Goal: Information Seeking & Learning: Learn about a topic

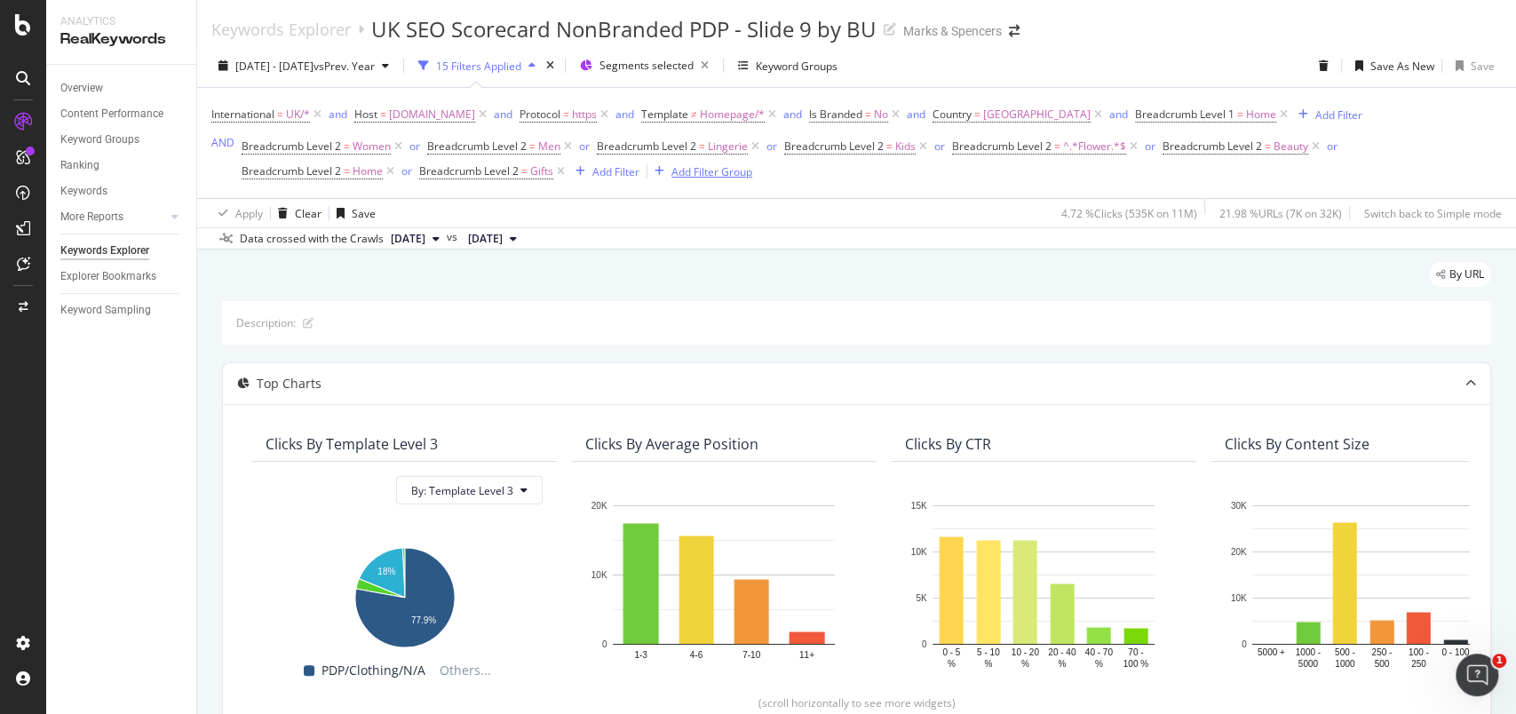
click at [726, 173] on div "Add Filter Group" at bounding box center [711, 171] width 81 height 15
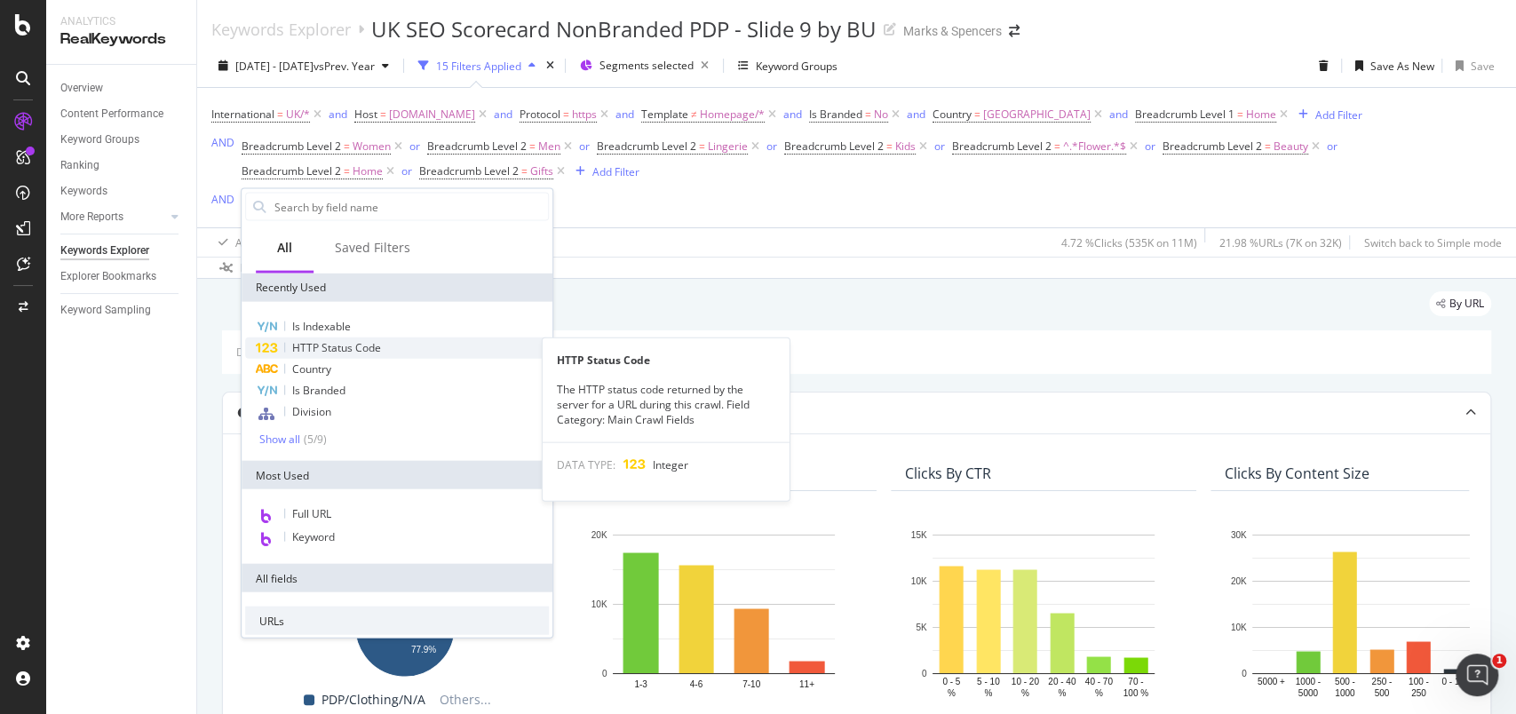
click at [355, 343] on span "HTTP Status Code" at bounding box center [336, 347] width 89 height 15
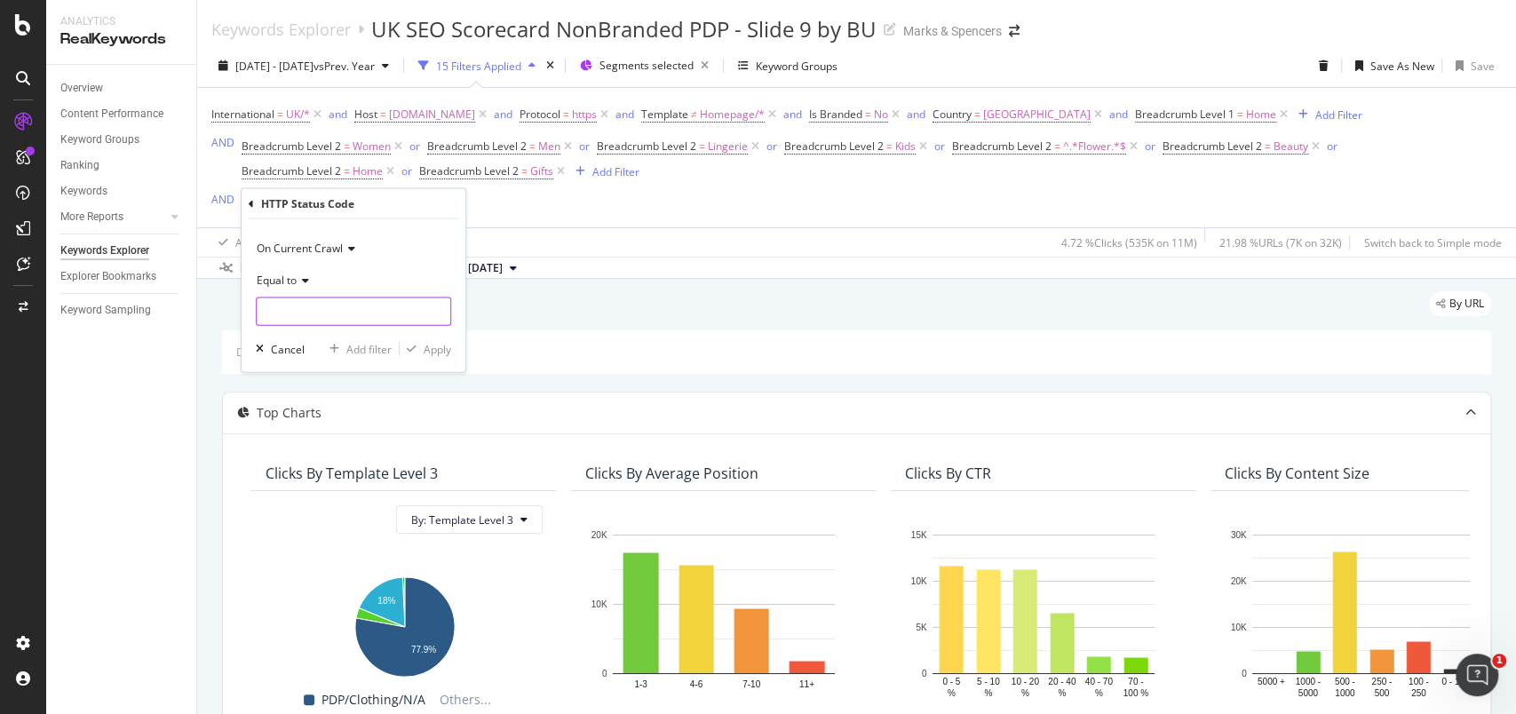
click at [357, 298] on input "number" at bounding box center [353, 311] width 195 height 28
type input "200"
click at [354, 326] on div "200 19,495 URLS" at bounding box center [355, 335] width 197 height 19
click at [426, 348] on div "Apply" at bounding box center [438, 348] width 28 height 15
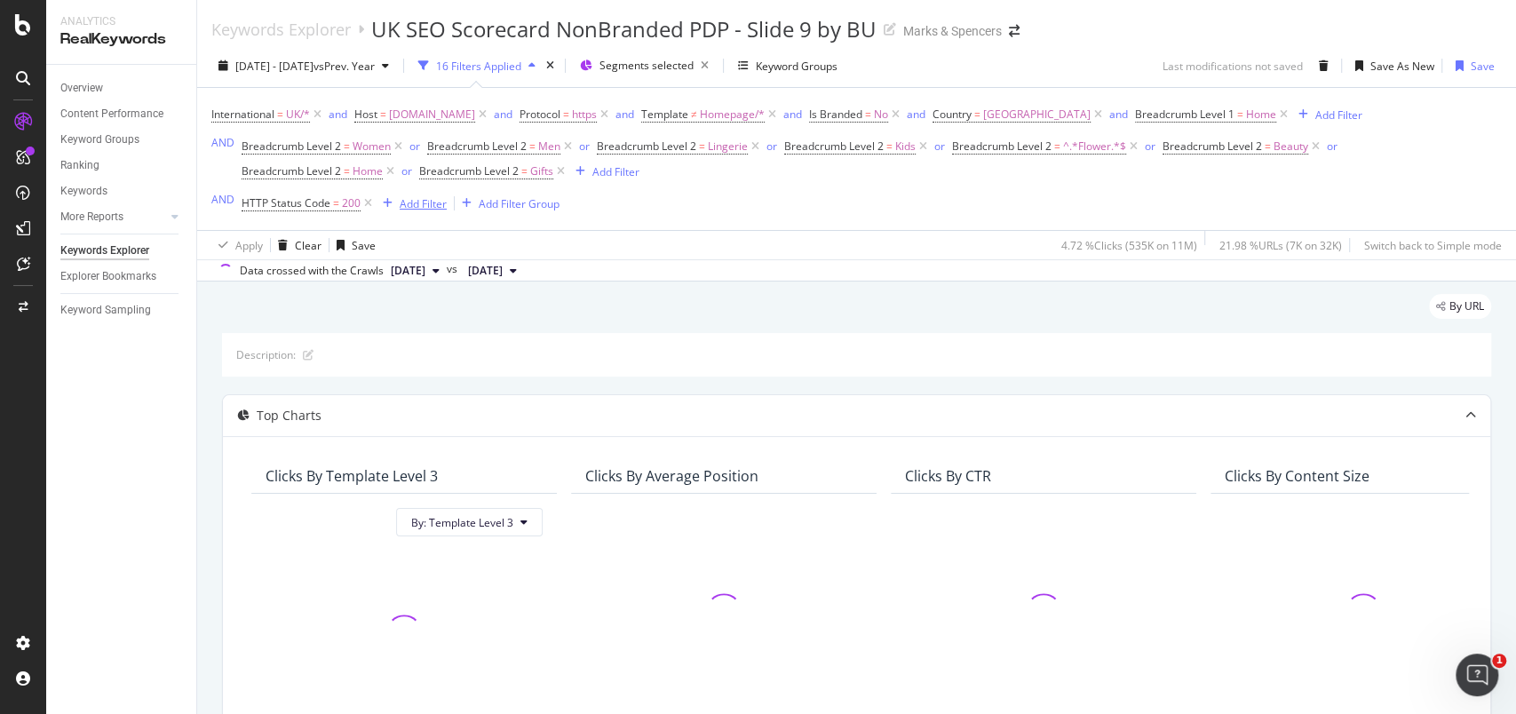
click at [429, 202] on div "Add Filter" at bounding box center [423, 203] width 47 height 15
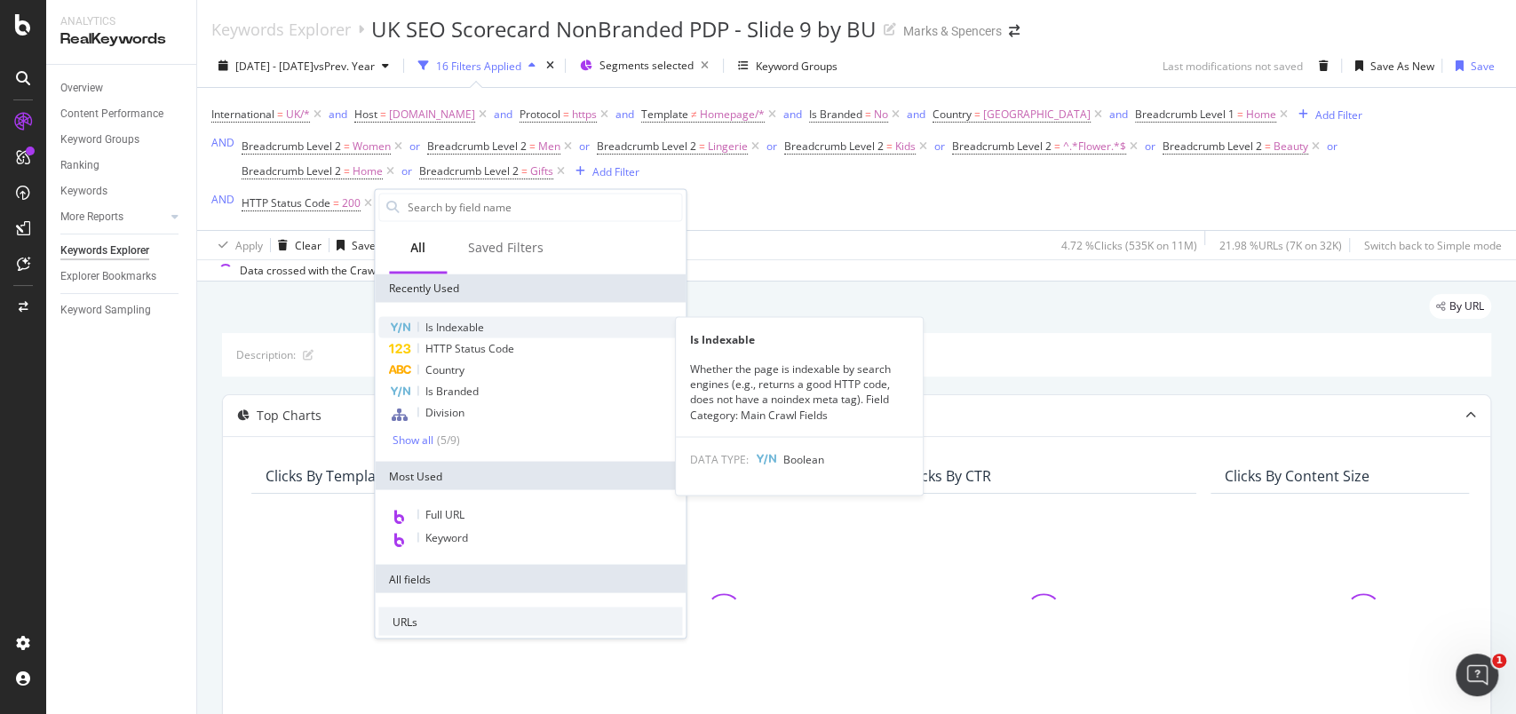
click at [476, 323] on span "Is Indexable" at bounding box center [454, 326] width 59 height 15
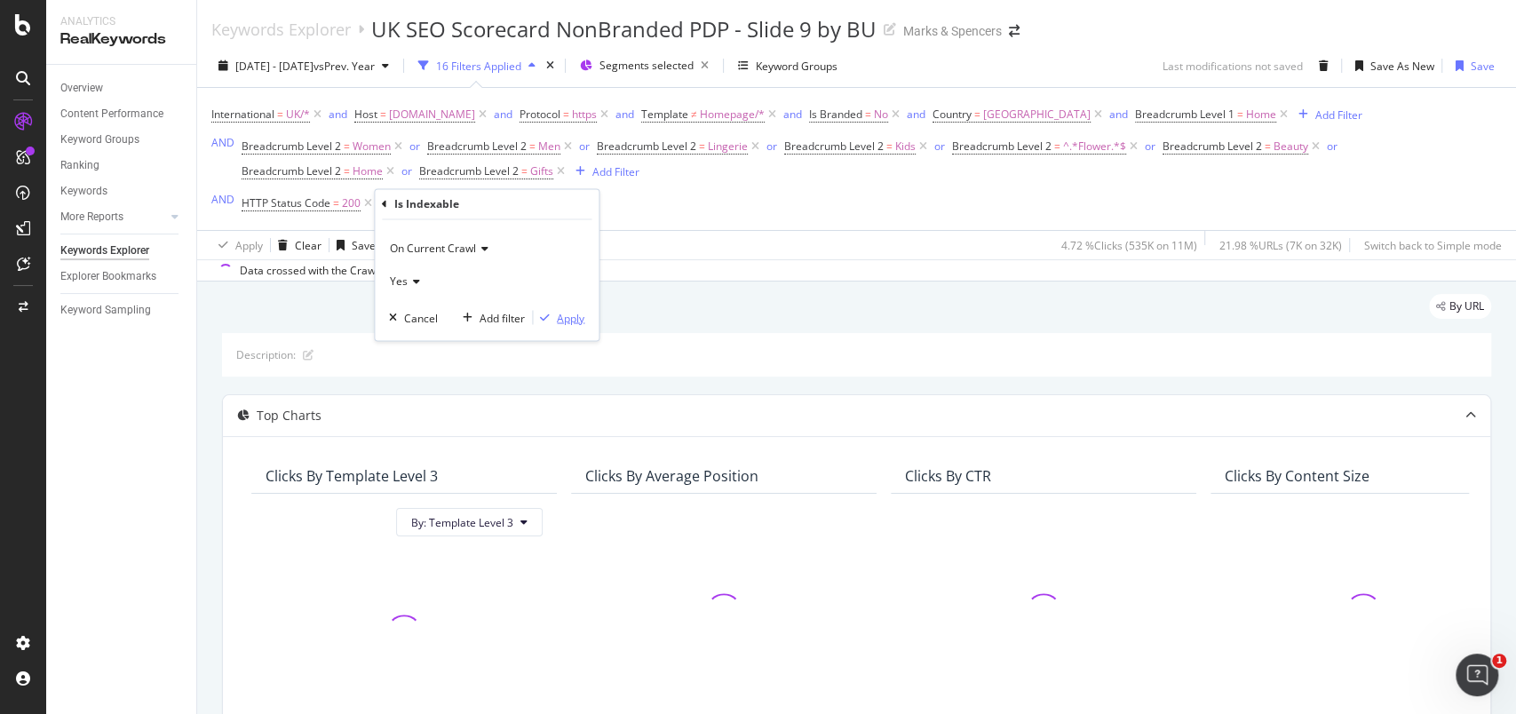
click at [575, 320] on div "Apply" at bounding box center [571, 317] width 28 height 15
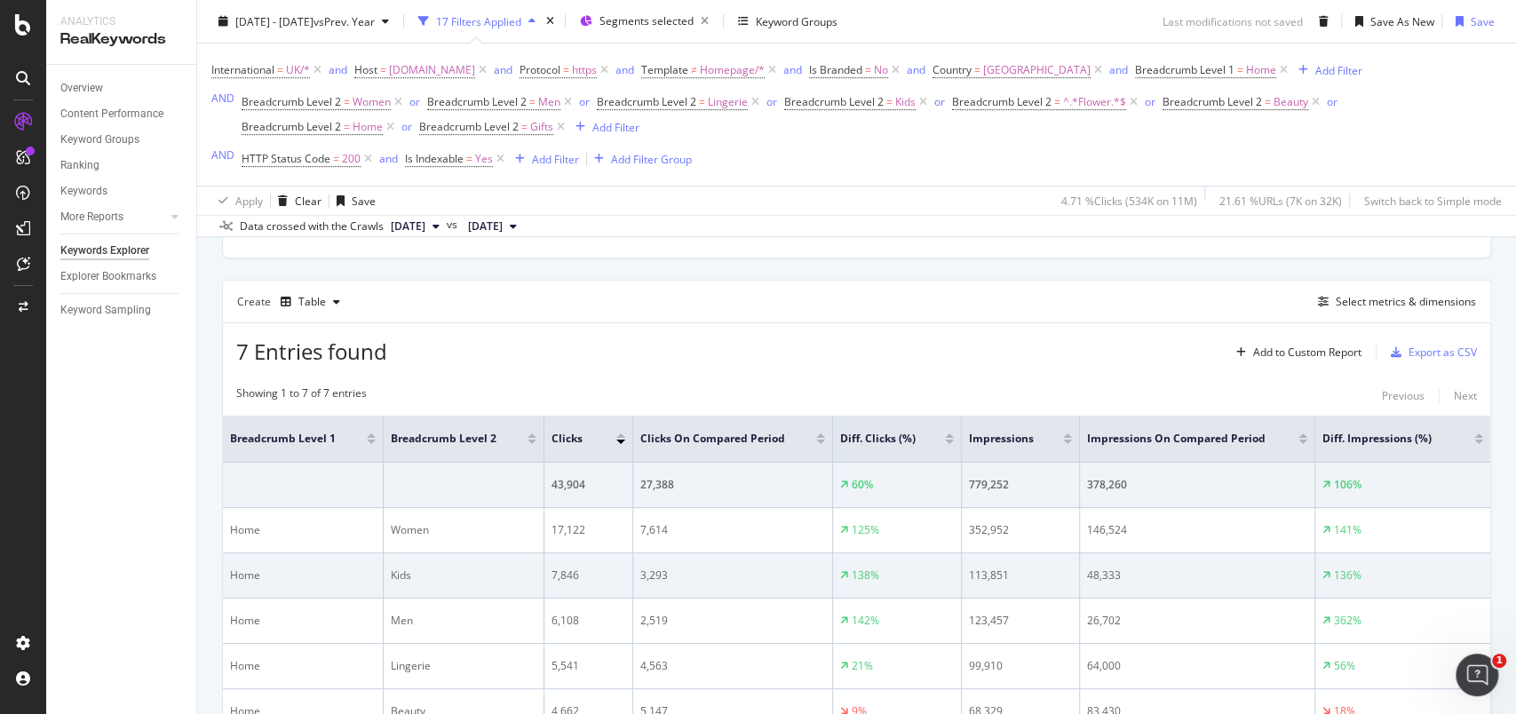
scroll to position [473, 0]
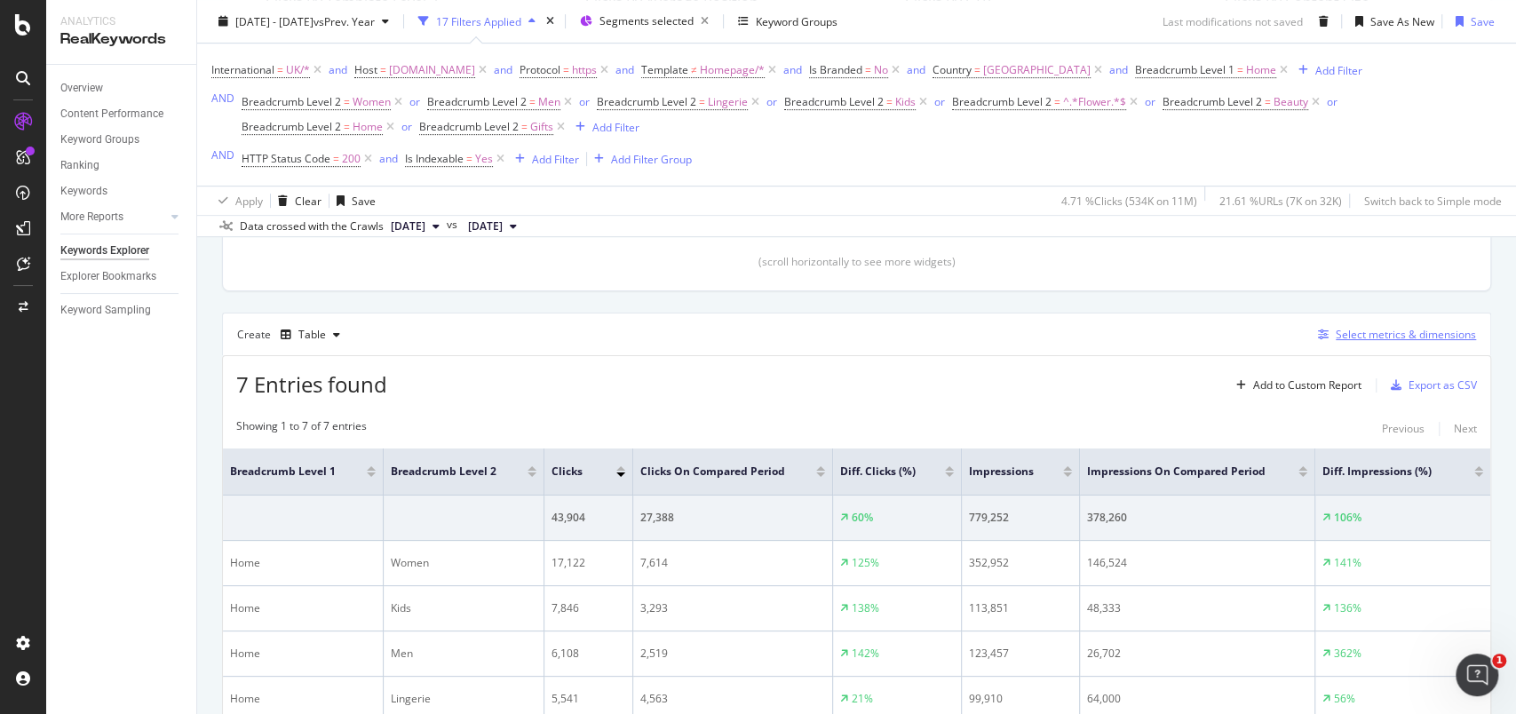
click at [1358, 336] on div "Select metrics & dimensions" at bounding box center [1406, 334] width 140 height 15
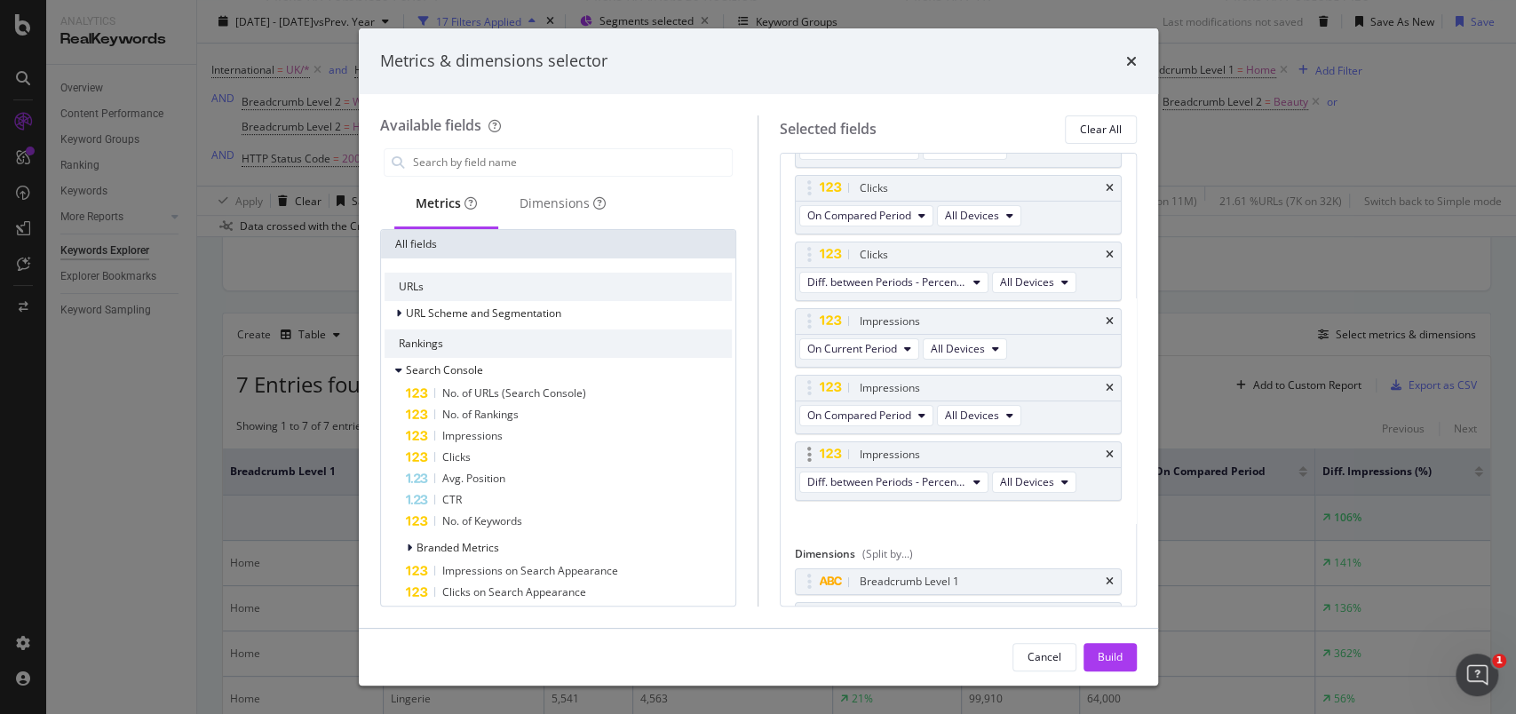
scroll to position [162, 0]
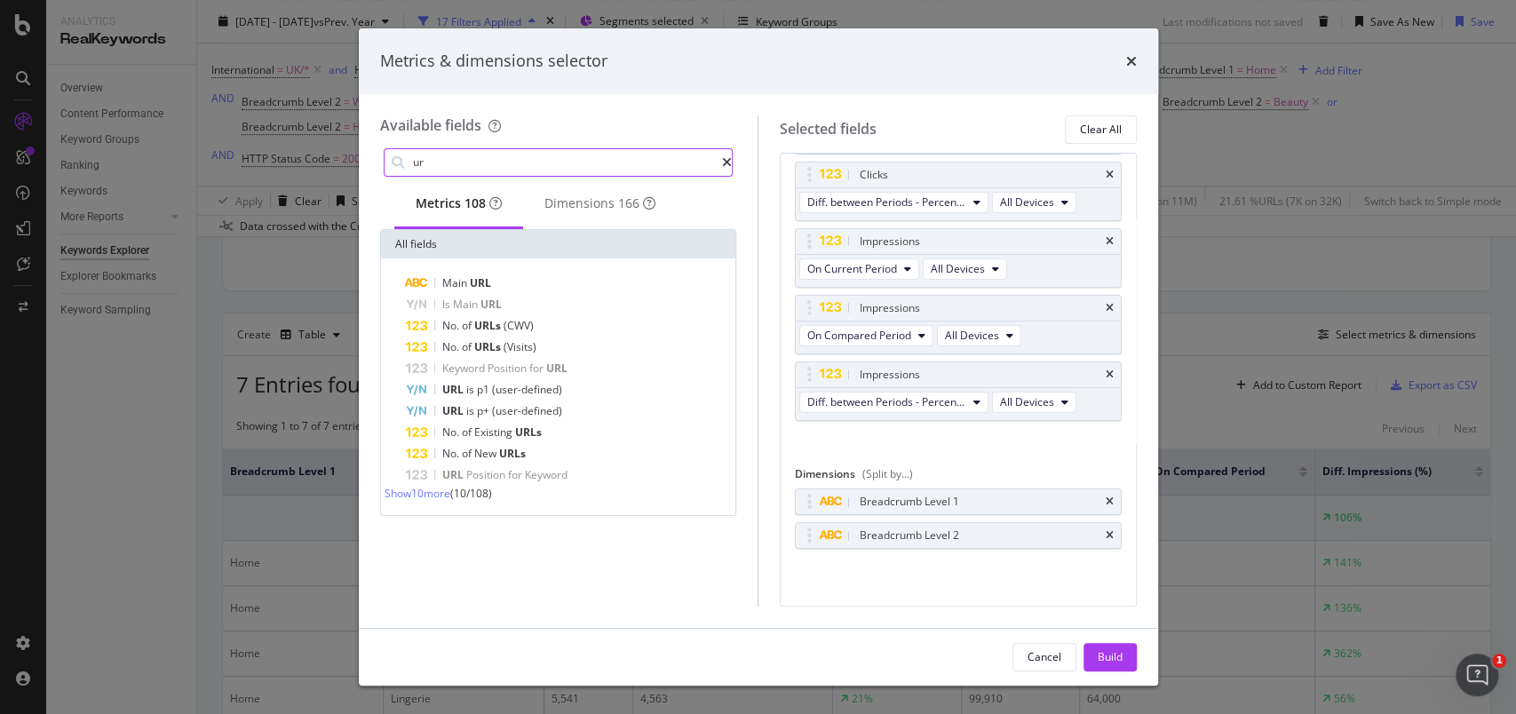
type input "u"
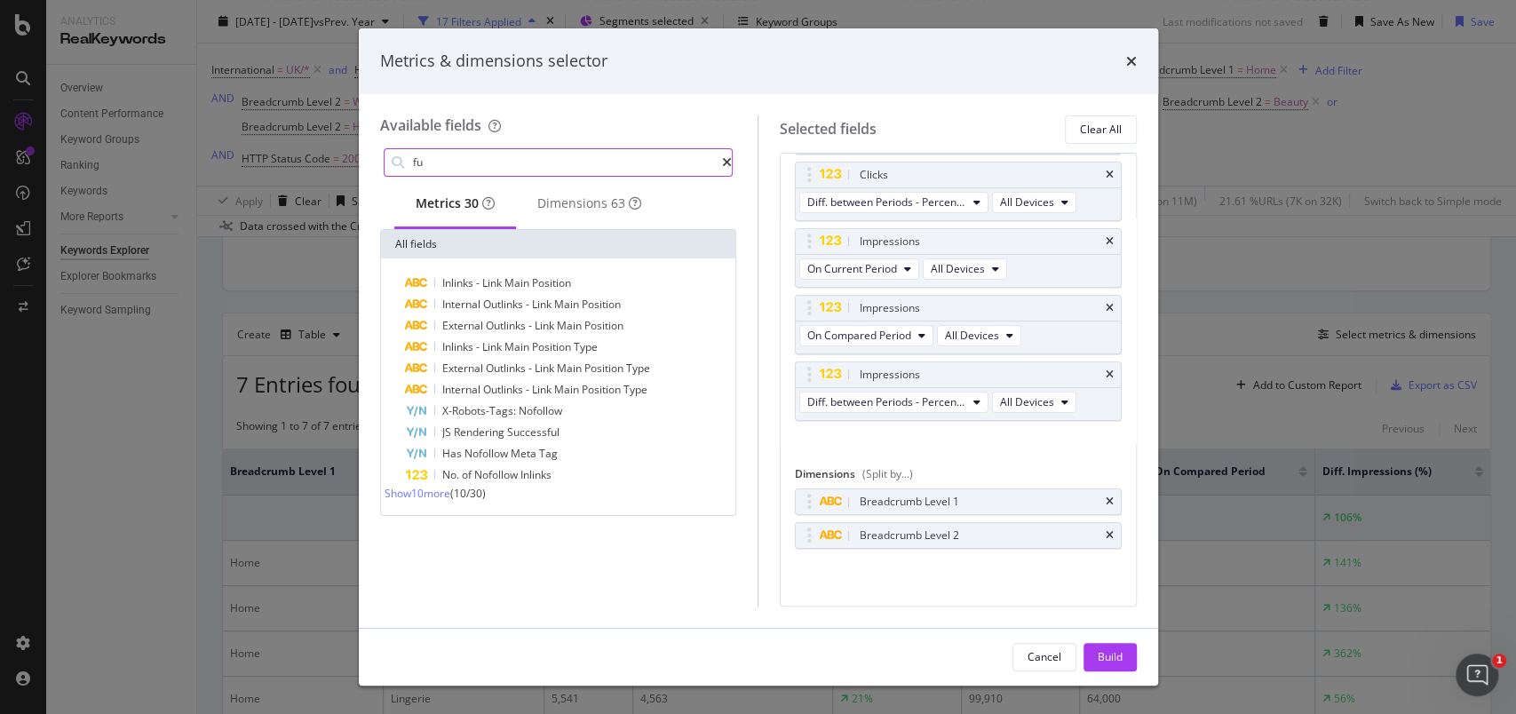
type input "f"
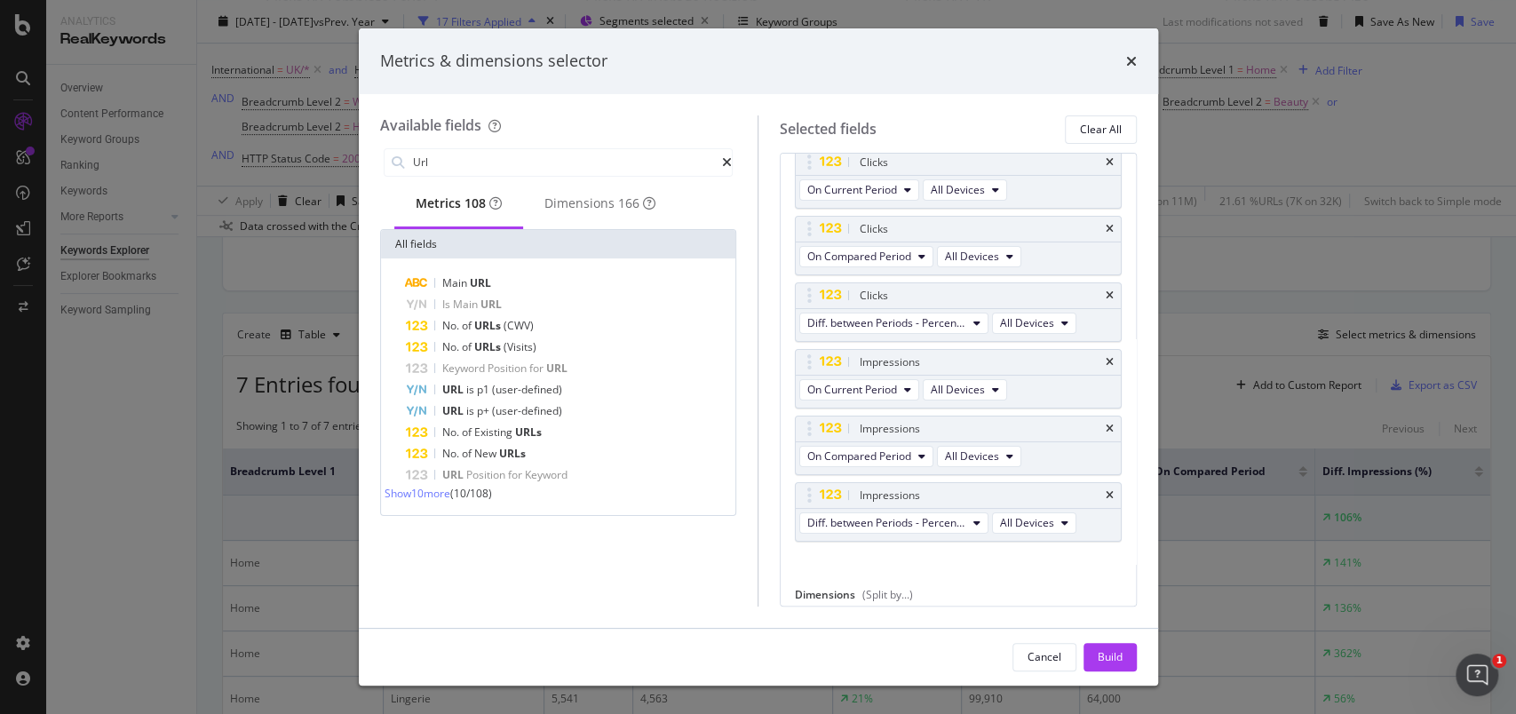
scroll to position [0, 0]
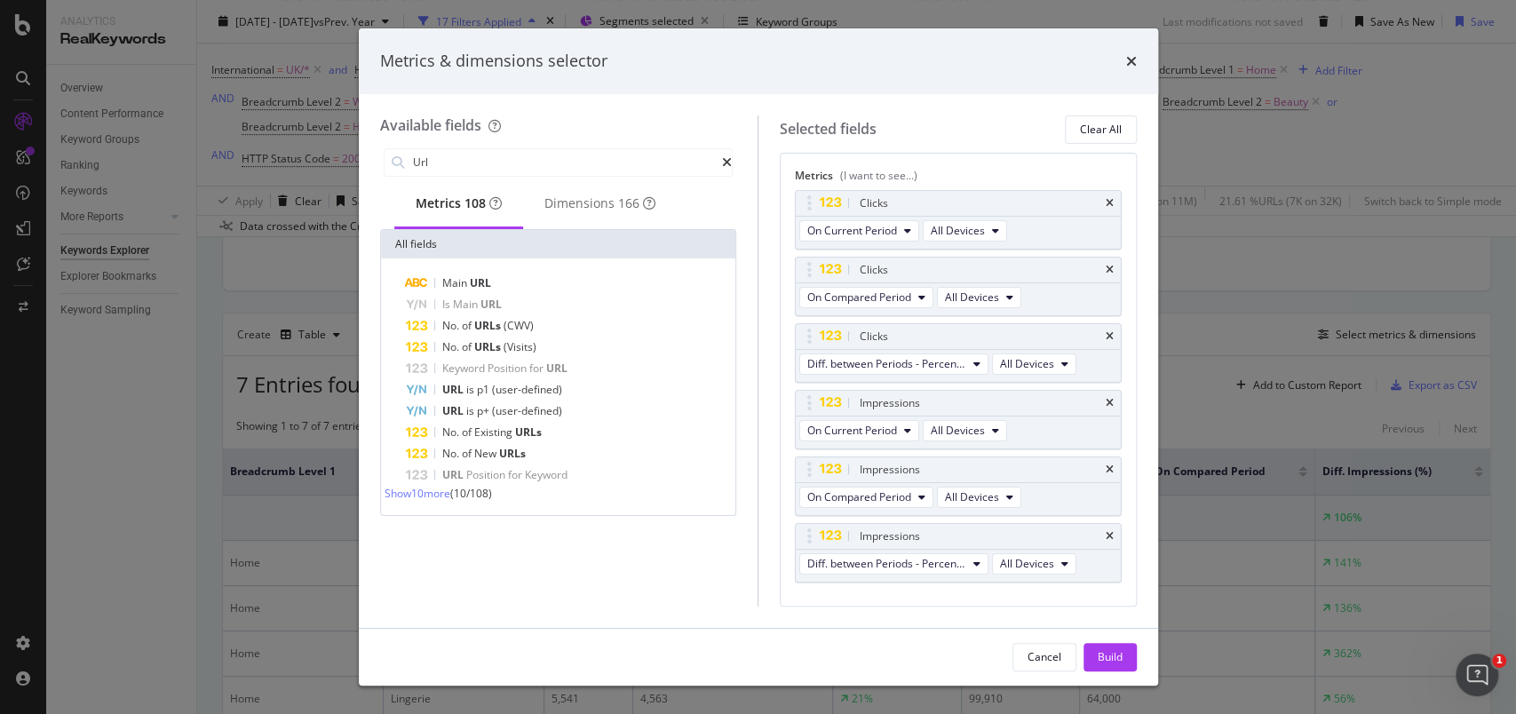
type input "Url"
click at [1129, 68] on div "times" at bounding box center [1131, 61] width 11 height 23
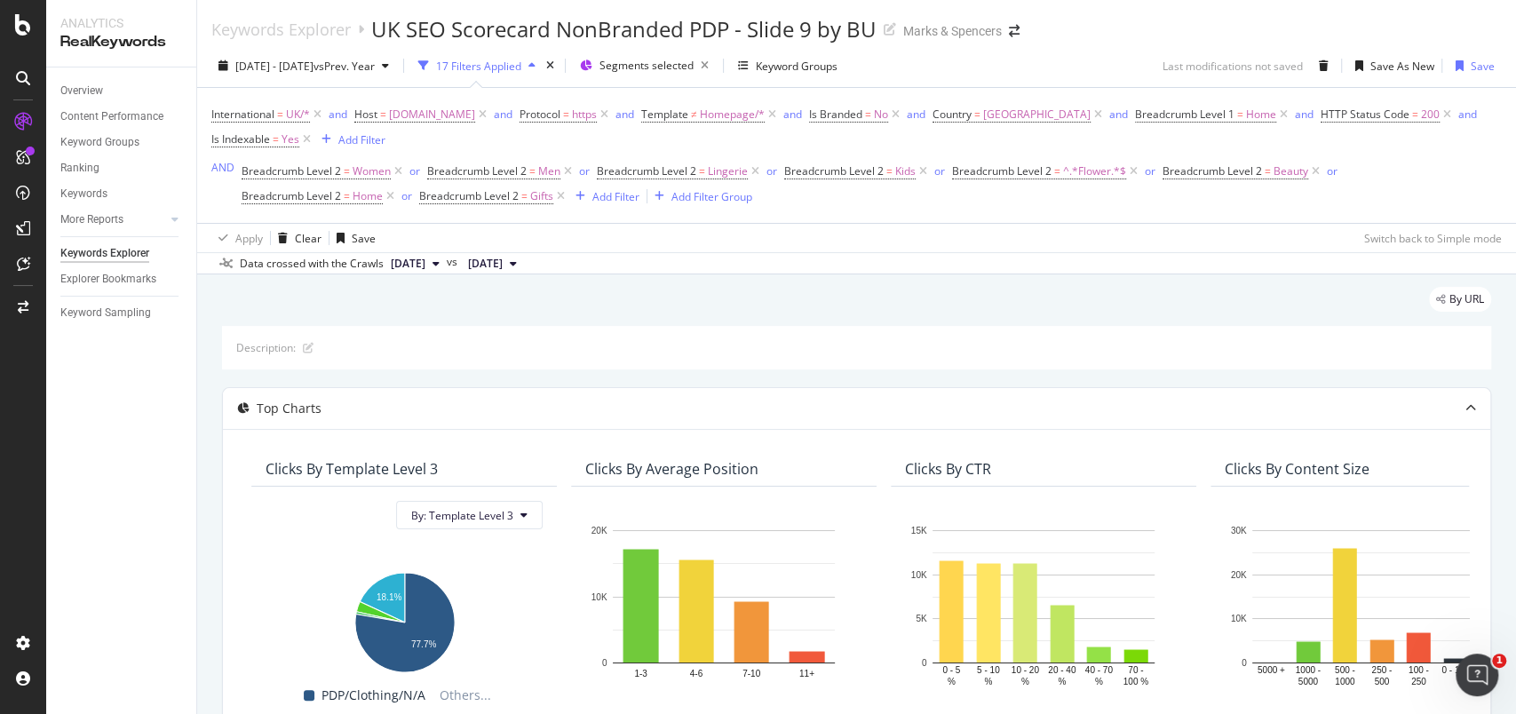
scroll to position [355, 0]
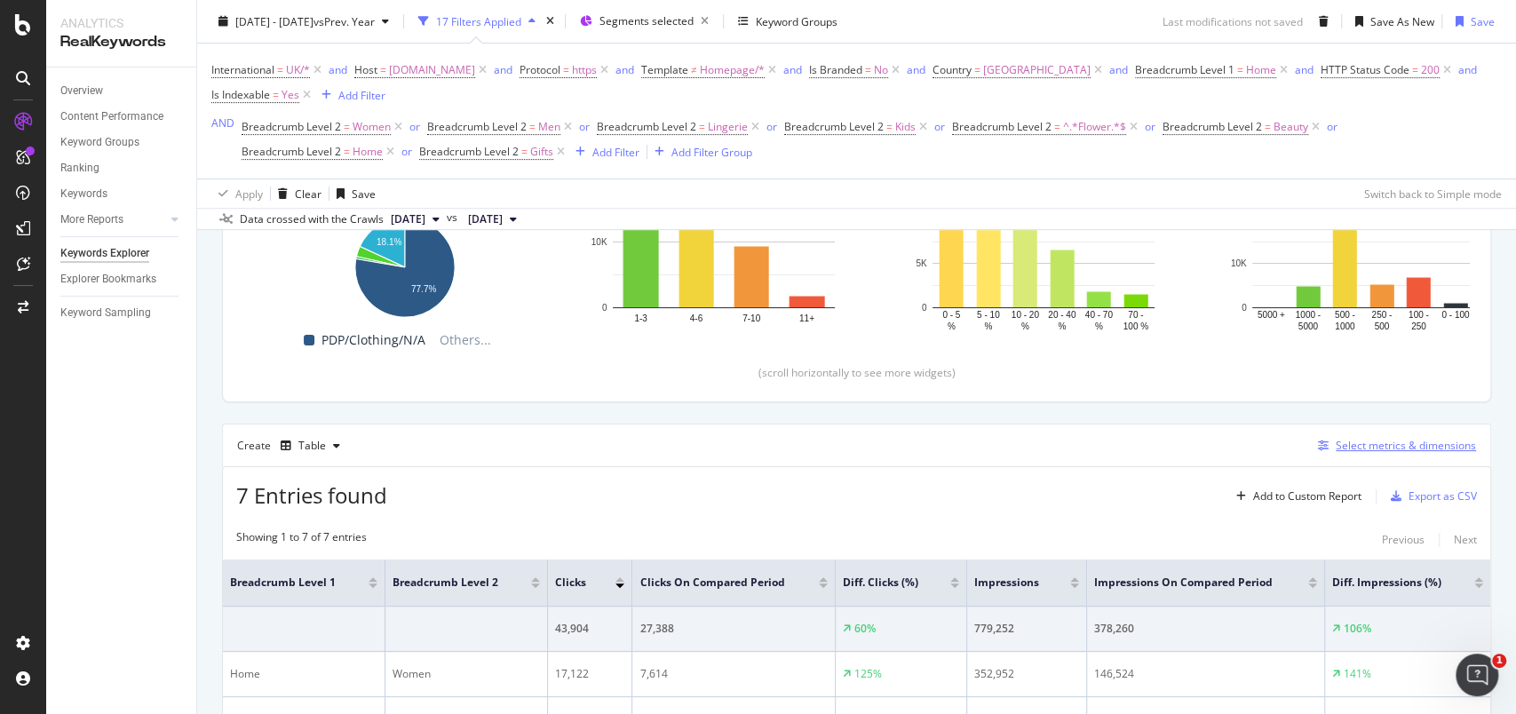
click at [1363, 440] on div "Select metrics & dimensions" at bounding box center [1406, 445] width 140 height 15
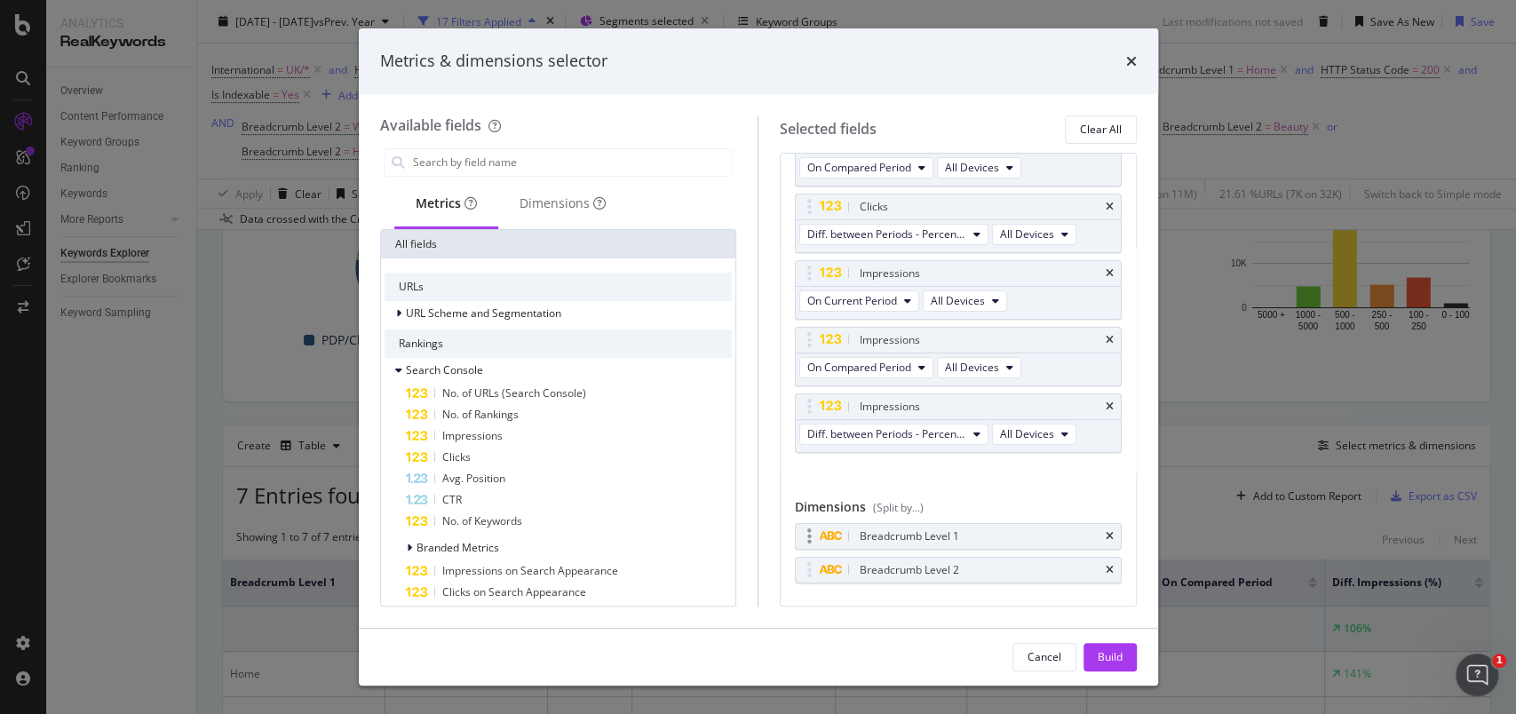
scroll to position [166, 0]
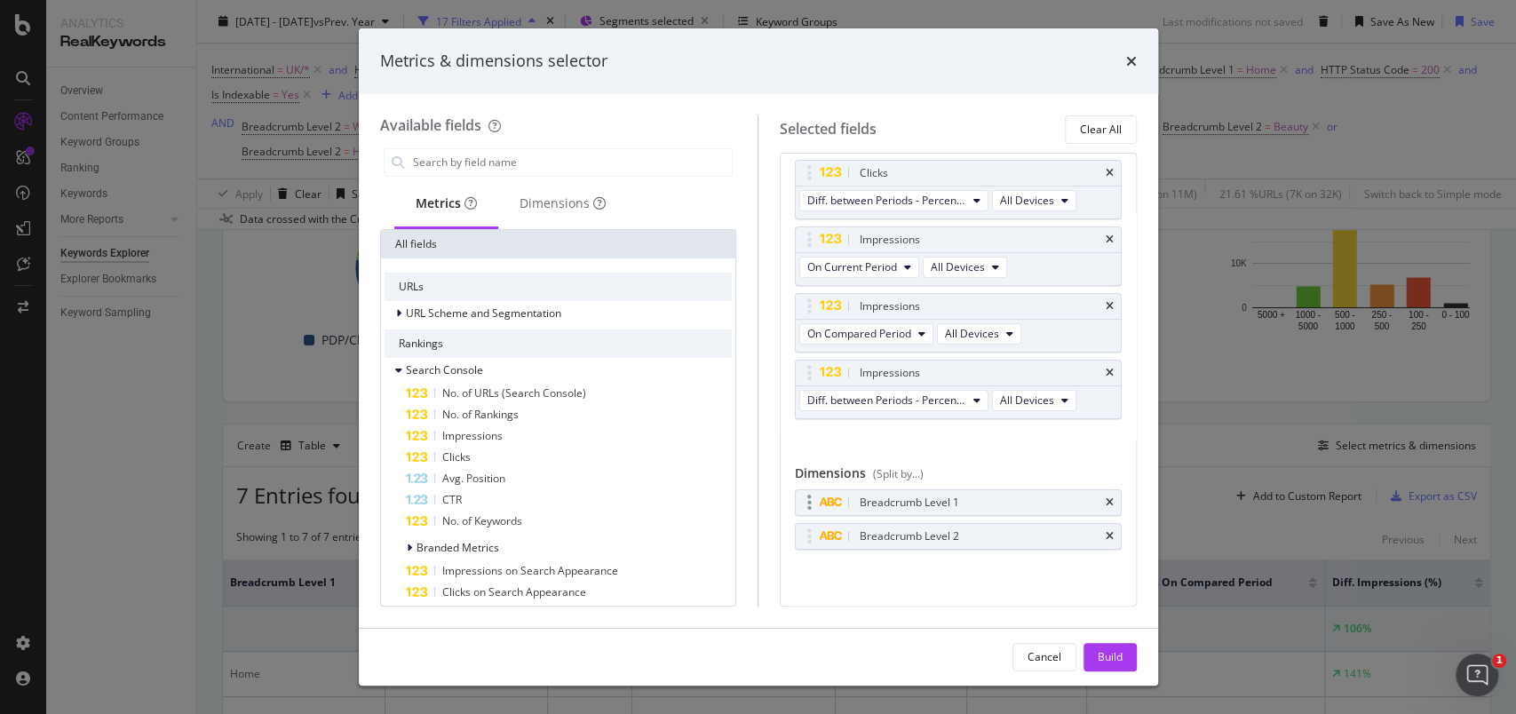
click at [1095, 493] on div "Breadcrumb Level 1" at bounding box center [958, 502] width 325 height 25
click at [1106, 503] on icon "times" at bounding box center [1110, 502] width 8 height 11
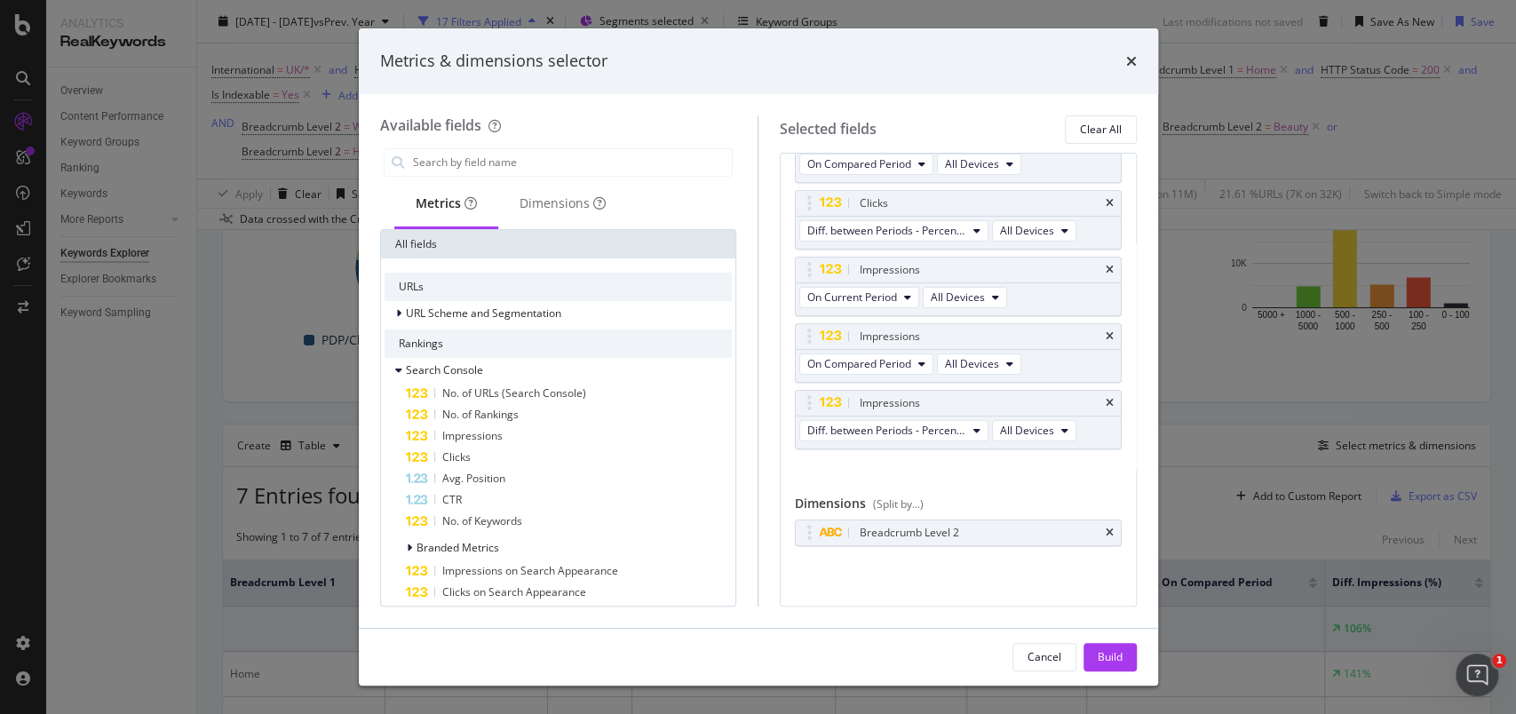
scroll to position [133, 0]
click at [1095, 529] on div "Breadcrumb Level 2" at bounding box center [958, 535] width 325 height 25
click at [1106, 535] on icon "times" at bounding box center [1110, 535] width 8 height 11
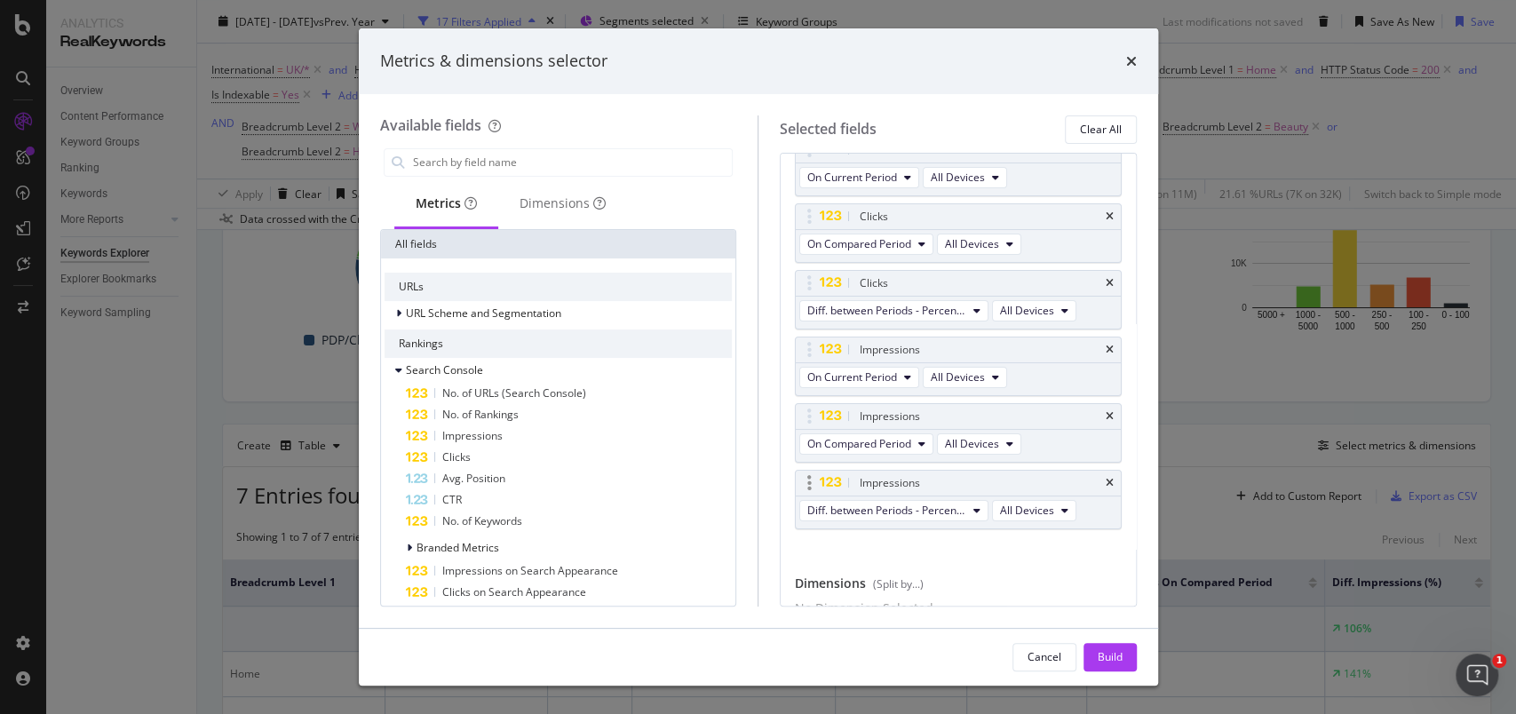
scroll to position [0, 0]
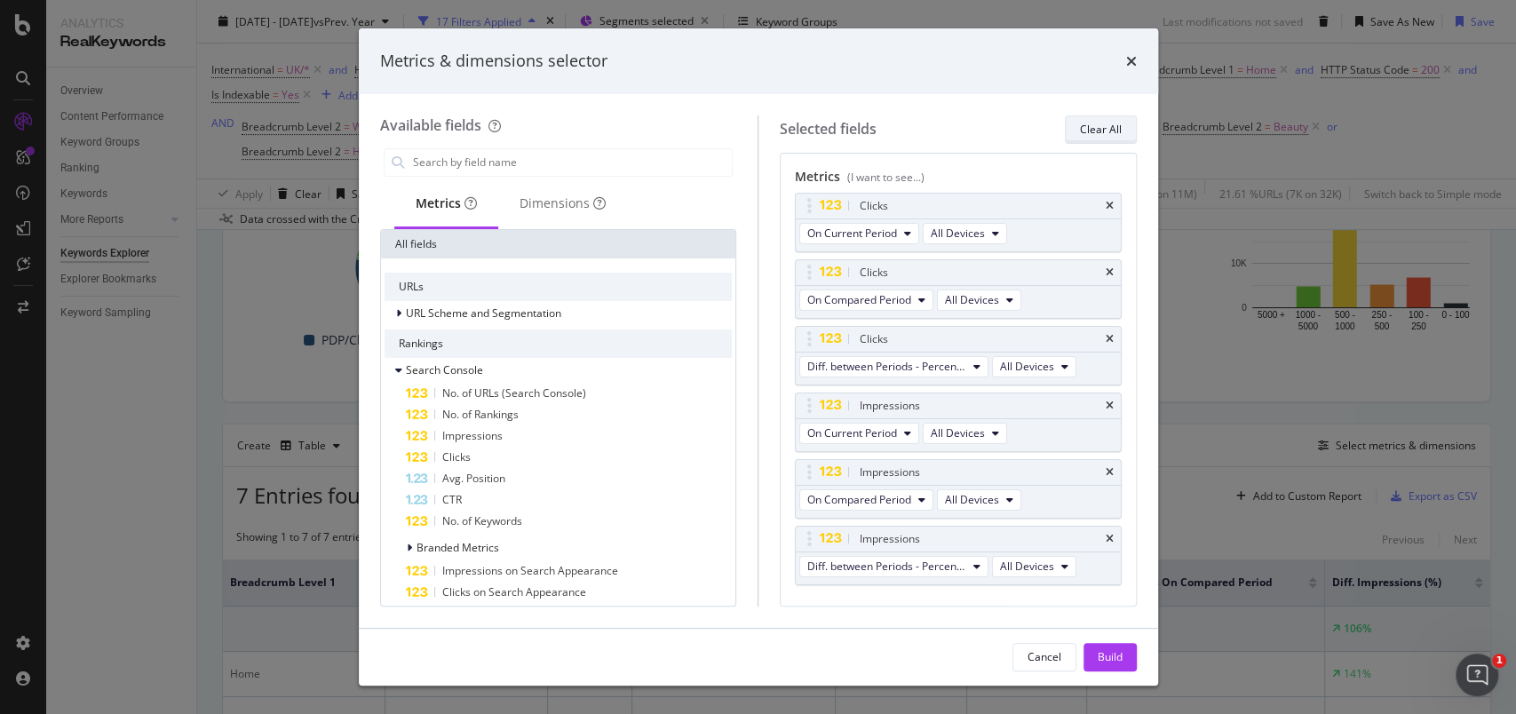
click at [1103, 130] on div "Clear All" at bounding box center [1101, 129] width 42 height 15
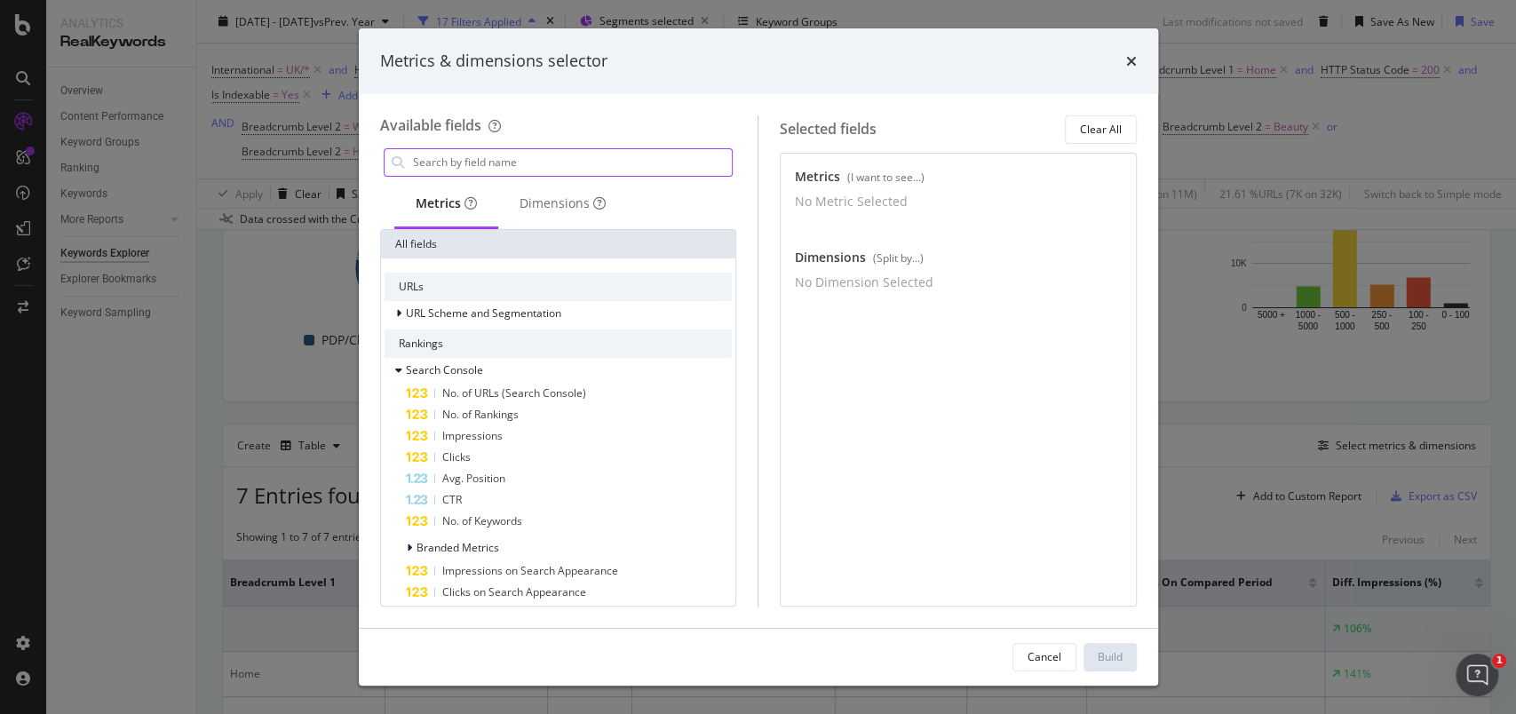
click at [504, 169] on input "modal" at bounding box center [571, 162] width 321 height 27
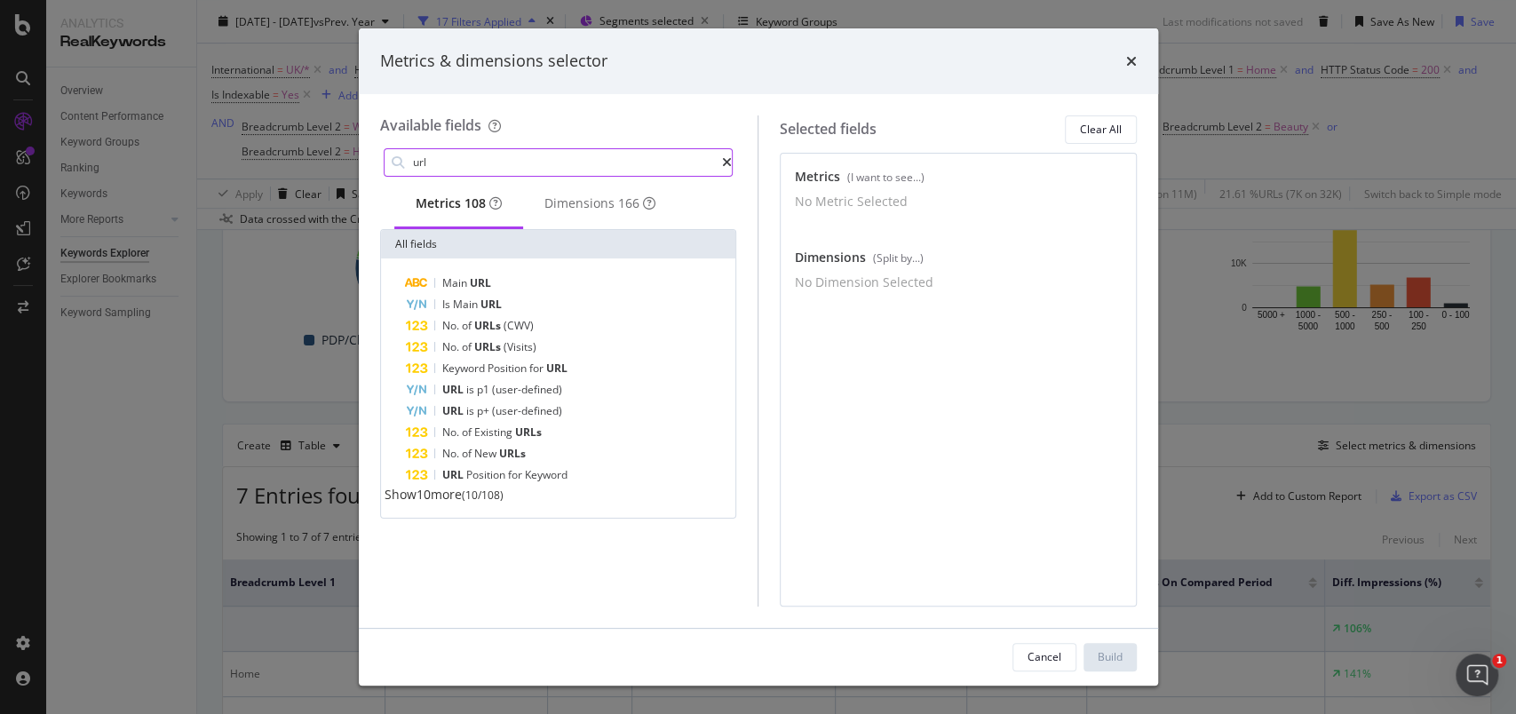
type input "url"
click at [1140, 59] on div "Metrics & dimensions selector" at bounding box center [758, 61] width 799 height 66
click at [1131, 57] on icon "times" at bounding box center [1131, 61] width 11 height 14
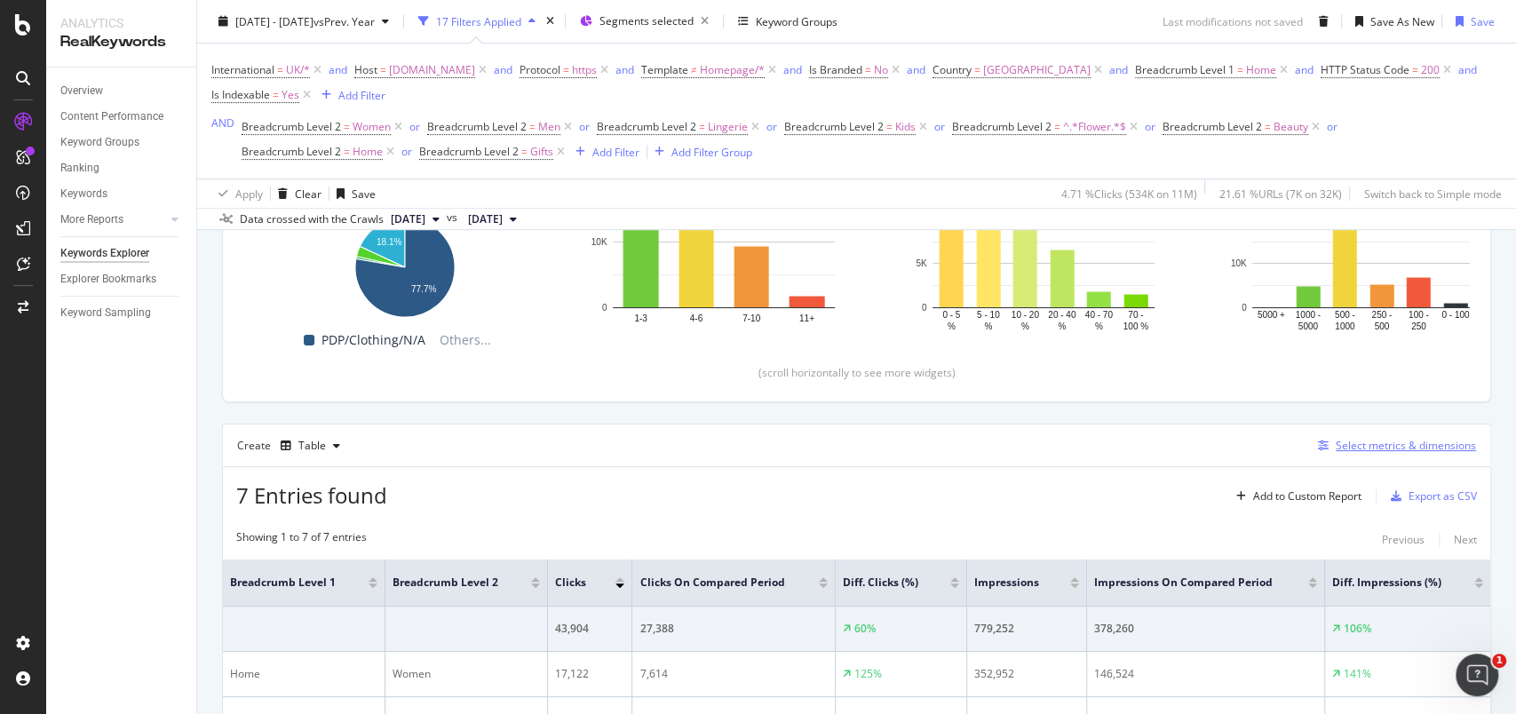
click at [1358, 448] on div "Select metrics & dimensions" at bounding box center [1406, 445] width 140 height 15
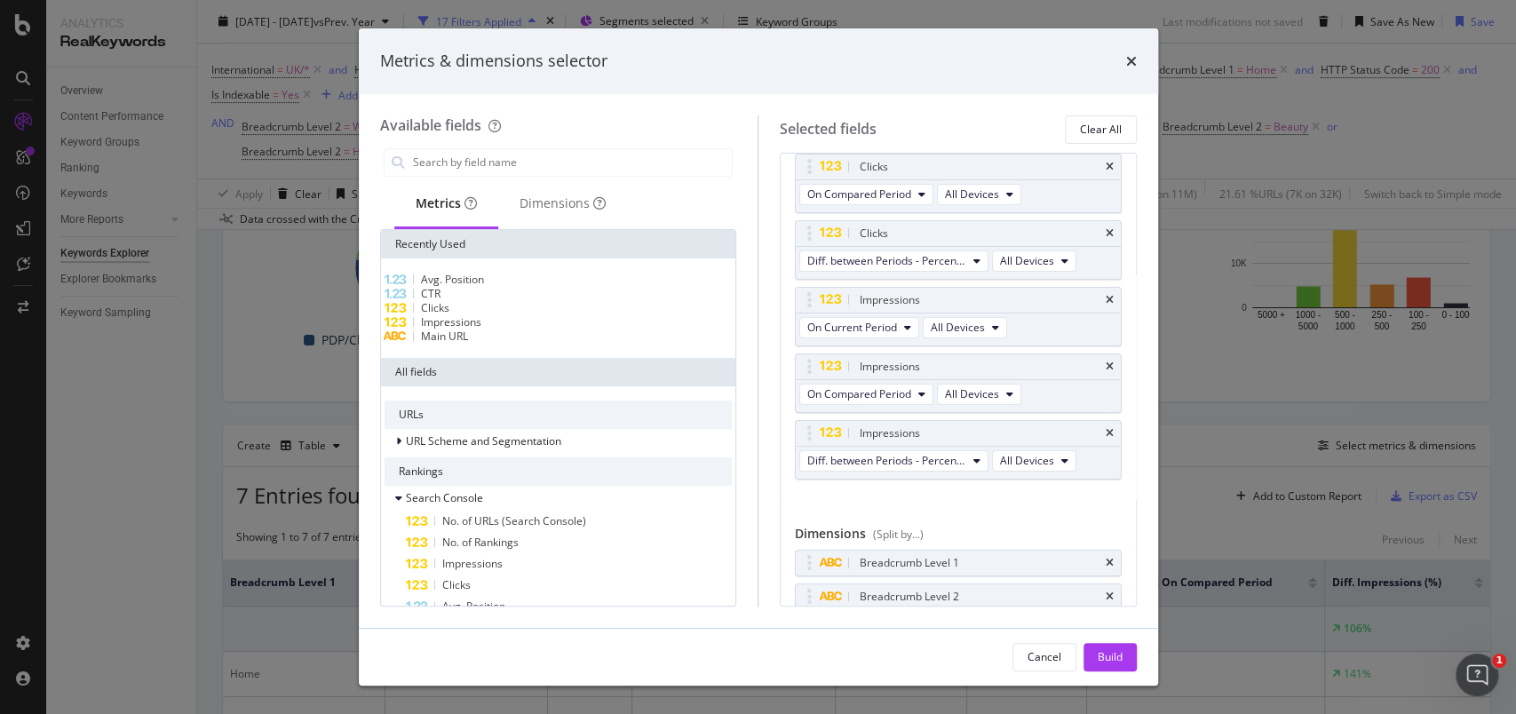
scroll to position [166, 0]
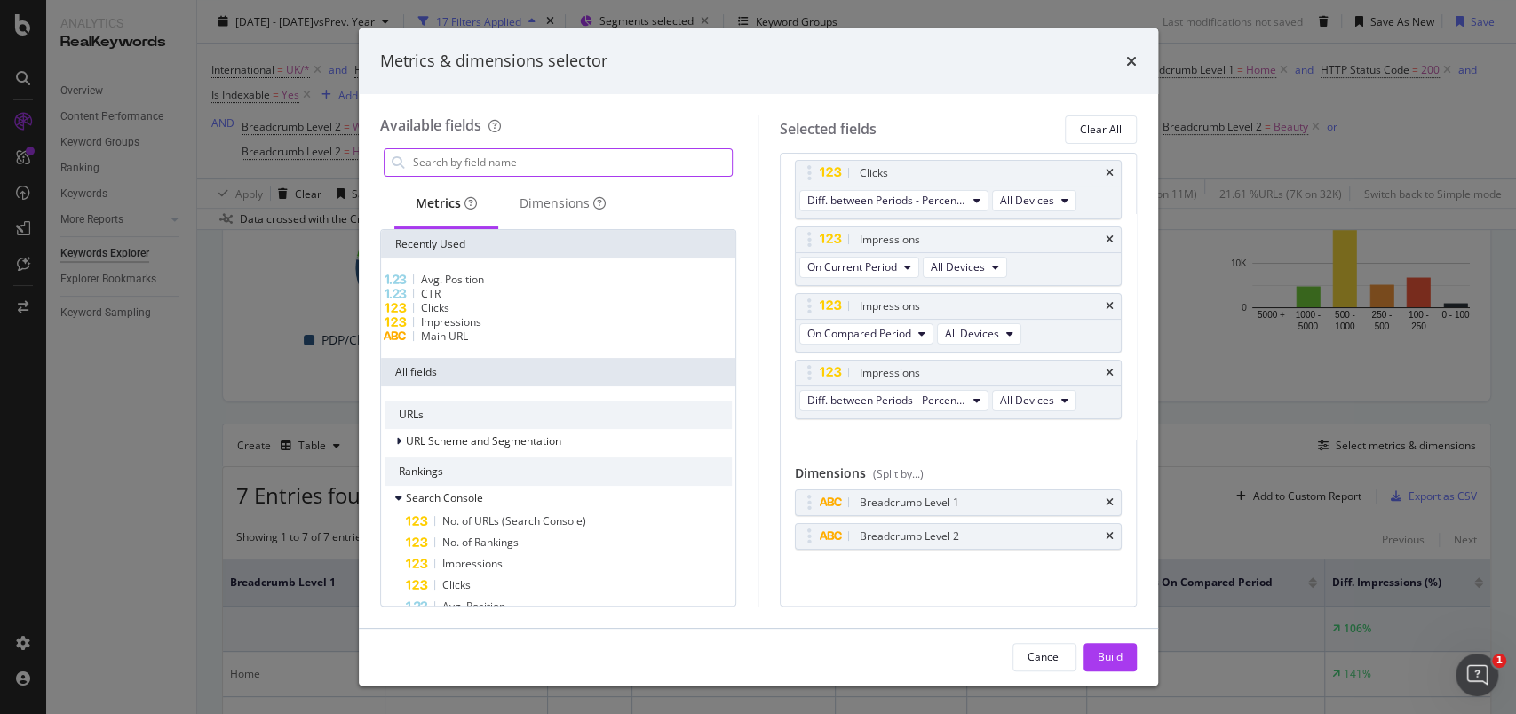
click at [483, 161] on input "modal" at bounding box center [571, 162] width 321 height 27
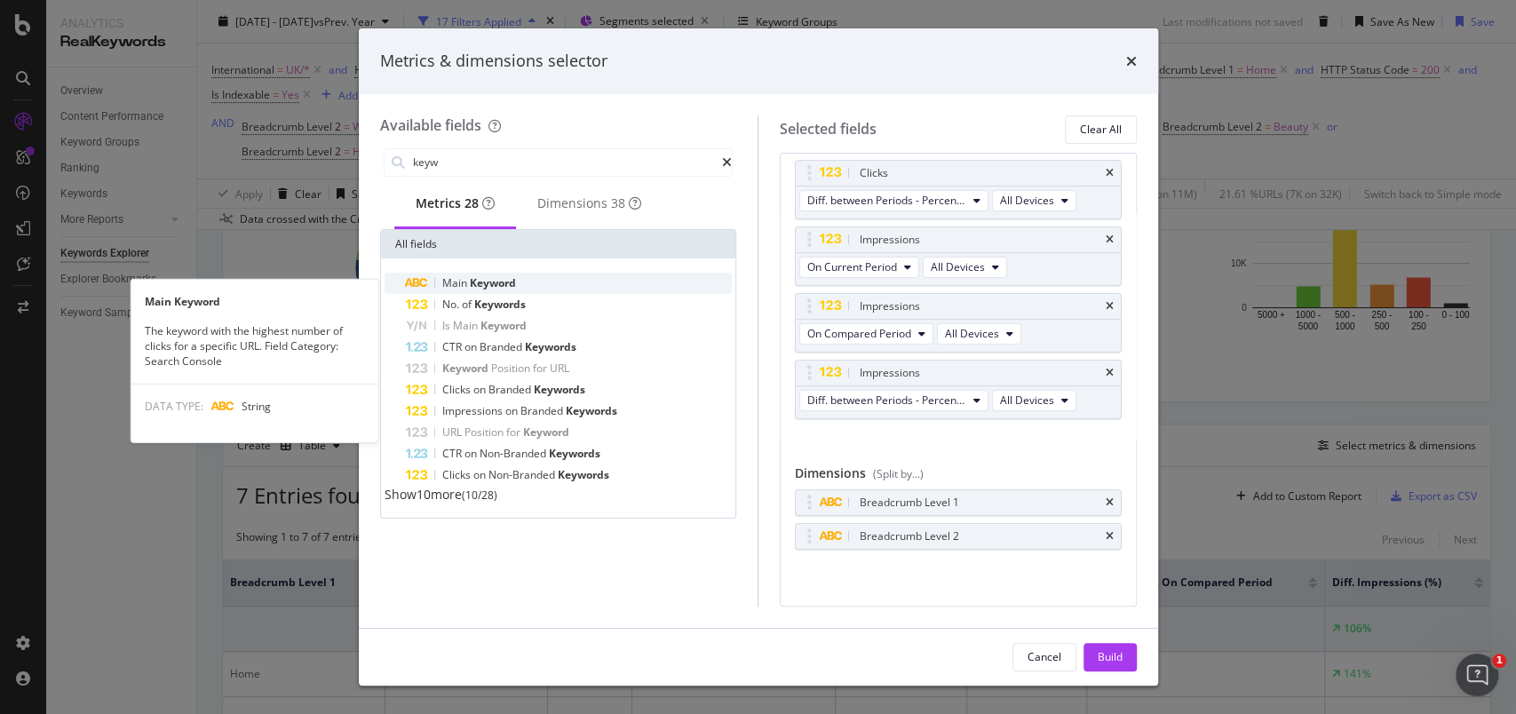
click at [484, 283] on span "Keyword" at bounding box center [493, 282] width 46 height 15
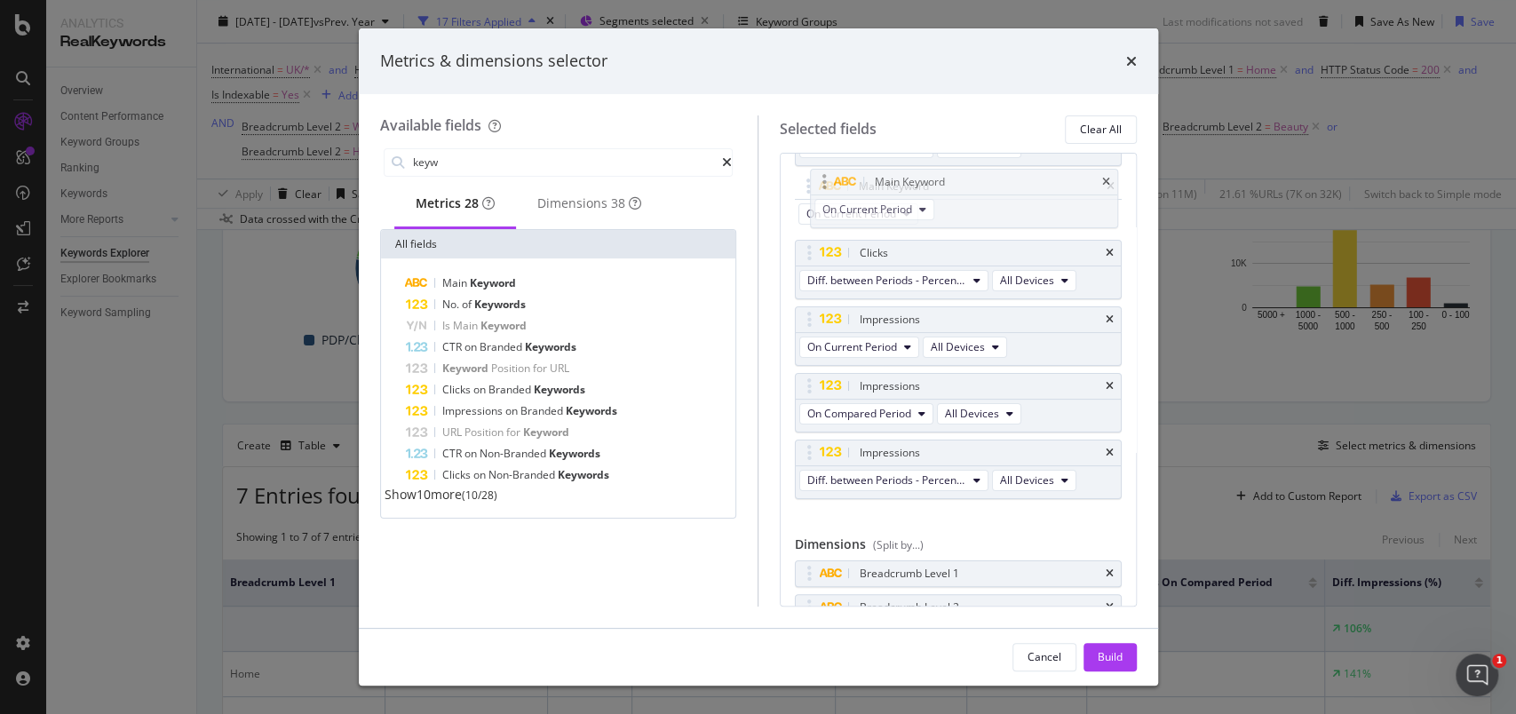
drag, startPoint x: 805, startPoint y: 440, endPoint x: 818, endPoint y: 180, distance: 259.6
click at [818, 180] on body "Analytics RealKeywords Overview Content Performance Keyword Groups Ranking Keyw…" at bounding box center [758, 357] width 1516 height 714
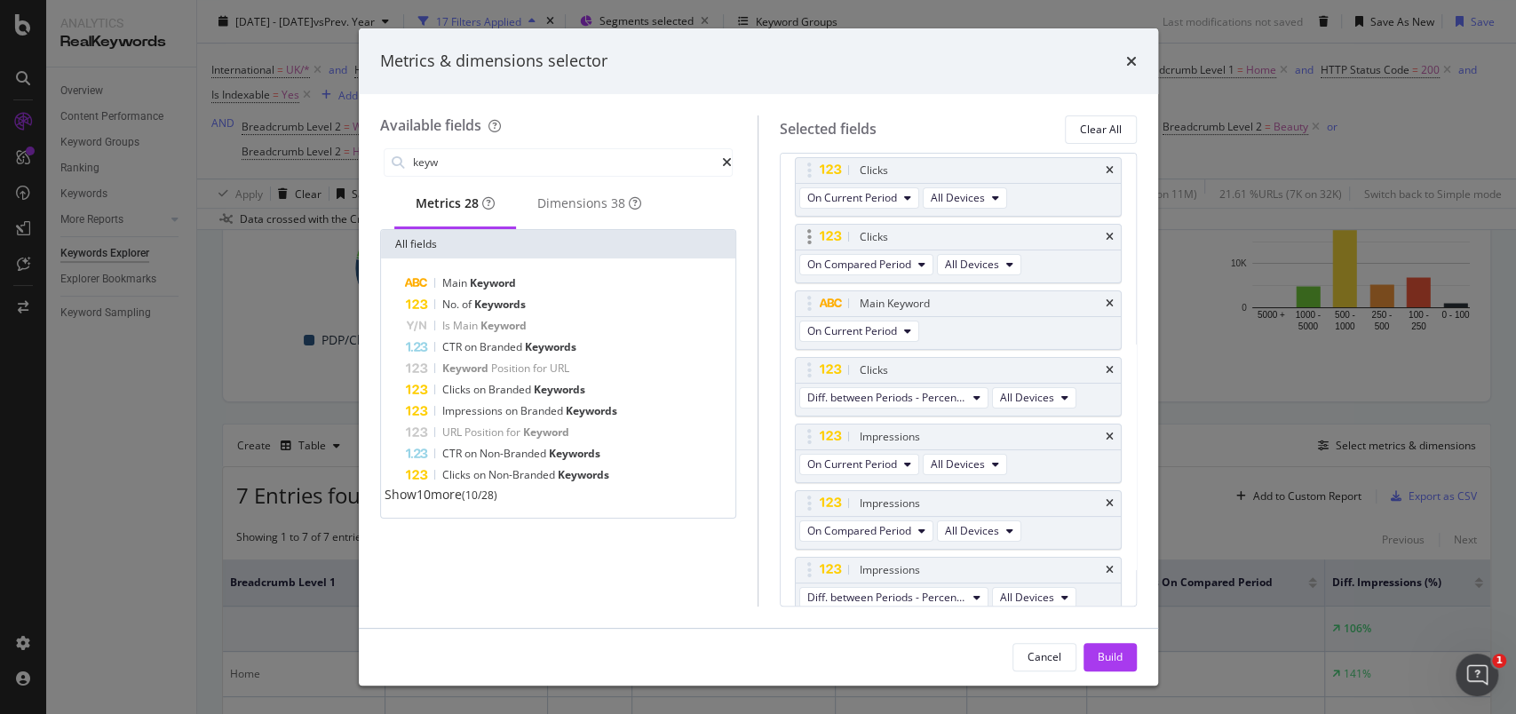
scroll to position [0, 0]
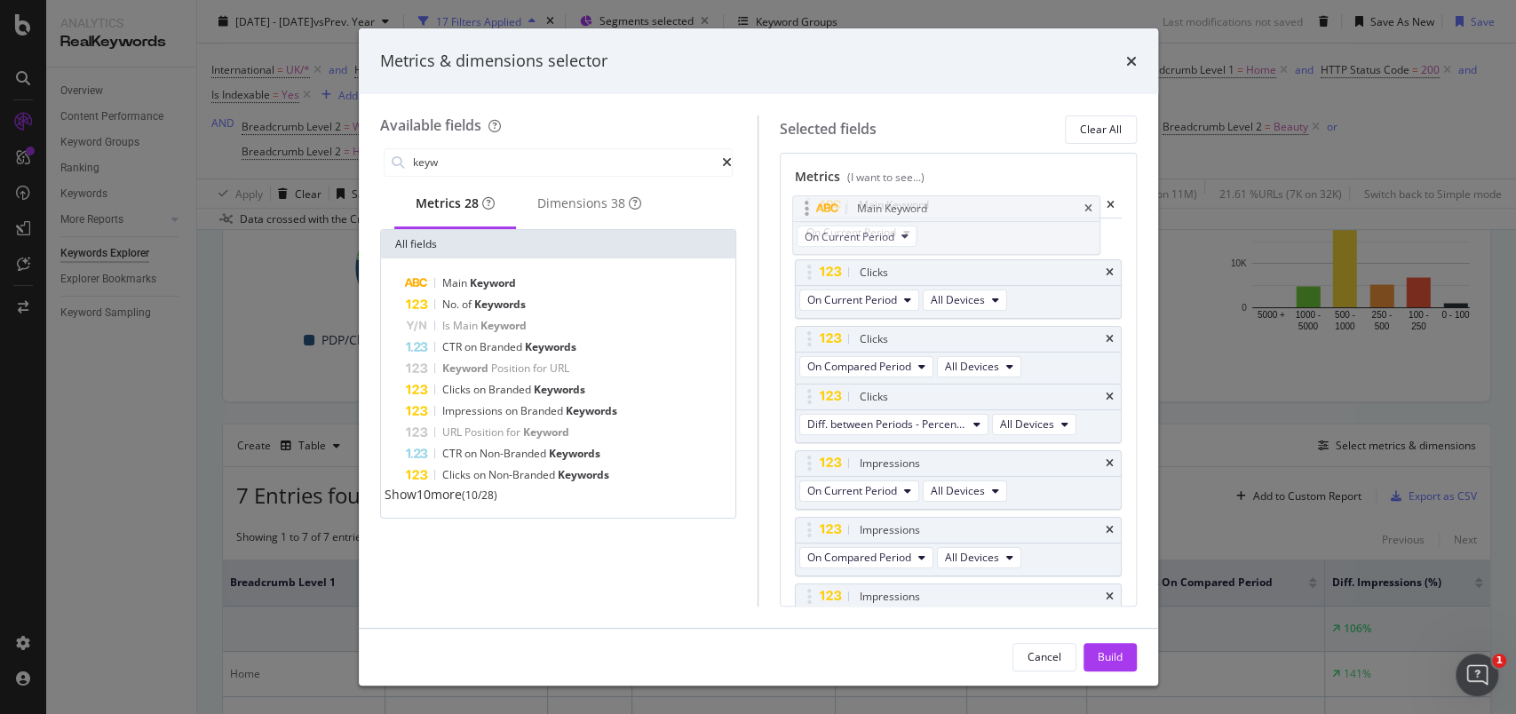
drag, startPoint x: 813, startPoint y: 343, endPoint x: 810, endPoint y: 212, distance: 130.6
click at [810, 212] on body "Analytics RealKeywords Overview Content Performance Keyword Groups Ranking Keyw…" at bounding box center [758, 357] width 1516 height 714
click at [554, 155] on input "keyw" at bounding box center [567, 162] width 312 height 27
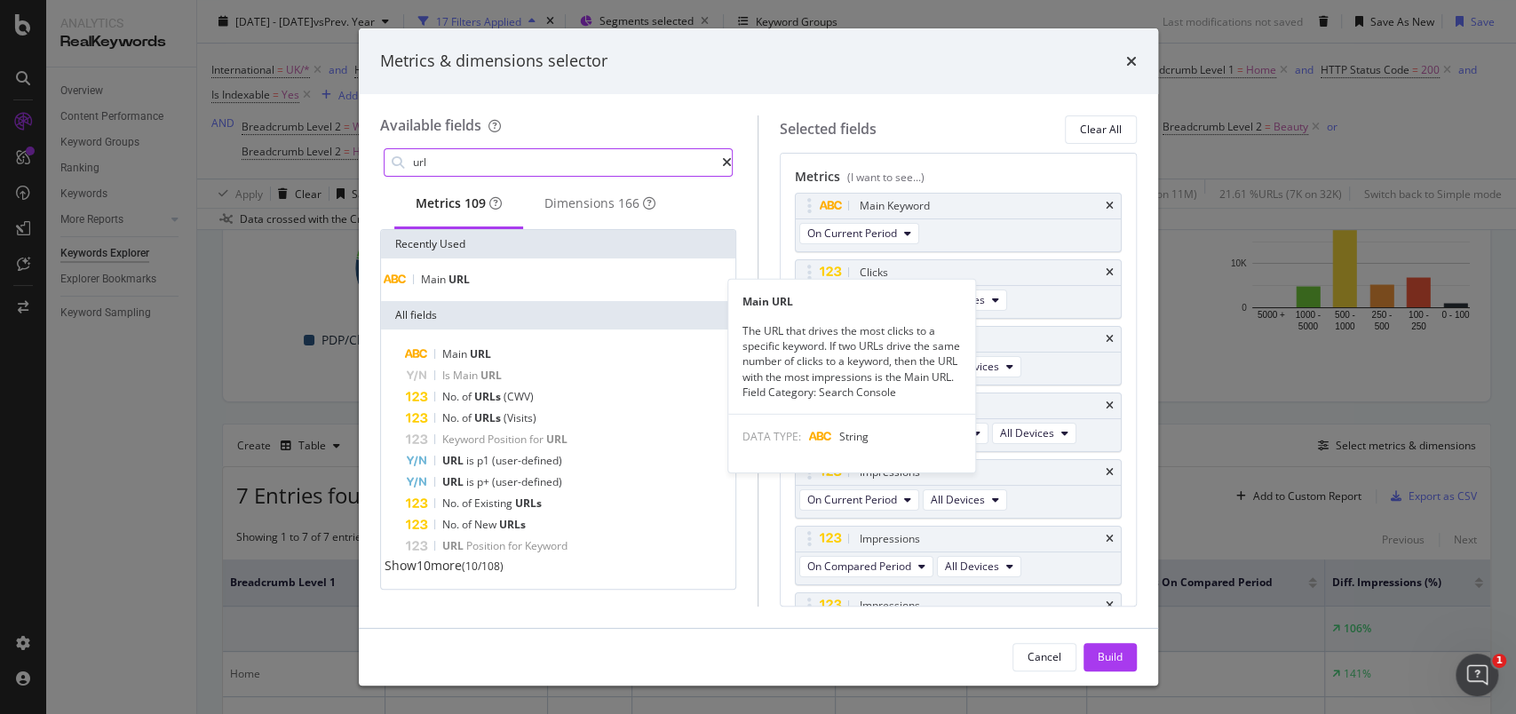
type input "url"
click at [478, 281] on div "Main URL" at bounding box center [558, 280] width 348 height 14
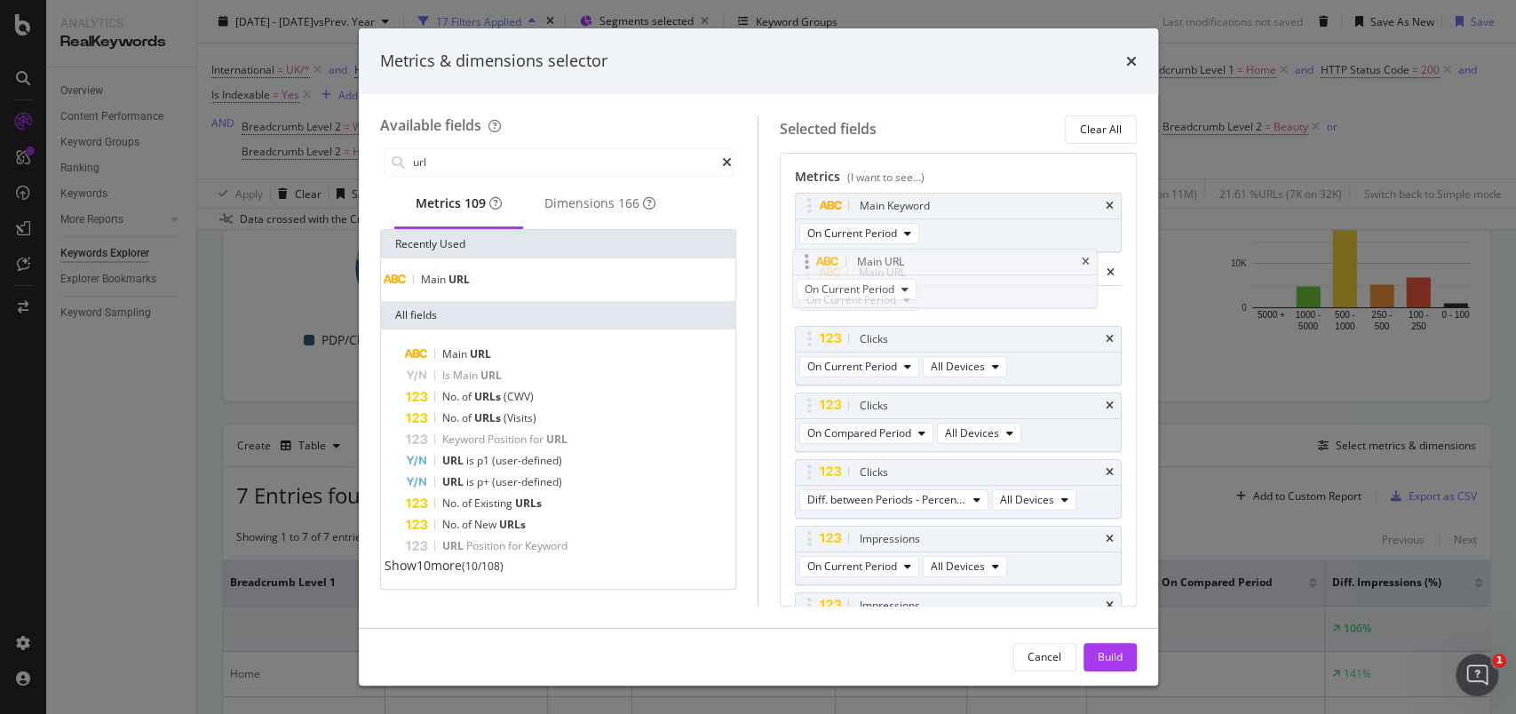
drag, startPoint x: 816, startPoint y: 565, endPoint x: 811, endPoint y: 266, distance: 298.4
click at [811, 266] on body "Analytics RealKeywords Overview Content Performance Keyword Groups Ranking Keyw…" at bounding box center [758, 357] width 1516 height 714
click at [1101, 657] on div "Build" at bounding box center [1110, 656] width 25 height 15
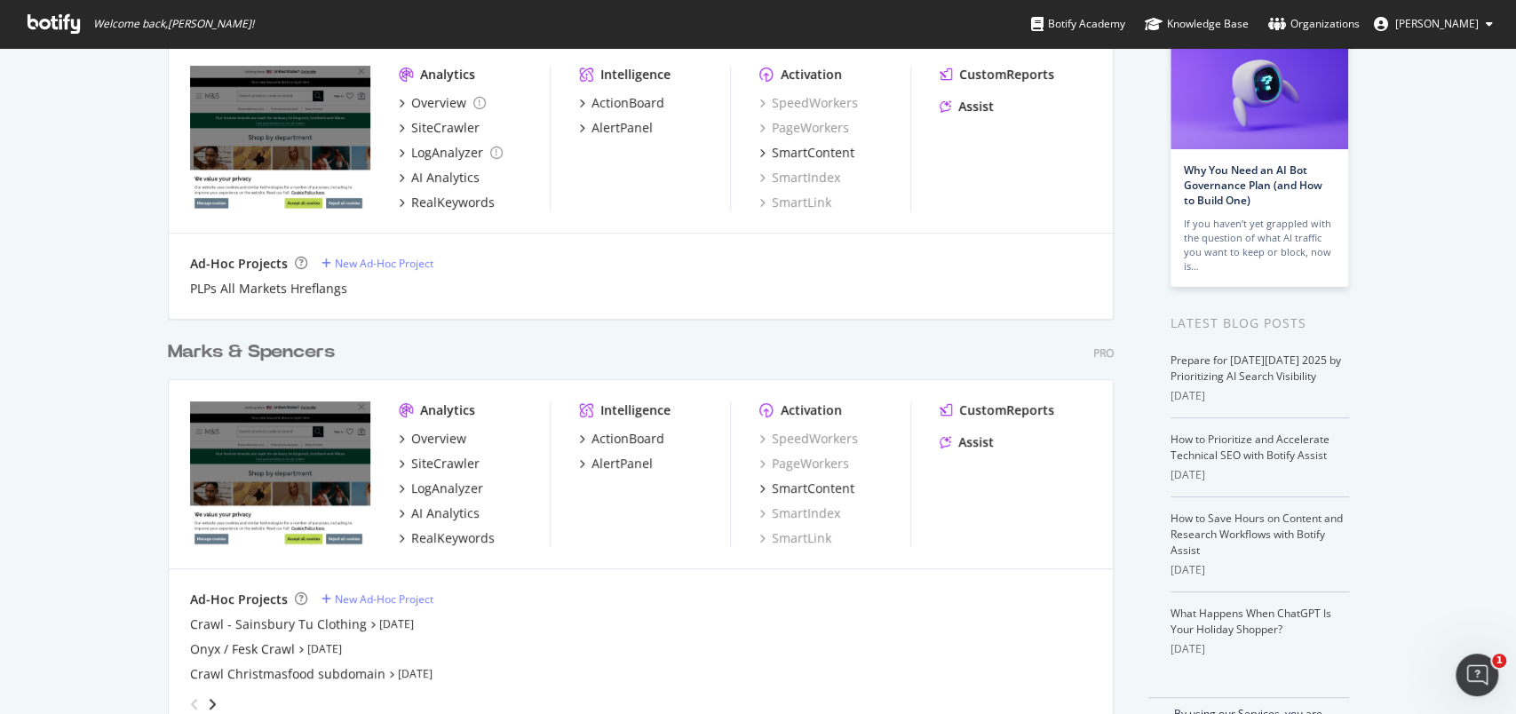
scroll to position [178, 0]
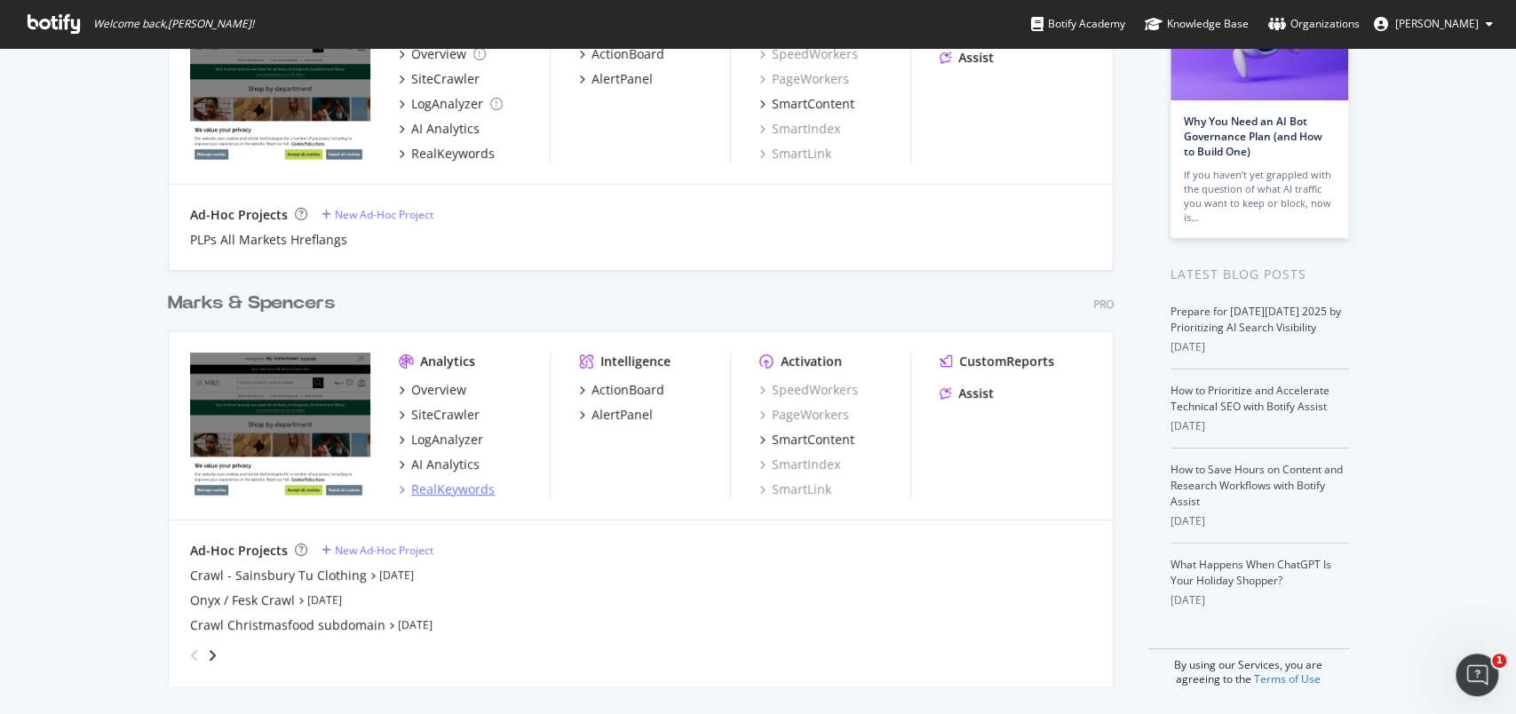
click at [446, 494] on div "RealKeywords" at bounding box center [452, 489] width 83 height 18
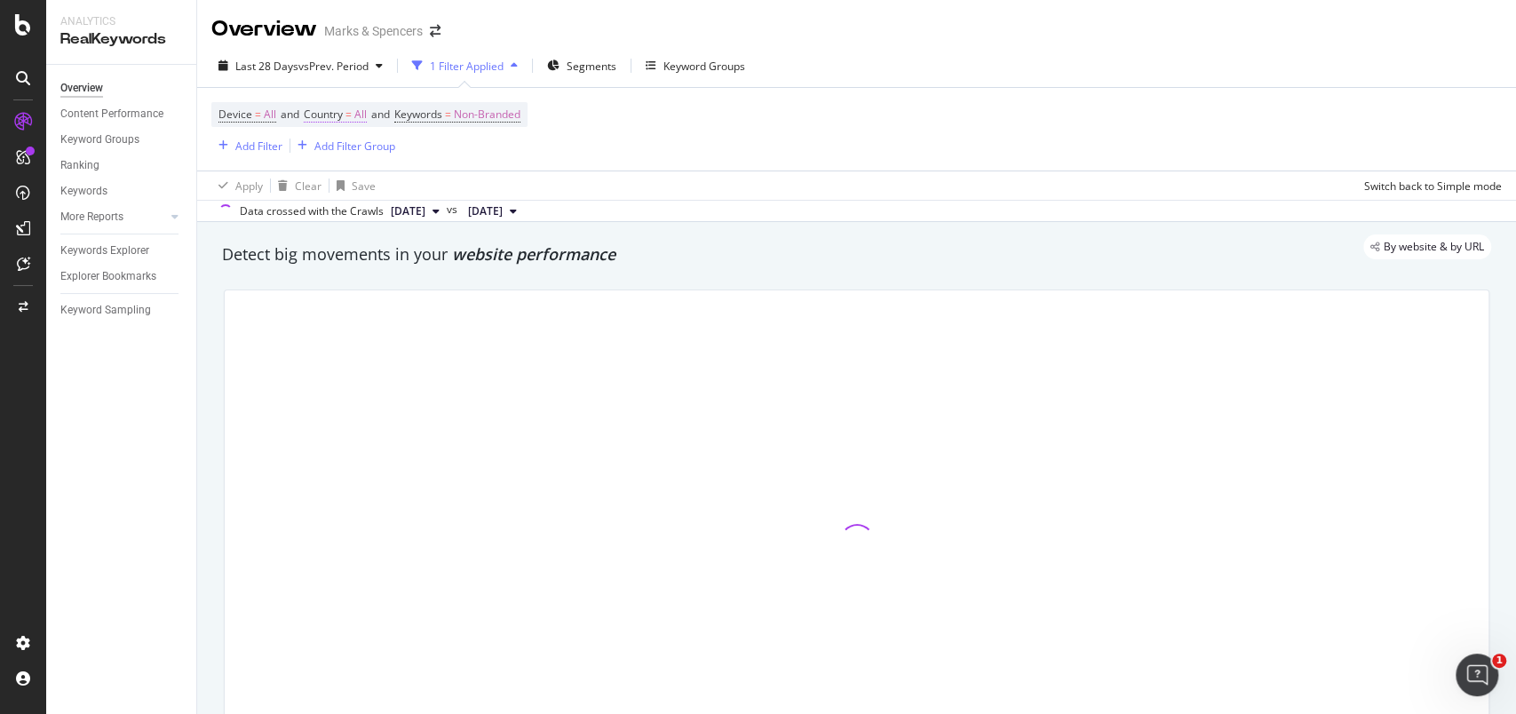
click at [361, 112] on span "All" at bounding box center [360, 114] width 12 height 25
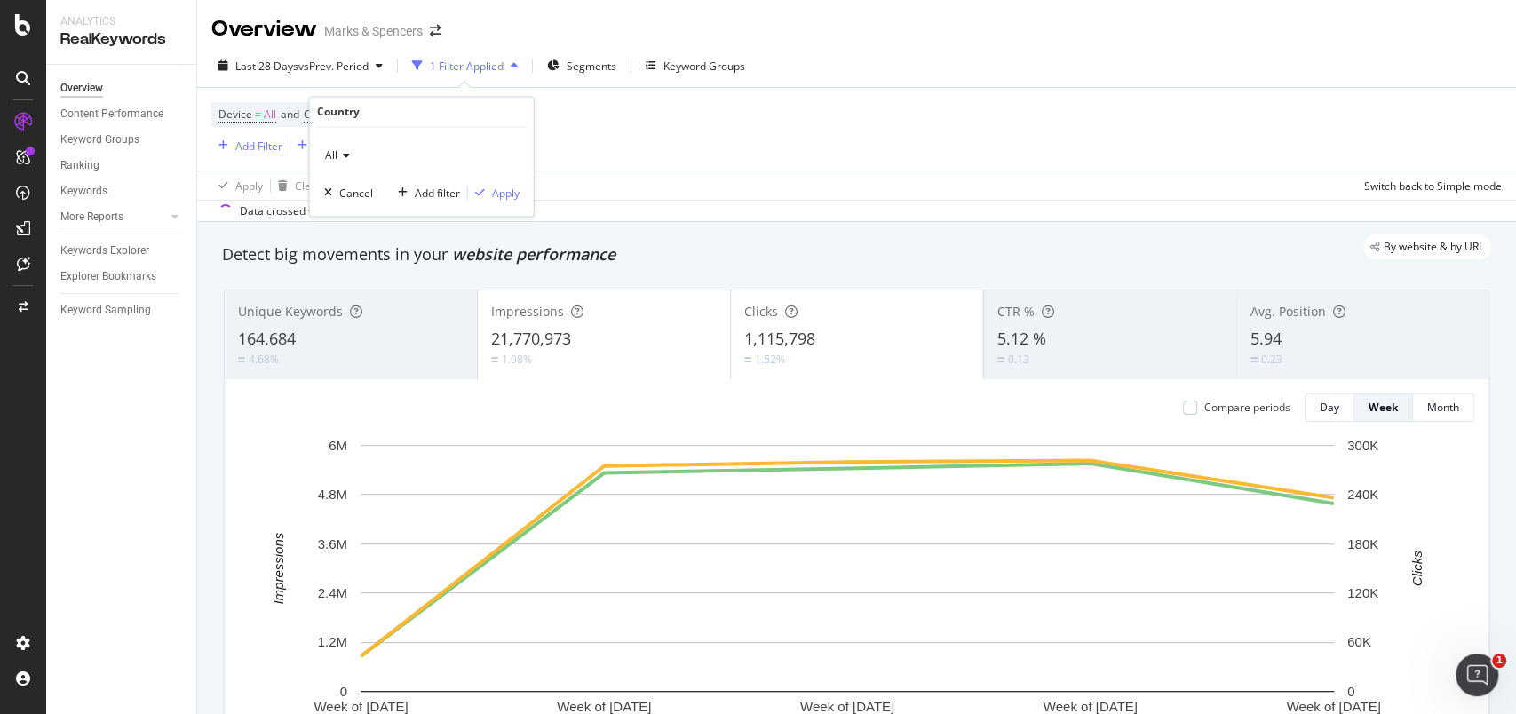
click at [329, 158] on span "All" at bounding box center [331, 155] width 12 height 15
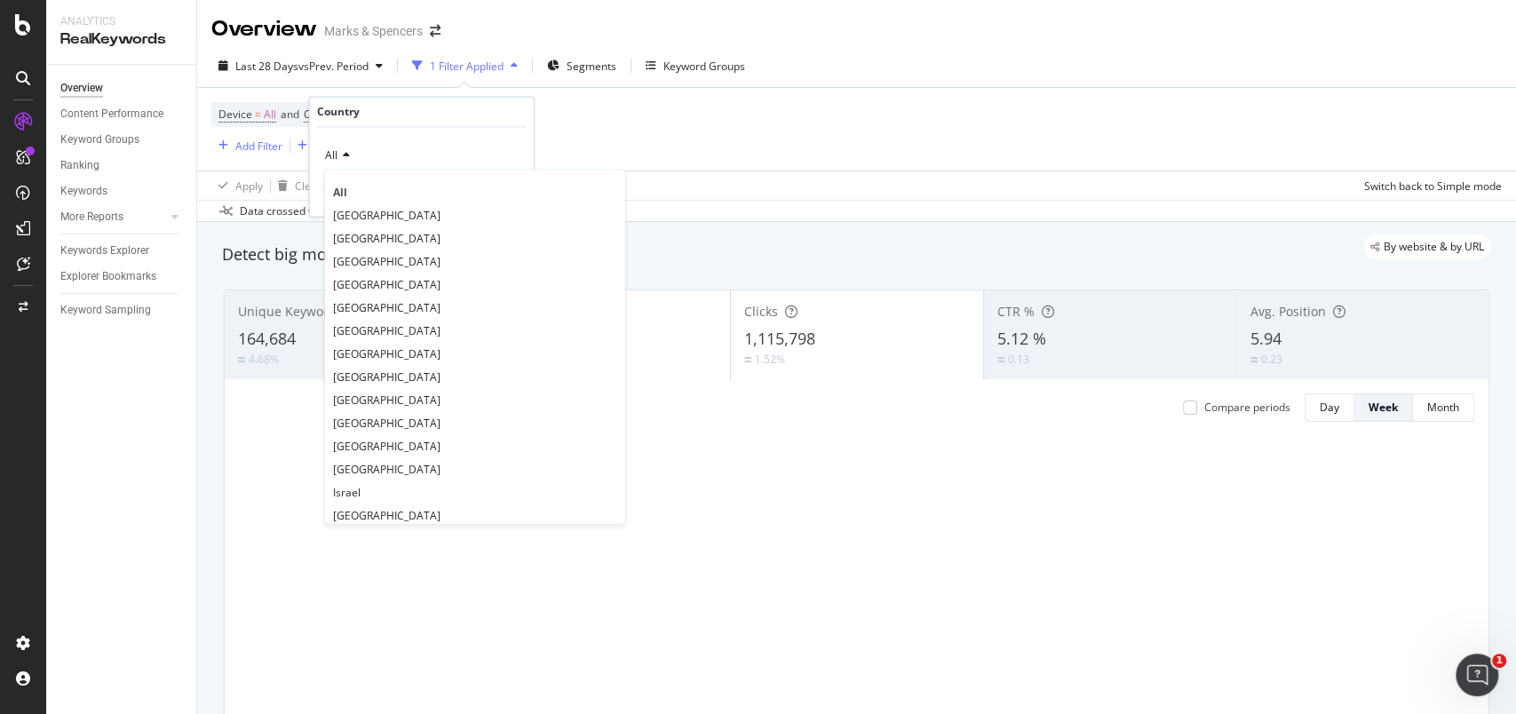
click at [350, 211] on span "[GEOGRAPHIC_DATA]" at bounding box center [386, 215] width 107 height 15
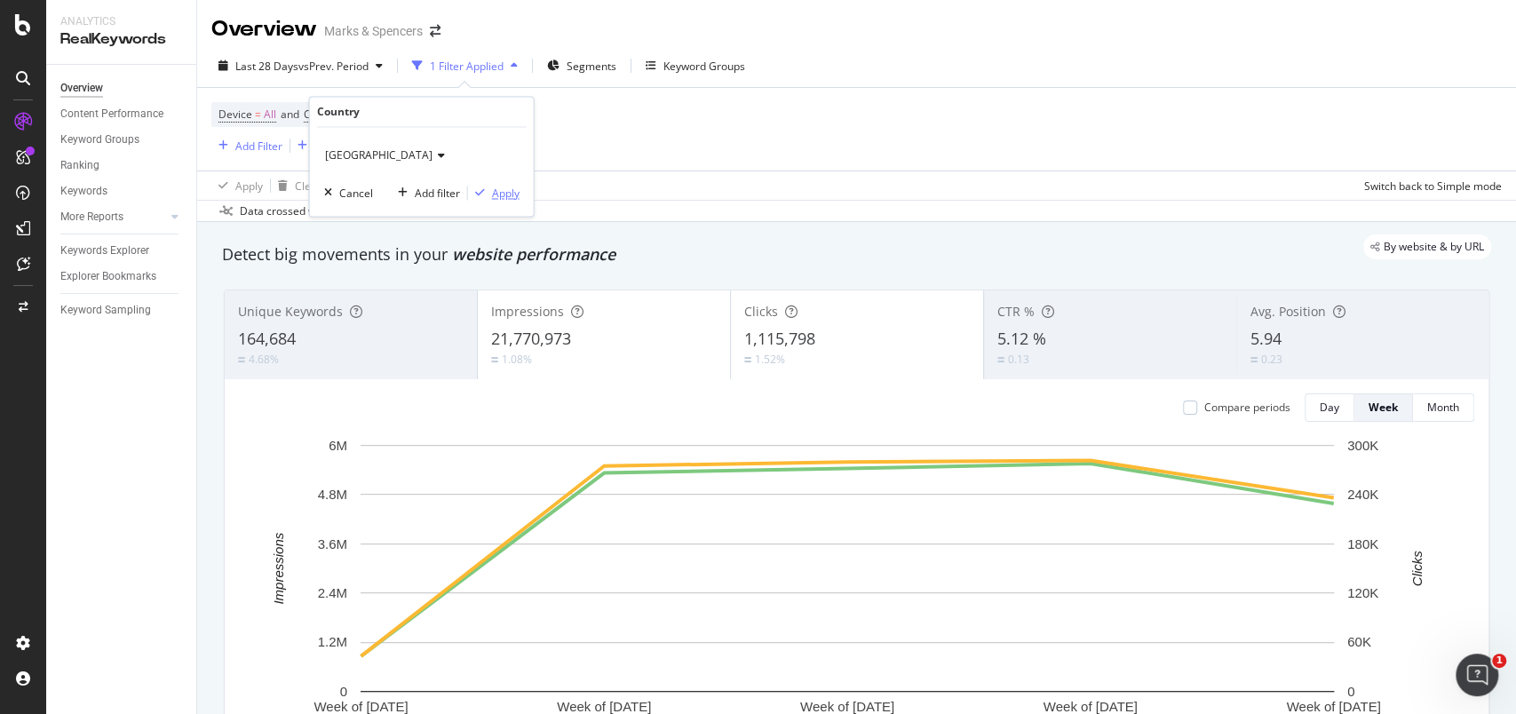
click at [508, 190] on div "Apply" at bounding box center [506, 193] width 28 height 15
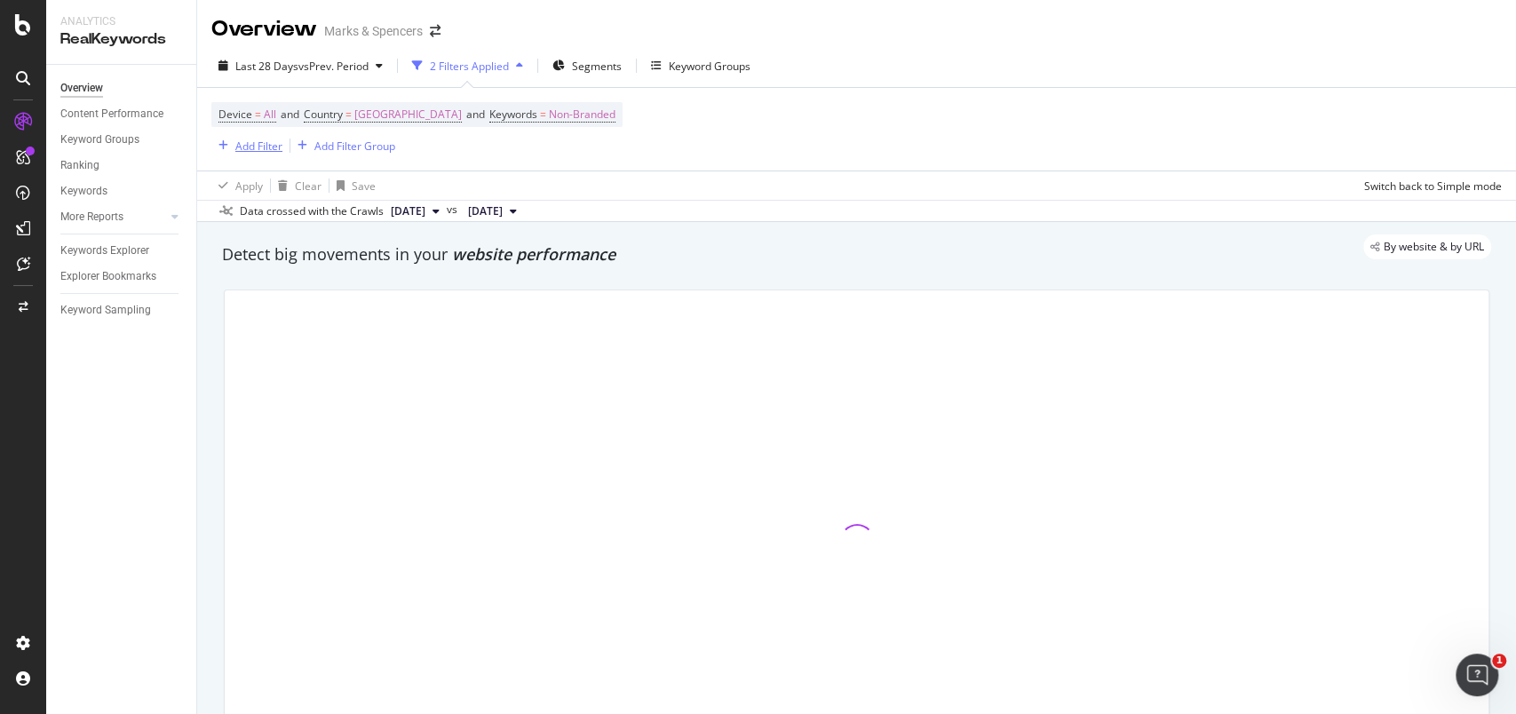
click at [256, 146] on div "Add Filter" at bounding box center [258, 146] width 47 height 15
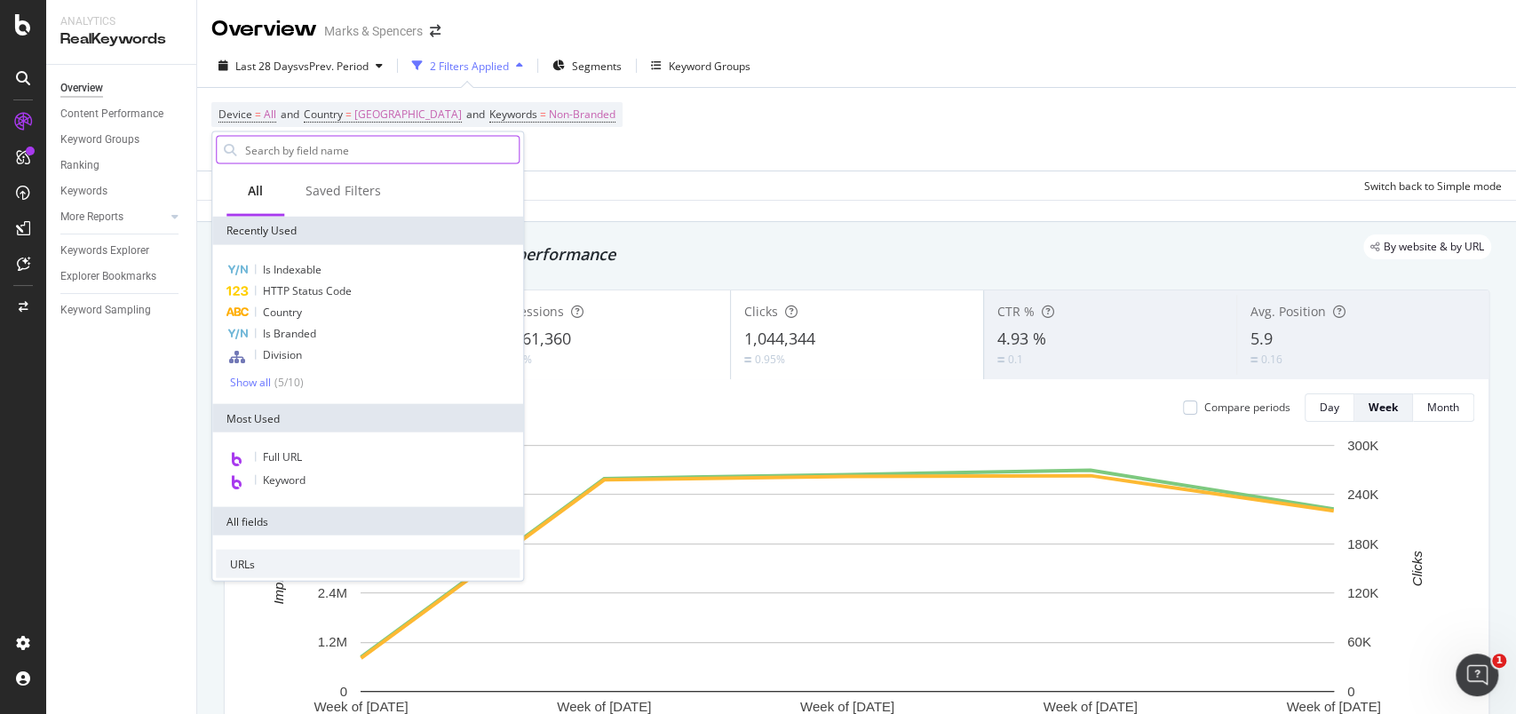
click at [305, 157] on input "text" at bounding box center [380, 150] width 275 height 27
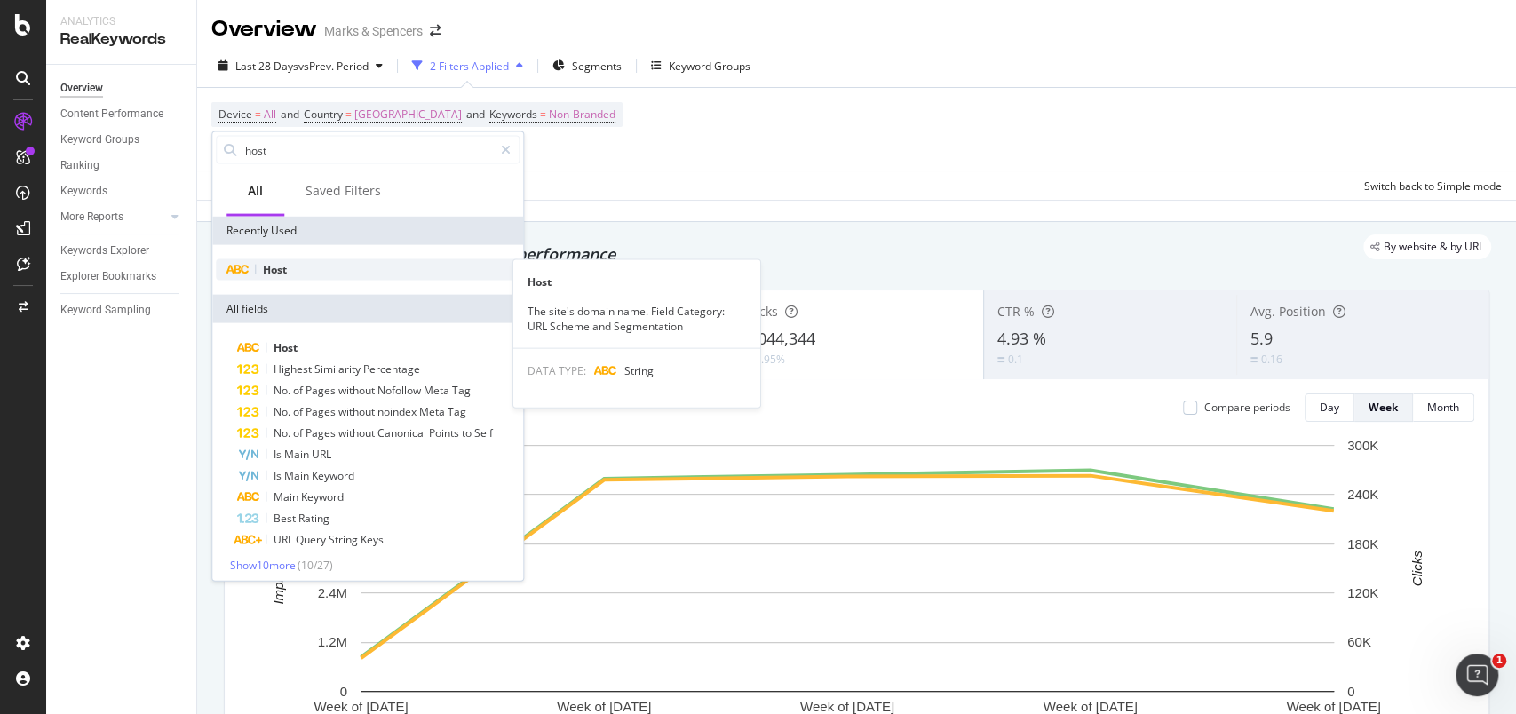
type input "host"
click at [280, 273] on span "Host" at bounding box center [275, 269] width 24 height 15
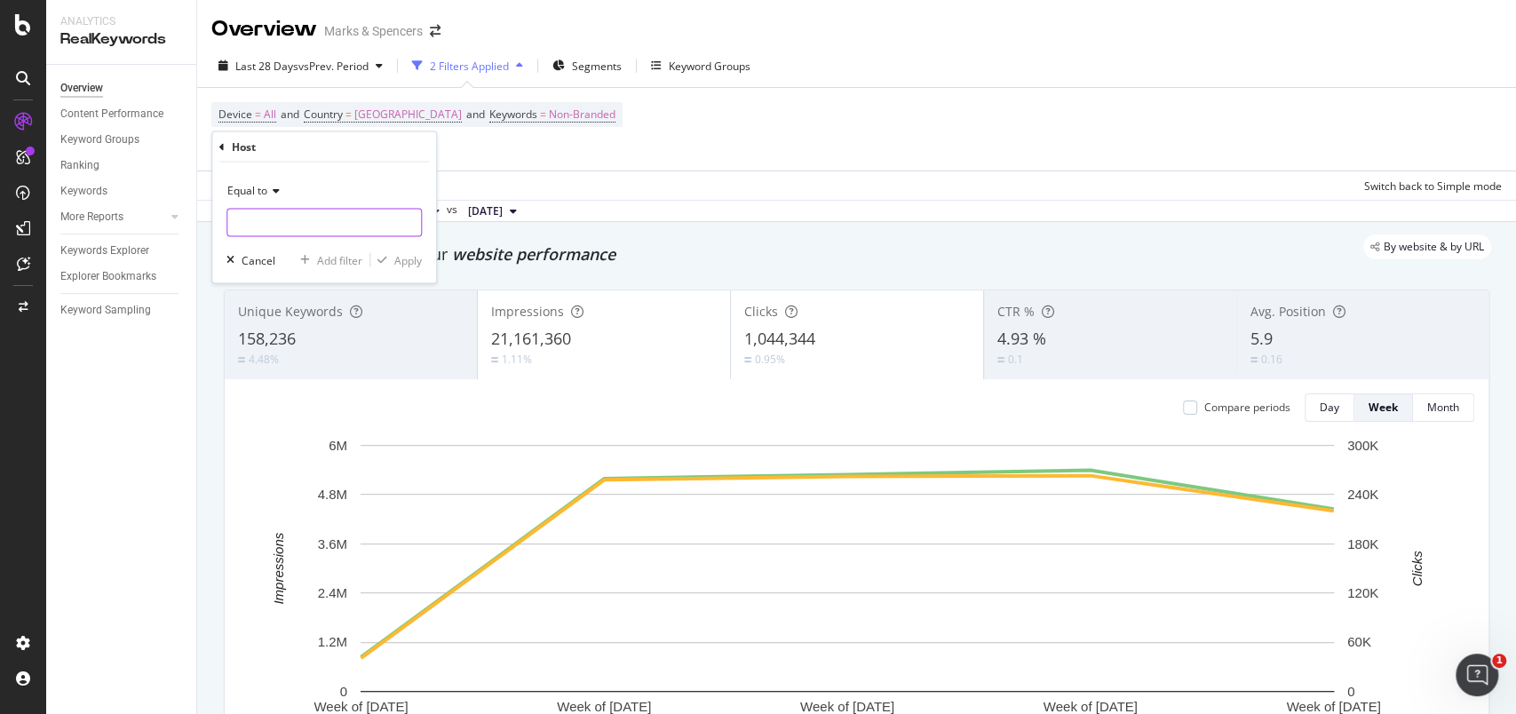
click at [320, 227] on input "text" at bounding box center [324, 223] width 194 height 28
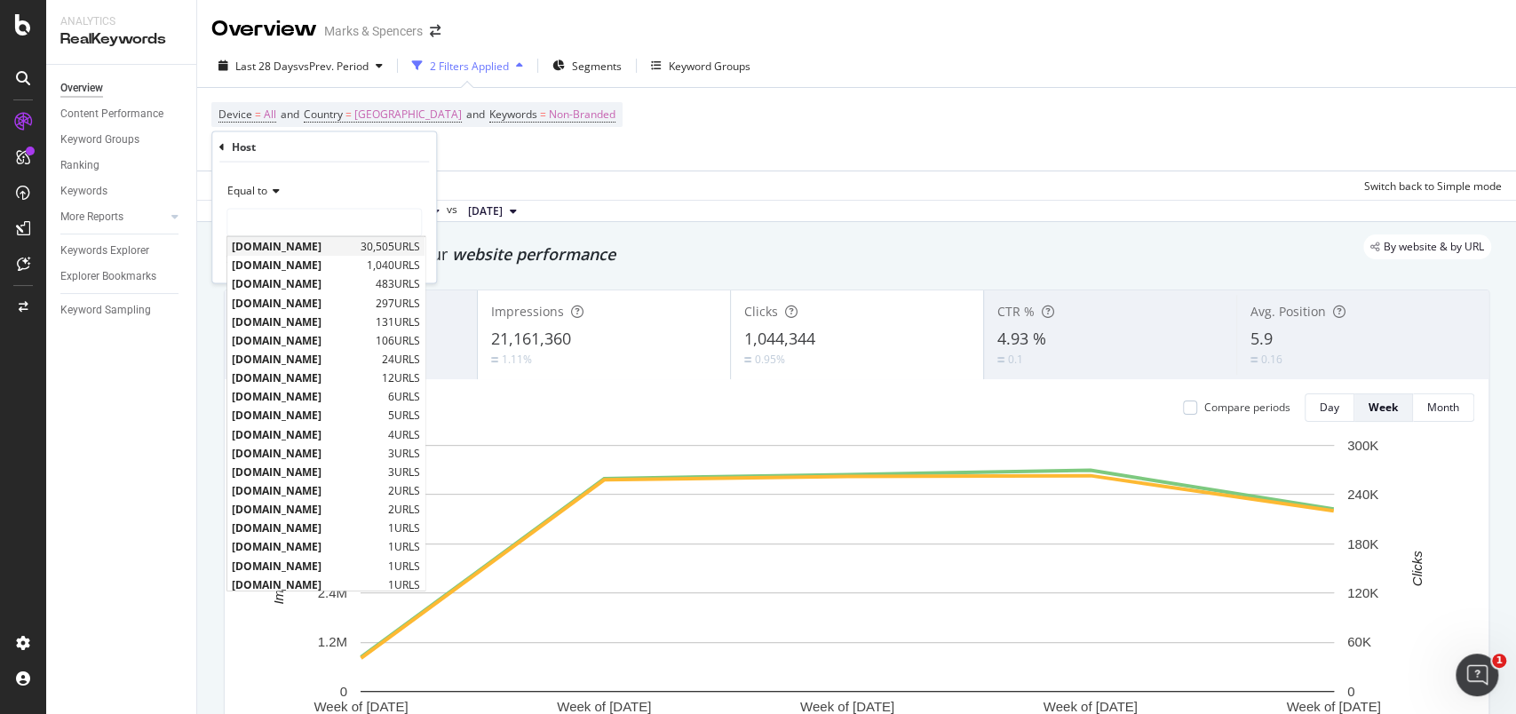
click at [316, 241] on span "[DOMAIN_NAME]" at bounding box center [294, 246] width 124 height 15
type input "[DOMAIN_NAME]"
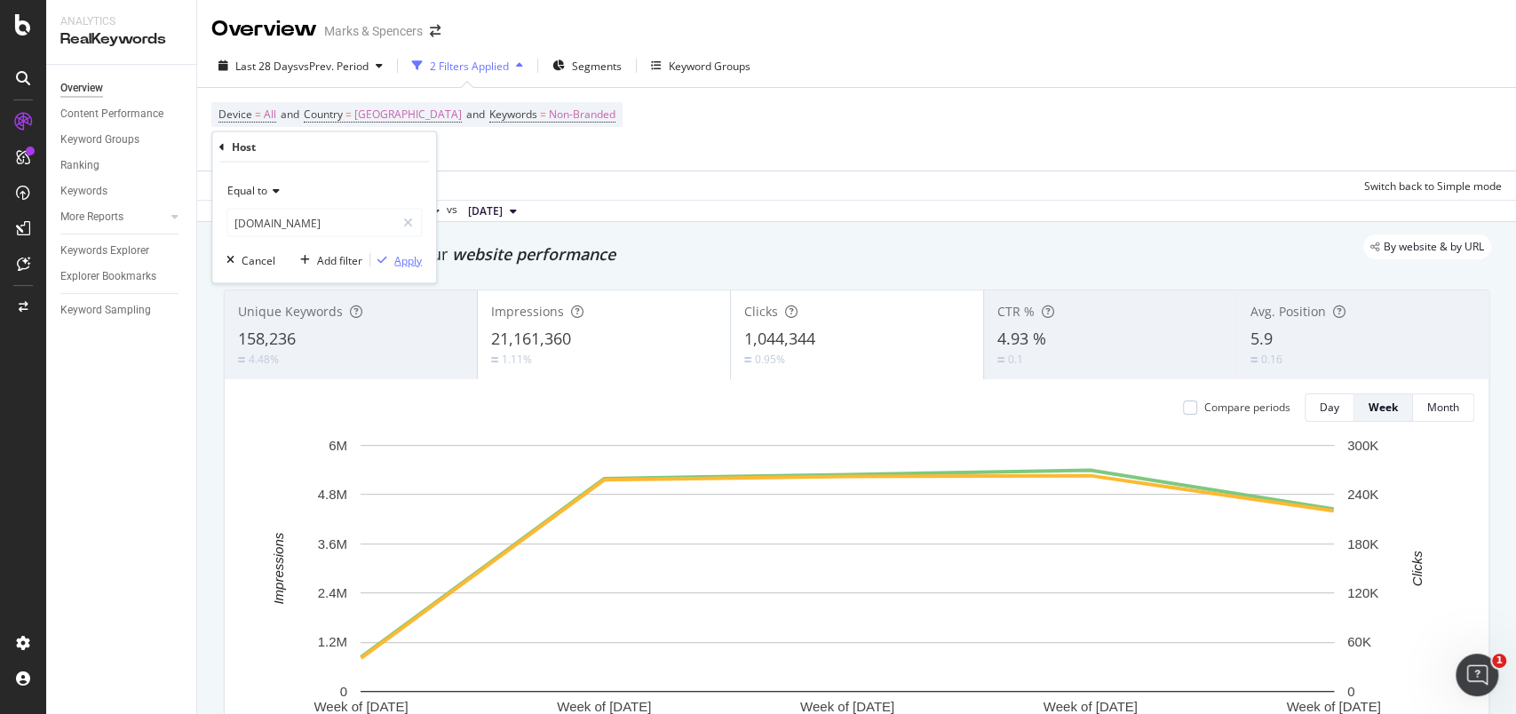
click at [392, 251] on button "Apply" at bounding box center [396, 260] width 52 height 18
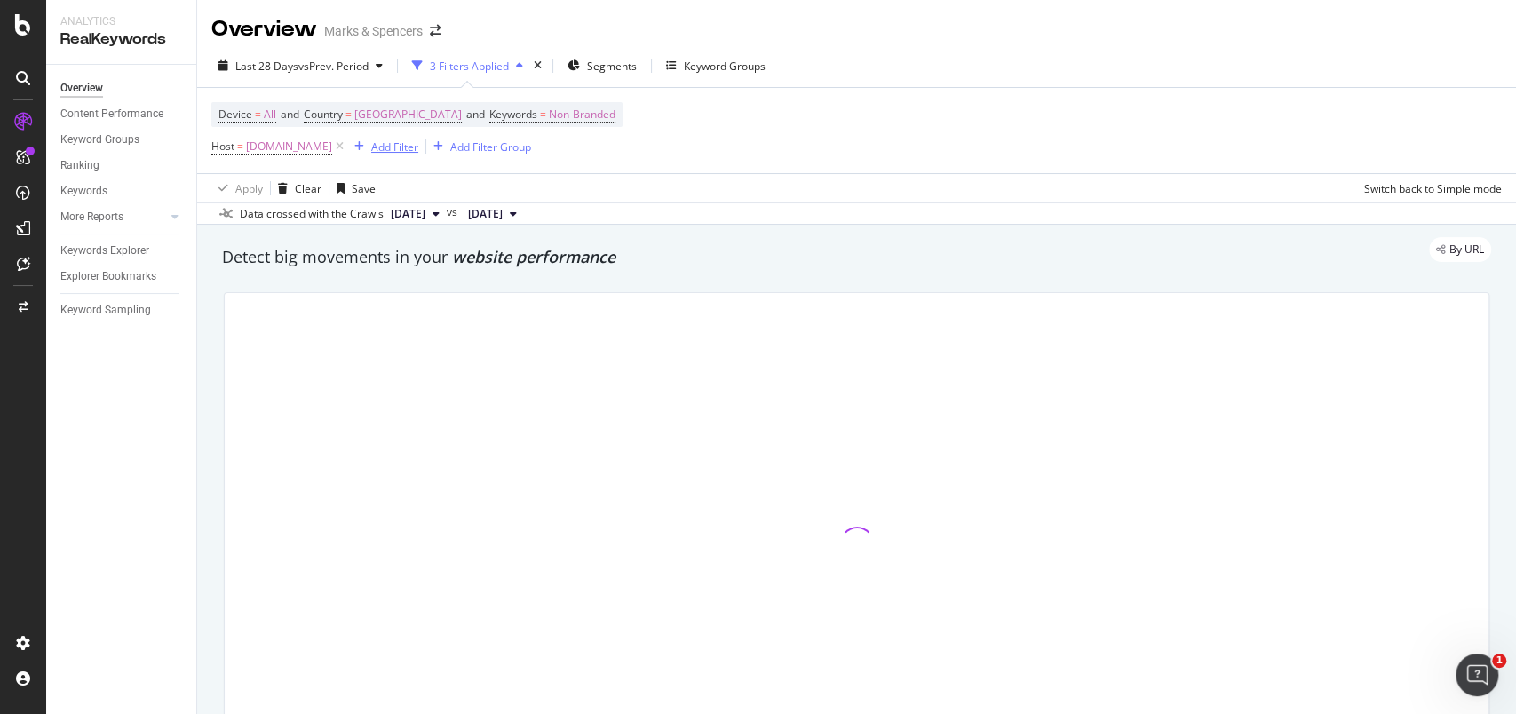
click at [418, 143] on div "Add Filter" at bounding box center [394, 146] width 47 height 15
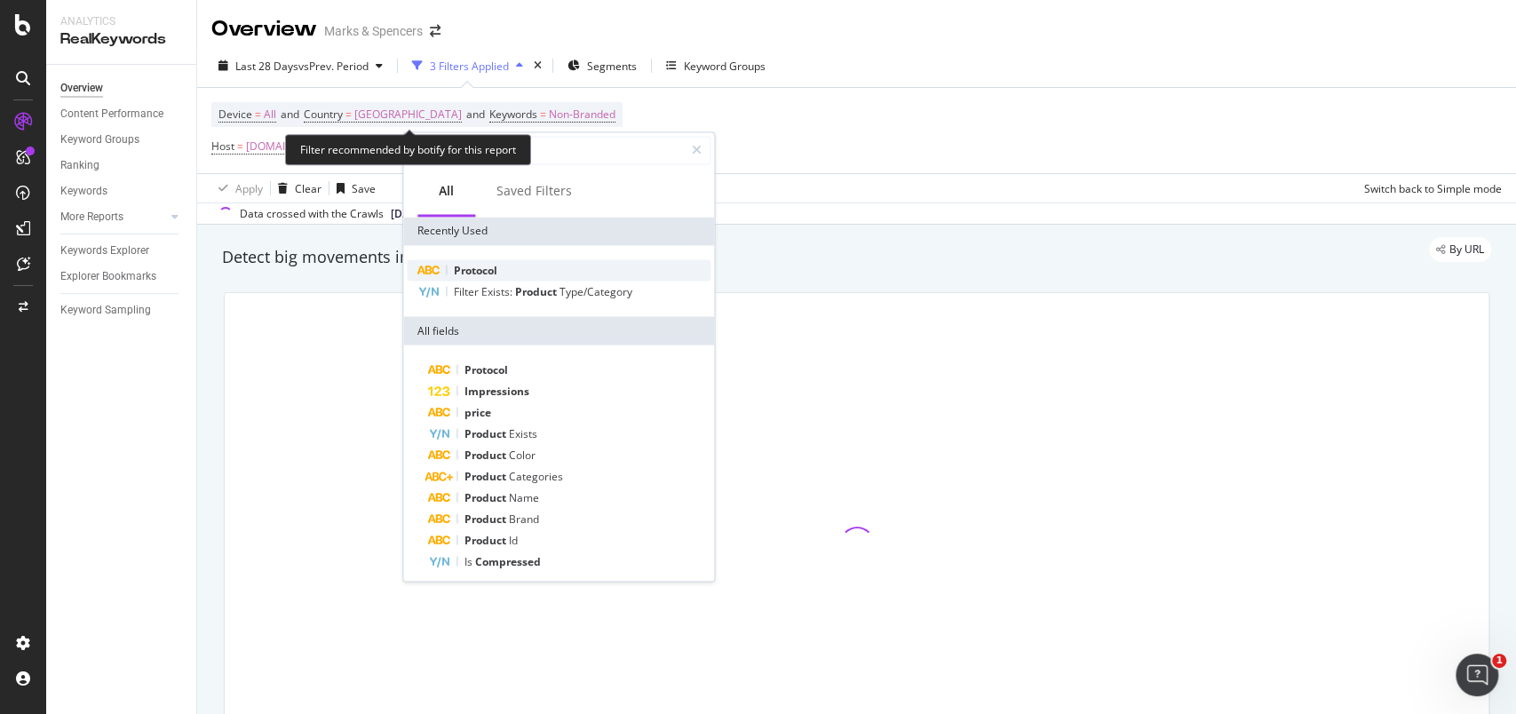
click at [486, 261] on div "Protocol" at bounding box center [559, 269] width 304 height 21
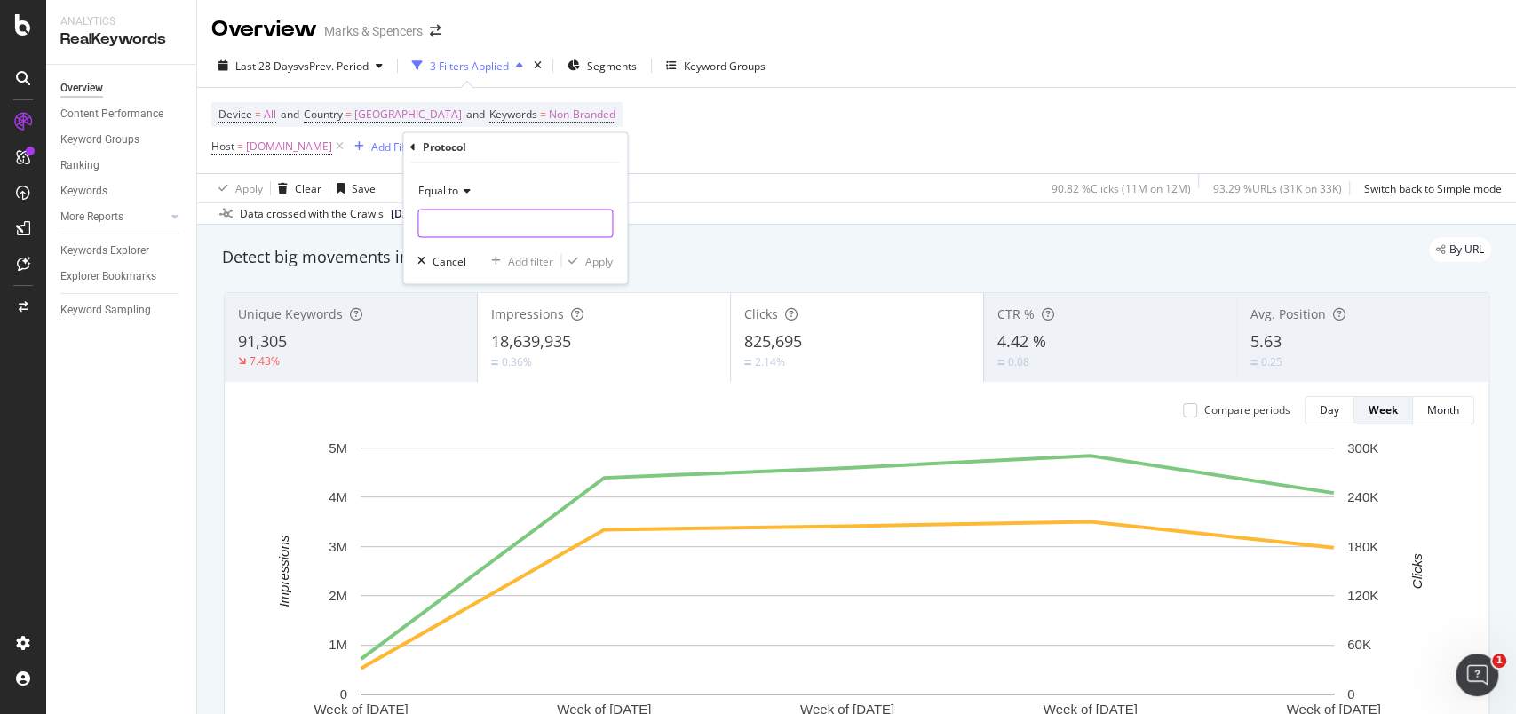
click at [498, 227] on input "text" at bounding box center [515, 224] width 194 height 28
click at [487, 241] on span "https" at bounding box center [485, 247] width 124 height 15
type input "https"
click at [600, 254] on div "Apply" at bounding box center [599, 260] width 28 height 15
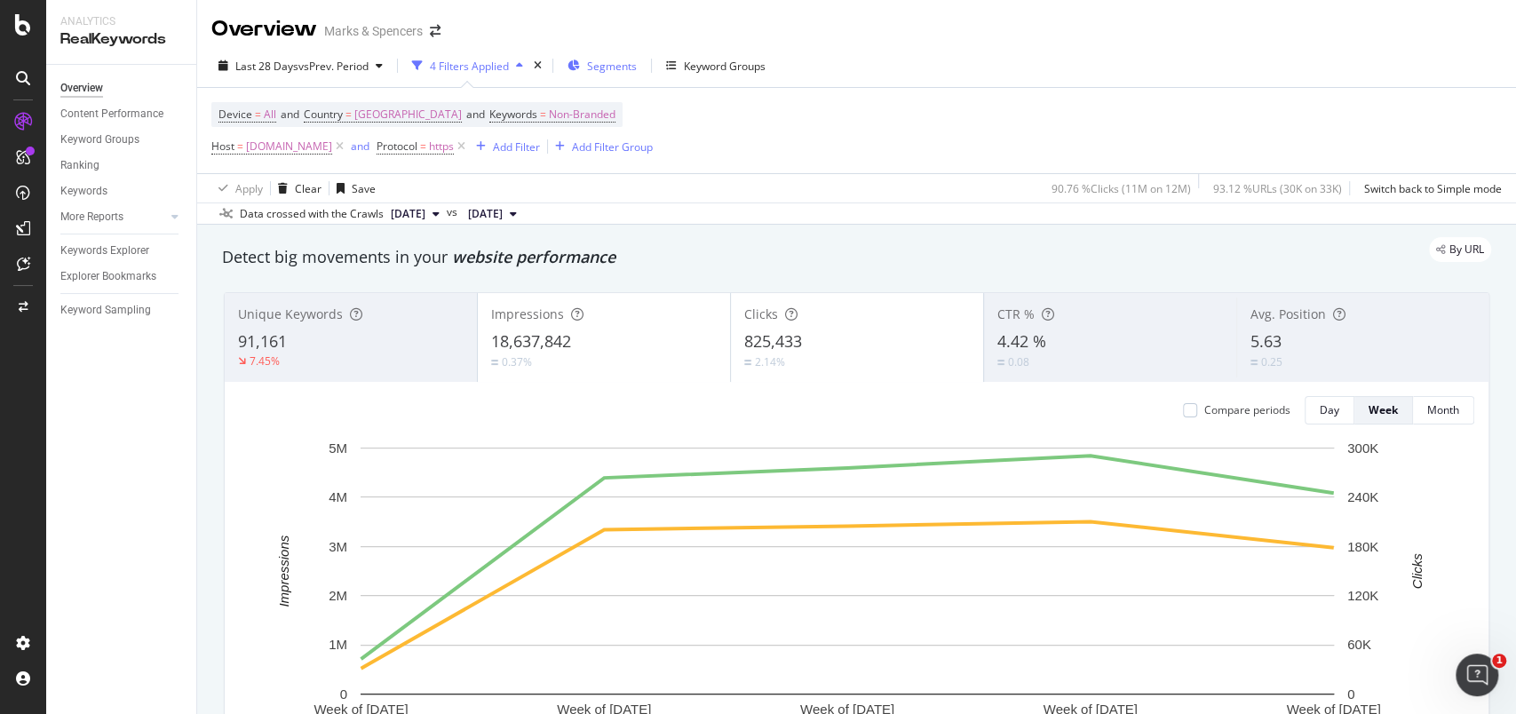
click at [603, 78] on div "Segments" at bounding box center [601, 65] width 69 height 27
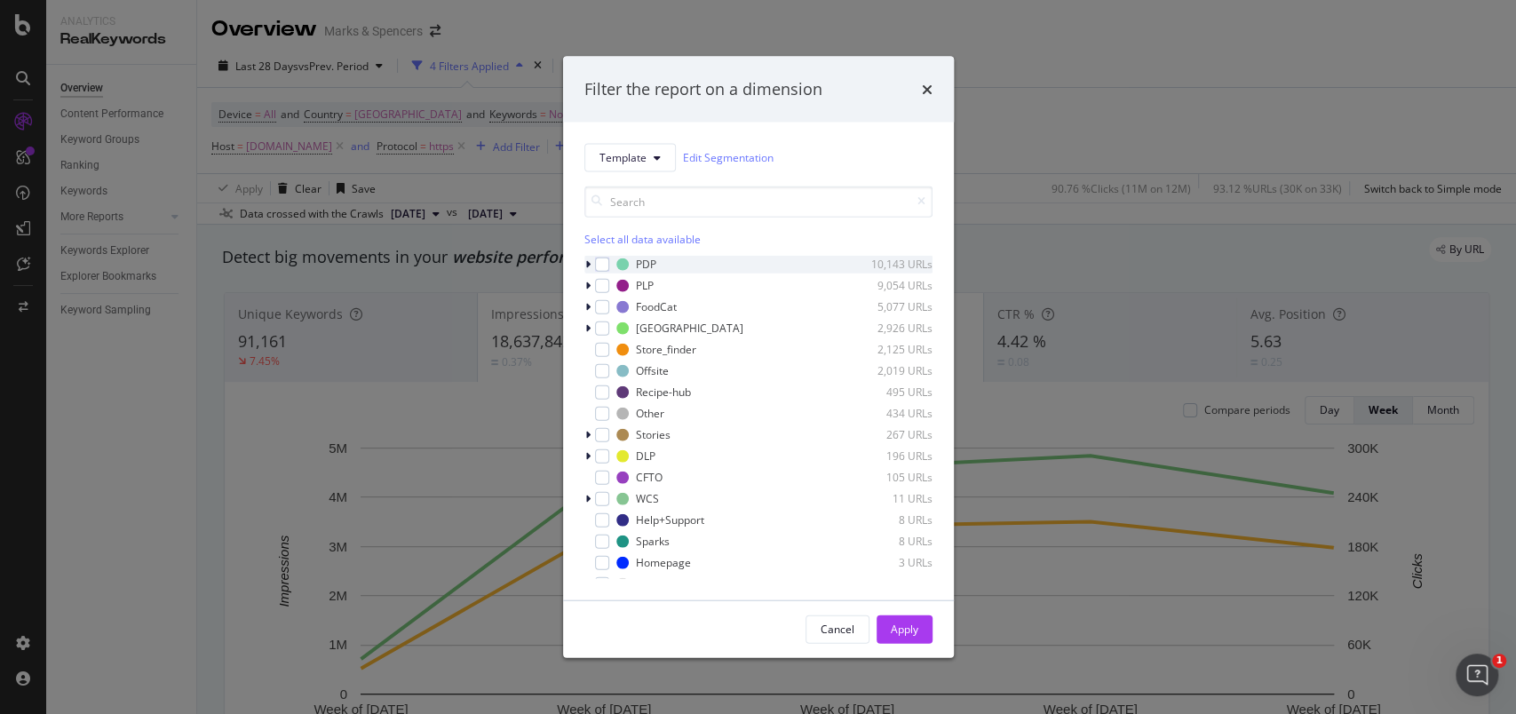
click at [589, 262] on icon "modal" at bounding box center [587, 263] width 5 height 11
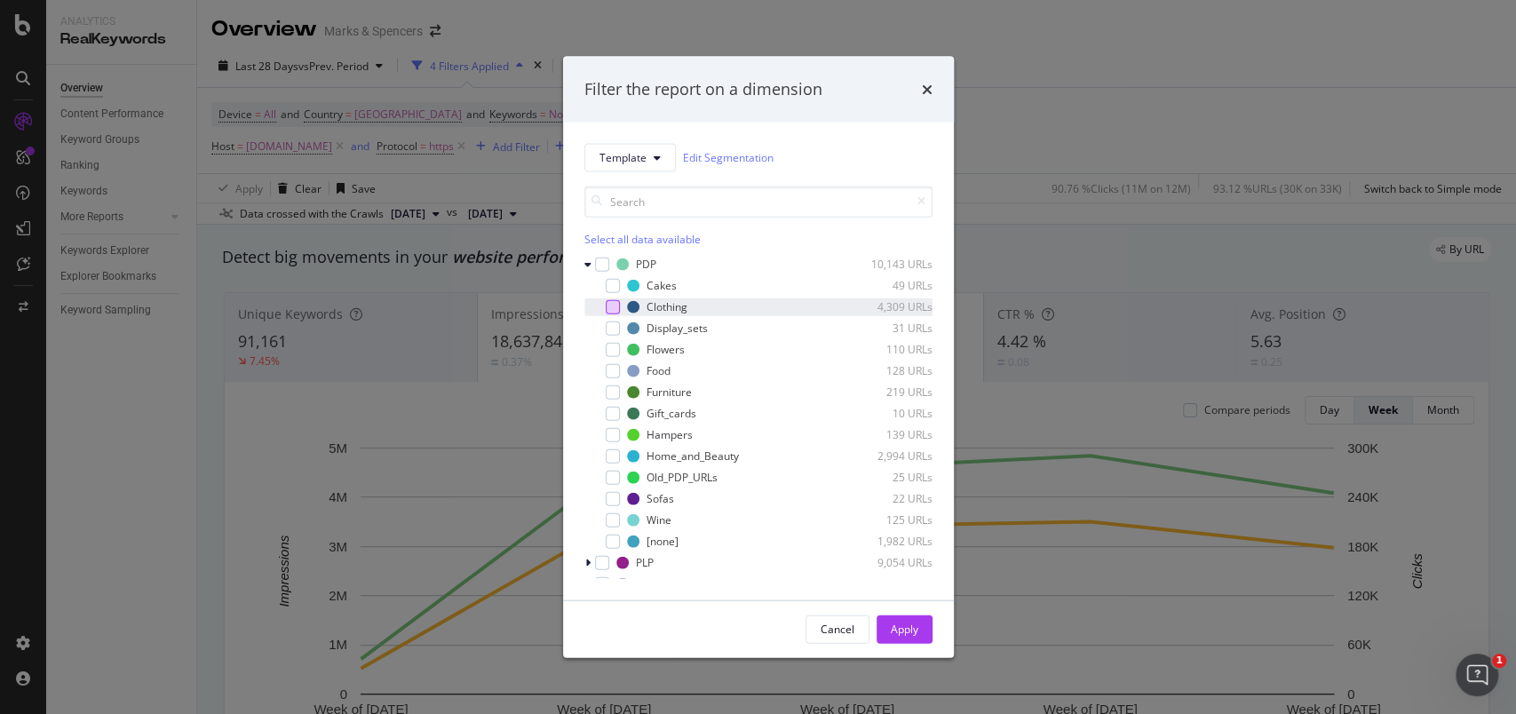
click at [612, 307] on div "modal" at bounding box center [613, 306] width 14 height 14
click at [898, 628] on div "Apply" at bounding box center [905, 629] width 28 height 15
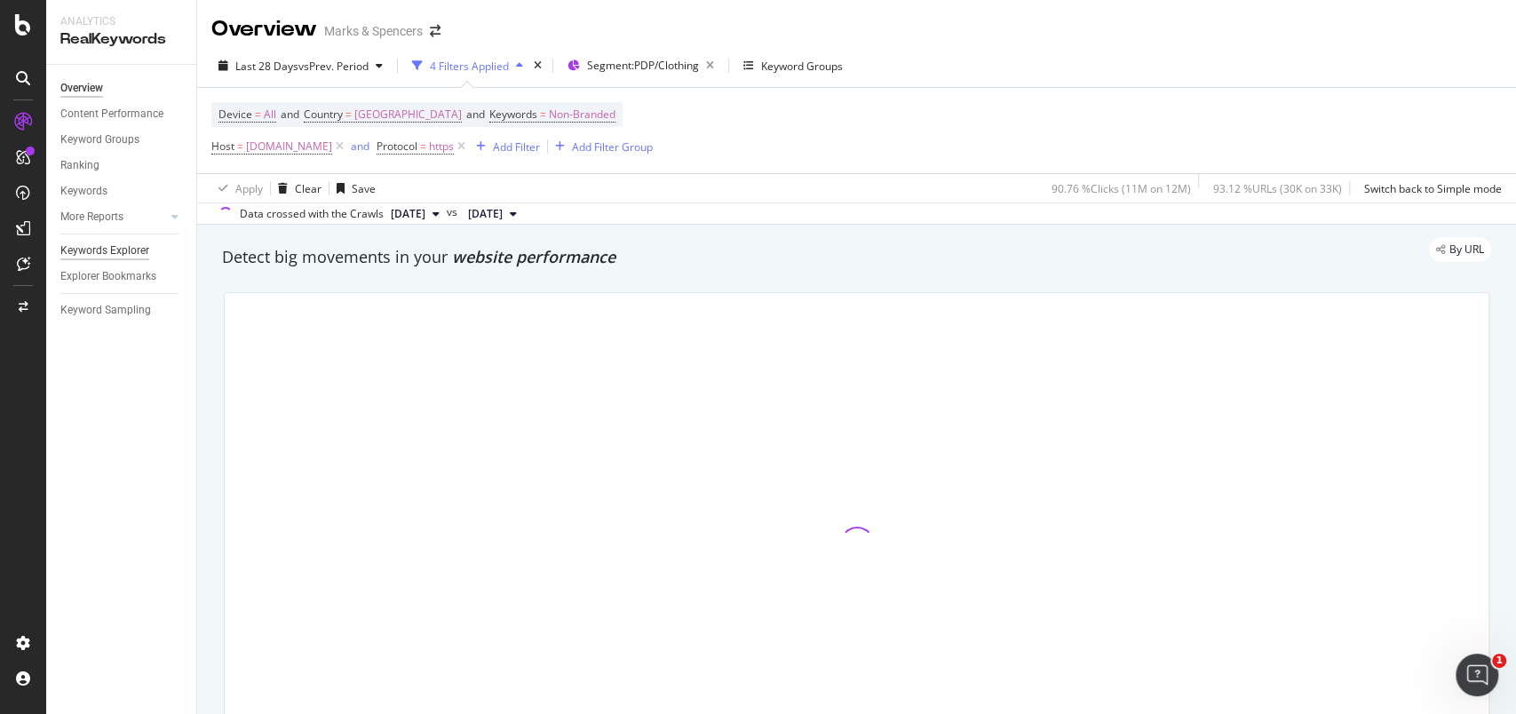
click at [102, 249] on div "Keywords Explorer" at bounding box center [104, 251] width 89 height 19
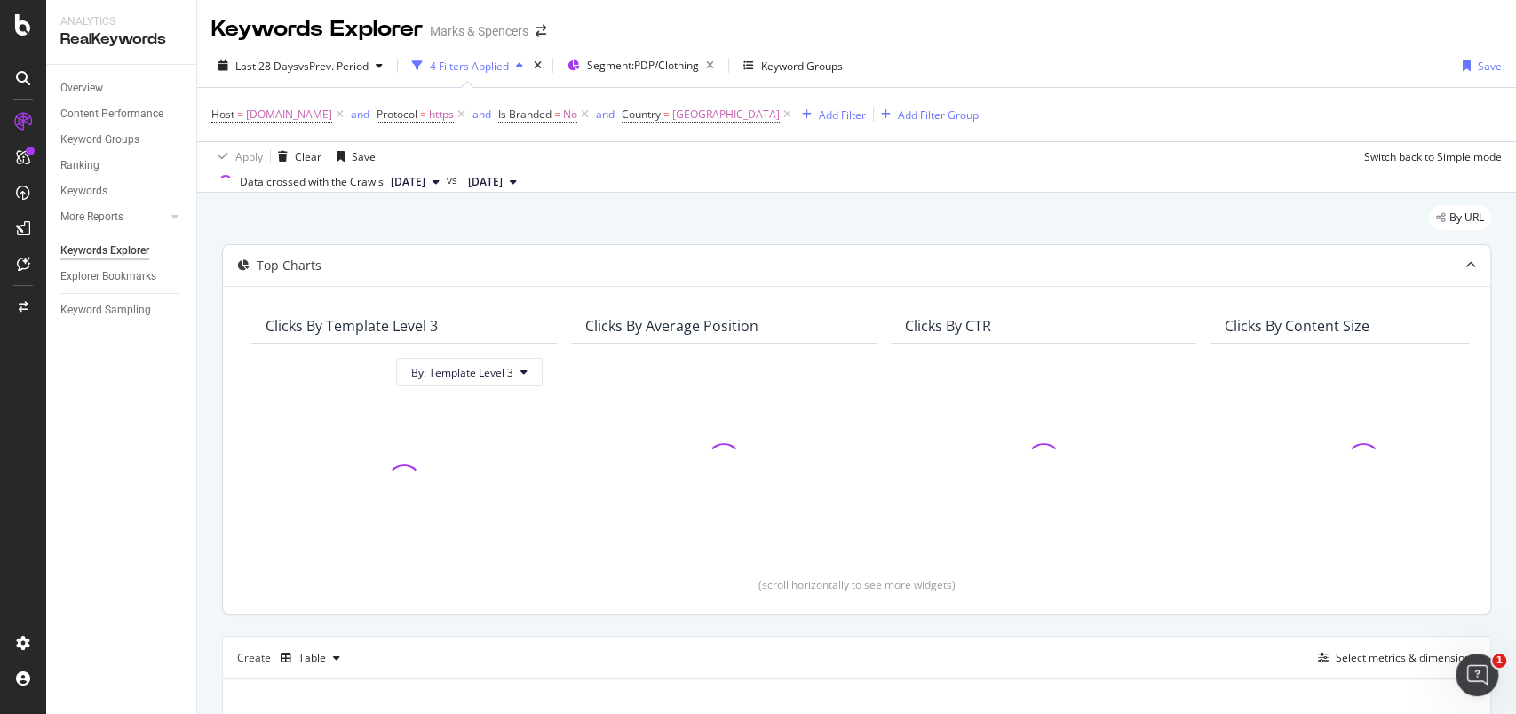
scroll to position [291, 0]
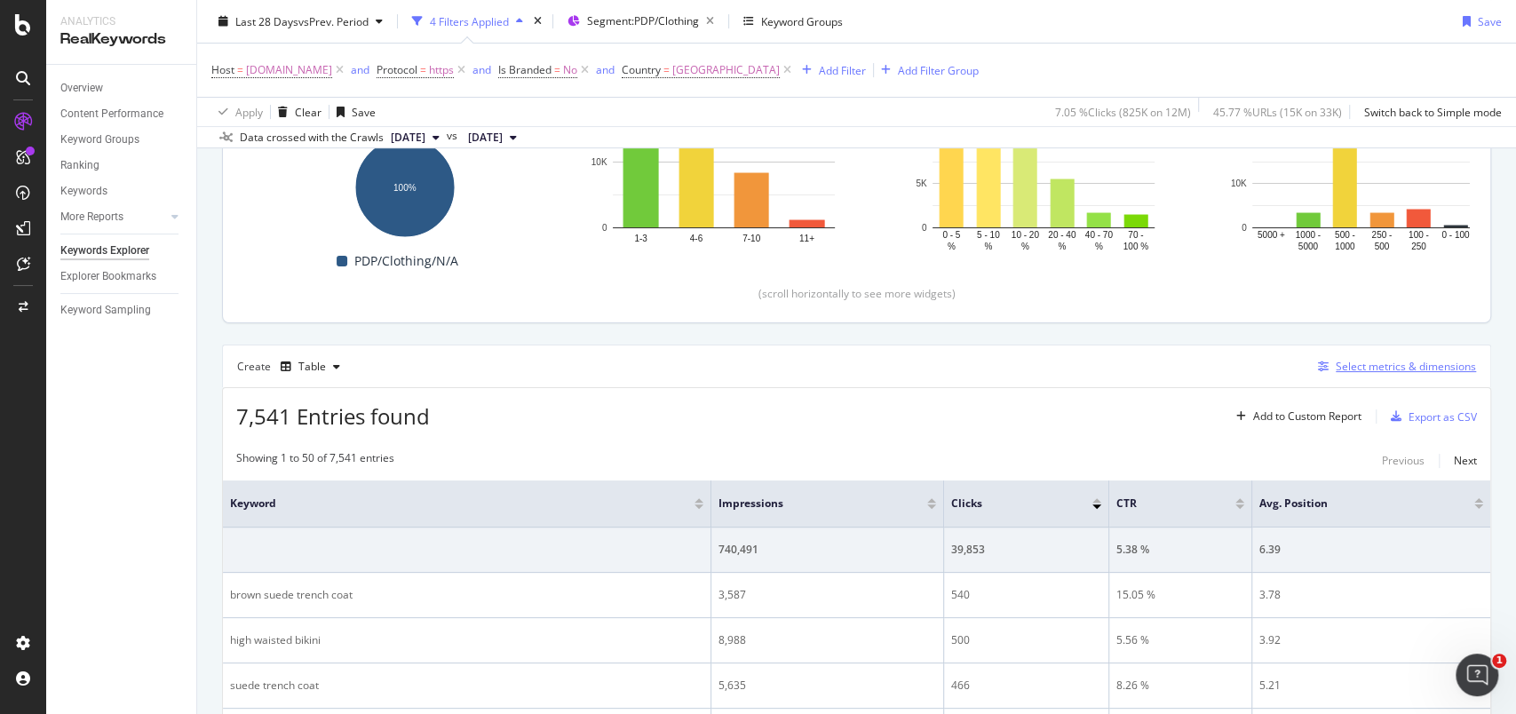
click at [1393, 366] on div "Select metrics & dimensions" at bounding box center [1406, 366] width 140 height 15
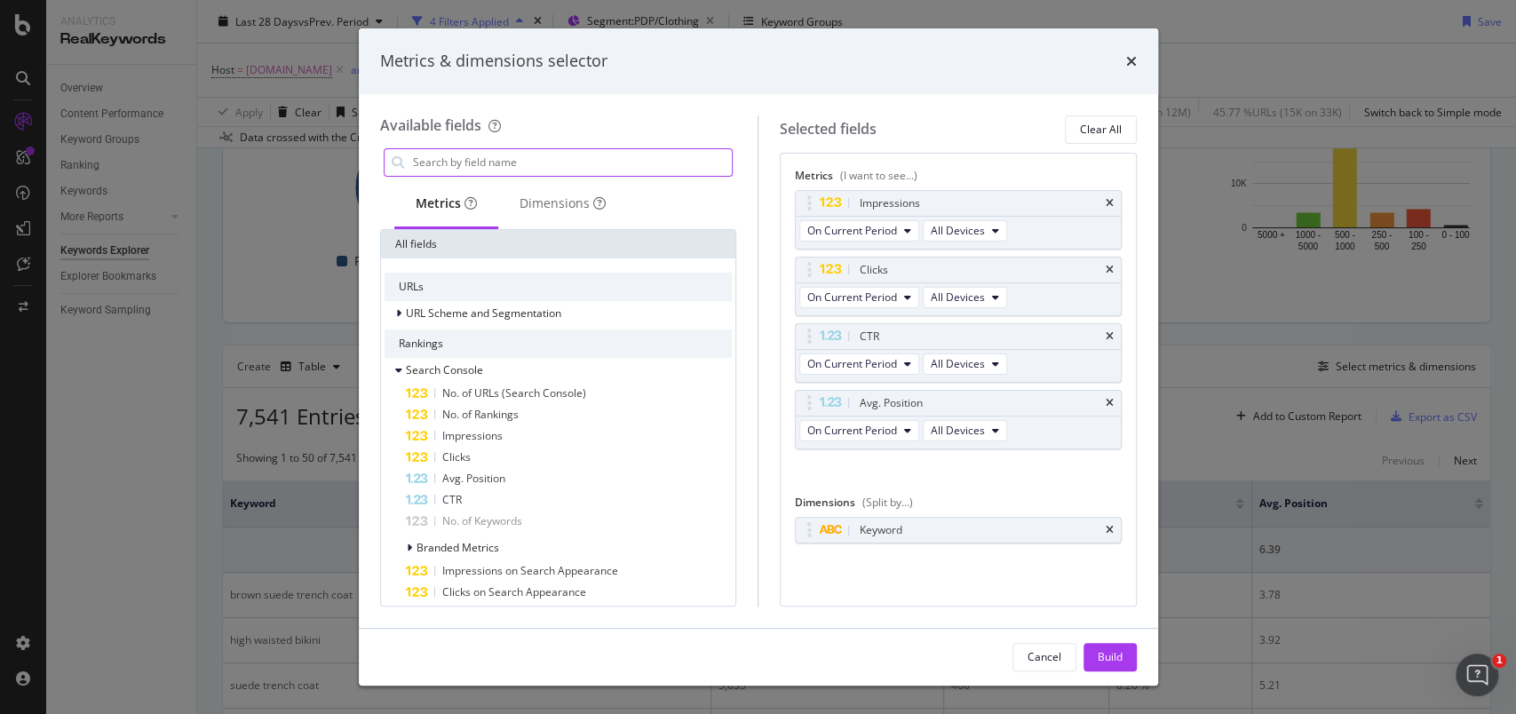
click at [484, 167] on input "modal" at bounding box center [571, 162] width 321 height 27
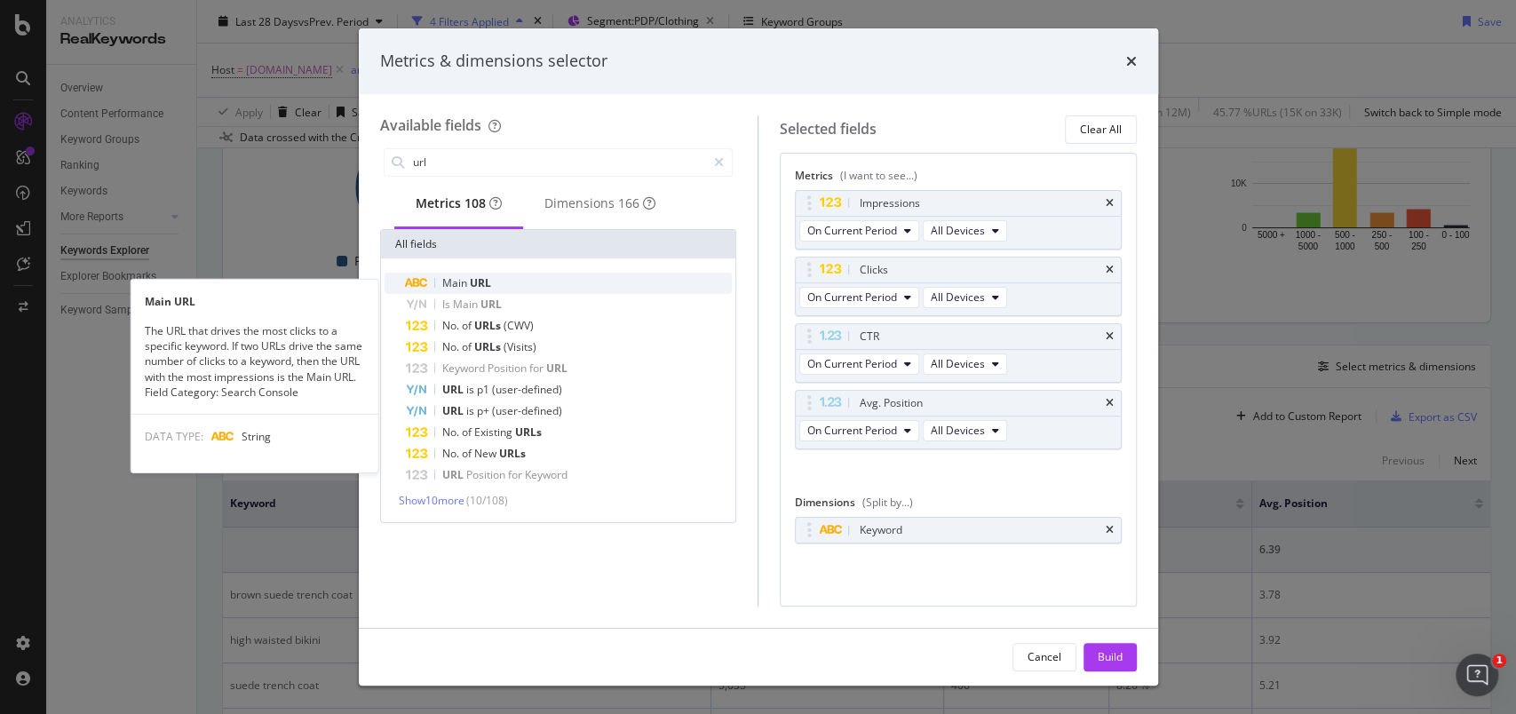
type input "url"
click at [470, 289] on span "URL" at bounding box center [480, 282] width 21 height 15
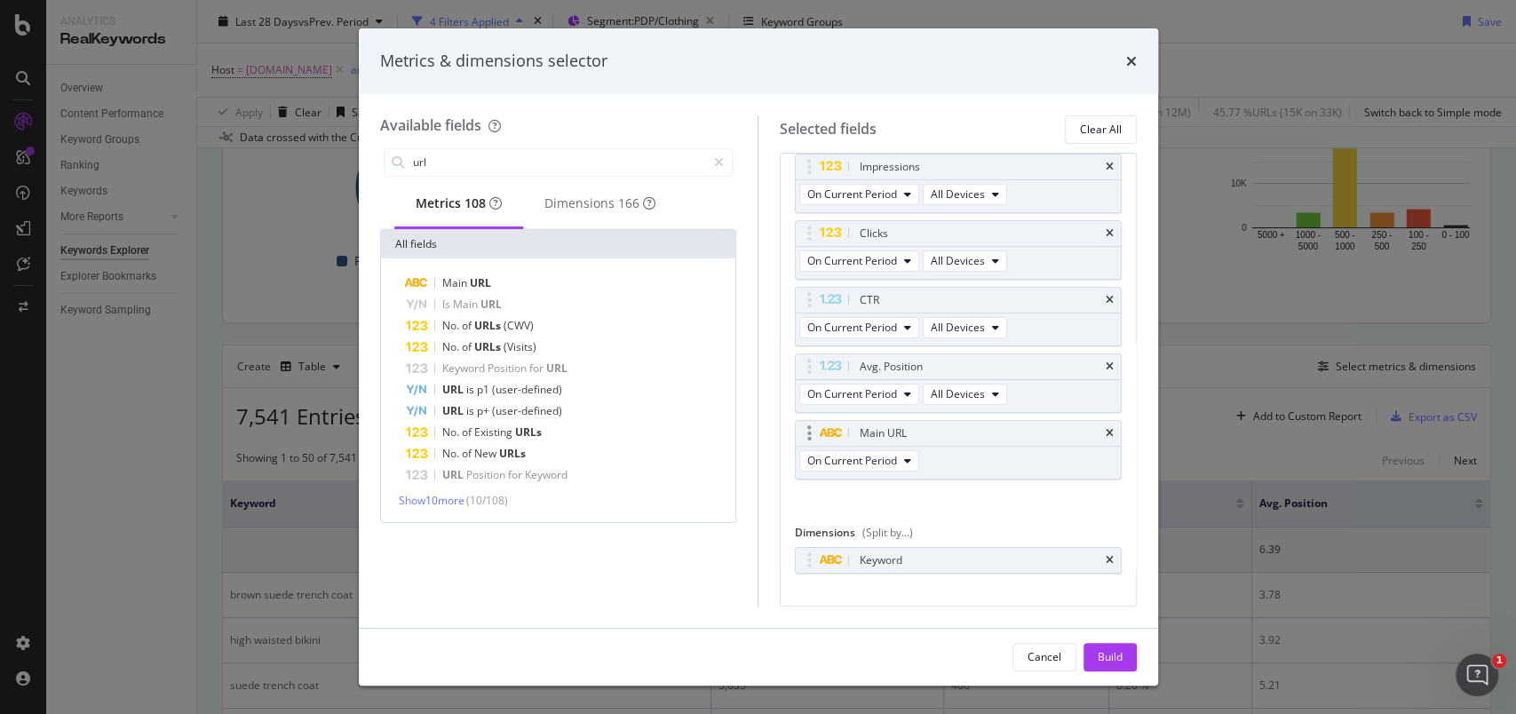
scroll to position [61, 0]
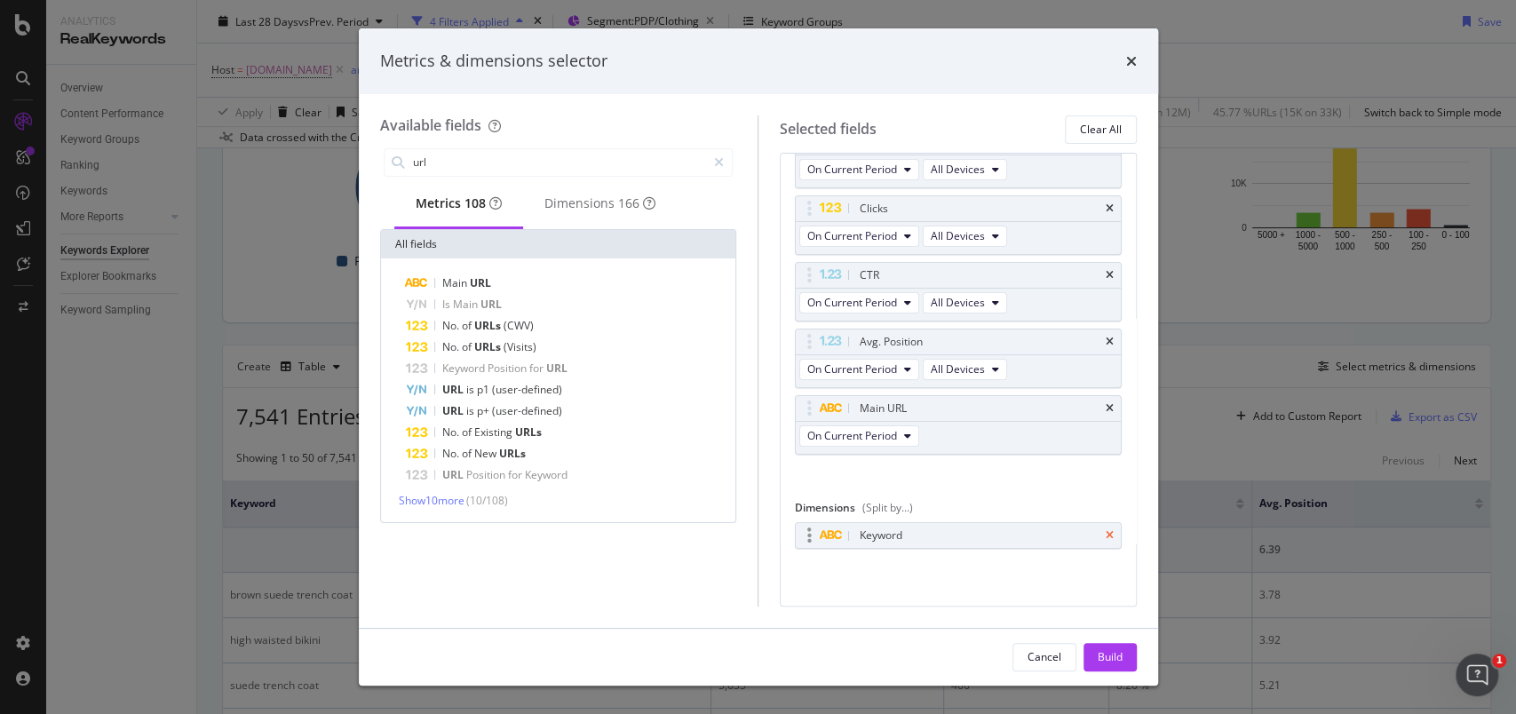
click at [1106, 536] on icon "times" at bounding box center [1110, 535] width 8 height 11
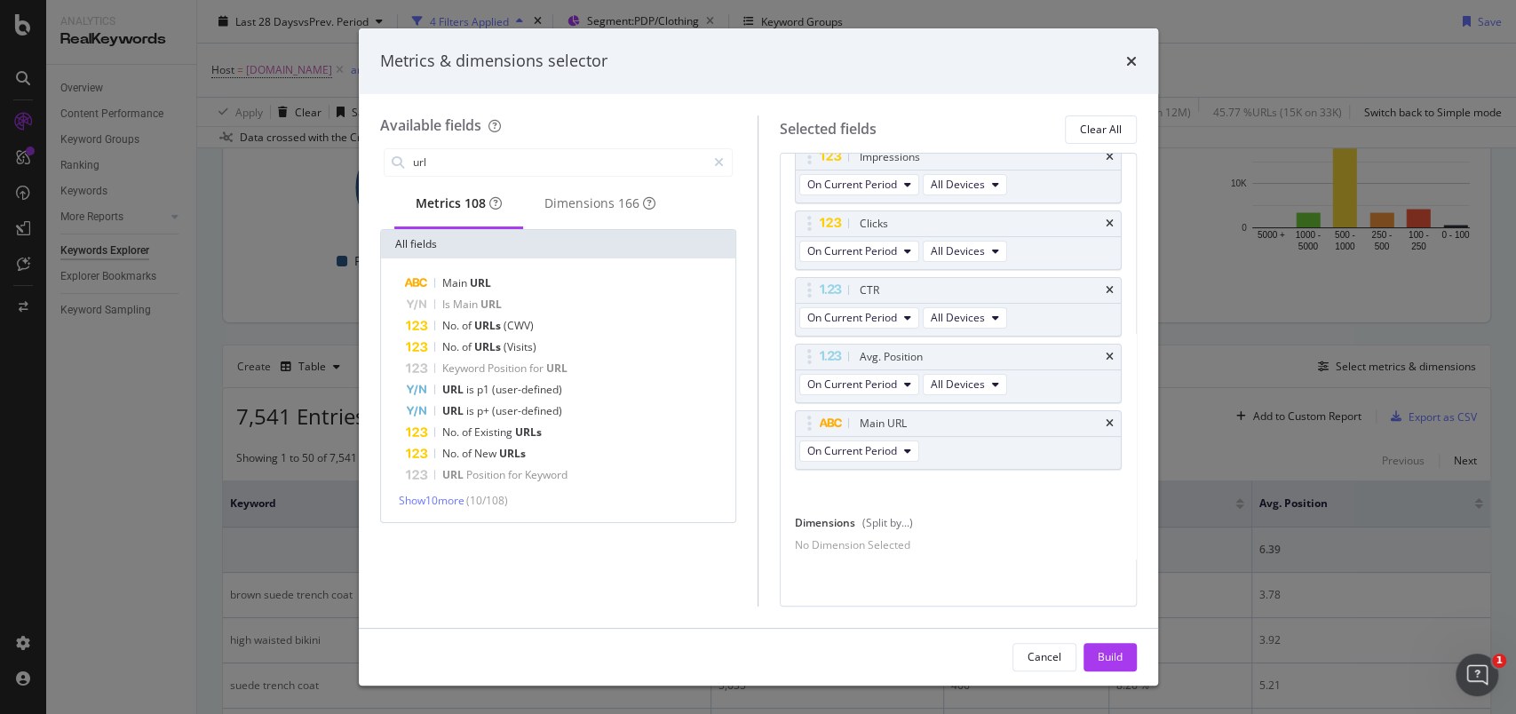
scroll to position [57, 0]
click at [1096, 414] on div "Main URL" at bounding box center [958, 423] width 325 height 25
click at [1136, 54] on icon "times" at bounding box center [1131, 61] width 11 height 14
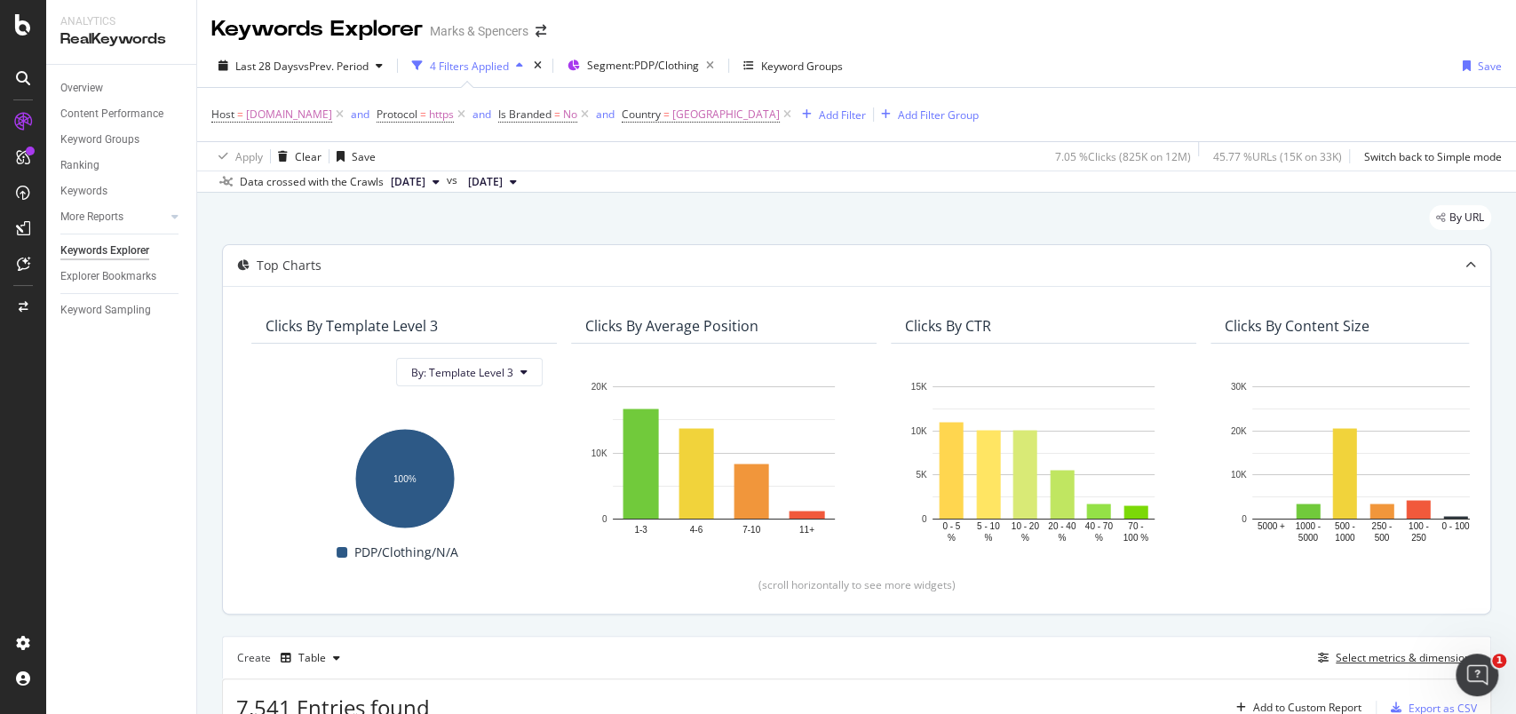
scroll to position [355, 0]
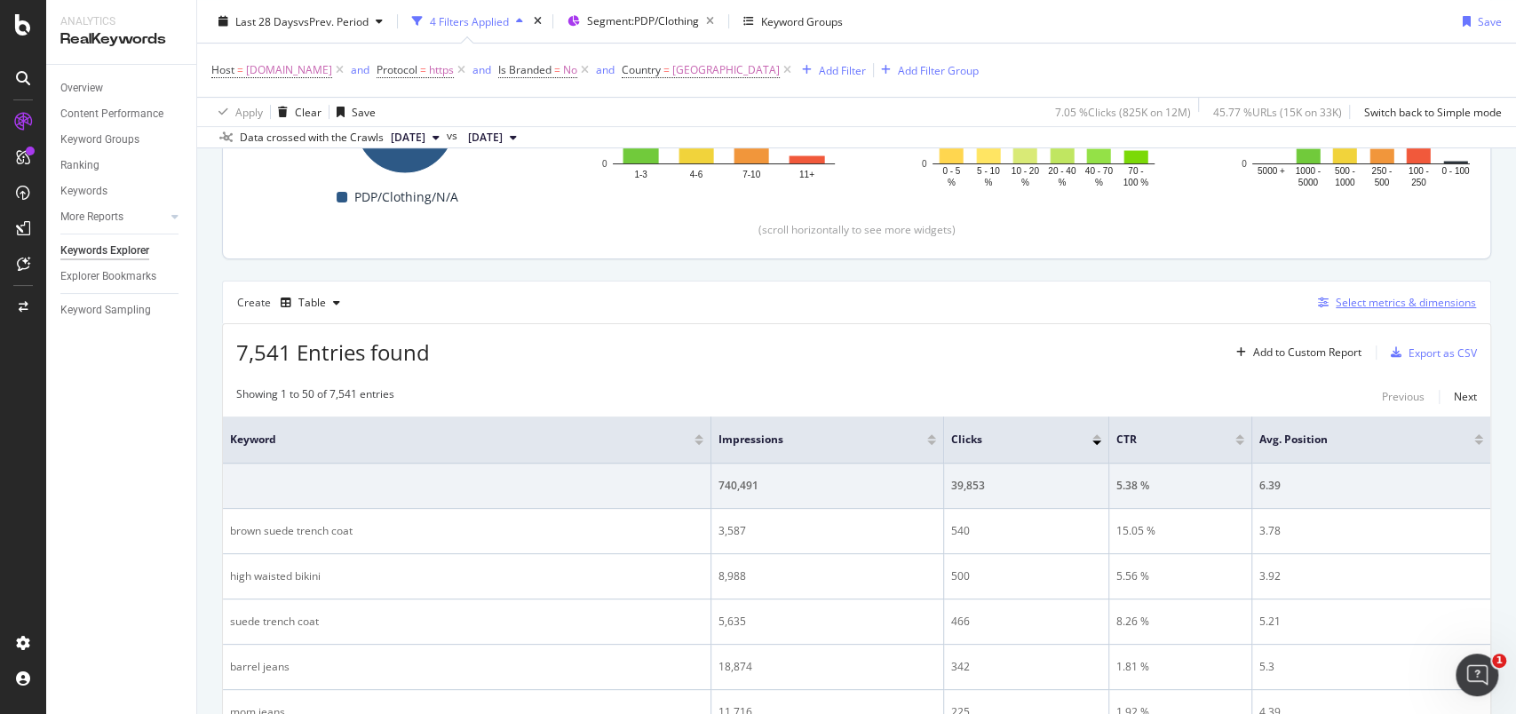
click at [1333, 311] on div "Select metrics & dimensions" at bounding box center [1393, 303] width 165 height 20
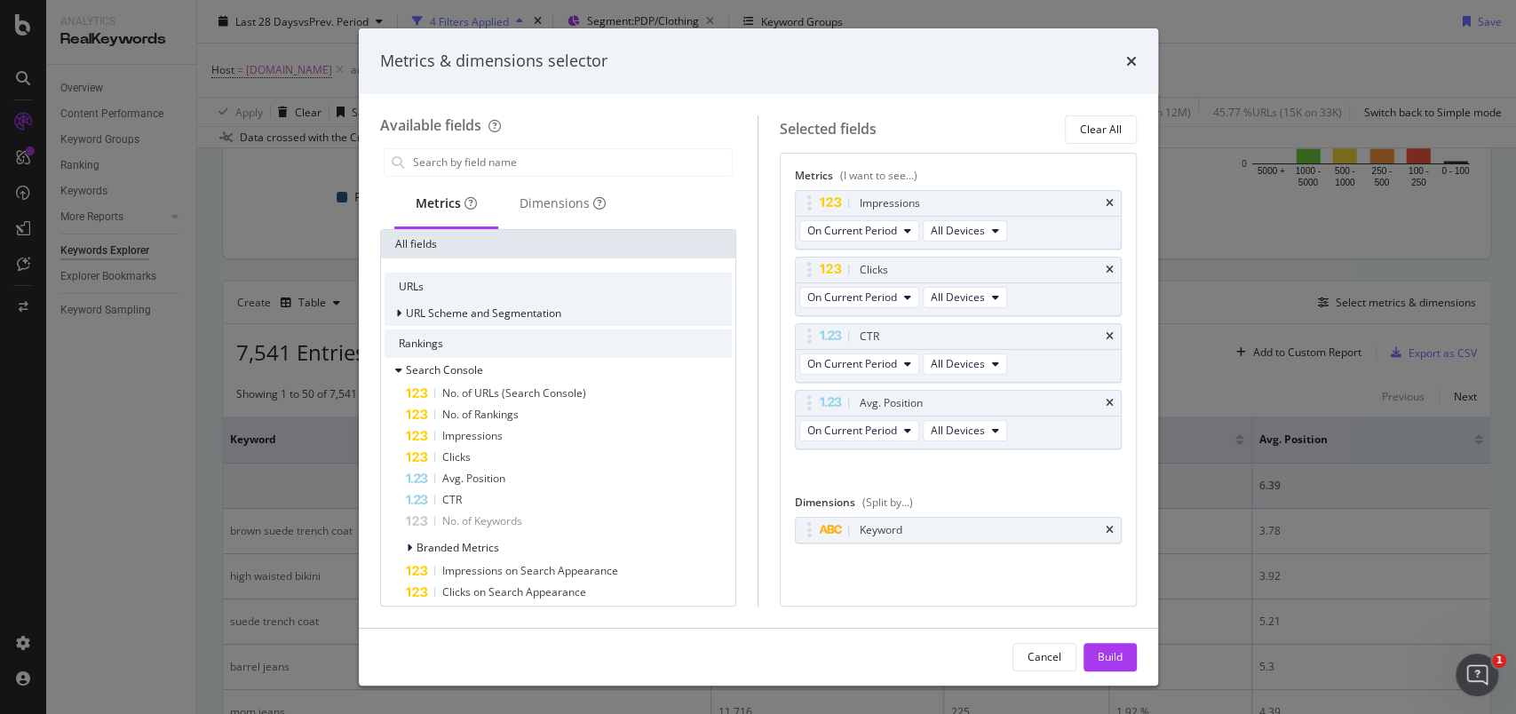
click at [392, 317] on div "URL Scheme and Segmentation" at bounding box center [472, 314] width 177 height 18
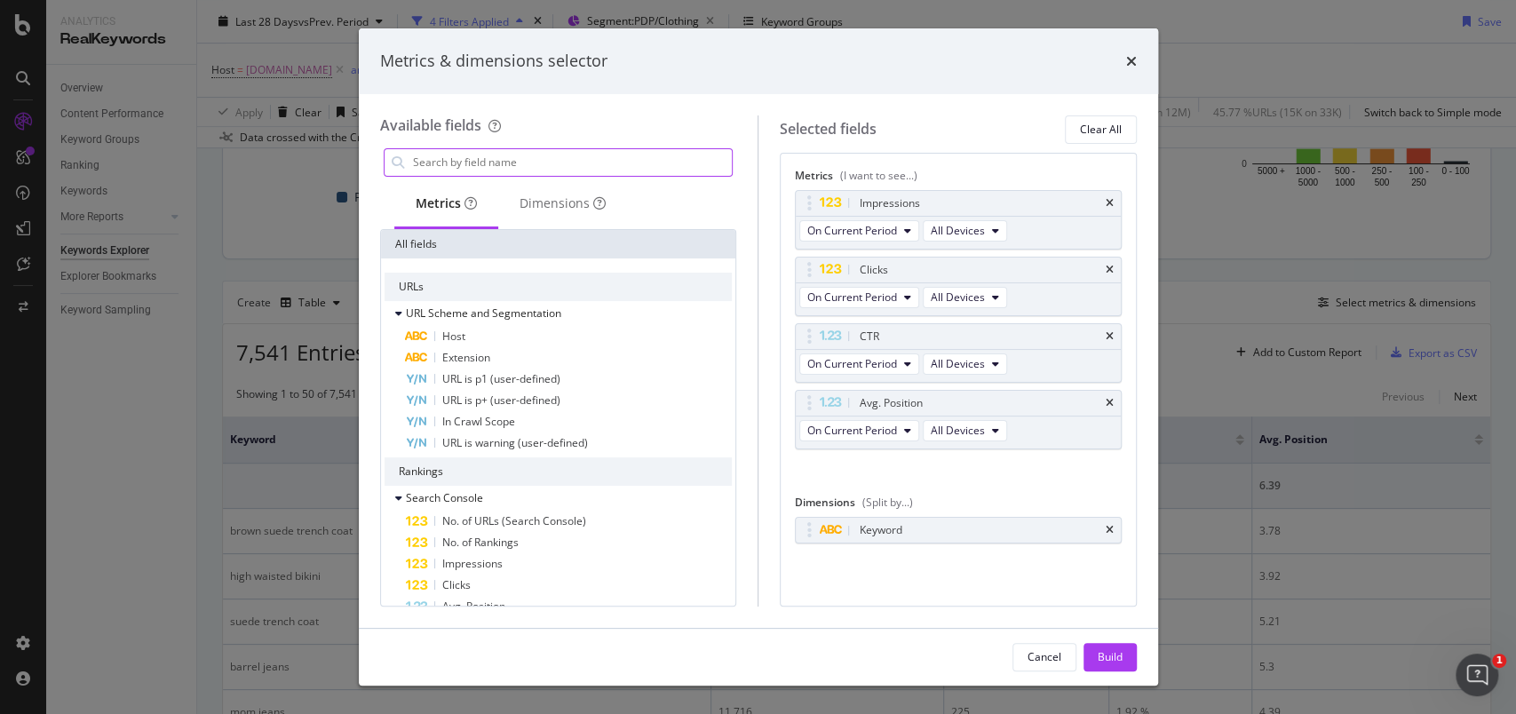
click at [488, 167] on input "modal" at bounding box center [571, 162] width 321 height 27
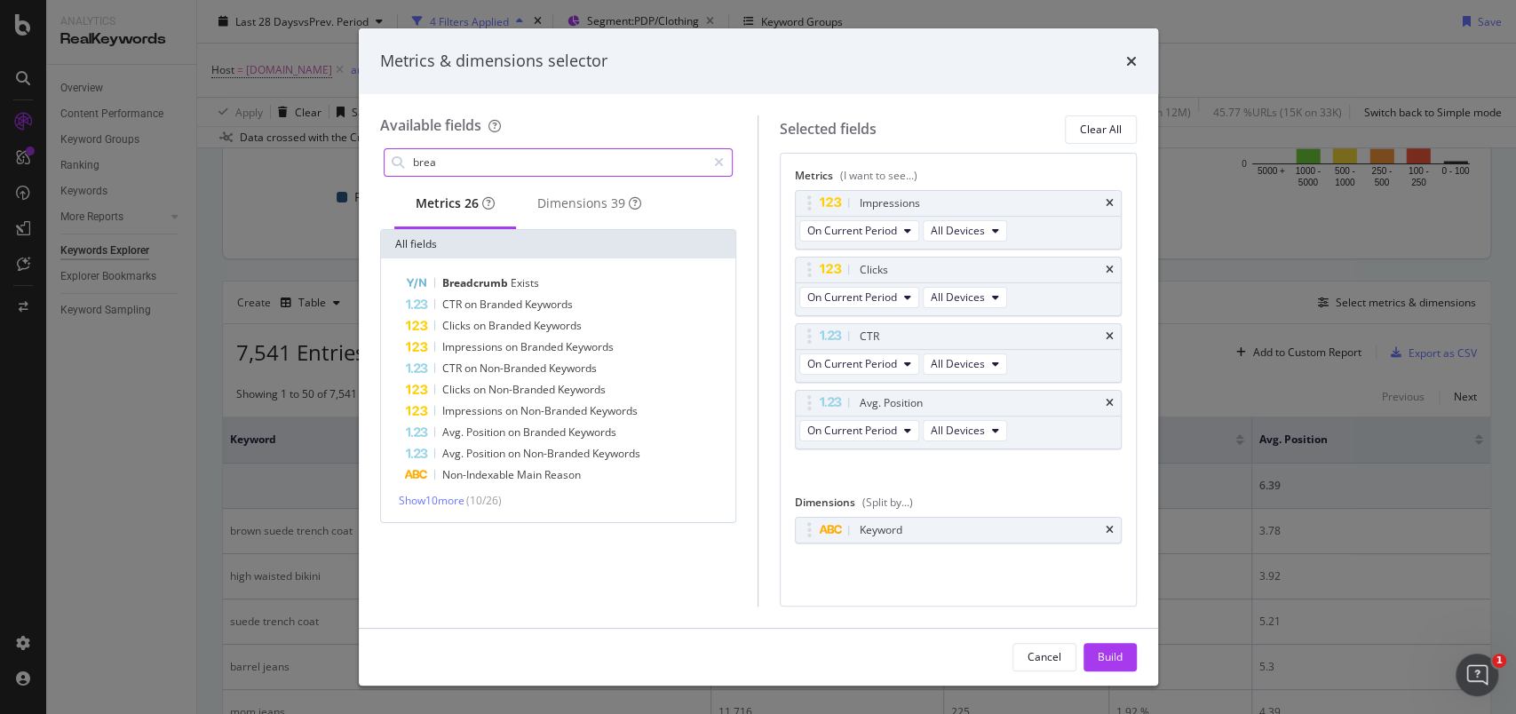
type input "brea"
click at [1122, 63] on div "Metrics & dimensions selector" at bounding box center [758, 61] width 757 height 23
click at [1130, 63] on icon "times" at bounding box center [1131, 61] width 11 height 14
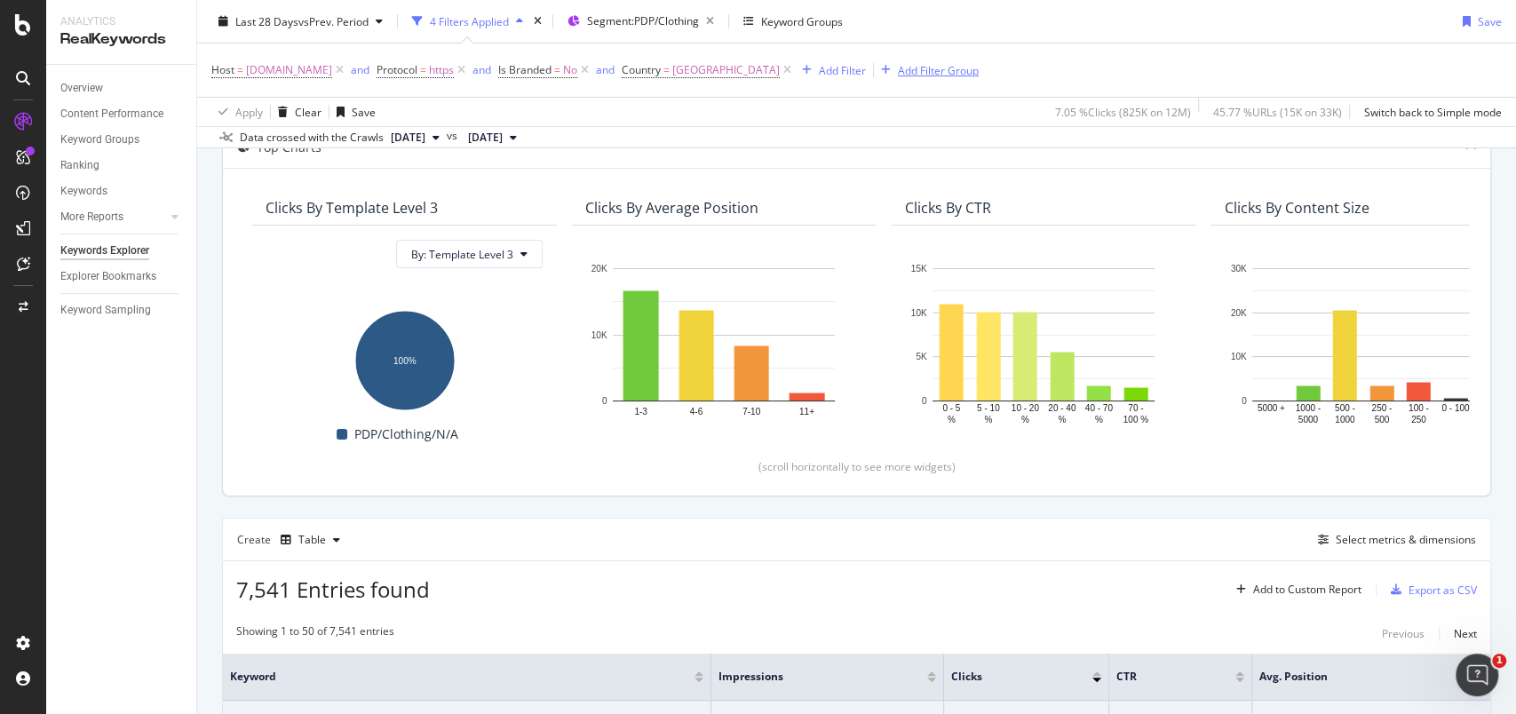
click at [954, 67] on div "Add Filter Group" at bounding box center [938, 69] width 81 height 15
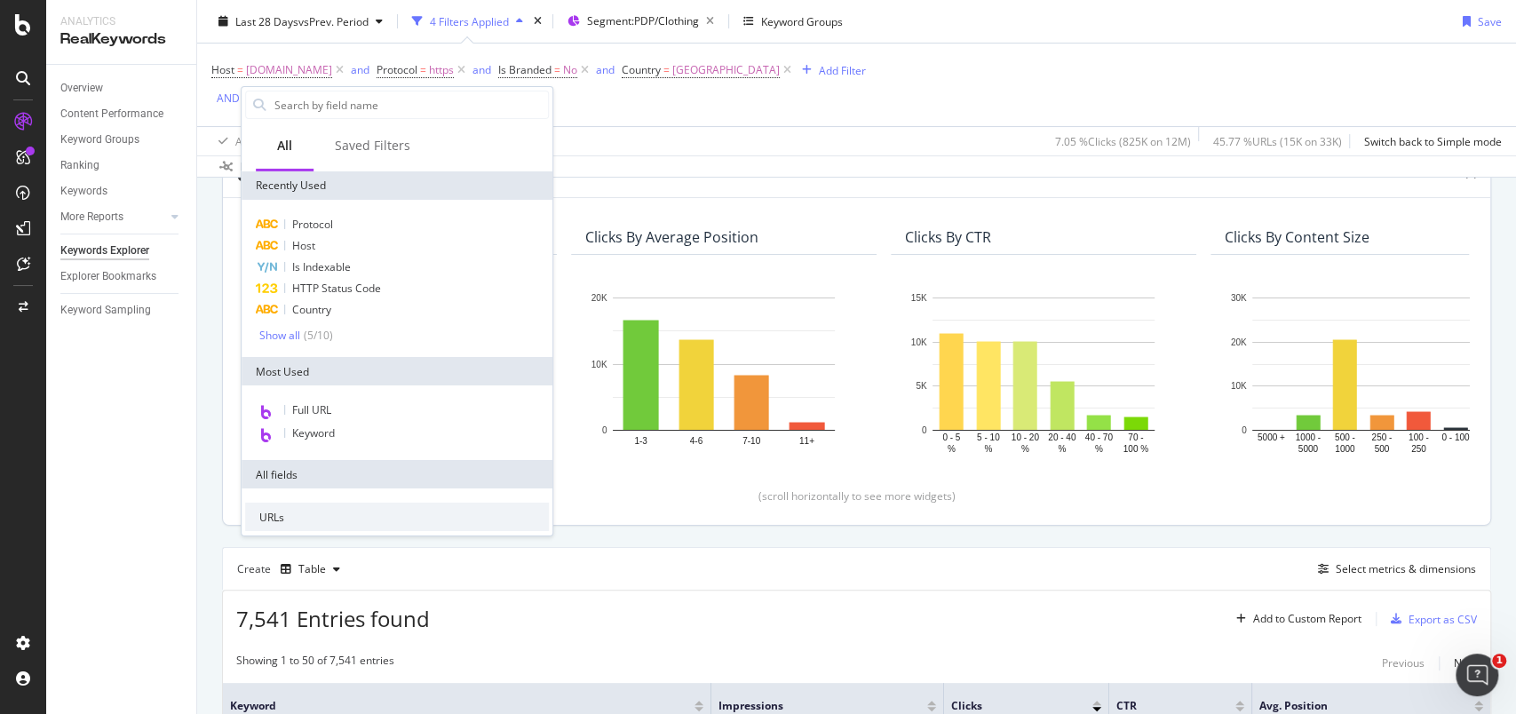
scroll to position [147, 0]
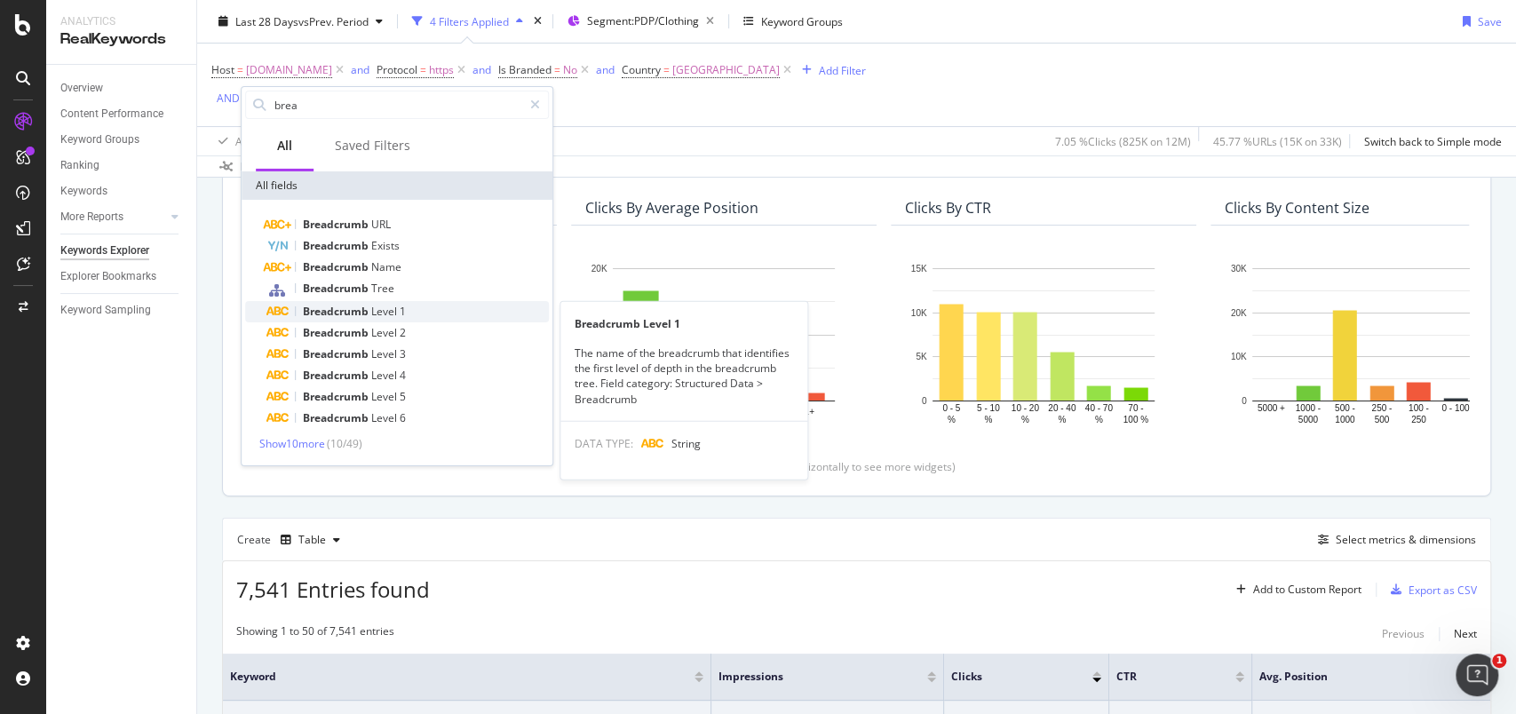
type input "brea"
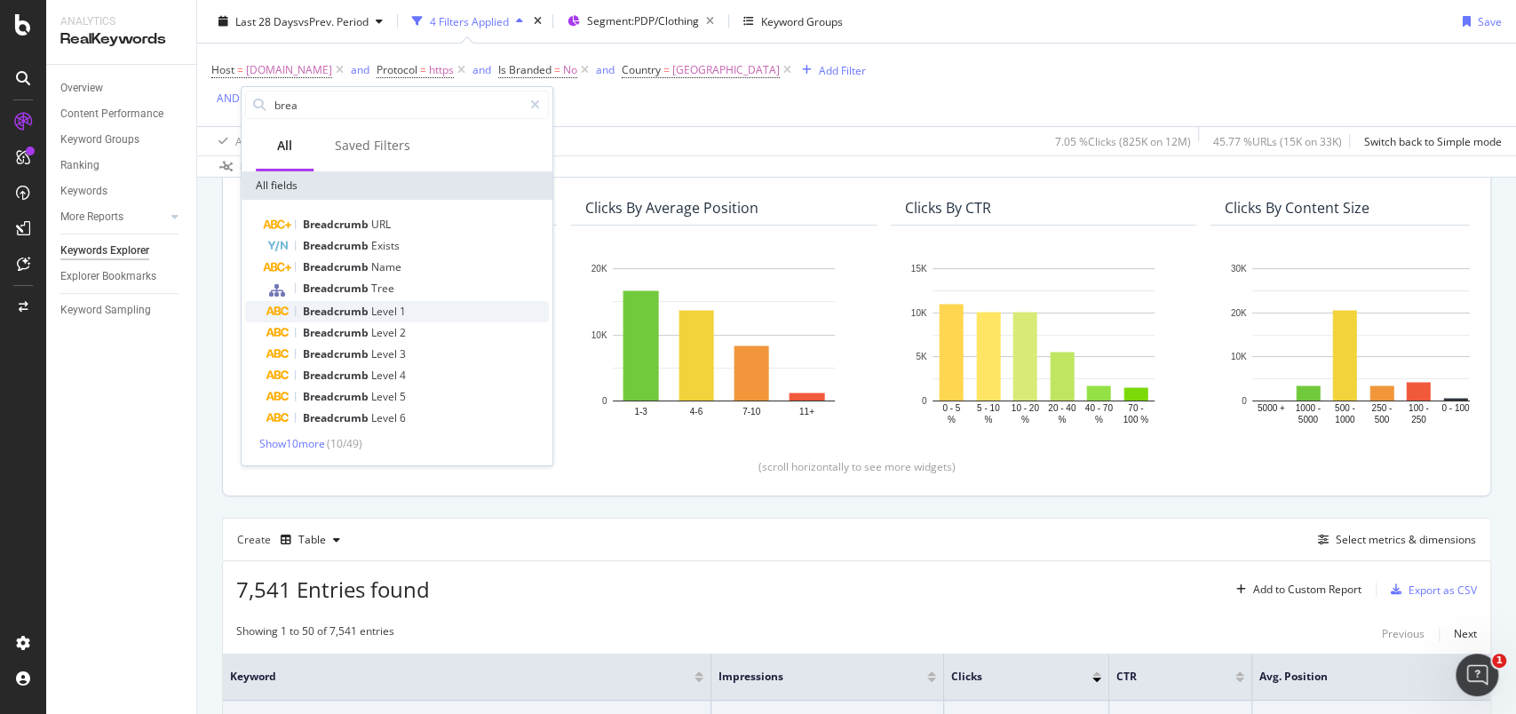
click at [340, 307] on span "Breadcrumb" at bounding box center [337, 311] width 68 height 15
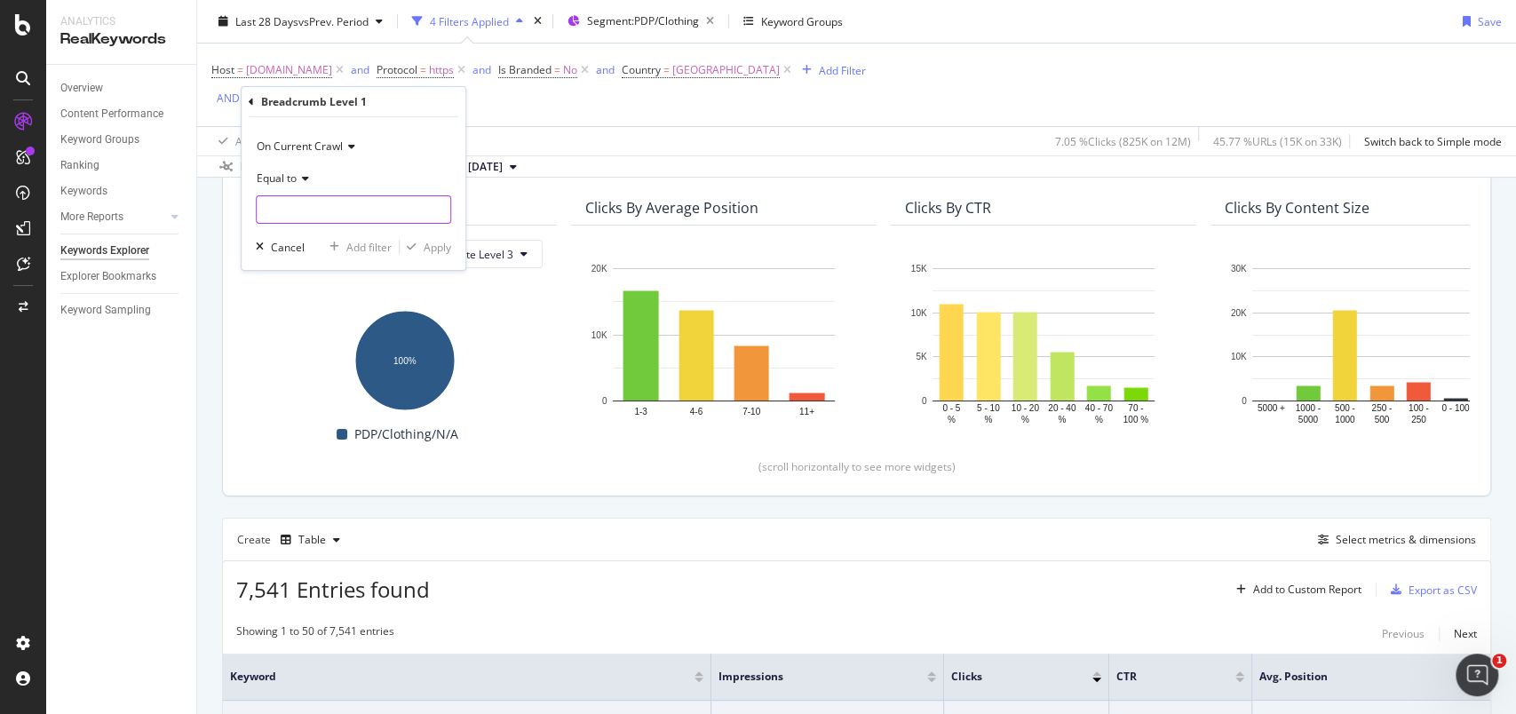
click at [334, 207] on input "text" at bounding box center [354, 209] width 194 height 28
click at [739, 103] on div "Host = www.marksandspencer.com and Protocol = https and Is Branded = No and Cou…" at bounding box center [538, 85] width 654 height 54
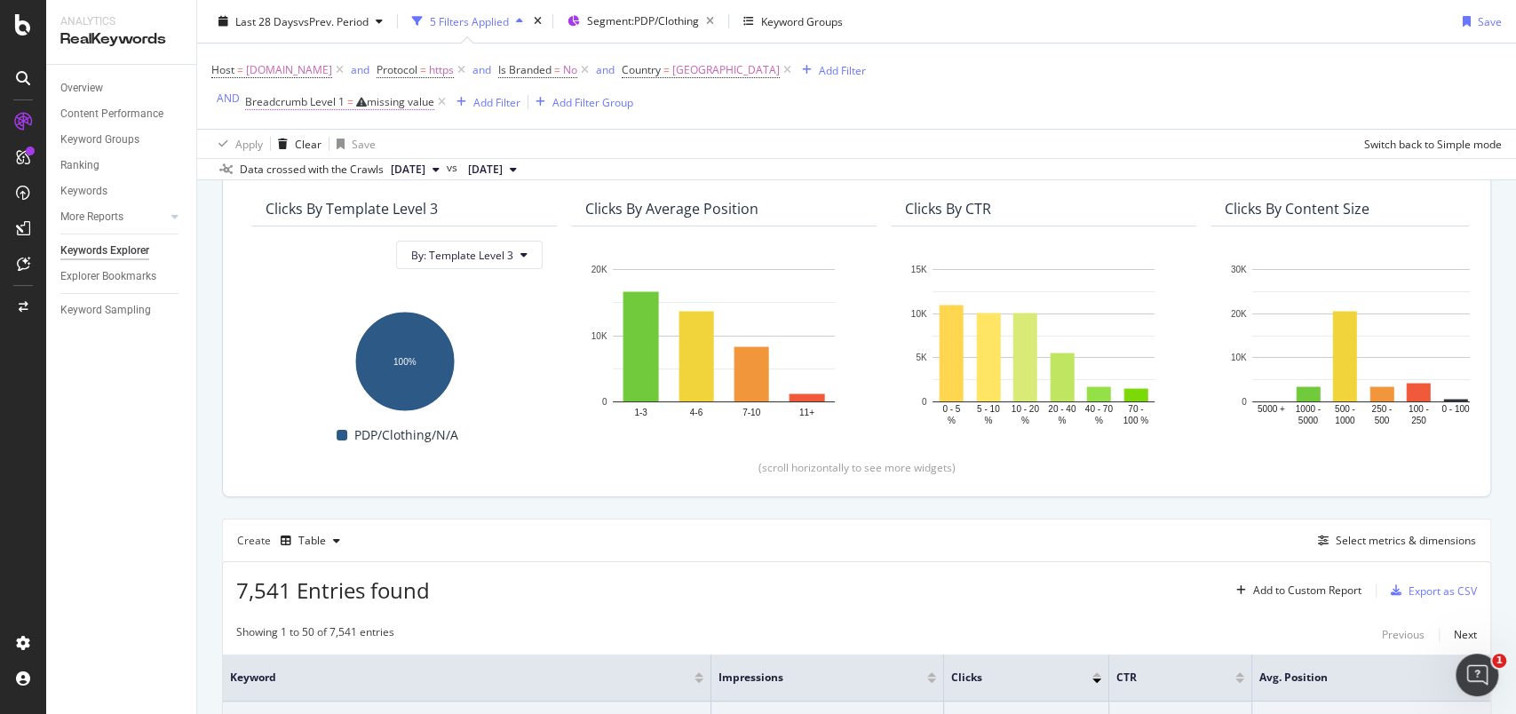
click at [313, 109] on span "Breadcrumb Level 1 = missing value" at bounding box center [339, 102] width 189 height 16
click at [288, 215] on div "Cancel" at bounding box center [288, 212] width 34 height 15
click at [439, 106] on icon at bounding box center [441, 102] width 15 height 18
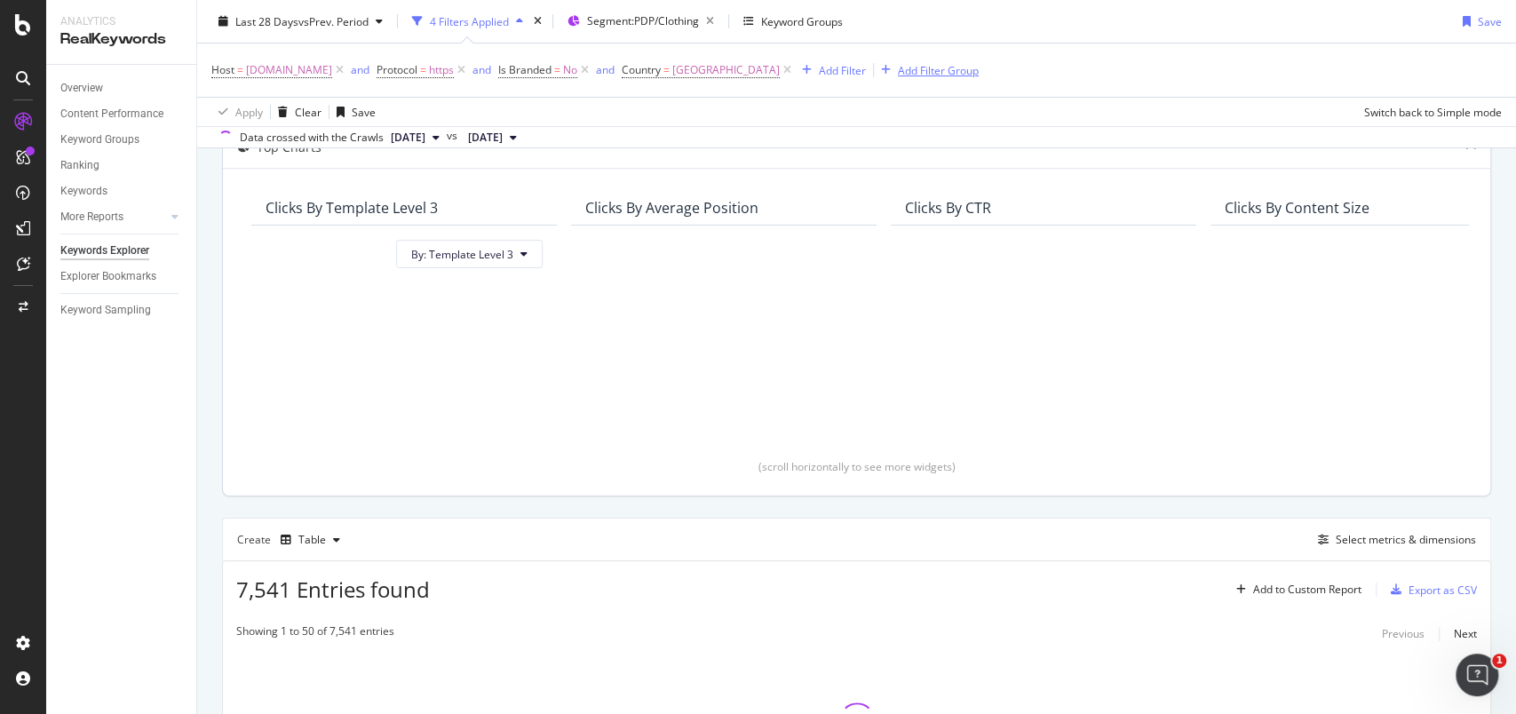
click at [933, 64] on div "Add Filter Group" at bounding box center [938, 69] width 81 height 15
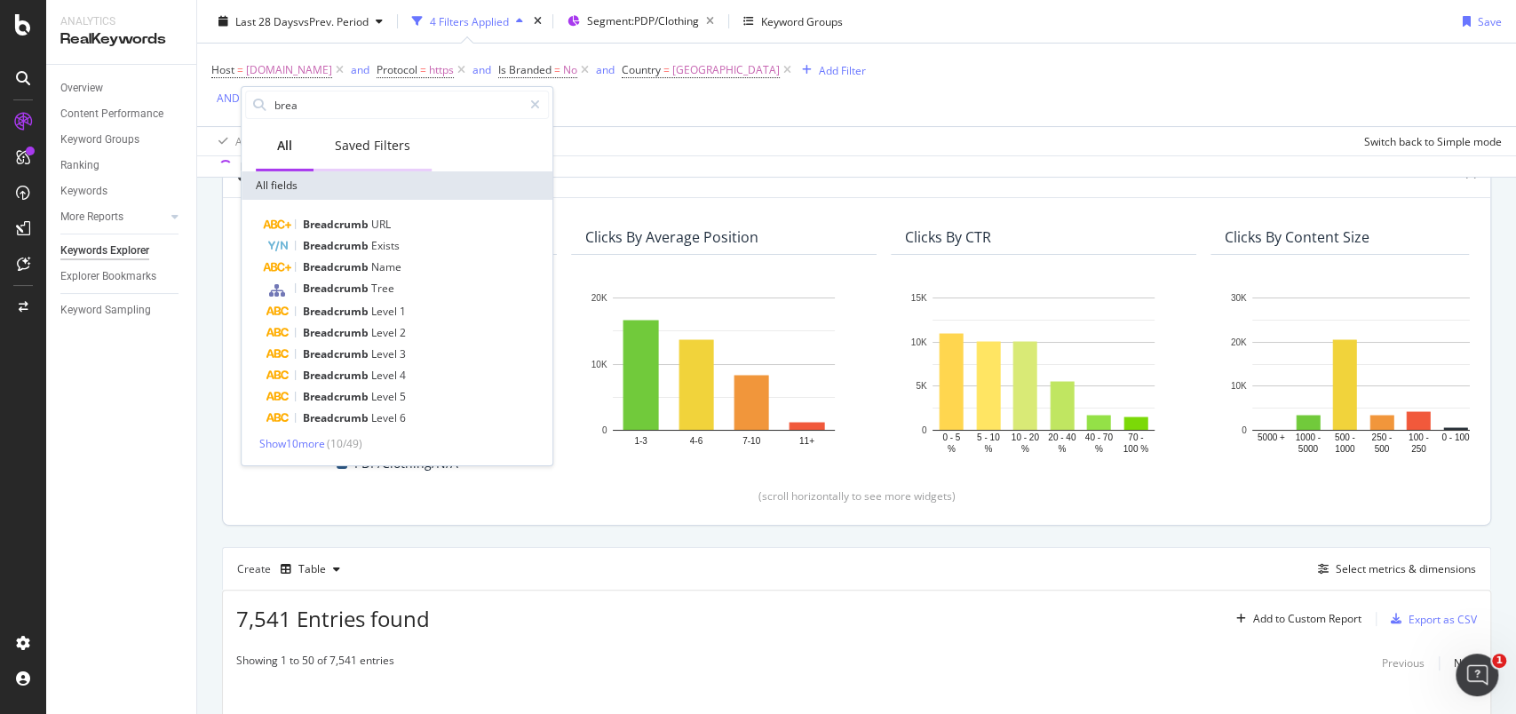
scroll to position [147, 0]
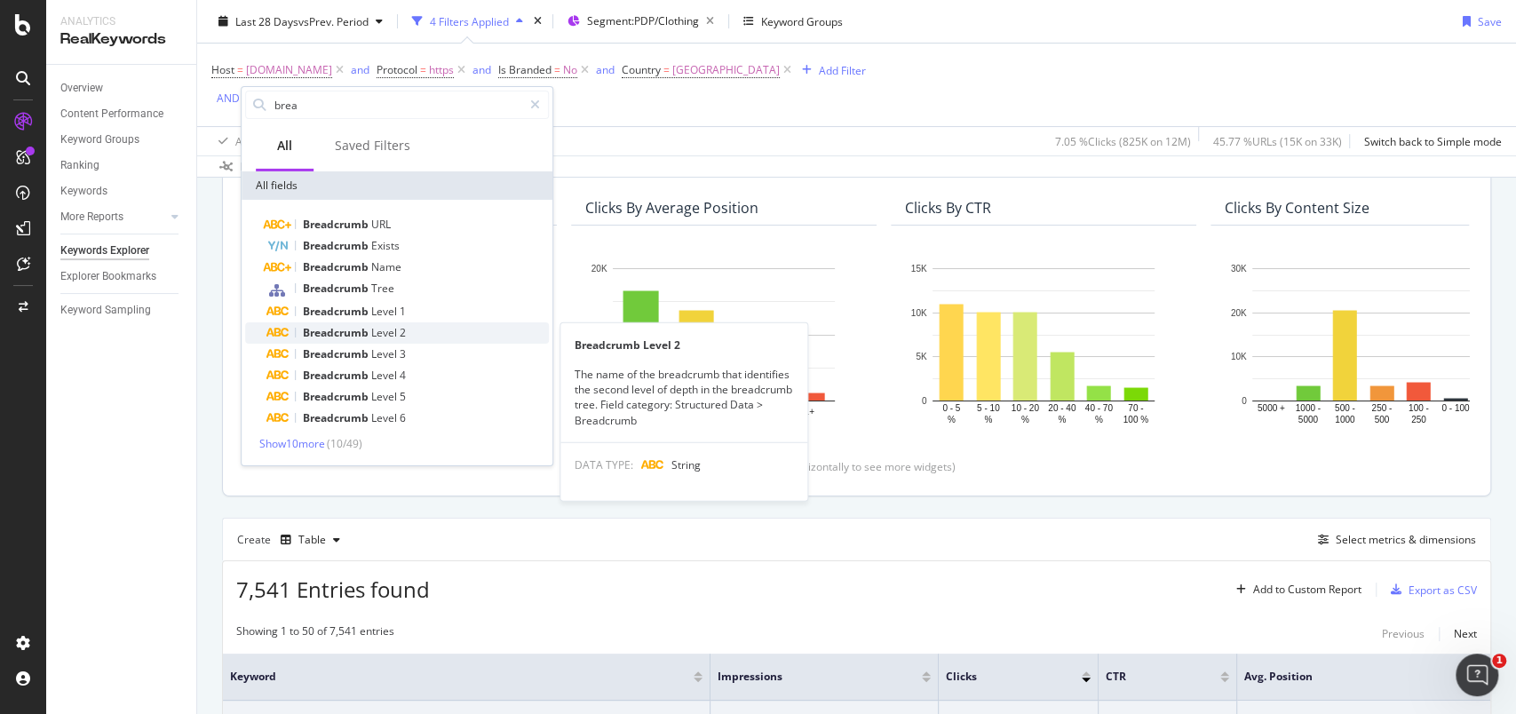
click at [372, 332] on span "Level" at bounding box center [385, 332] width 28 height 15
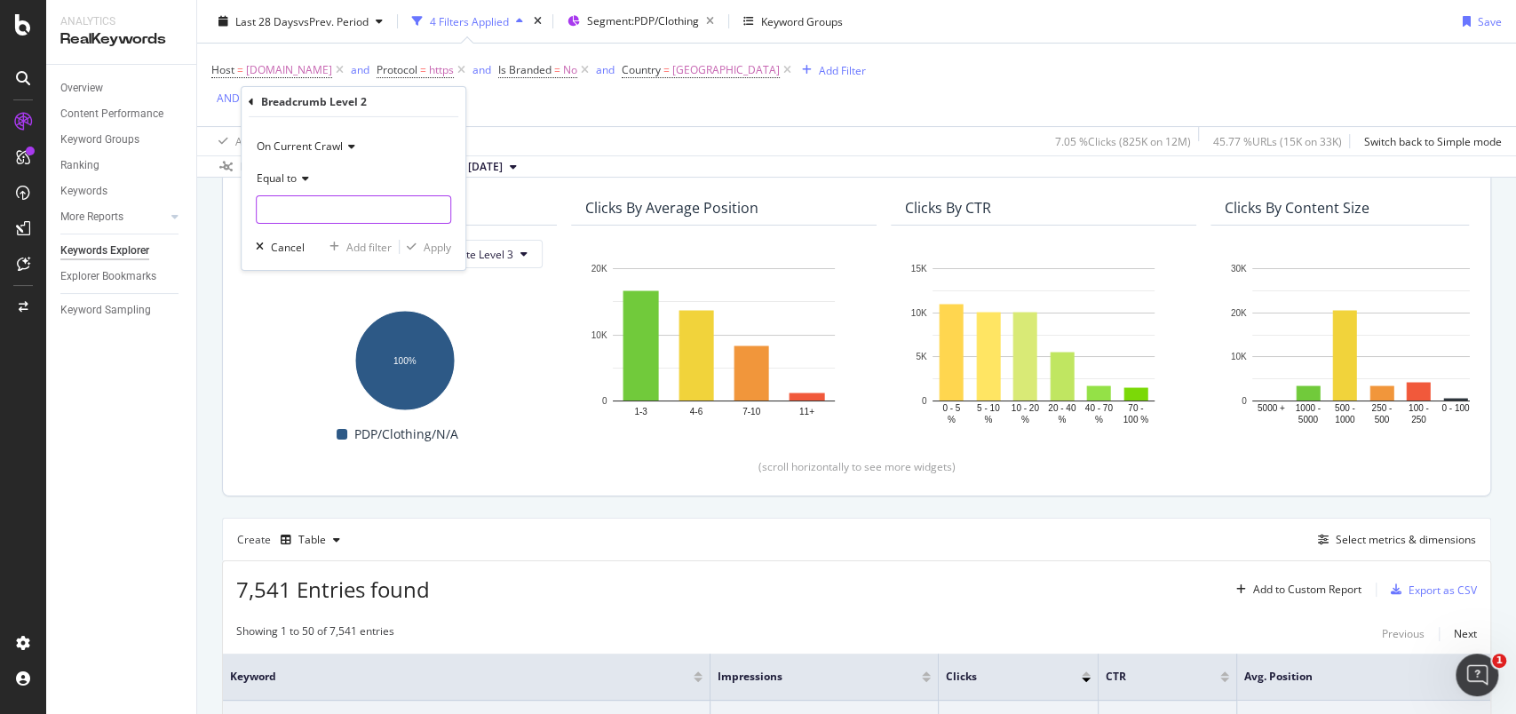
click at [346, 206] on input "text" at bounding box center [354, 209] width 194 height 28
type input "Women"
click at [440, 253] on div "Apply" at bounding box center [438, 246] width 28 height 15
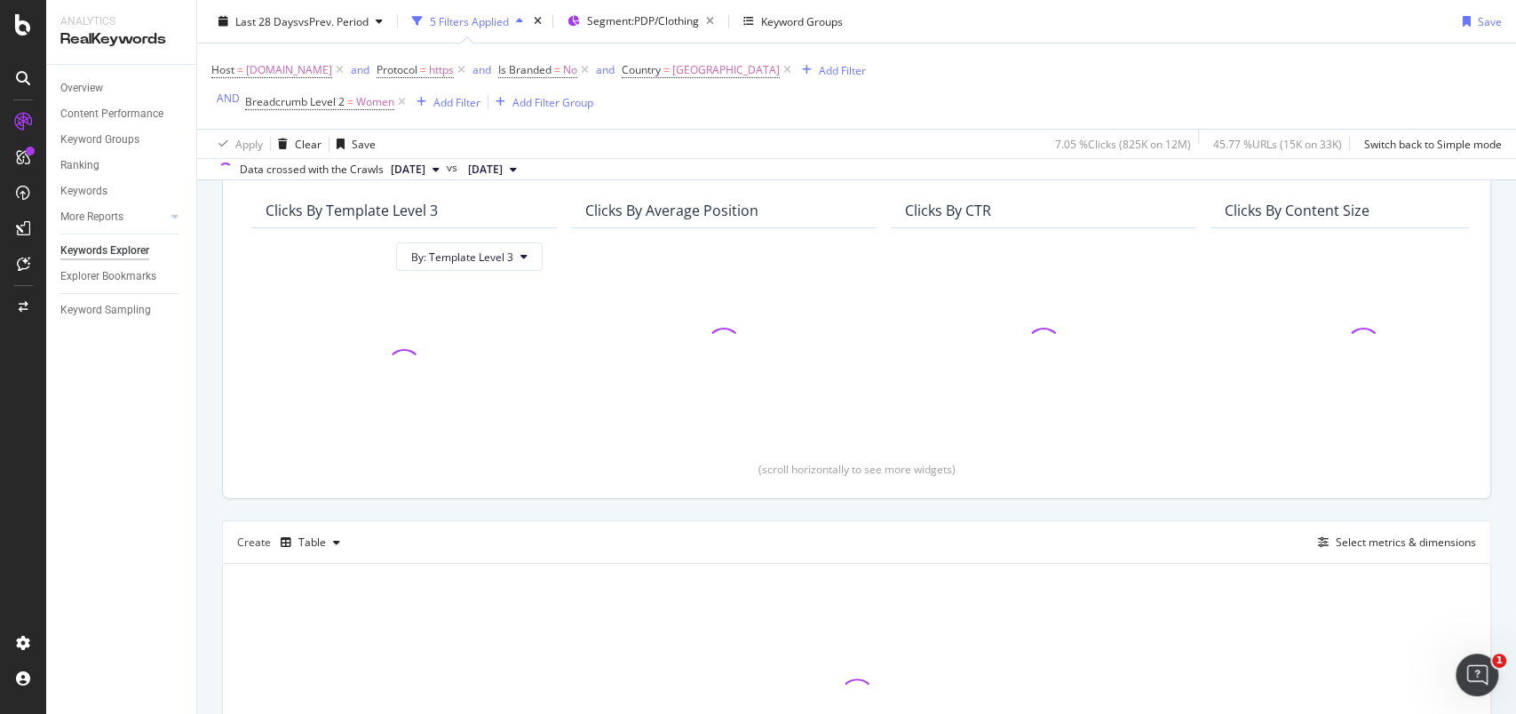
scroll to position [149, 0]
click at [75, 91] on div "Overview" at bounding box center [81, 88] width 43 height 19
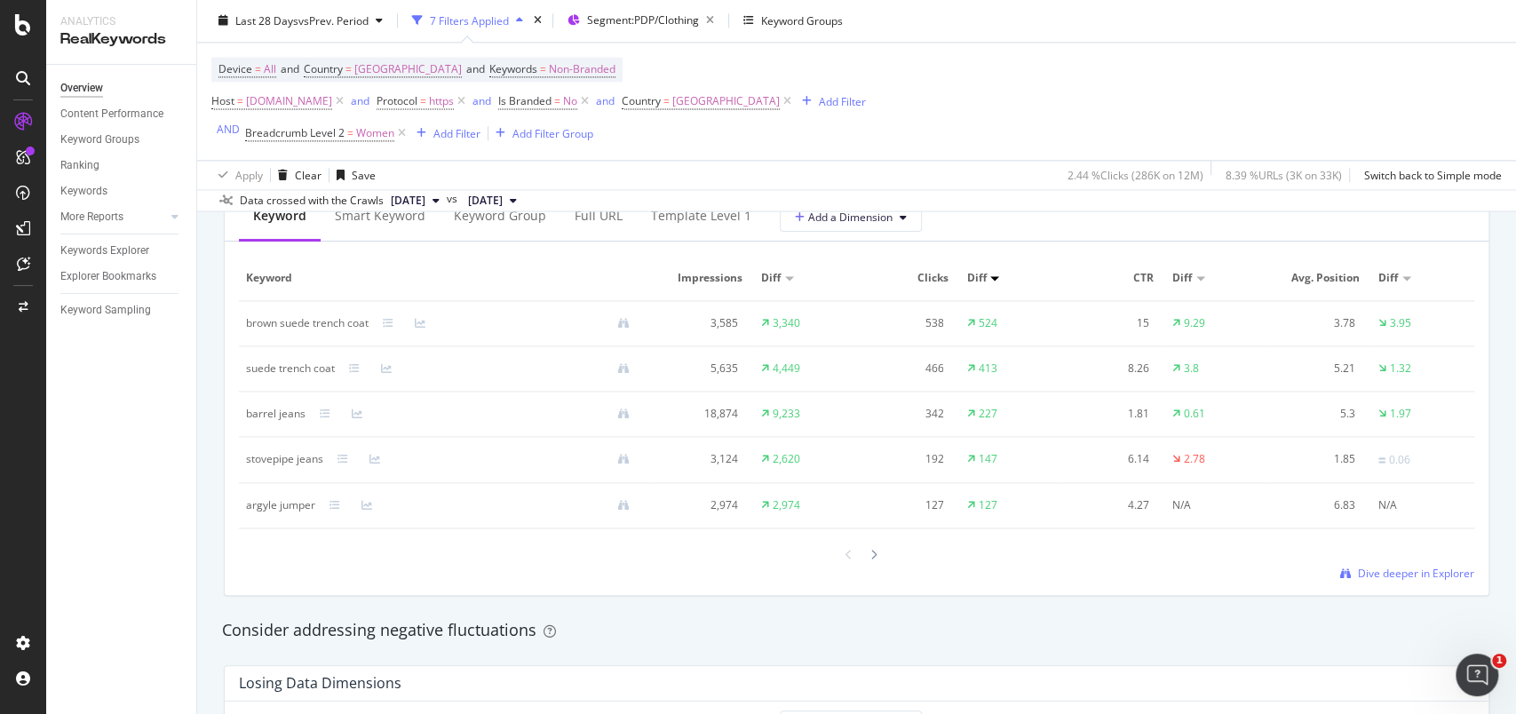
scroll to position [1663, 0]
click at [107, 244] on div "Keywords Explorer" at bounding box center [104, 251] width 89 height 19
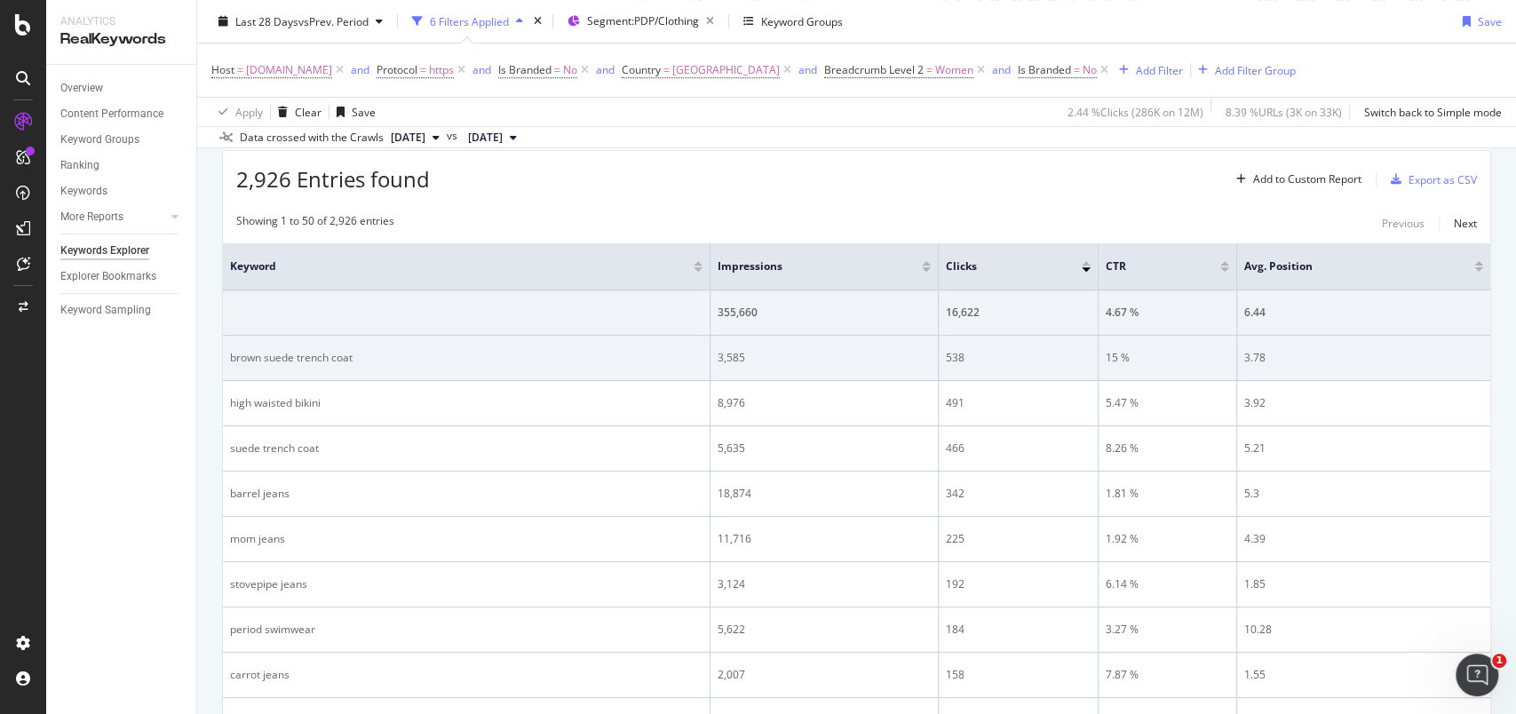
scroll to position [410, 0]
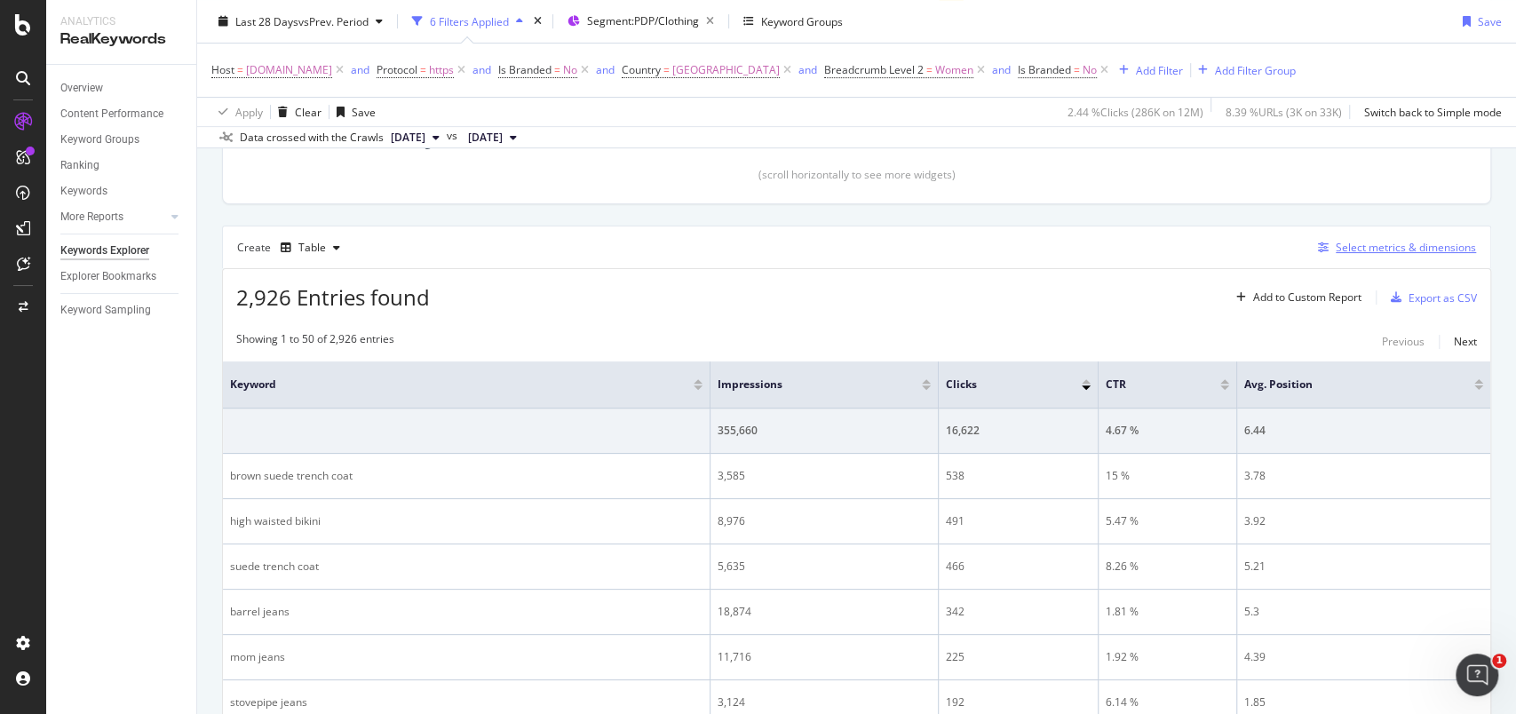
click at [1357, 245] on div "Select metrics & dimensions" at bounding box center [1406, 247] width 140 height 15
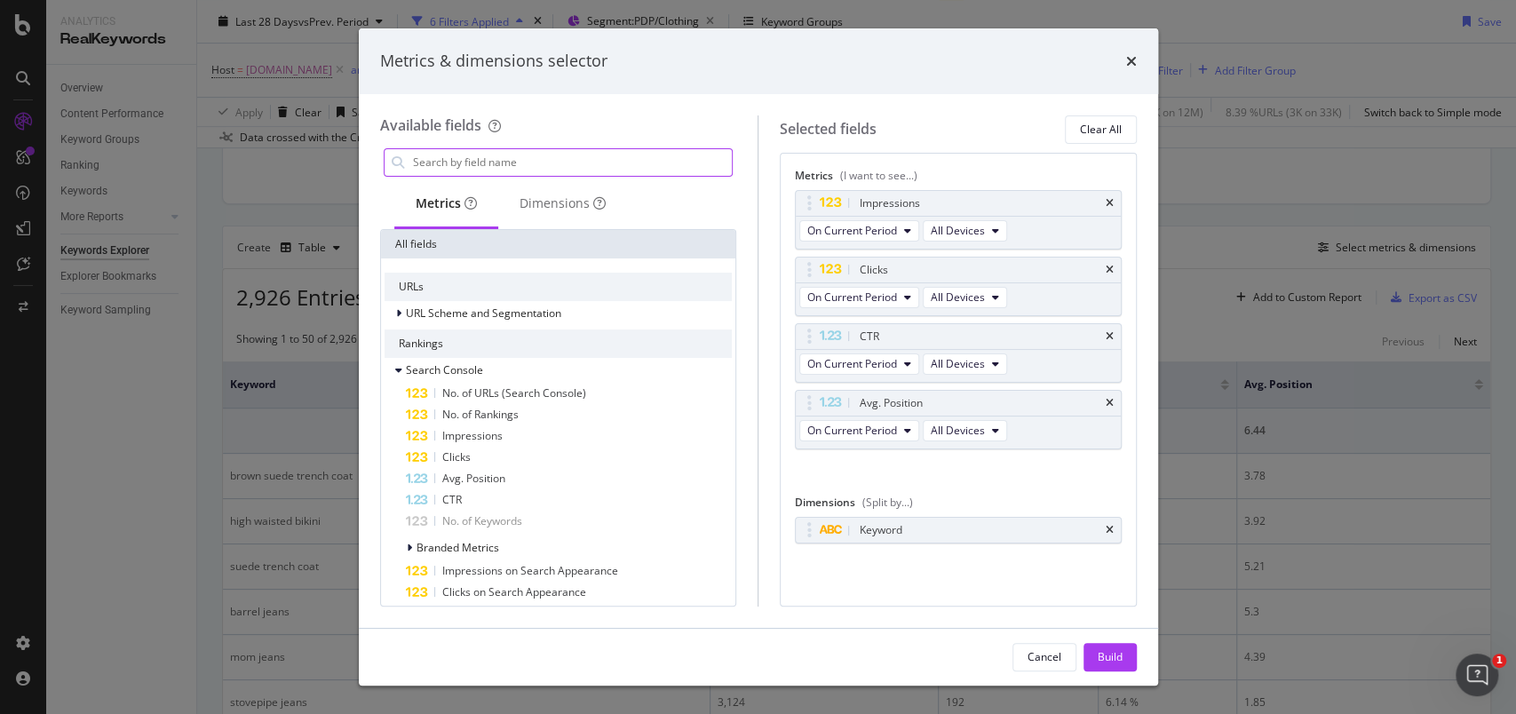
click at [519, 171] on input "modal" at bounding box center [571, 162] width 321 height 27
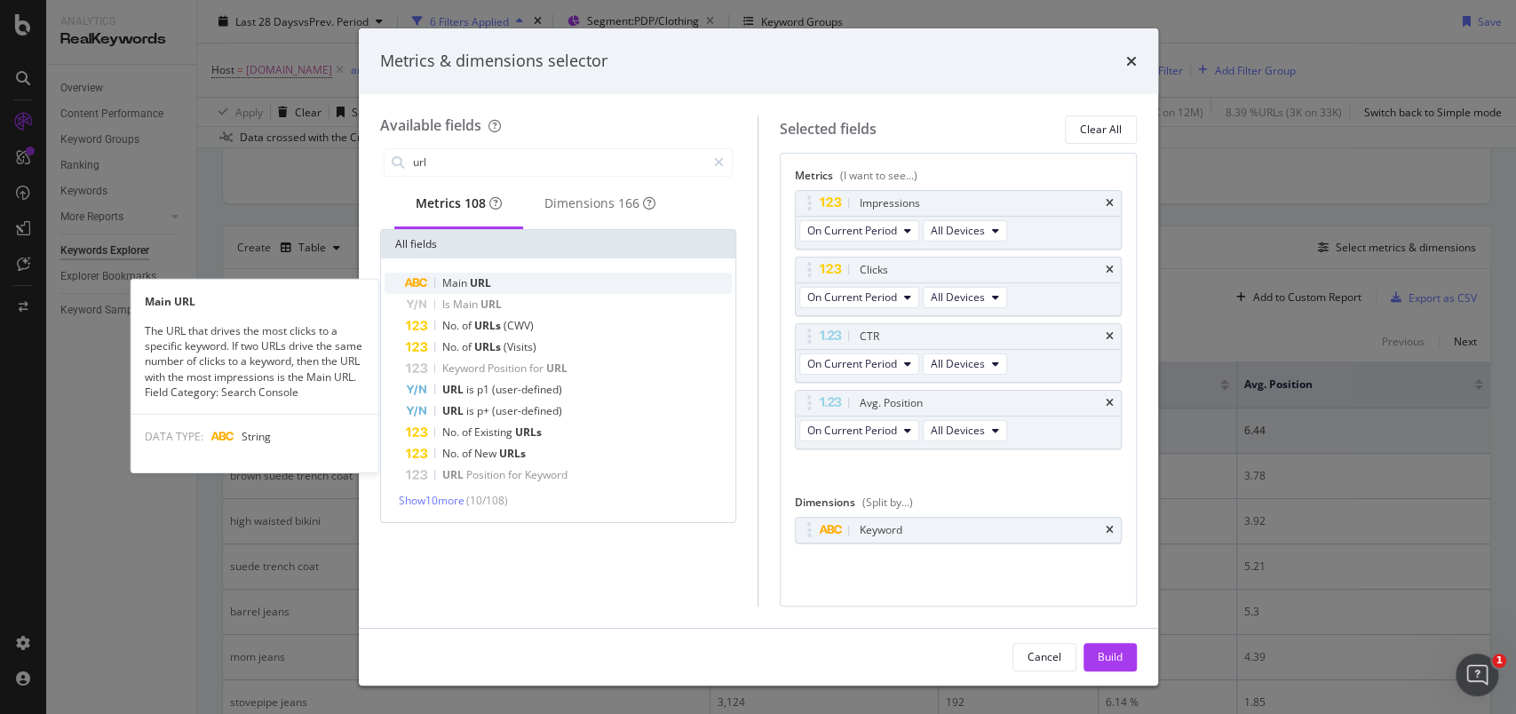
type input "url"
click at [483, 283] on span "URL" at bounding box center [480, 282] width 21 height 15
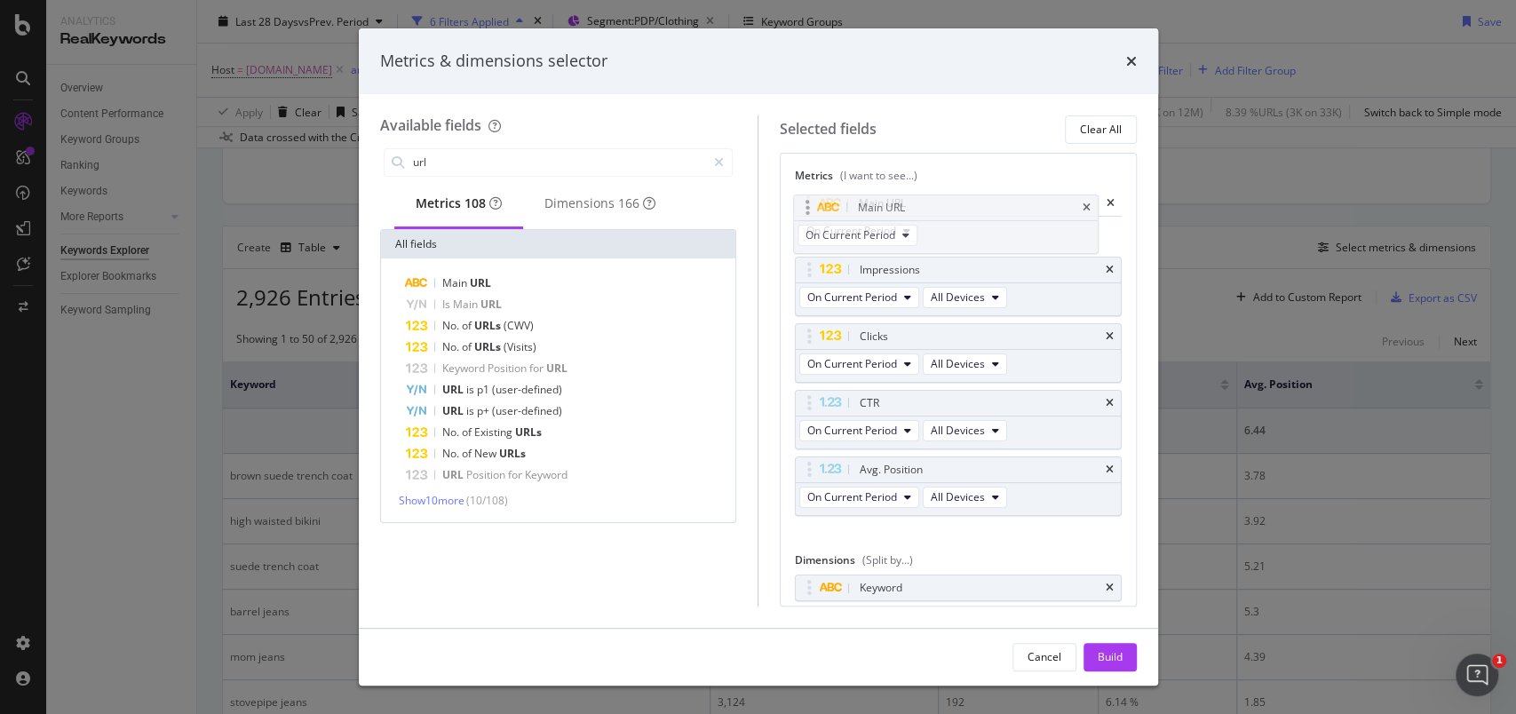
drag, startPoint x: 818, startPoint y: 470, endPoint x: 813, endPoint y: 211, distance: 258.4
click at [813, 211] on body "Analytics RealKeywords Overview Content Performance Keyword Groups Ranking Keyw…" at bounding box center [758, 357] width 1516 height 714
click at [1095, 646] on button "Build" at bounding box center [1109, 657] width 53 height 28
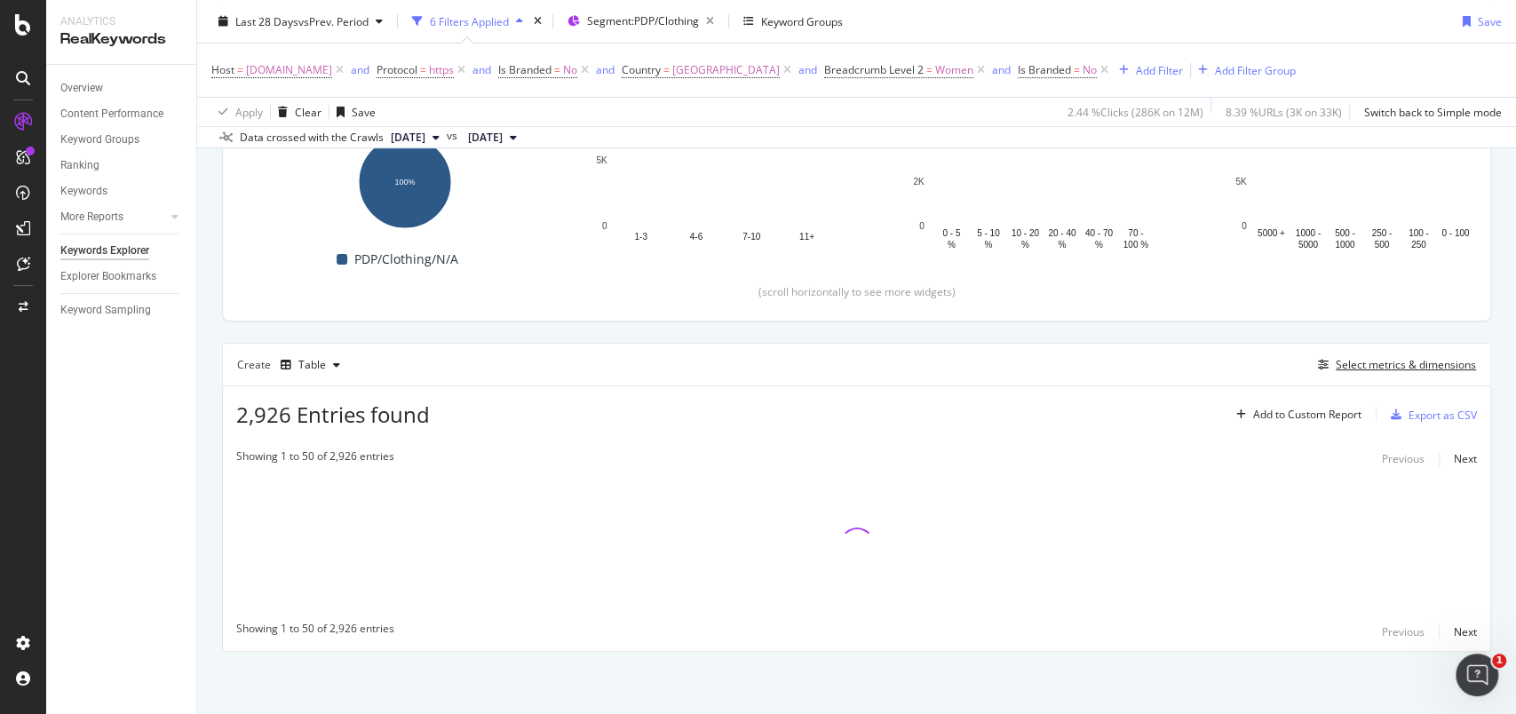
scroll to position [291, 0]
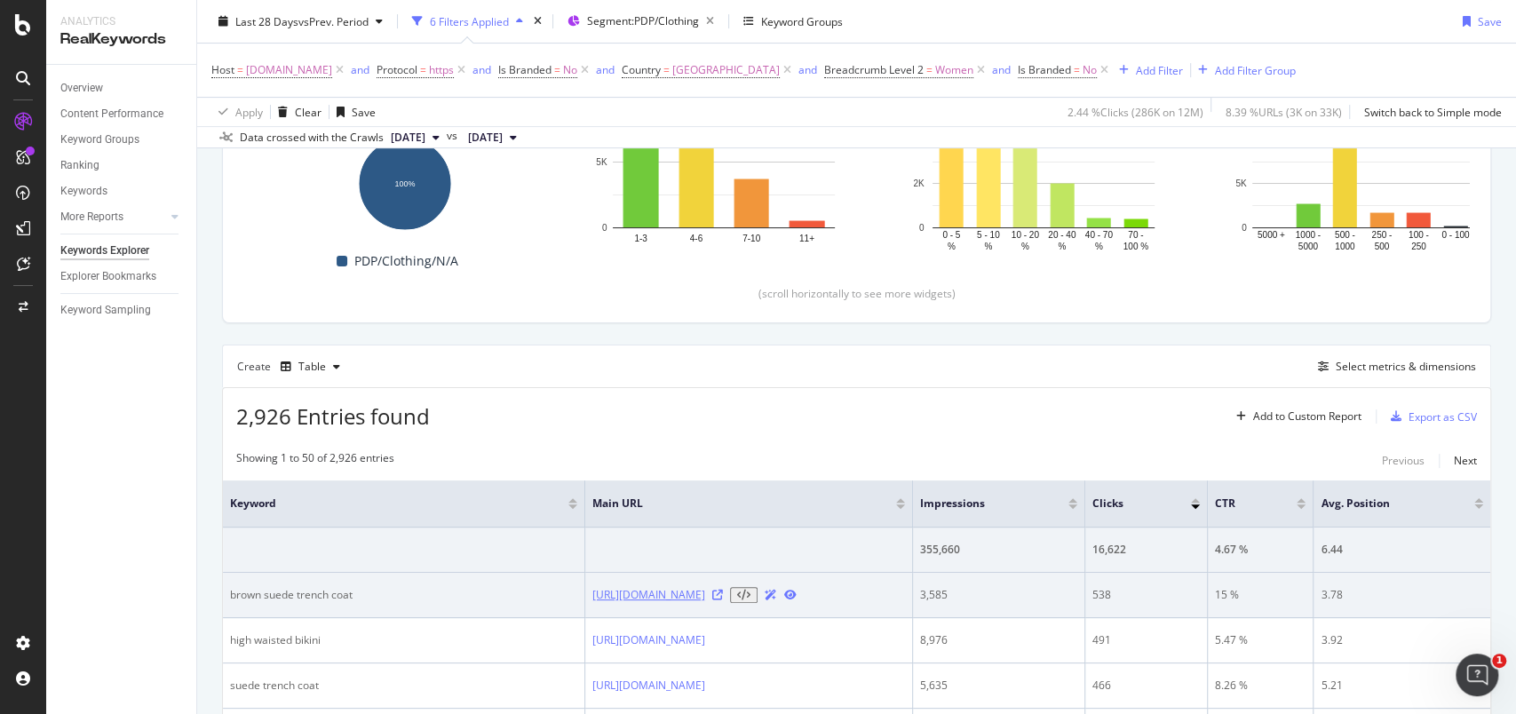
drag, startPoint x: 919, startPoint y: 592, endPoint x: 909, endPoint y: 607, distance: 18.0
click at [705, 603] on link "https://www.marksandspencer.com/double-breasted-longline-trench-coat/p/clp60733…" at bounding box center [648, 595] width 113 height 16
click at [723, 600] on icon at bounding box center [717, 595] width 11 height 11
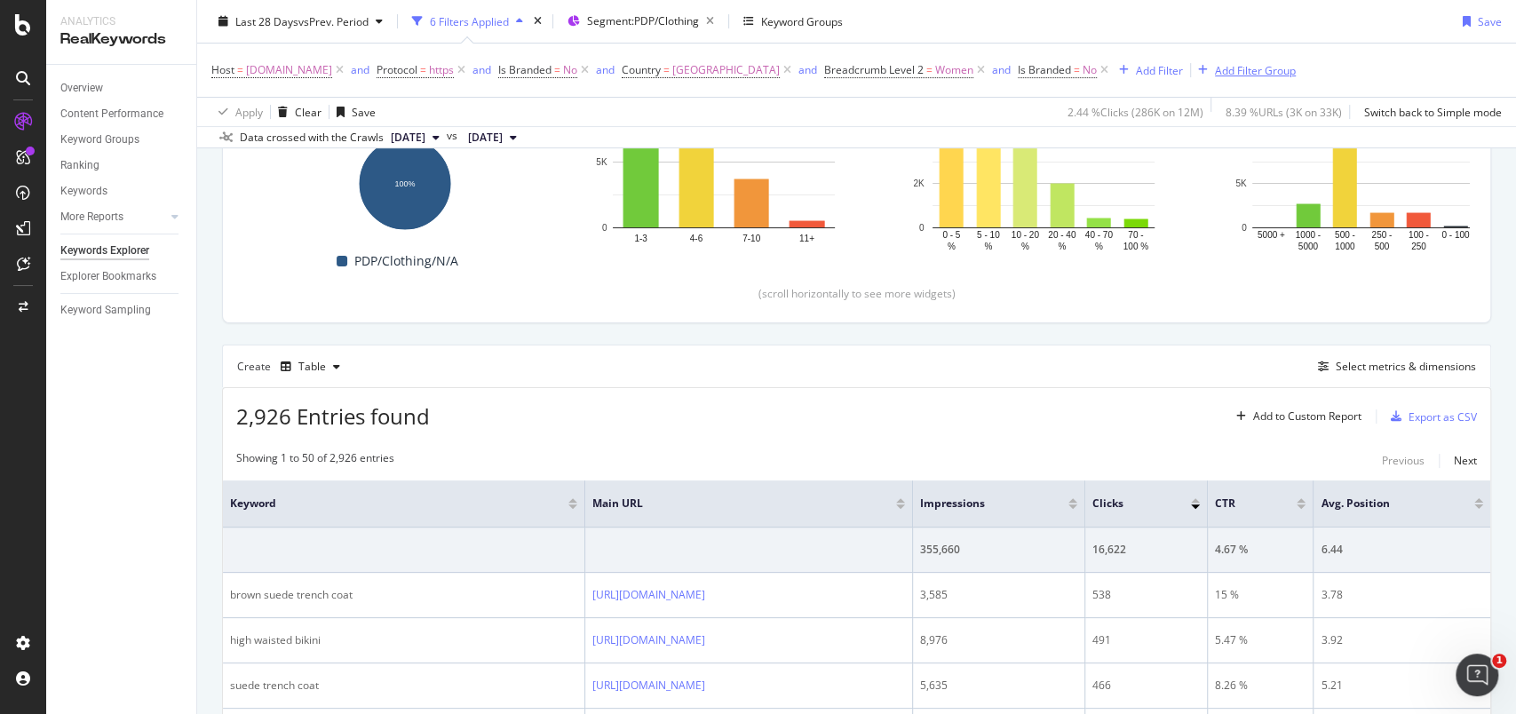
click at [1283, 74] on div "Add Filter Group" at bounding box center [1255, 69] width 81 height 15
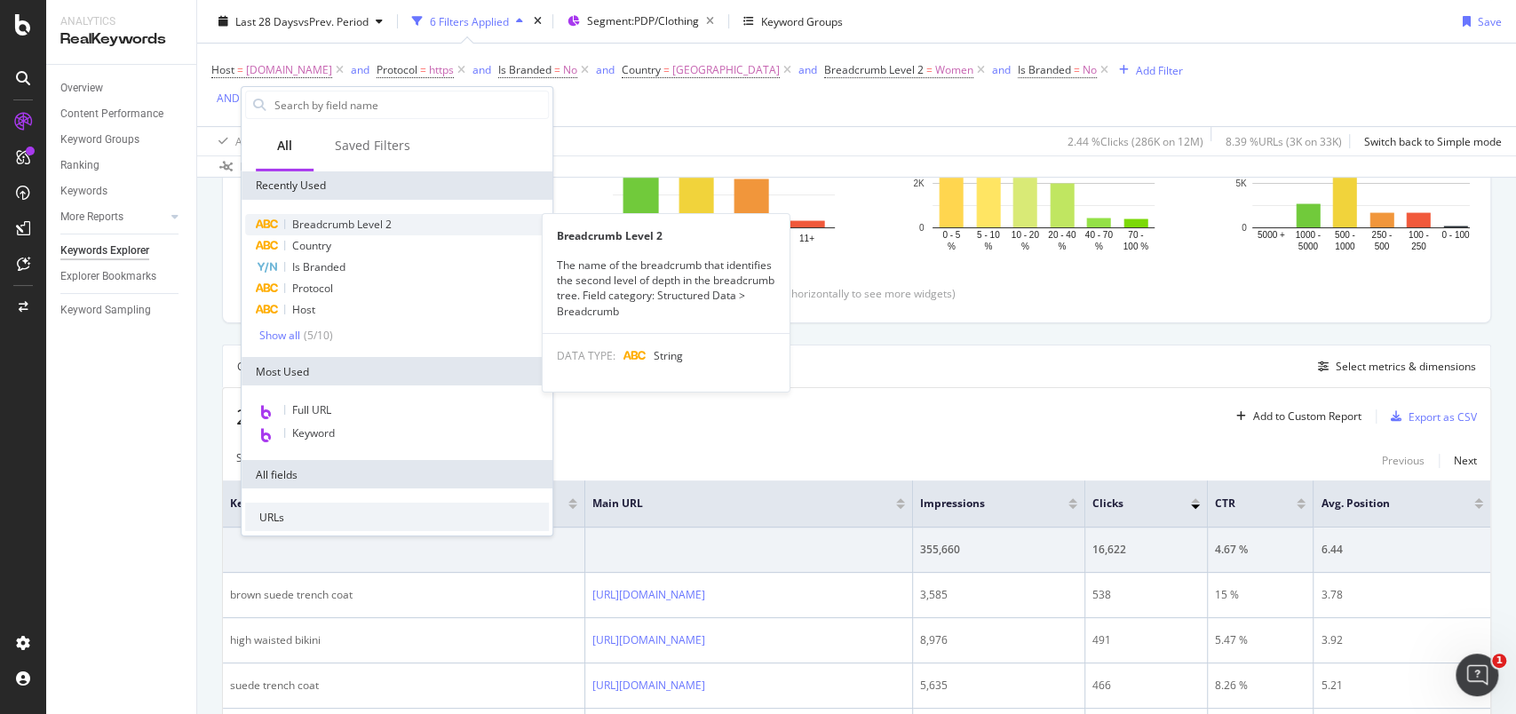
click at [392, 229] on div "Breadcrumb Level 2" at bounding box center [397, 224] width 304 height 21
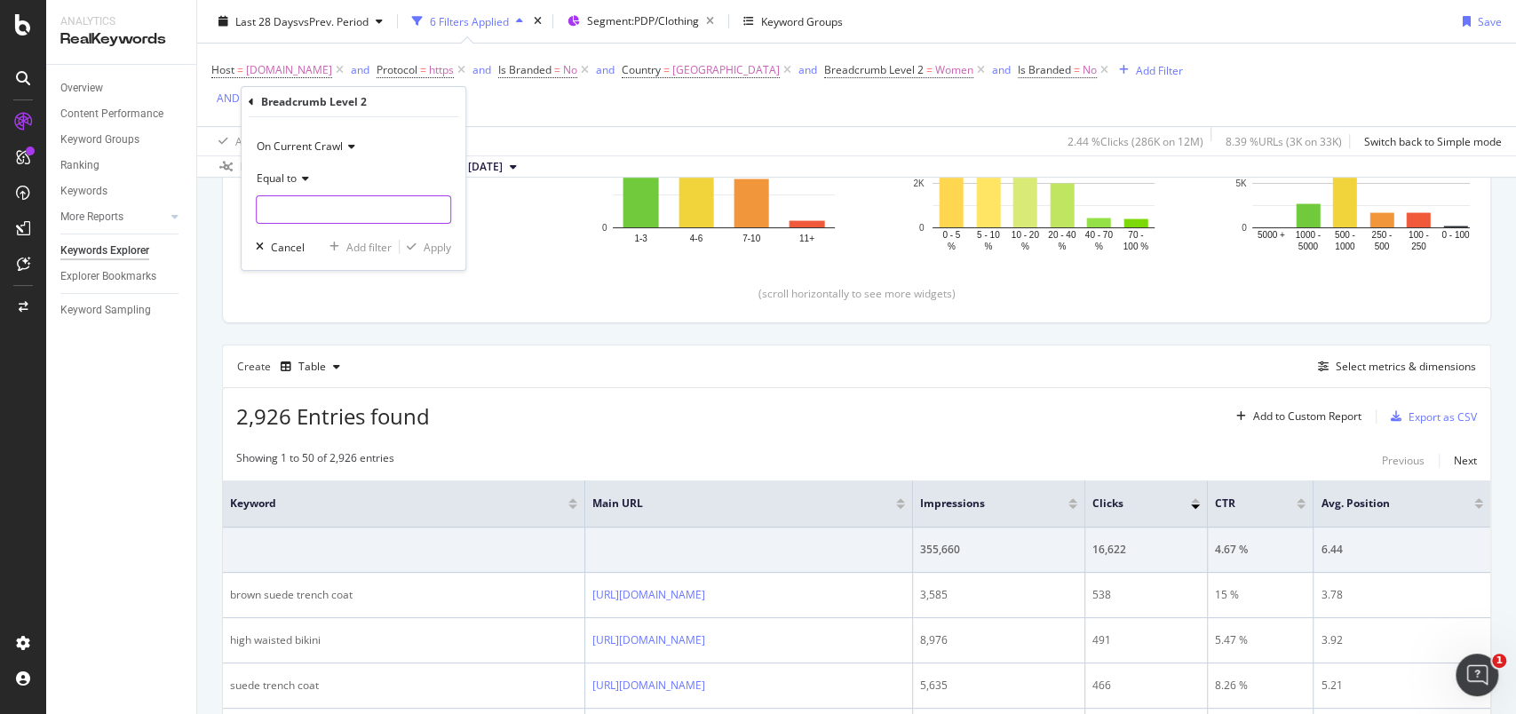
click at [375, 214] on input "text" at bounding box center [354, 209] width 194 height 28
type input "Men"
click at [440, 239] on div "Apply" at bounding box center [438, 246] width 28 height 15
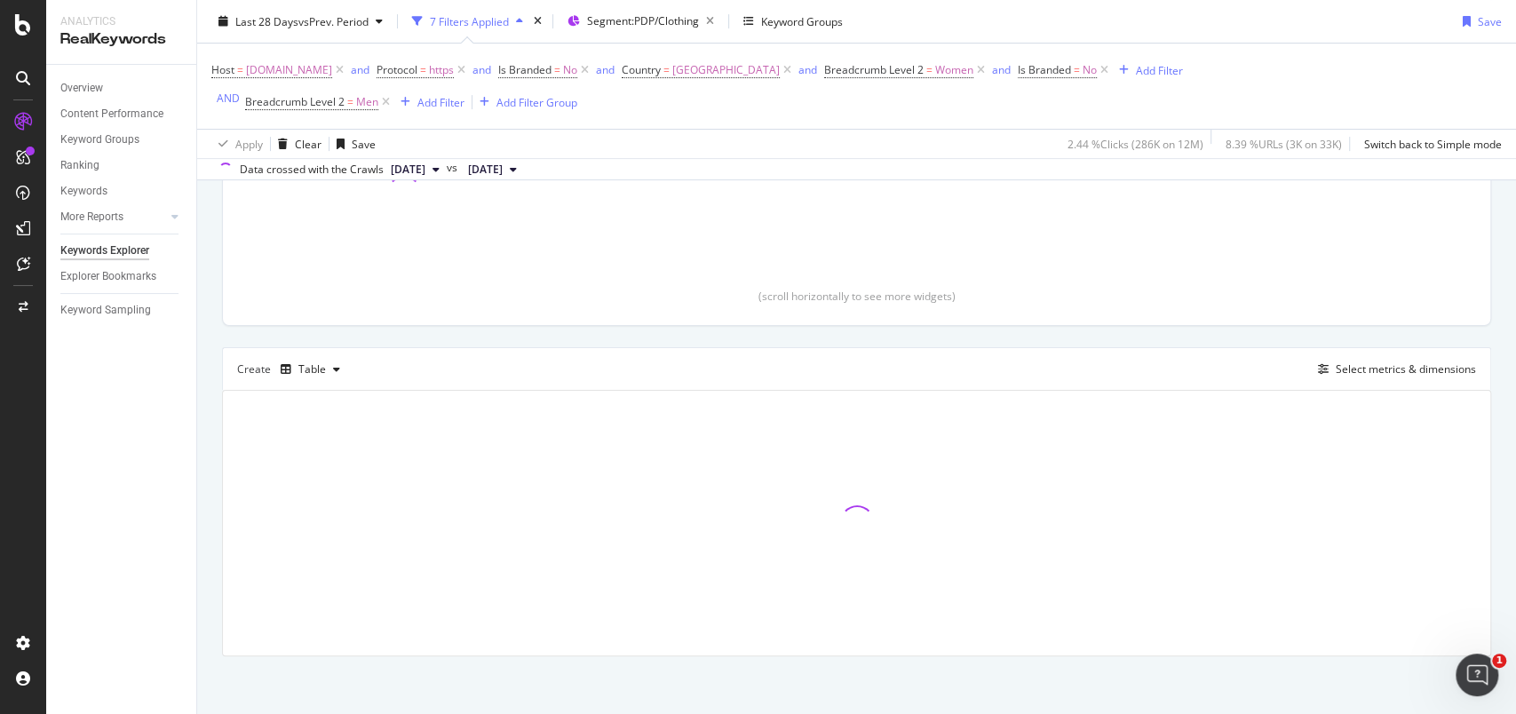
scroll to position [324, 0]
click at [988, 68] on icon at bounding box center [980, 70] width 15 height 18
click at [451, 101] on div "Add Filter" at bounding box center [440, 101] width 47 height 15
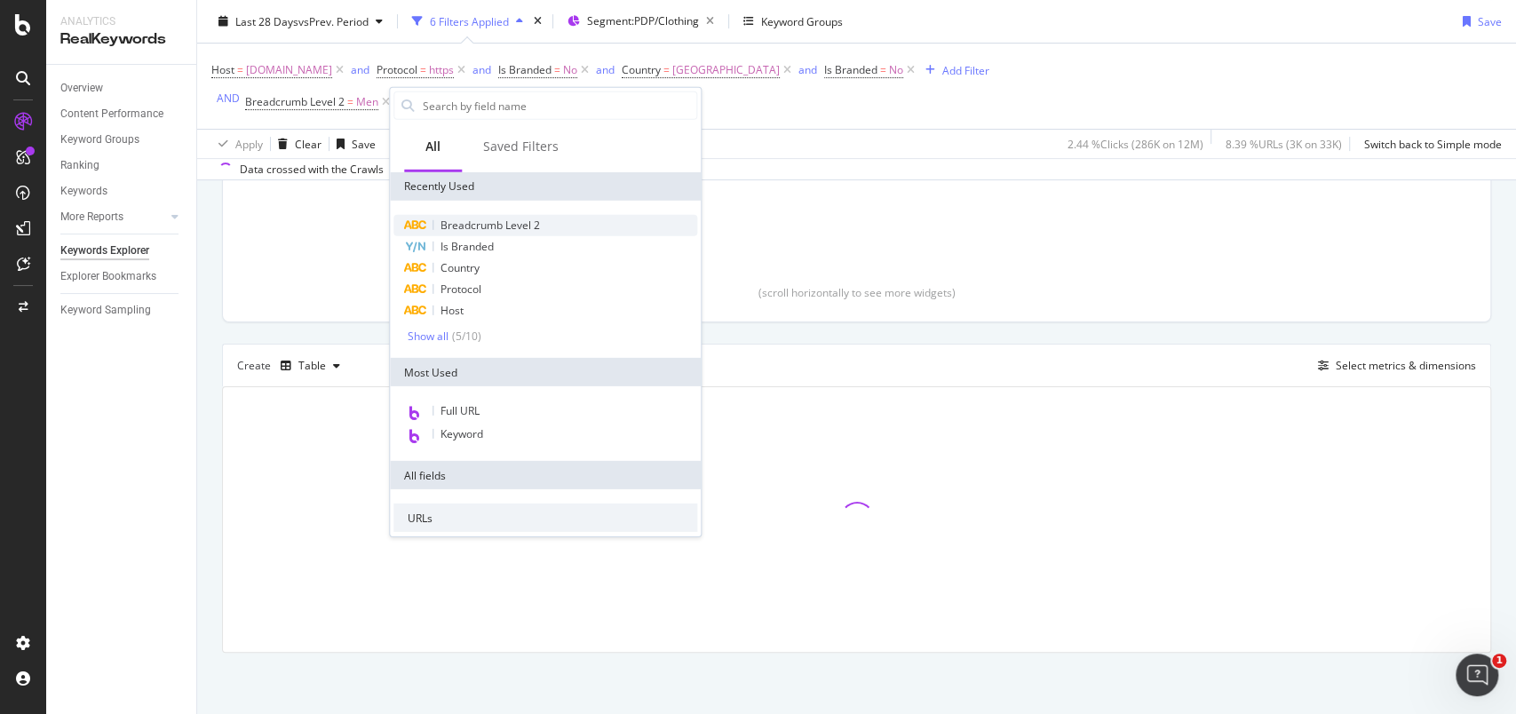
click at [495, 218] on span "Breadcrumb Level 2" at bounding box center [489, 225] width 99 height 15
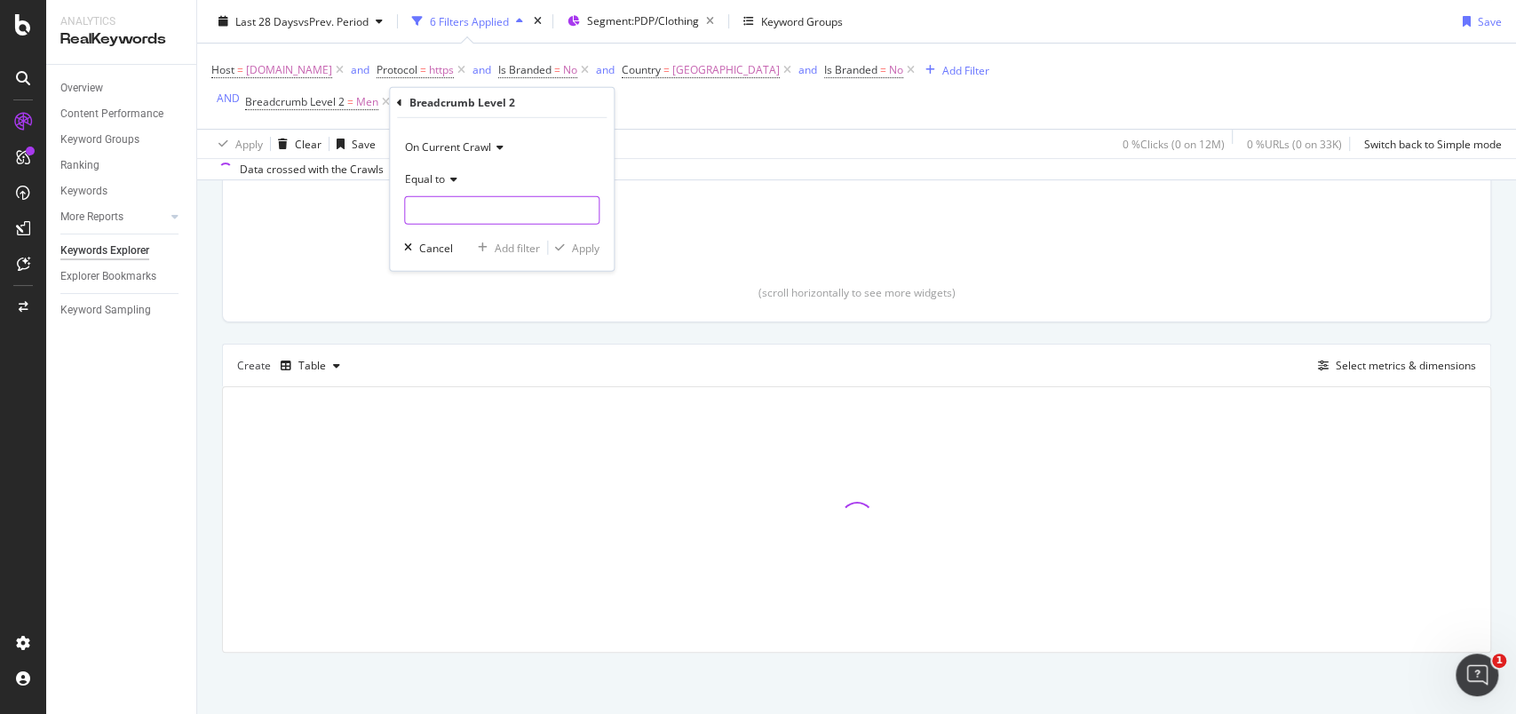
click at [495, 217] on input "text" at bounding box center [502, 210] width 194 height 28
type input "Women"
click at [582, 245] on div "Apply" at bounding box center [586, 247] width 28 height 15
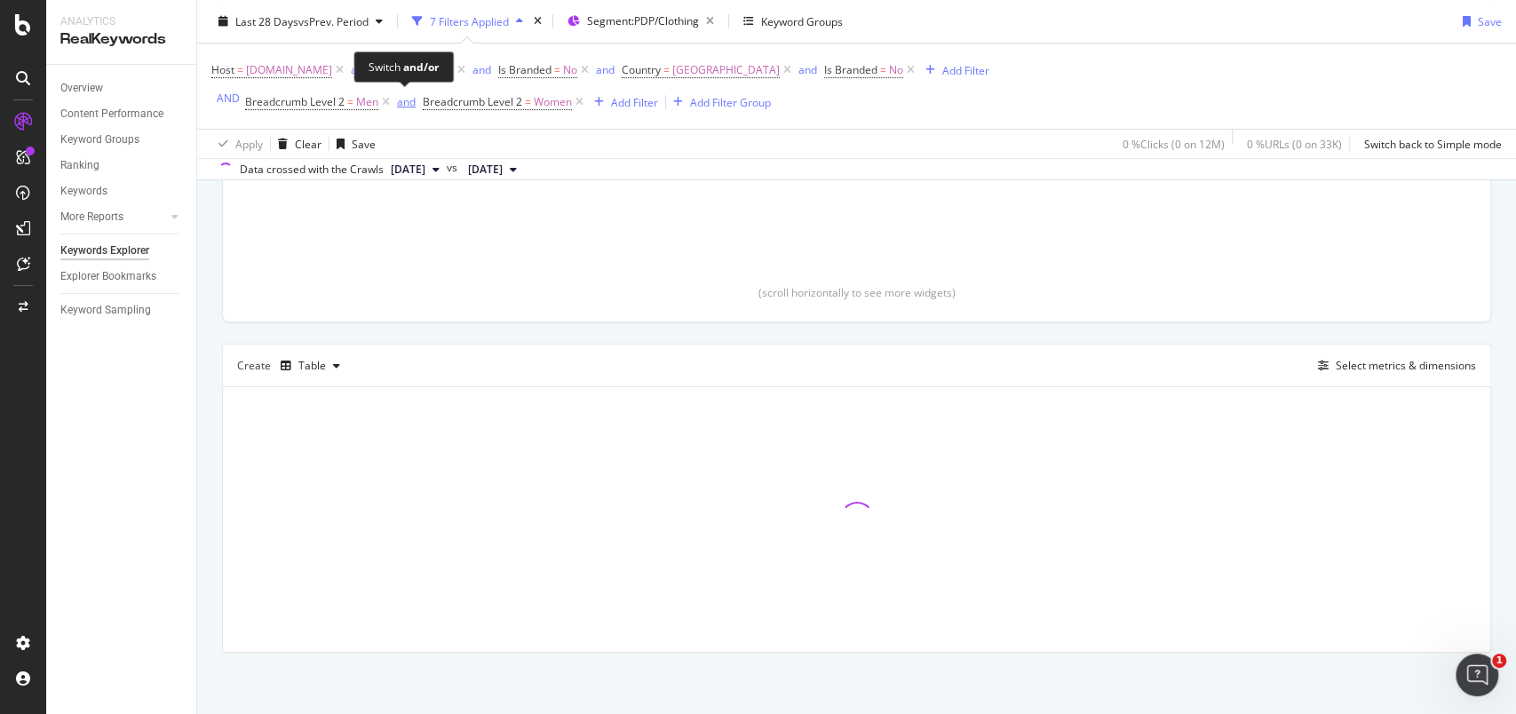
click at [405, 99] on div "and" at bounding box center [406, 101] width 19 height 15
click at [623, 102] on div "Add Filter" at bounding box center [626, 101] width 47 height 15
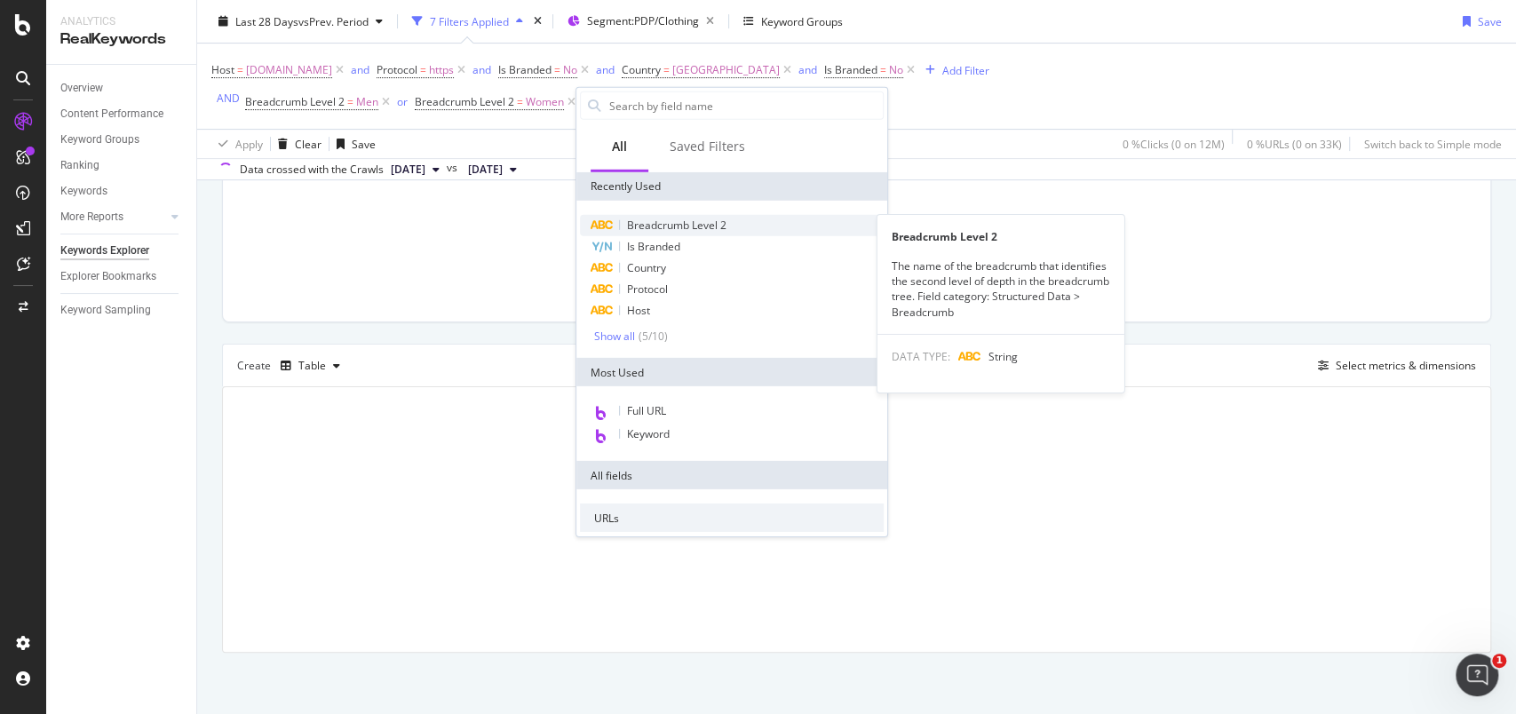
click at [679, 218] on span "Breadcrumb Level 2" at bounding box center [676, 225] width 99 height 15
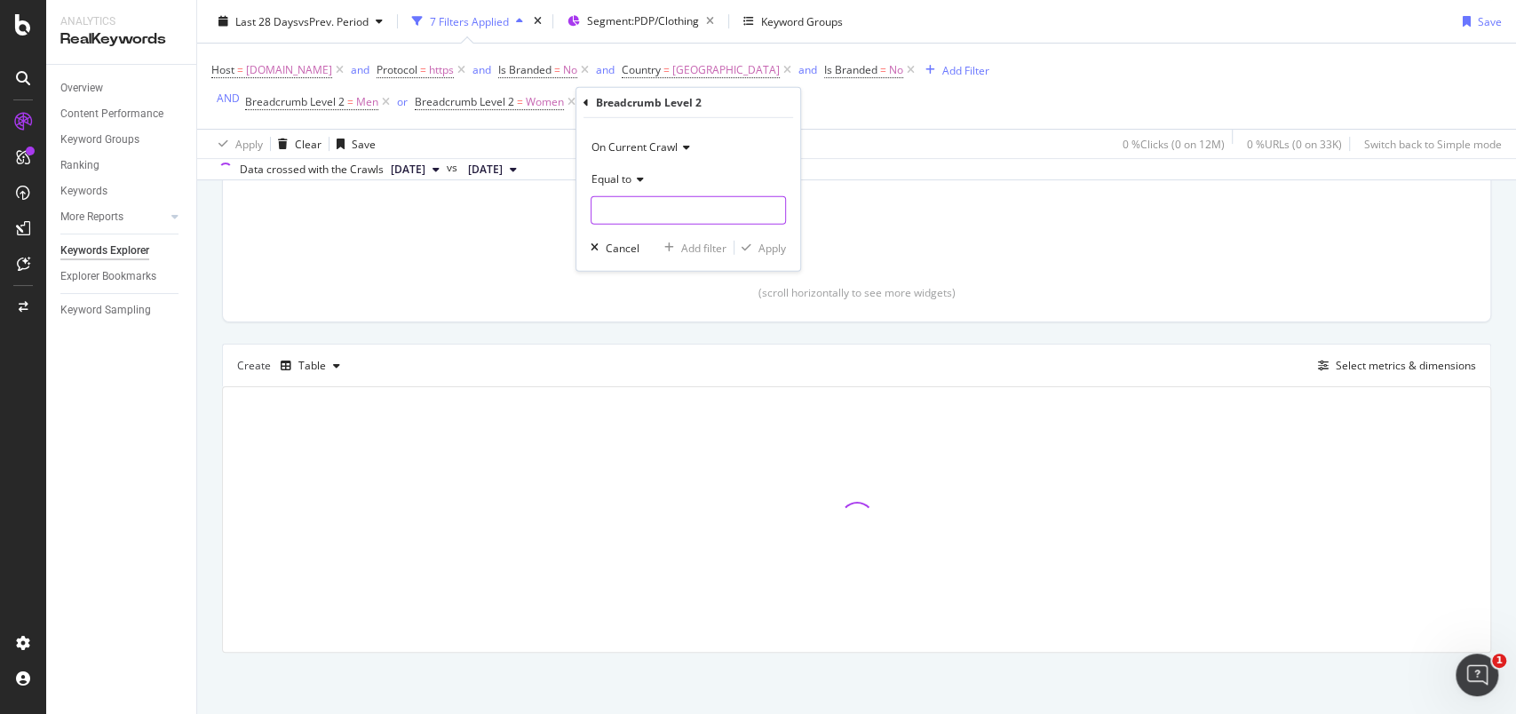
click at [679, 218] on input "text" at bounding box center [688, 210] width 194 height 28
type input "Lingerie"
click at [775, 243] on div "Apply" at bounding box center [772, 247] width 28 height 15
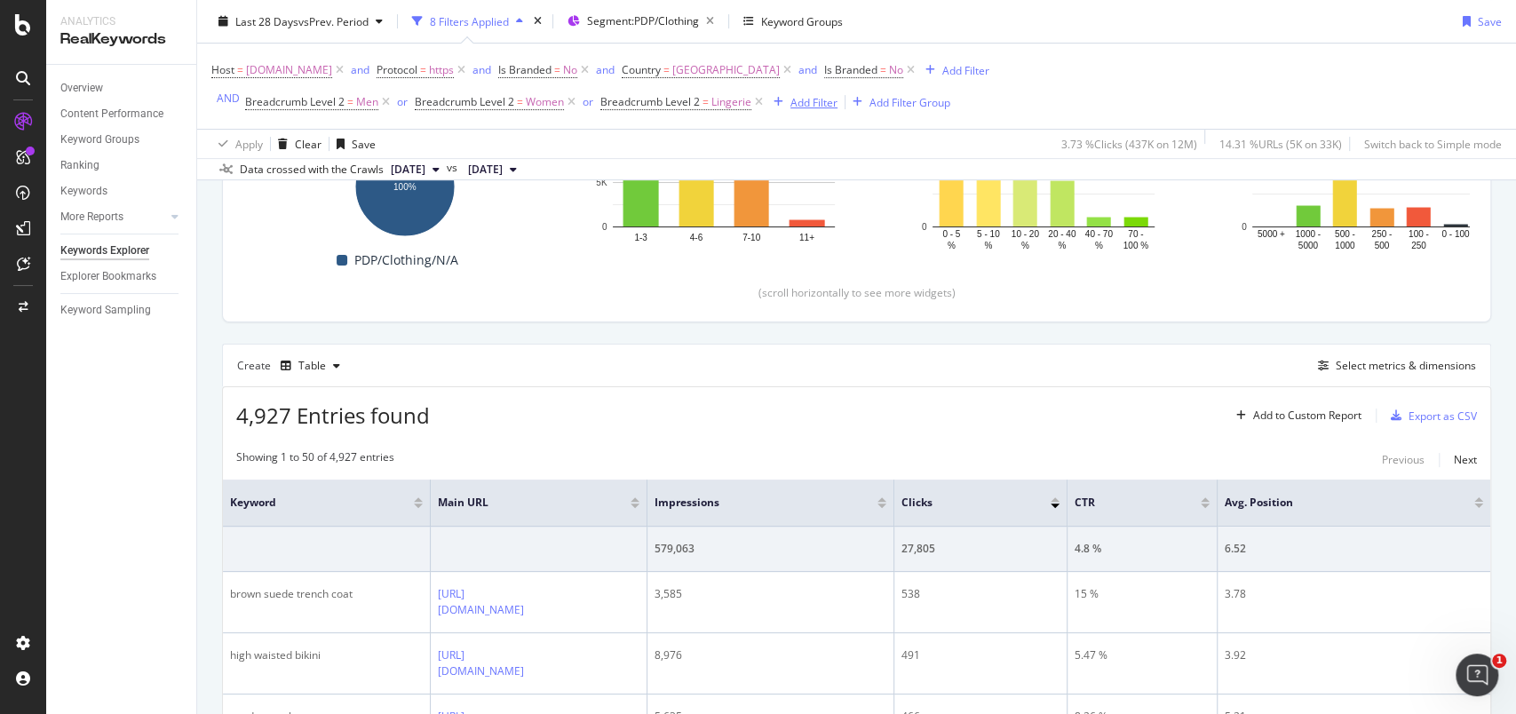
click at [811, 107] on div "Add Filter" at bounding box center [813, 101] width 47 height 15
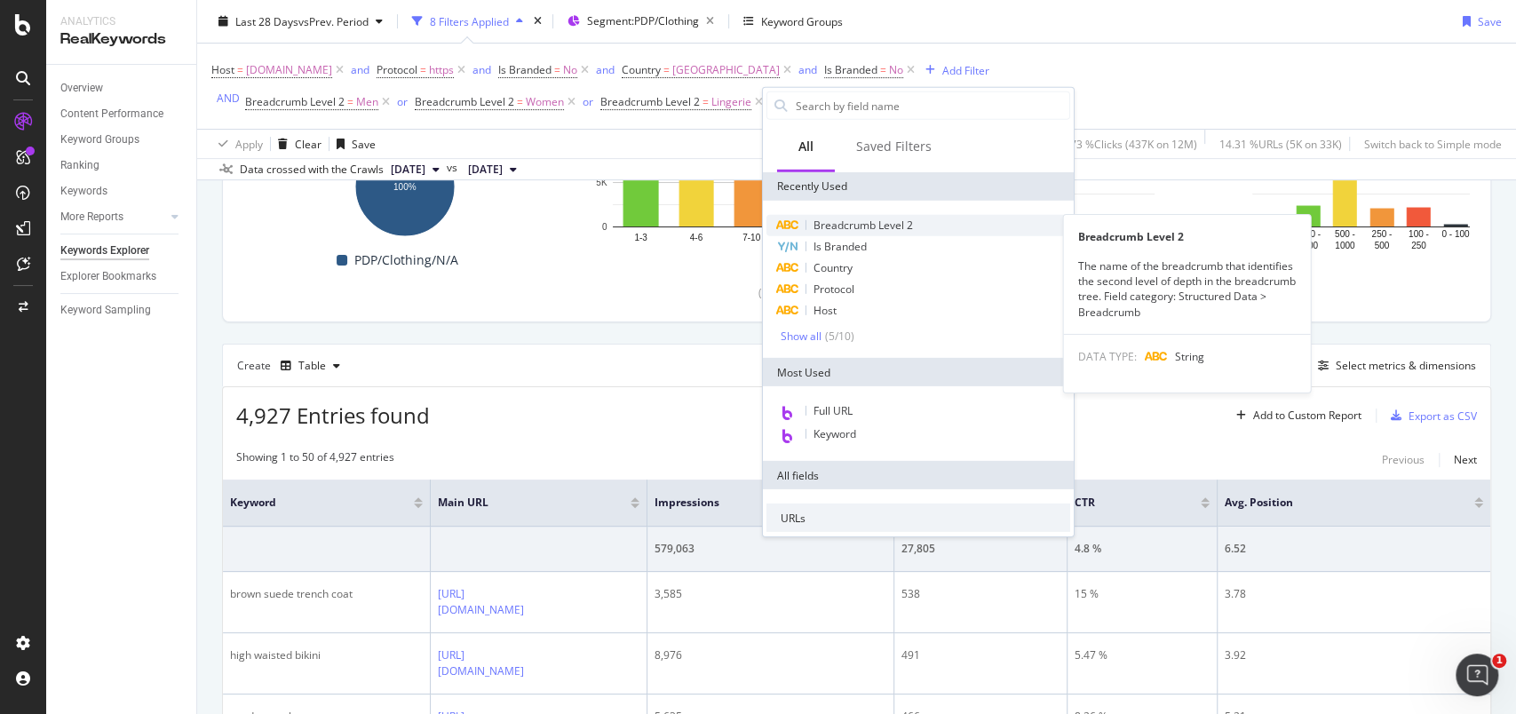
click at [840, 220] on span "Breadcrumb Level 2" at bounding box center [862, 225] width 99 height 15
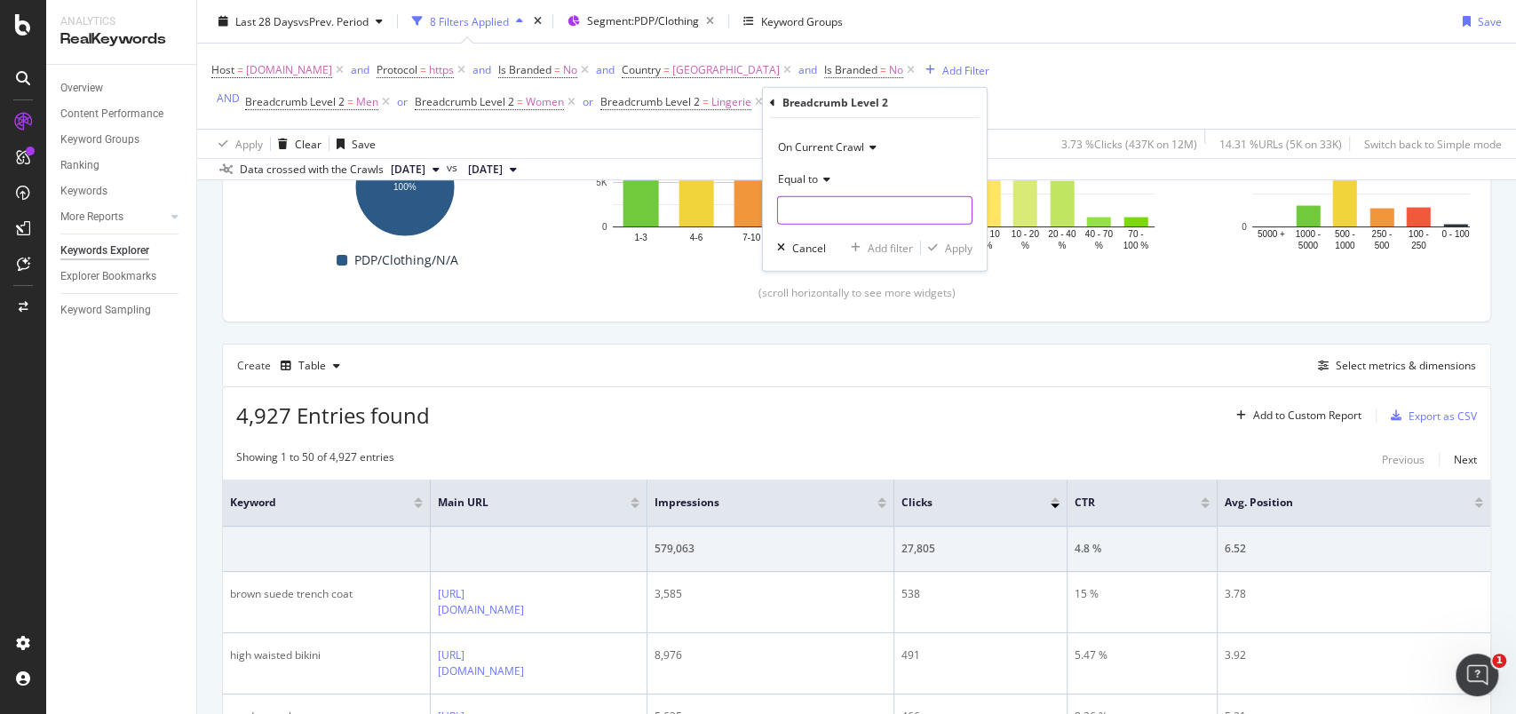
click at [835, 207] on input "text" at bounding box center [875, 210] width 194 height 28
type input "kids"
click at [959, 249] on div "Apply" at bounding box center [959, 247] width 28 height 15
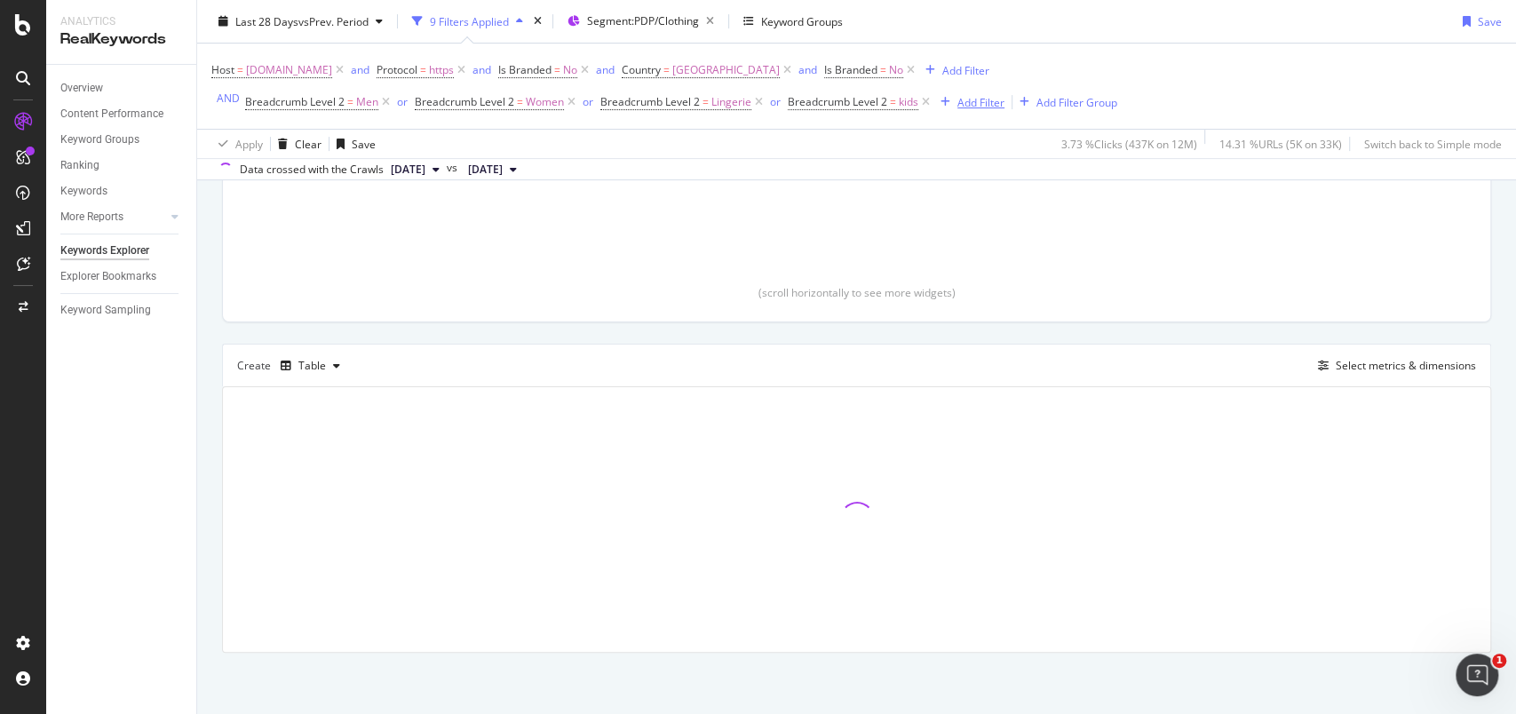
click at [976, 111] on div "Add Filter" at bounding box center [968, 102] width 71 height 20
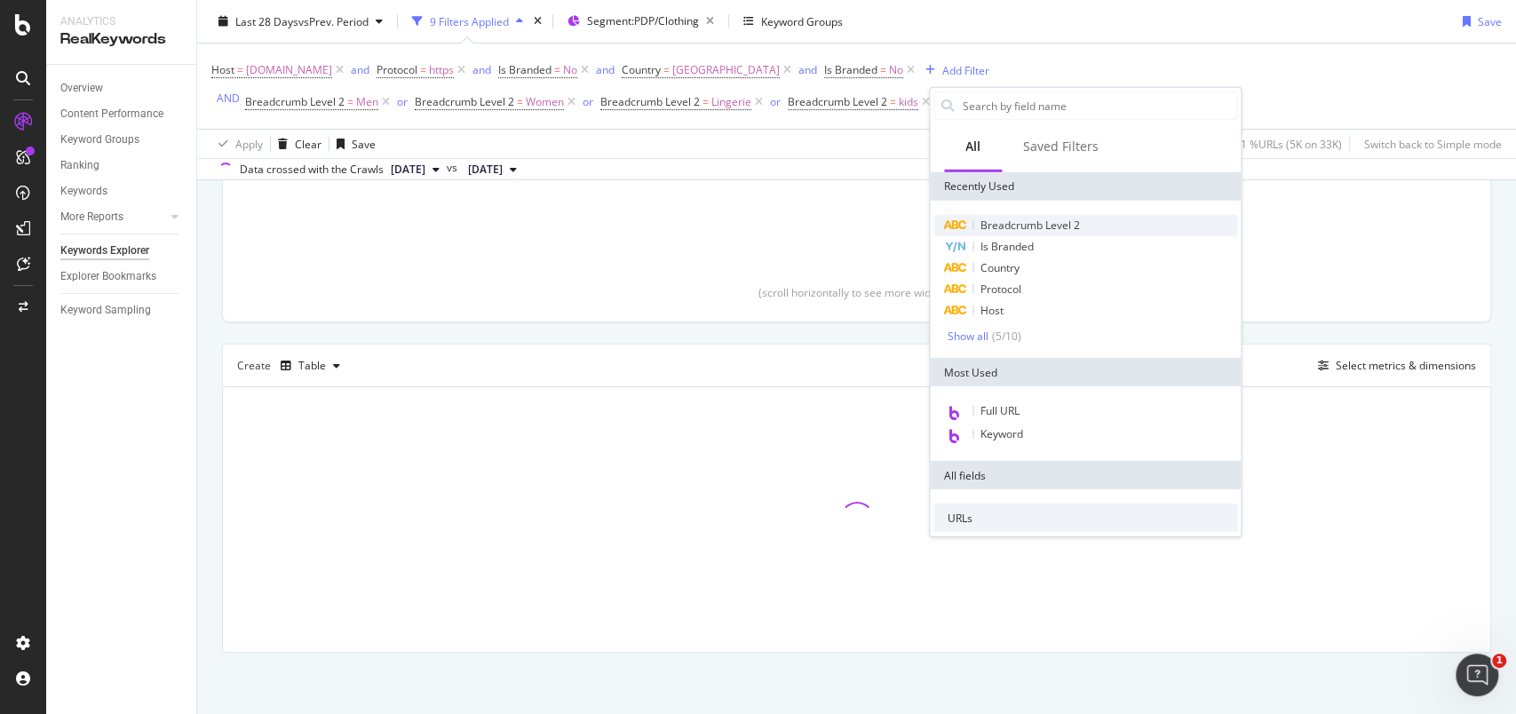
click at [1003, 221] on span "Breadcrumb Level 2" at bounding box center [1029, 225] width 99 height 15
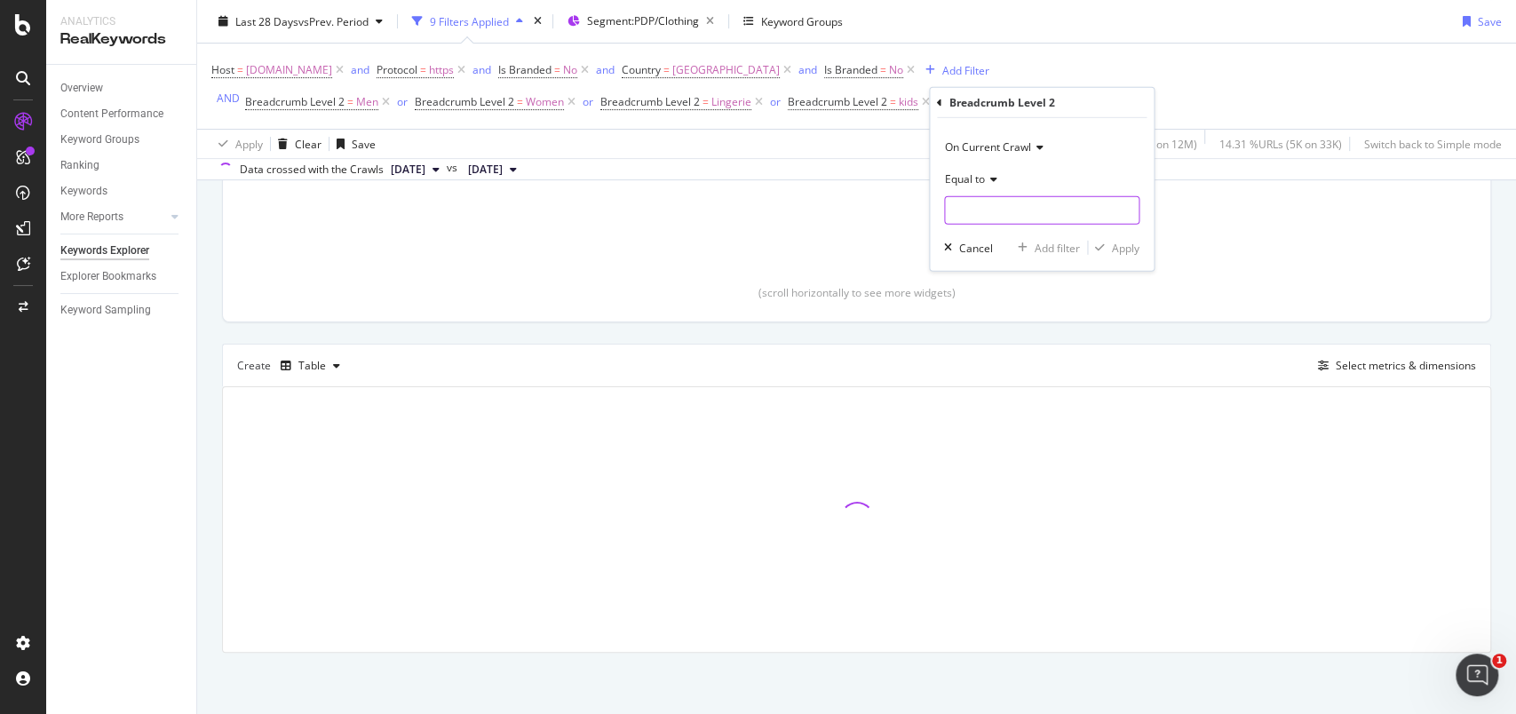
click at [1003, 221] on input "text" at bounding box center [1042, 210] width 194 height 28
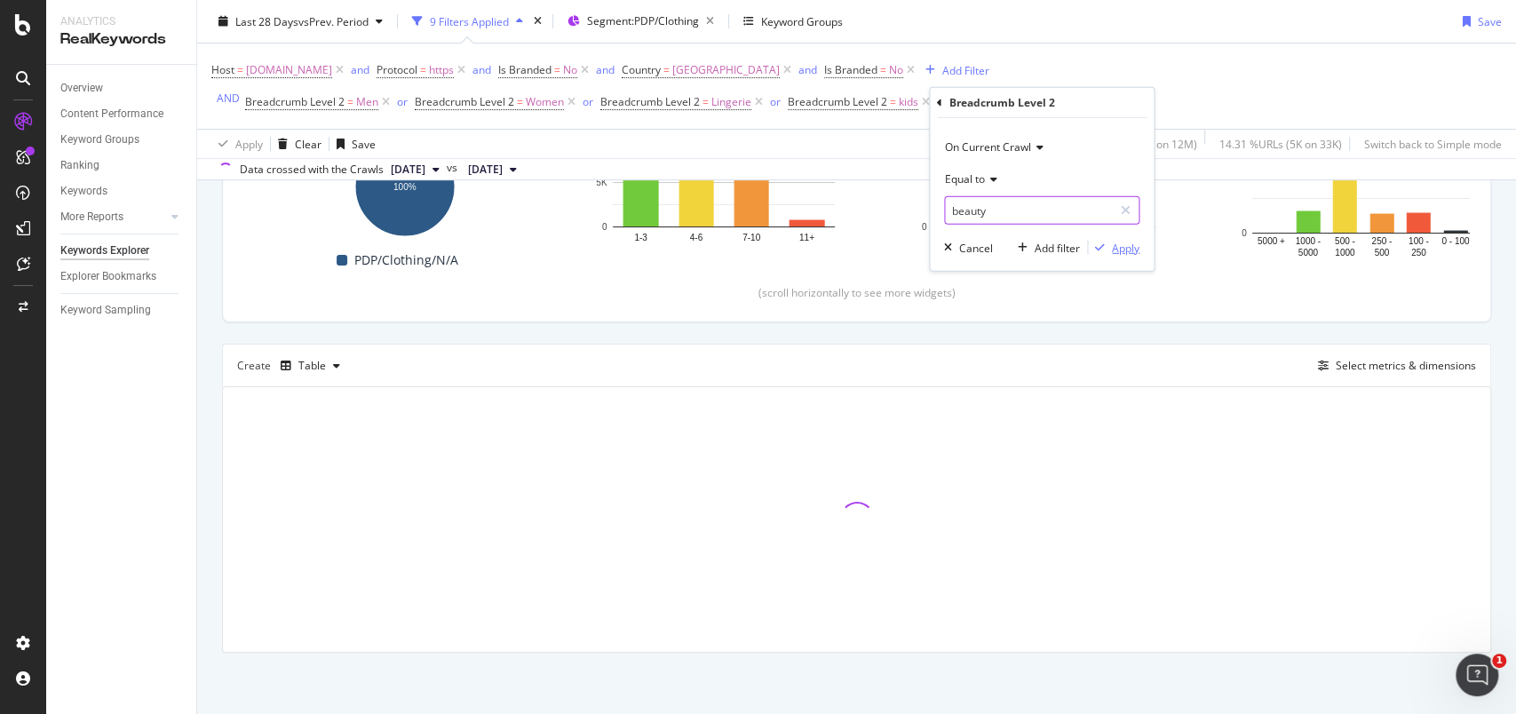
type input "beauty"
click at [1117, 242] on div "Apply" at bounding box center [1126, 247] width 28 height 15
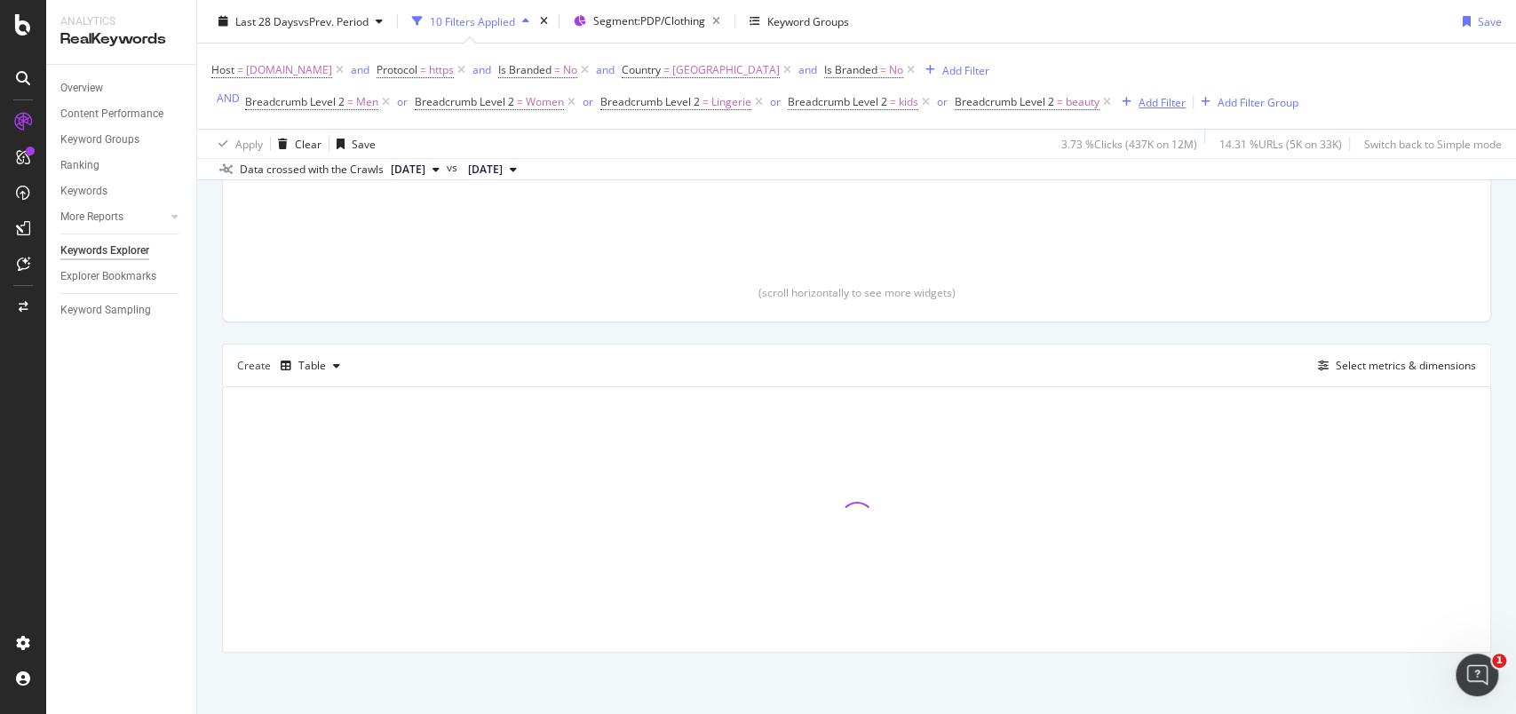
click at [1145, 99] on div "Add Filter" at bounding box center [1161, 101] width 47 height 15
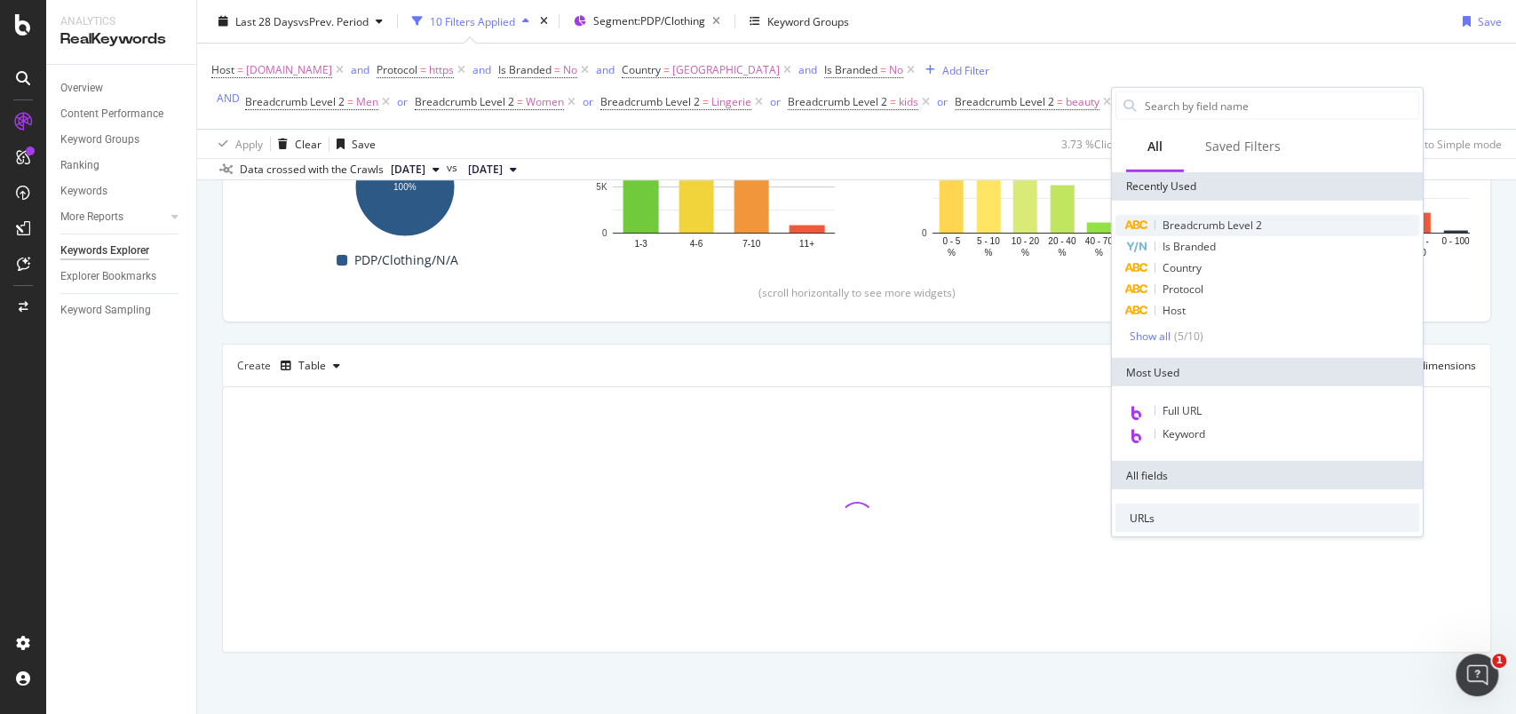
click at [1214, 232] on div "Breadcrumb Level 2" at bounding box center [1267, 225] width 304 height 21
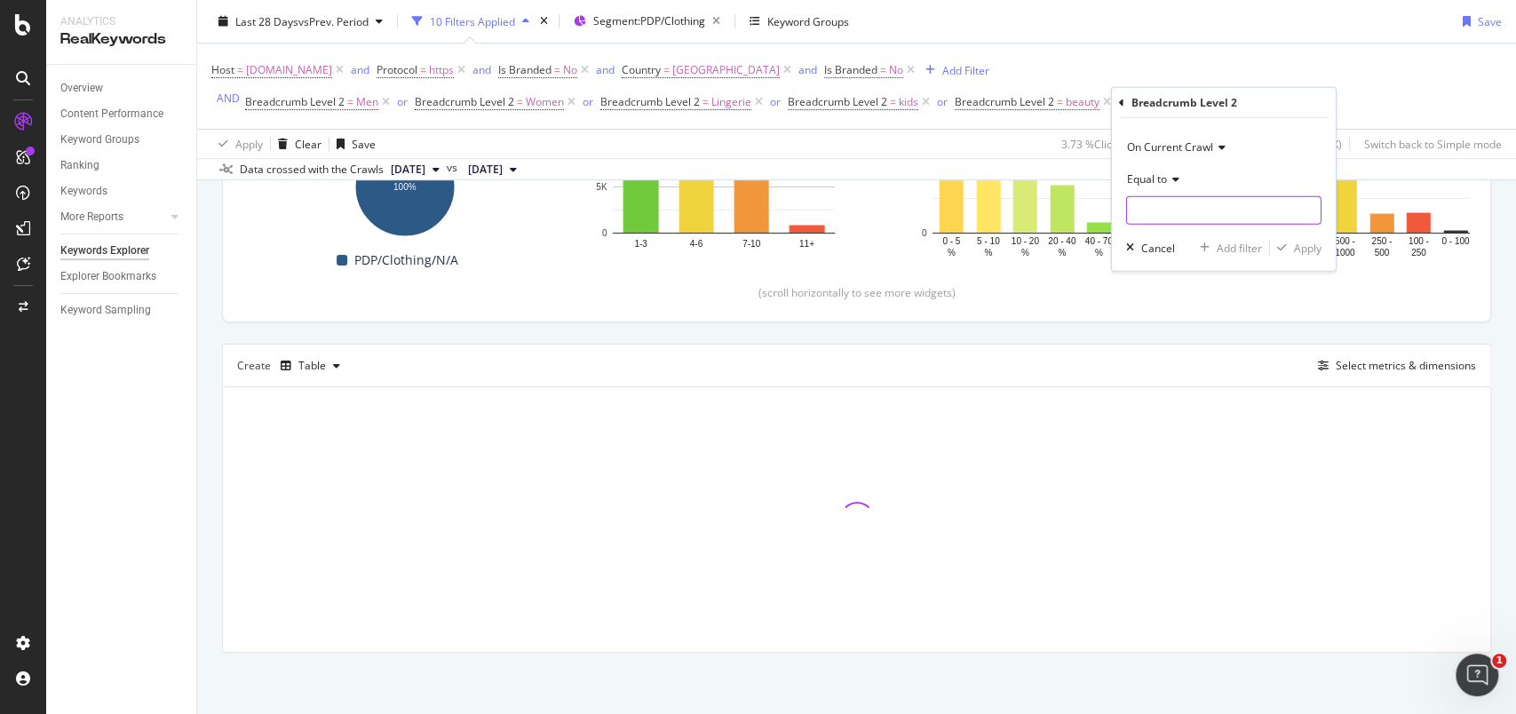
click at [1200, 213] on input "text" at bounding box center [1224, 210] width 194 height 28
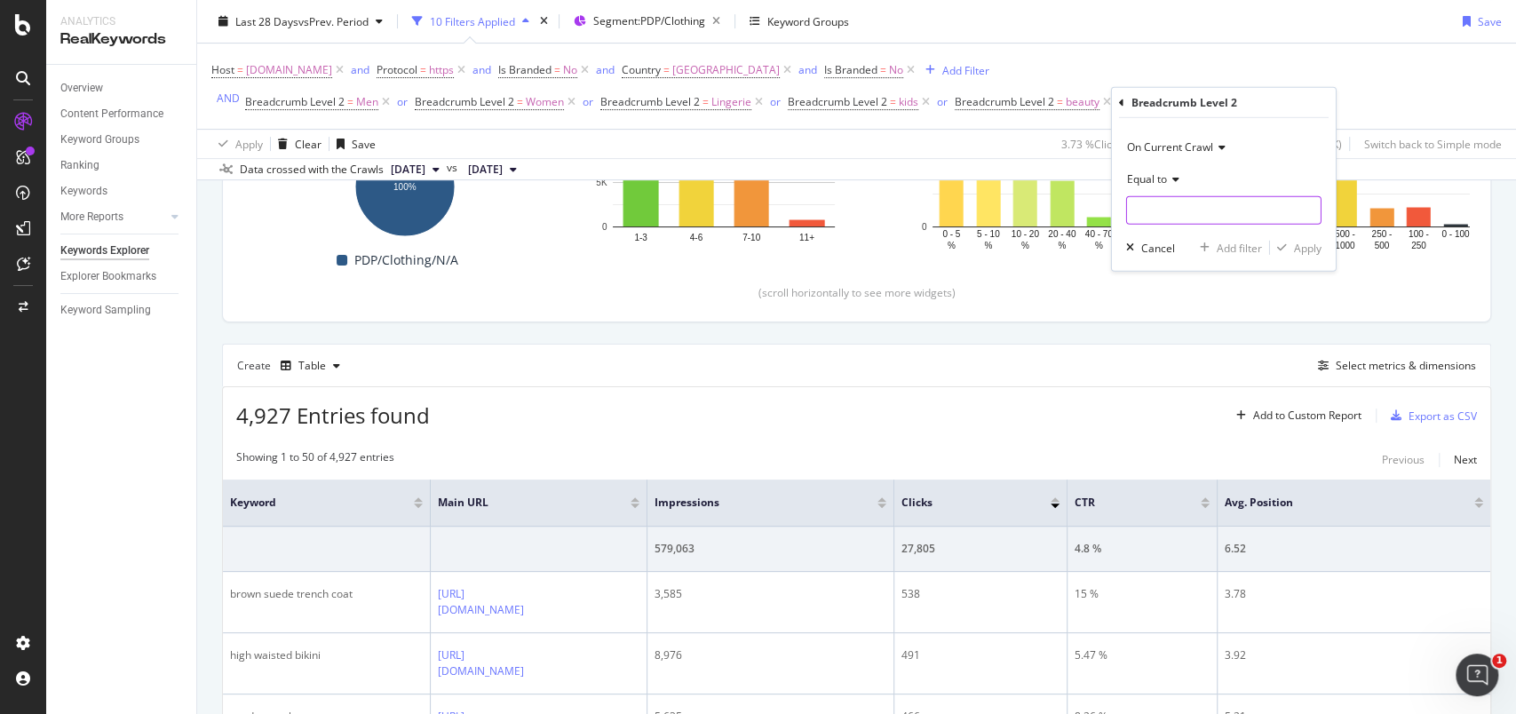
click at [1200, 213] on input "text" at bounding box center [1224, 210] width 194 height 28
type input "Home"
click at [1312, 247] on div "Apply" at bounding box center [1308, 247] width 28 height 15
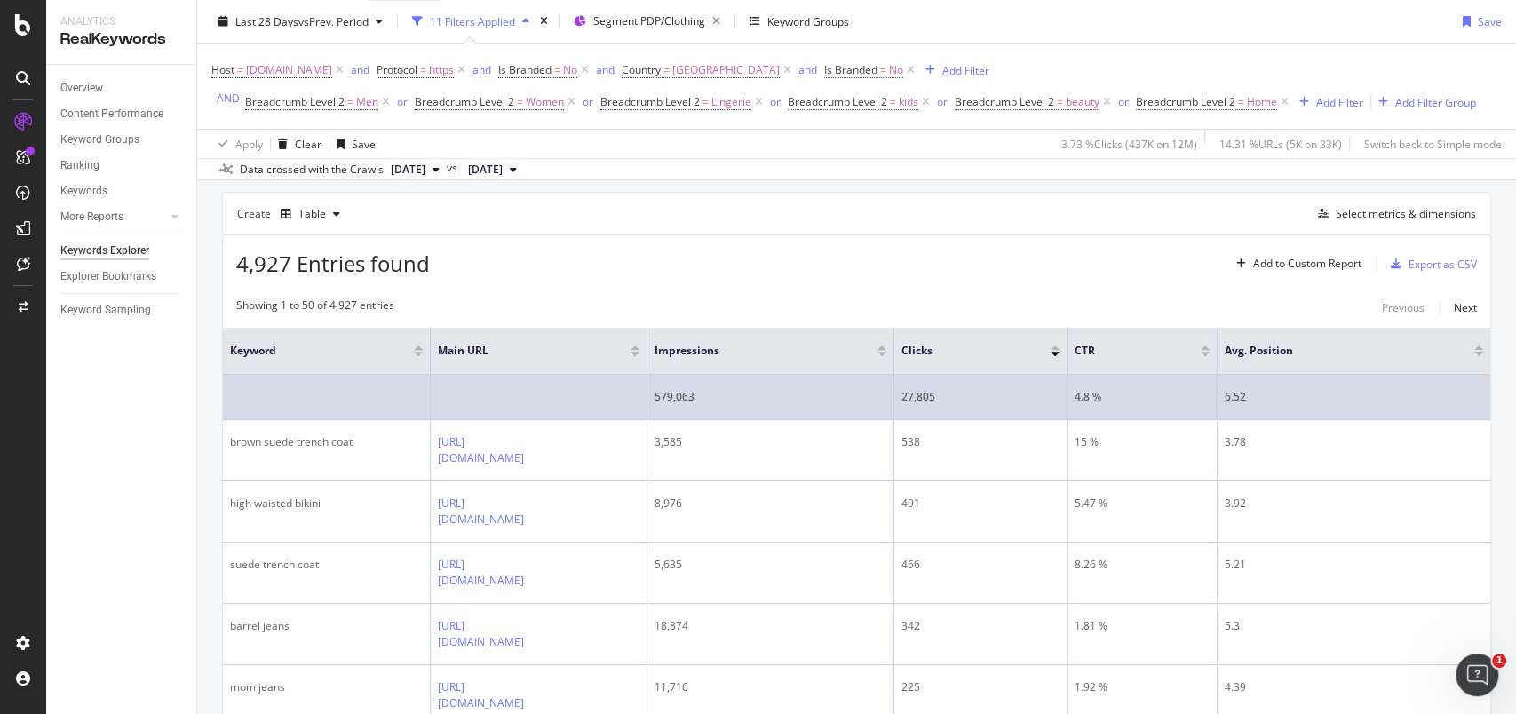
scroll to position [442, 0]
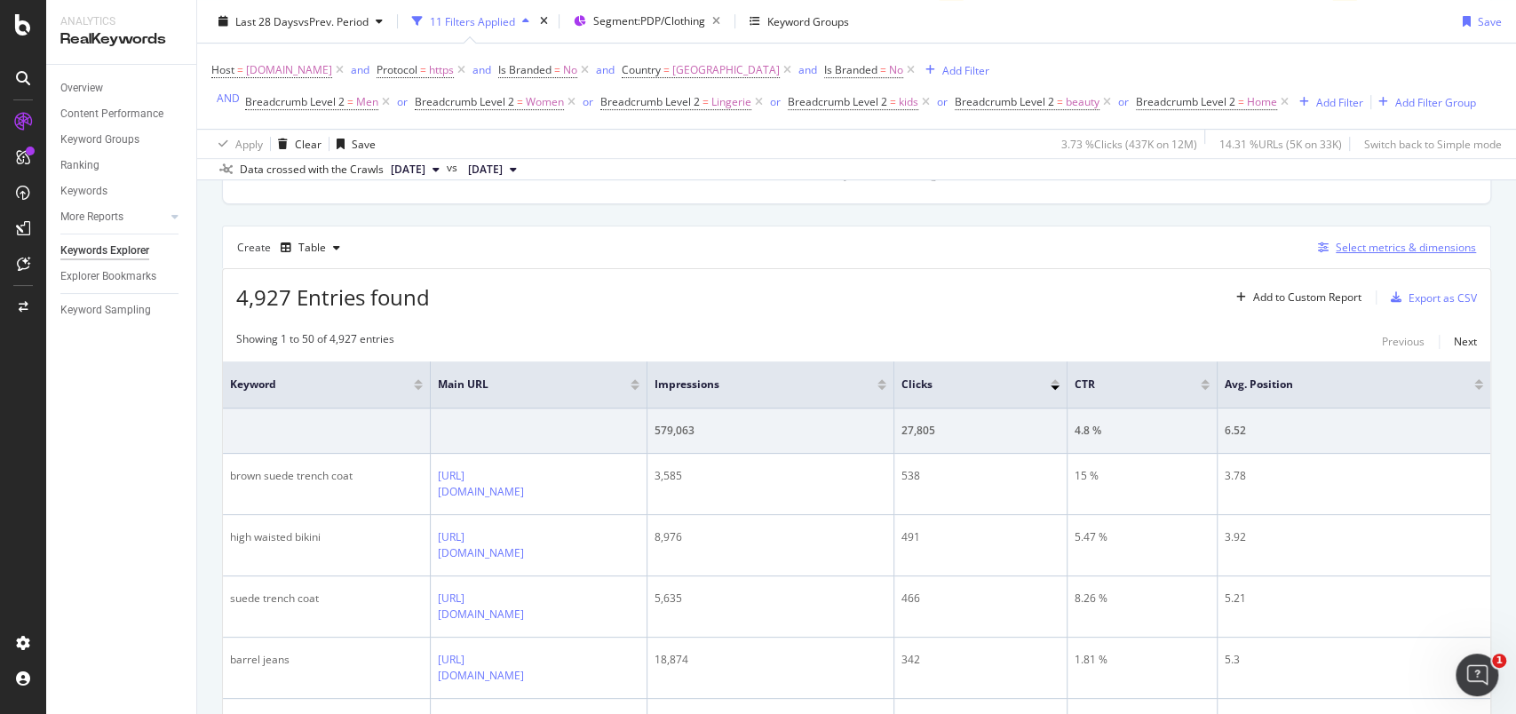
click at [1360, 252] on div "Select metrics & dimensions" at bounding box center [1406, 247] width 140 height 15
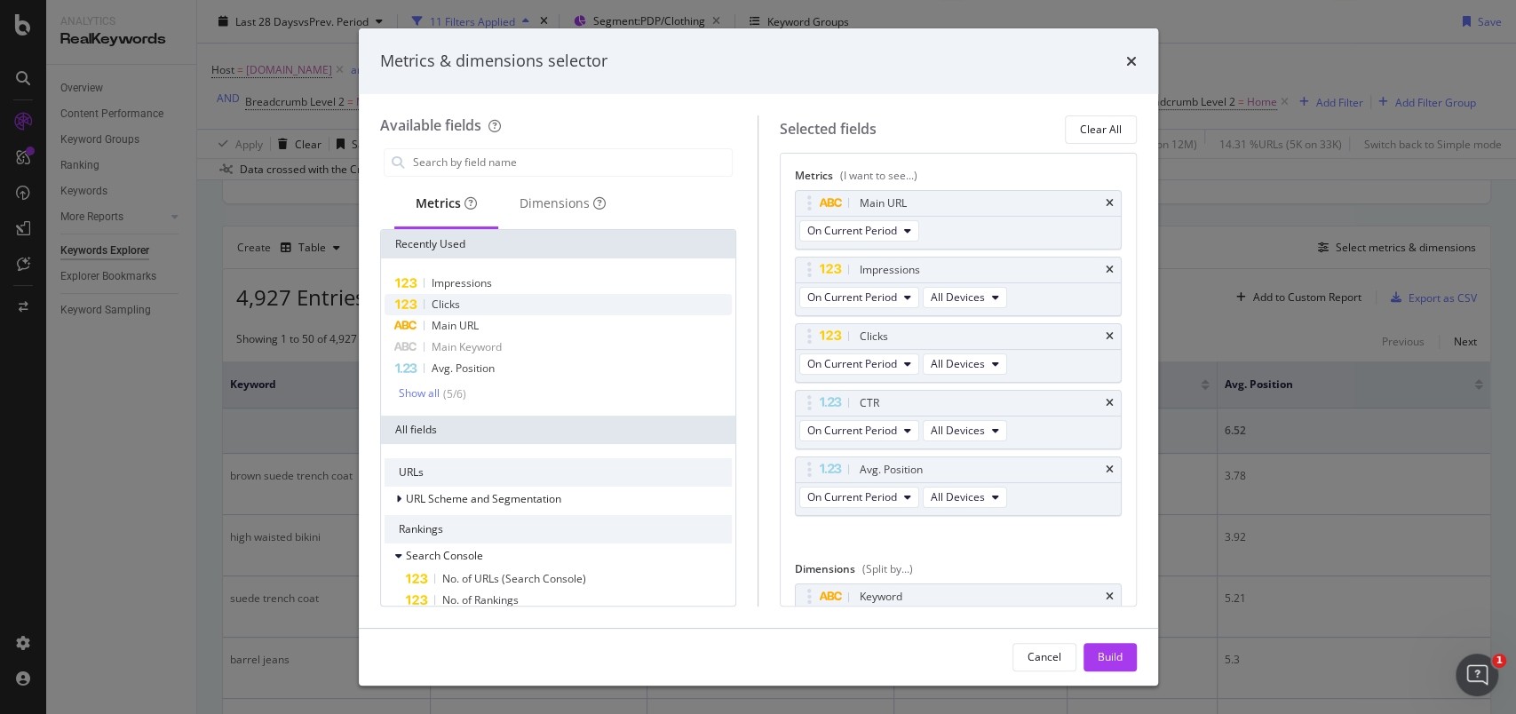
click at [465, 311] on div "Clicks" at bounding box center [558, 304] width 348 height 21
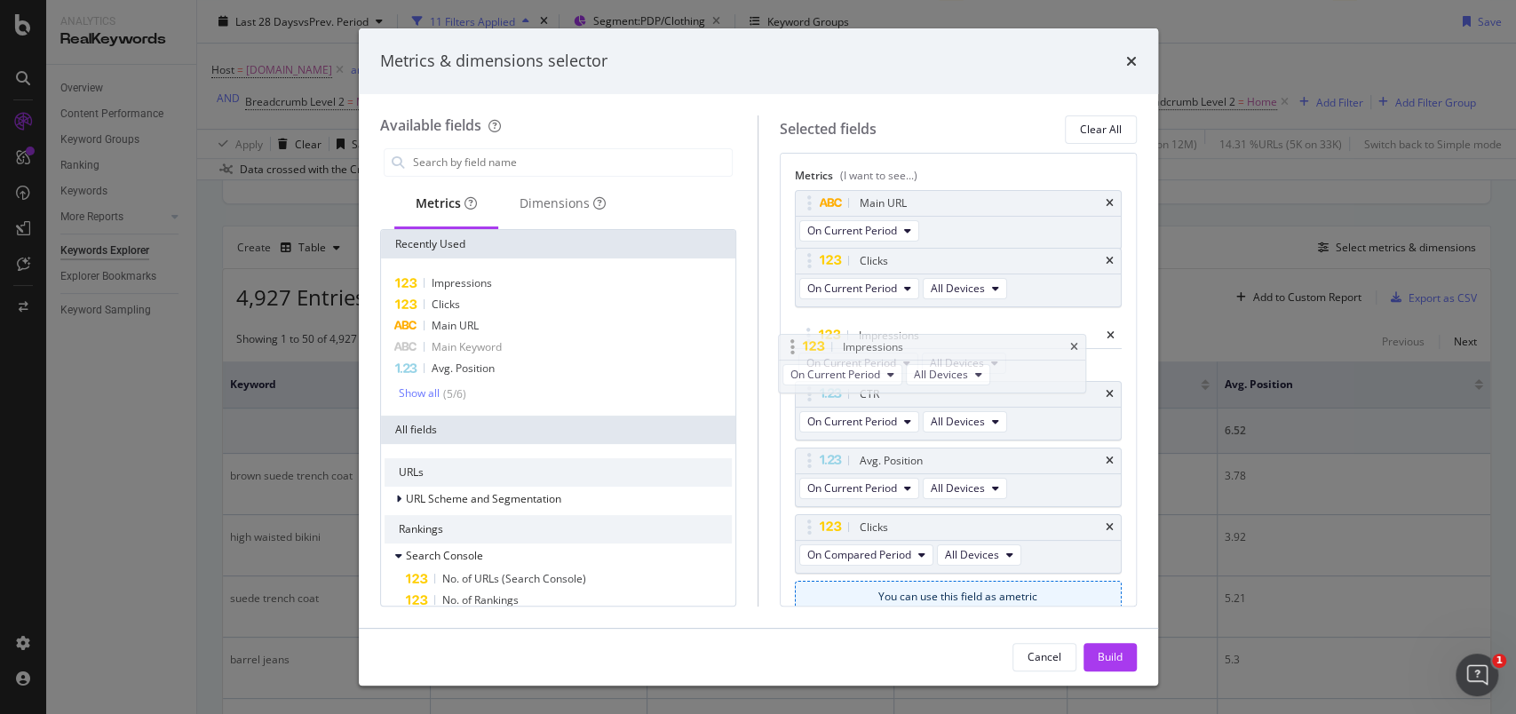
drag, startPoint x: 810, startPoint y: 267, endPoint x: 793, endPoint y: 345, distance: 79.1
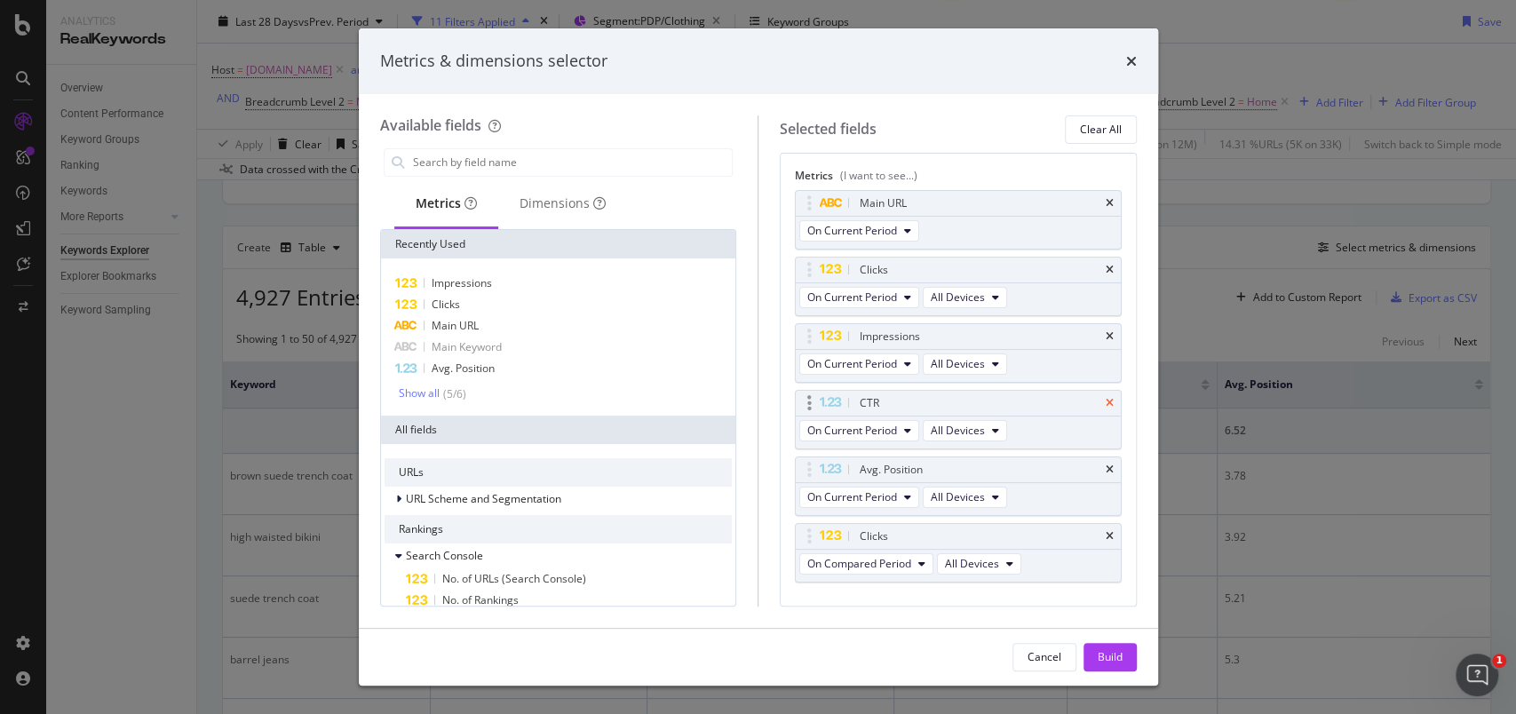
click at [1106, 402] on icon "times" at bounding box center [1110, 403] width 8 height 11
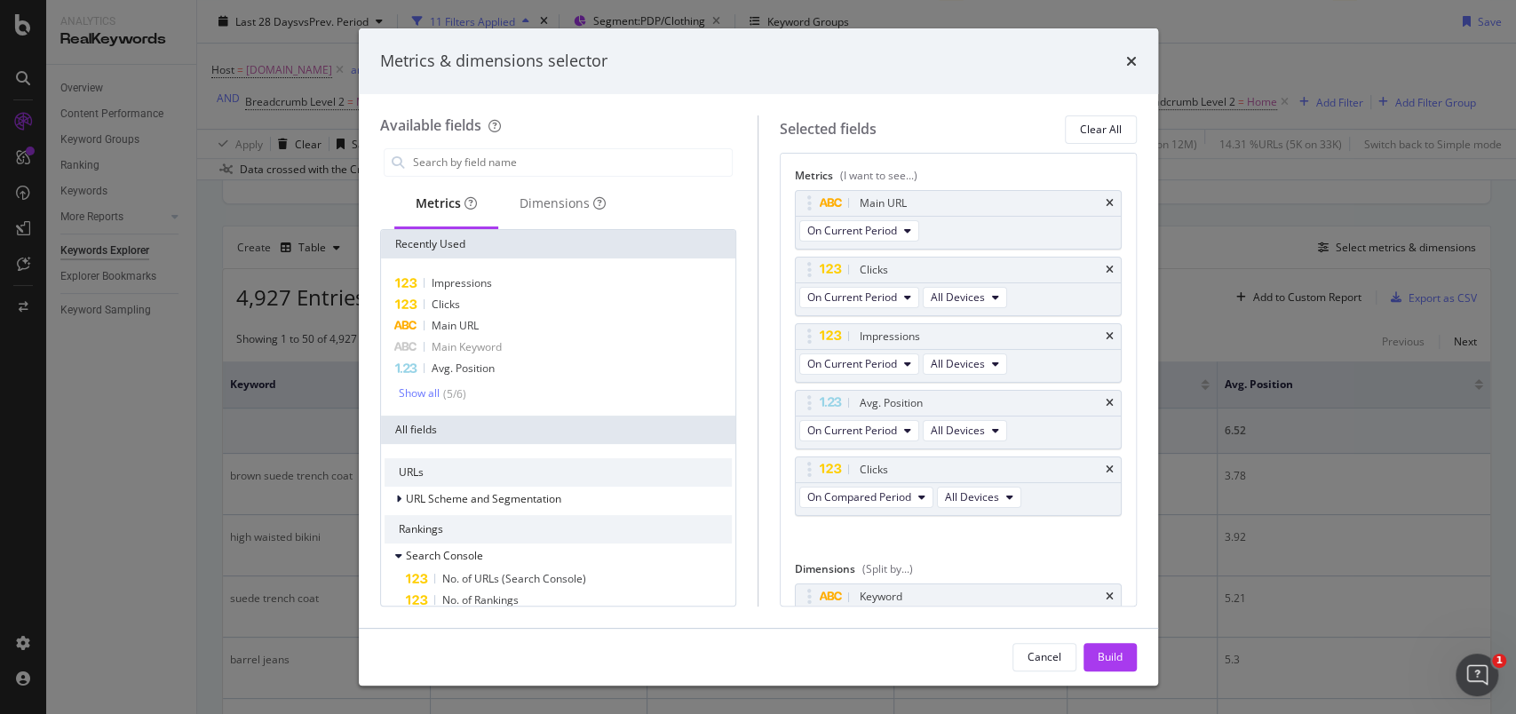
click at [1106, 402] on icon "times" at bounding box center [1110, 403] width 8 height 11
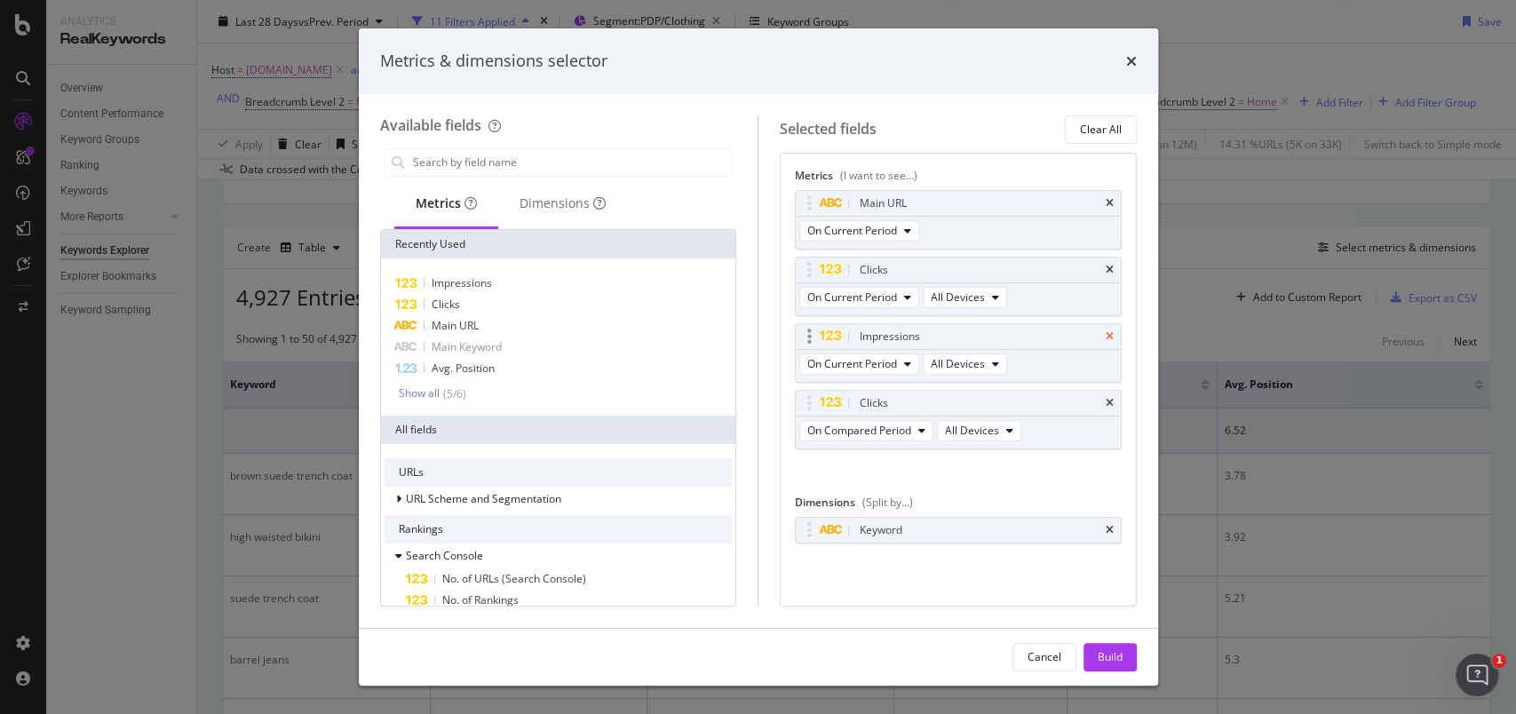
click at [1108, 336] on icon "times" at bounding box center [1110, 336] width 8 height 11
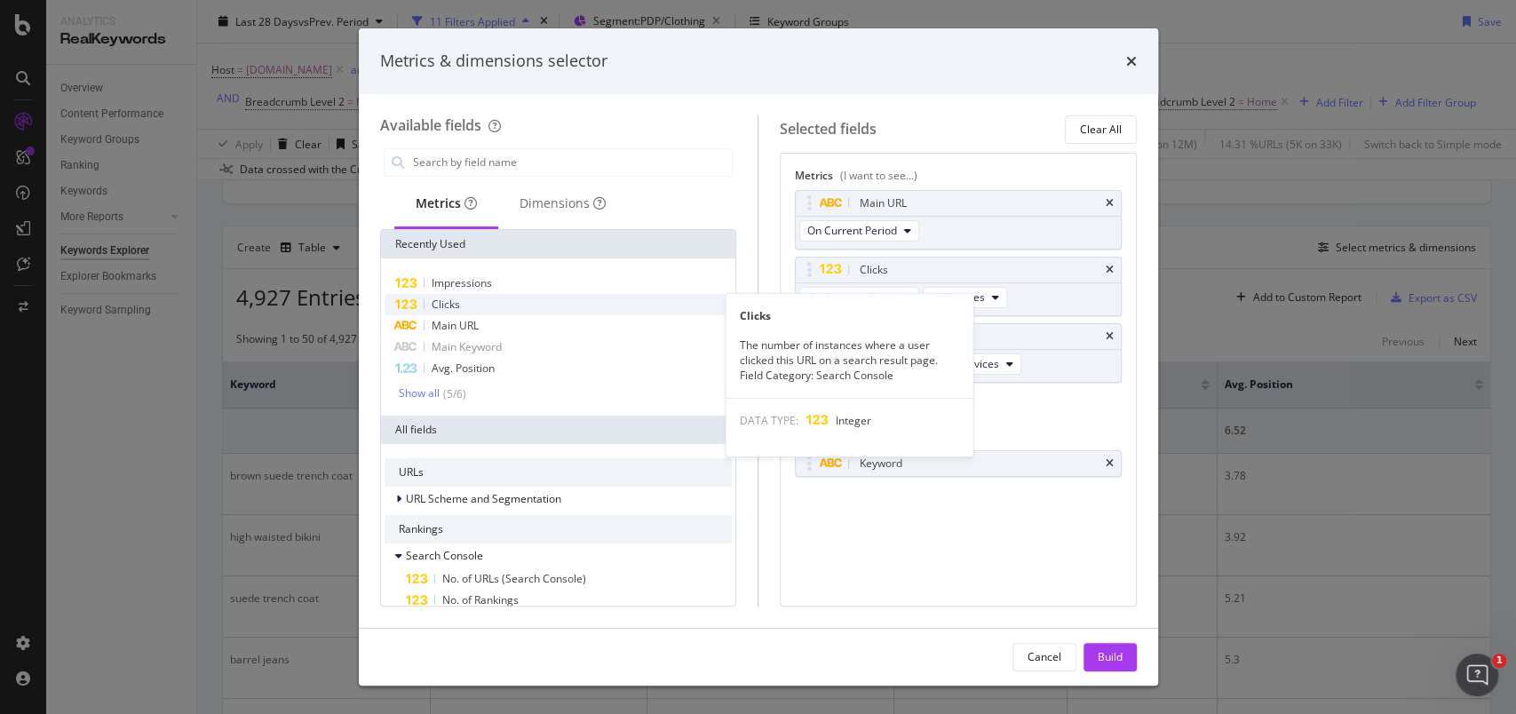
click at [435, 307] on span "Clicks" at bounding box center [446, 304] width 28 height 15
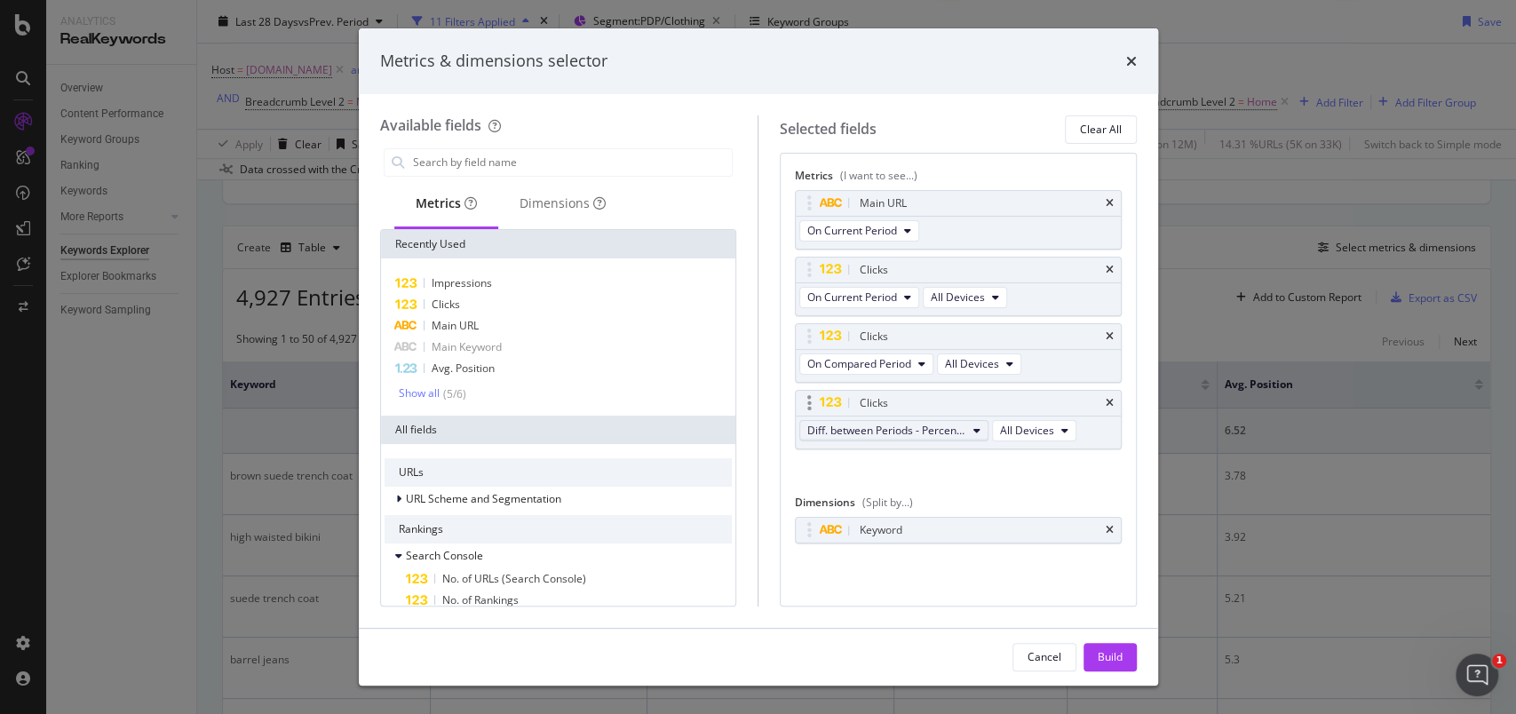
click at [947, 425] on span "Diff. between Periods - Percentage" at bounding box center [886, 430] width 159 height 15
click at [955, 558] on span "Diff. between Periods - Value" at bounding box center [902, 560] width 177 height 16
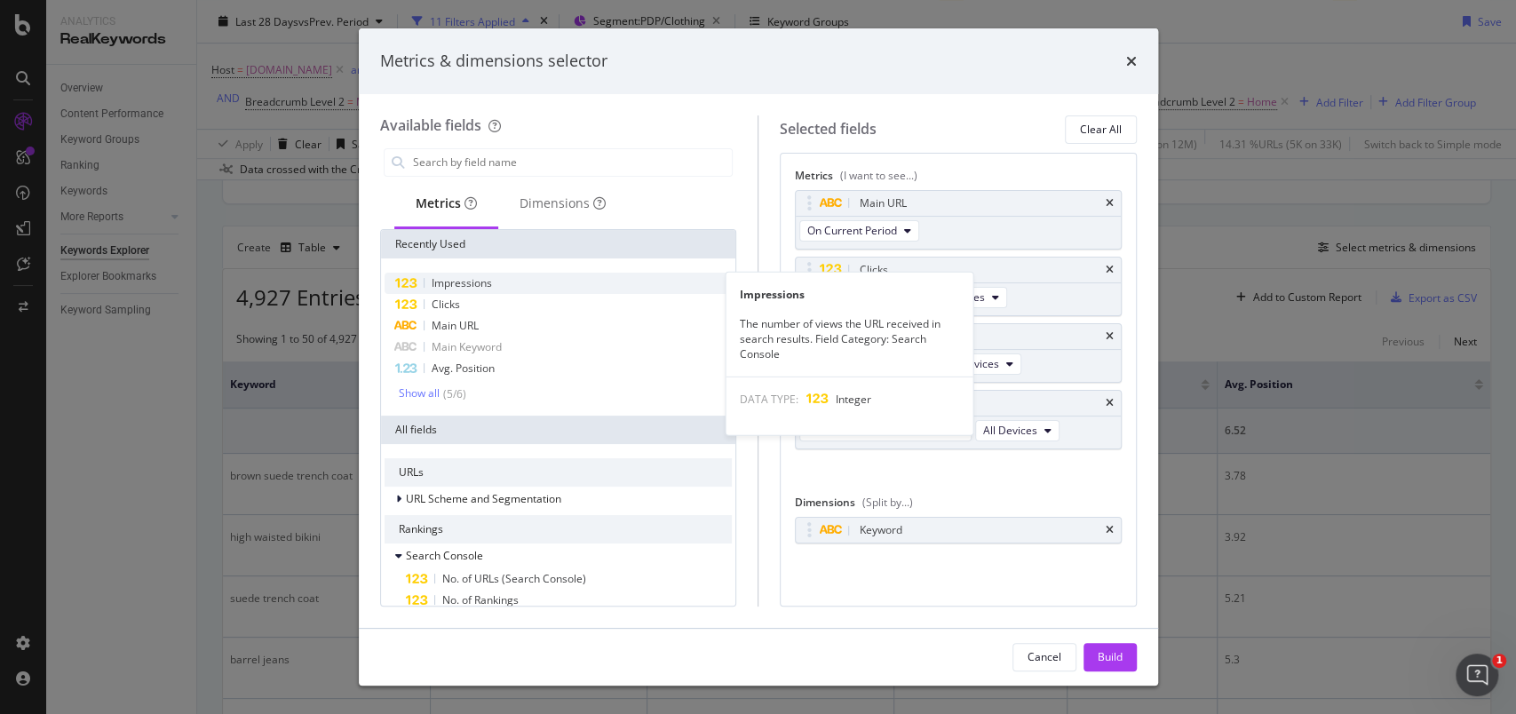
click at [490, 291] on div "Impressions" at bounding box center [558, 283] width 348 height 21
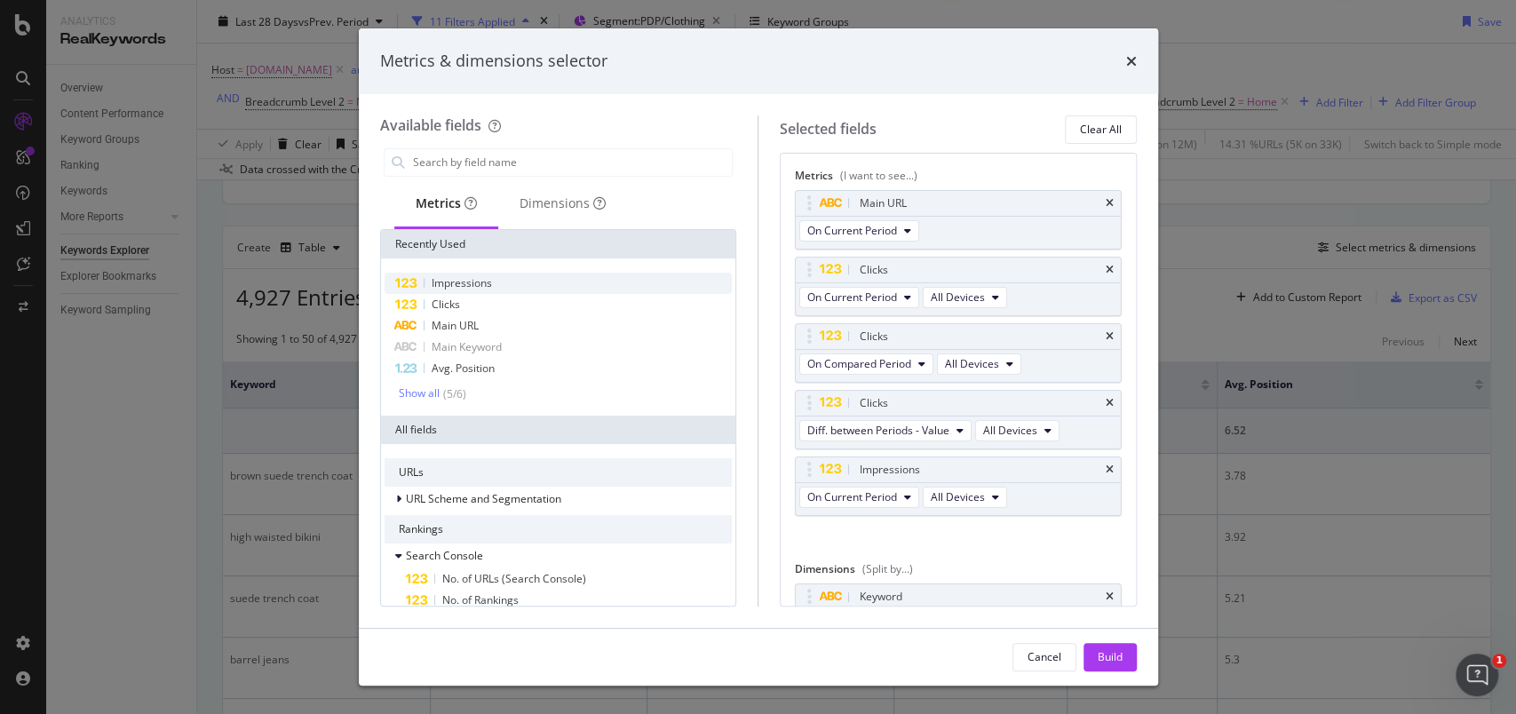
click at [490, 291] on div "Impressions" at bounding box center [558, 283] width 348 height 21
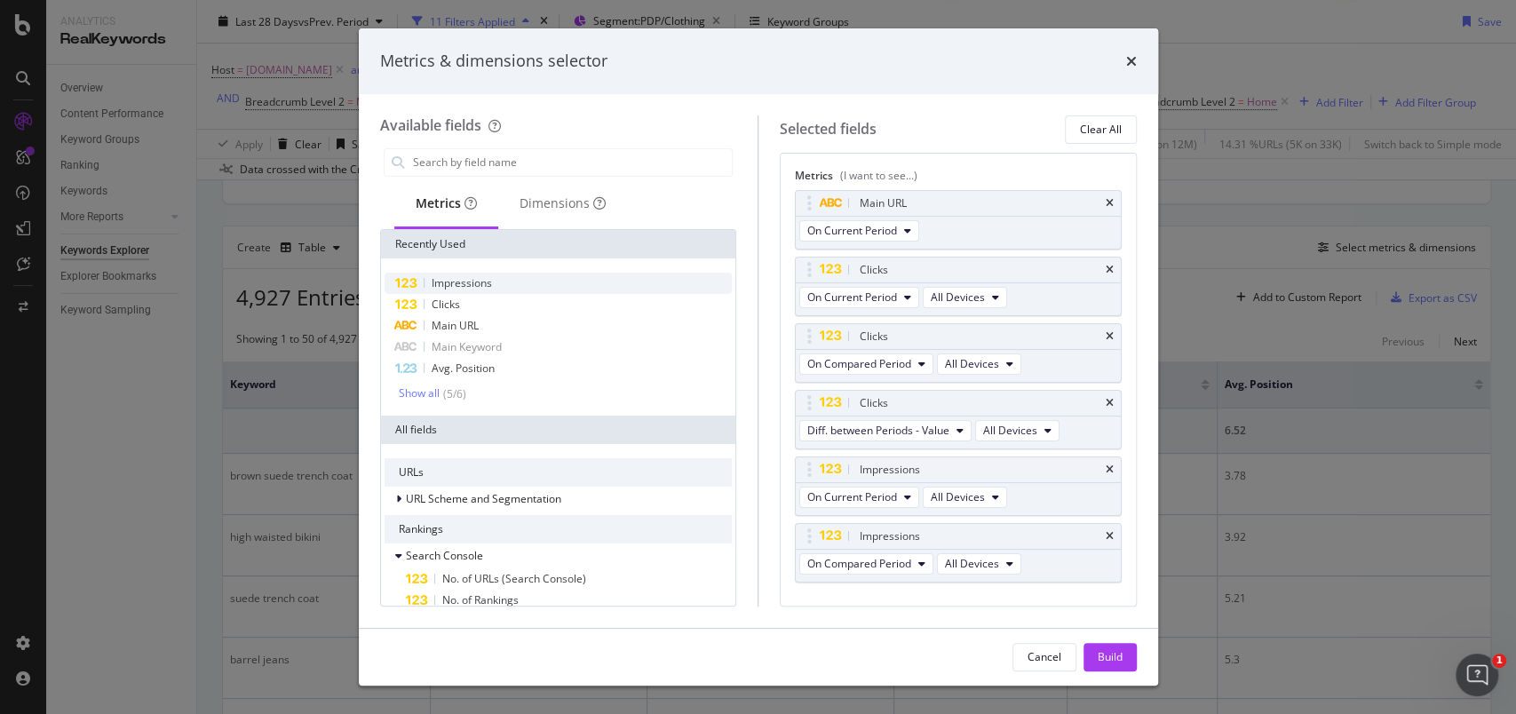
click at [490, 291] on div "Impressions" at bounding box center [558, 283] width 348 height 21
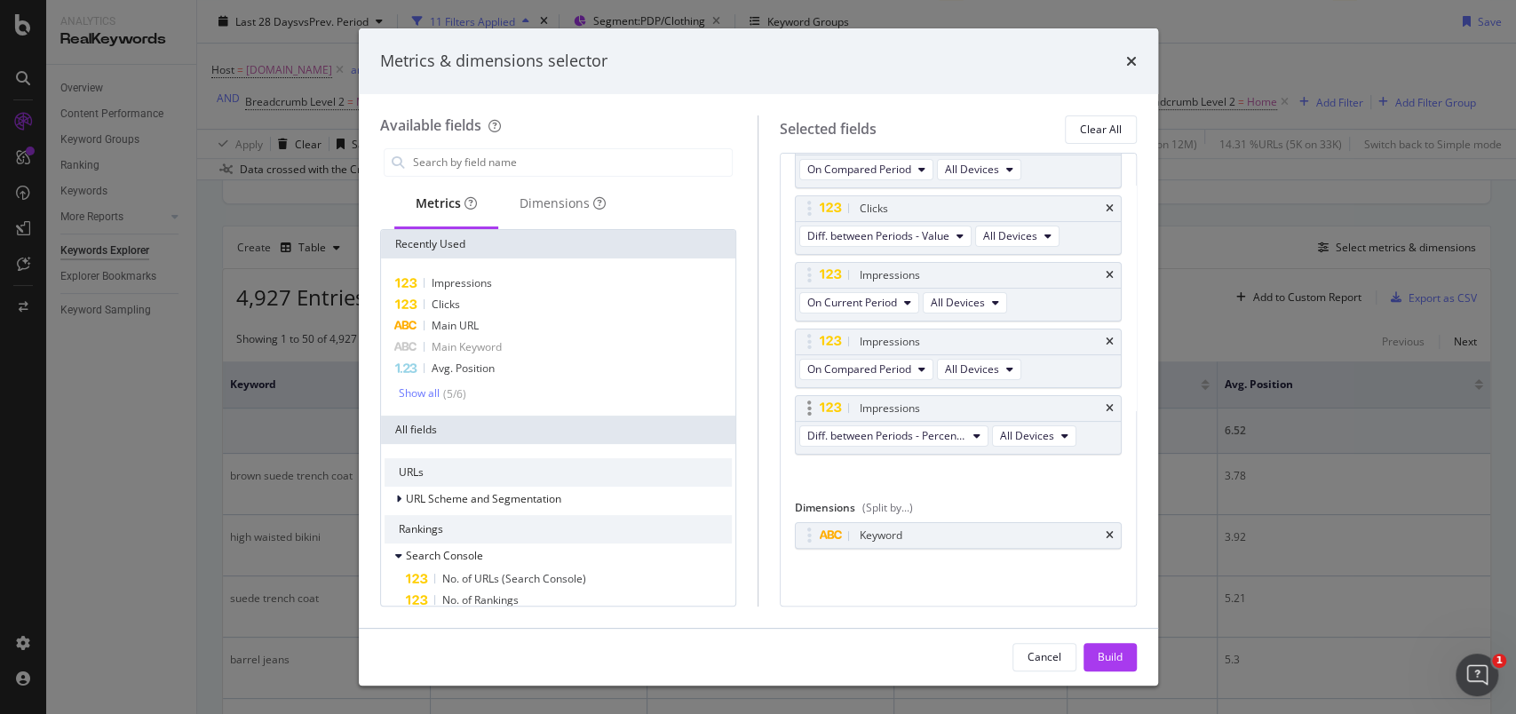
scroll to position [76, 0]
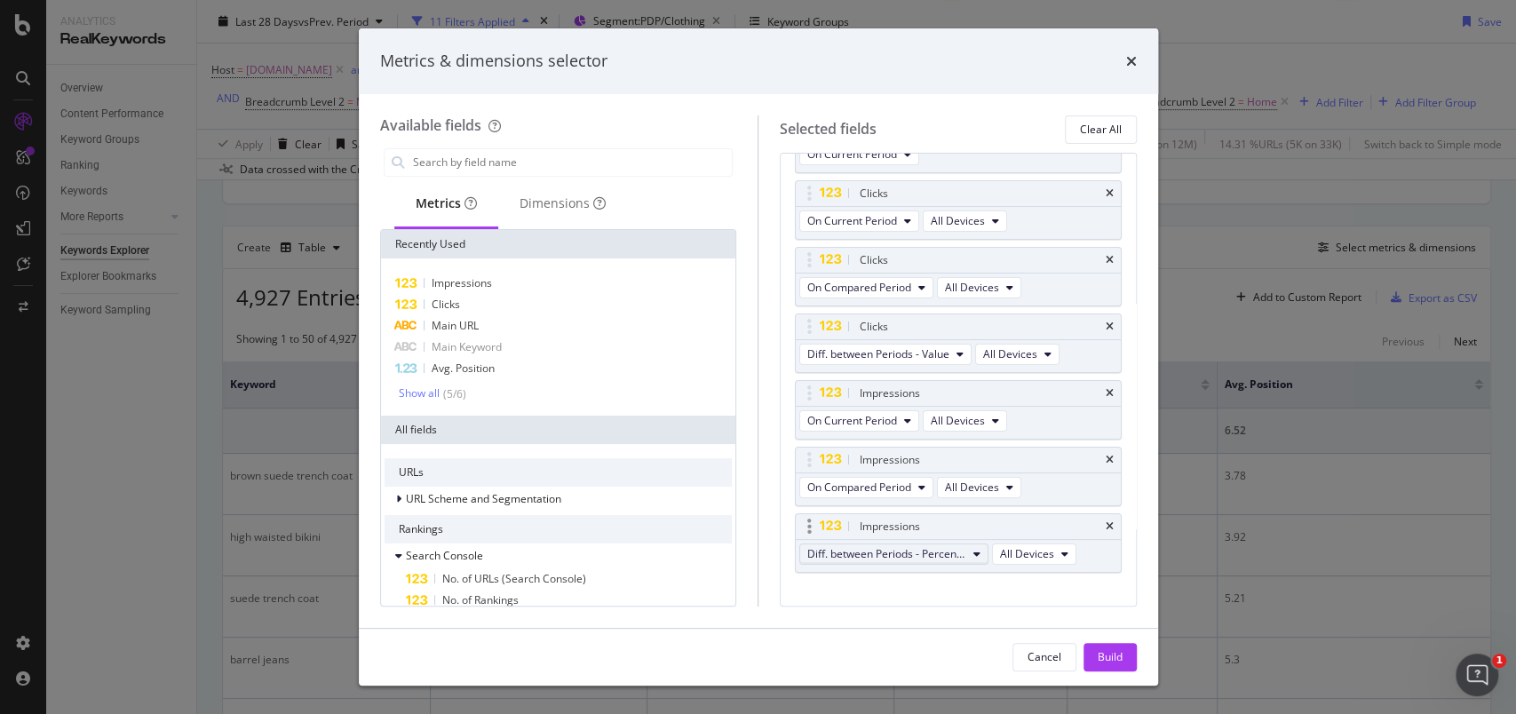
click at [931, 551] on span "Diff. between Periods - Percentage" at bounding box center [886, 553] width 159 height 15
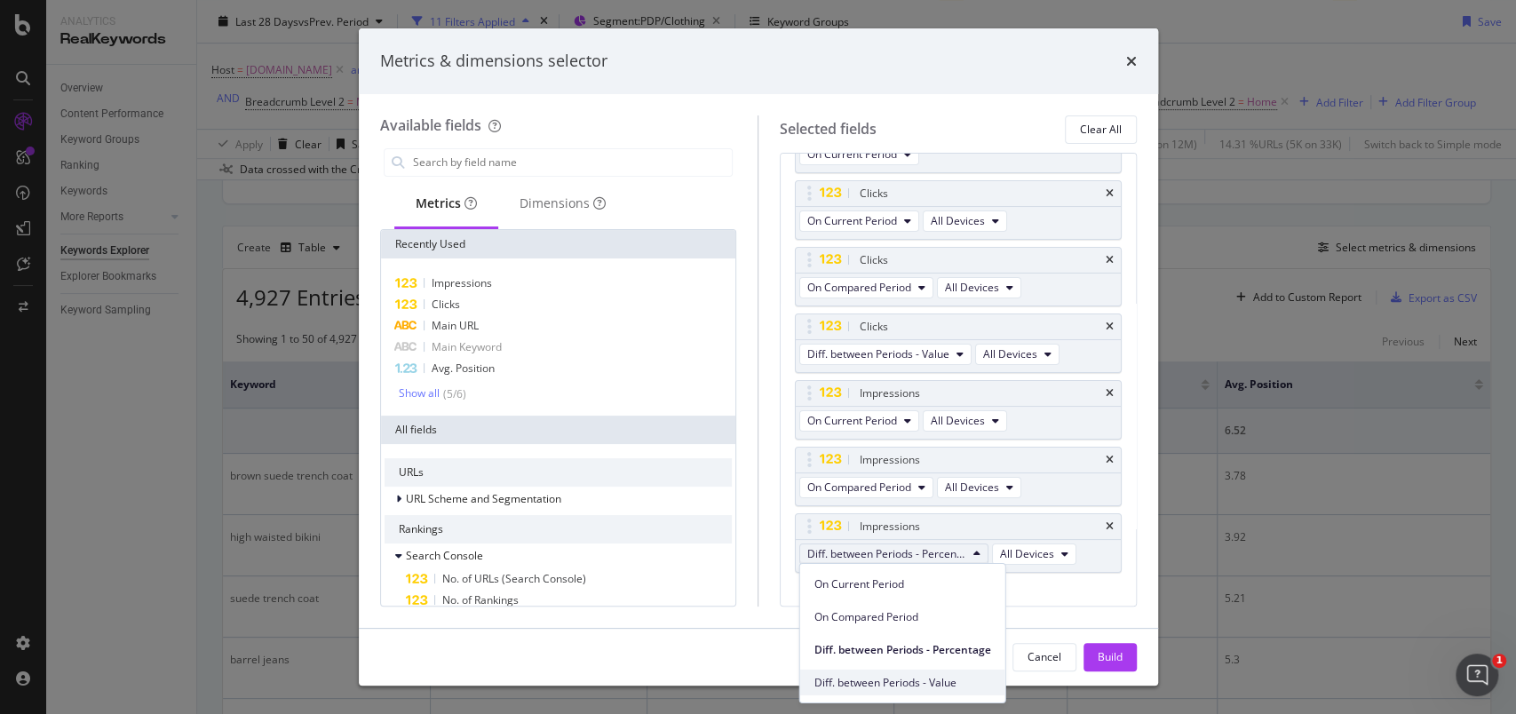
click at [936, 686] on span "Diff. between Periods - Value" at bounding box center [902, 682] width 177 height 16
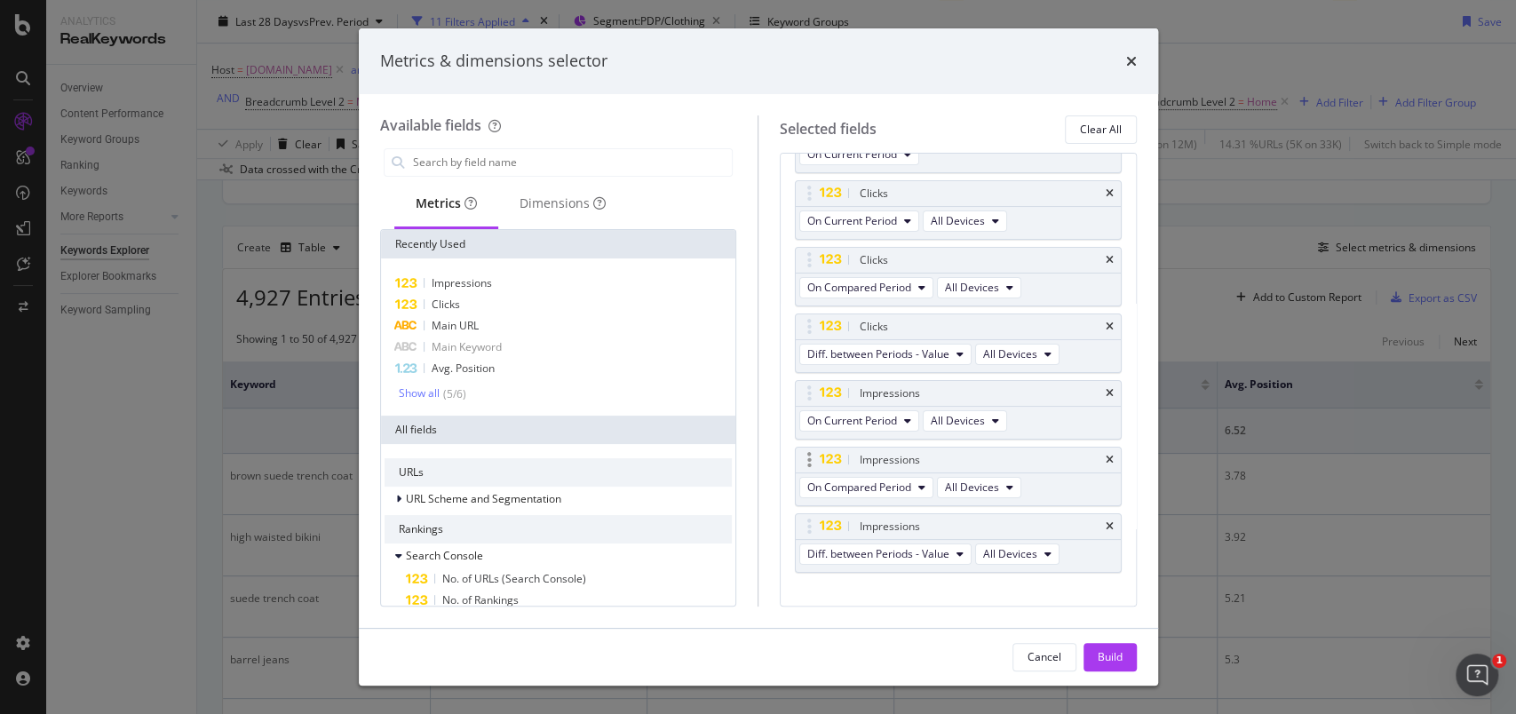
scroll to position [0, 0]
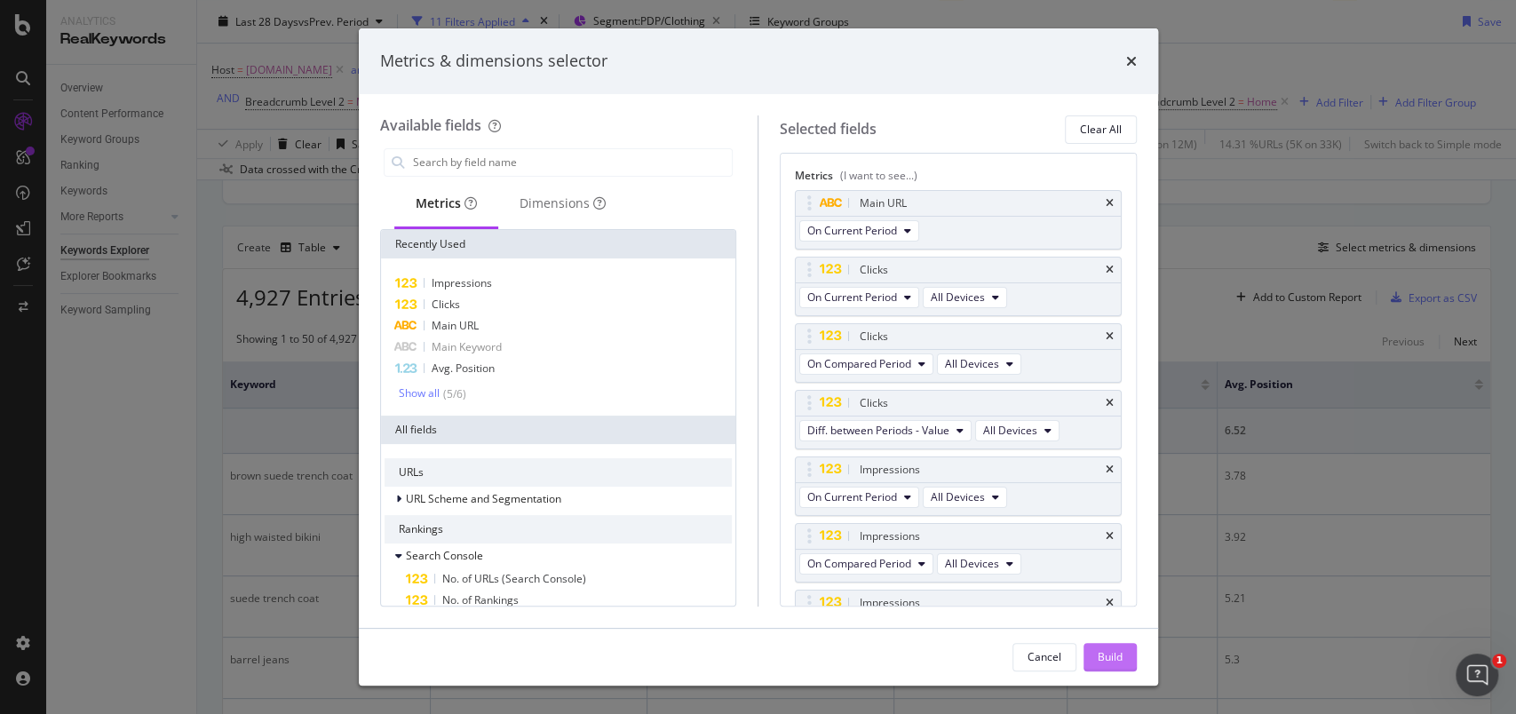
click at [1110, 661] on div "Build" at bounding box center [1110, 656] width 25 height 15
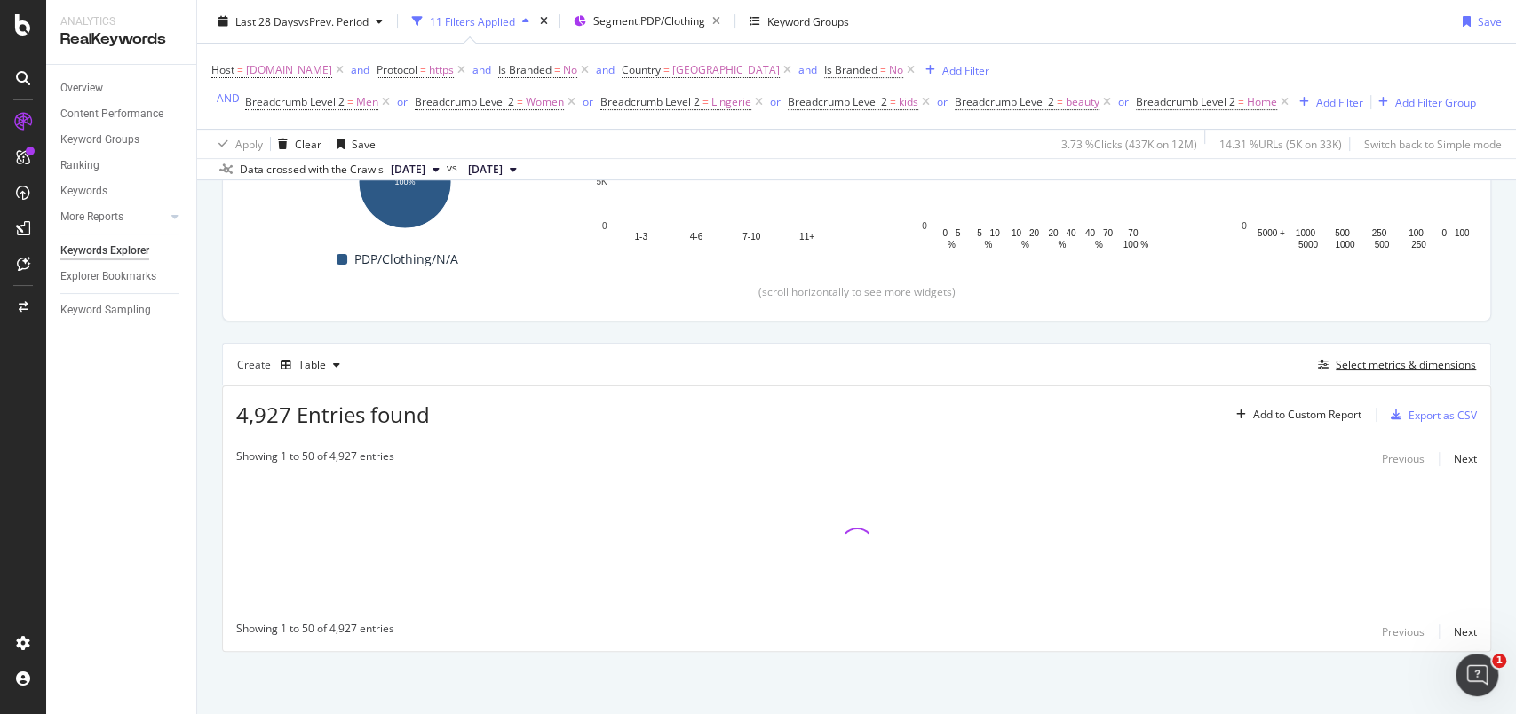
scroll to position [324, 0]
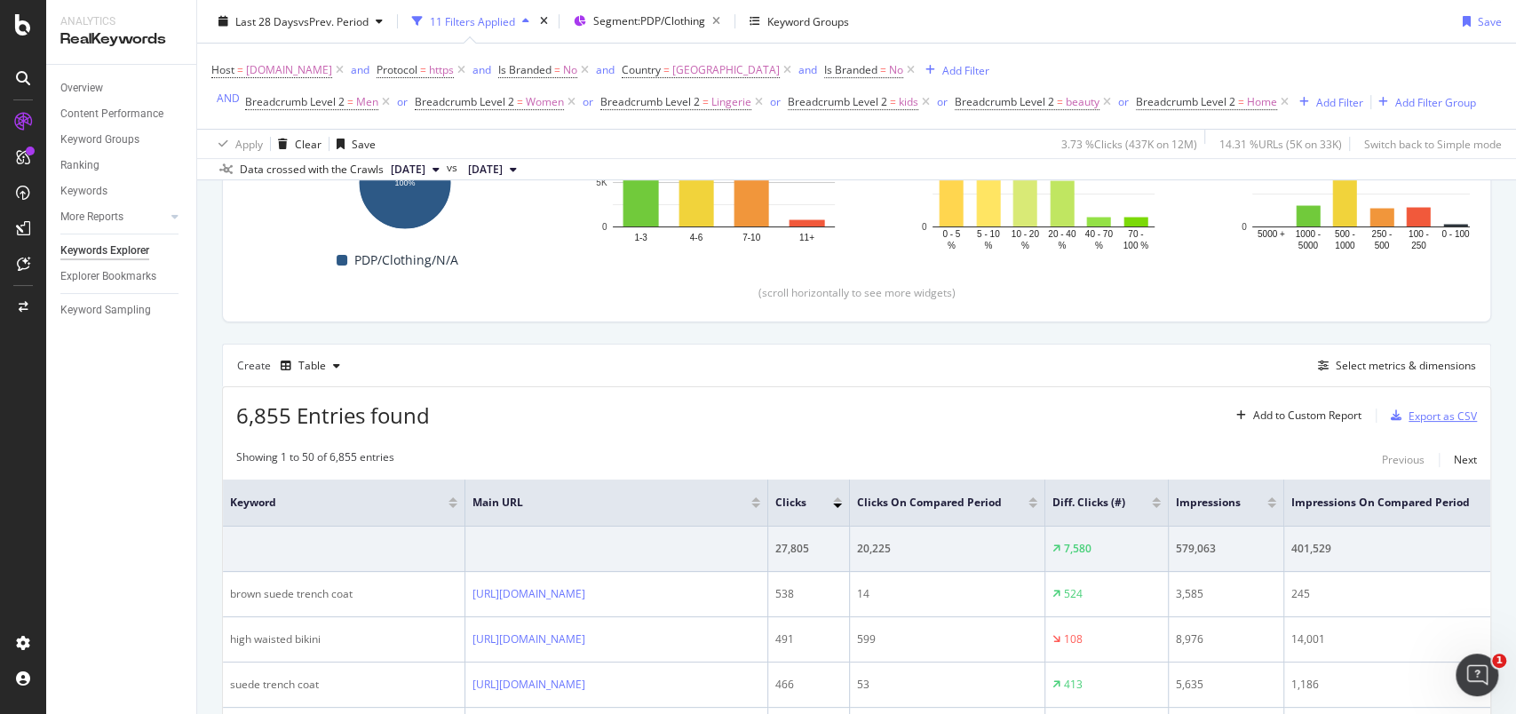
click at [1408, 416] on div "Export as CSV" at bounding box center [1442, 415] width 68 height 15
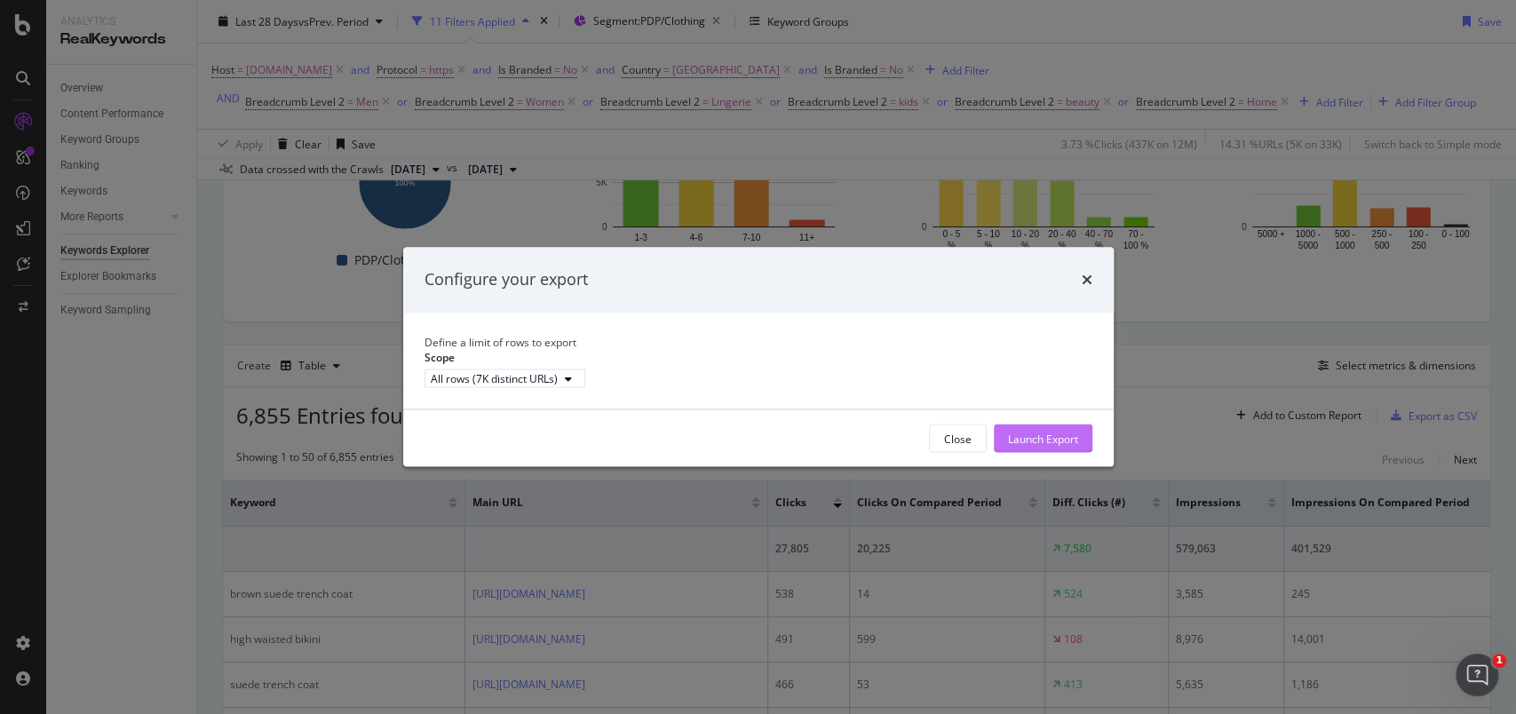
click at [1028, 446] on div "Launch Export" at bounding box center [1043, 438] width 70 height 15
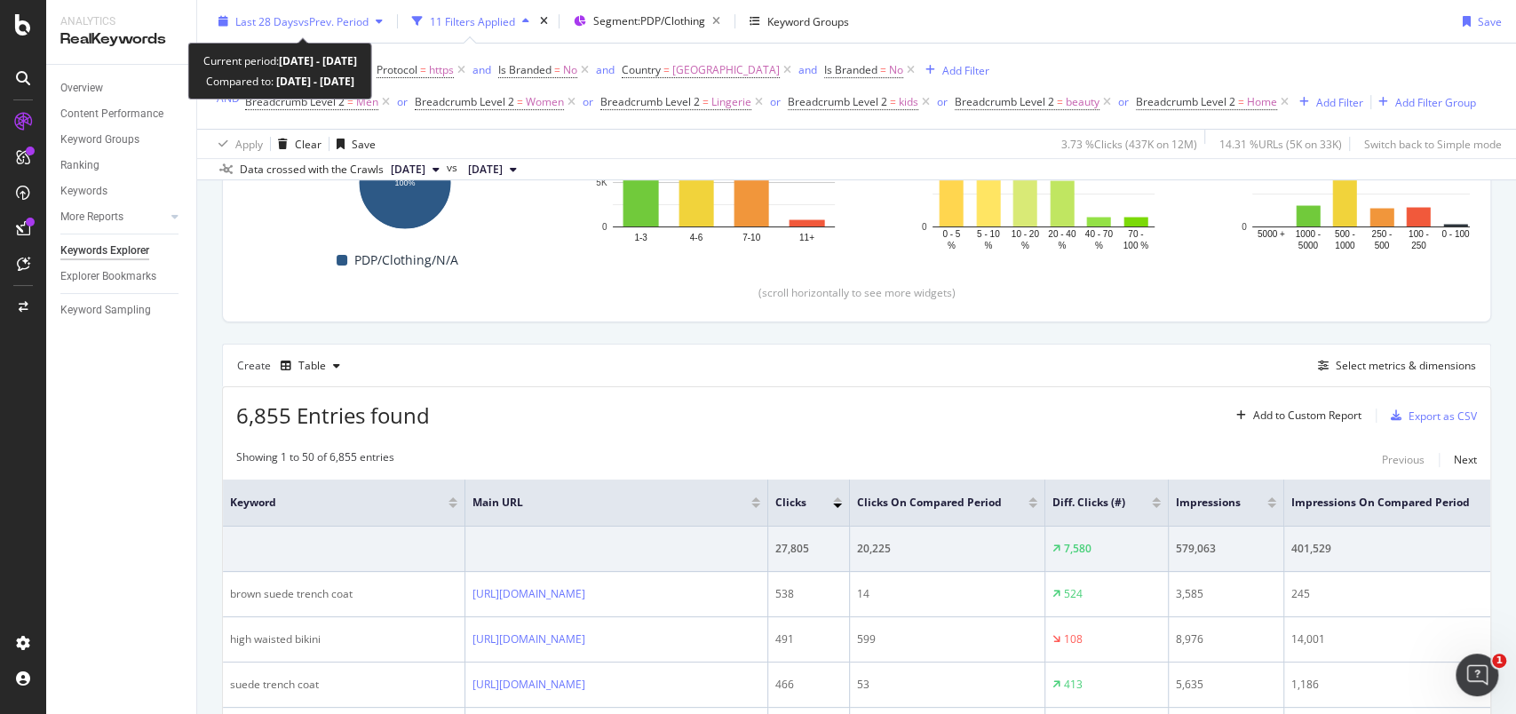
click at [224, 26] on icon "button" at bounding box center [223, 21] width 10 height 11
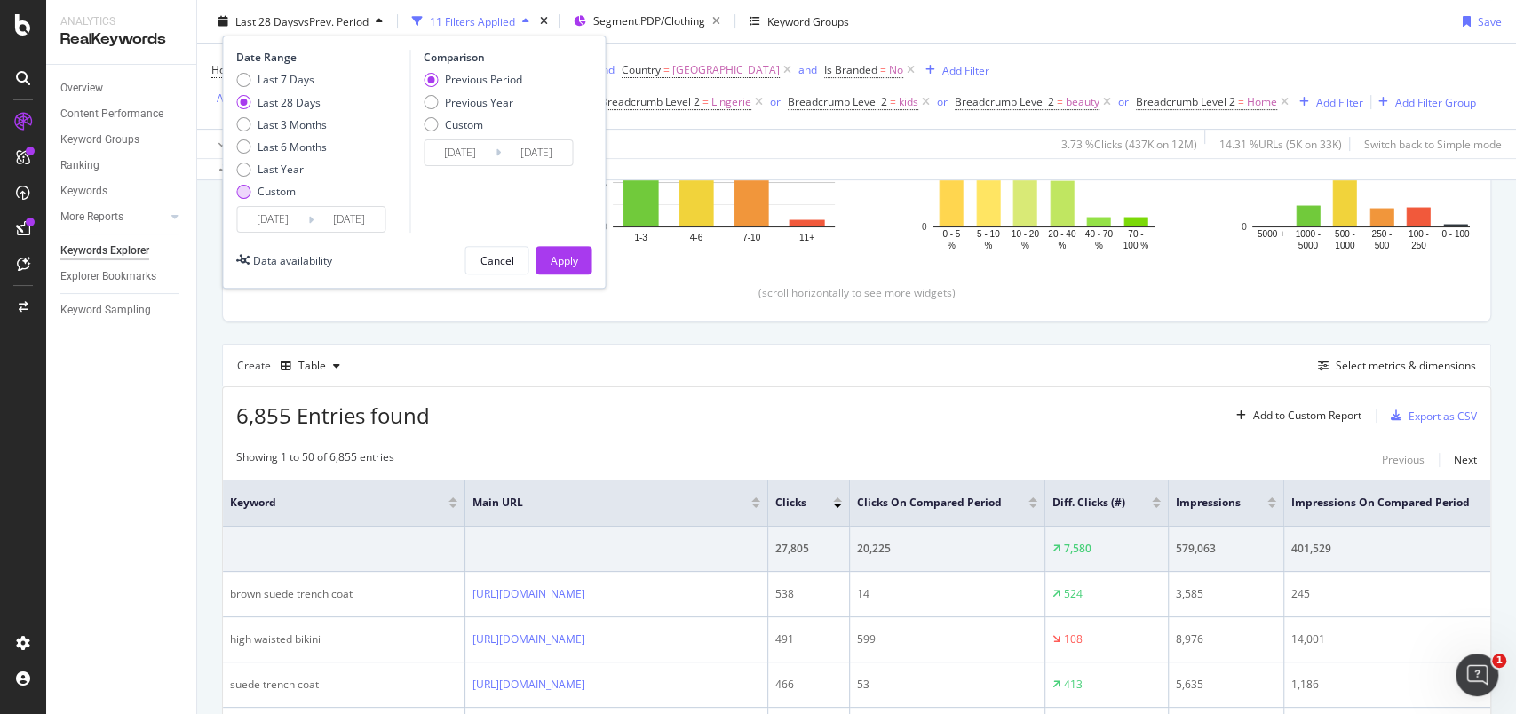
click at [240, 184] on div "Custom" at bounding box center [281, 191] width 91 height 15
click at [263, 211] on input "2025/09/07" at bounding box center [272, 219] width 71 height 25
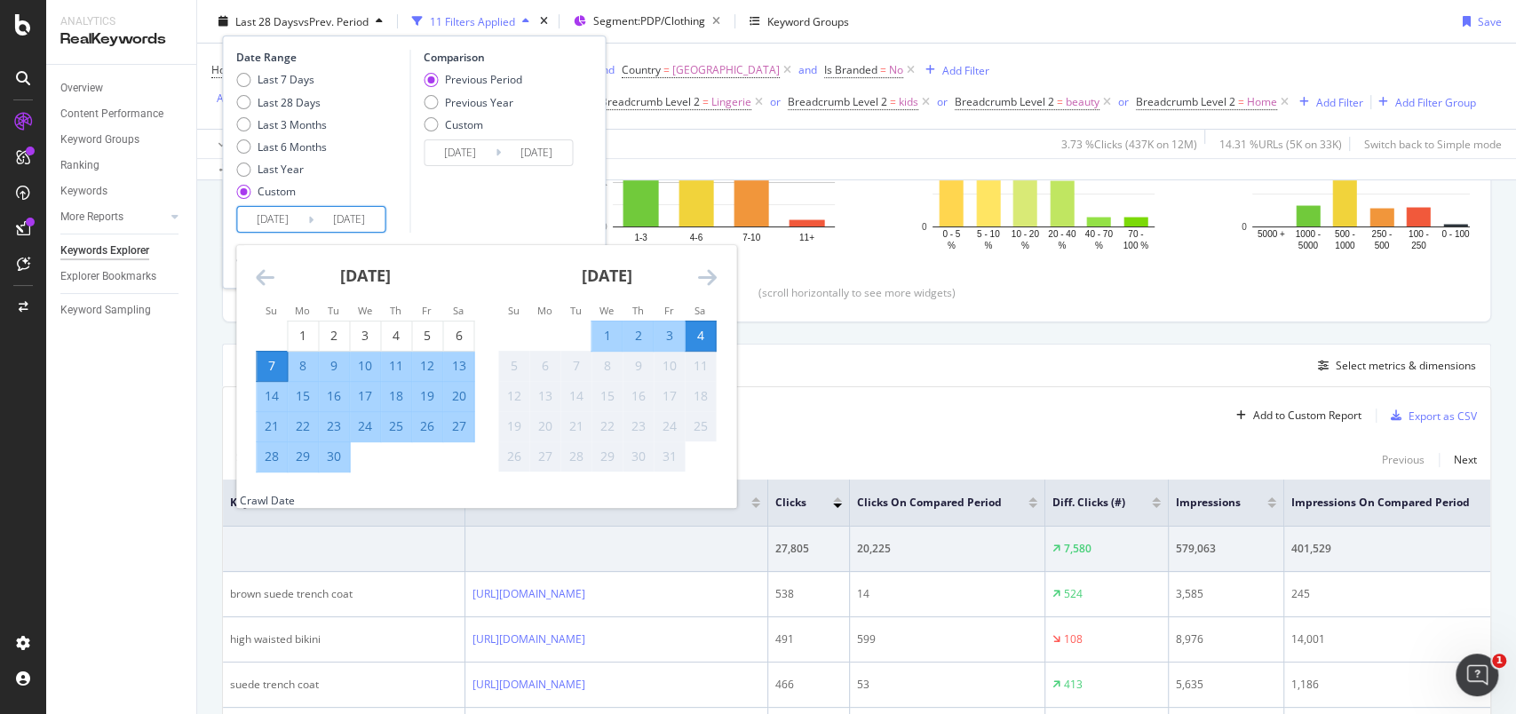
click at [261, 268] on icon "Move backward to switch to the previous month." at bounding box center [265, 276] width 19 height 21
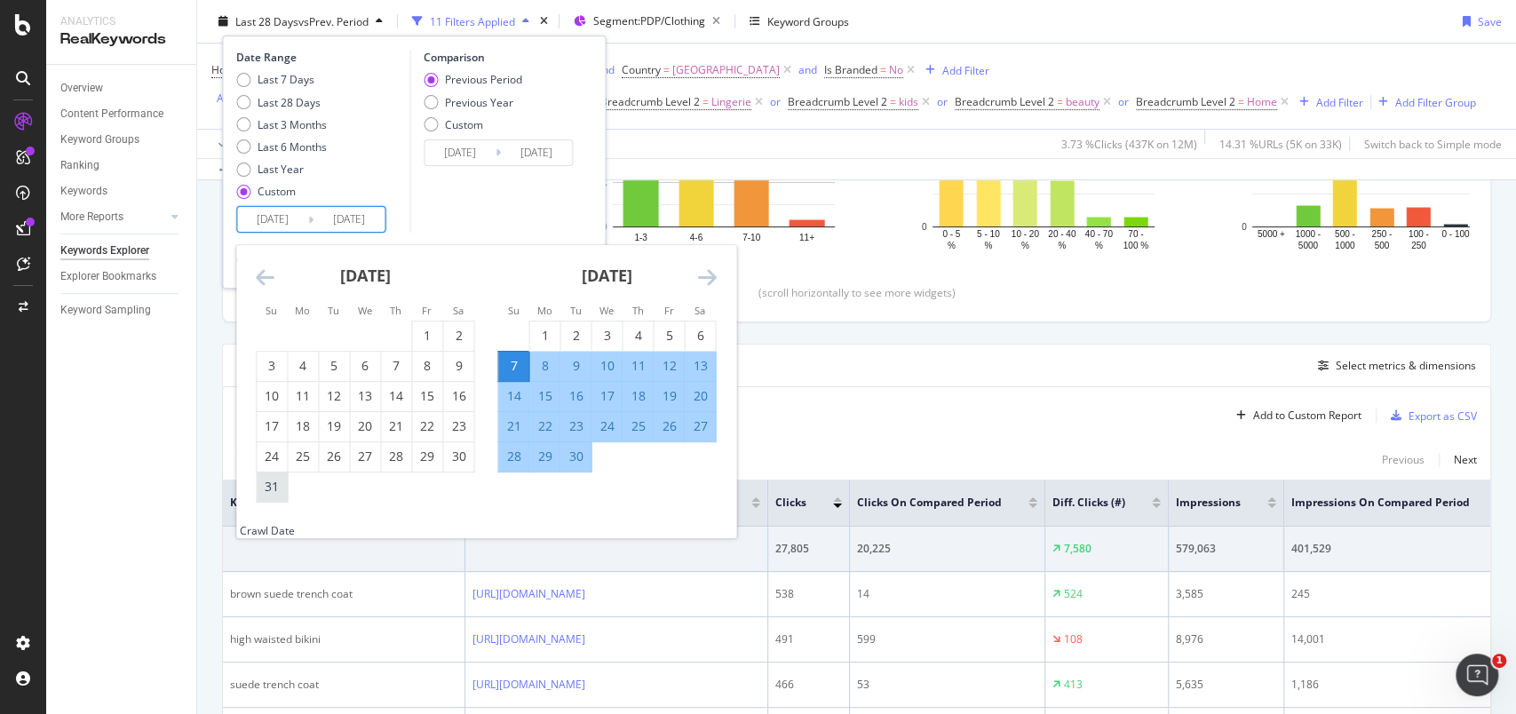
click at [276, 483] on div "31" at bounding box center [272, 487] width 30 height 18
type input "[DATE]"
type input "2025/07/27"
type input "[DATE]"
click at [664, 423] on div "26" at bounding box center [669, 426] width 30 height 18
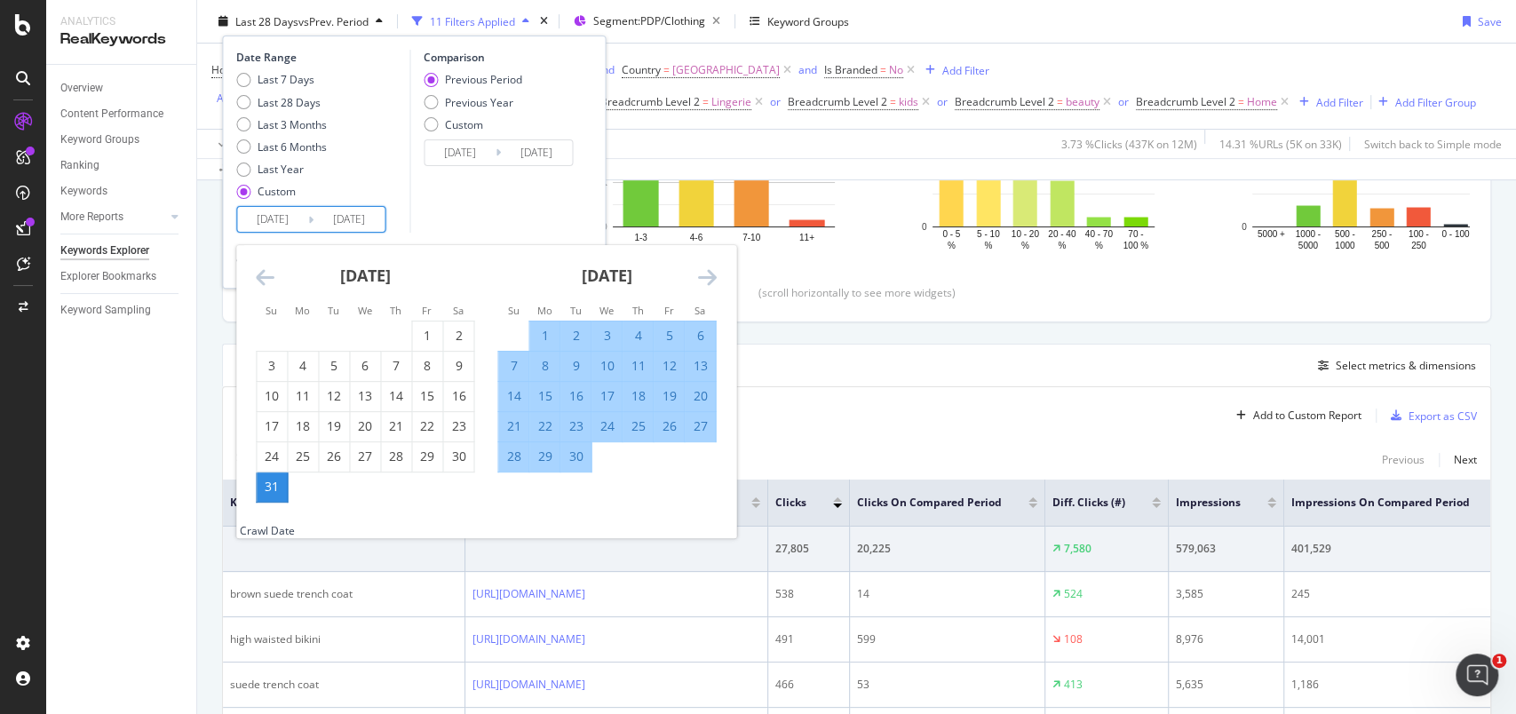
type input "[DATE]"
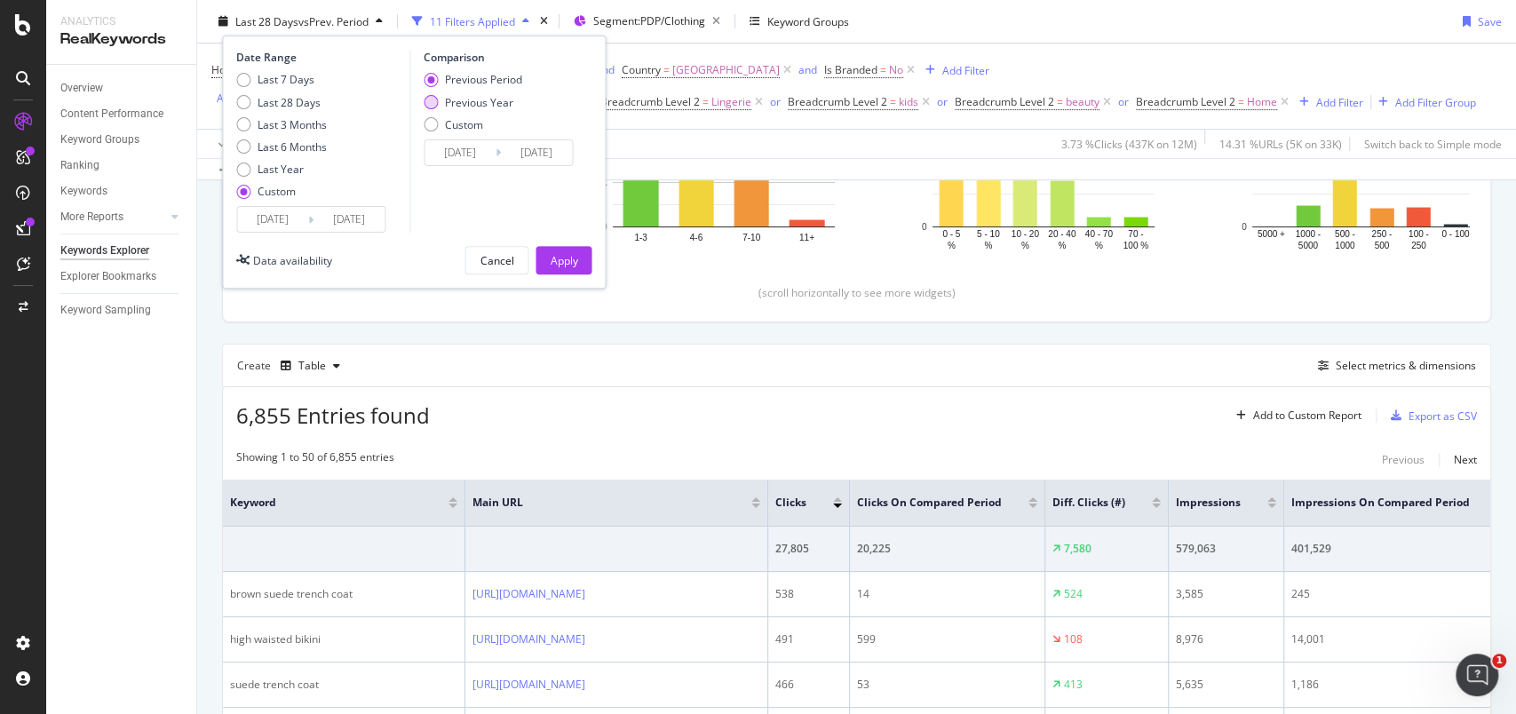
click at [504, 96] on div "Previous Year" at bounding box center [479, 101] width 68 height 15
type input "[DATE]"
click at [561, 252] on div "Apply" at bounding box center [564, 259] width 28 height 15
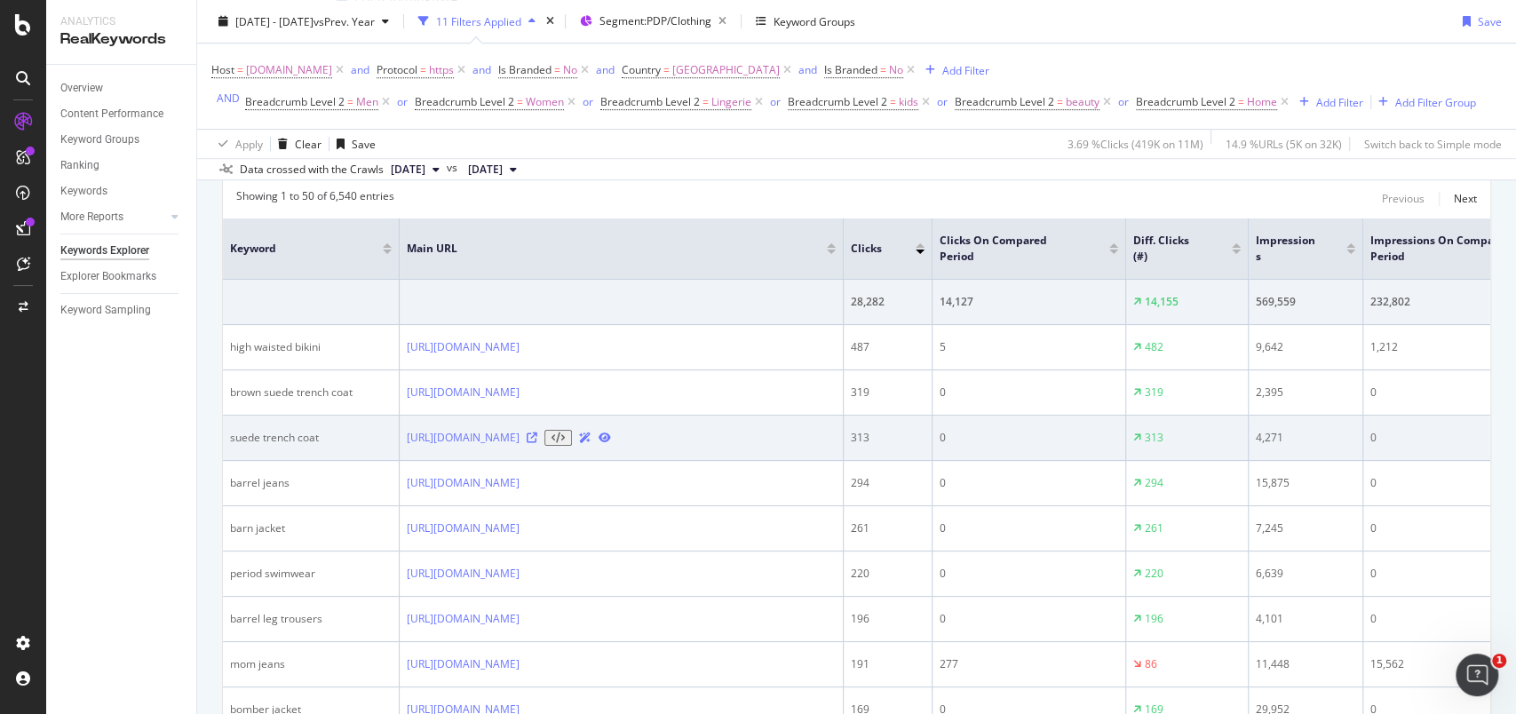
scroll to position [591, 0]
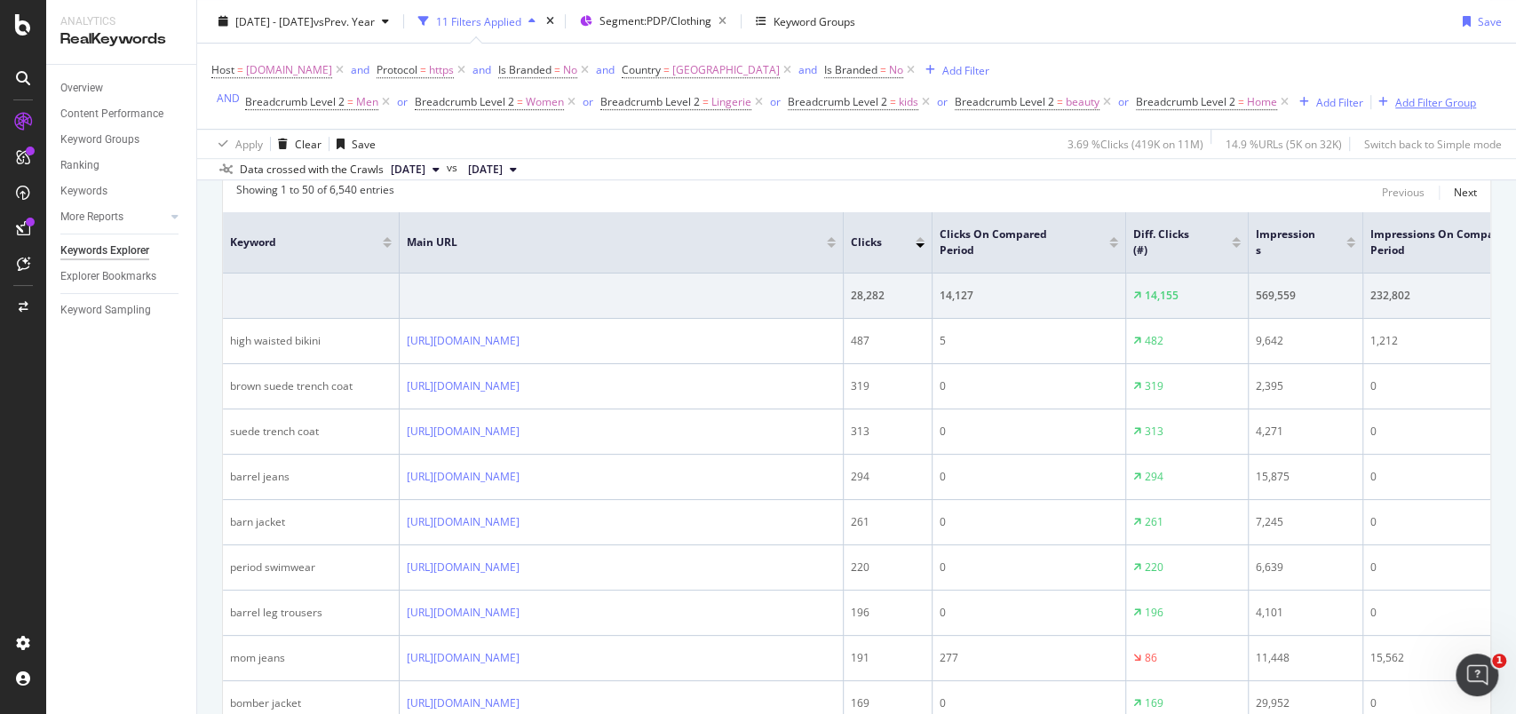
click at [1411, 94] on div "Add Filter Group" at bounding box center [1435, 101] width 81 height 15
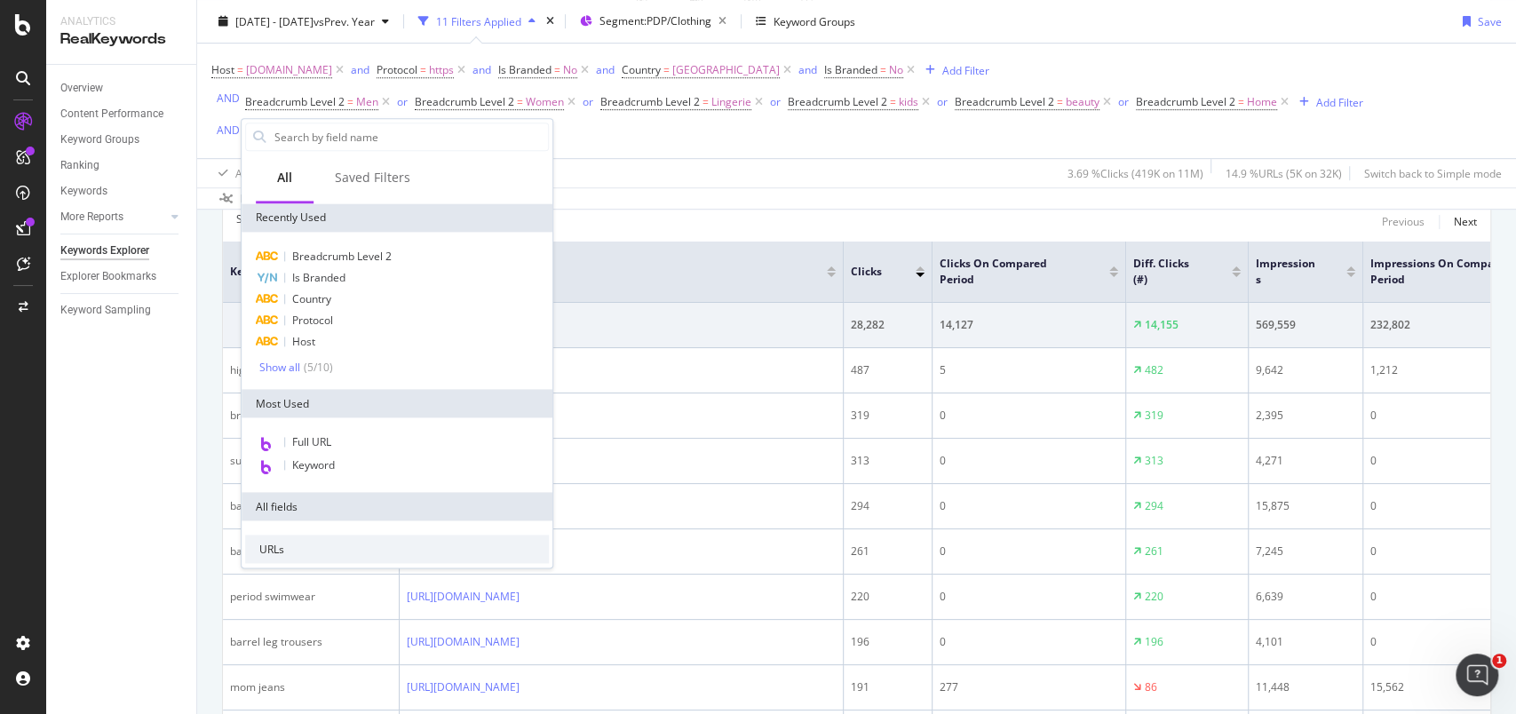
scroll to position [621, 0]
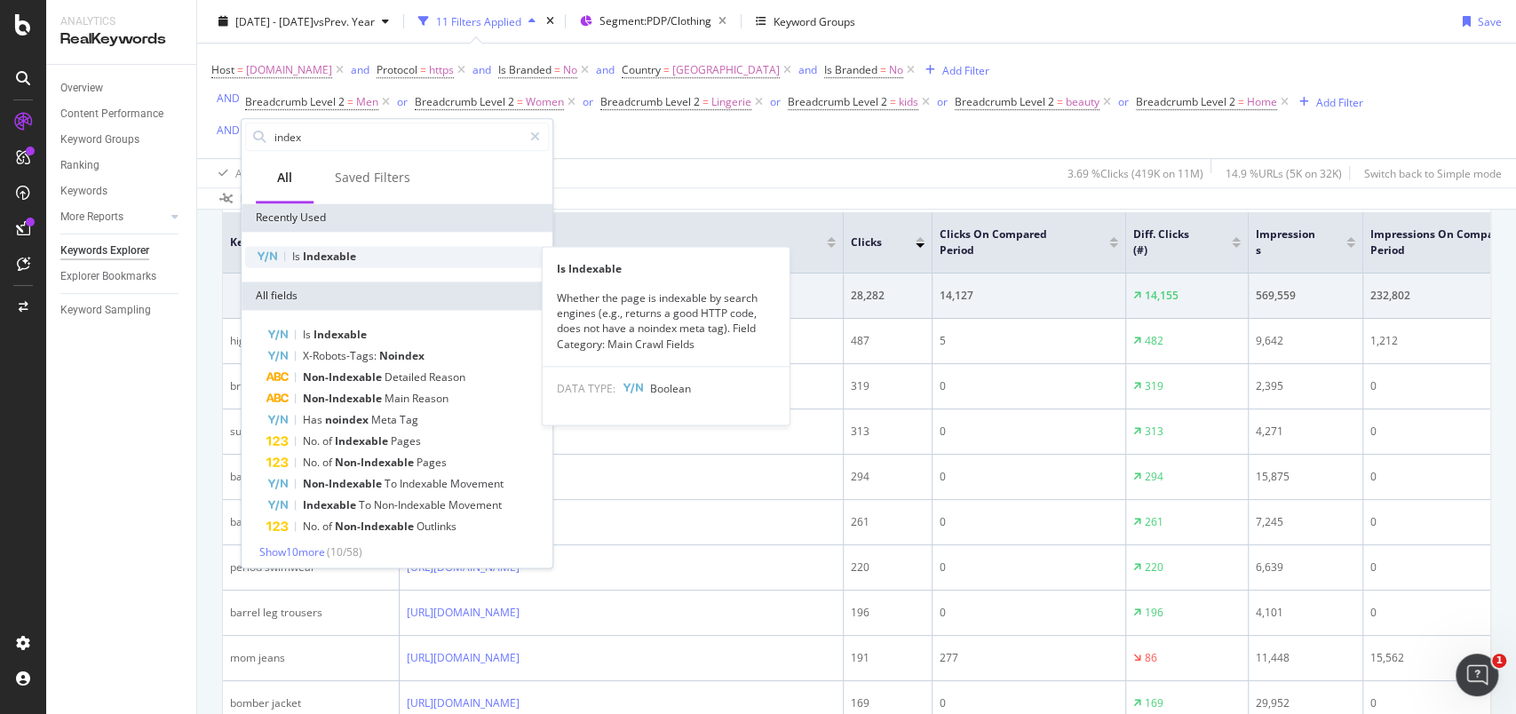
type input "index"
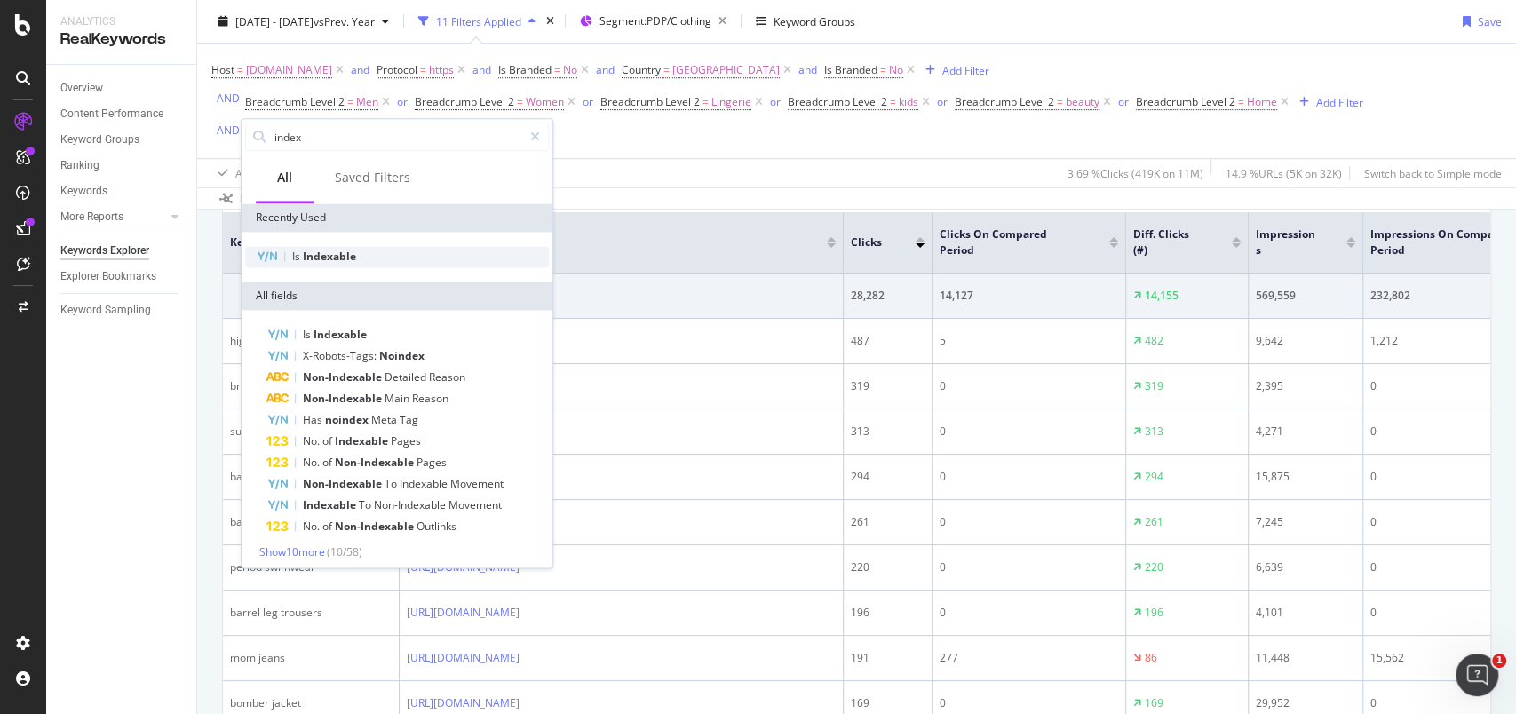
click at [377, 248] on div "Is Indexable" at bounding box center [397, 256] width 304 height 21
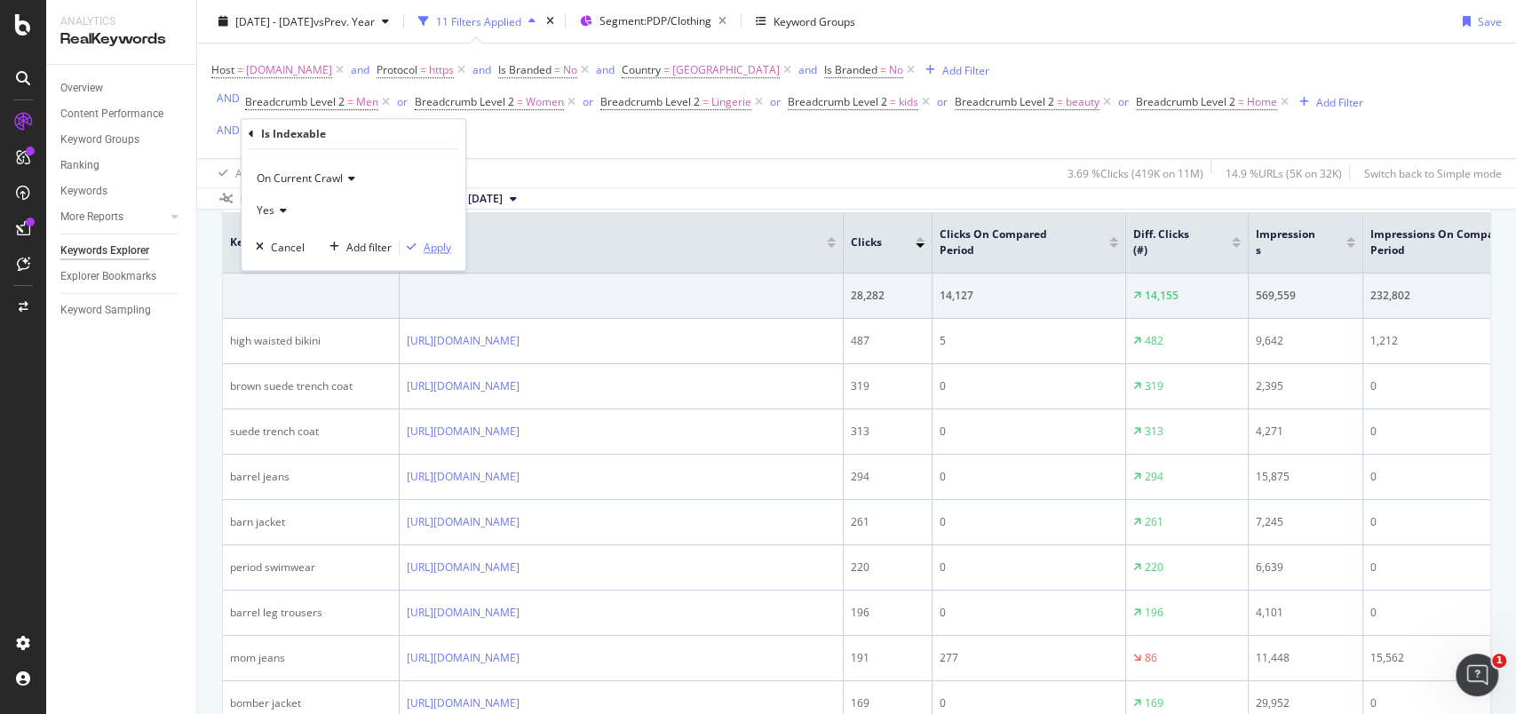
click at [440, 245] on div "Apply" at bounding box center [438, 247] width 28 height 15
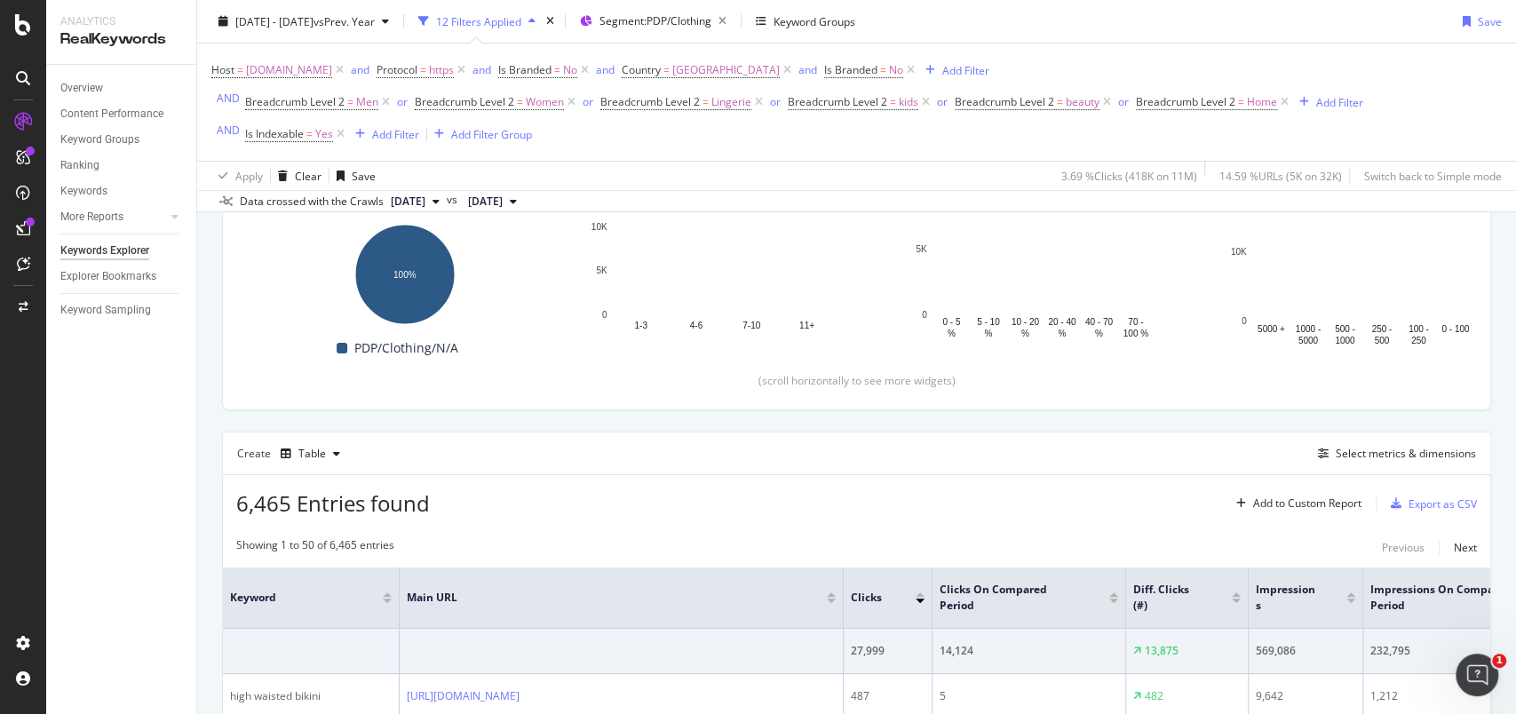
scroll to position [504, 0]
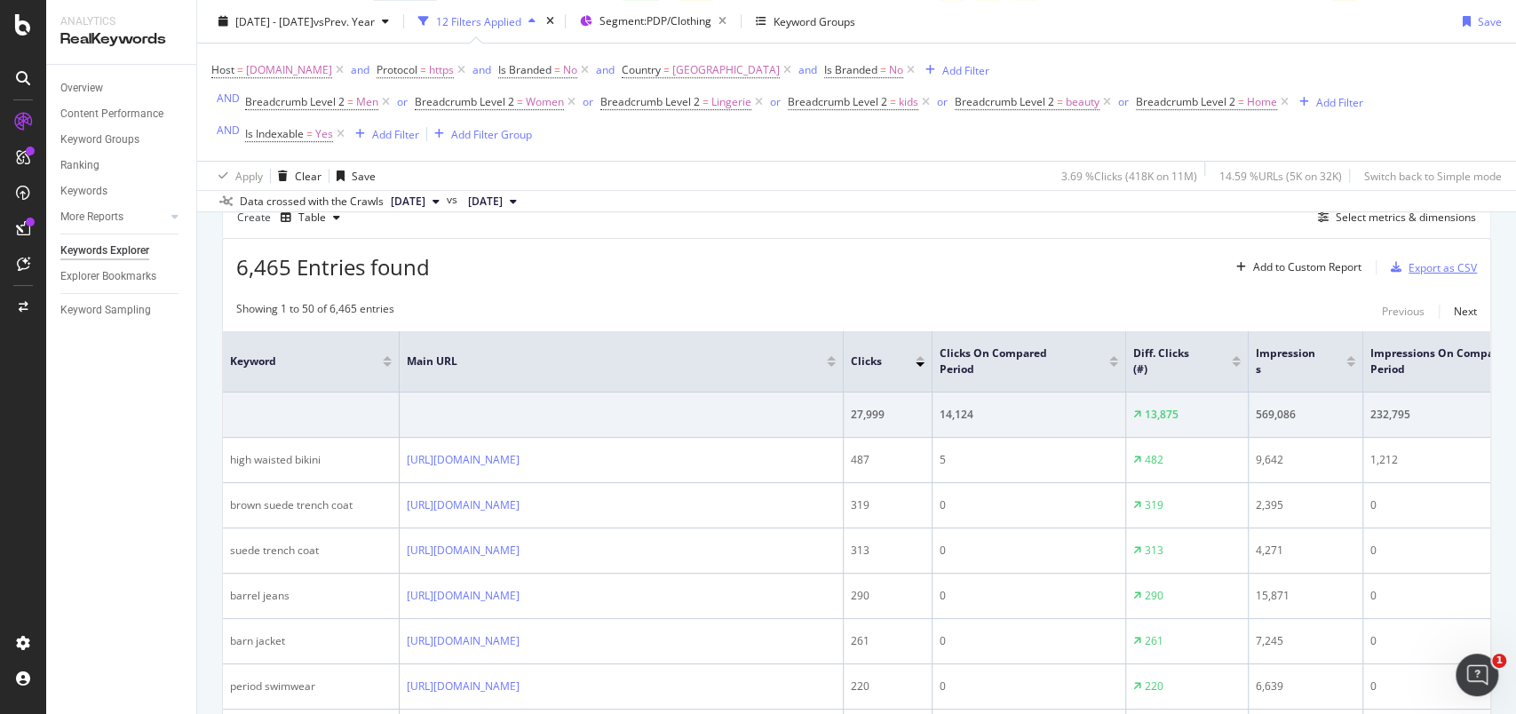
click at [1429, 274] on div "Export as CSV" at bounding box center [1442, 267] width 68 height 15
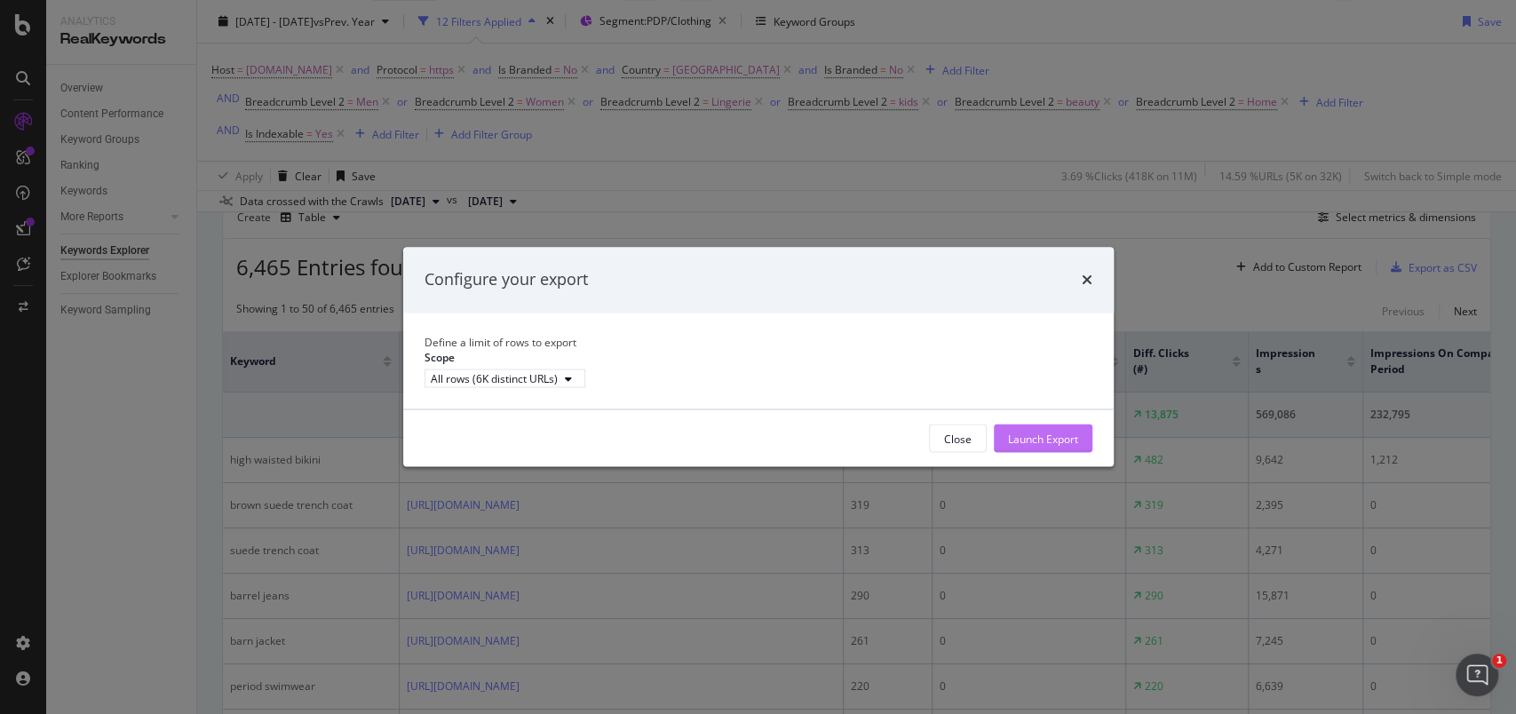
click at [1055, 440] on div "Launch Export" at bounding box center [1043, 438] width 70 height 27
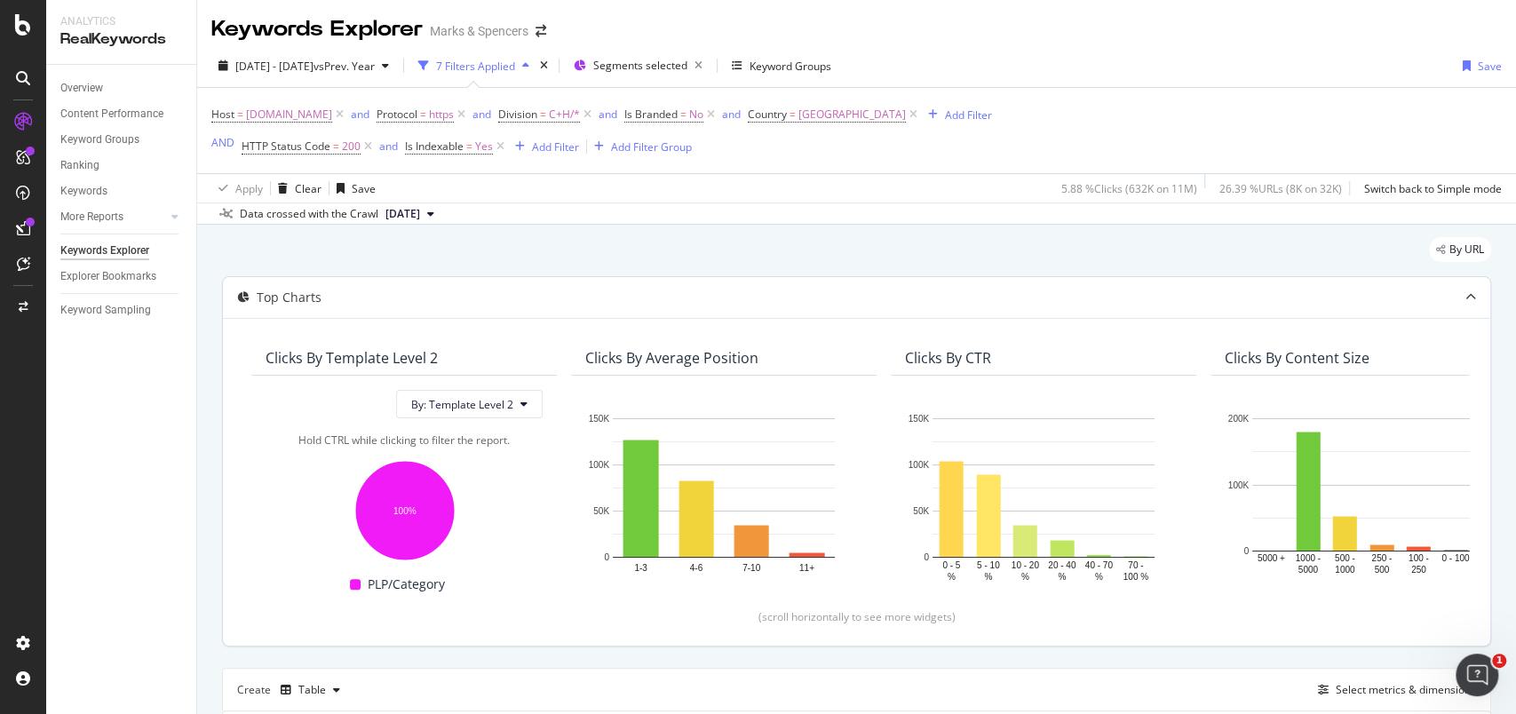
scroll to position [355, 0]
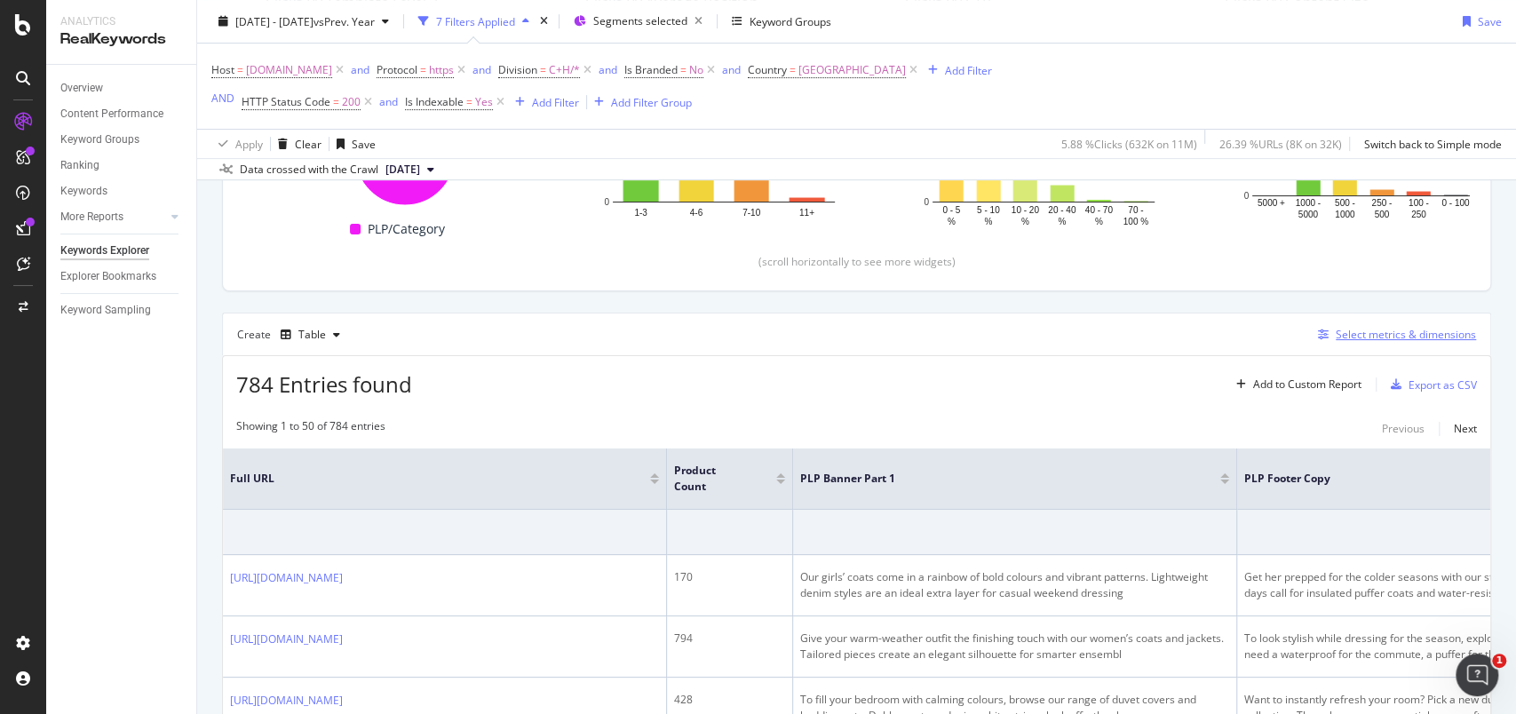
click at [1344, 334] on div "Select metrics & dimensions" at bounding box center [1406, 334] width 140 height 15
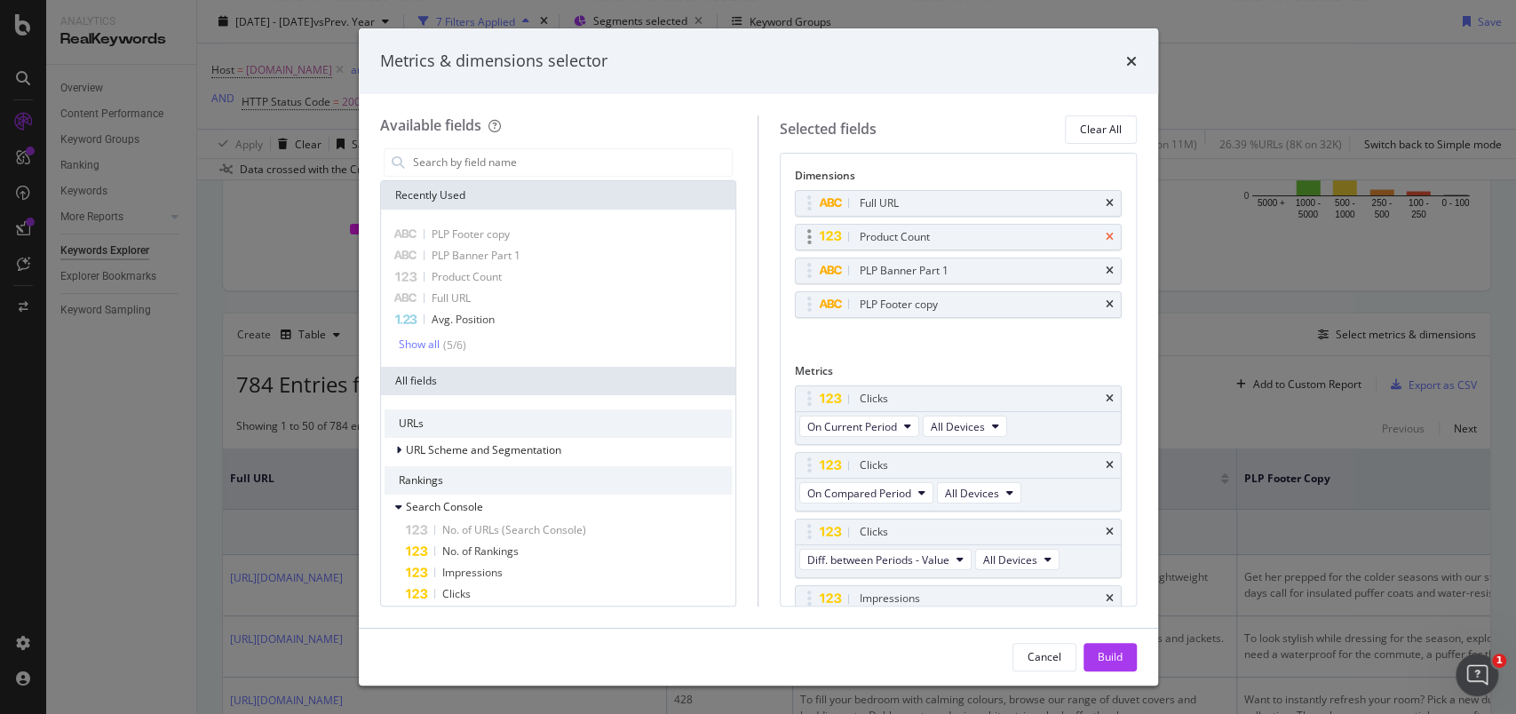
click at [1106, 238] on icon "times" at bounding box center [1110, 237] width 8 height 11
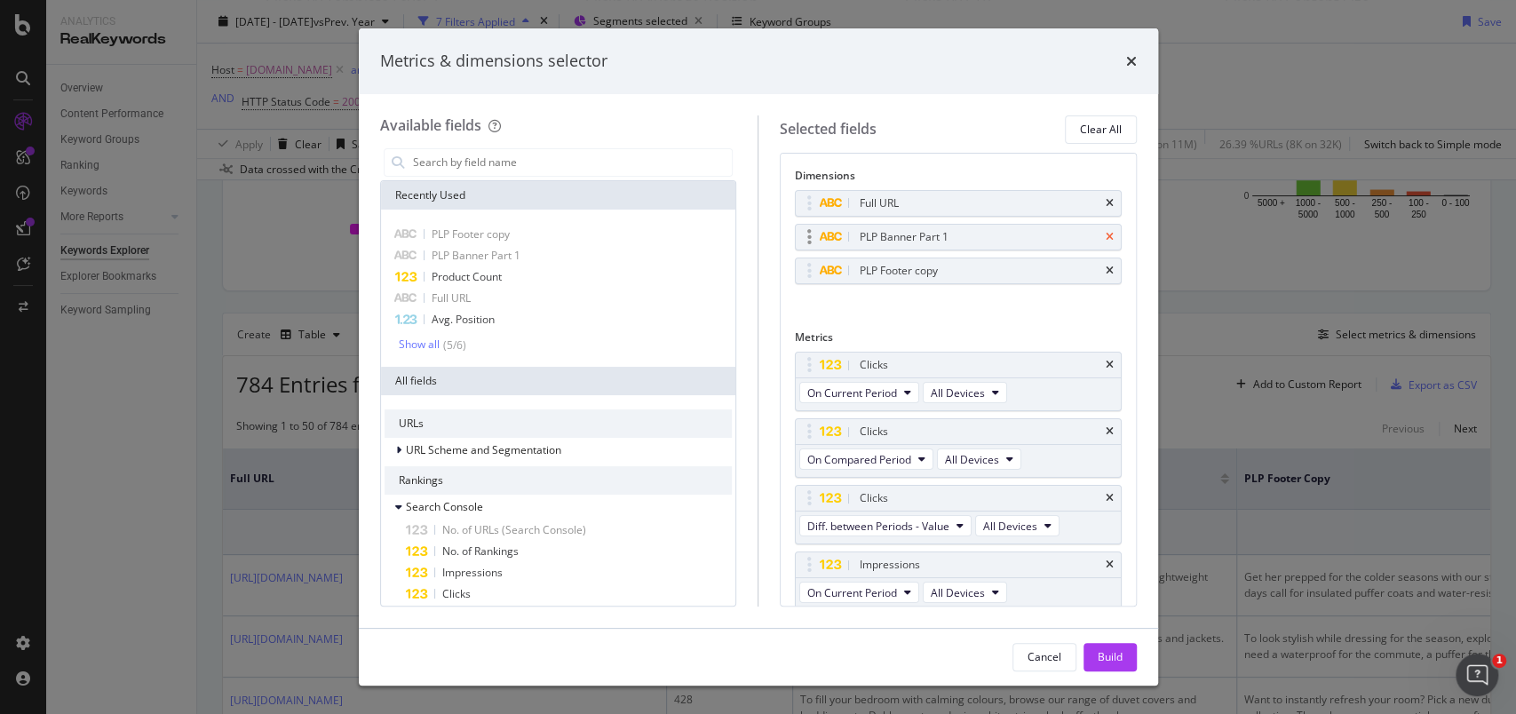
click at [1106, 237] on icon "times" at bounding box center [1110, 237] width 8 height 11
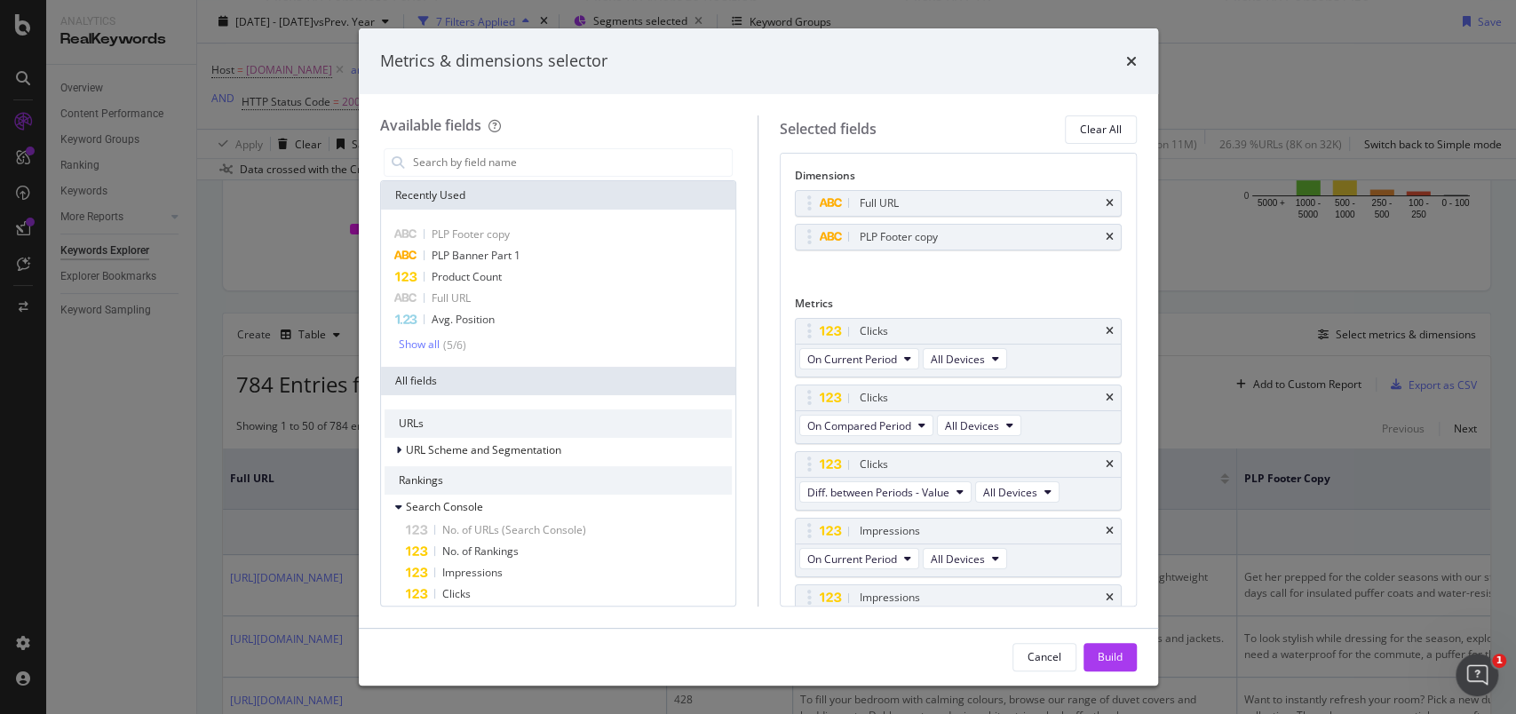
click at [1106, 237] on icon "times" at bounding box center [1110, 237] width 8 height 11
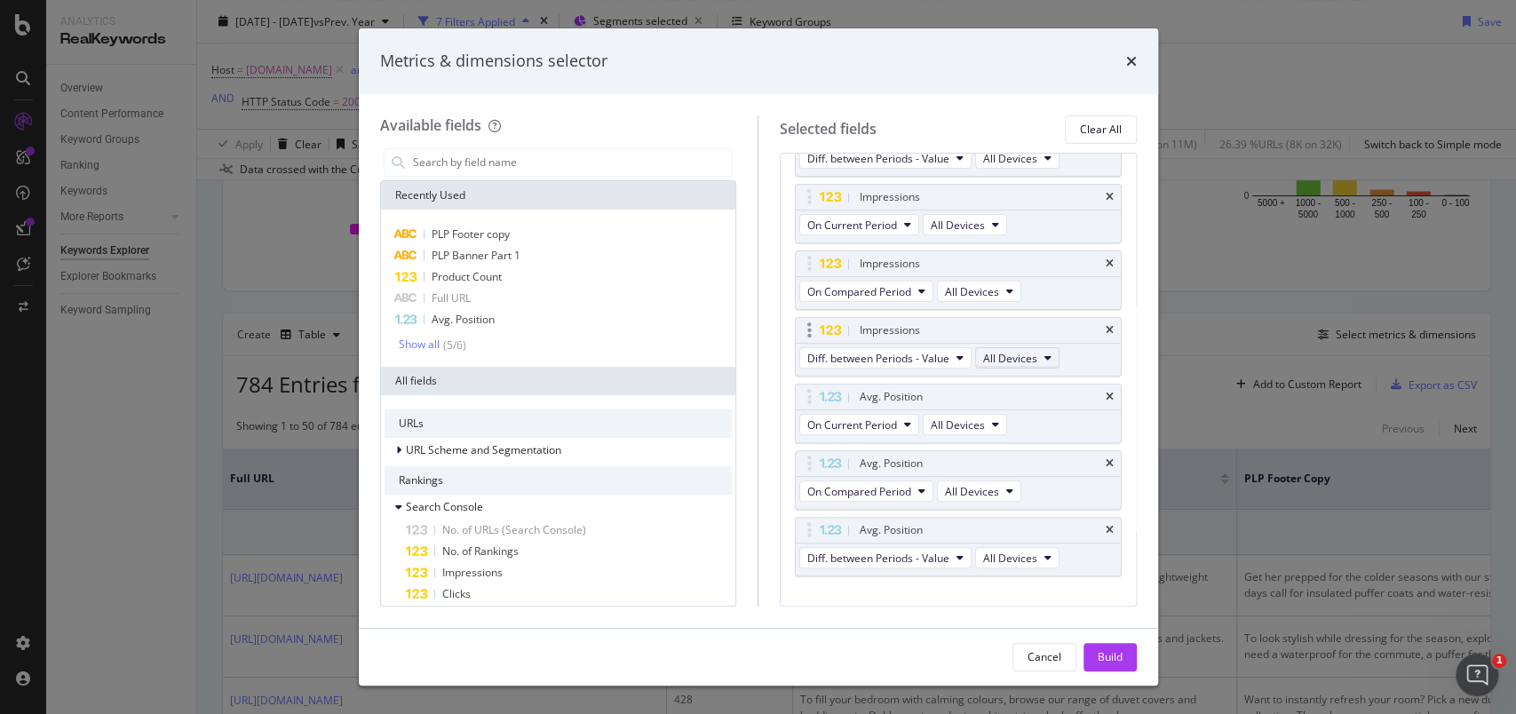
scroll to position [327, 0]
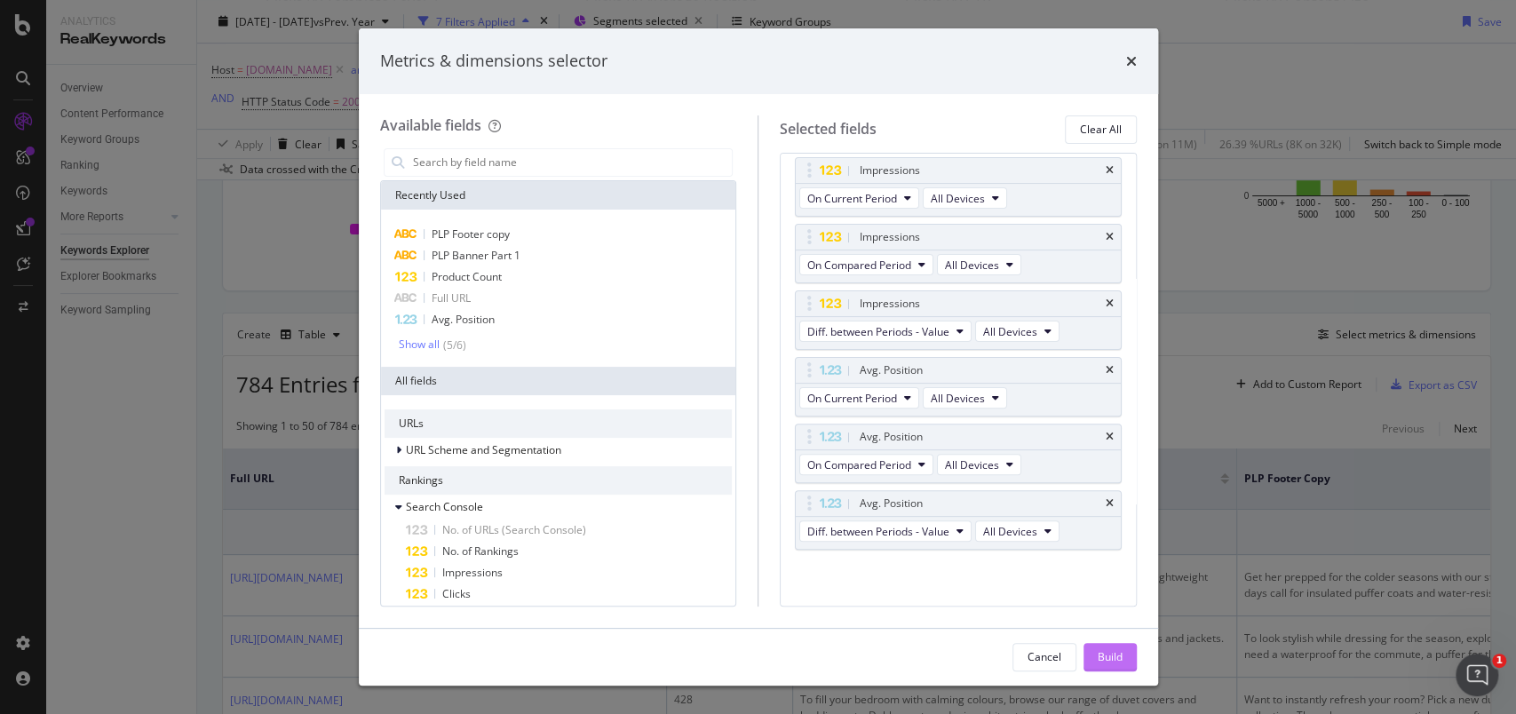
click at [1110, 652] on div "Build" at bounding box center [1110, 656] width 25 height 15
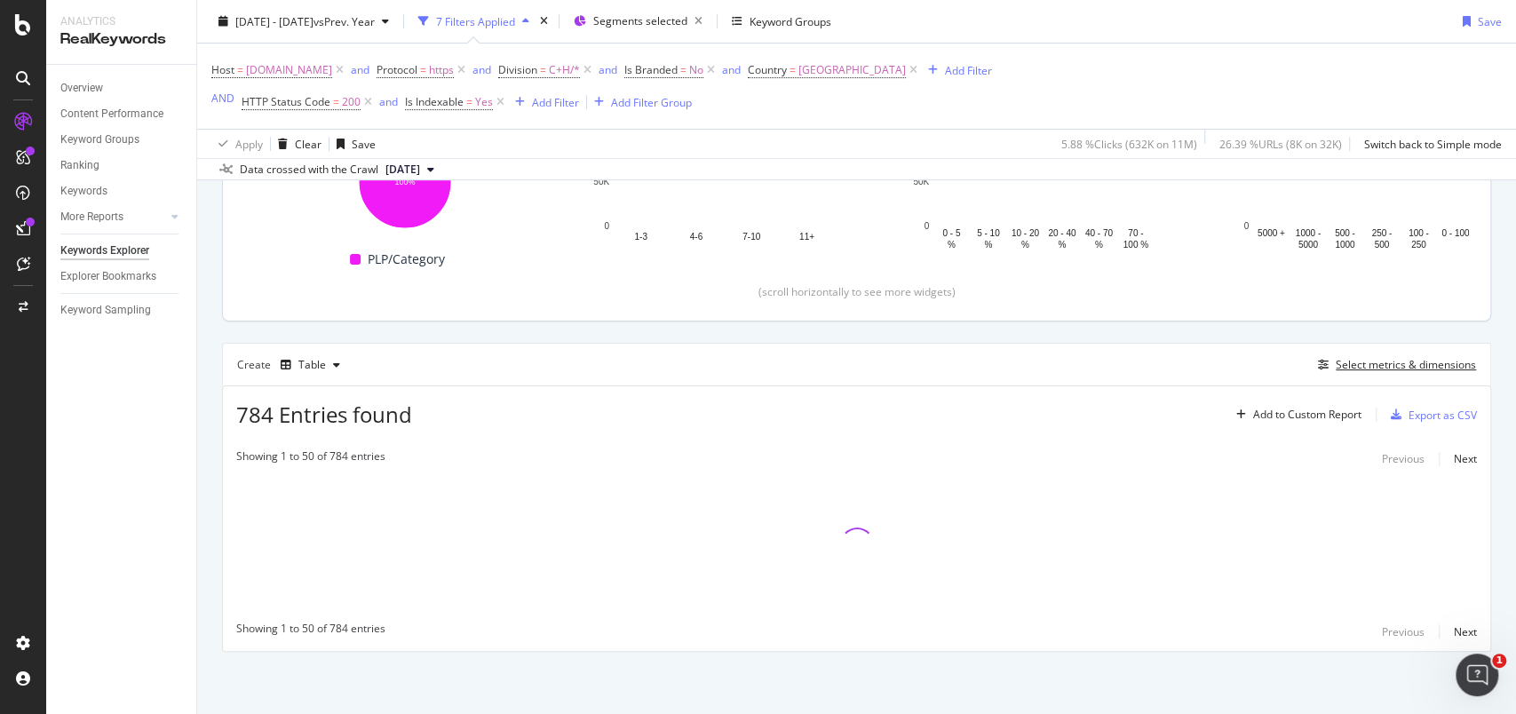
scroll to position [324, 0]
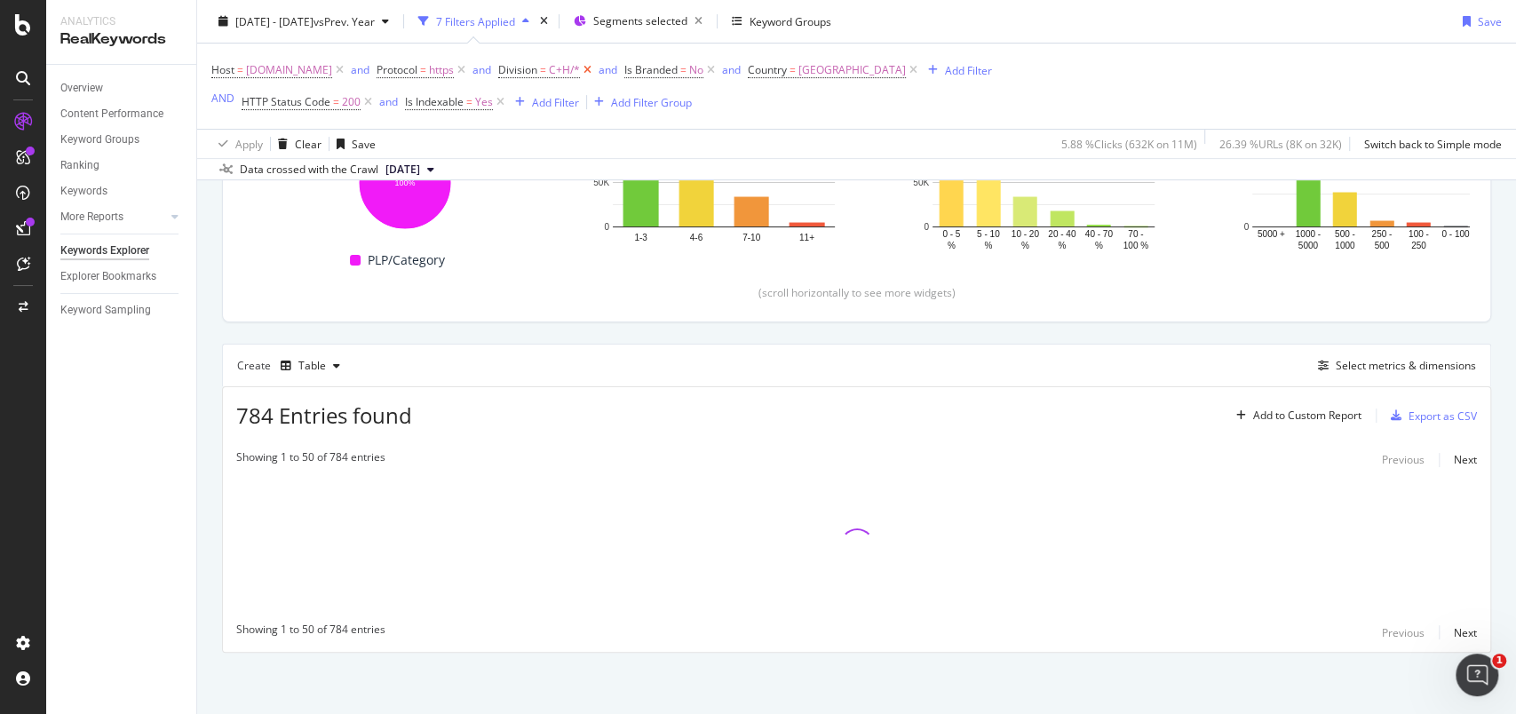
click at [595, 73] on icon at bounding box center [587, 70] width 15 height 18
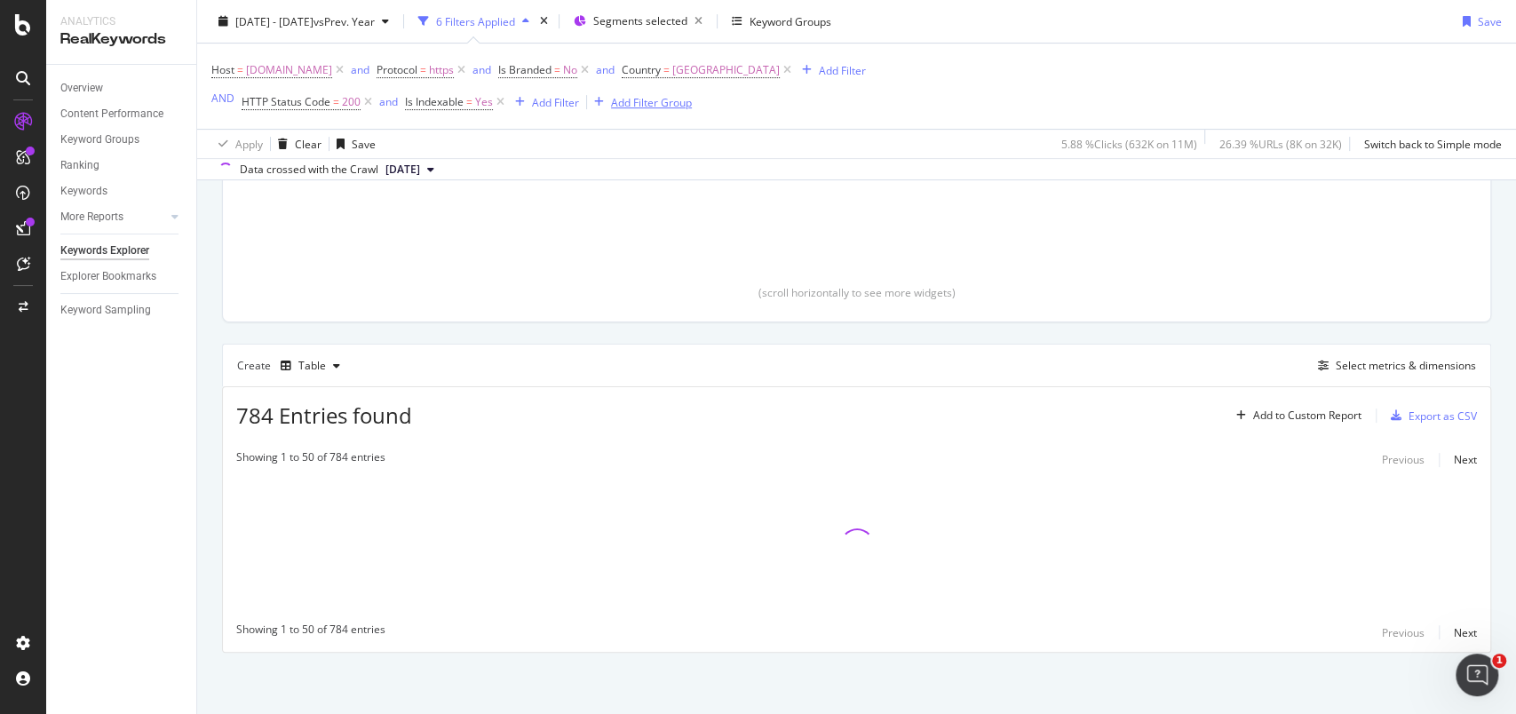
click at [641, 102] on div "Add Filter Group" at bounding box center [651, 101] width 81 height 15
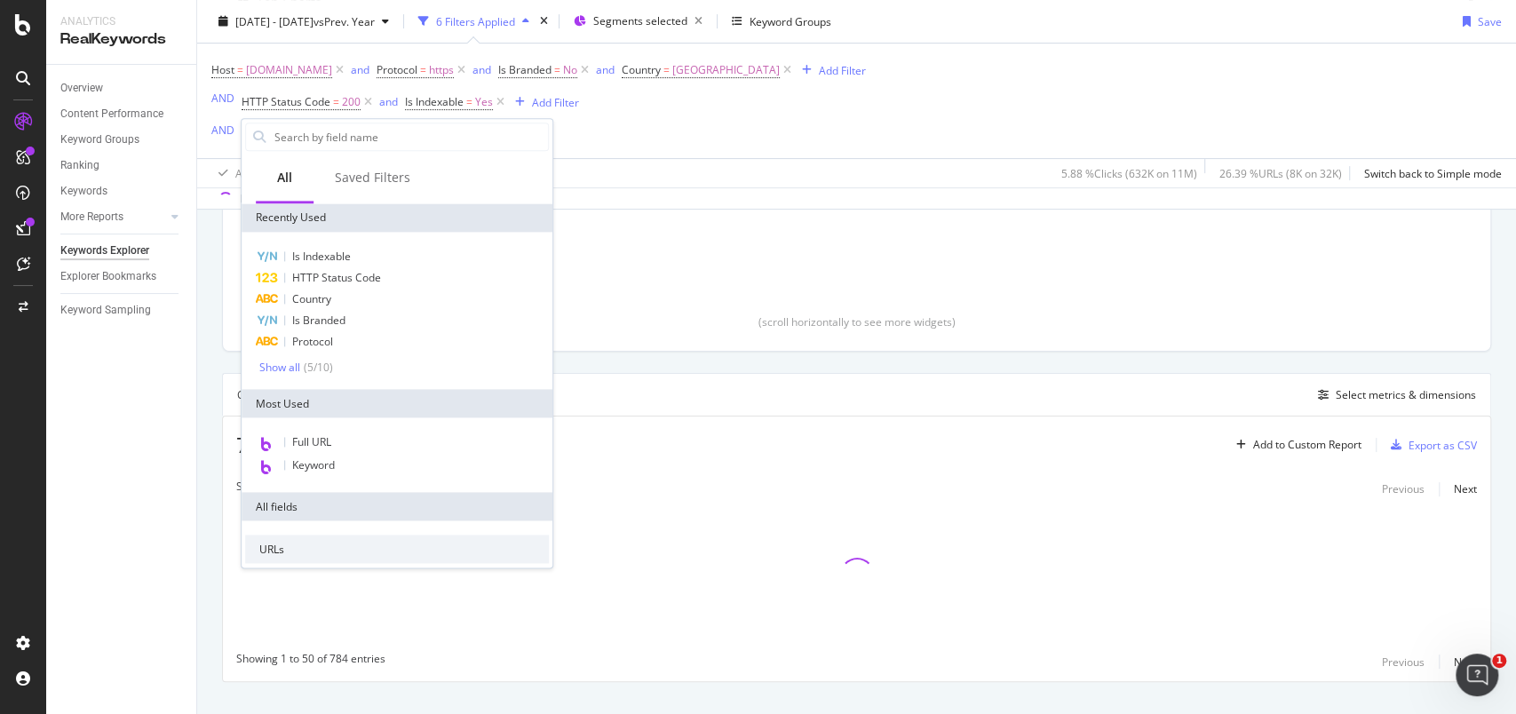
scroll to position [353, 0]
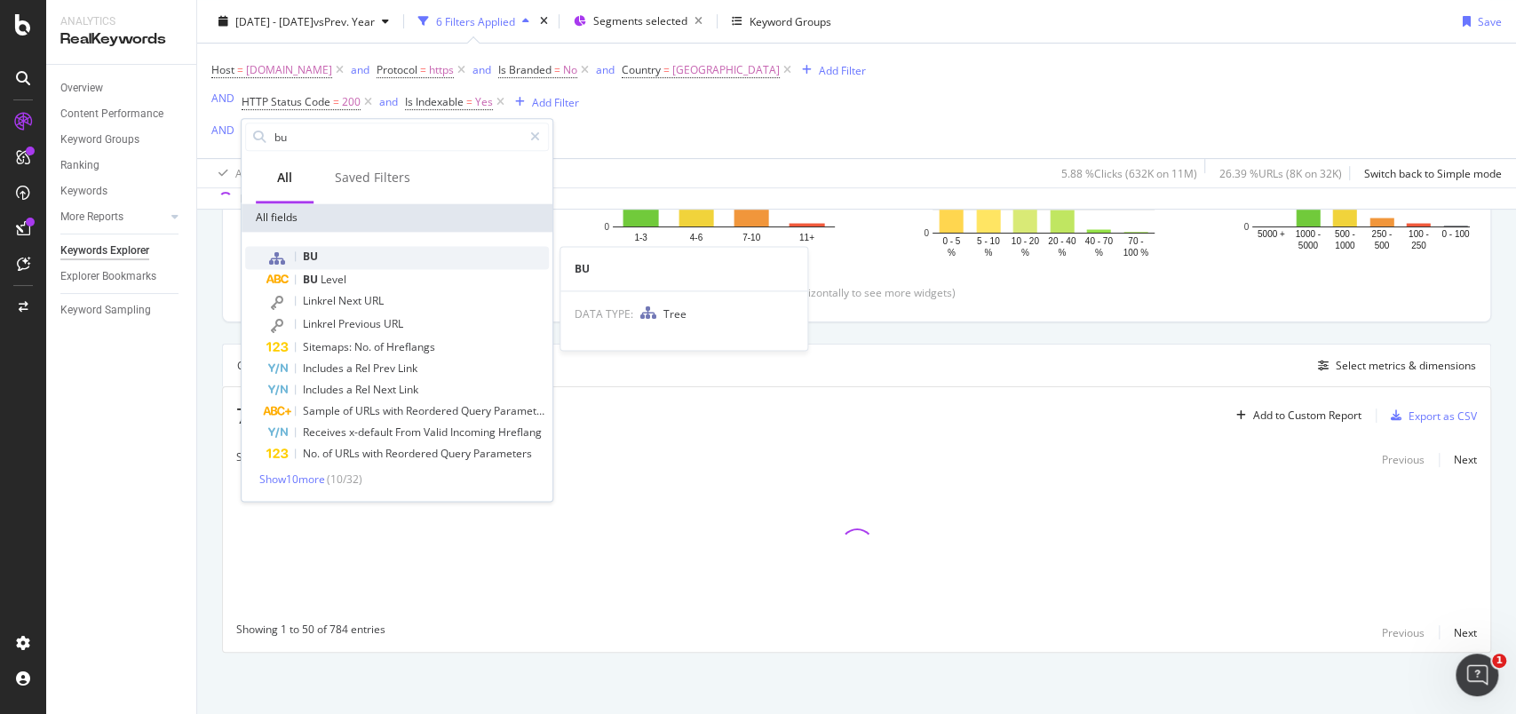
type input "bu"
click at [357, 246] on div "BU" at bounding box center [407, 257] width 282 height 23
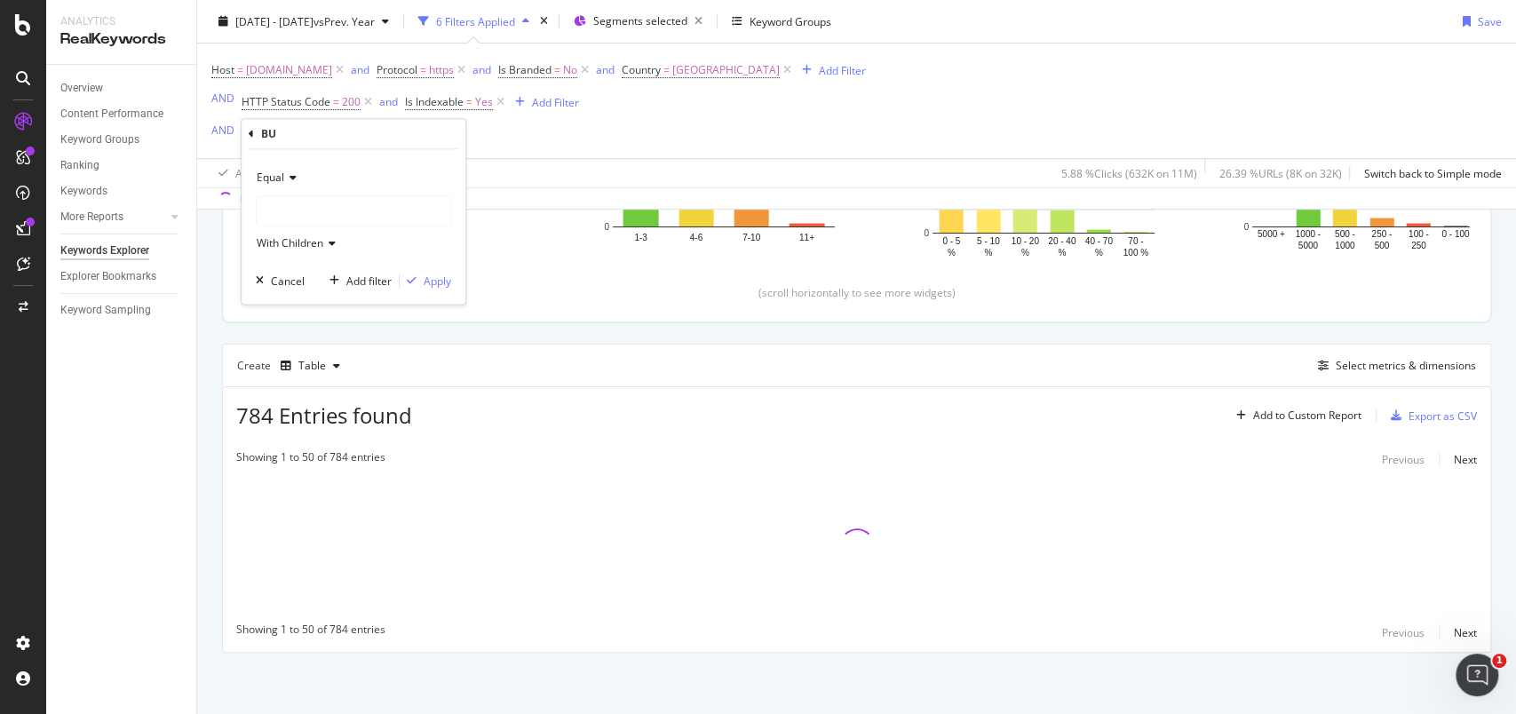
click at [329, 217] on div at bounding box center [354, 210] width 194 height 28
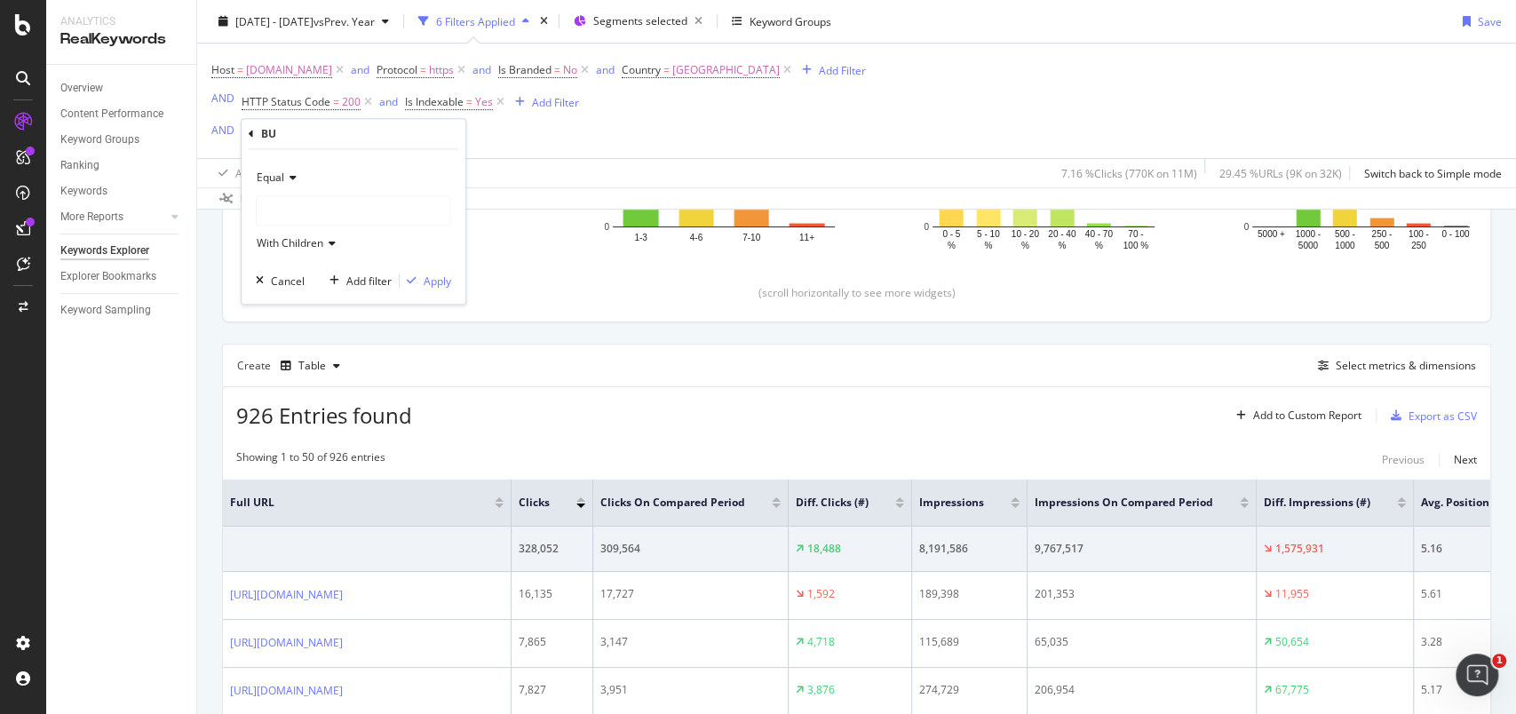
click at [329, 217] on div at bounding box center [354, 210] width 194 height 28
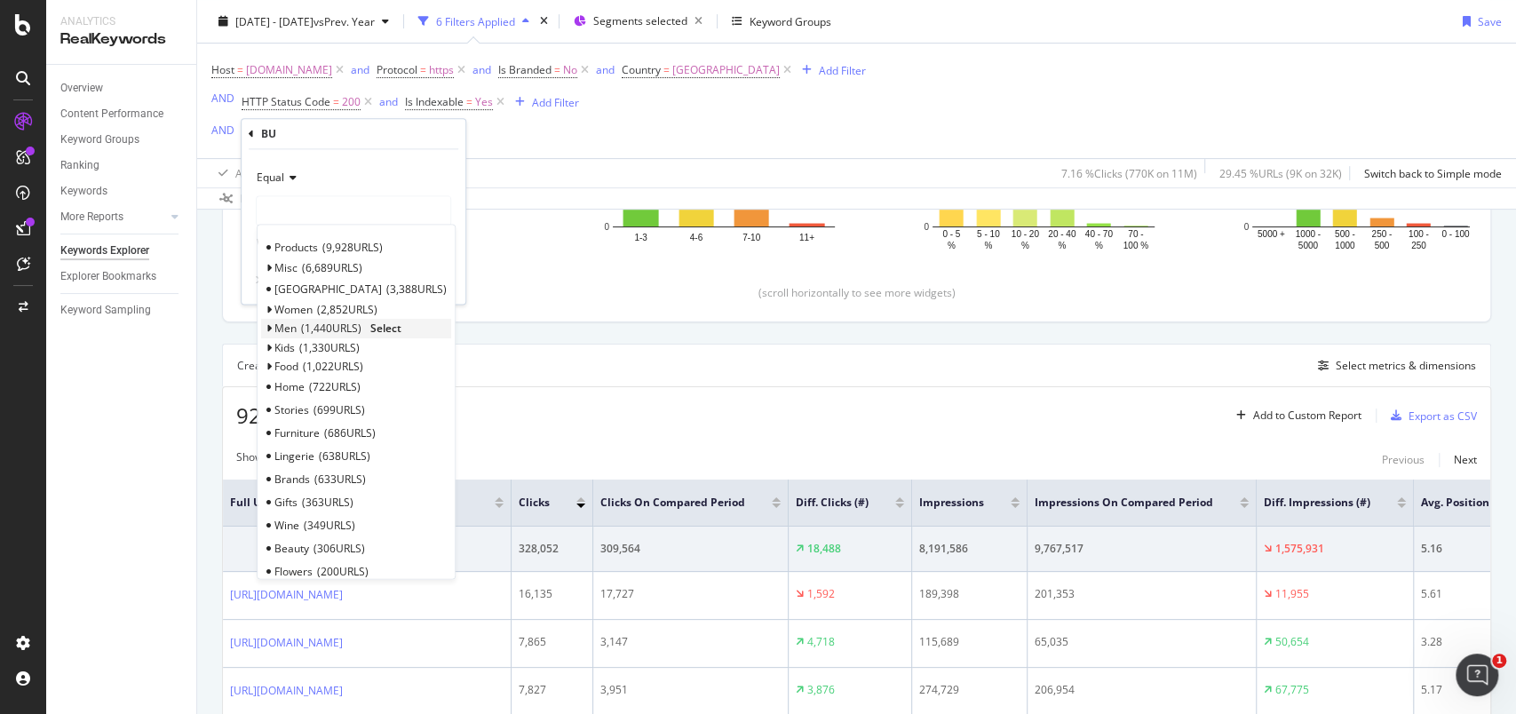
click at [266, 324] on icon at bounding box center [269, 329] width 6 height 11
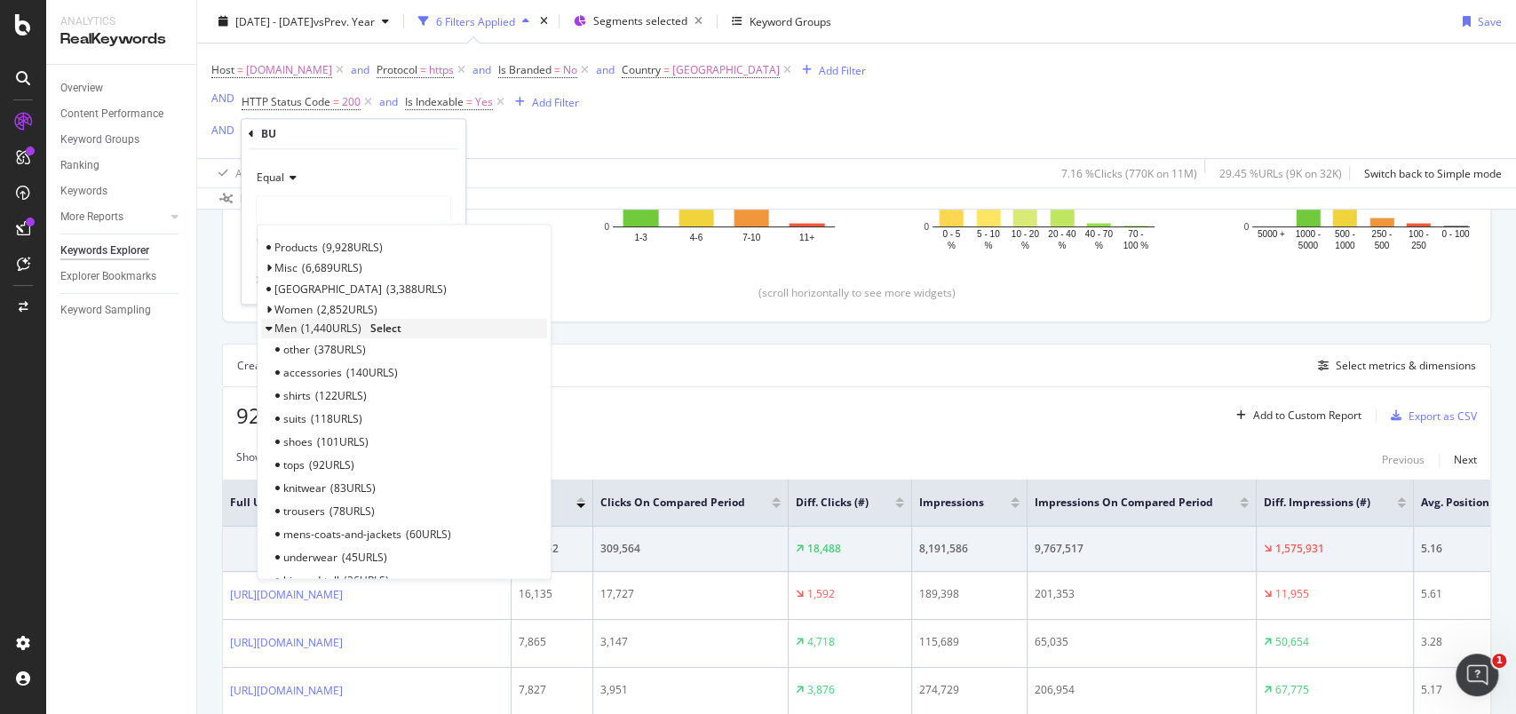
click at [266, 324] on icon at bounding box center [269, 329] width 6 height 11
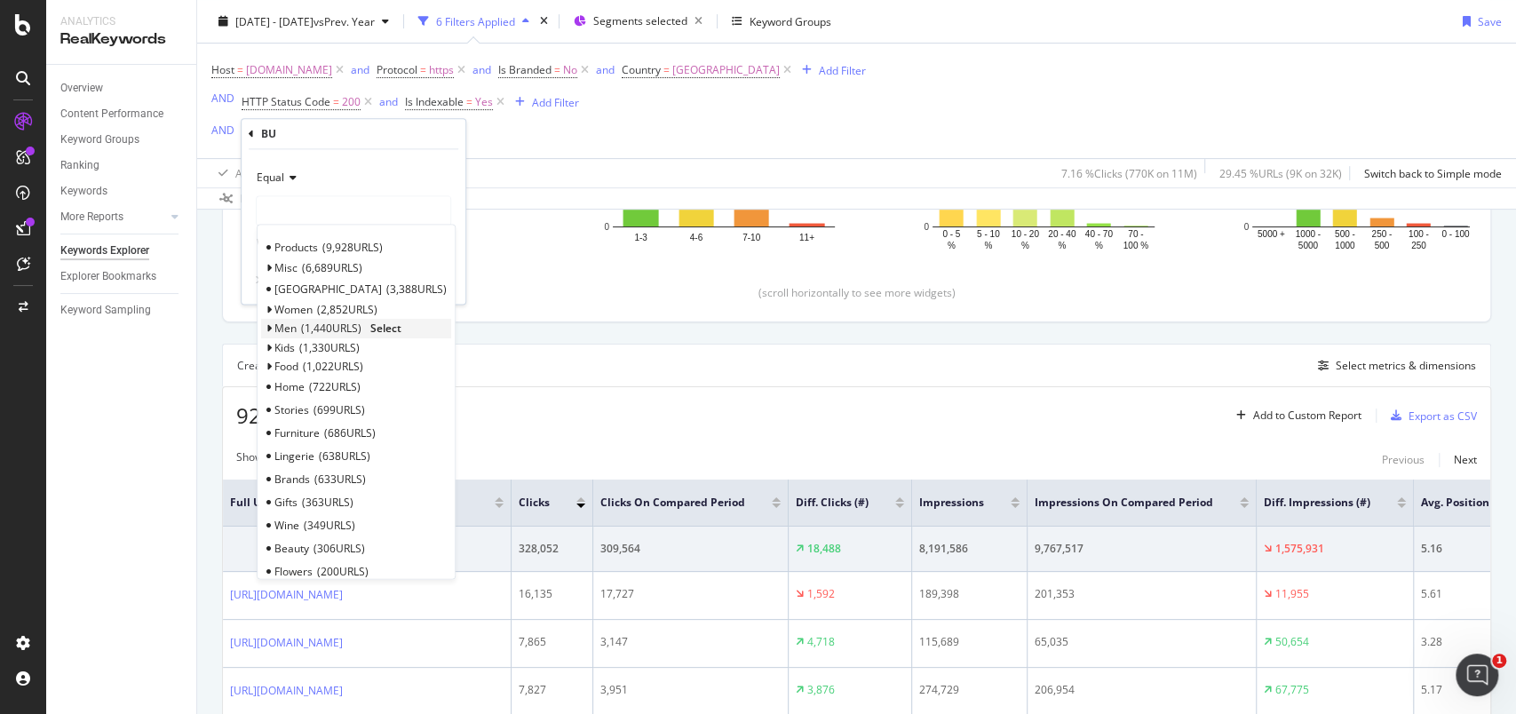
click at [391, 321] on span "Select" at bounding box center [385, 328] width 31 height 15
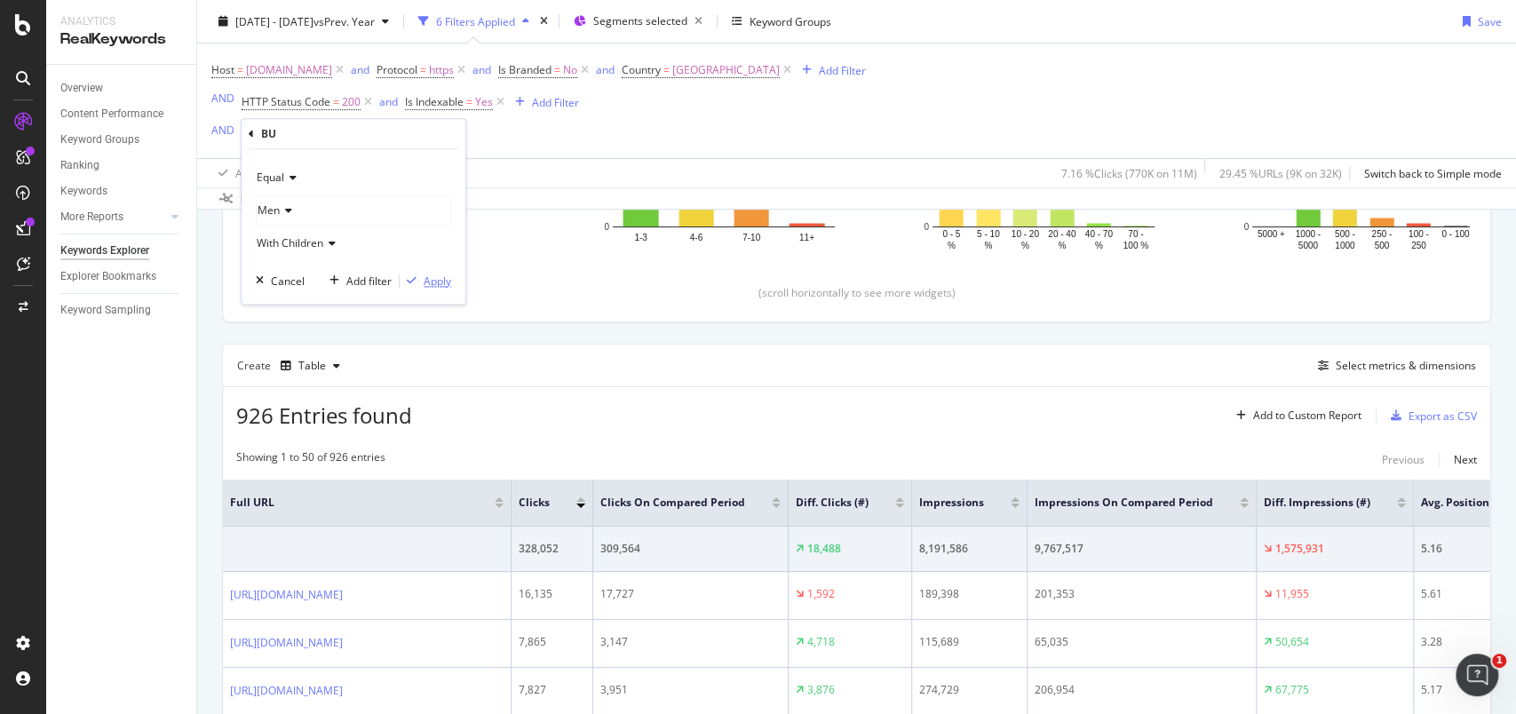
click at [433, 276] on div "Apply" at bounding box center [438, 281] width 28 height 15
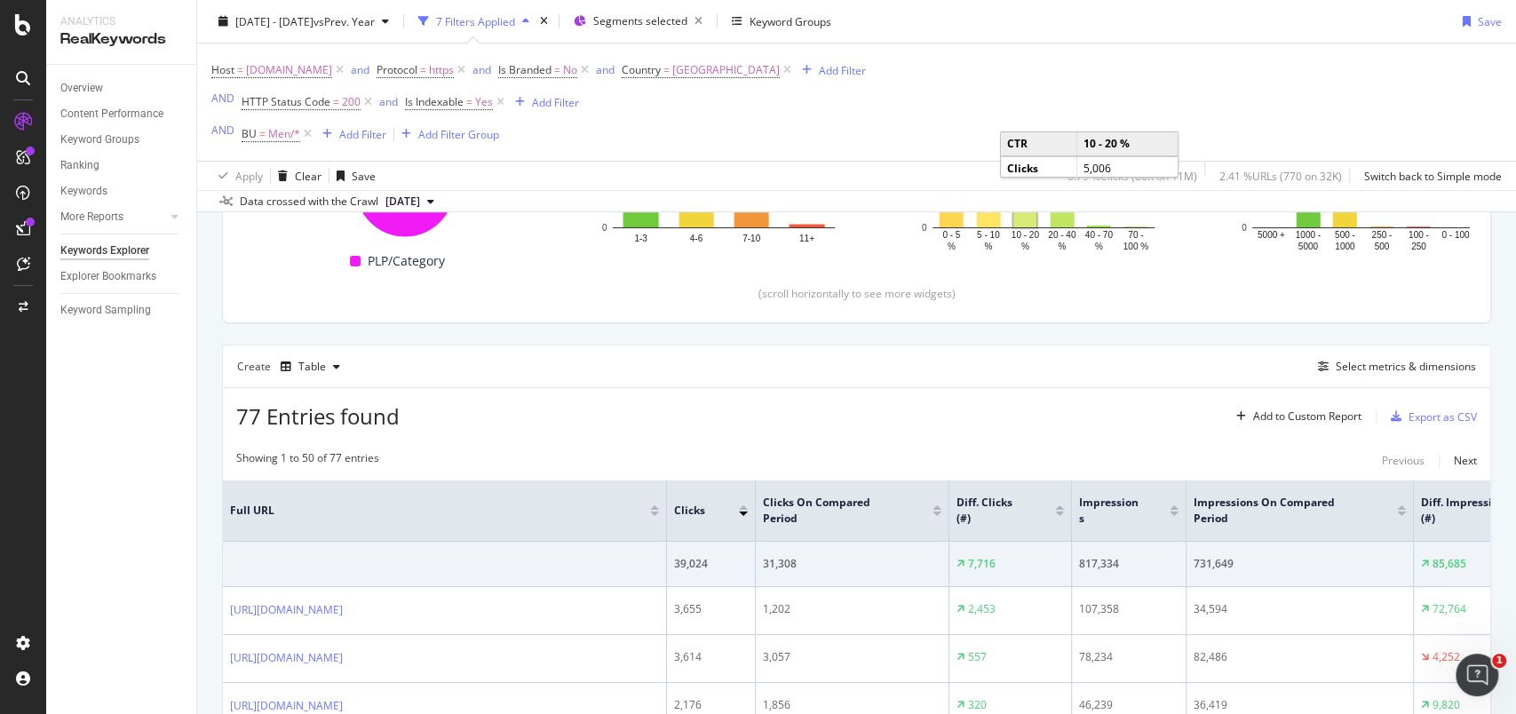
scroll to position [474, 0]
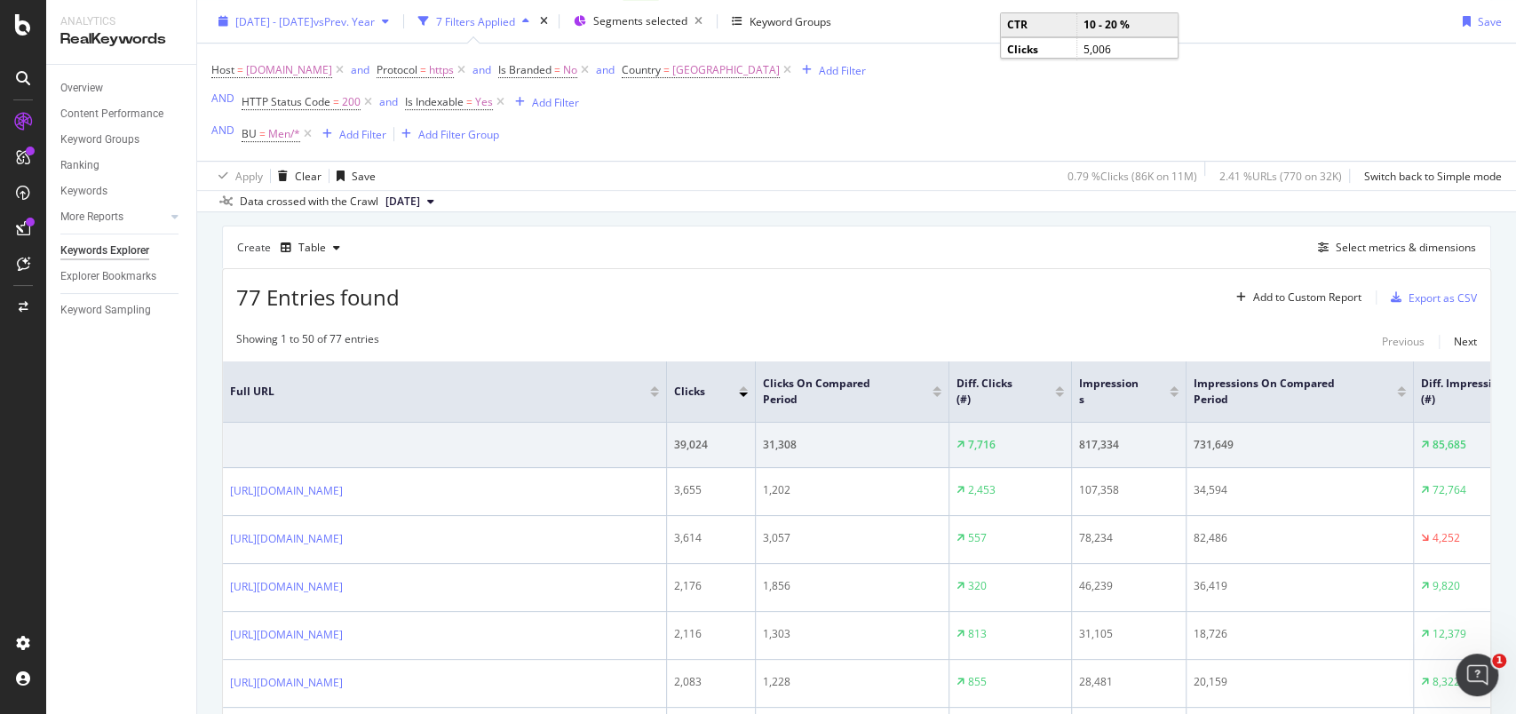
click at [231, 24] on div "button" at bounding box center [223, 21] width 24 height 11
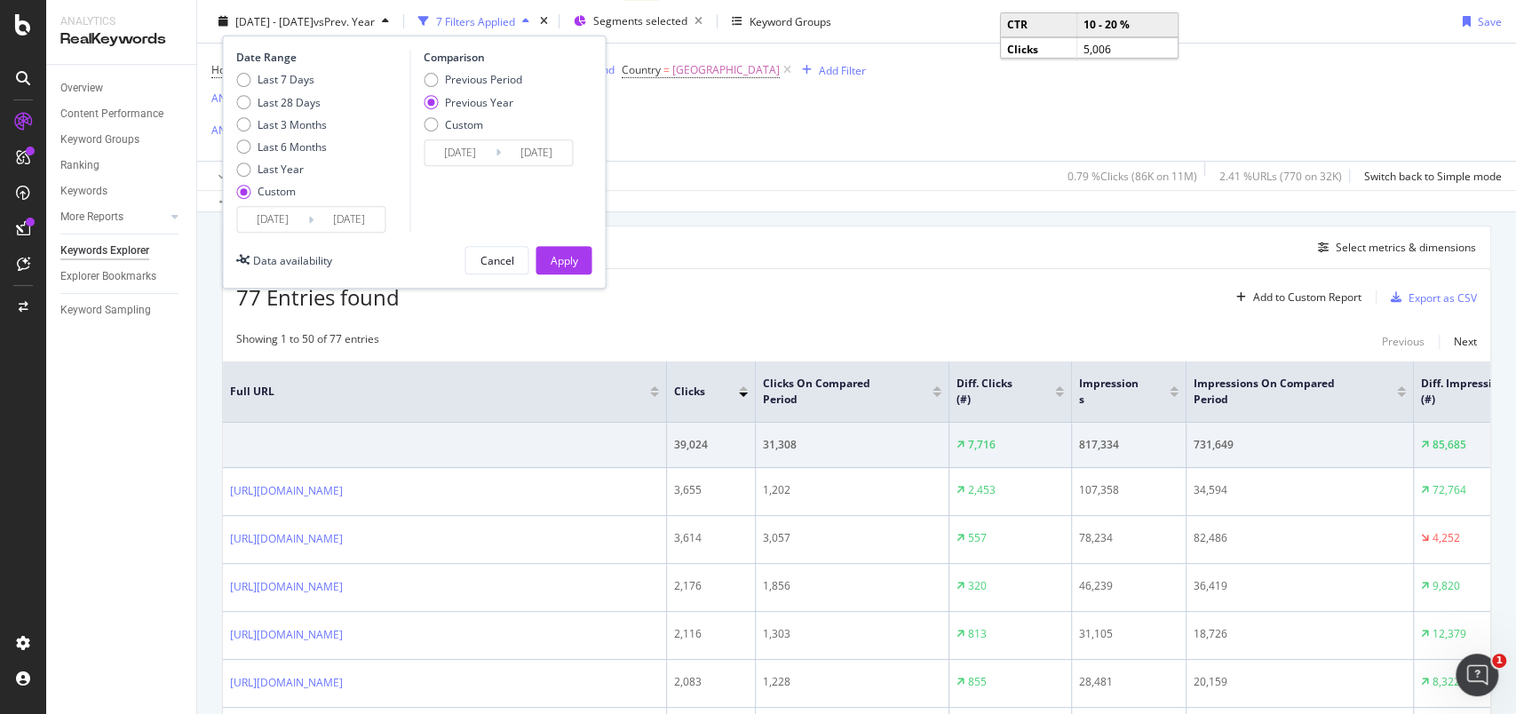
click at [264, 211] on input "[DATE]" at bounding box center [272, 219] width 71 height 25
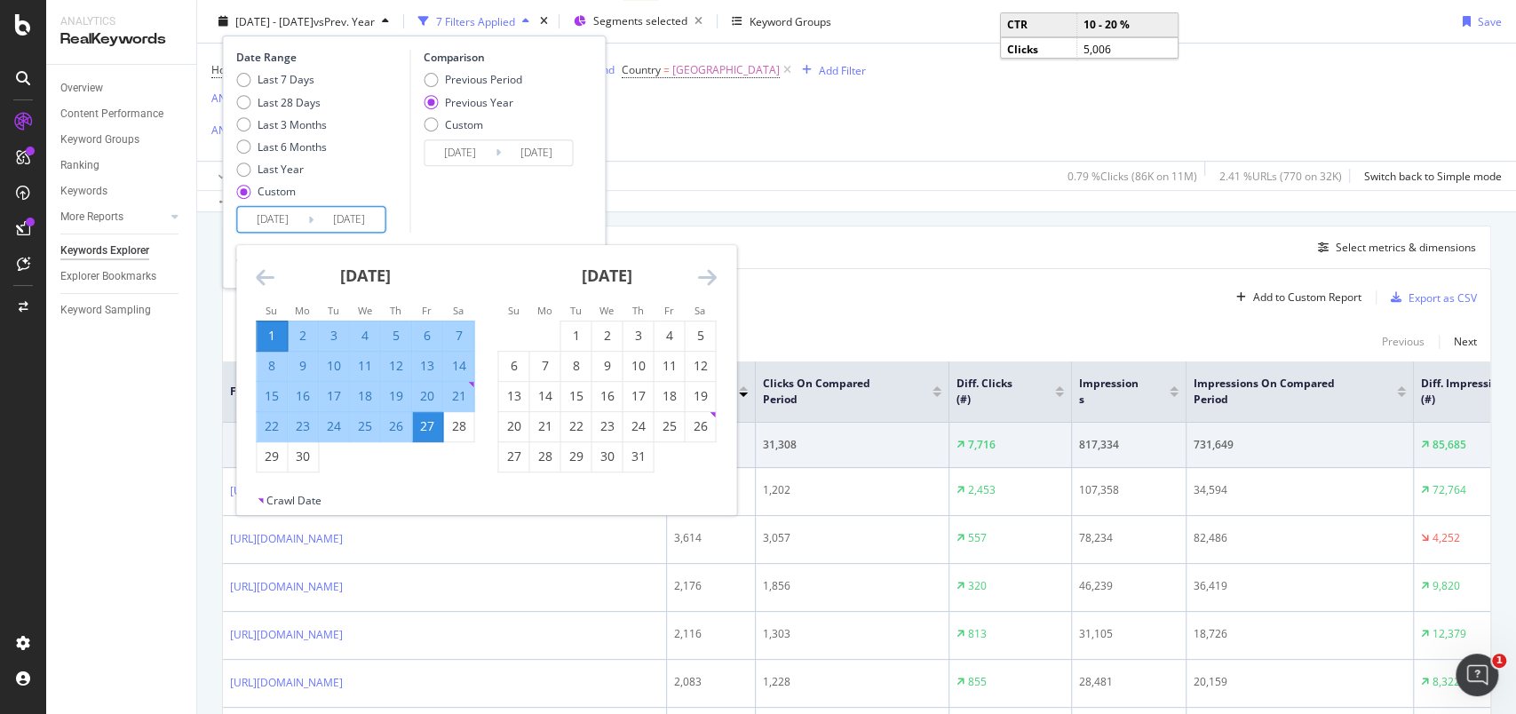
click at [706, 281] on icon "Move forward to switch to the next month." at bounding box center [706, 276] width 19 height 21
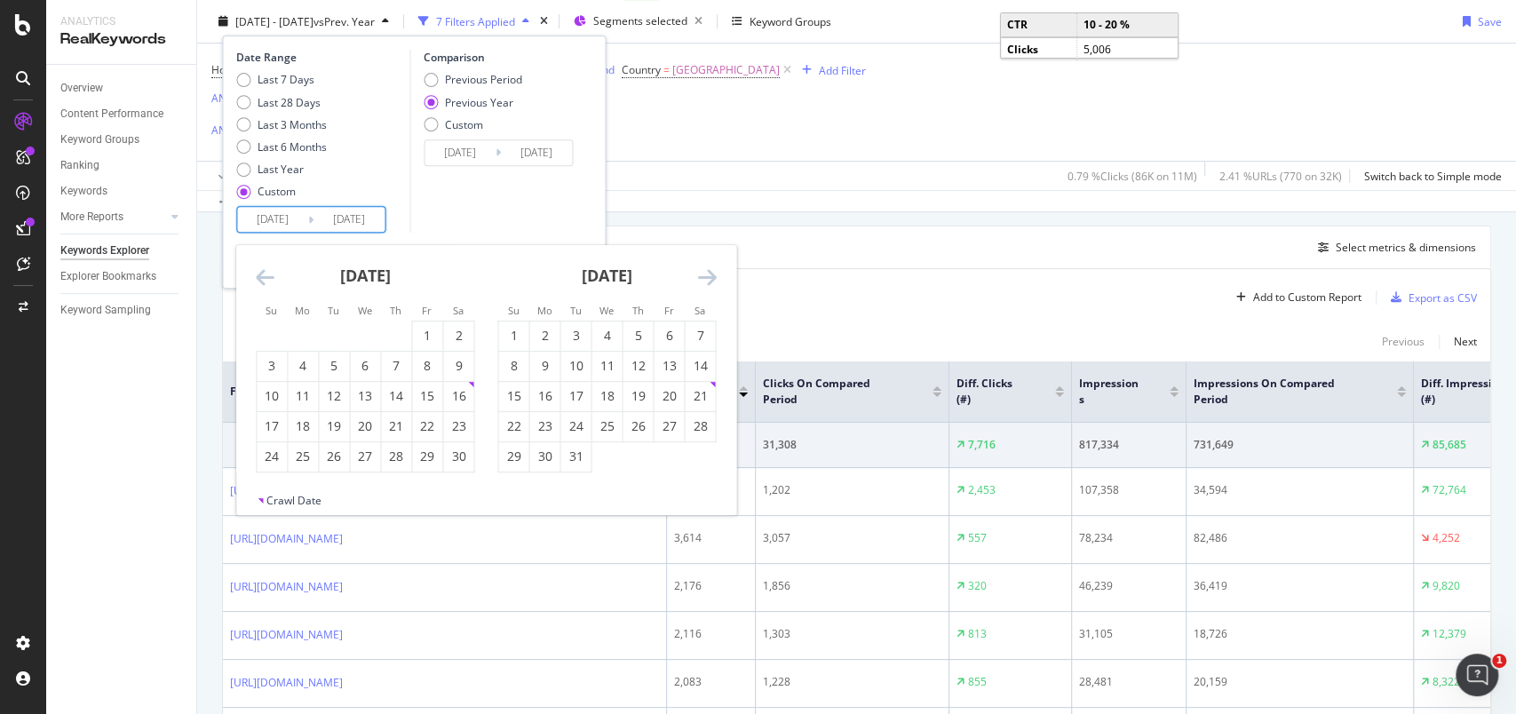
click at [706, 281] on icon "Move forward to switch to the next month." at bounding box center [706, 276] width 19 height 21
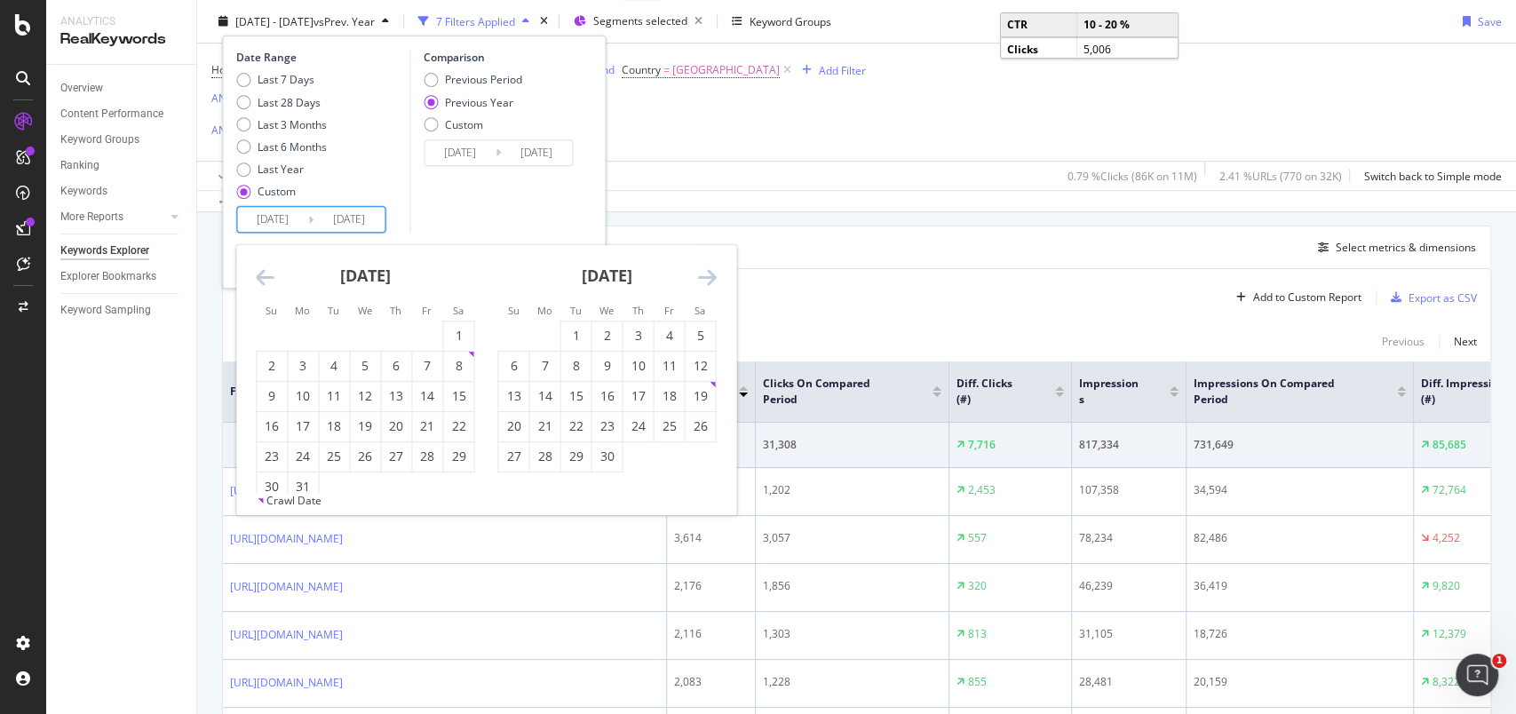
click at [706, 281] on icon "Move forward to switch to the next month." at bounding box center [706, 276] width 19 height 21
click at [276, 478] on div "31" at bounding box center [272, 487] width 30 height 18
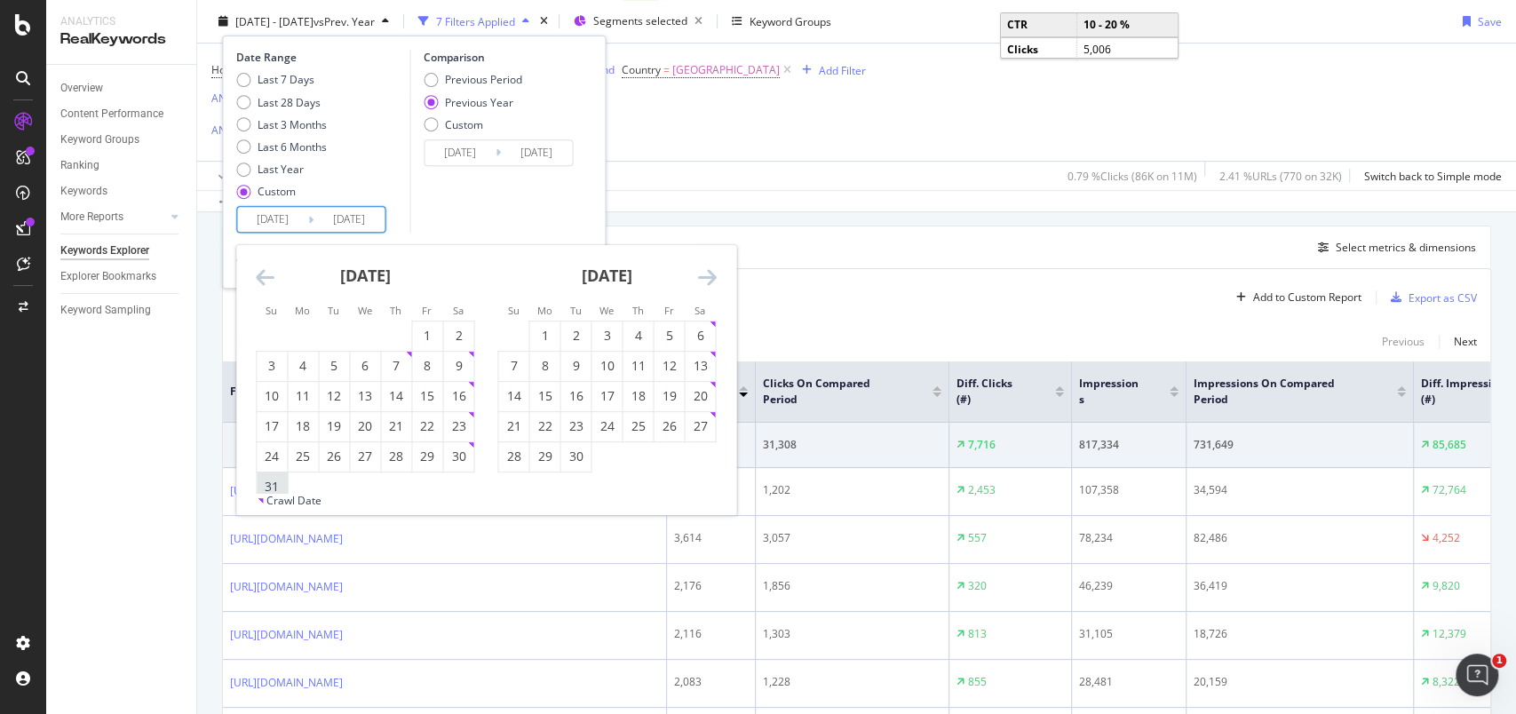
type input "[DATE]"
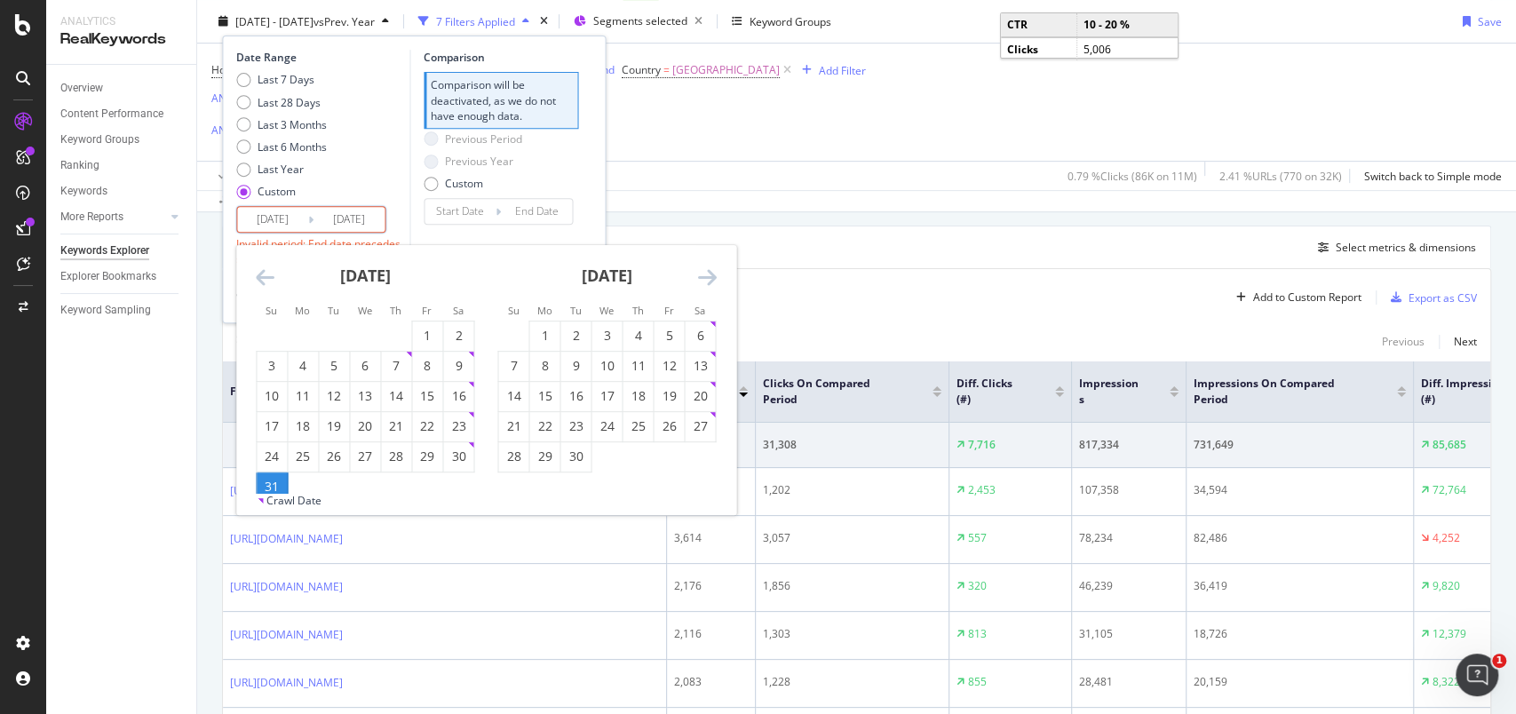
click at [661, 422] on div "26" at bounding box center [669, 426] width 30 height 18
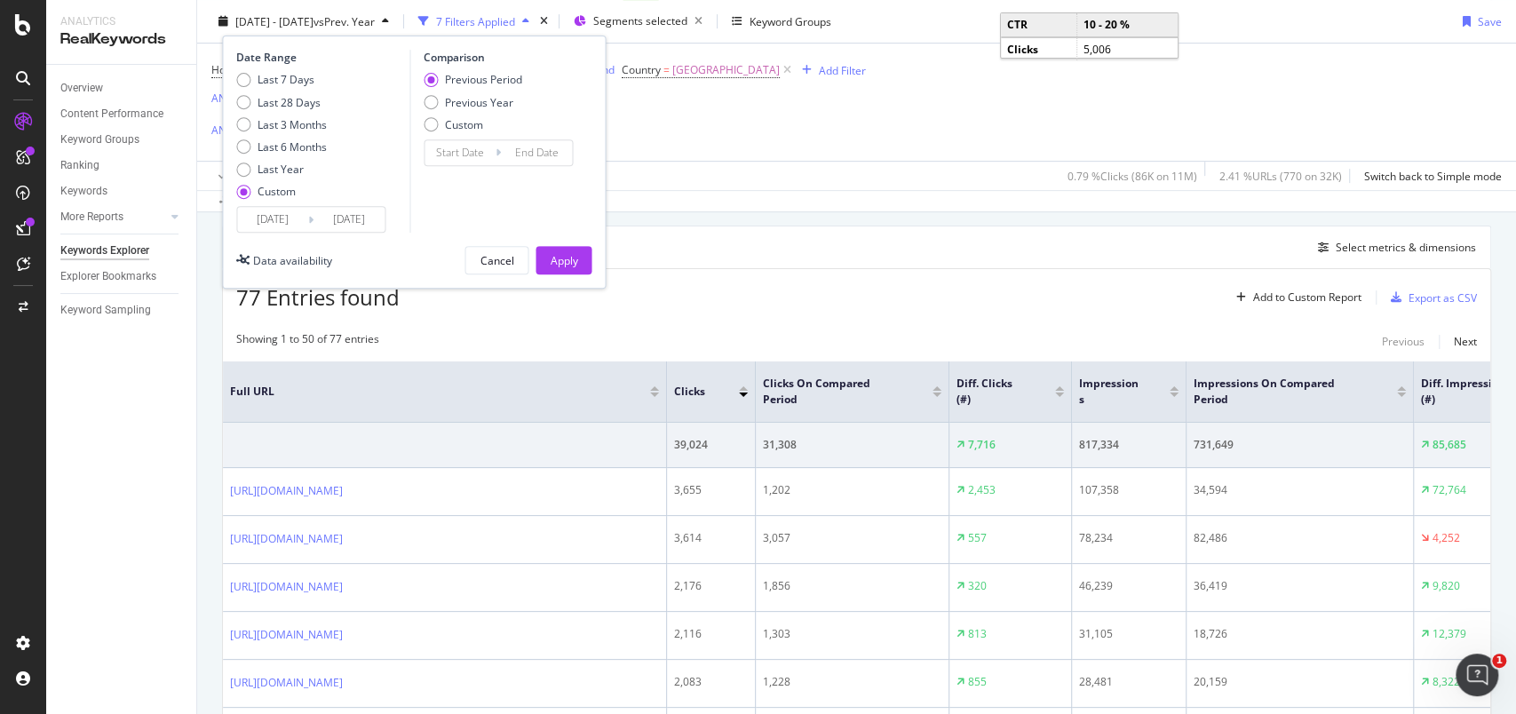
type input "[DATE]"
click at [496, 107] on div "Previous Year" at bounding box center [479, 101] width 68 height 15
type input "[DATE]"
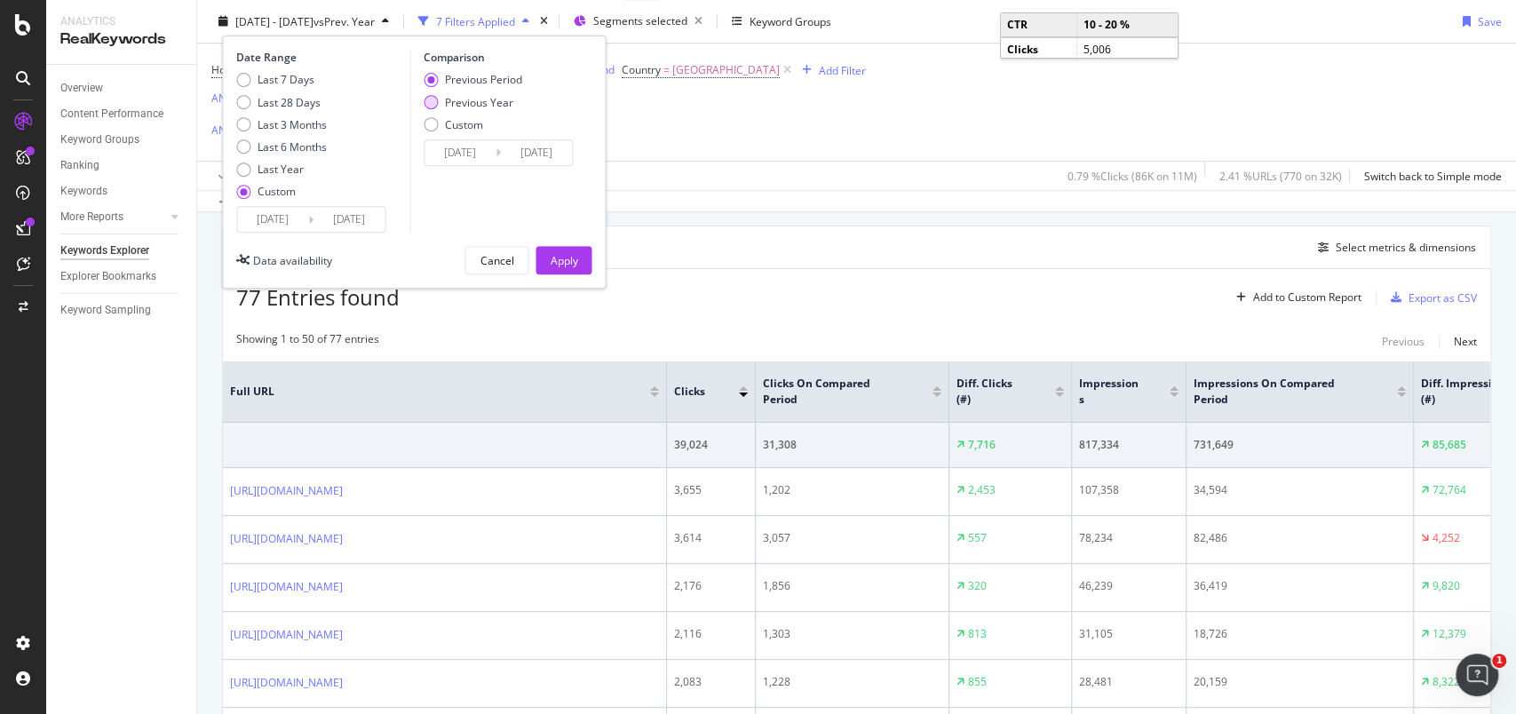
type input "[DATE]"
click at [561, 258] on div "Apply" at bounding box center [564, 259] width 28 height 15
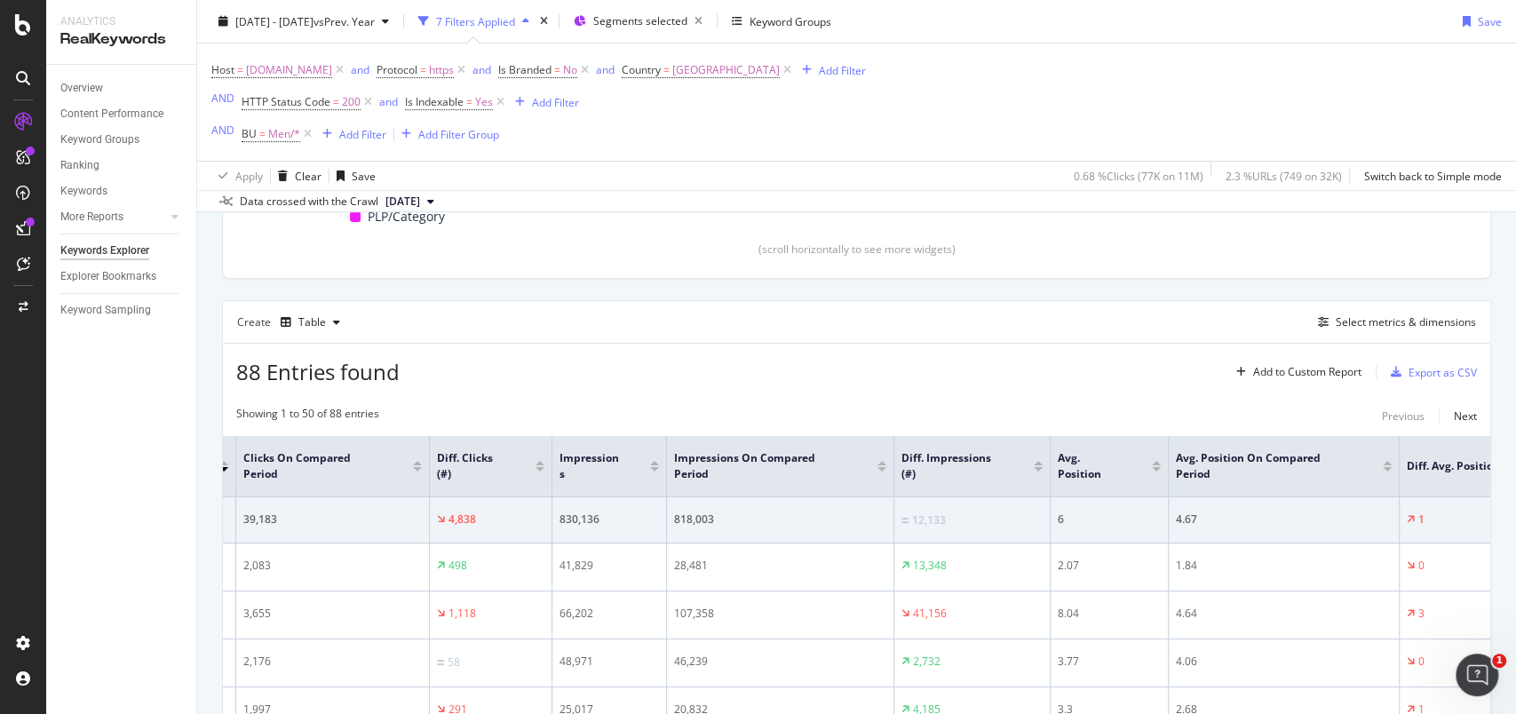
scroll to position [0, 606]
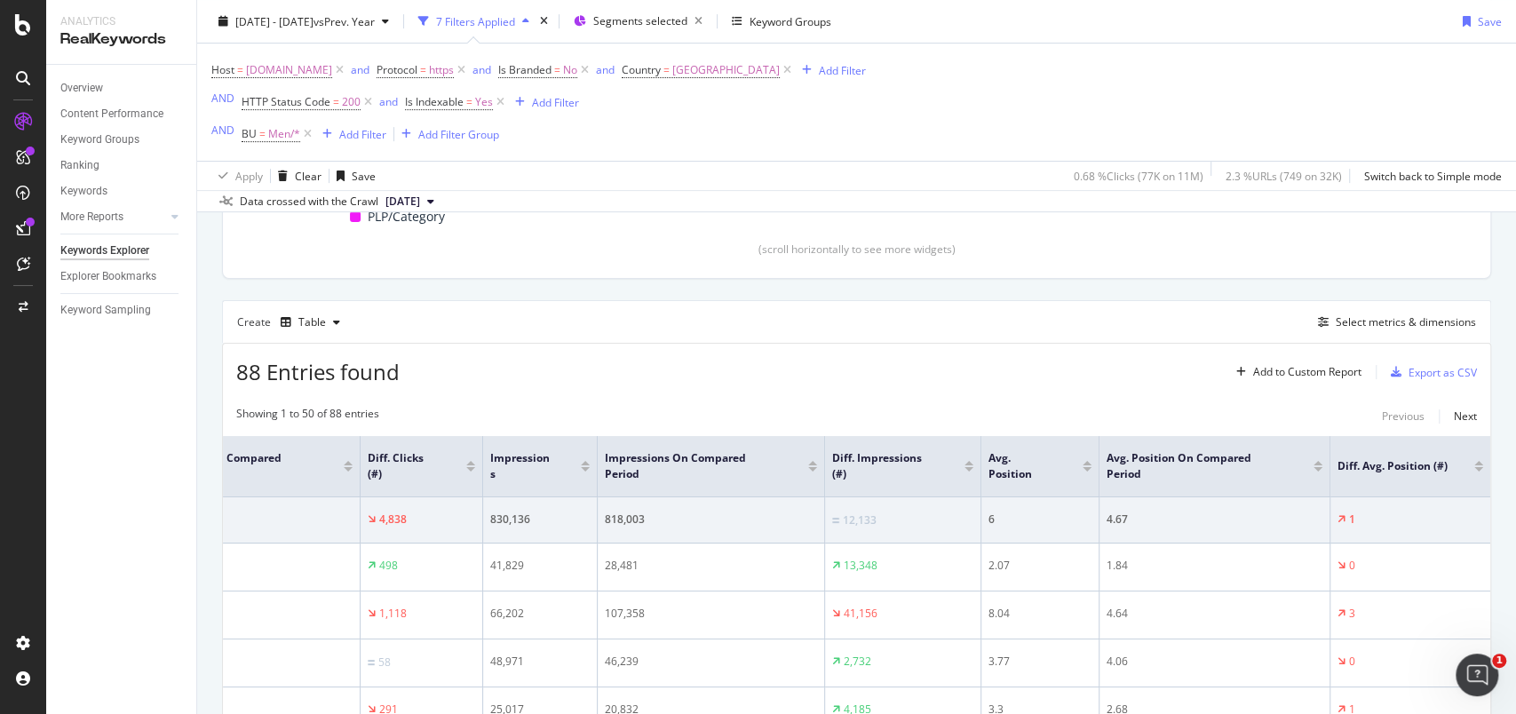
drag, startPoint x: 1433, startPoint y: 371, endPoint x: 945, endPoint y: 290, distance: 495.0
drag, startPoint x: 945, startPoint y: 290, endPoint x: 907, endPoint y: 282, distance: 39.0
click at [1408, 376] on div "Export as CSV" at bounding box center [1442, 372] width 68 height 15
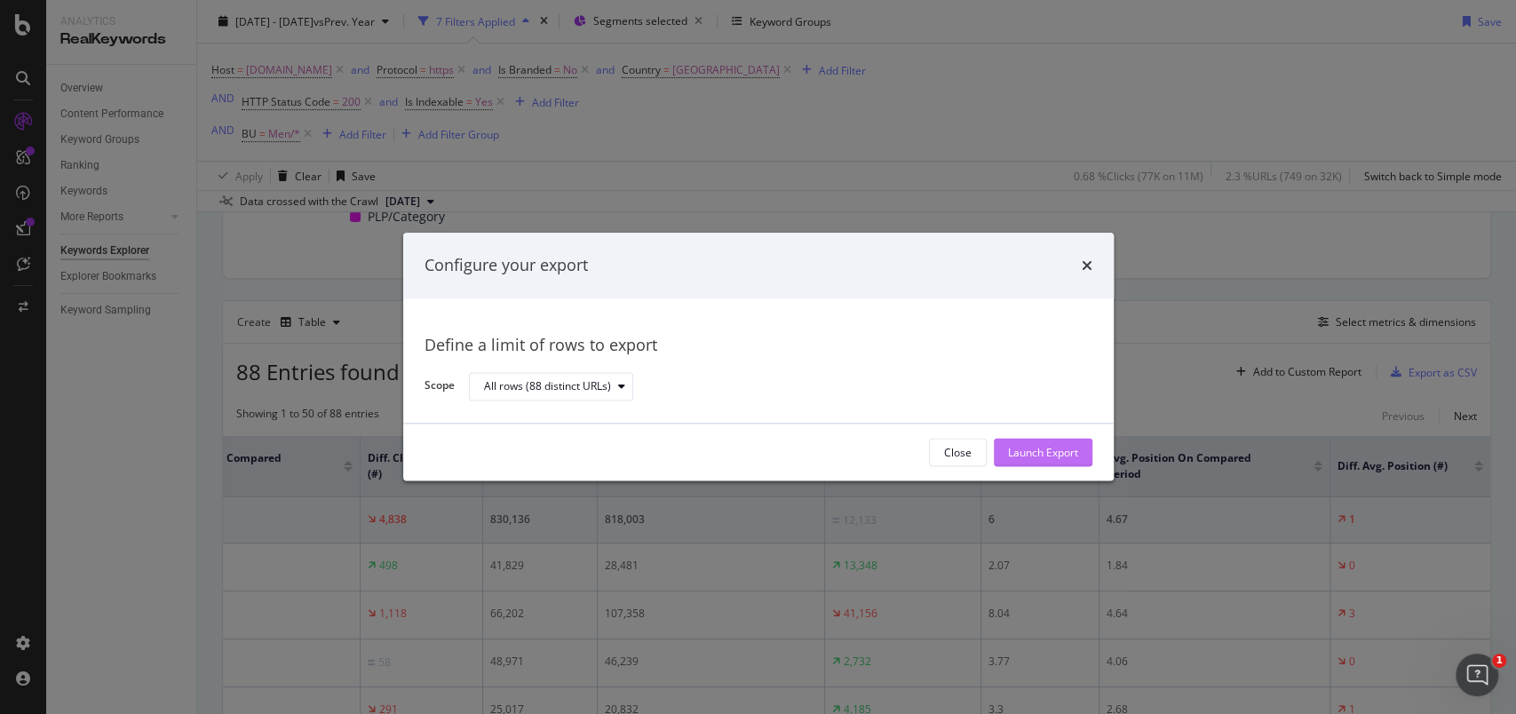
click at [1067, 445] on div "Launch Export" at bounding box center [1043, 452] width 70 height 15
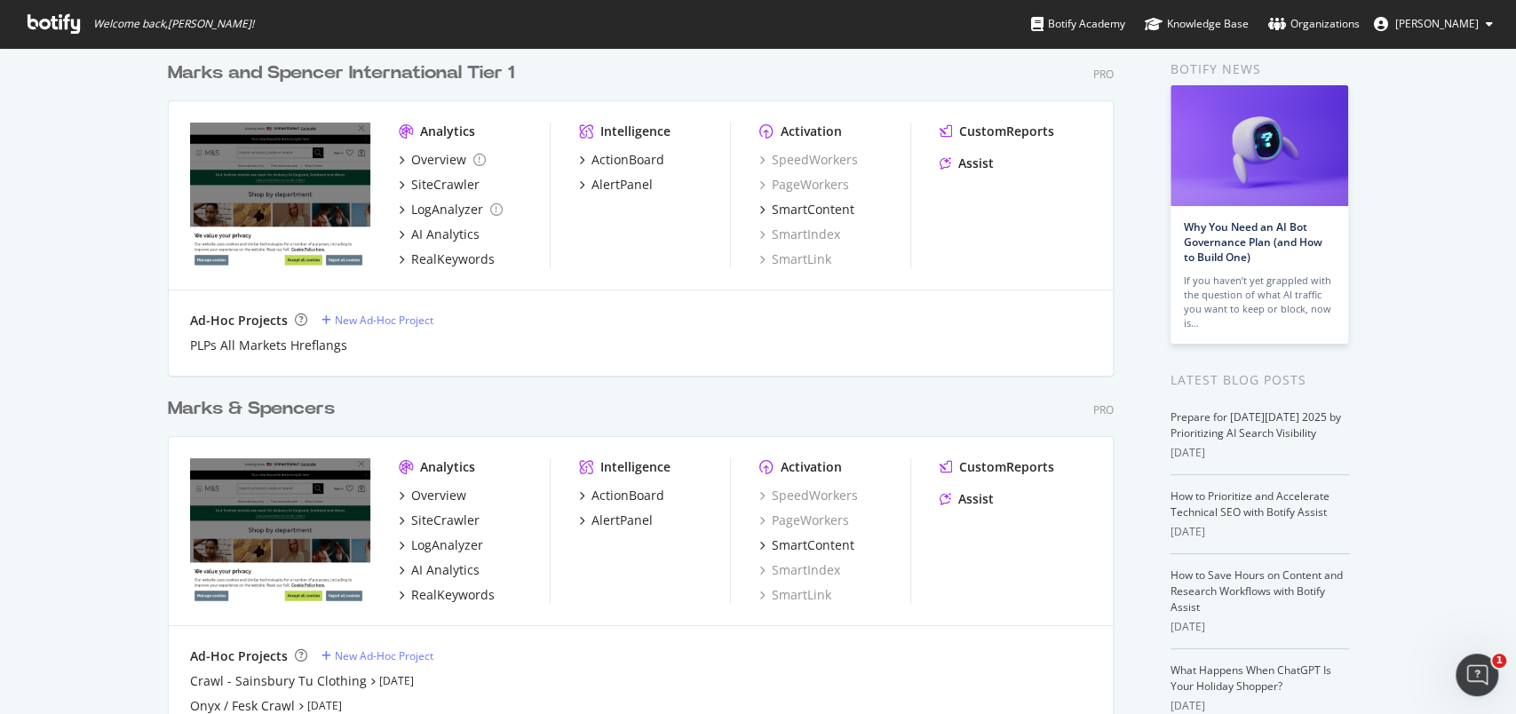
scroll to position [94, 0]
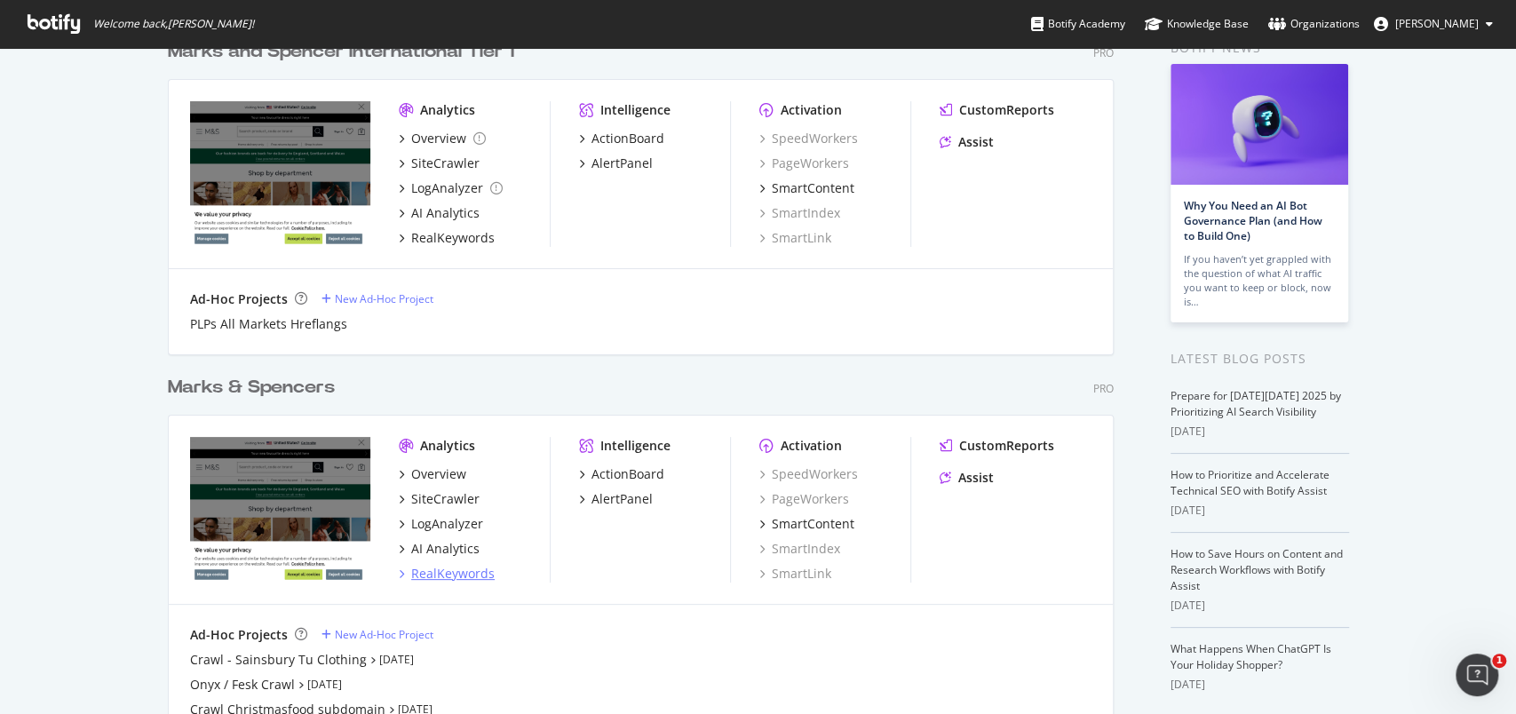
click at [465, 573] on div "RealKeywords" at bounding box center [452, 574] width 83 height 18
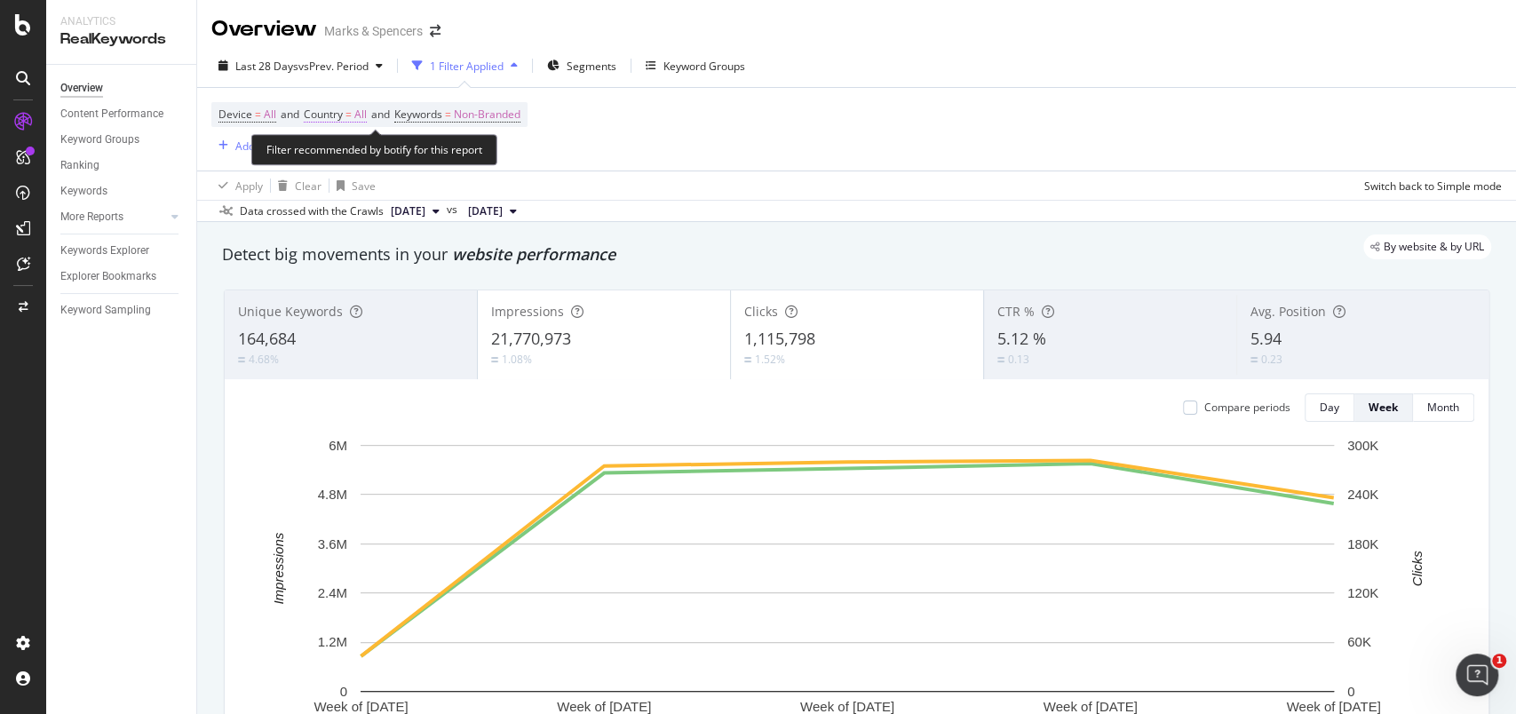
click at [362, 113] on span "All" at bounding box center [360, 114] width 12 height 25
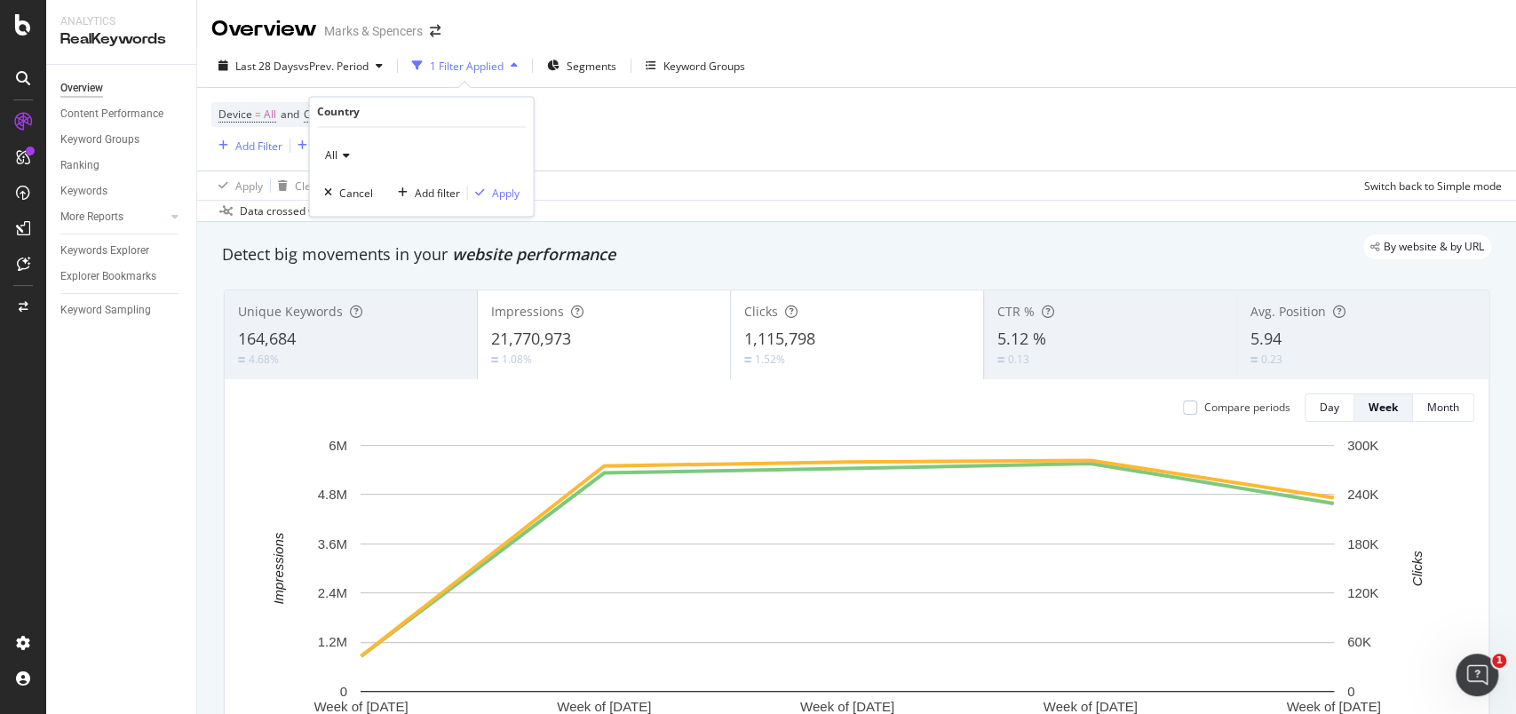
click at [348, 156] on icon at bounding box center [343, 156] width 12 height 11
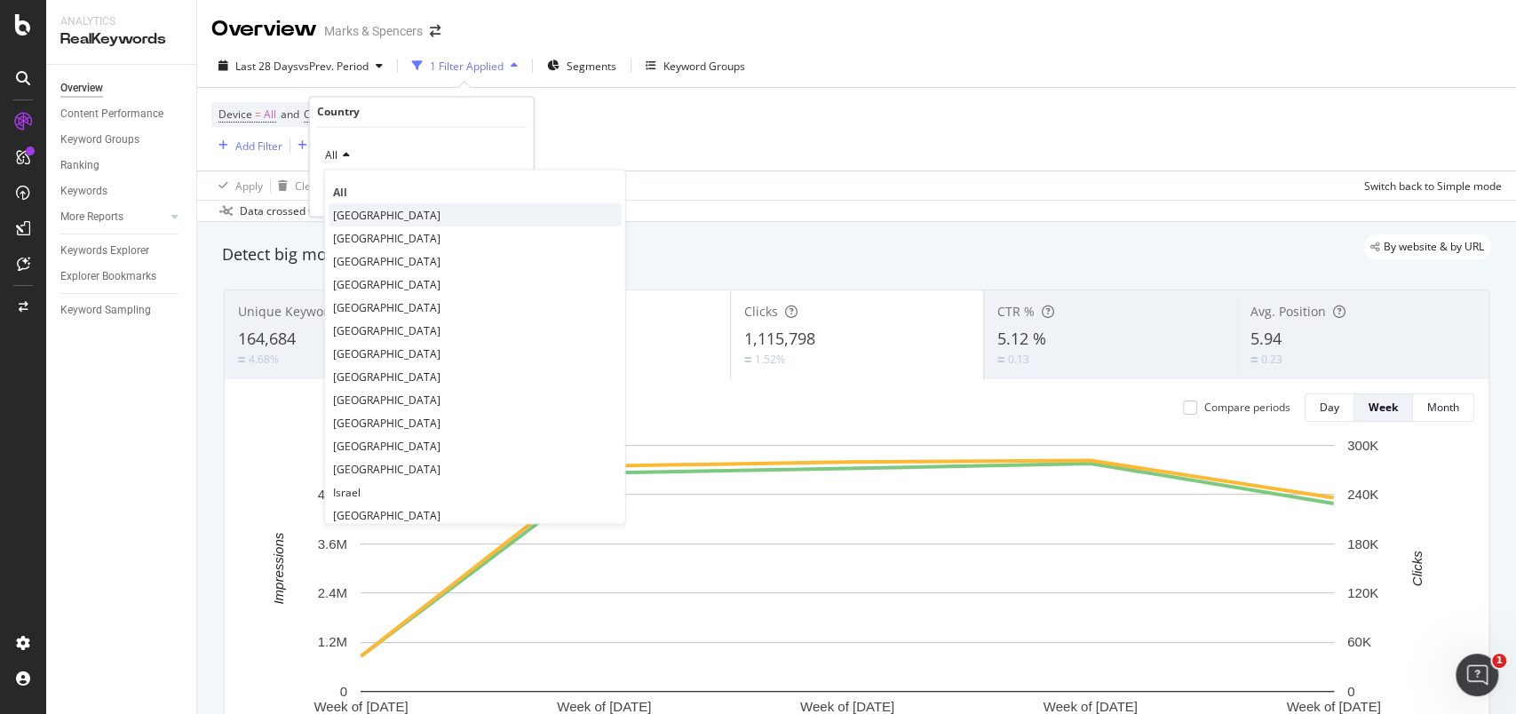
click at [356, 208] on span "[GEOGRAPHIC_DATA]" at bounding box center [386, 215] width 107 height 15
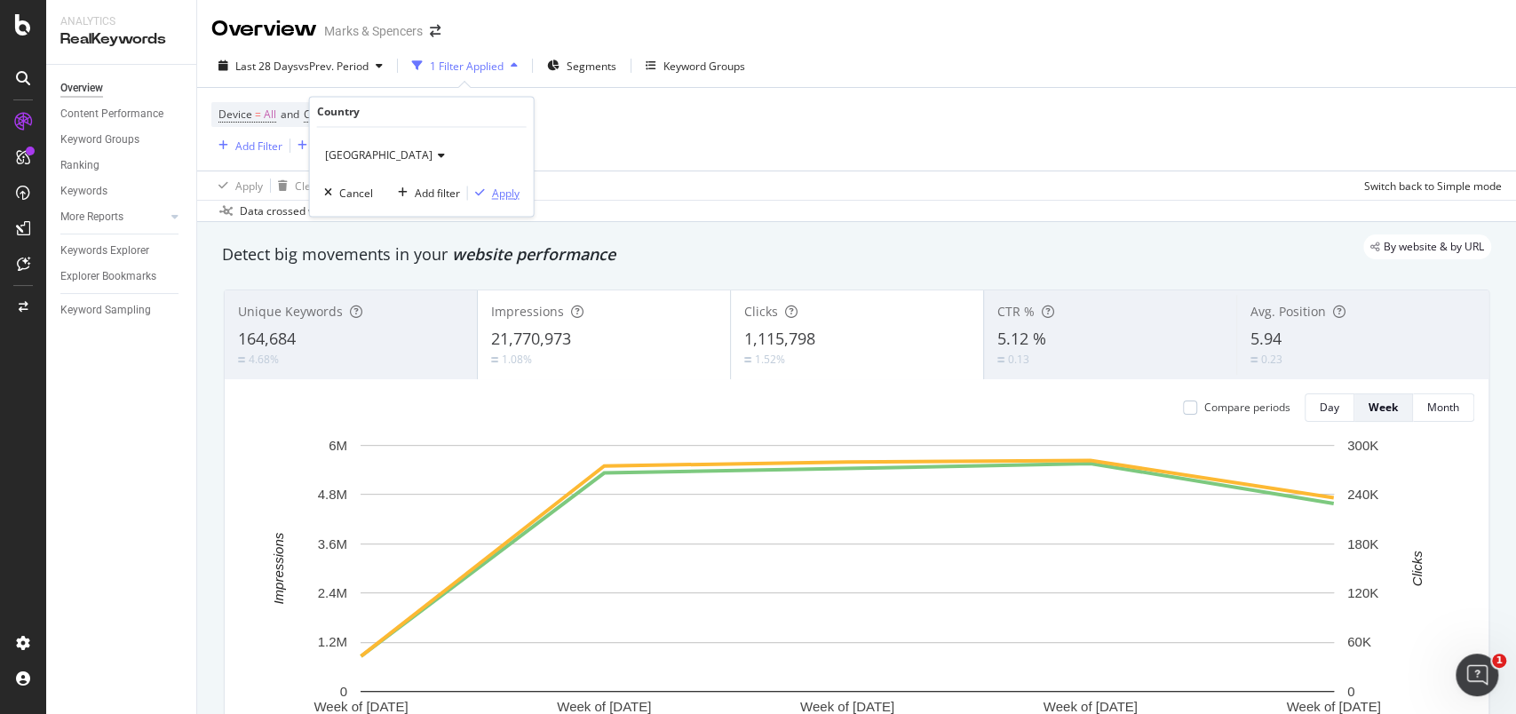
click at [496, 194] on div "Apply" at bounding box center [506, 193] width 28 height 15
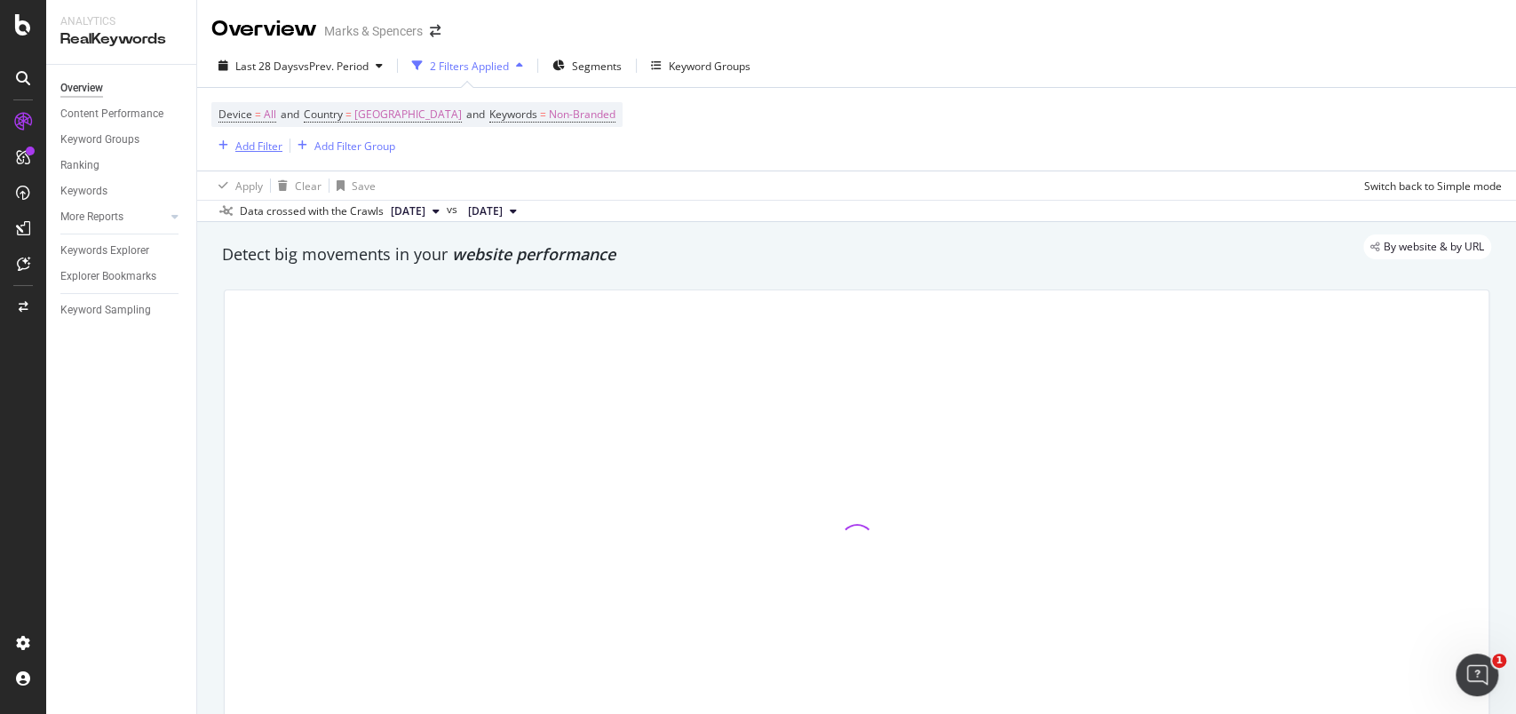
click at [270, 146] on div "Add Filter" at bounding box center [258, 146] width 47 height 15
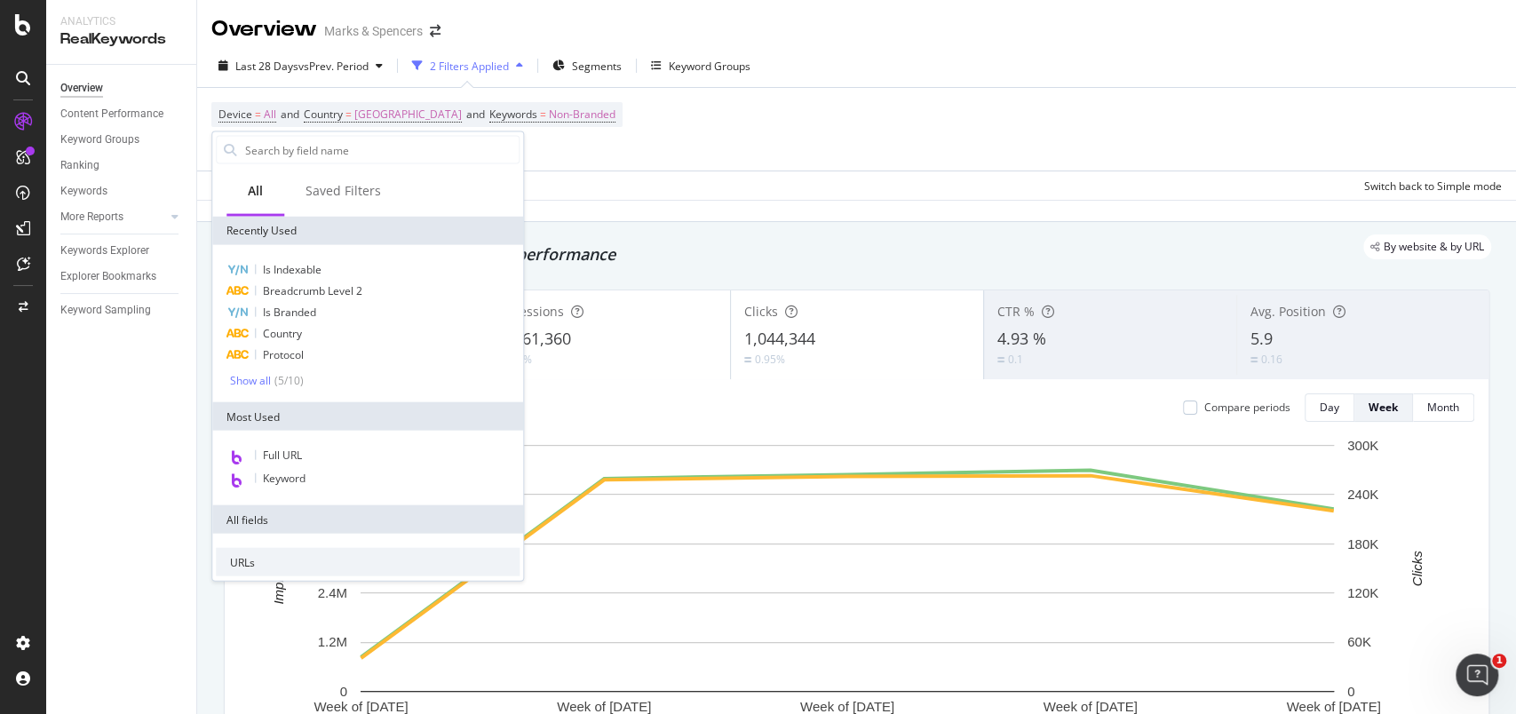
click at [599, 136] on div "Device = All and Country = [GEOGRAPHIC_DATA] and Keywords = Non-Branded Add Fil…" at bounding box center [416, 129] width 411 height 54
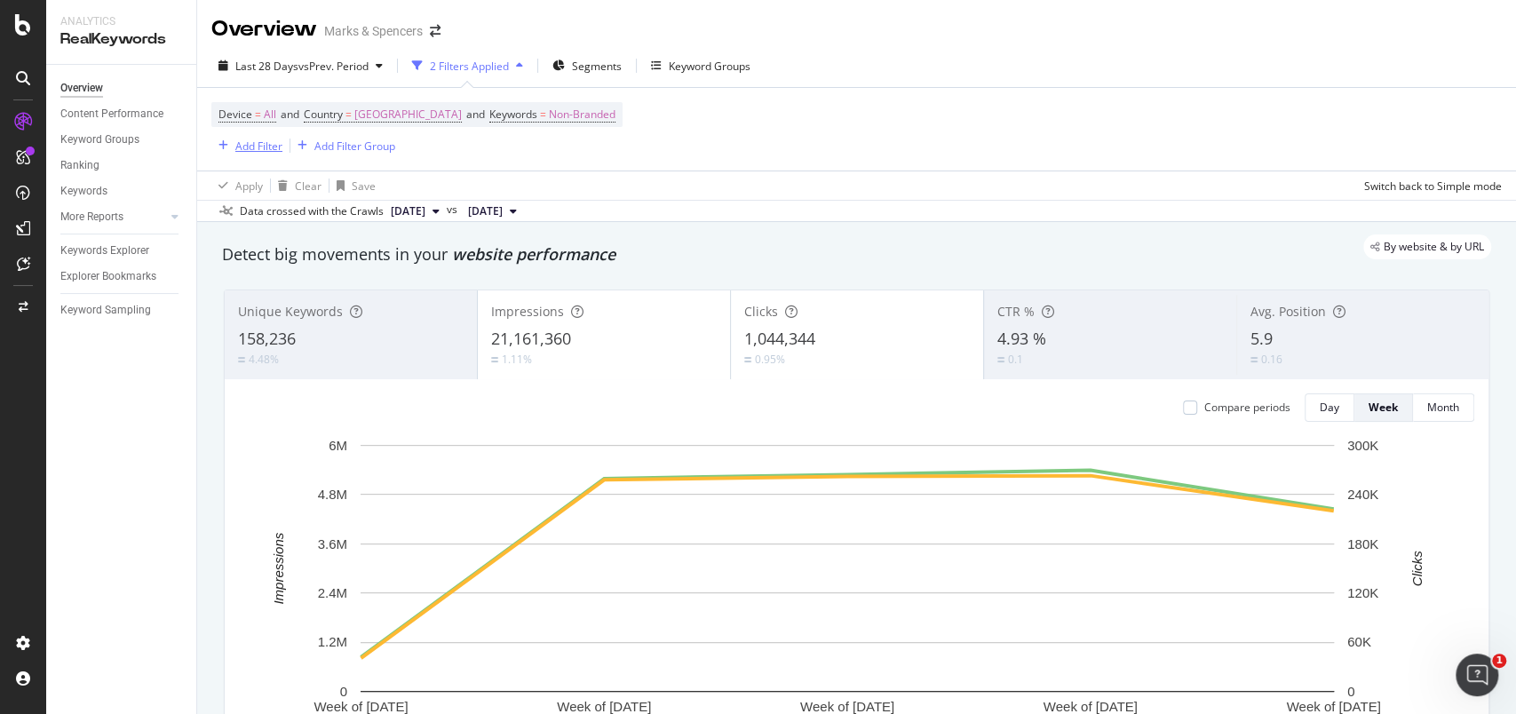
click at [279, 146] on div "Add Filter" at bounding box center [258, 146] width 47 height 15
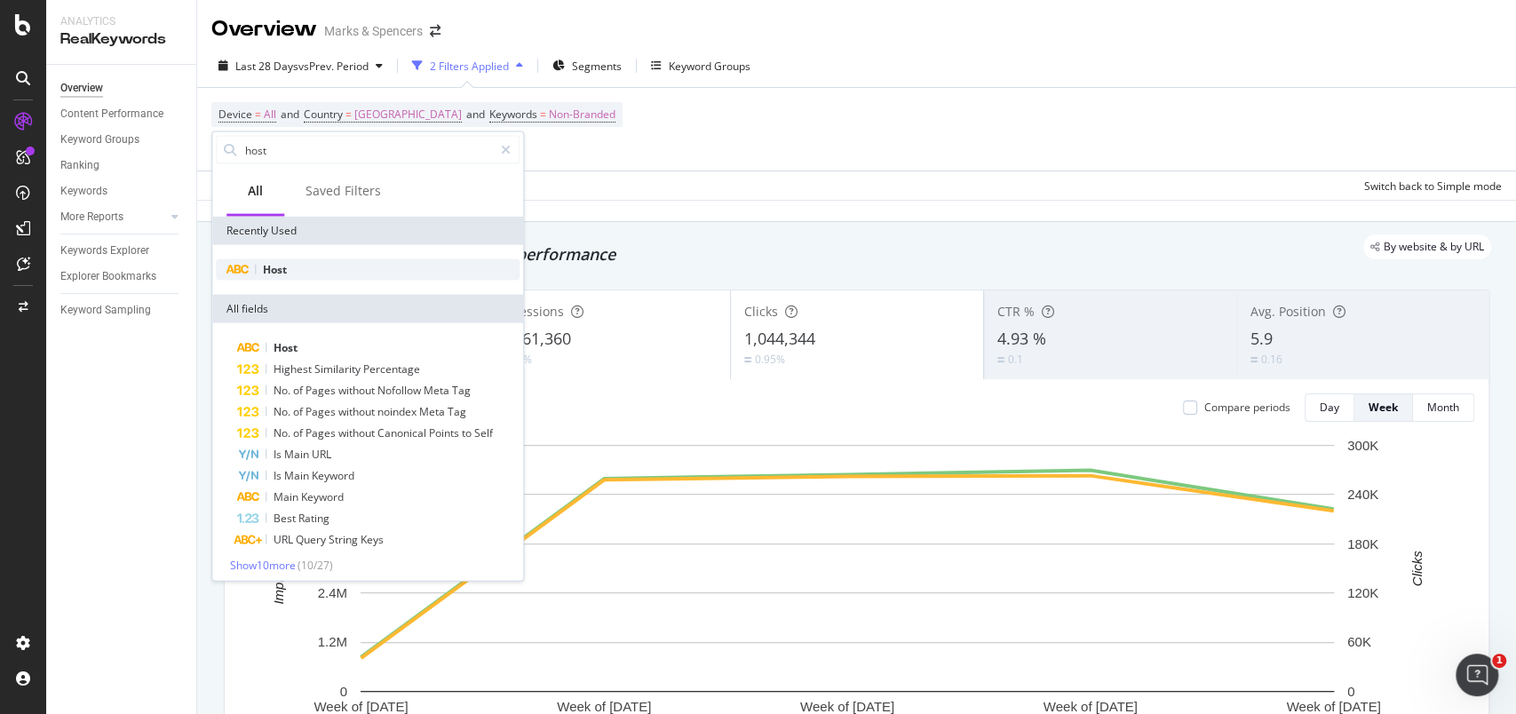
type input "host"
click at [275, 266] on span "Host" at bounding box center [275, 269] width 24 height 15
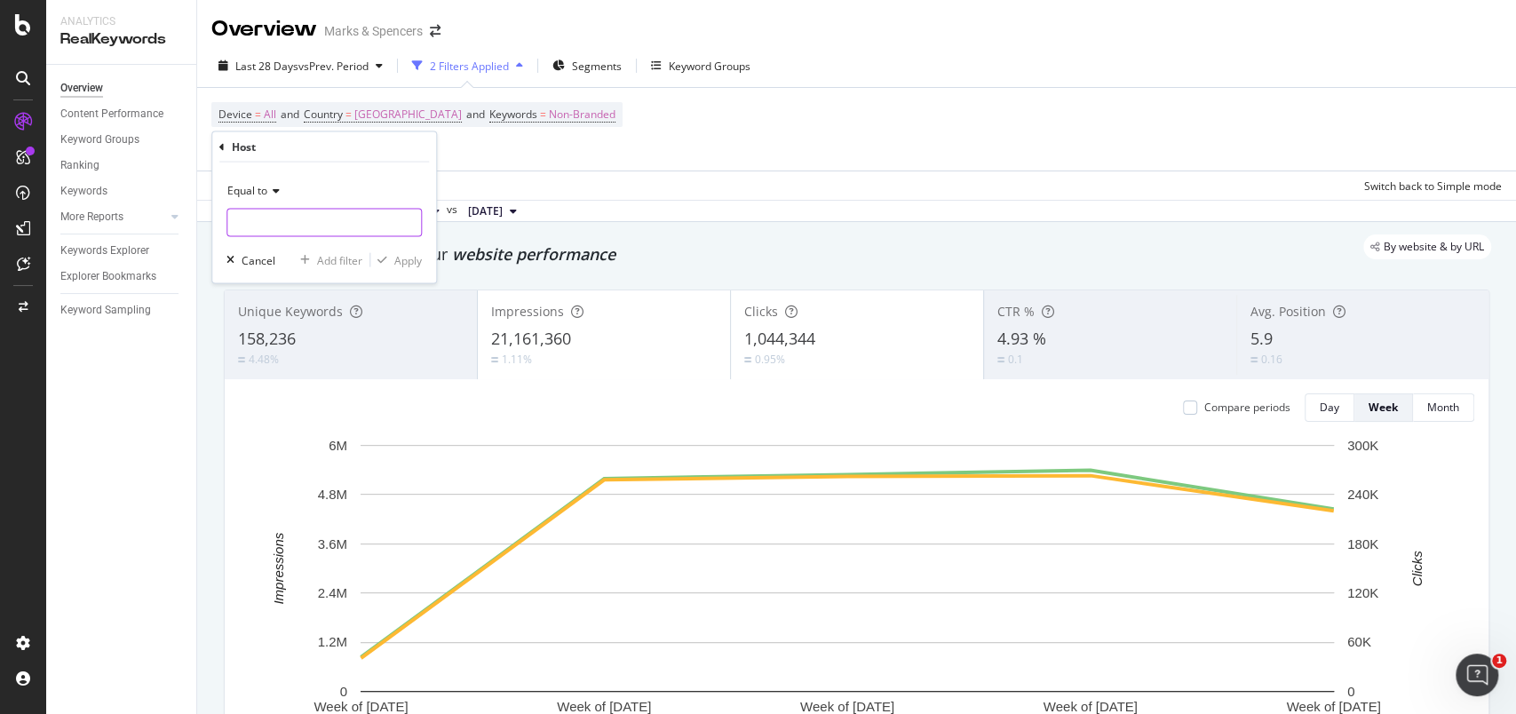
click at [291, 231] on input "text" at bounding box center [324, 223] width 194 height 28
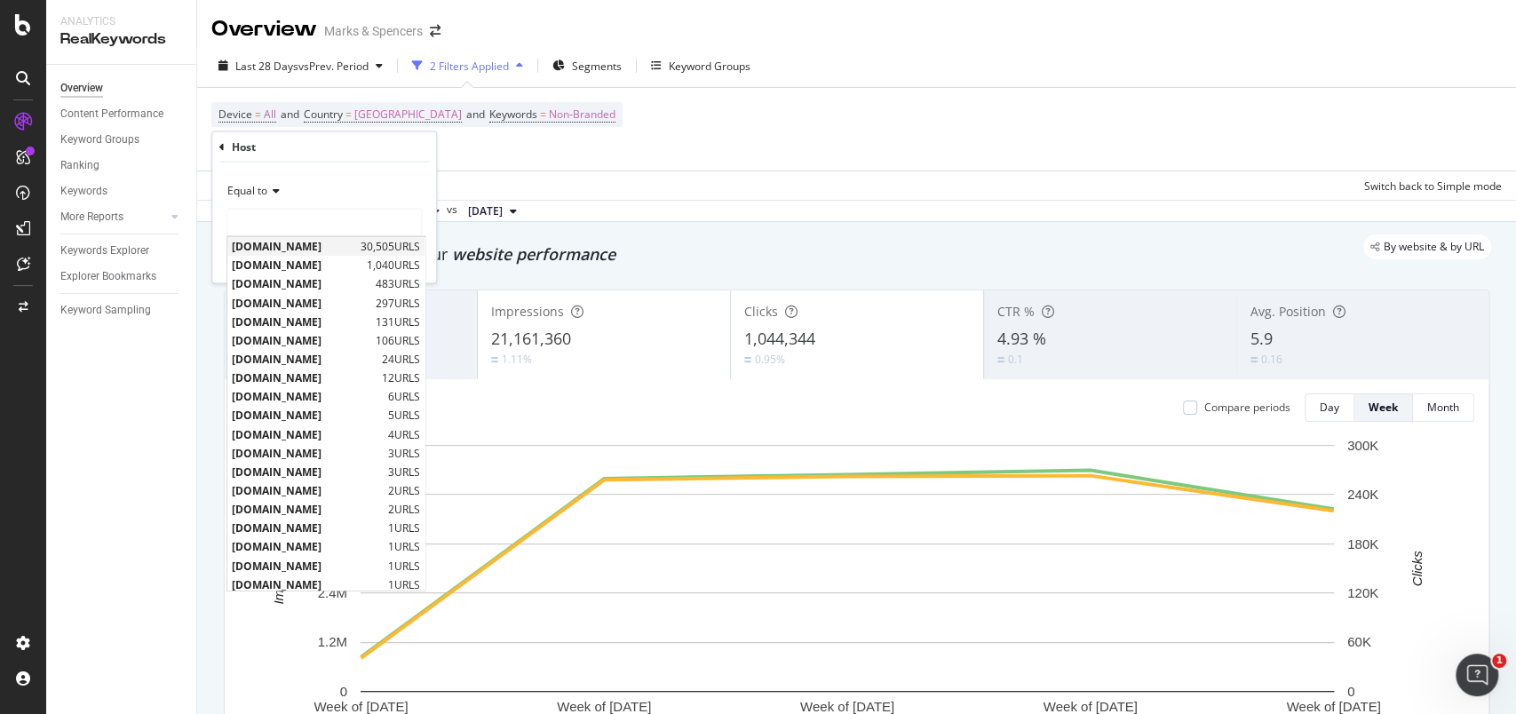
click at [291, 239] on span "[DOMAIN_NAME]" at bounding box center [294, 246] width 124 height 15
type input "[DOMAIN_NAME]"
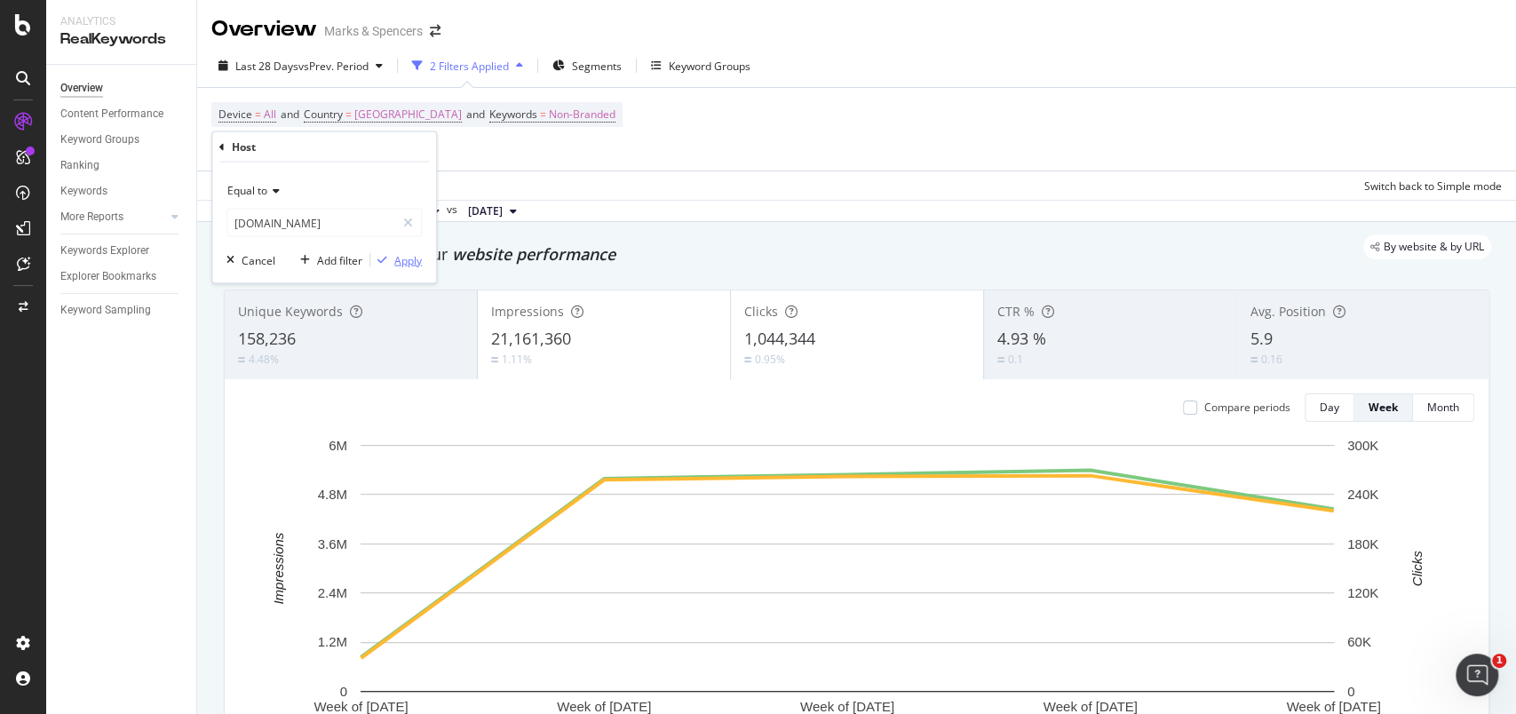
click at [405, 260] on div "Apply" at bounding box center [408, 259] width 28 height 15
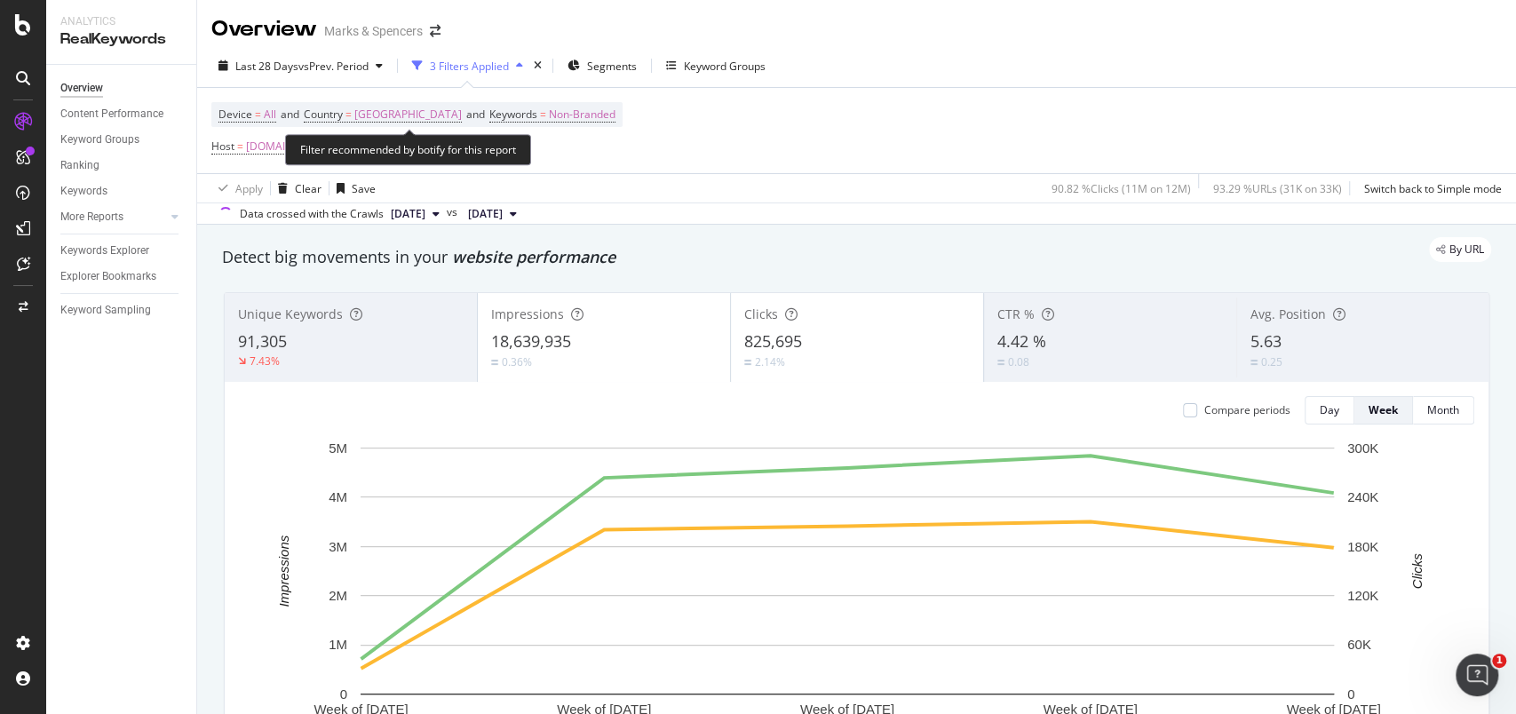
click at [703, 134] on div "Device = All and Country = [GEOGRAPHIC_DATA] and Keywords = Non-Branded Host = …" at bounding box center [856, 130] width 1290 height 85
click at [418, 145] on div "Add Filter" at bounding box center [394, 146] width 47 height 15
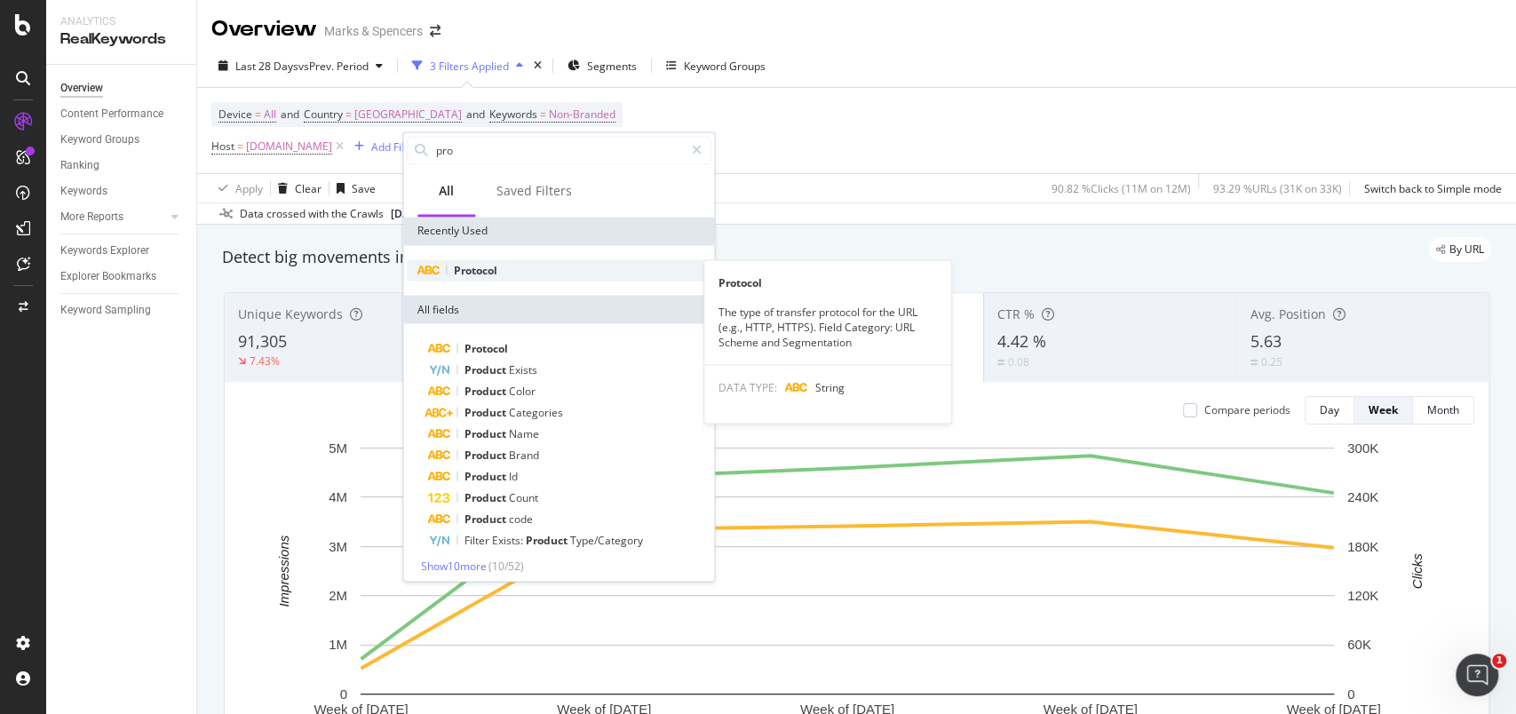
type input "pro"
click at [488, 263] on span "Protocol" at bounding box center [476, 269] width 44 height 15
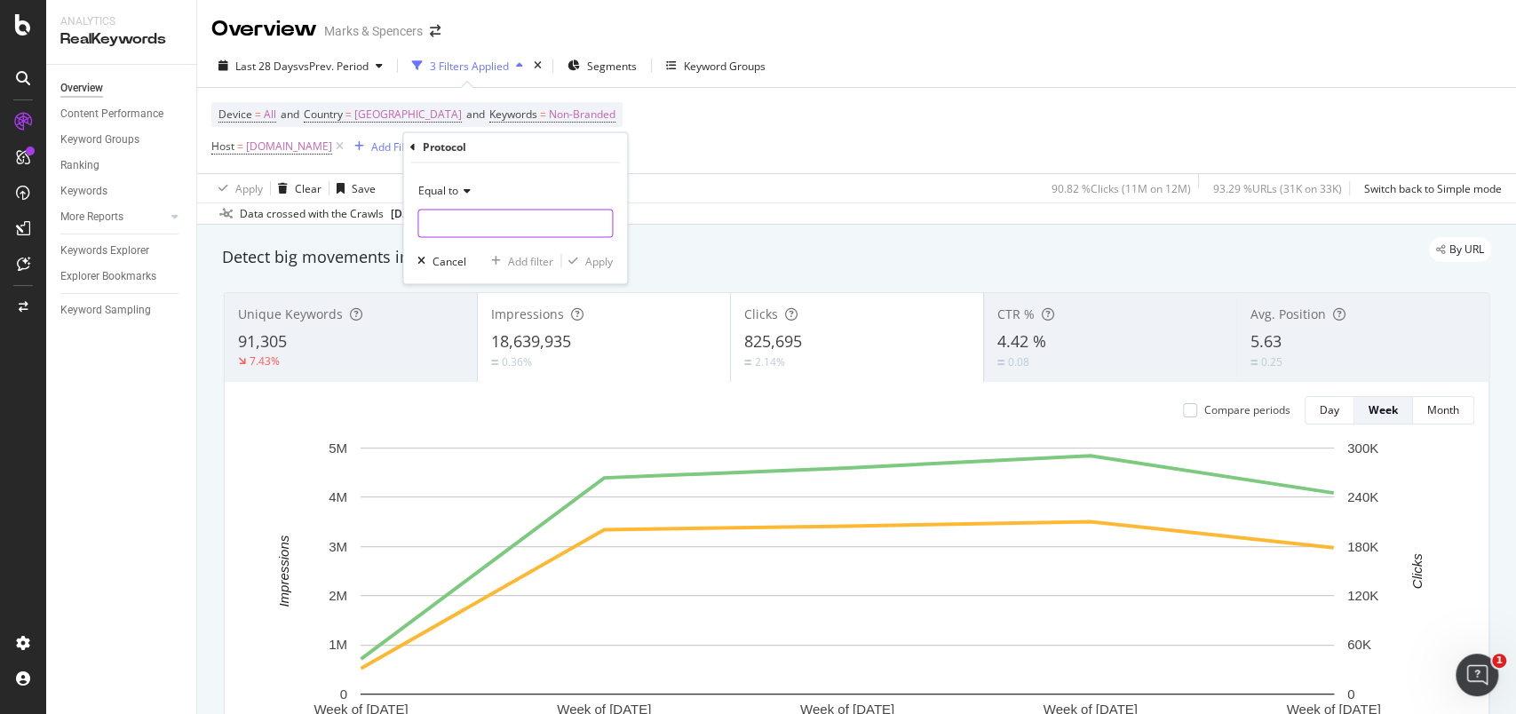
click at [503, 226] on input "text" at bounding box center [515, 224] width 194 height 28
click at [497, 242] on span "https" at bounding box center [485, 247] width 124 height 15
type input "https"
click at [581, 260] on div "button" at bounding box center [573, 261] width 24 height 11
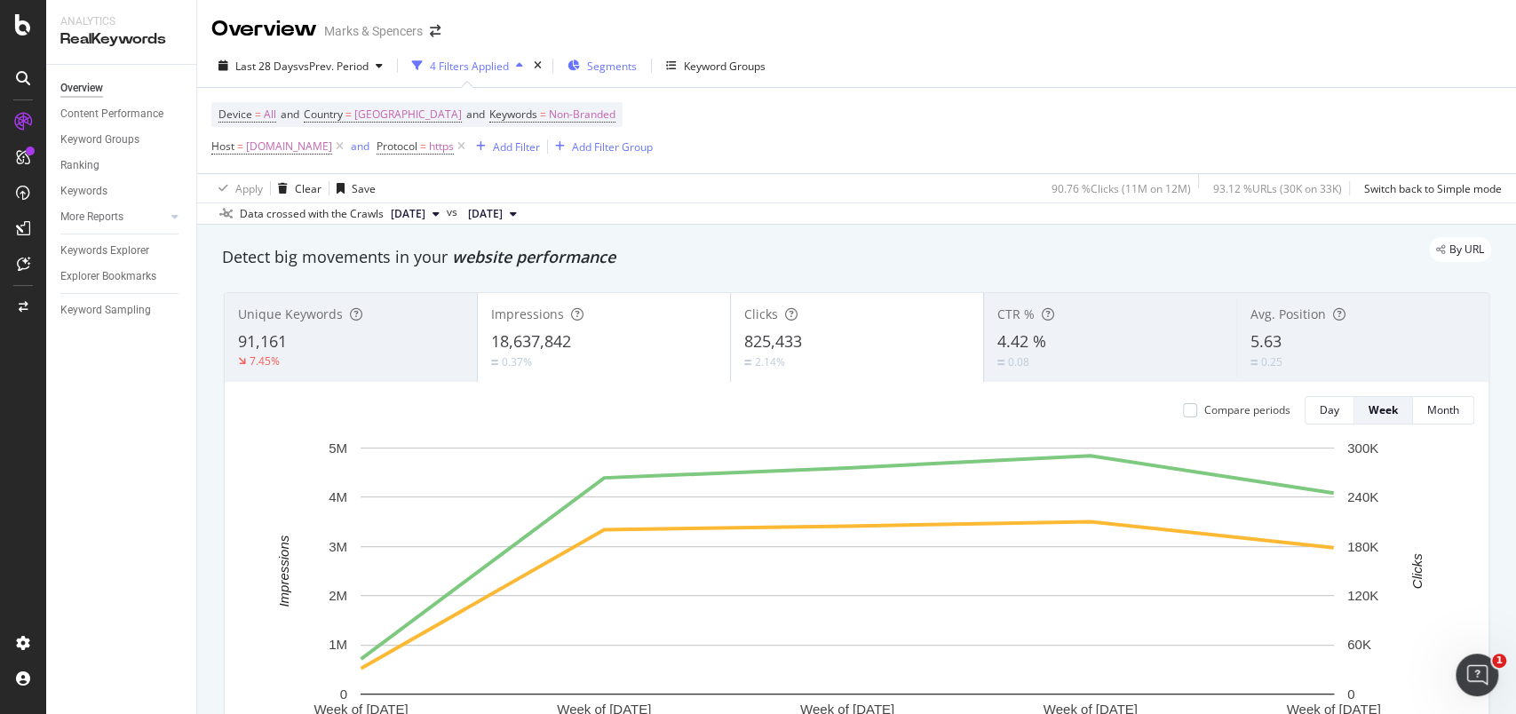
click at [622, 65] on span "Segments" at bounding box center [612, 66] width 50 height 15
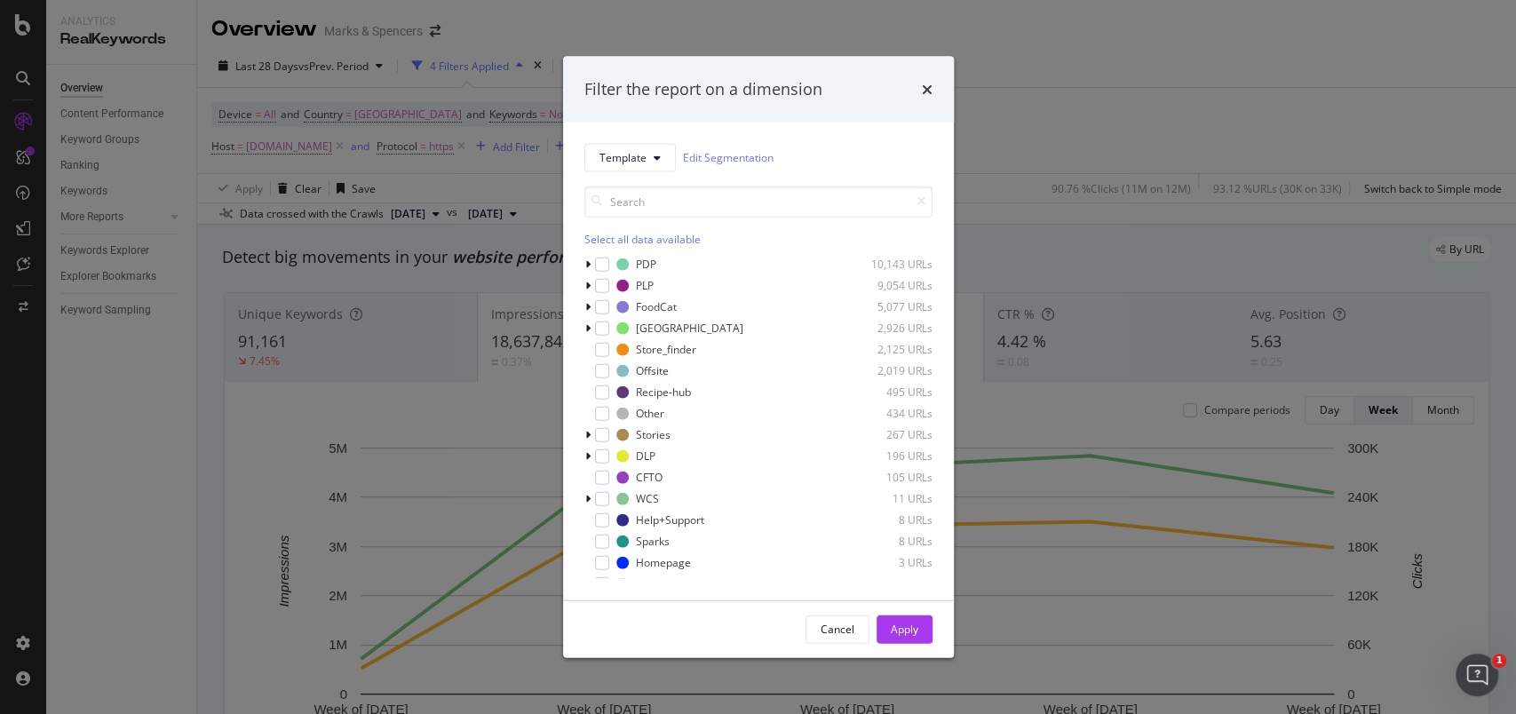
click at [1035, 55] on div "Filter the report on a dimension Template Edit Segmentation Select all data ava…" at bounding box center [758, 357] width 1516 height 714
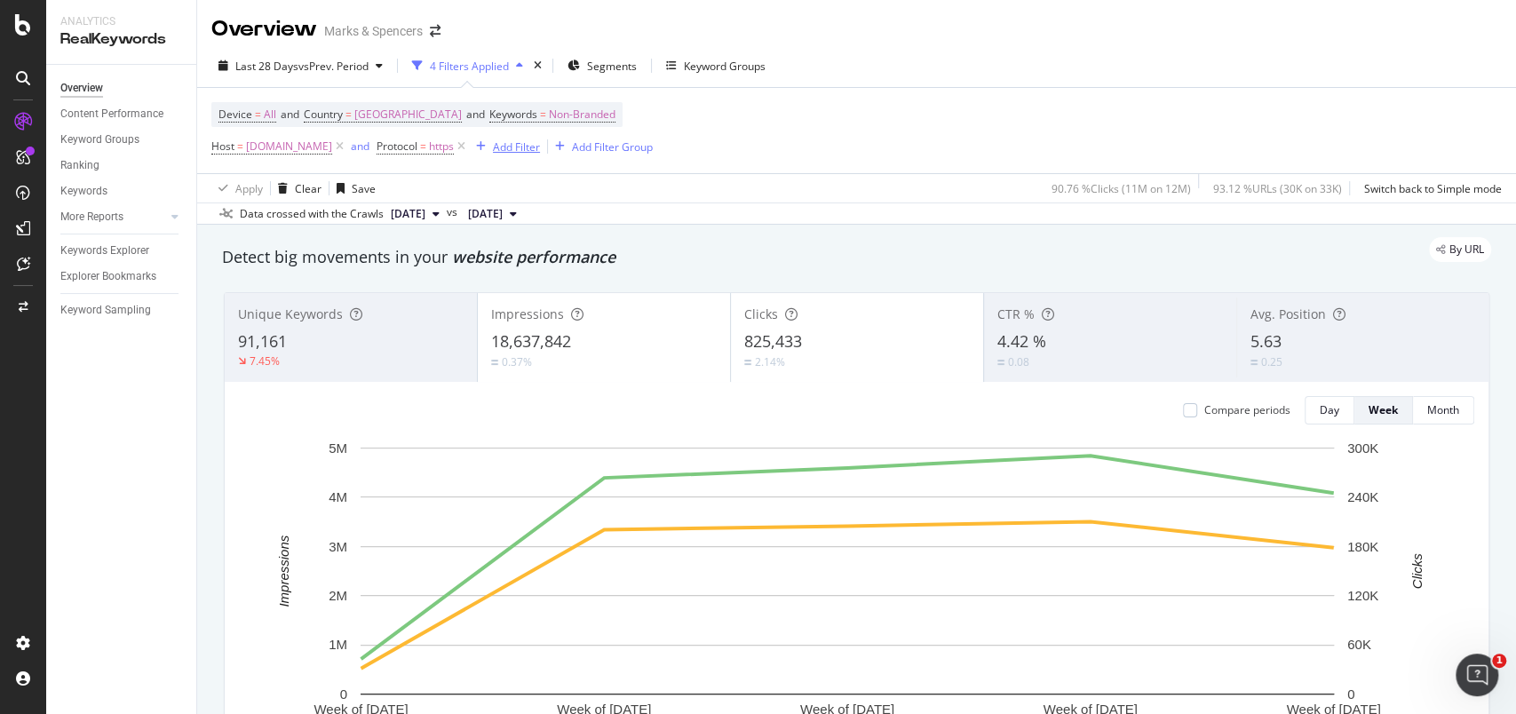
click at [540, 146] on div "Add Filter" at bounding box center [516, 146] width 47 height 15
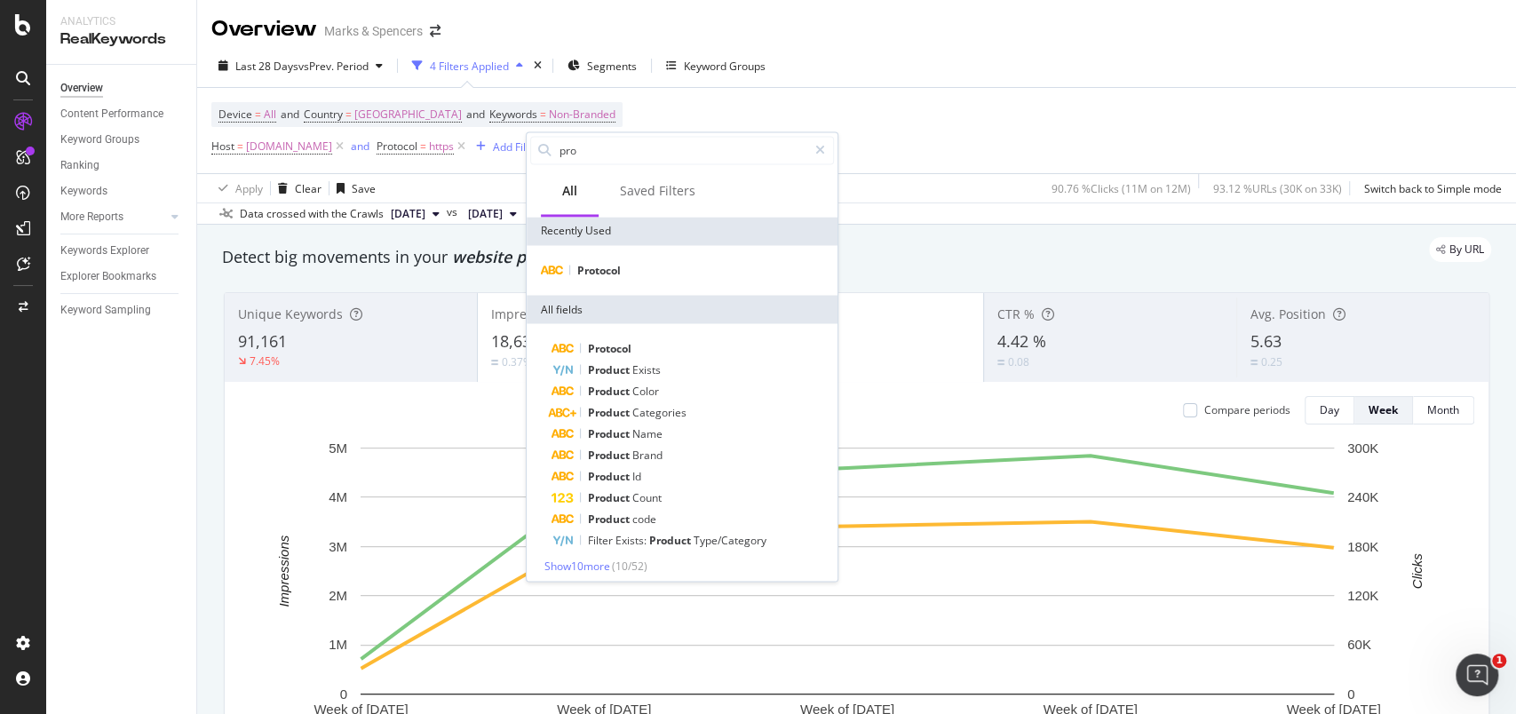
click at [805, 96] on div "Device = All and Country = [GEOGRAPHIC_DATA] and Keywords = Non-Branded Host = …" at bounding box center [856, 130] width 1290 height 85
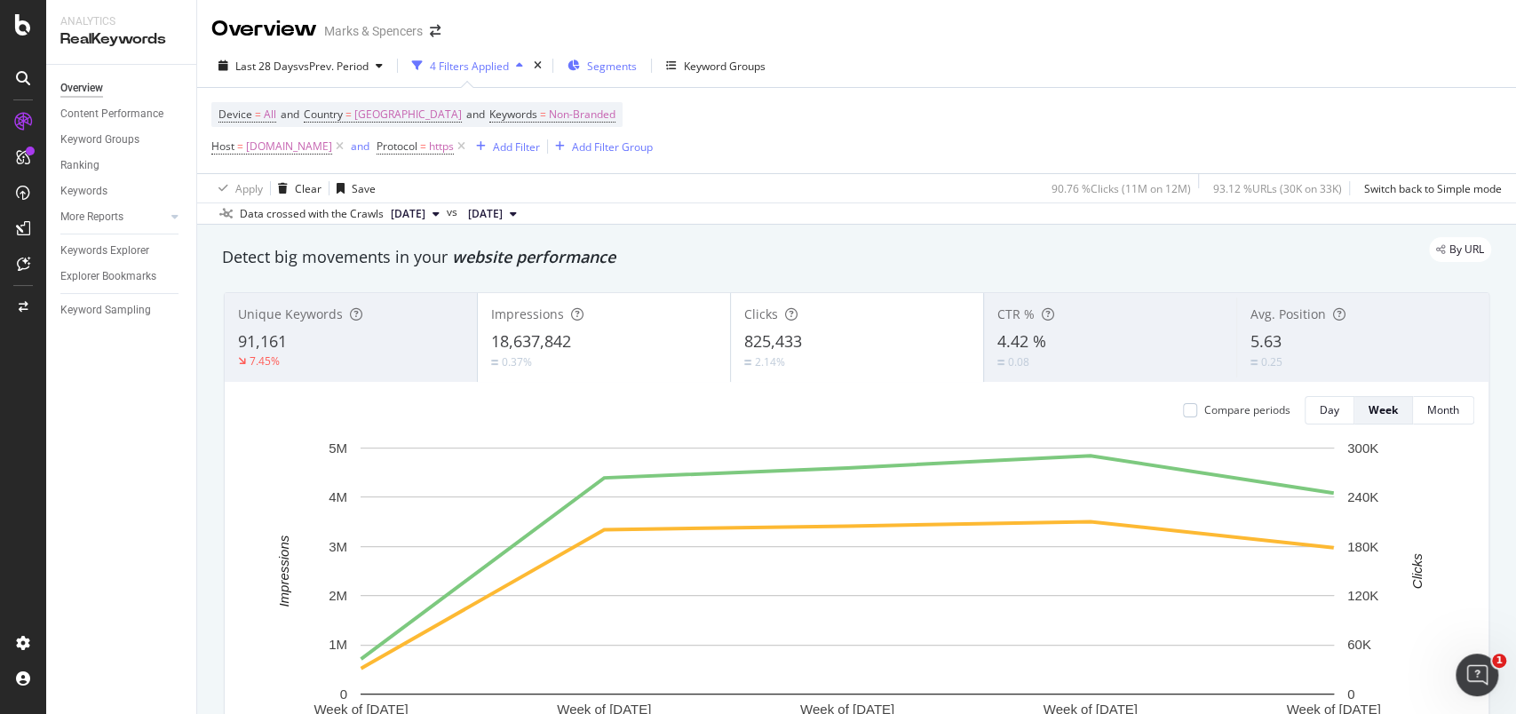
click at [624, 69] on span "Segments" at bounding box center [612, 66] width 50 height 15
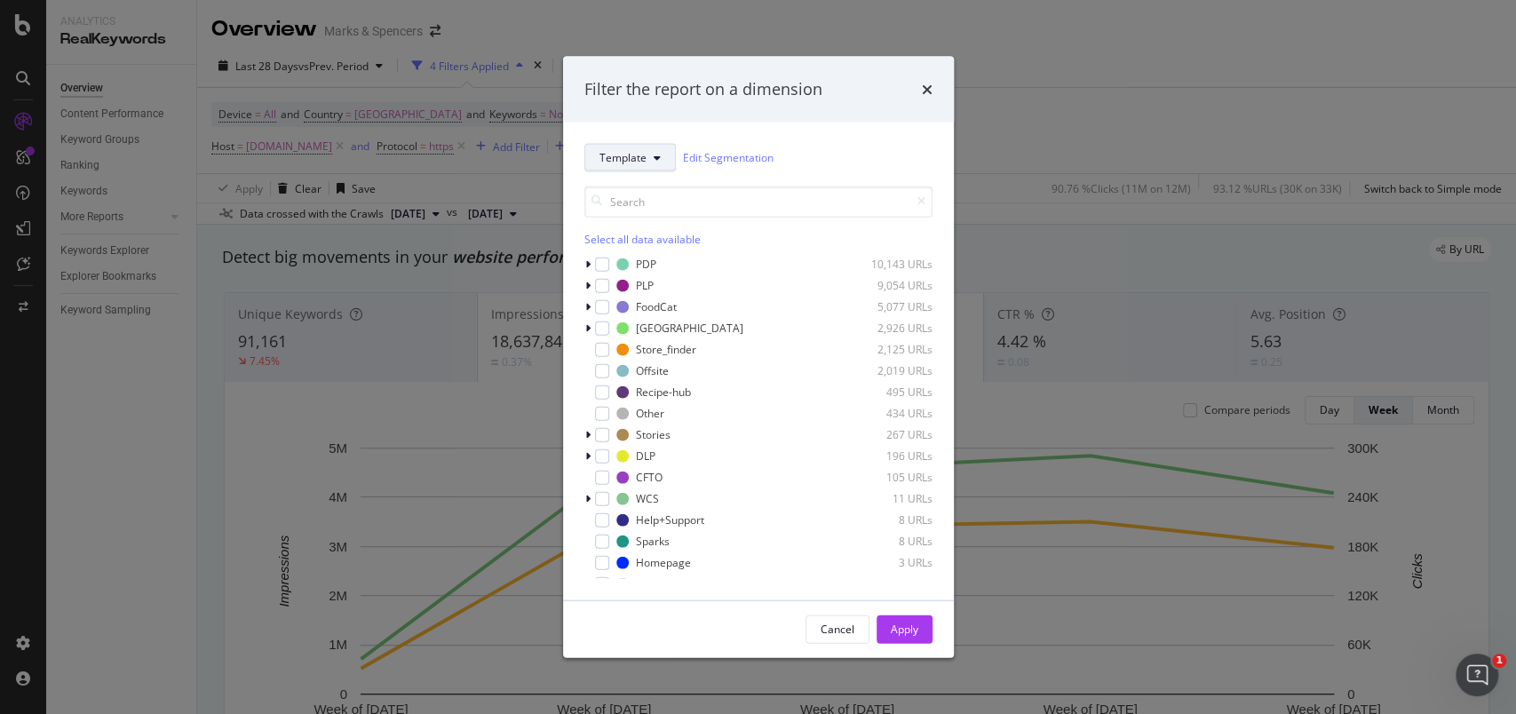
click at [633, 166] on button "Template" at bounding box center [629, 157] width 91 height 28
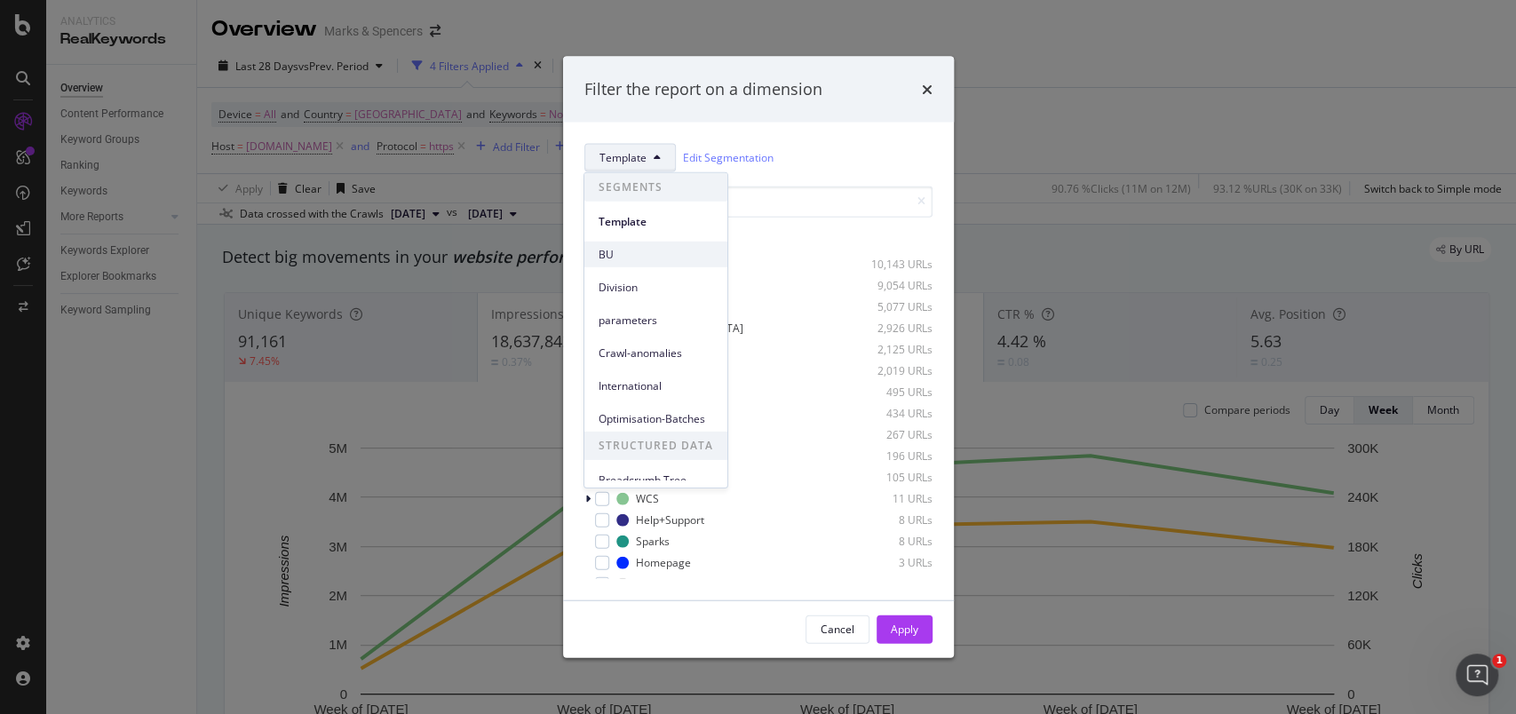
click at [622, 250] on span "BU" at bounding box center [656, 254] width 115 height 16
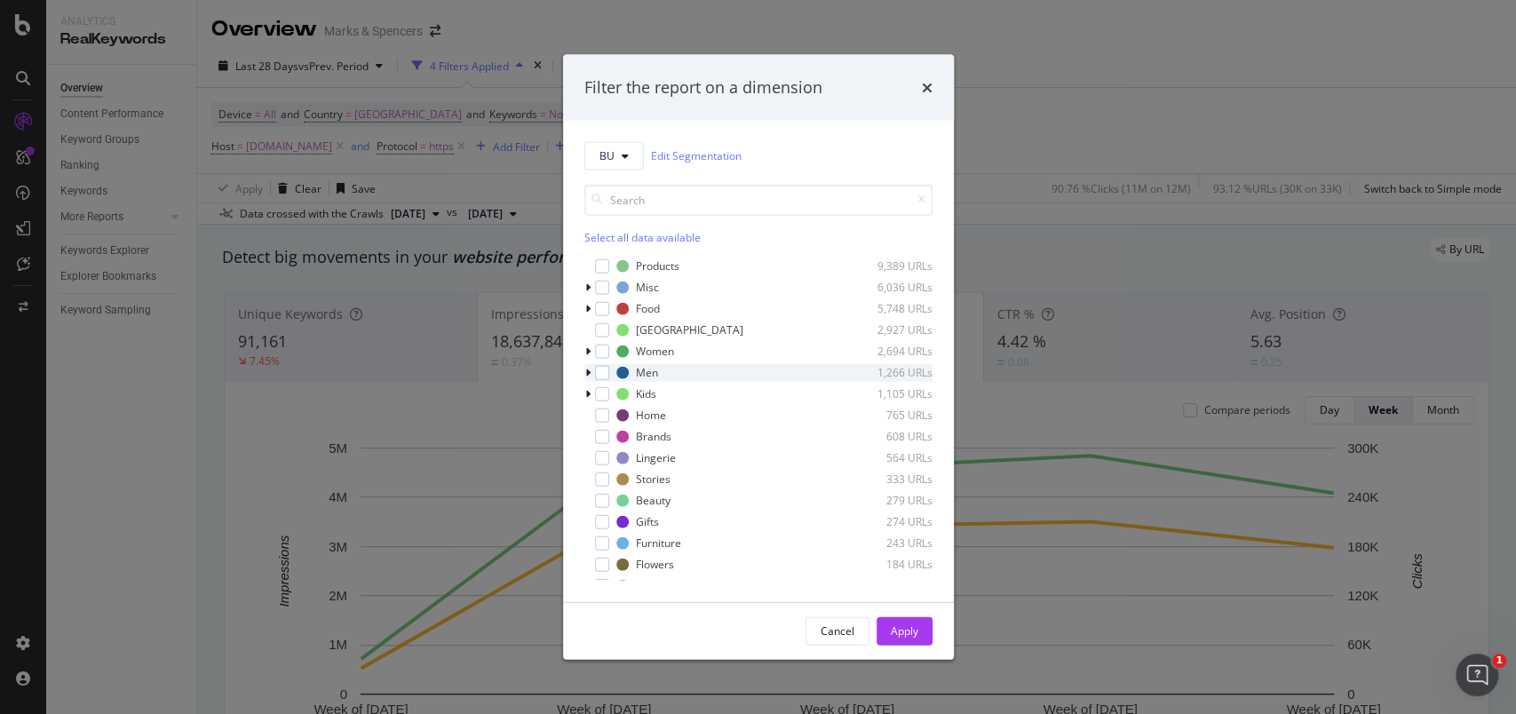
click at [585, 369] on icon "modal" at bounding box center [587, 372] width 5 height 11
click at [584, 369] on icon "modal" at bounding box center [587, 372] width 7 height 11
click at [604, 370] on div "modal" at bounding box center [602, 372] width 14 height 14
click at [881, 625] on button "Apply" at bounding box center [904, 630] width 56 height 28
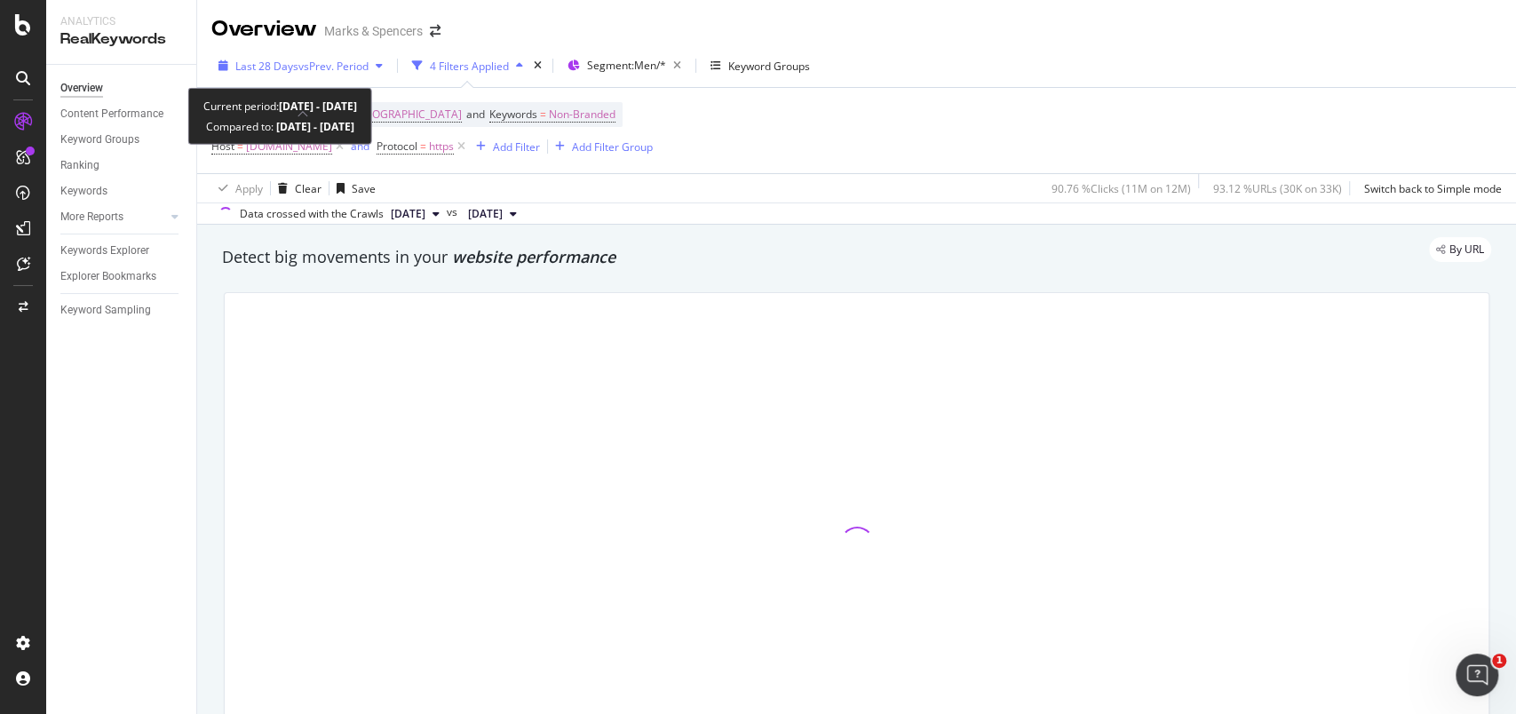
click at [250, 60] on span "Last 28 Days" at bounding box center [266, 66] width 63 height 15
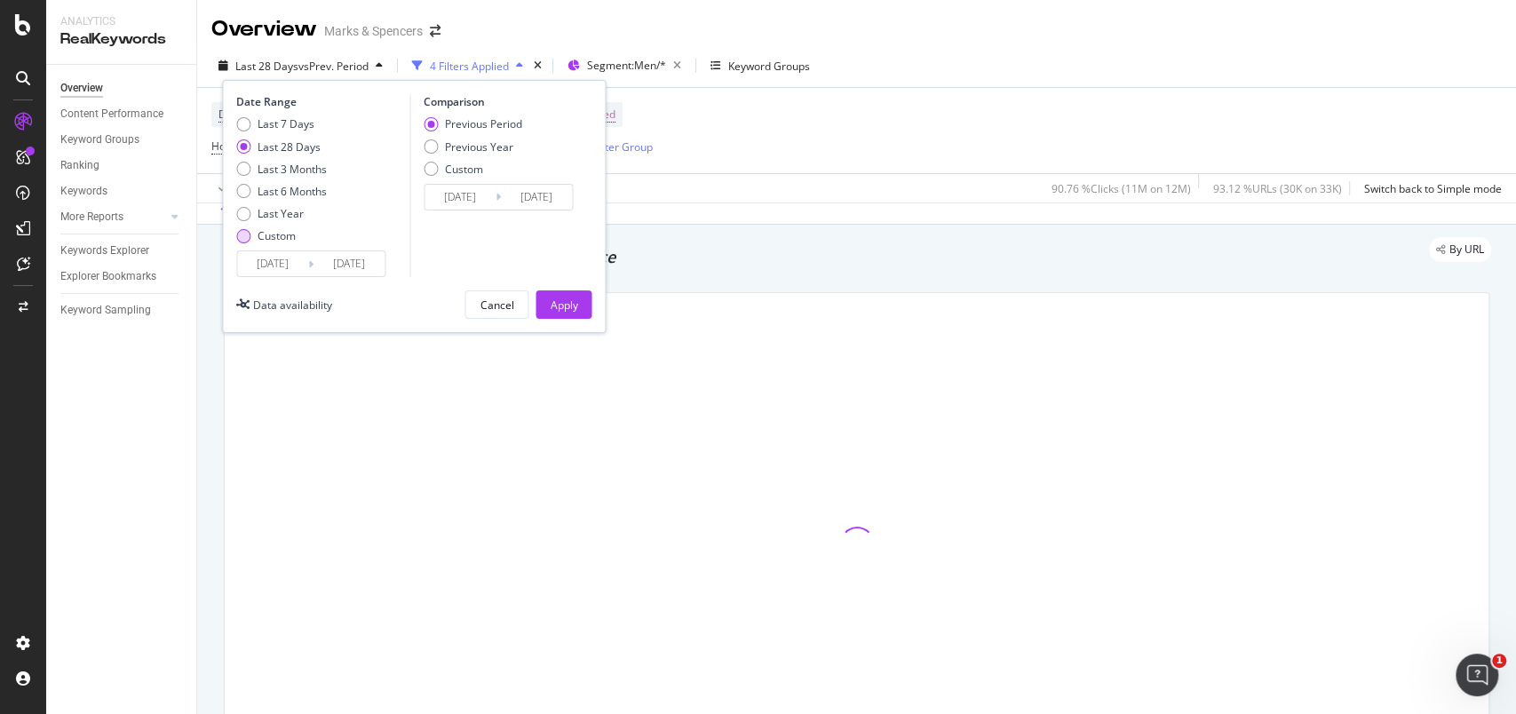
click at [280, 234] on div "Custom" at bounding box center [277, 235] width 38 height 15
click at [280, 251] on input "[DATE]" at bounding box center [272, 263] width 71 height 25
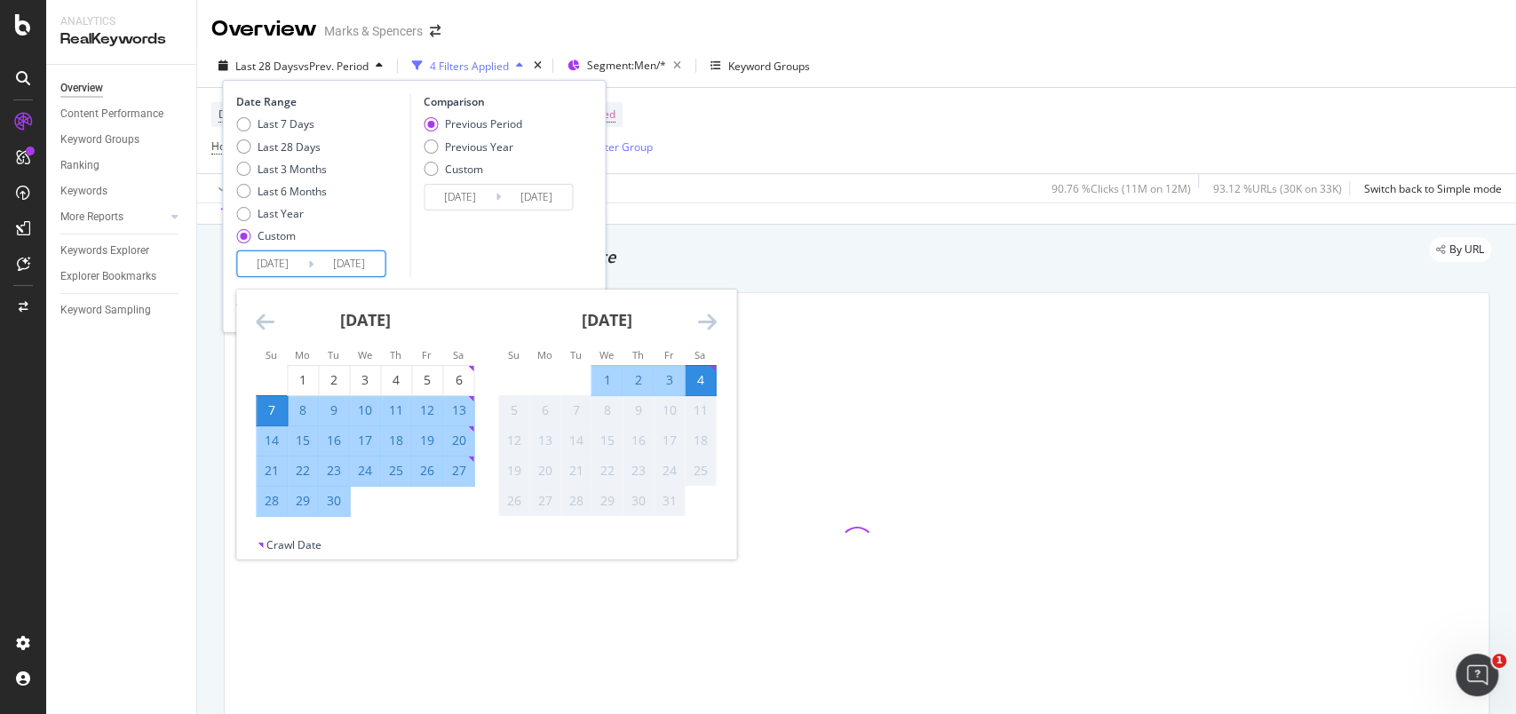
click at [264, 327] on icon "Move backward to switch to the previous month." at bounding box center [265, 321] width 19 height 21
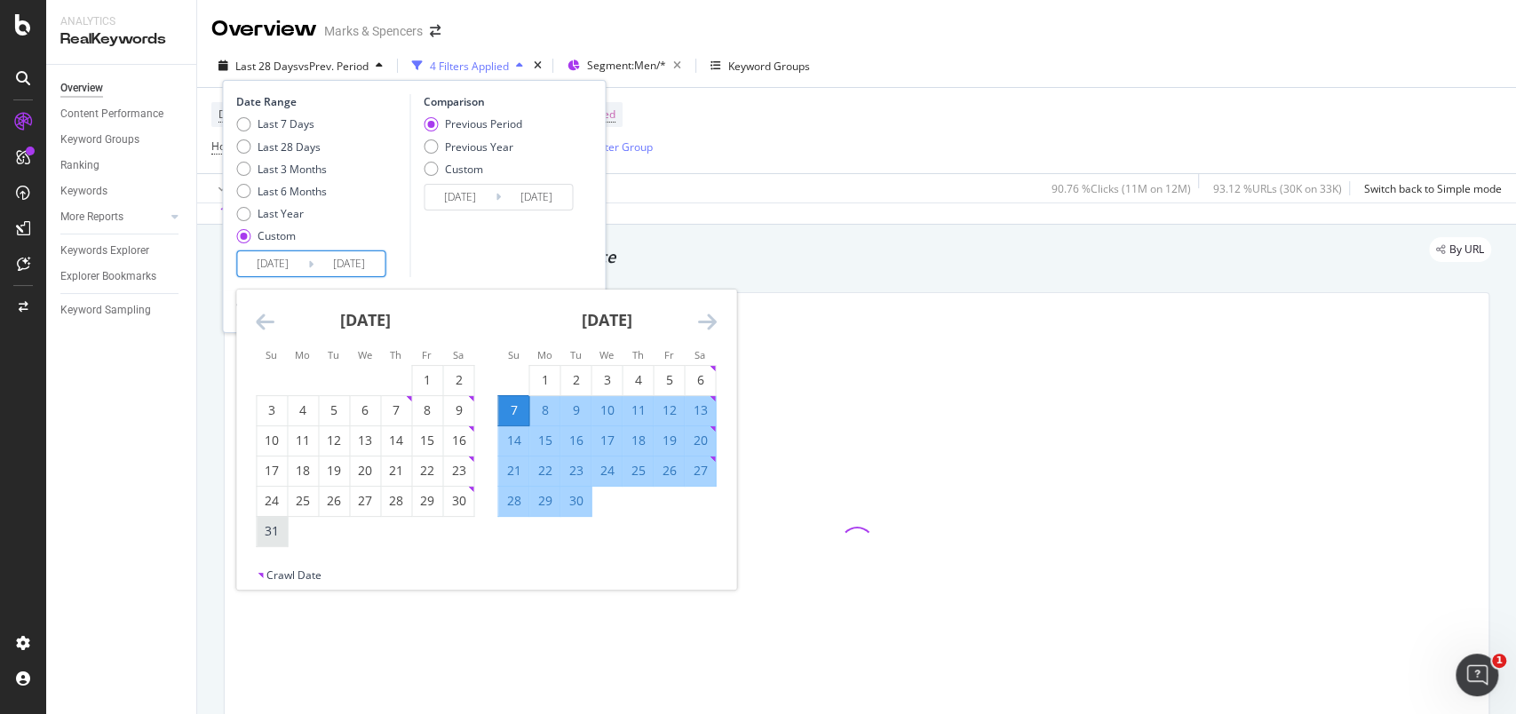
click at [270, 526] on div "31" at bounding box center [272, 531] width 30 height 18
type input "[DATE]"
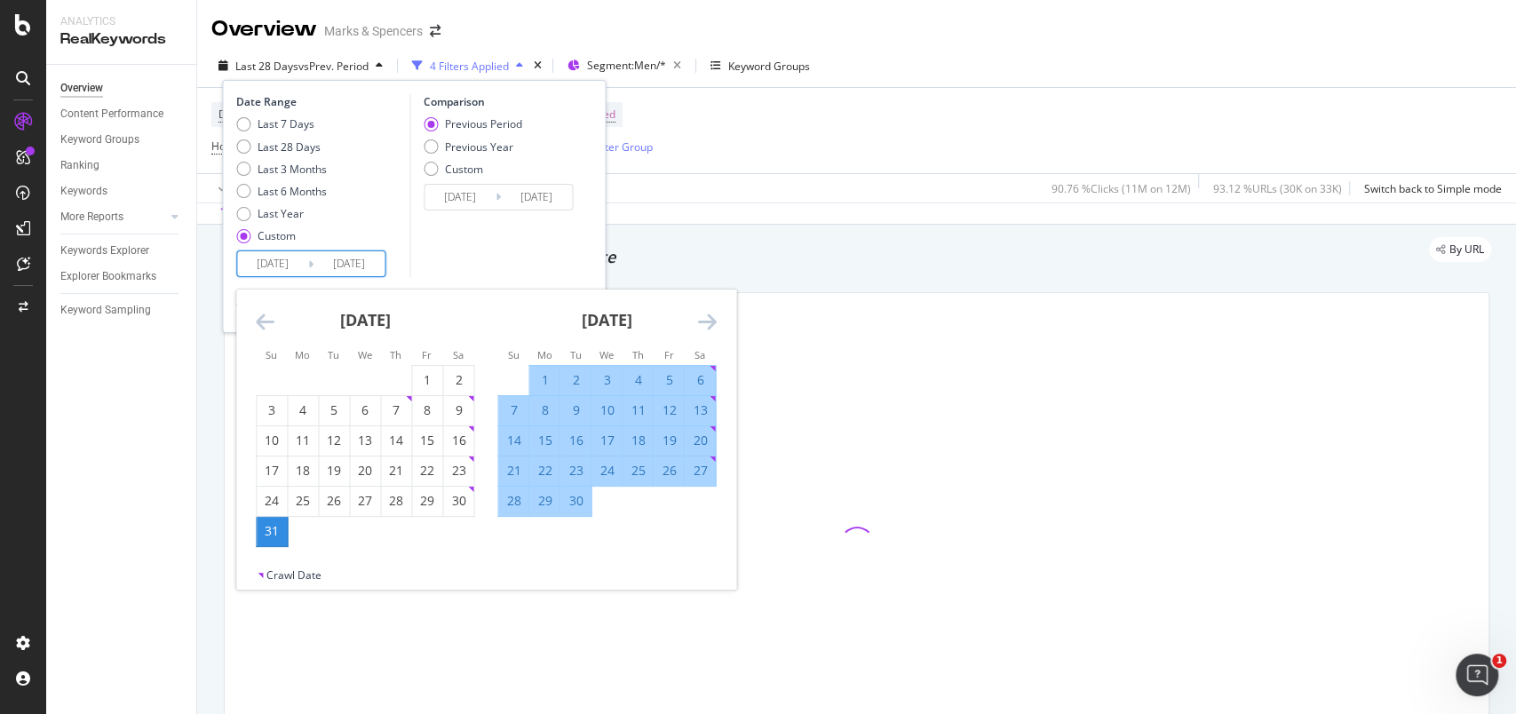
click at [668, 467] on div "26" at bounding box center [669, 471] width 30 height 18
type input "[DATE]"
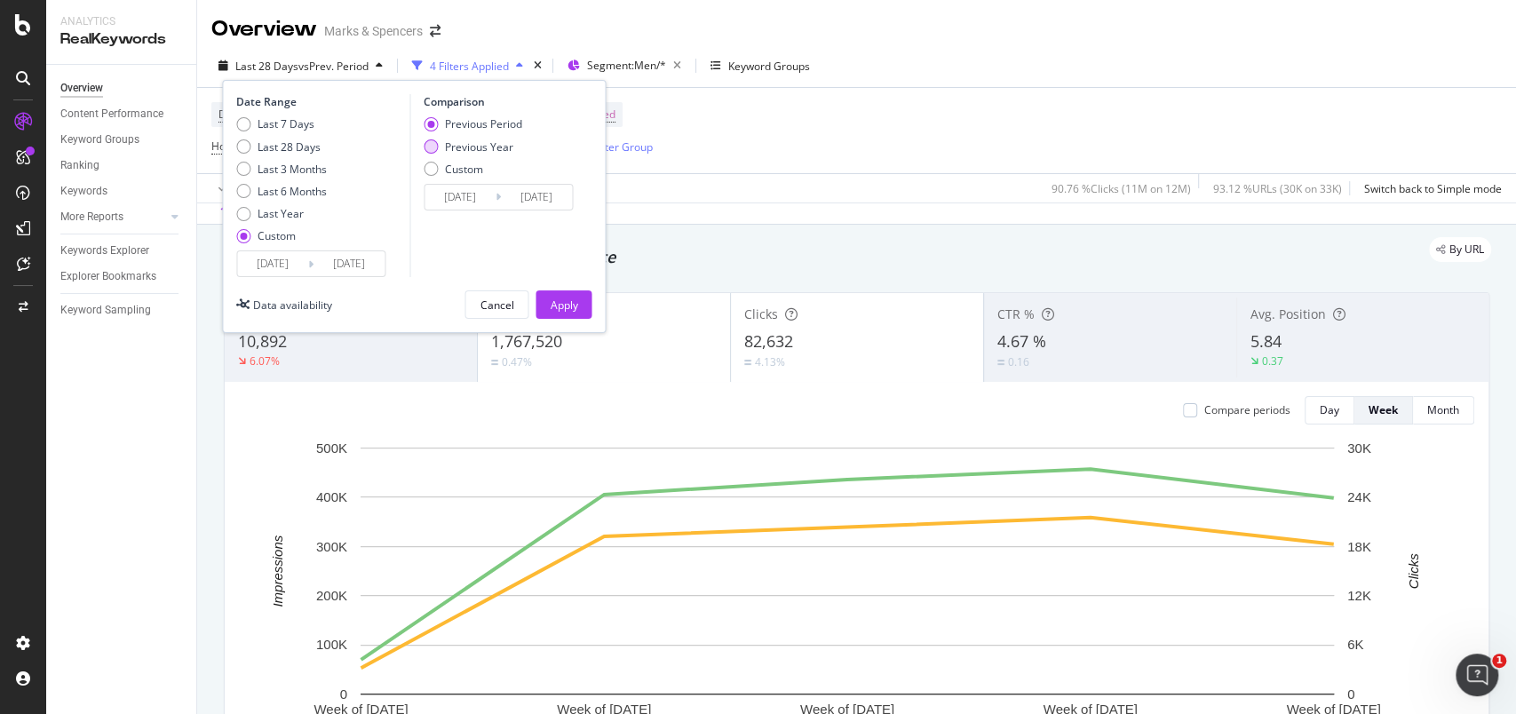
click at [502, 141] on div "Previous Year" at bounding box center [479, 146] width 68 height 15
type input "[DATE]"
click at [568, 297] on div "Apply" at bounding box center [564, 304] width 28 height 15
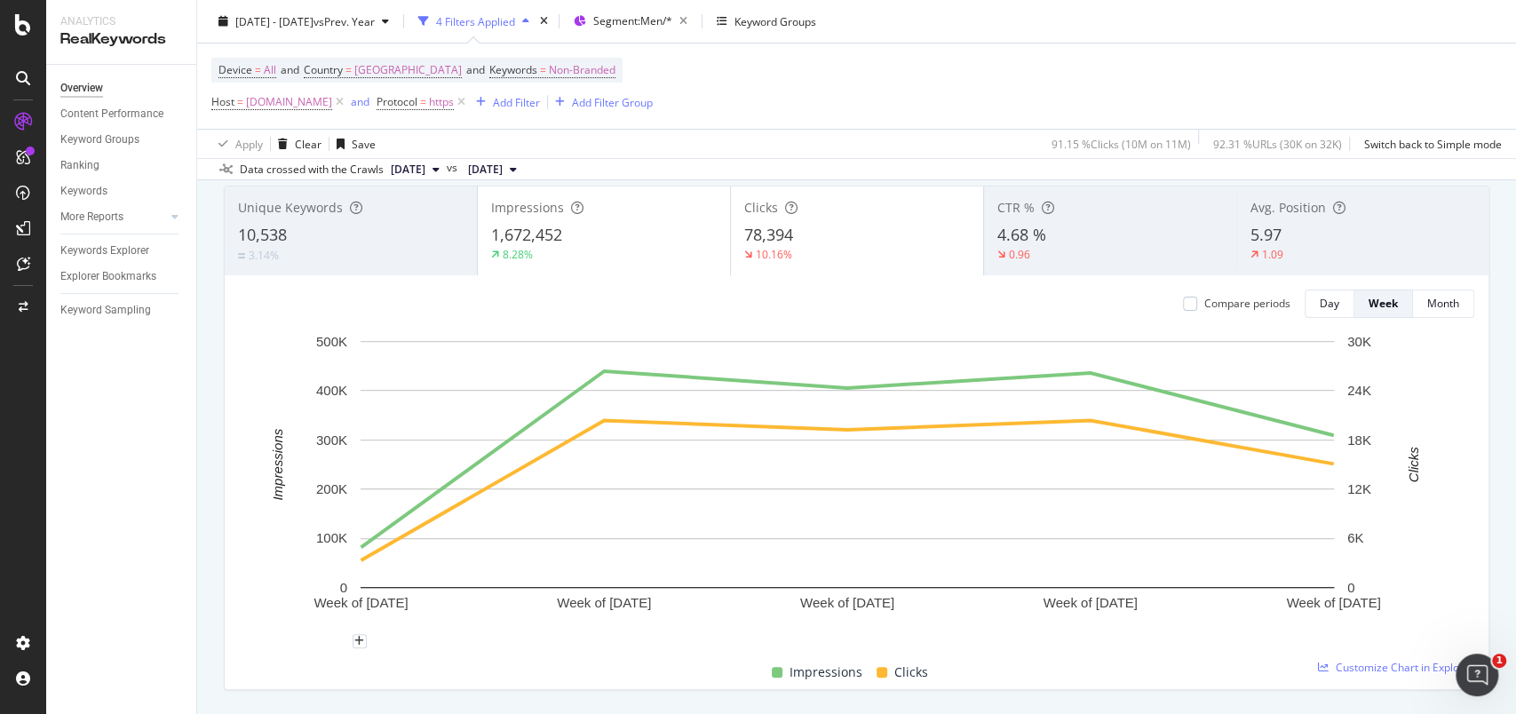
scroll to position [236, 0]
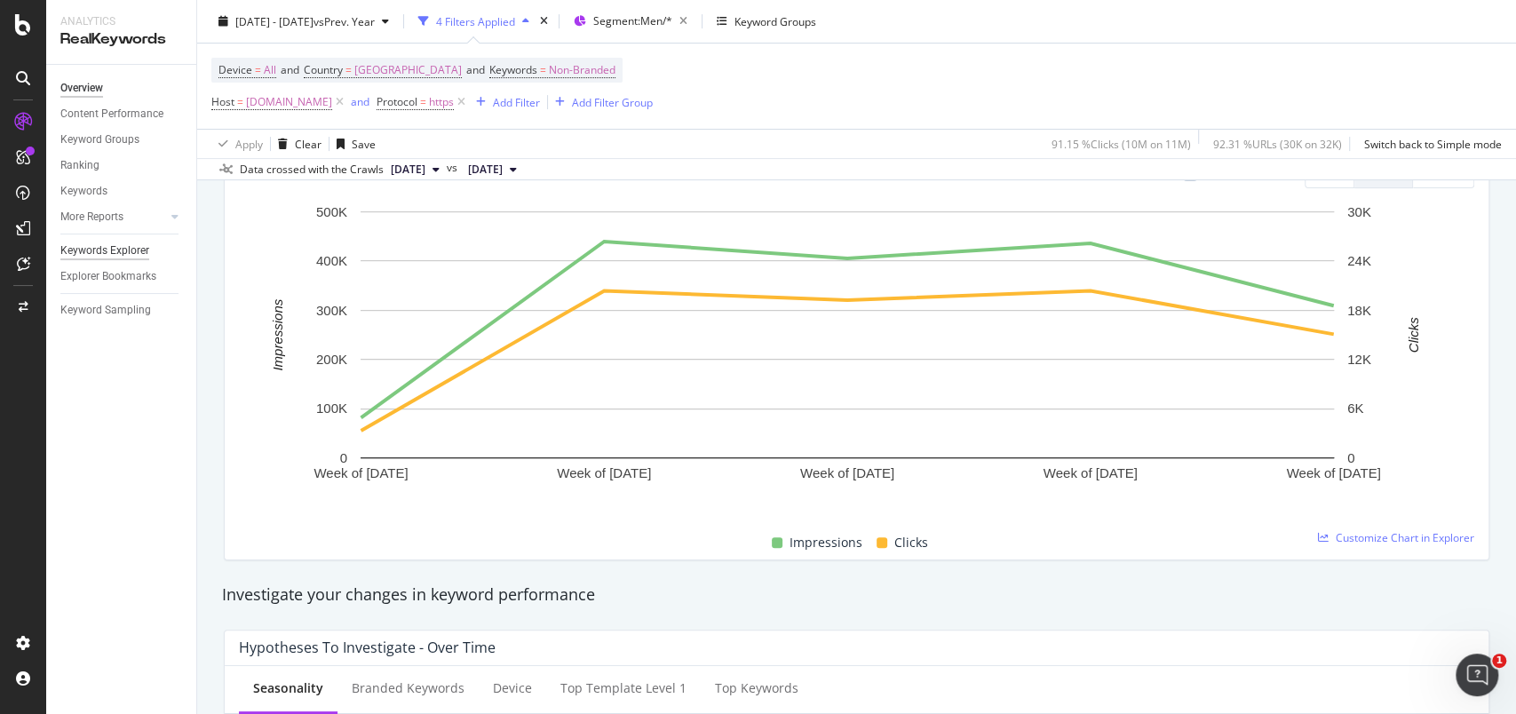
click at [87, 247] on div "Keywords Explorer" at bounding box center [104, 251] width 89 height 19
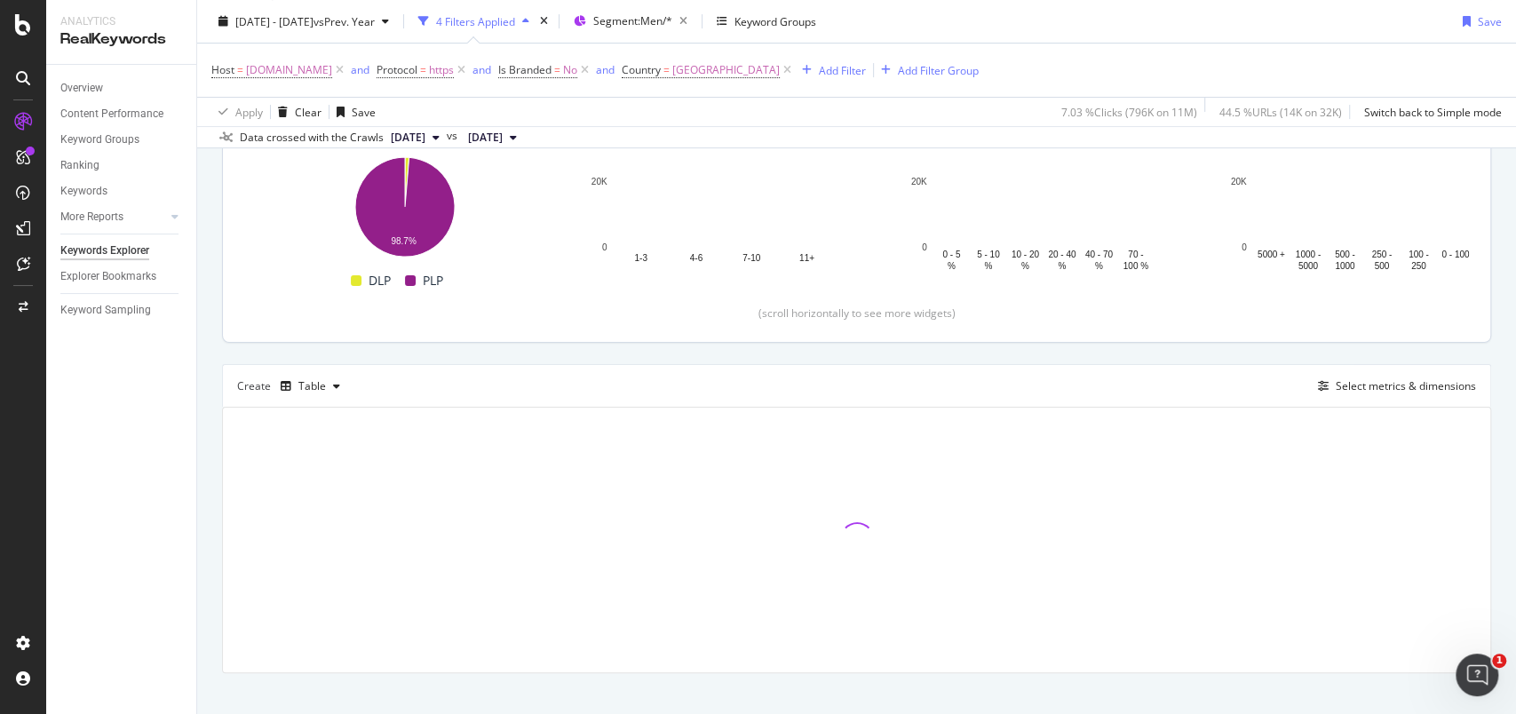
scroll to position [291, 0]
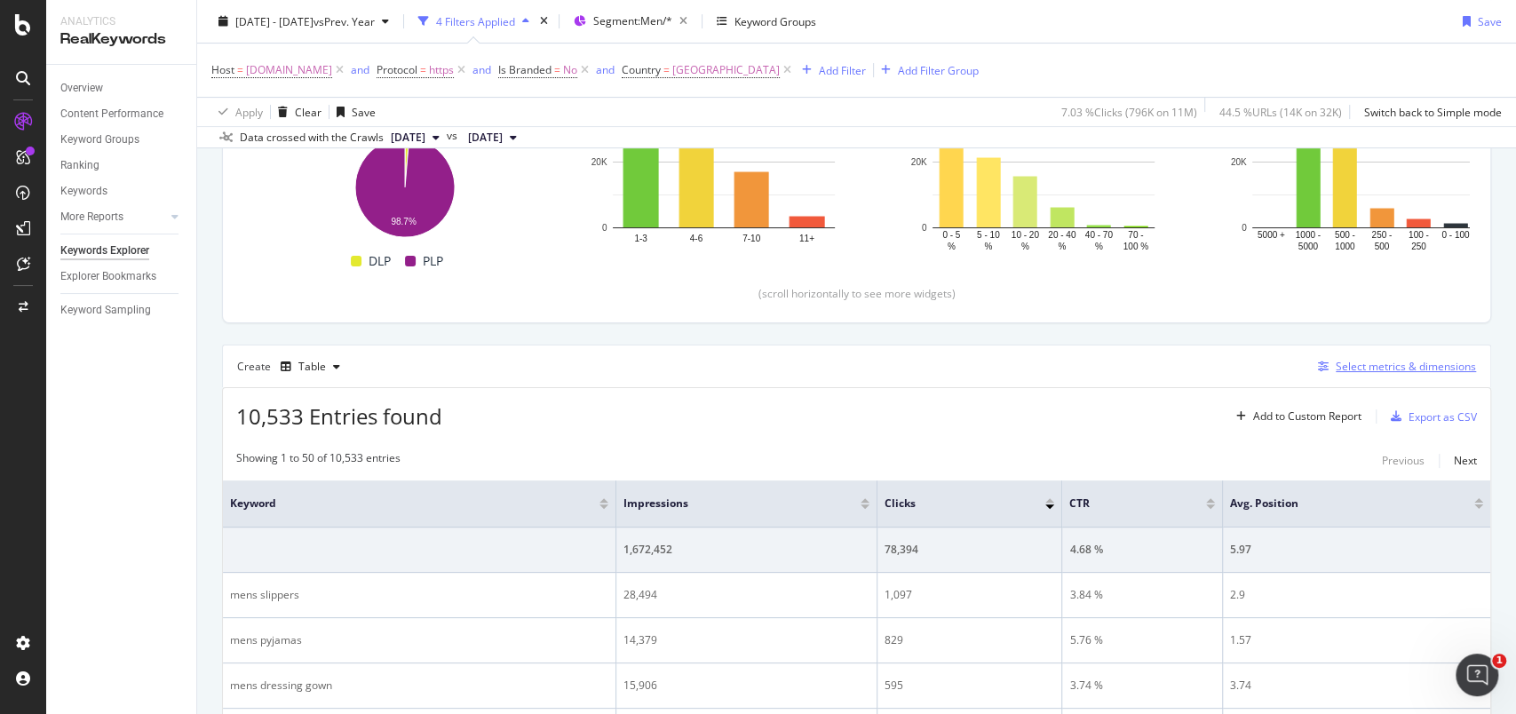
click at [1399, 359] on div "Select metrics & dimensions" at bounding box center [1406, 366] width 140 height 15
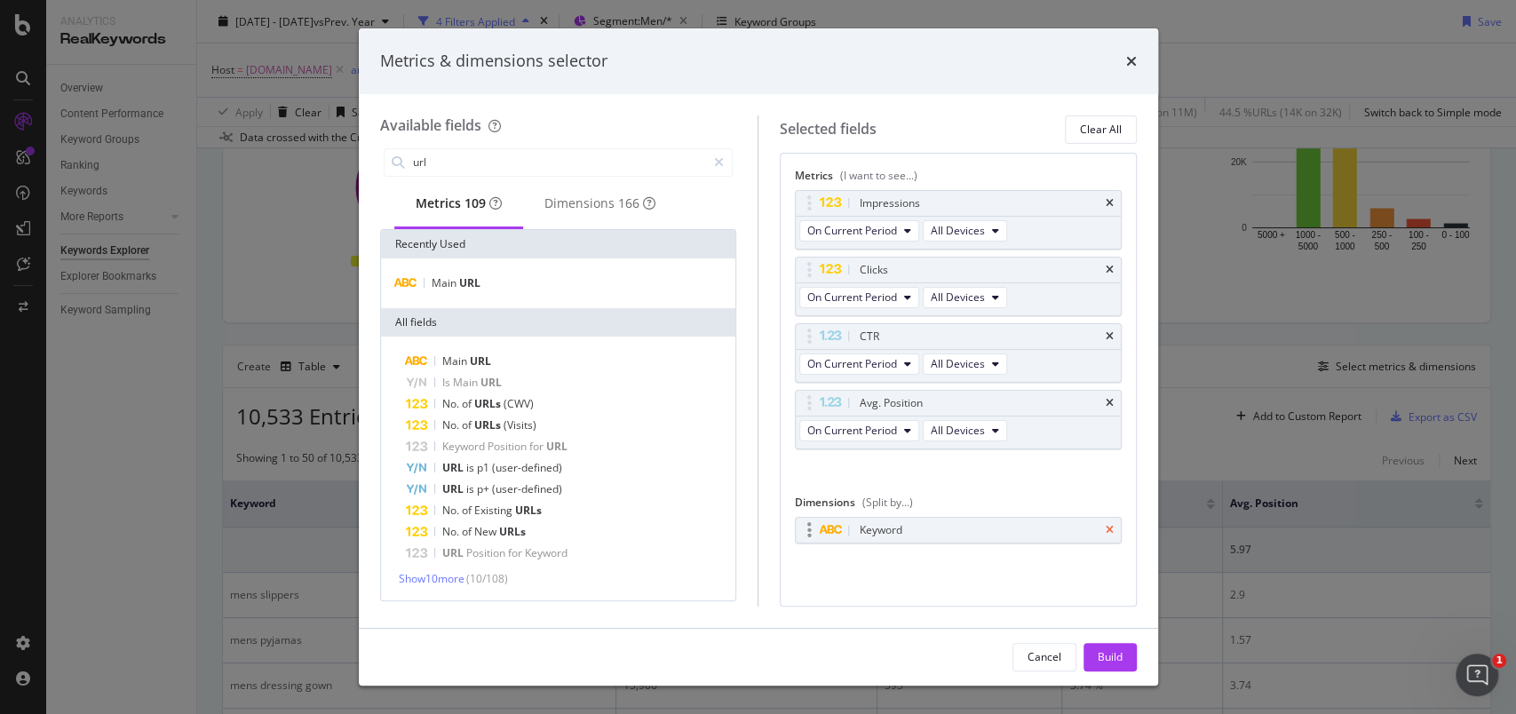
type input "url"
click at [1108, 525] on icon "times" at bounding box center [1110, 530] width 8 height 11
click at [1093, 132] on div "Clear All" at bounding box center [1101, 129] width 42 height 15
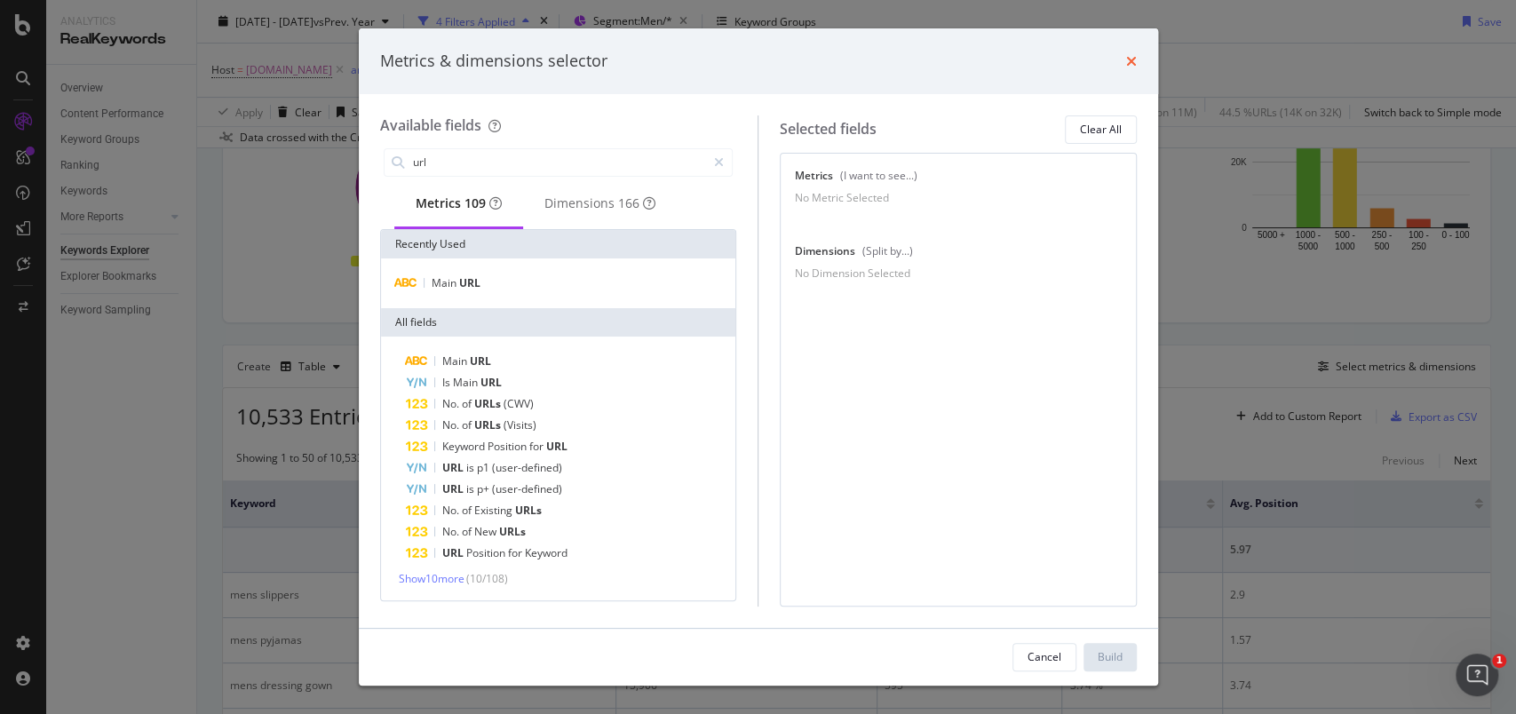
click at [1130, 65] on icon "times" at bounding box center [1131, 61] width 11 height 14
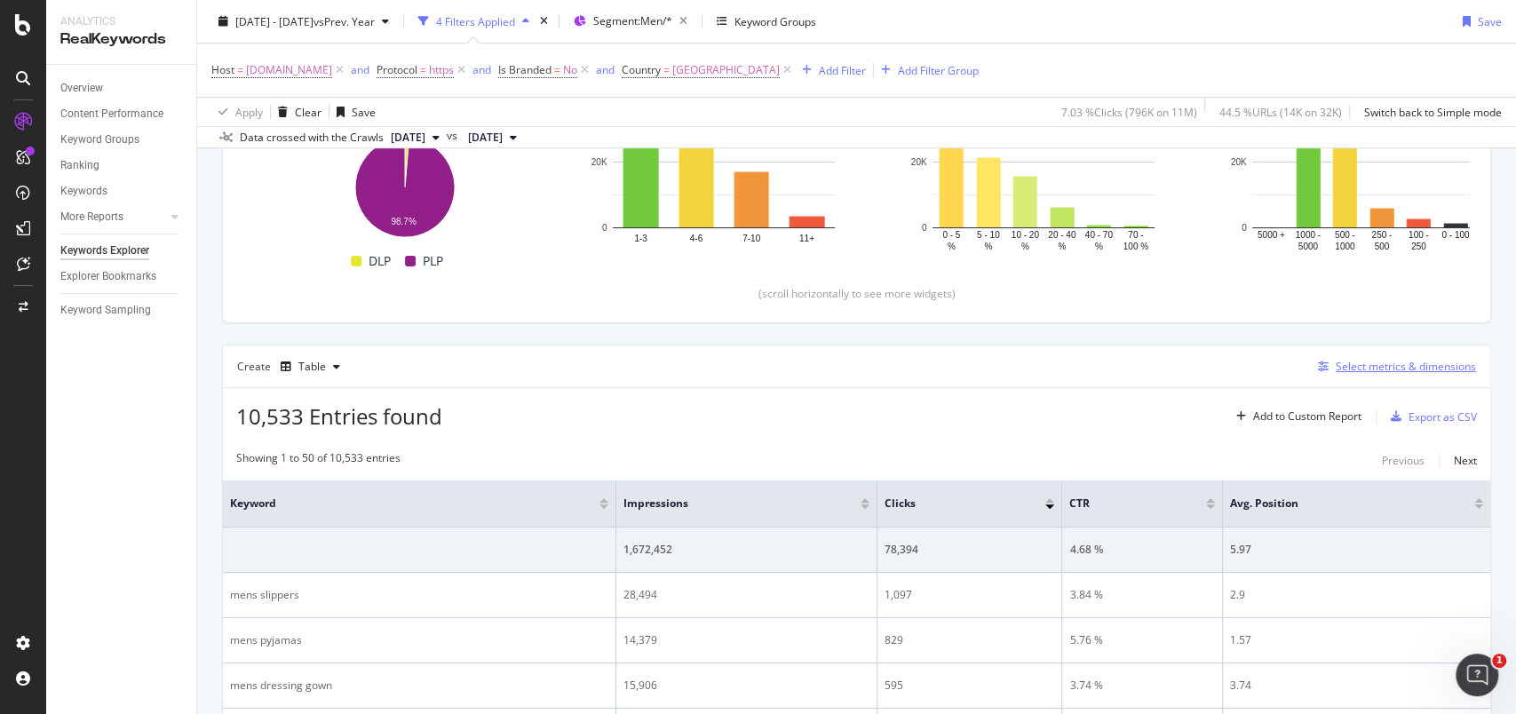
click at [1405, 373] on div "Select metrics & dimensions" at bounding box center [1393, 367] width 165 height 20
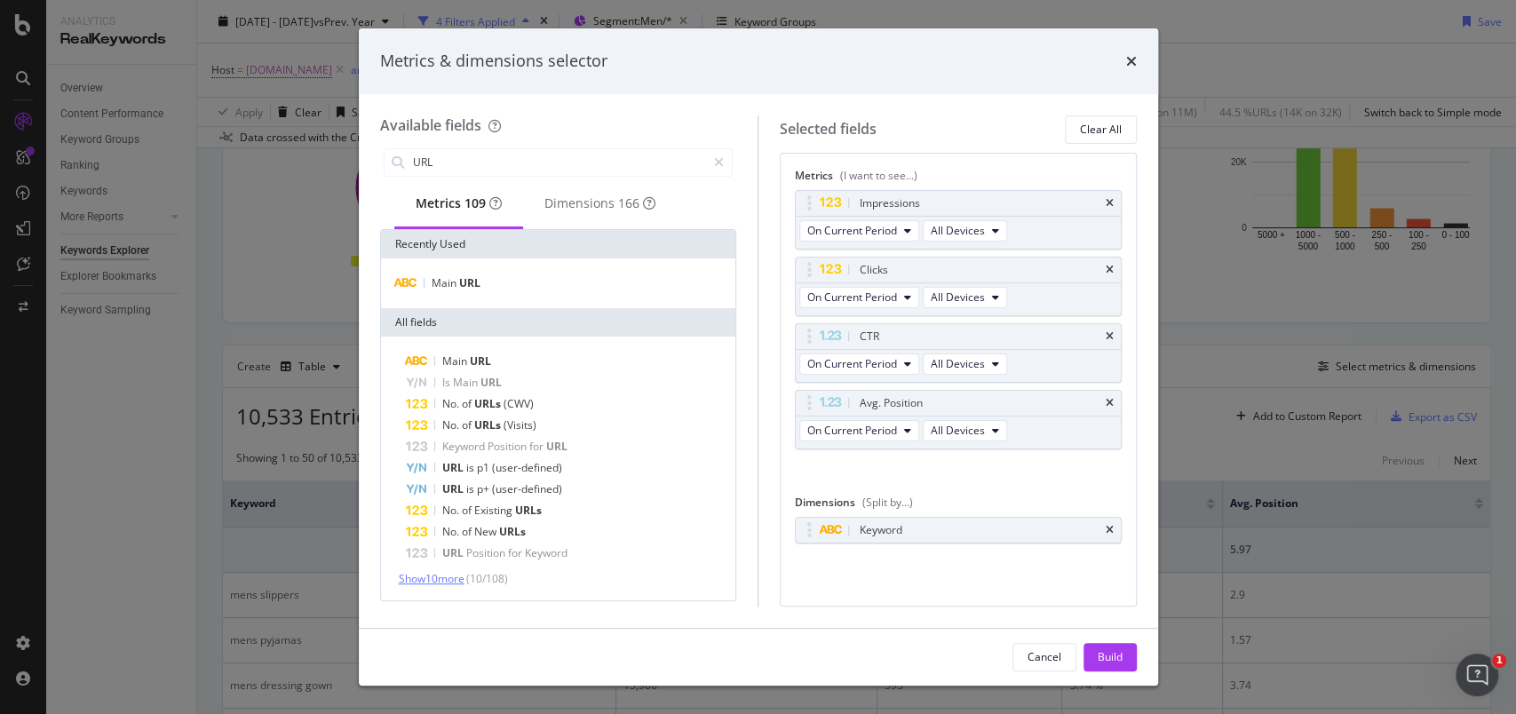
click at [445, 581] on span "Show 10 more" at bounding box center [432, 578] width 66 height 15
click at [511, 158] on input "URL" at bounding box center [559, 162] width 296 height 27
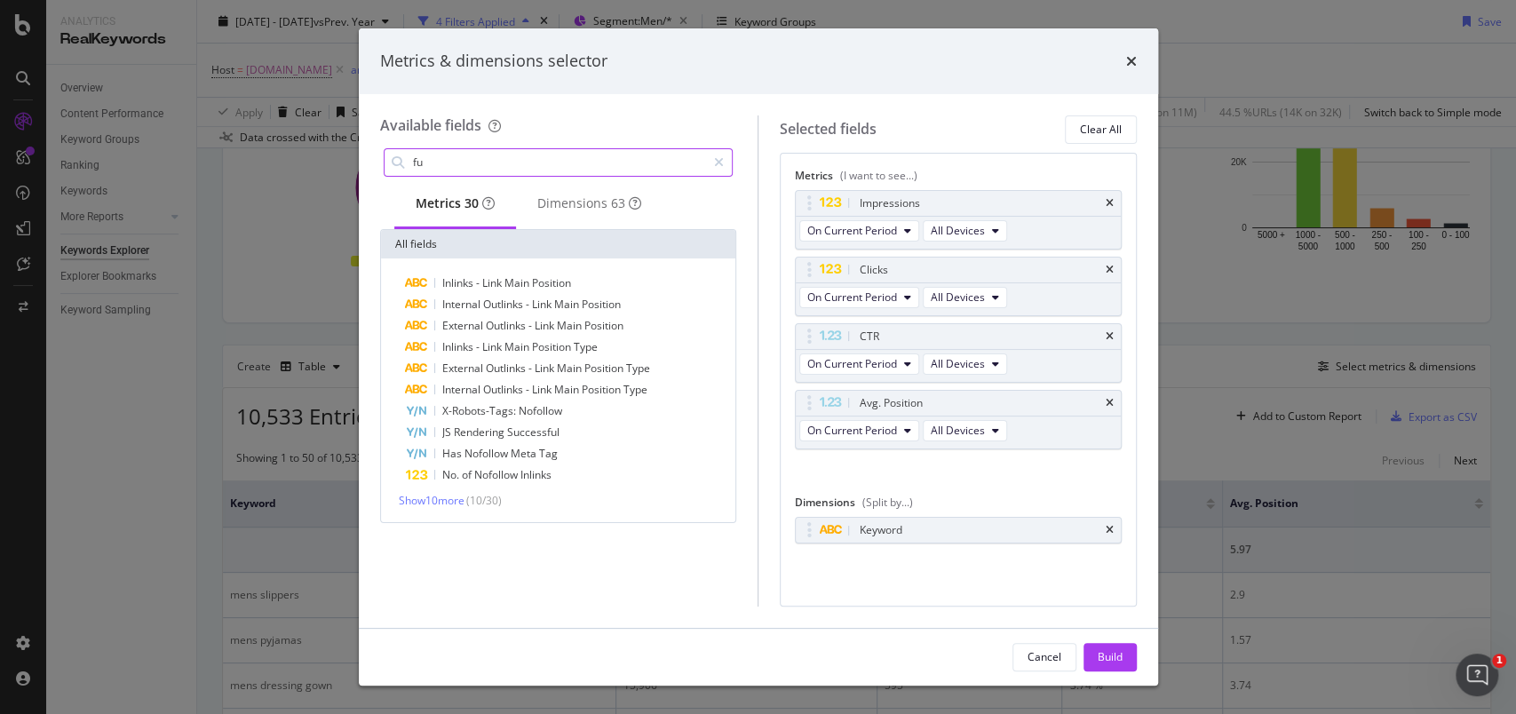
type input "f"
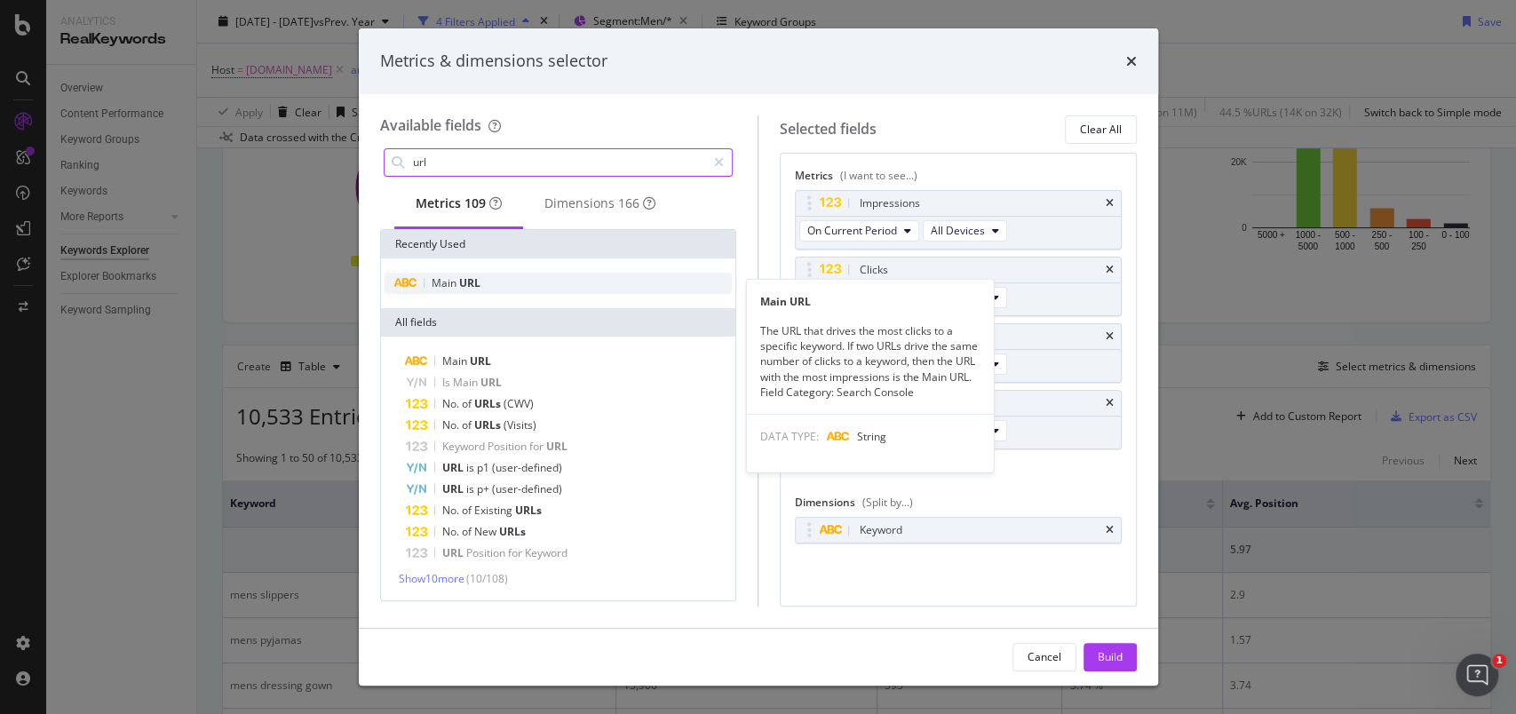
type input "url"
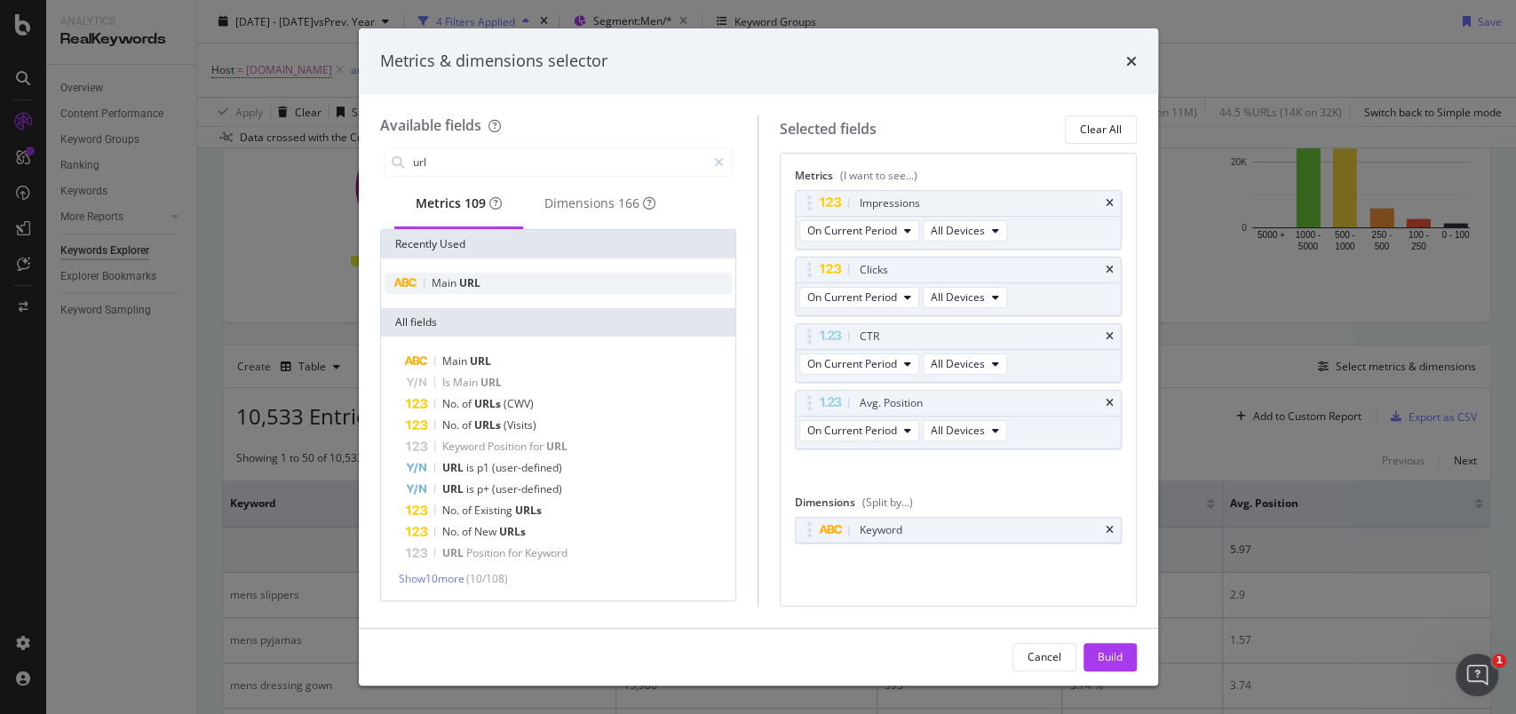
click at [466, 282] on span "URL" at bounding box center [469, 282] width 21 height 15
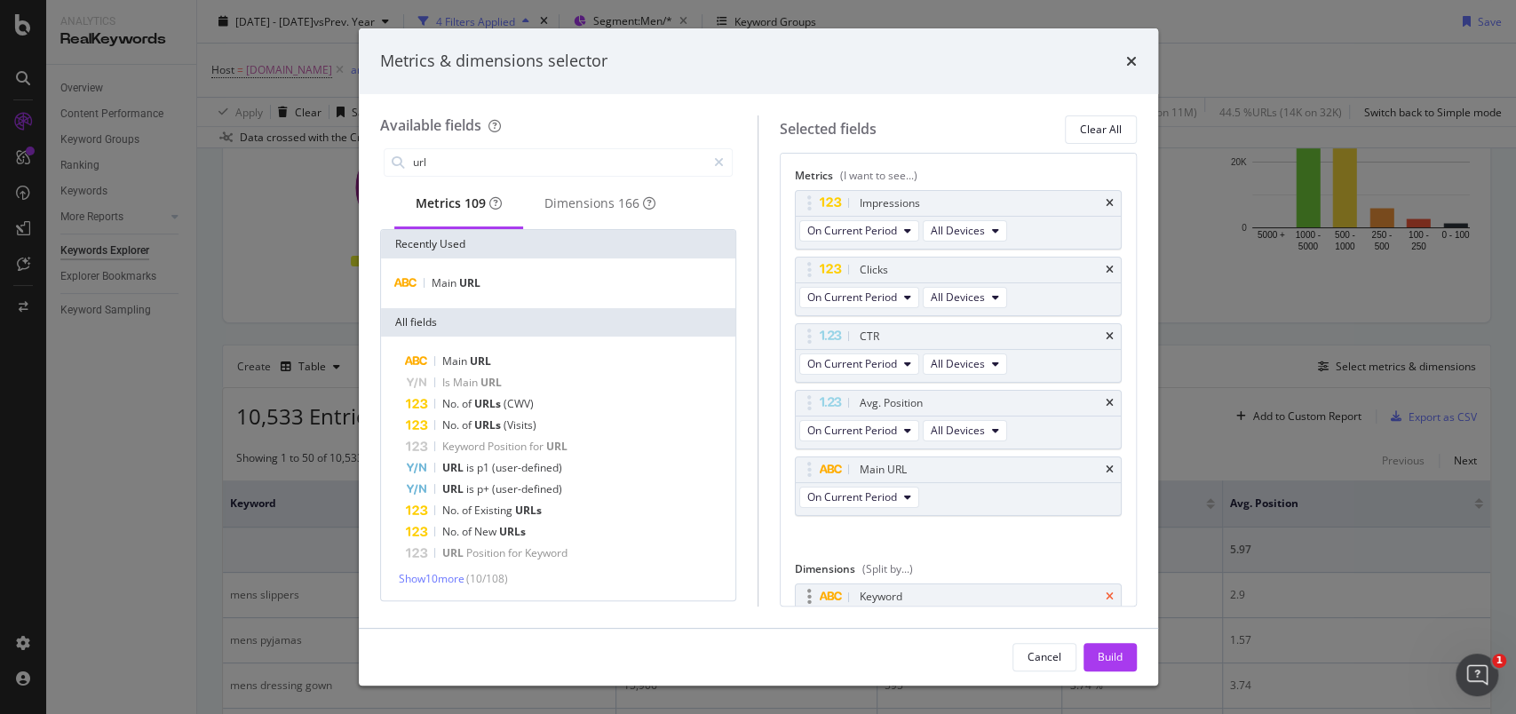
click at [1106, 594] on icon "times" at bounding box center [1110, 596] width 8 height 11
click at [1105, 124] on div "Clear All" at bounding box center [1101, 129] width 42 height 15
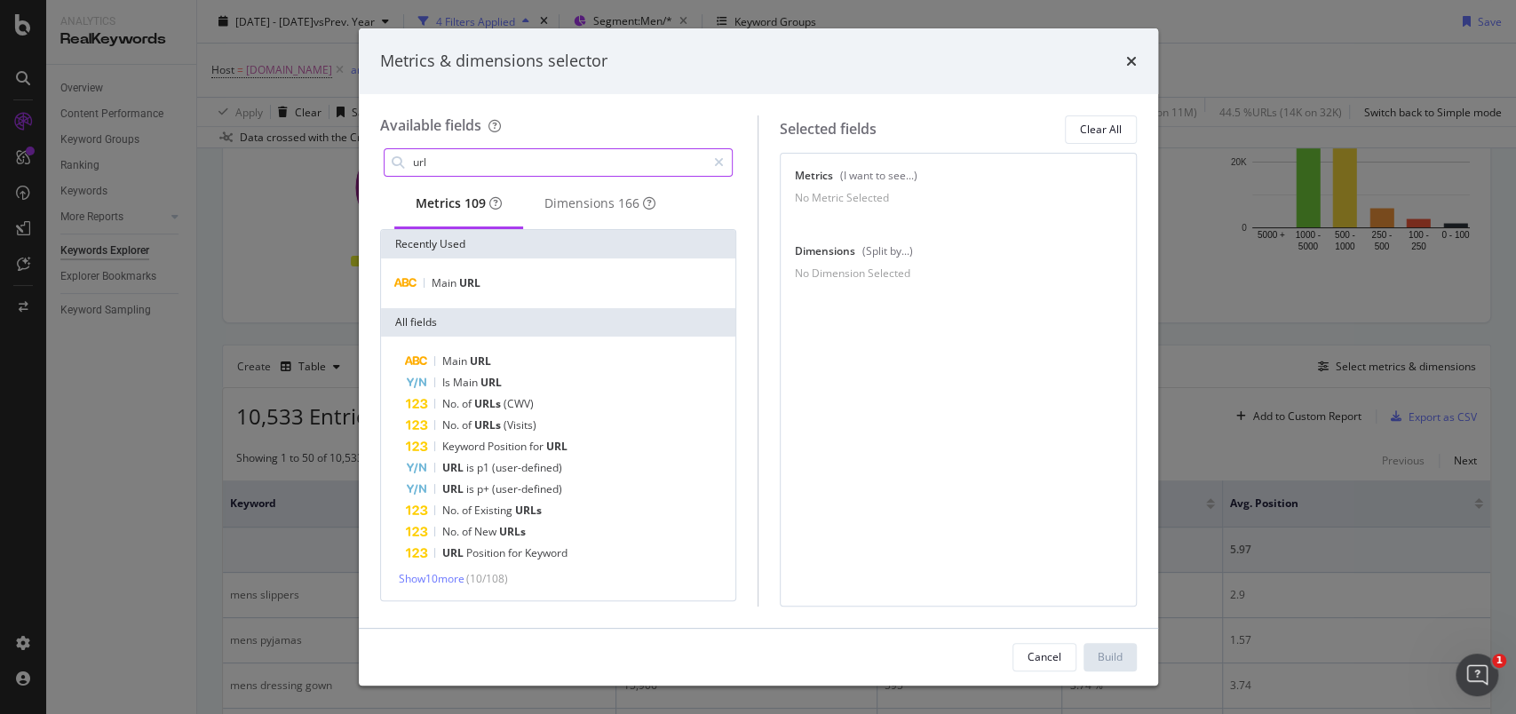
click at [488, 154] on input "url" at bounding box center [559, 162] width 296 height 27
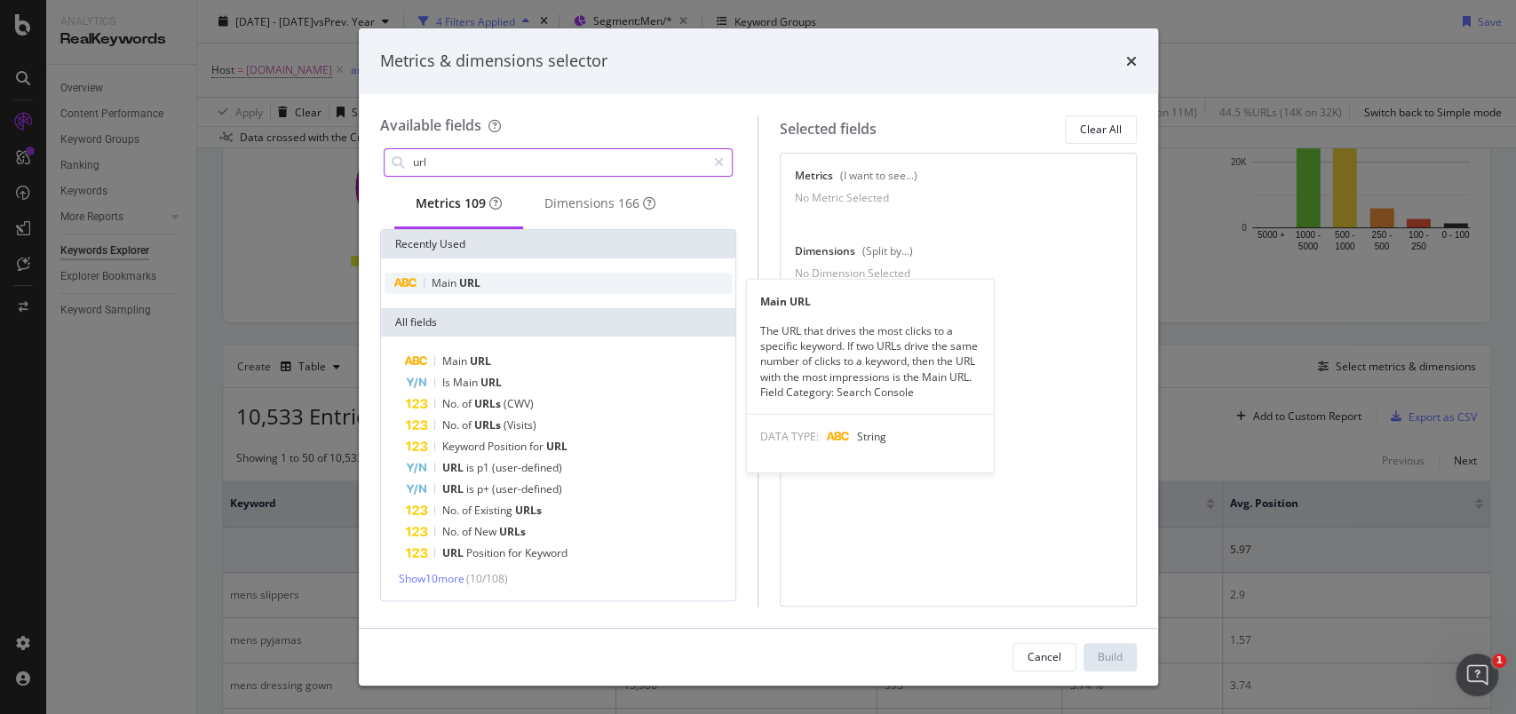
type input "url"
click at [448, 286] on span "Main" at bounding box center [446, 282] width 28 height 15
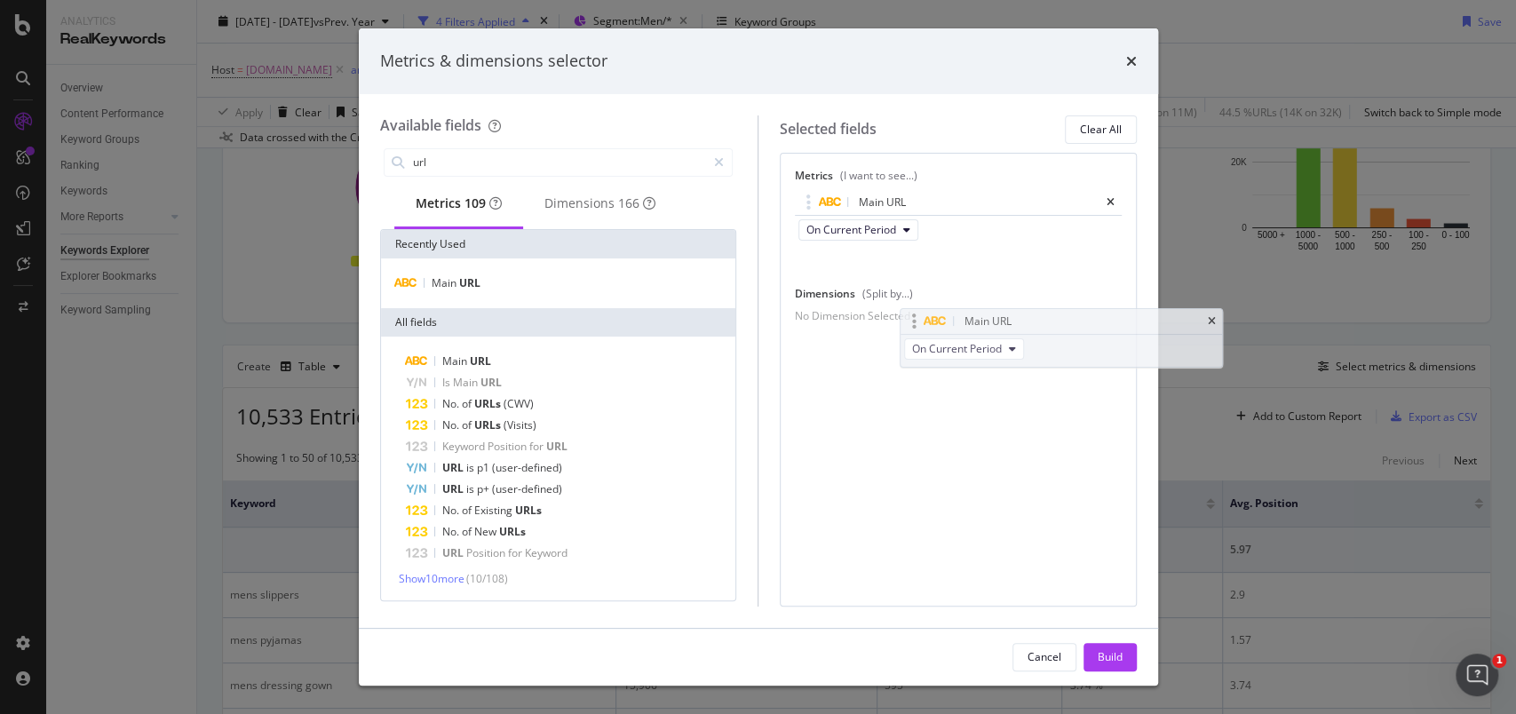
drag, startPoint x: 831, startPoint y: 199, endPoint x: 924, endPoint y: 318, distance: 151.2
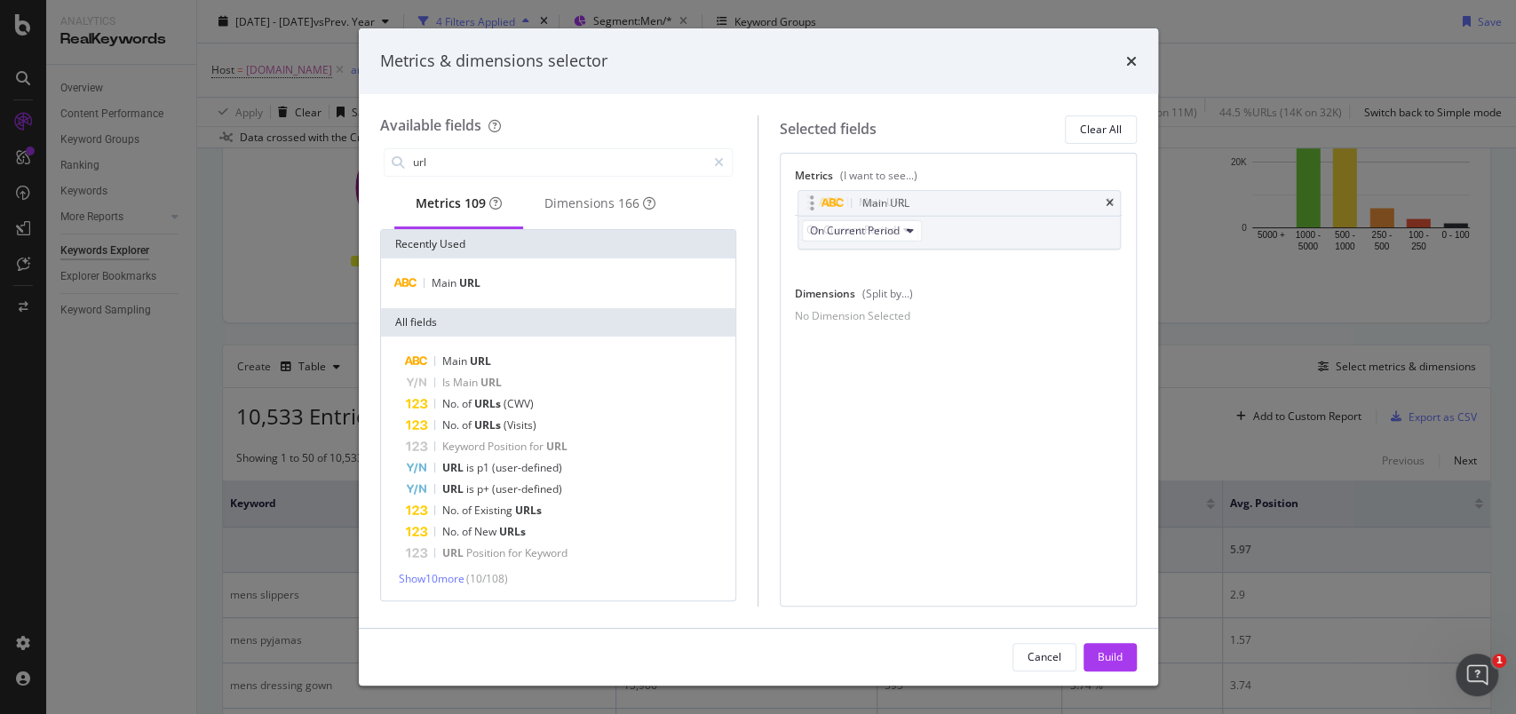
click at [924, 318] on body "Analytics RealKeywords Overview Content Performance Keyword Groups Ranking Keyw…" at bounding box center [758, 357] width 1516 height 714
click at [1108, 198] on icon "times" at bounding box center [1110, 203] width 8 height 11
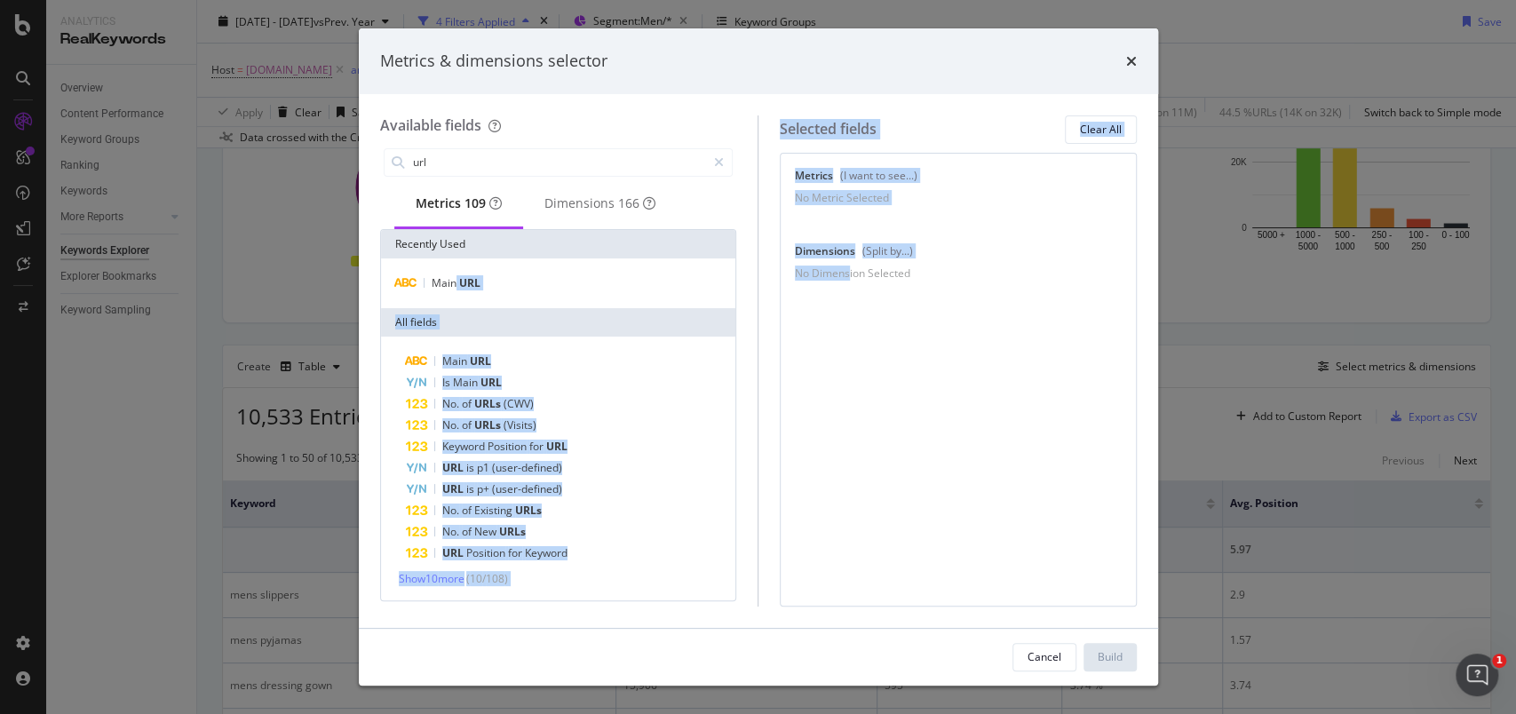
drag, startPoint x: 453, startPoint y: 291, endPoint x: 956, endPoint y: 303, distance: 503.6
click at [956, 303] on div "Available fields url Metrics 109 Dimensions 166 Recently Used Main URL All fiel…" at bounding box center [758, 360] width 757 height 491
click at [856, 413] on div "Metrics (I want to see...) No Metric Selected You can use this field as a metri…" at bounding box center [958, 380] width 357 height 454
drag, startPoint x: 444, startPoint y: 287, endPoint x: 683, endPoint y: 350, distance: 247.0
click at [767, 380] on div "Available fields url Metrics 109 Dimensions 166 Recently Used Main URL All fiel…" at bounding box center [758, 360] width 757 height 491
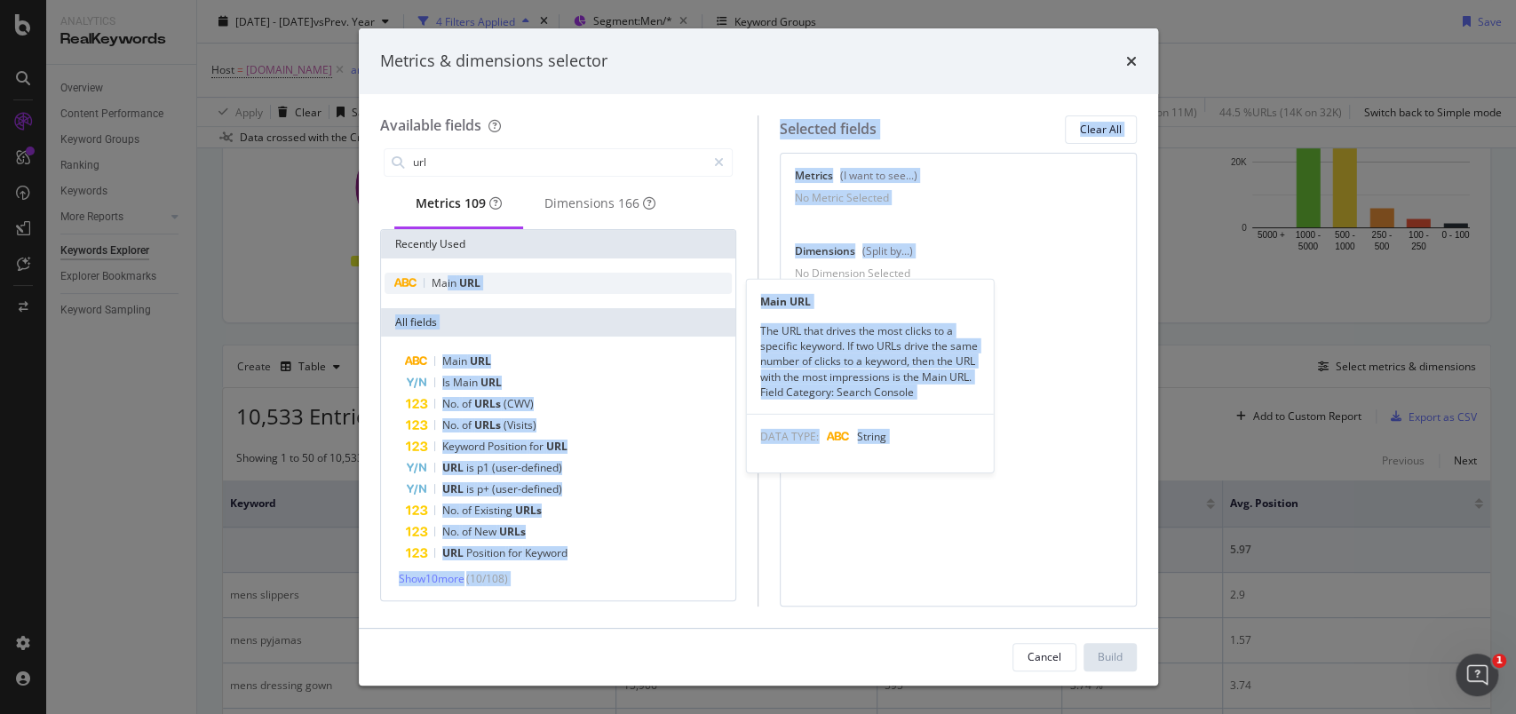
click at [459, 281] on div "Main URL" at bounding box center [558, 283] width 348 height 21
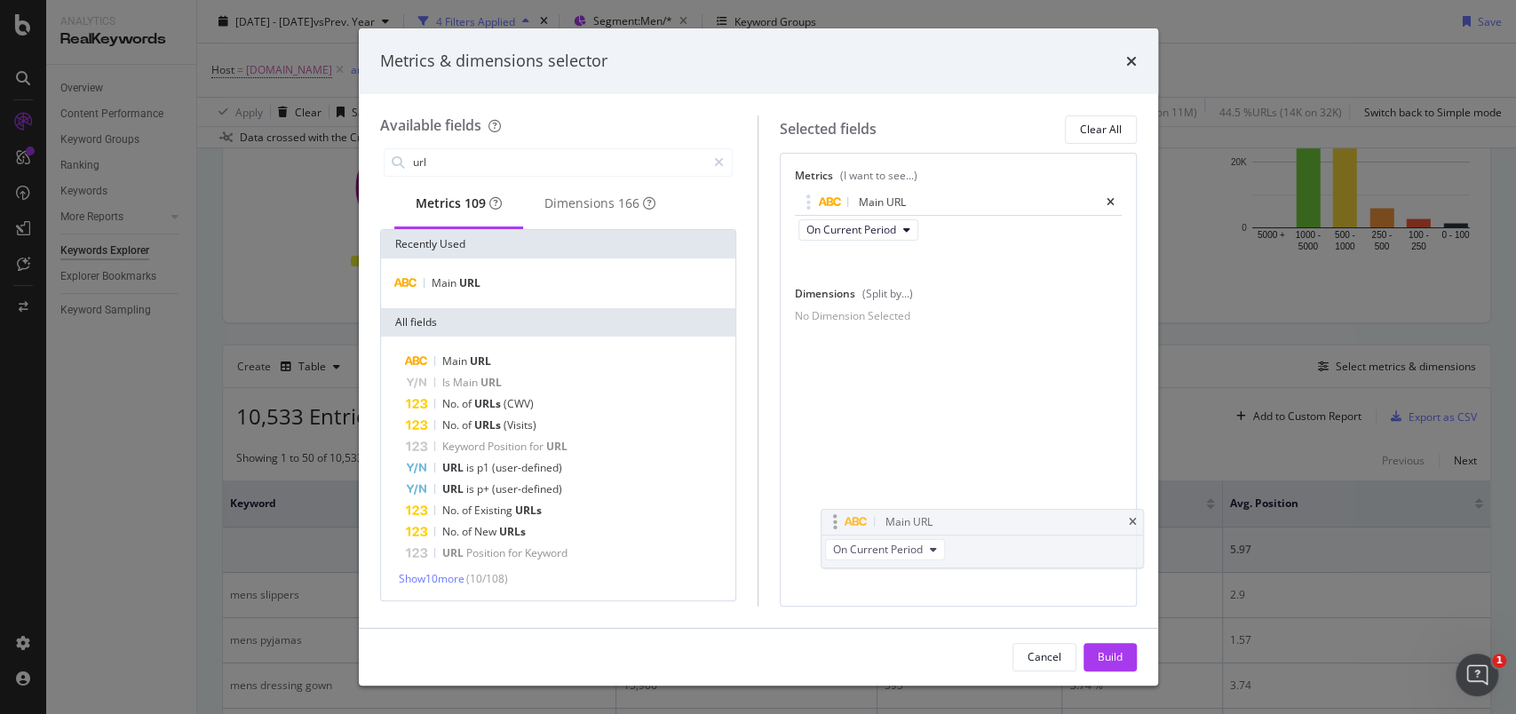
drag, startPoint x: 939, startPoint y: 198, endPoint x: 962, endPoint y: 519, distance: 321.3
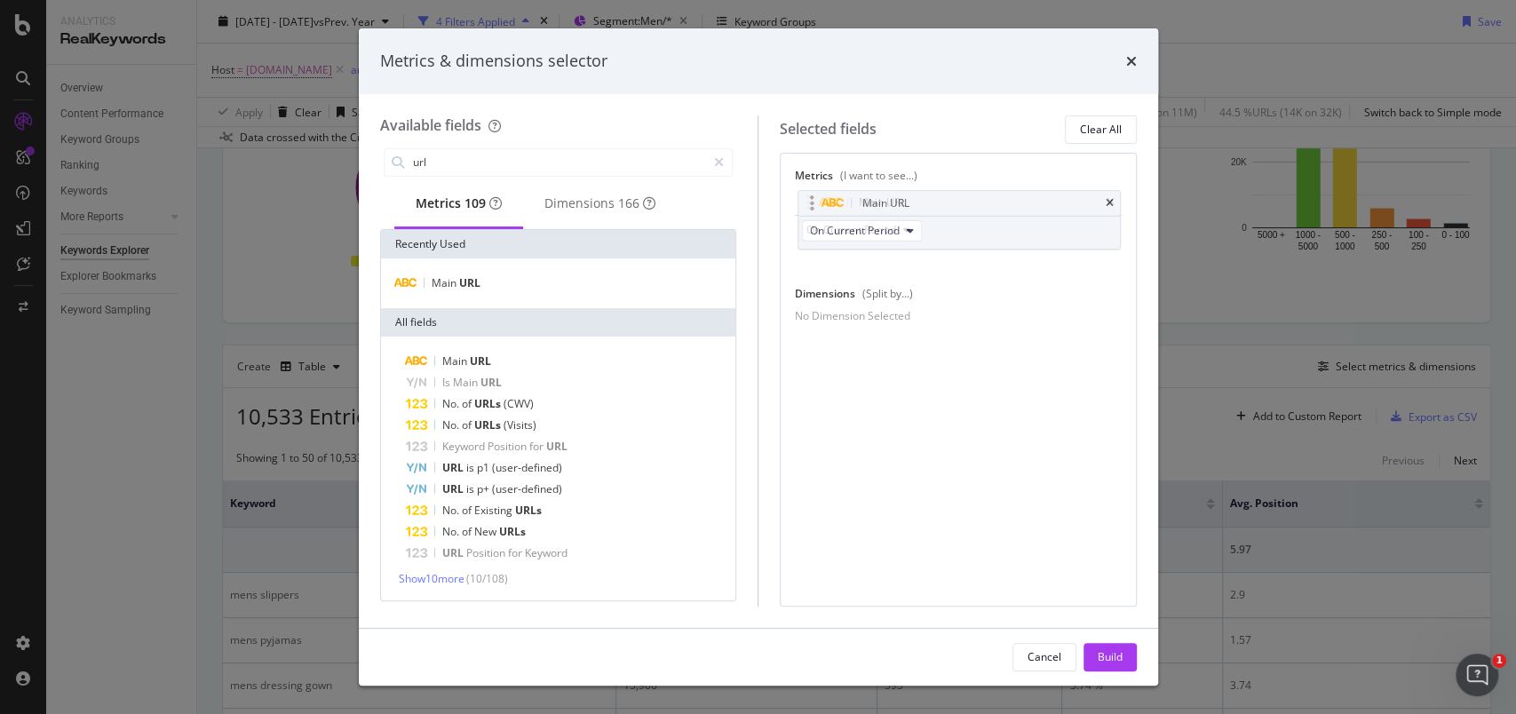
click at [962, 519] on body "Analytics RealKeywords Overview Content Performance Keyword Groups Ranking Keyw…" at bounding box center [758, 357] width 1516 height 714
click at [1130, 62] on icon "times" at bounding box center [1131, 61] width 11 height 14
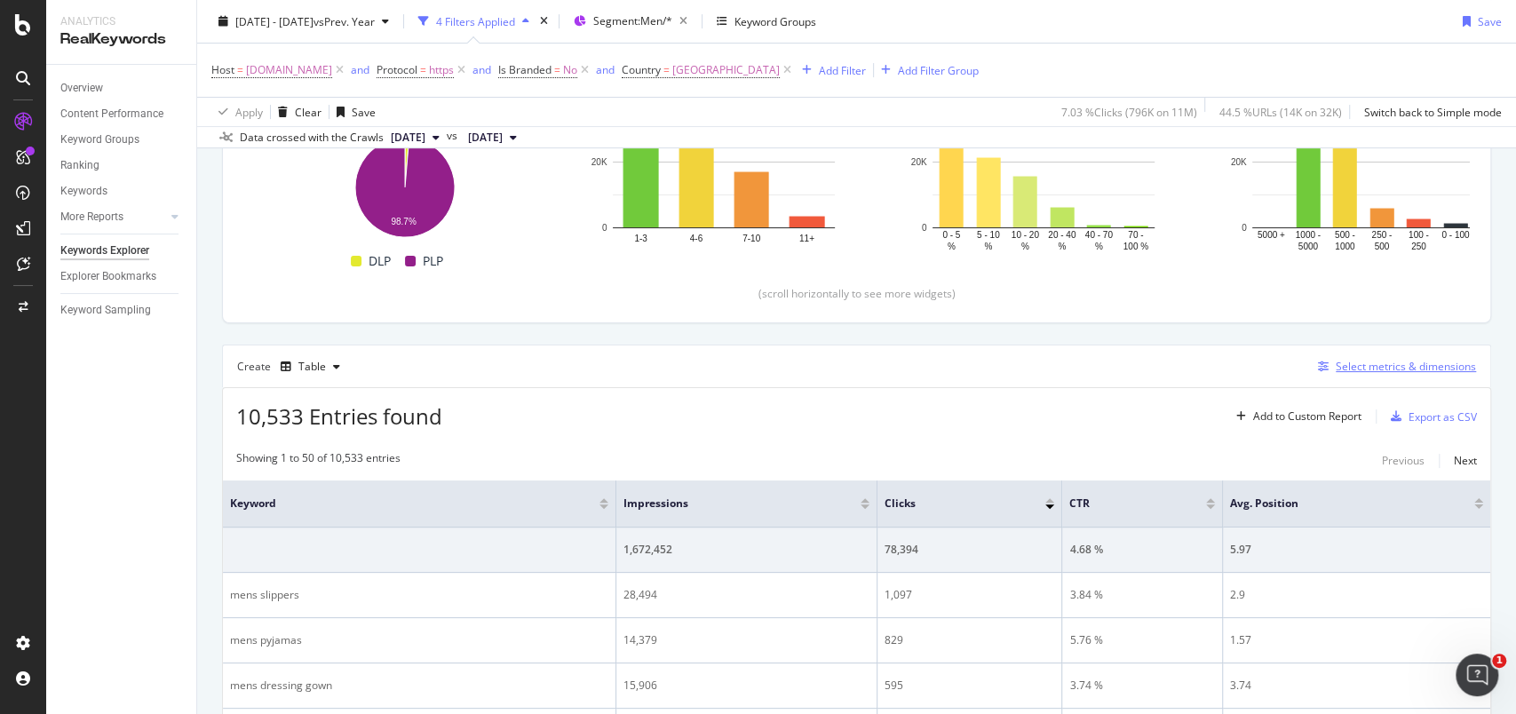
click at [1385, 361] on div "Select metrics & dimensions" at bounding box center [1406, 366] width 140 height 15
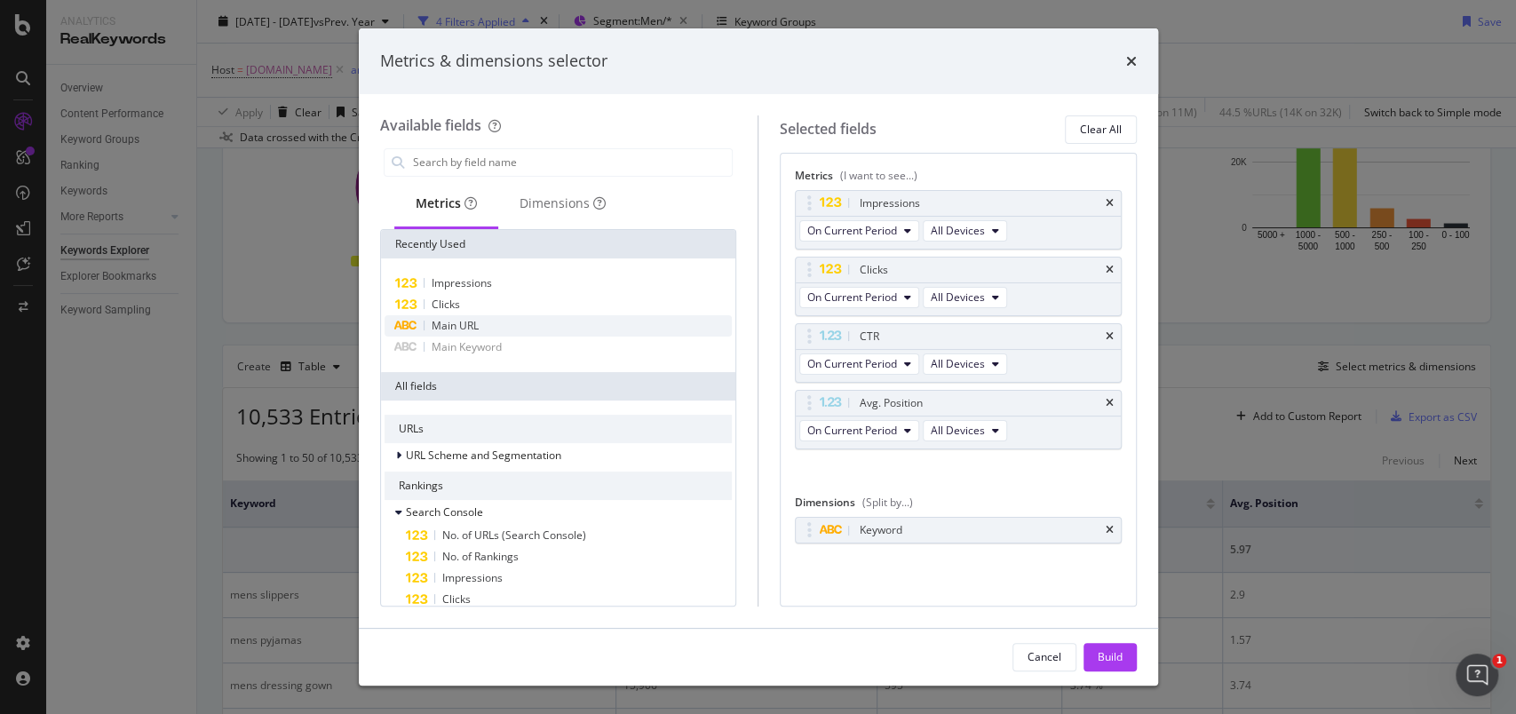
click at [468, 326] on span "Main URL" at bounding box center [455, 325] width 47 height 15
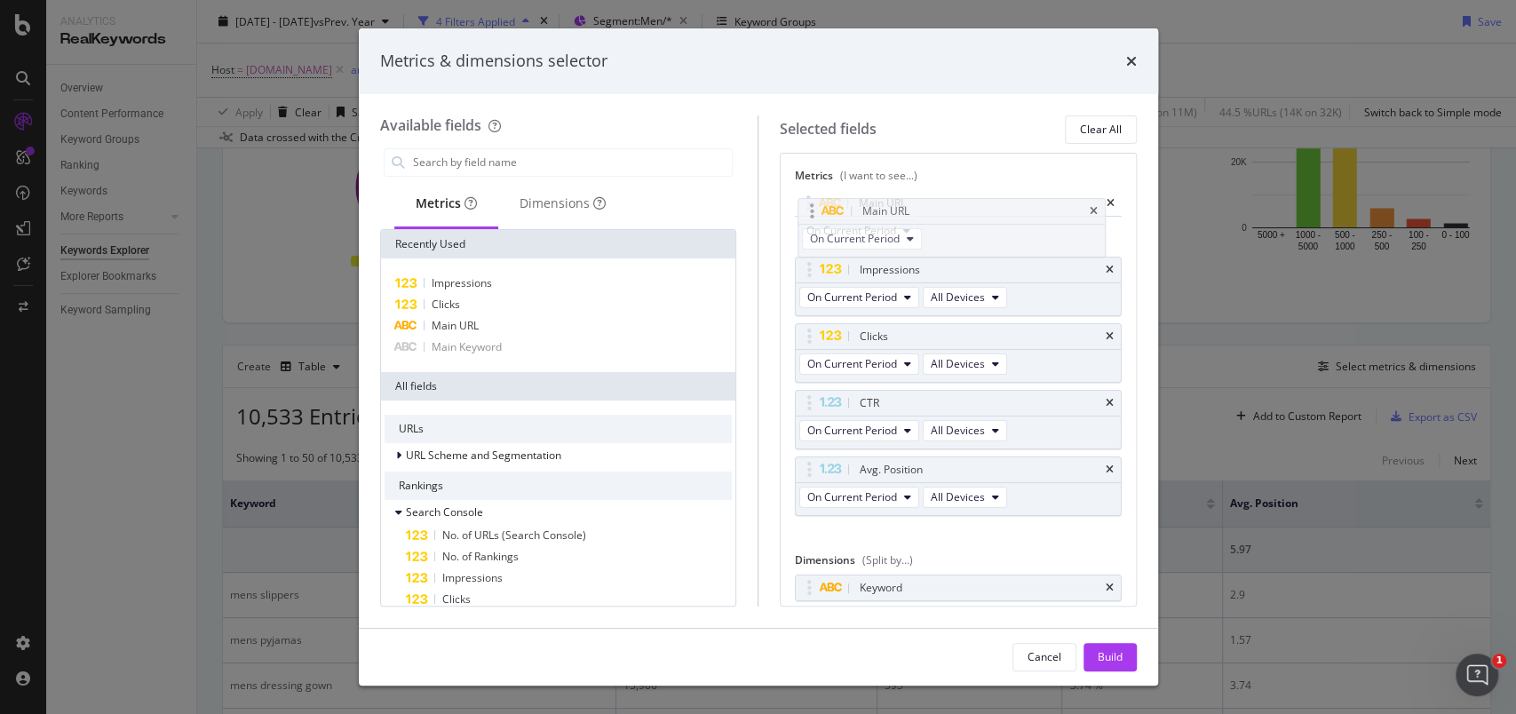
drag, startPoint x: 807, startPoint y: 464, endPoint x: 808, endPoint y: 202, distance: 262.0
click at [808, 202] on body "Analytics RealKeywords Overview Content Performance Keyword Groups Ranking Keyw…" at bounding box center [758, 357] width 1516 height 714
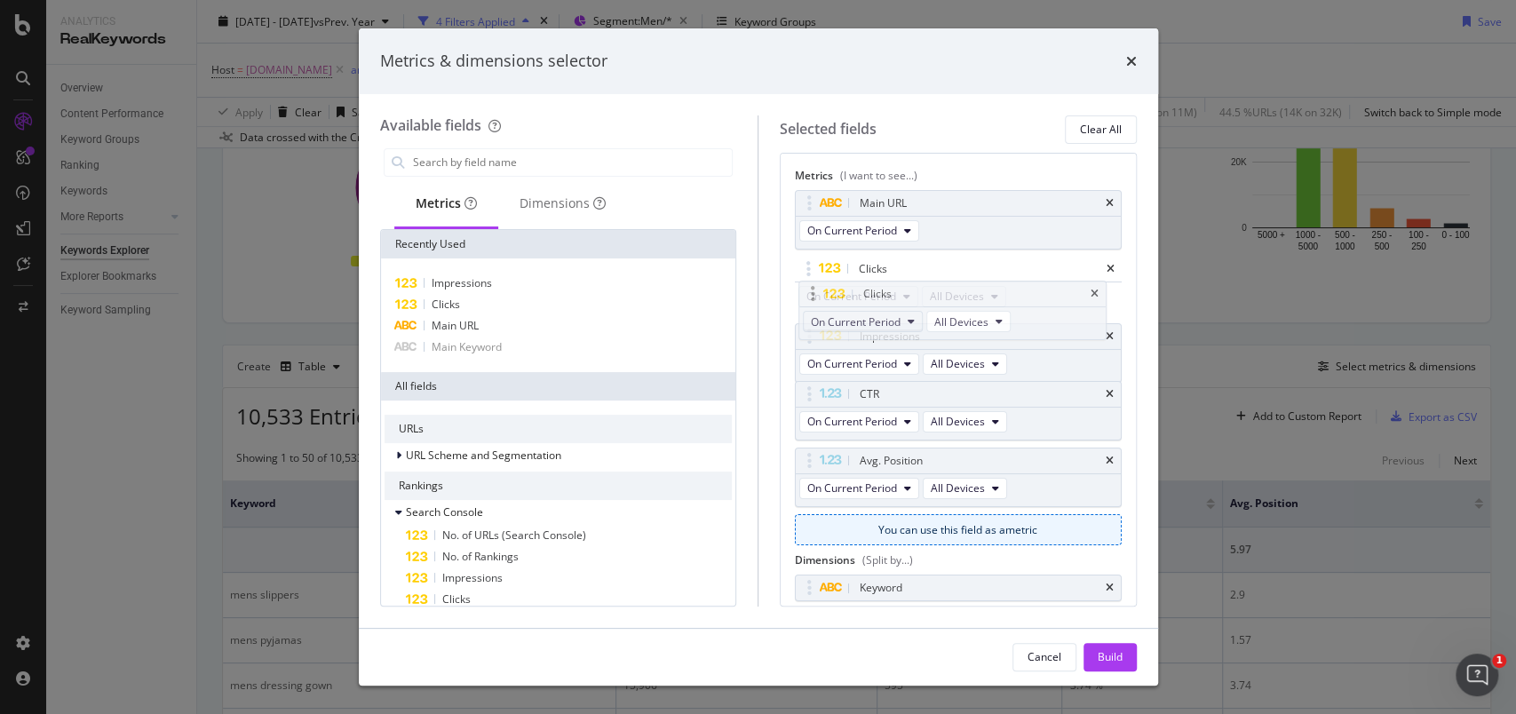
drag, startPoint x: 811, startPoint y: 337, endPoint x: 805, endPoint y: 323, distance: 14.3
click at [816, 291] on body "Analytics RealKeywords Overview Content Performance Keyword Groups Ranking Keyw…" at bounding box center [758, 357] width 1516 height 714
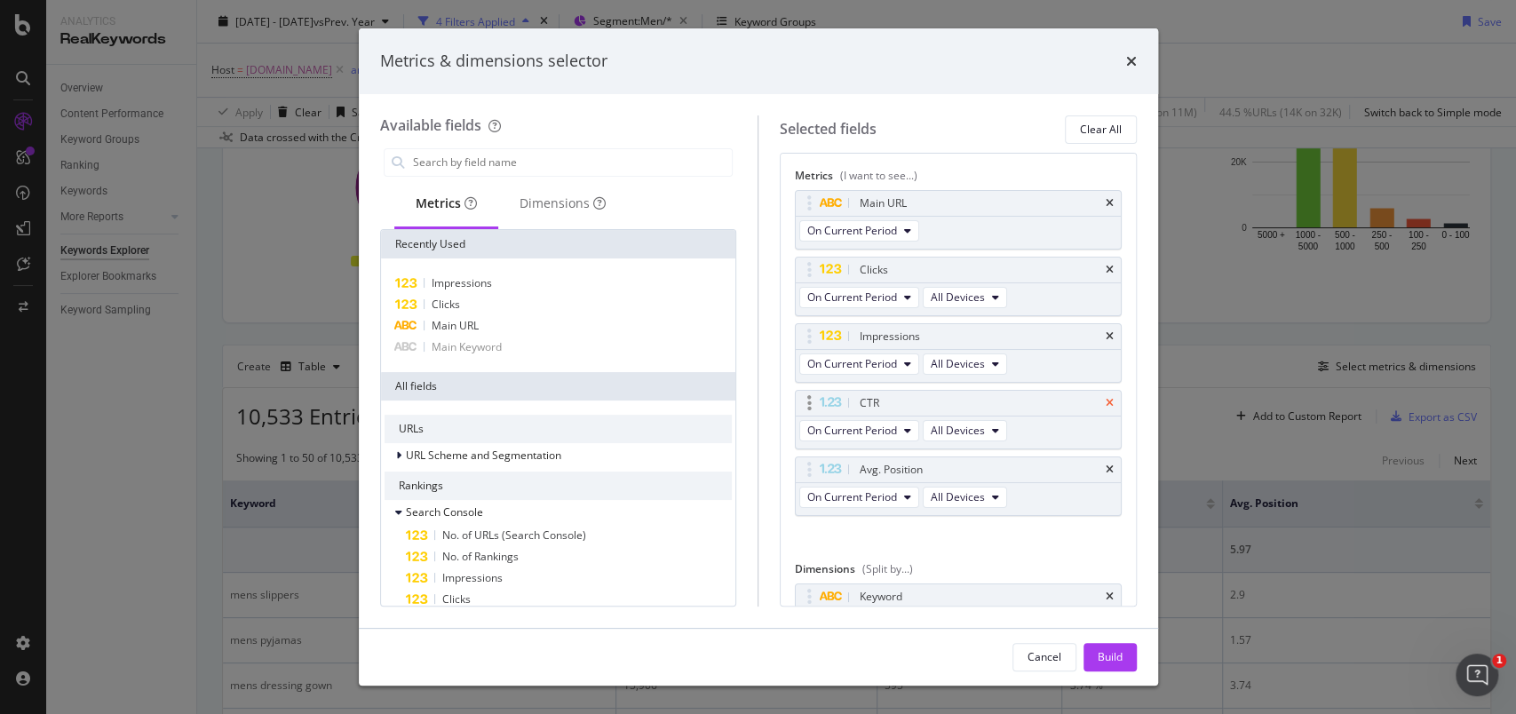
click at [1106, 405] on icon "times" at bounding box center [1110, 403] width 8 height 11
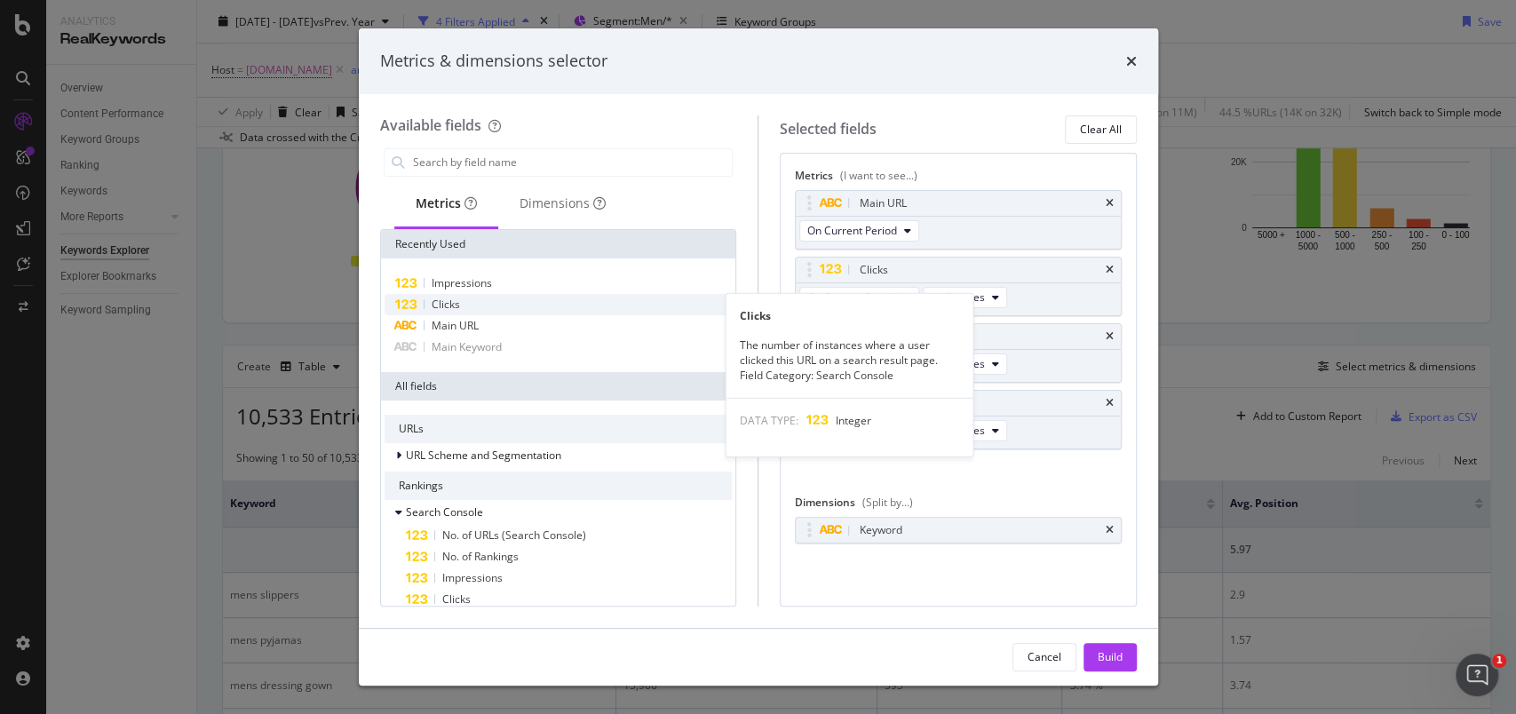
click at [466, 304] on div "Clicks" at bounding box center [558, 304] width 348 height 21
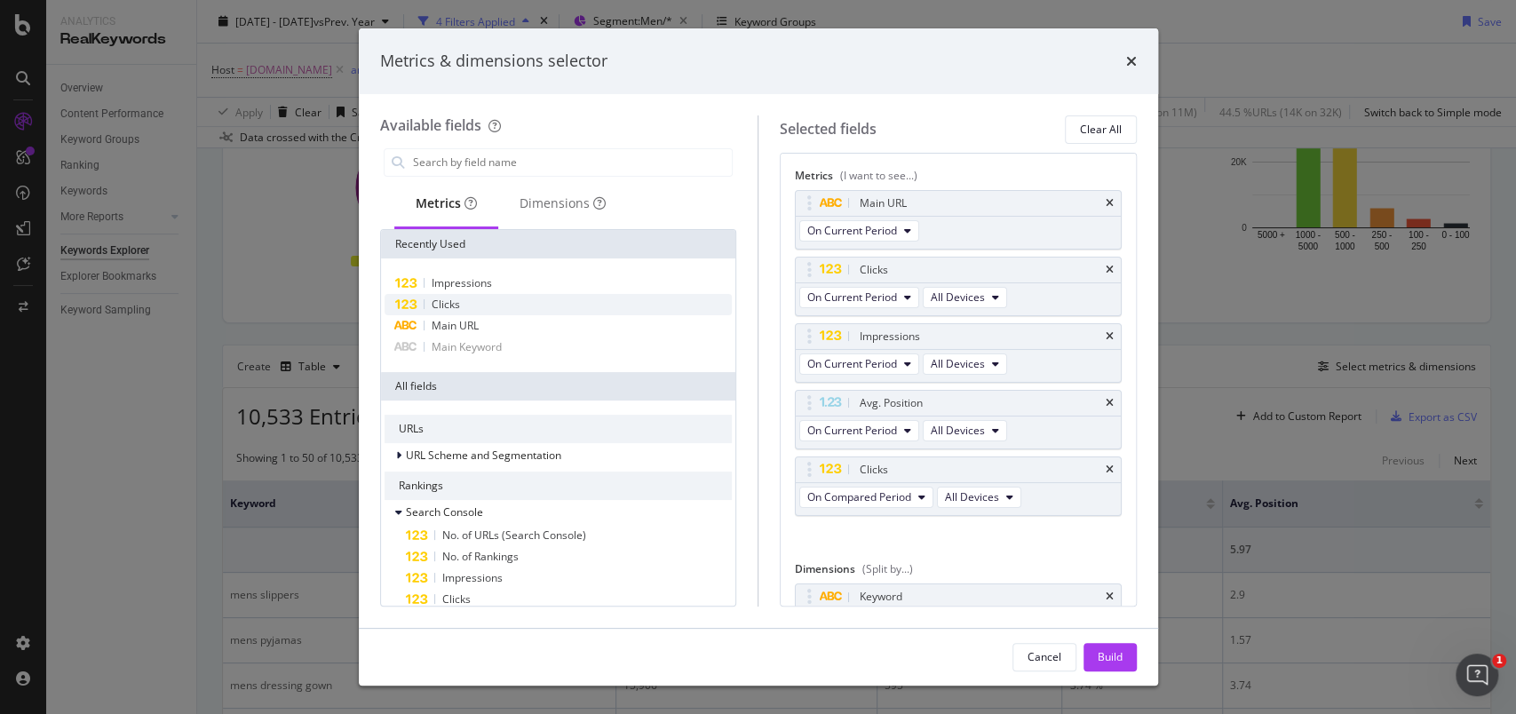
click at [466, 304] on div "Clicks" at bounding box center [558, 304] width 348 height 21
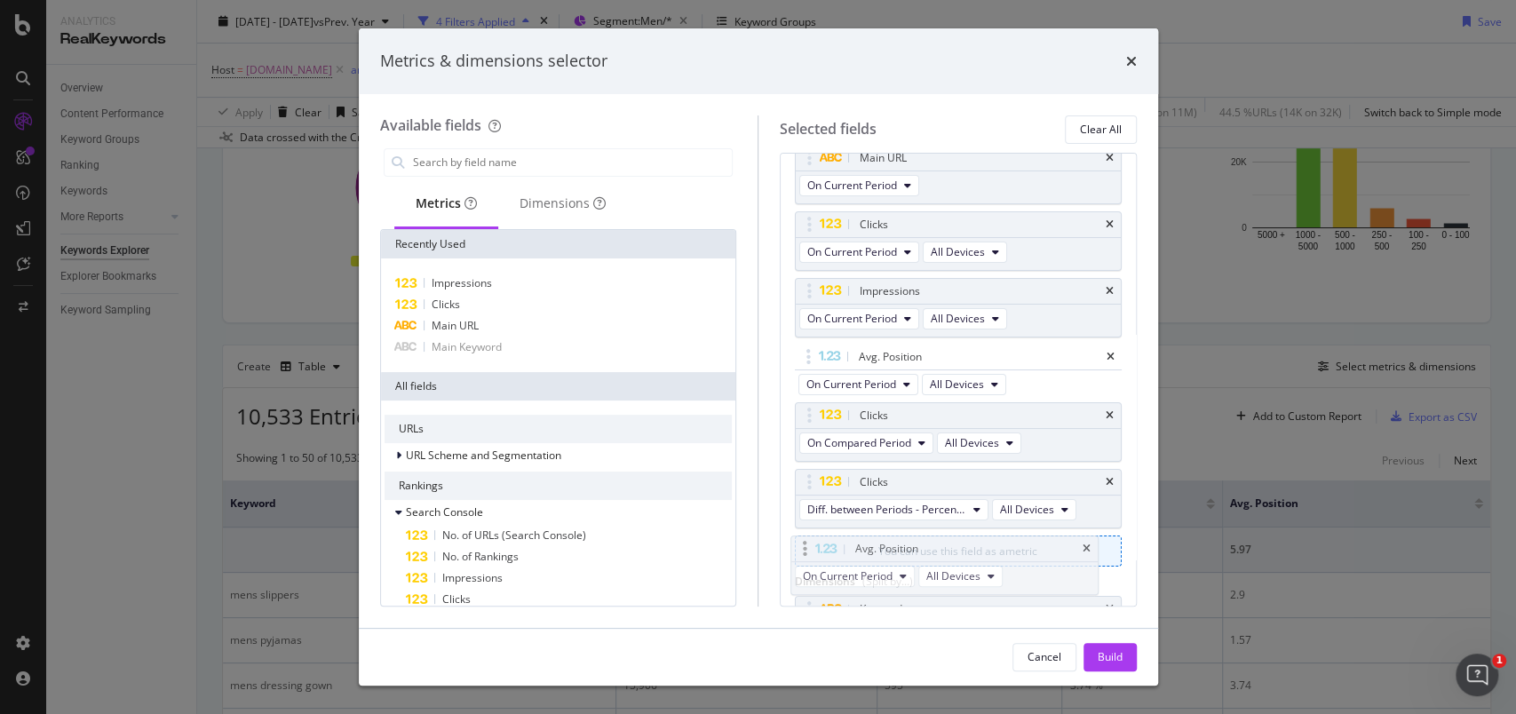
scroll to position [49, 0]
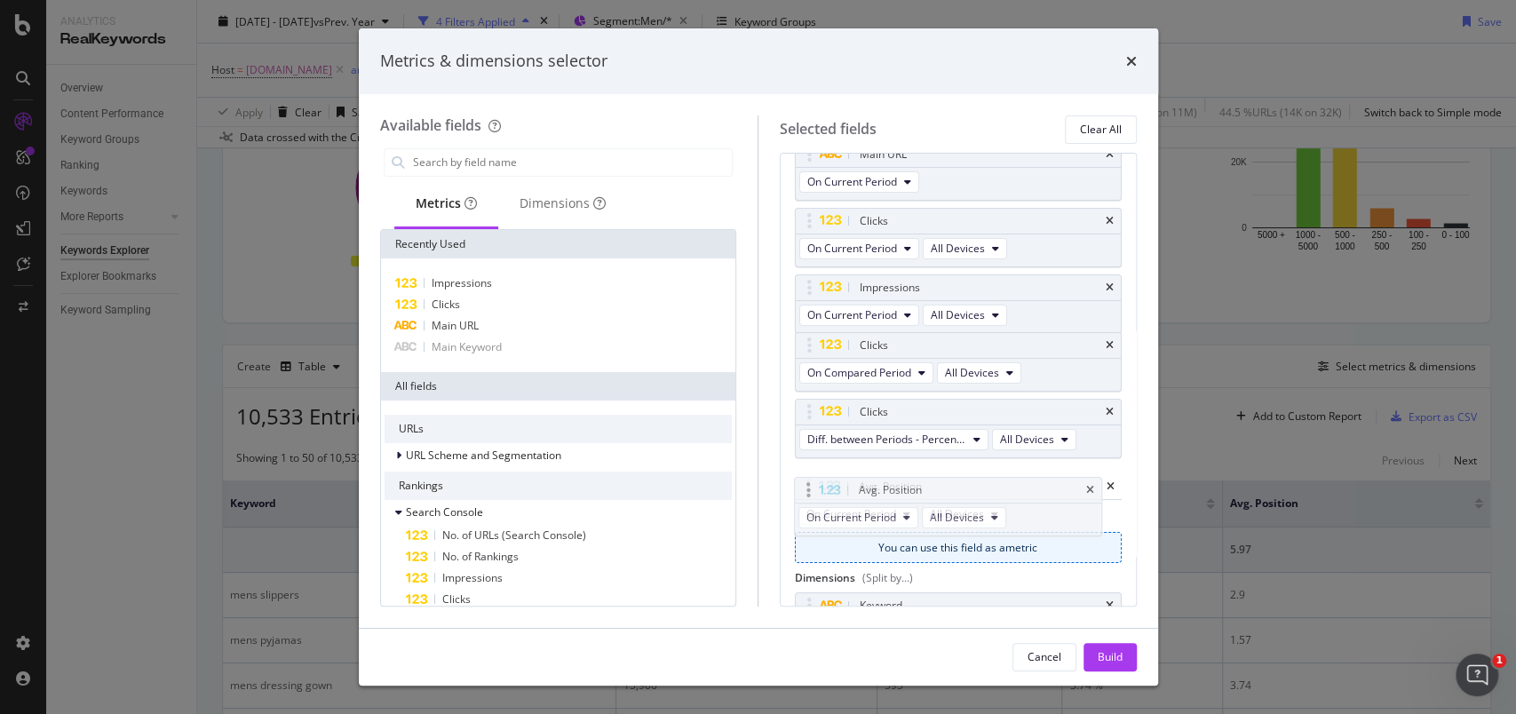
drag, startPoint x: 812, startPoint y: 395, endPoint x: 812, endPoint y: 482, distance: 87.0
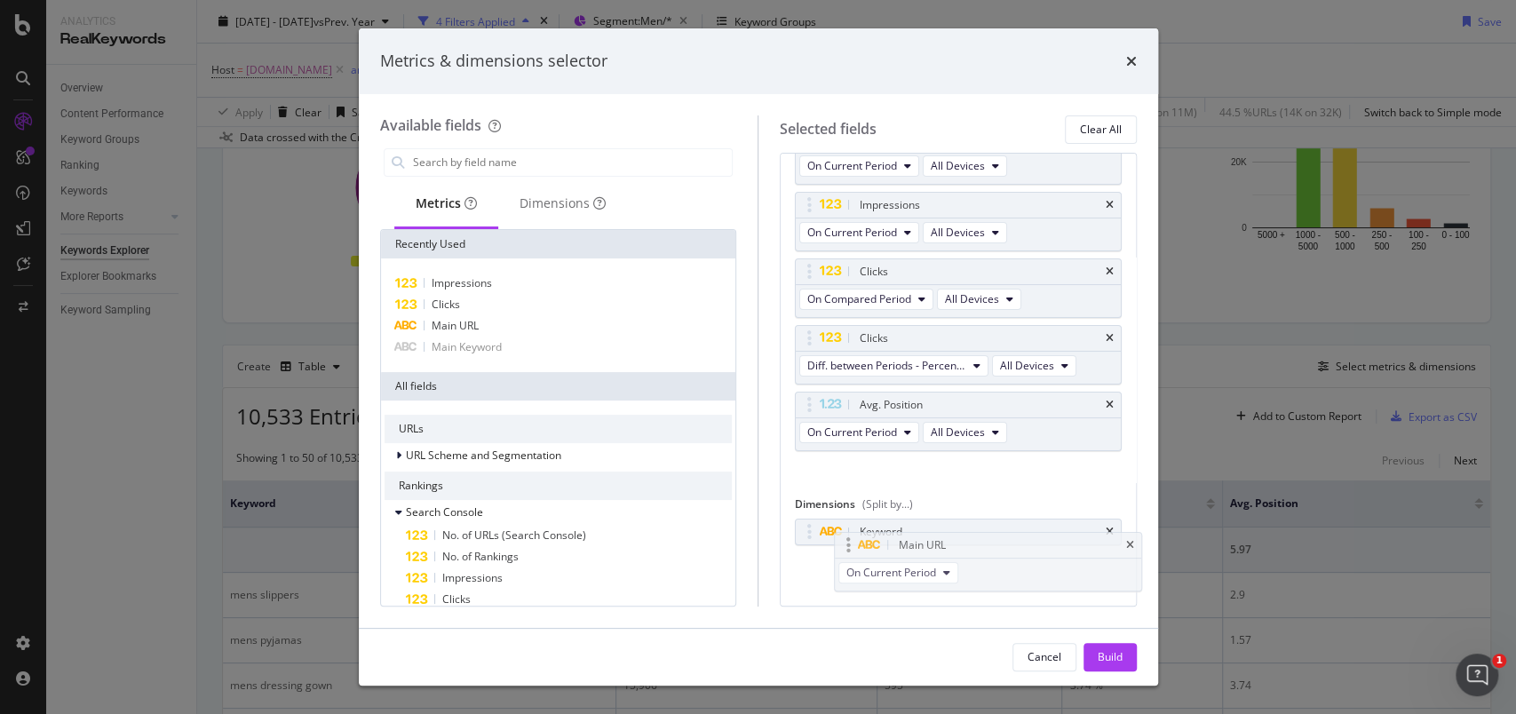
scroll to position [128, 0]
drag, startPoint x: 882, startPoint y: 197, endPoint x: 916, endPoint y: 512, distance: 317.1
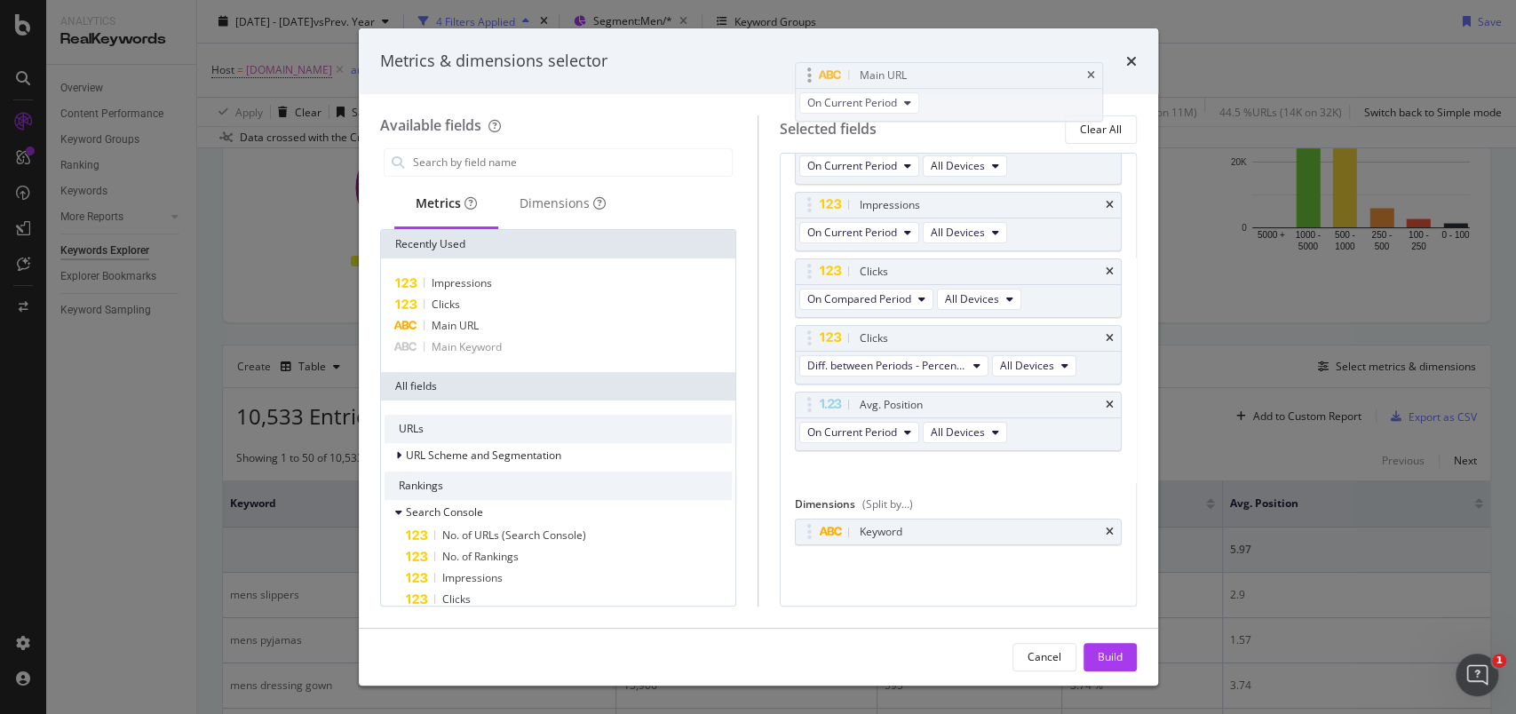
click at [916, 512] on body "Analytics RealKeywords Overview Content Performance Keyword Groups Ranking Keyw…" at bounding box center [758, 357] width 1516 height 714
click at [1106, 533] on icon "times" at bounding box center [1110, 535] width 8 height 11
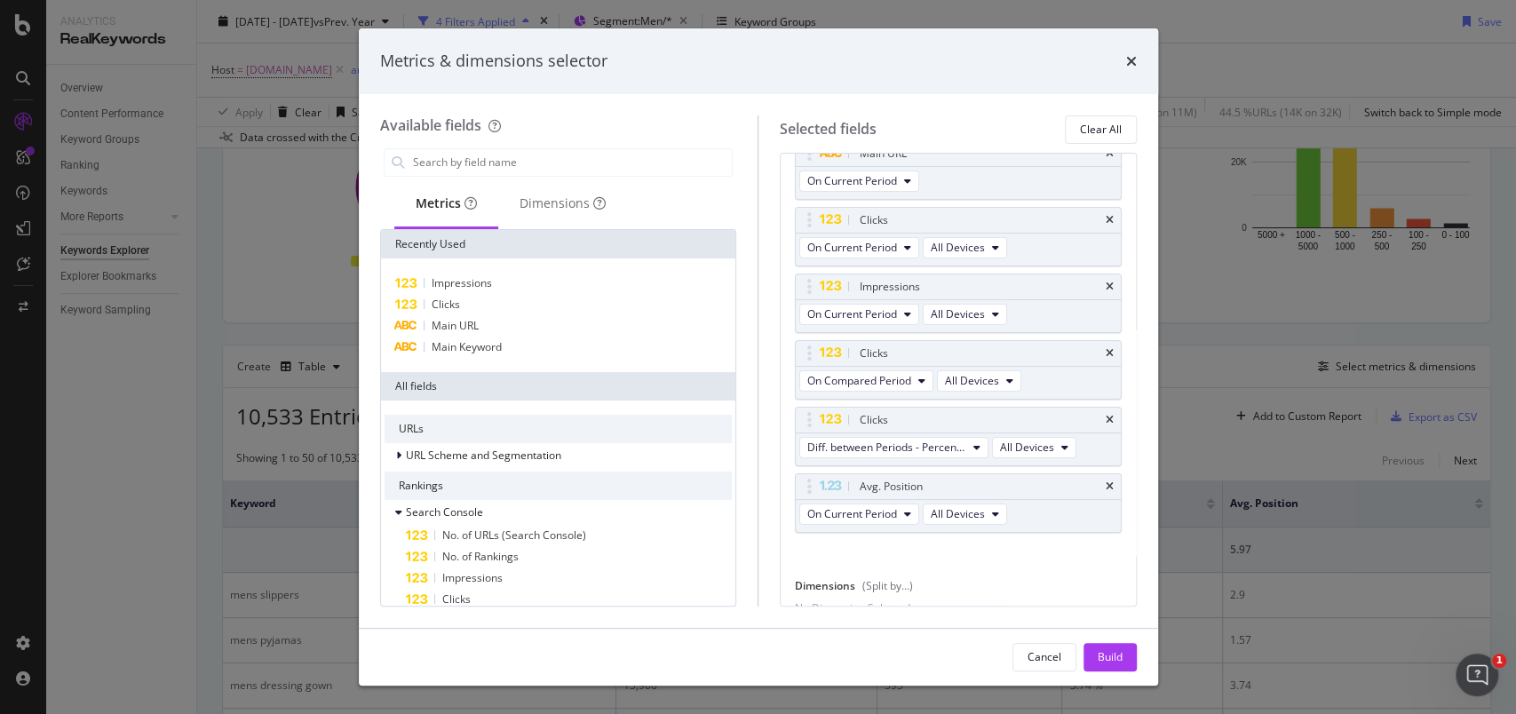
scroll to position [0, 0]
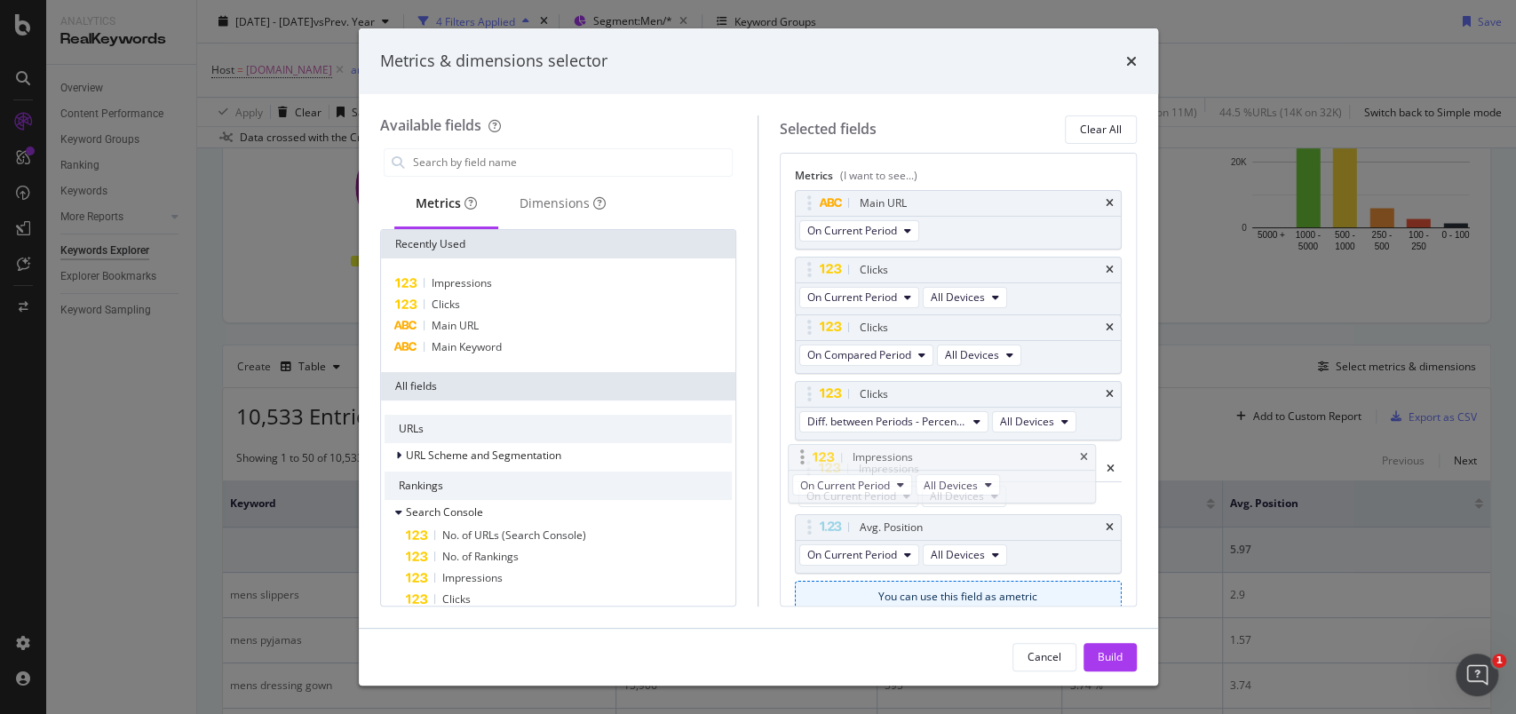
drag, startPoint x: 817, startPoint y: 340, endPoint x: 810, endPoint y: 461, distance: 121.0
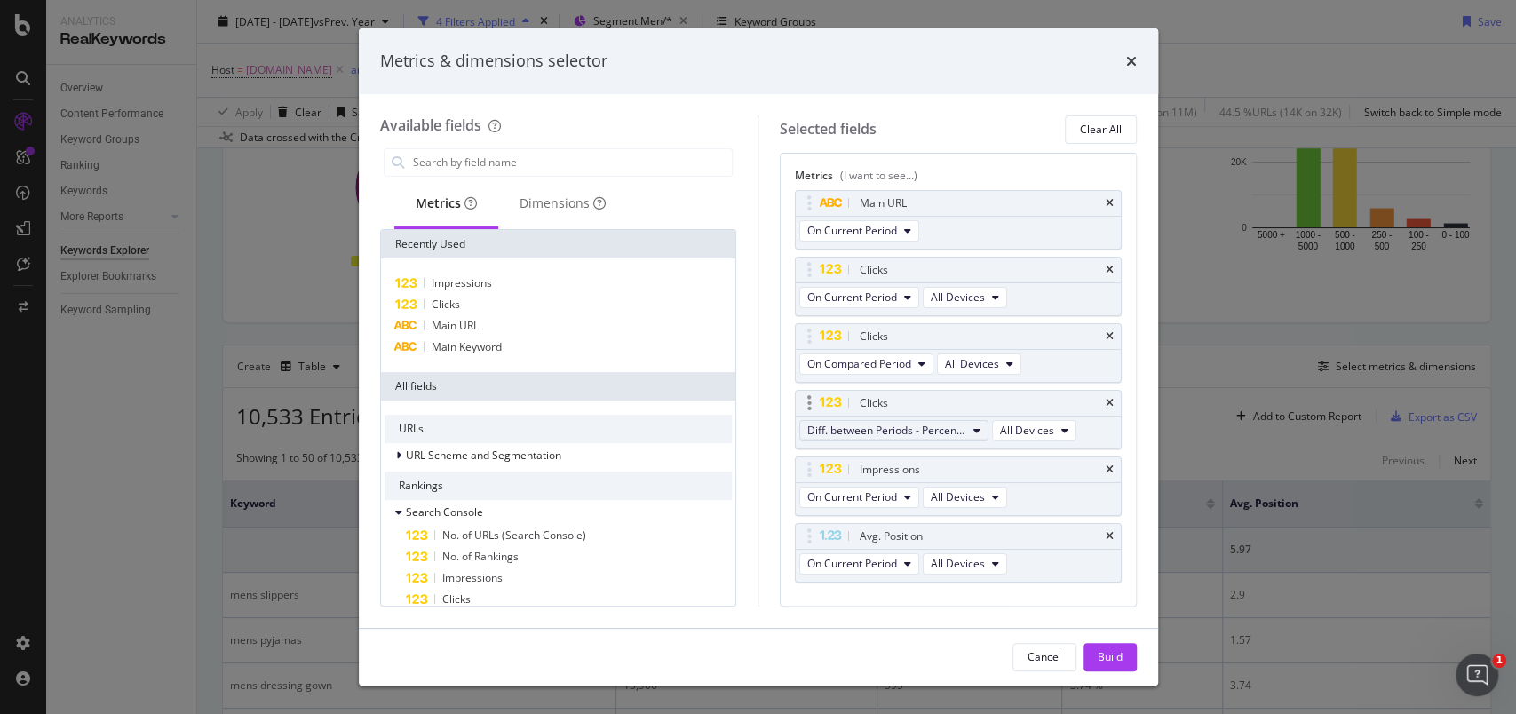
click at [893, 433] on span "Diff. between Periods - Percentage" at bounding box center [886, 430] width 159 height 15
click at [893, 552] on span "Diff. between Periods - Value" at bounding box center [902, 560] width 177 height 16
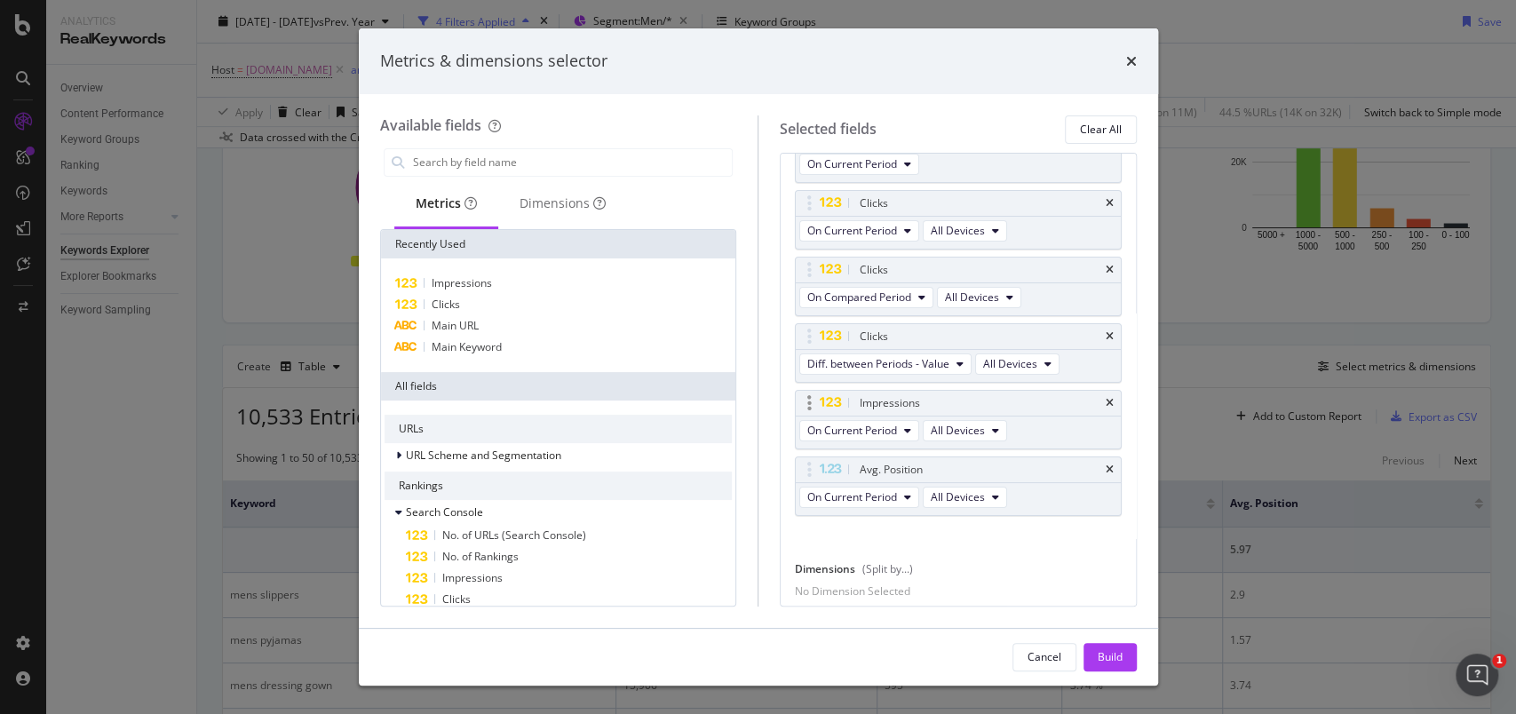
scroll to position [118, 0]
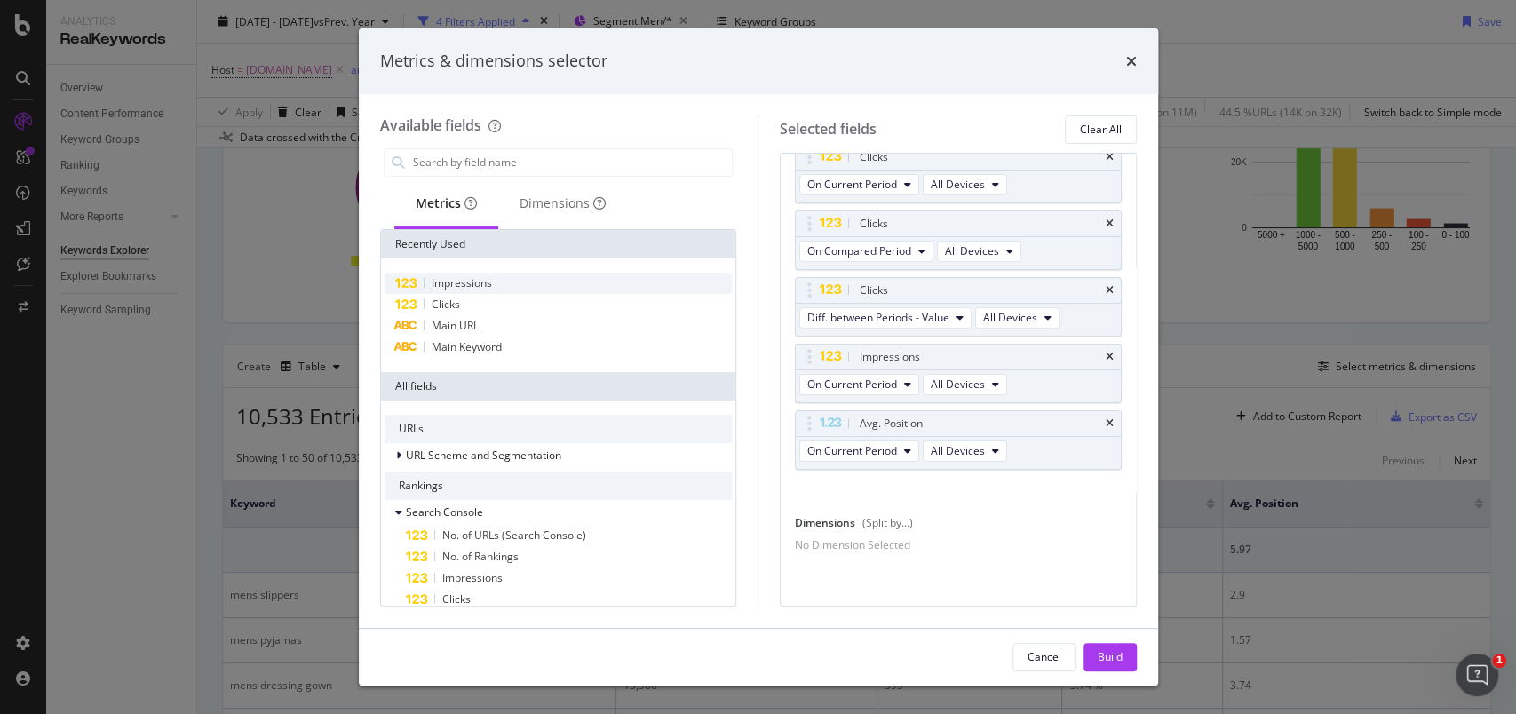
click at [477, 286] on span "Impressions" at bounding box center [462, 282] width 60 height 15
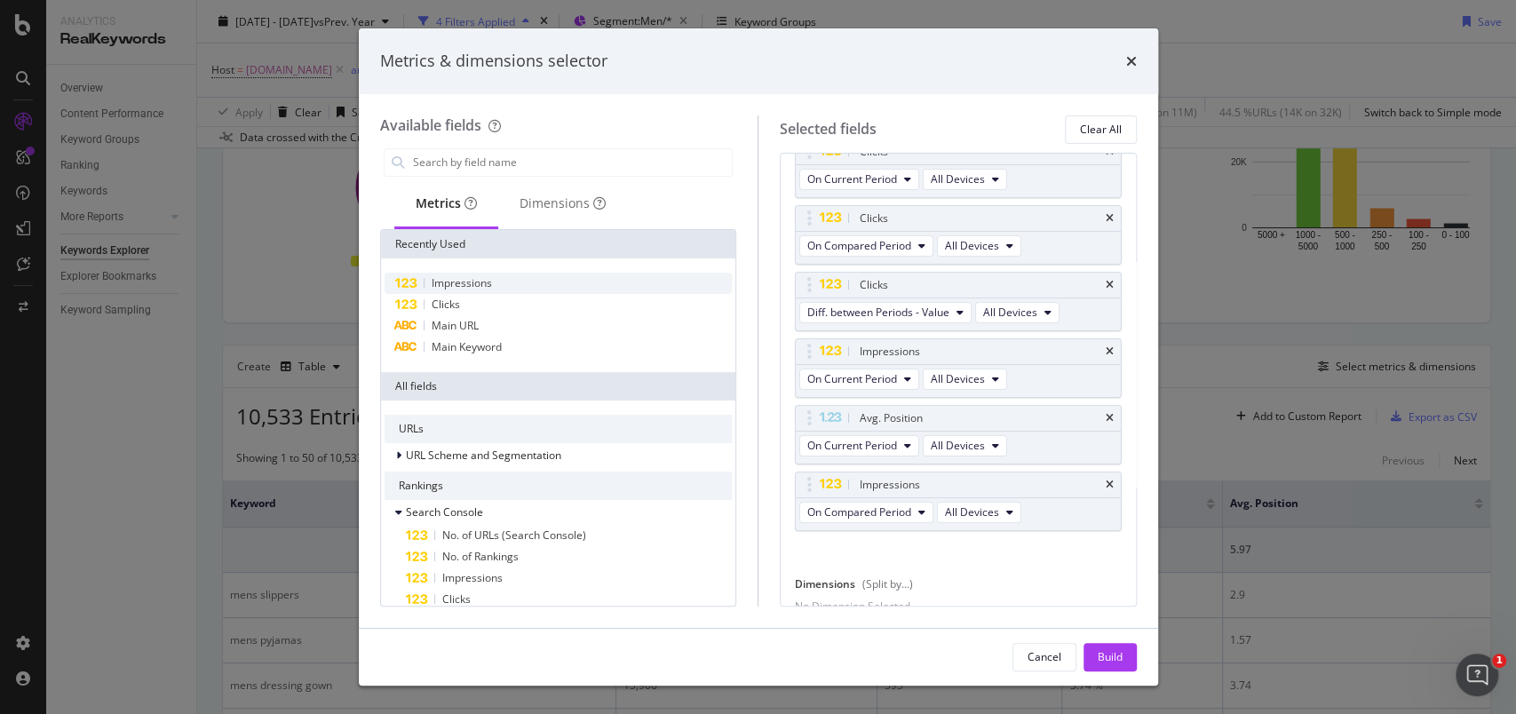
click at [477, 286] on span "Impressions" at bounding box center [462, 282] width 60 height 15
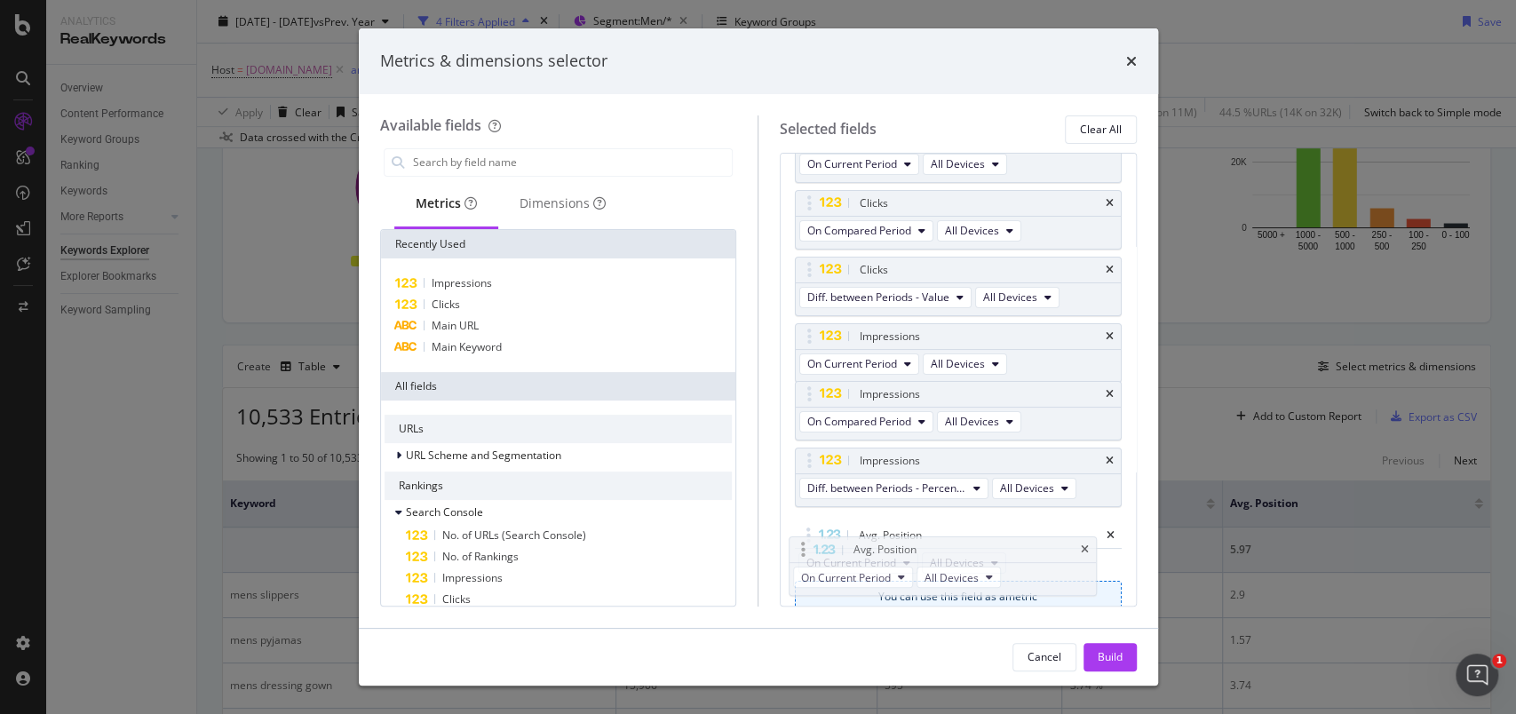
drag, startPoint x: 810, startPoint y: 421, endPoint x: 804, endPoint y: 559, distance: 137.8
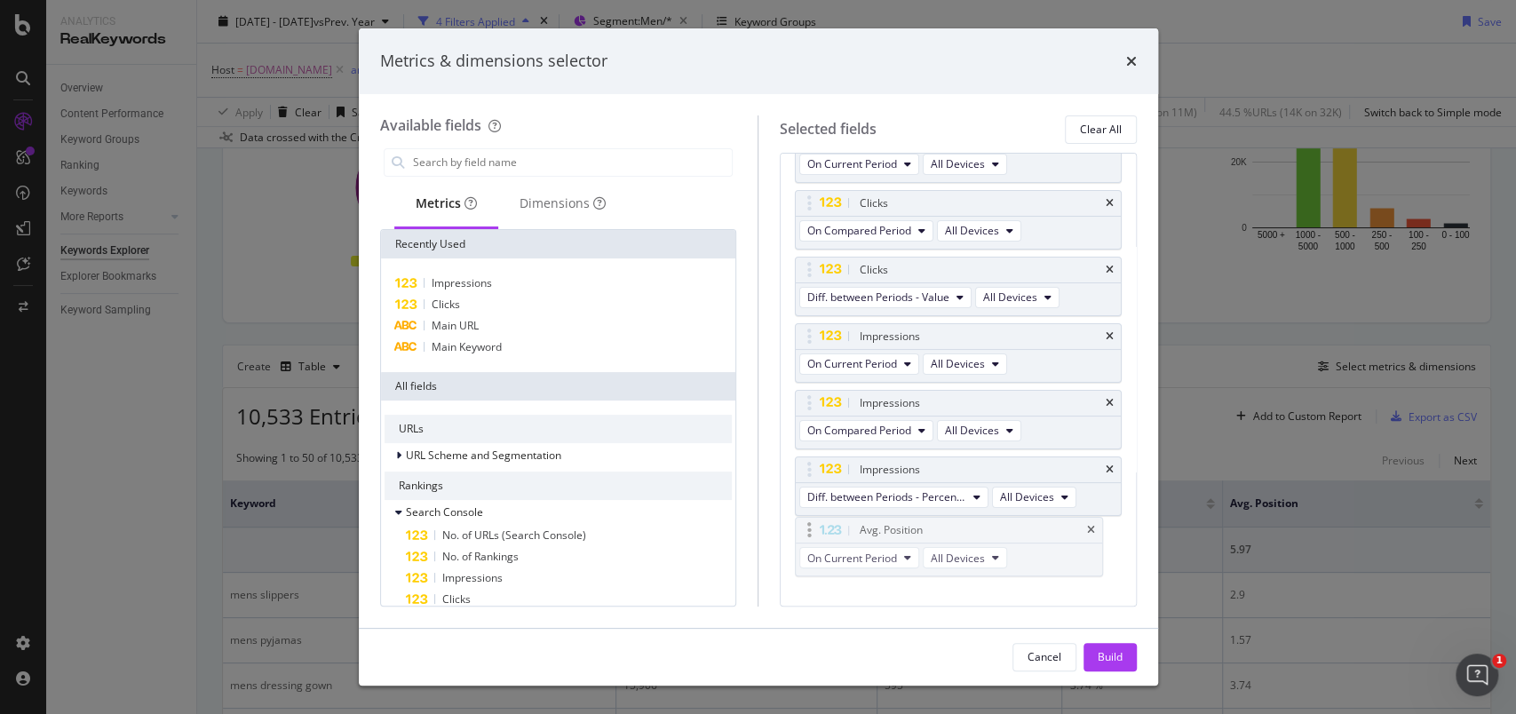
scroll to position [138, 0]
click at [895, 485] on span "Diff. between Periods - Percentage" at bounding box center [886, 492] width 159 height 15
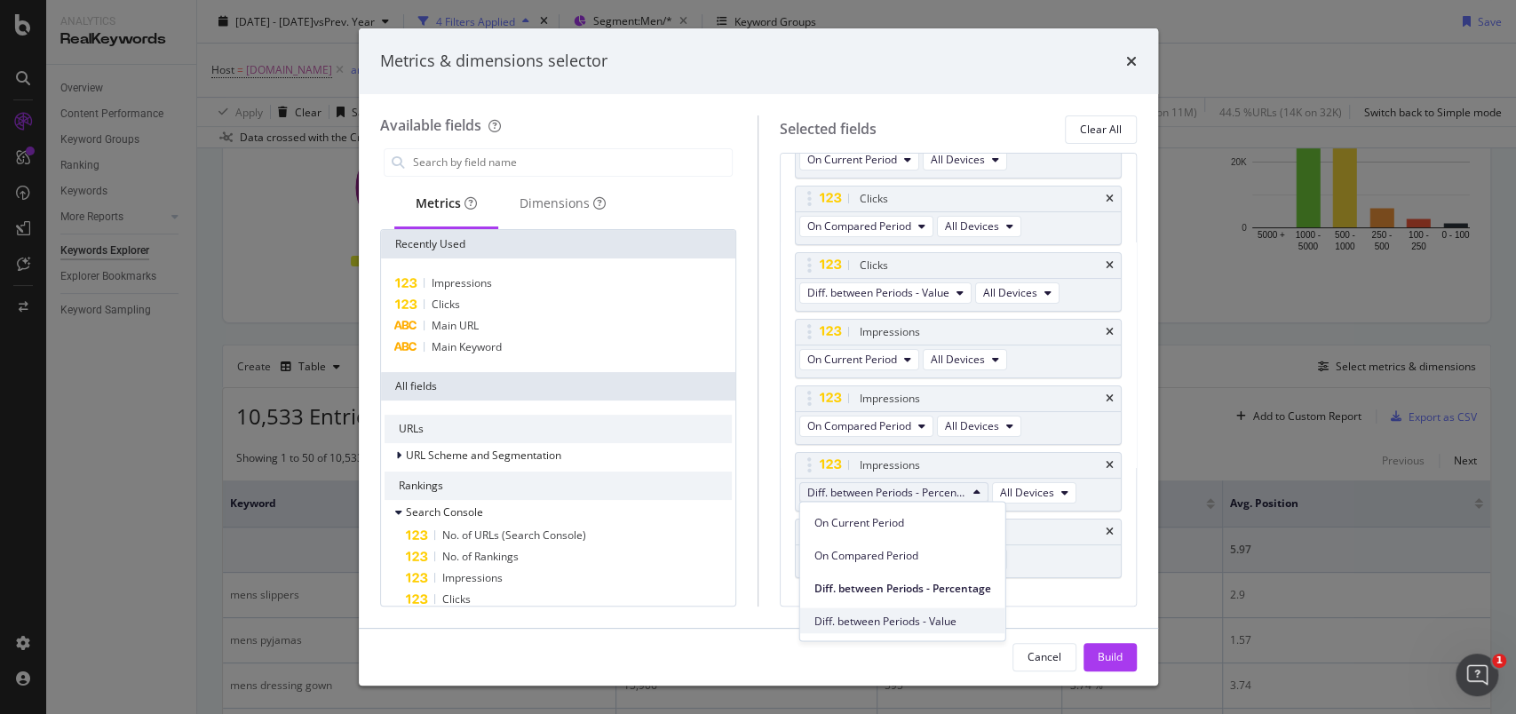
click at [904, 616] on span "Diff. between Periods - Value" at bounding box center [902, 621] width 177 height 16
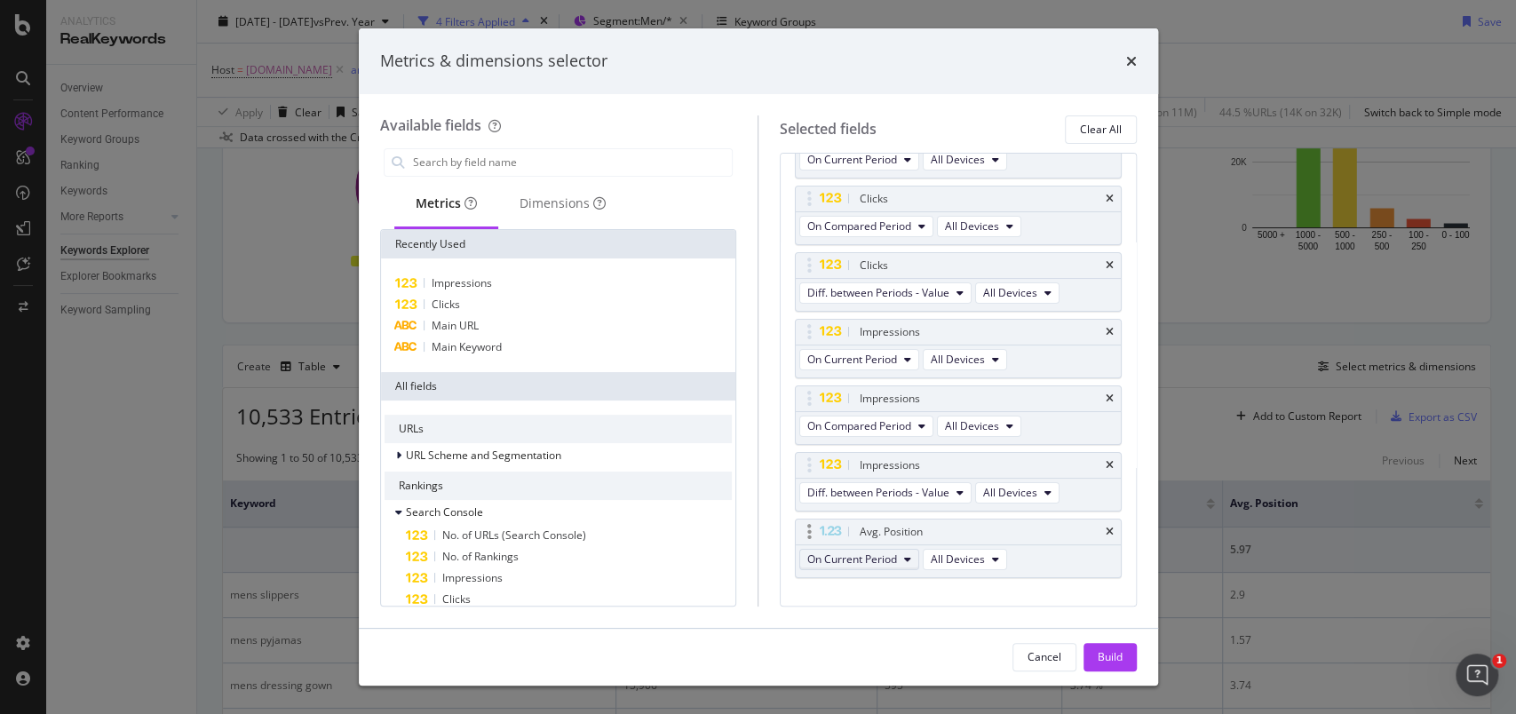
click at [904, 564] on button "On Current Period" at bounding box center [859, 559] width 120 height 21
click at [911, 675] on div "Diff. between Periods - Value" at bounding box center [900, 687] width 200 height 26
click at [478, 170] on input "modal" at bounding box center [571, 162] width 321 height 27
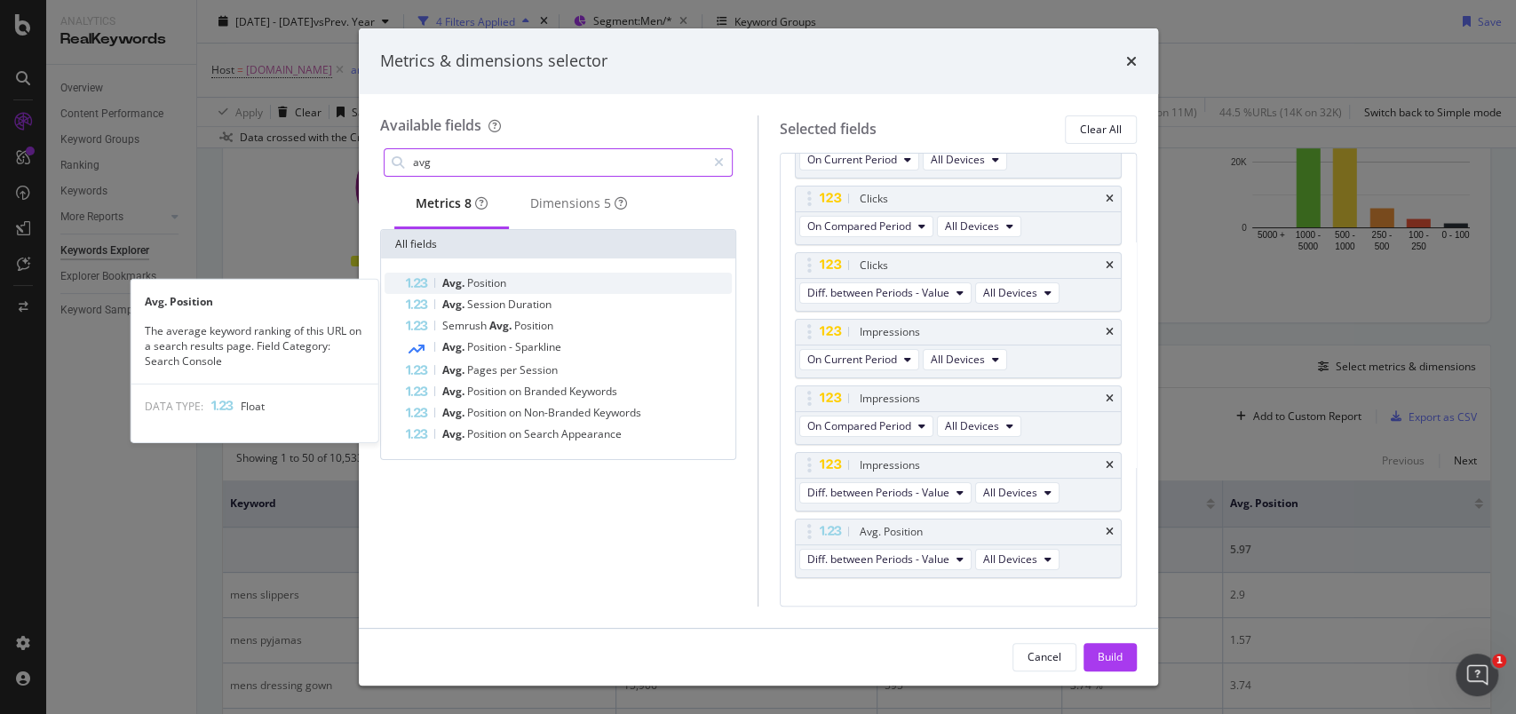
type input "avg"
click at [493, 290] on span "Position" at bounding box center [486, 282] width 39 height 15
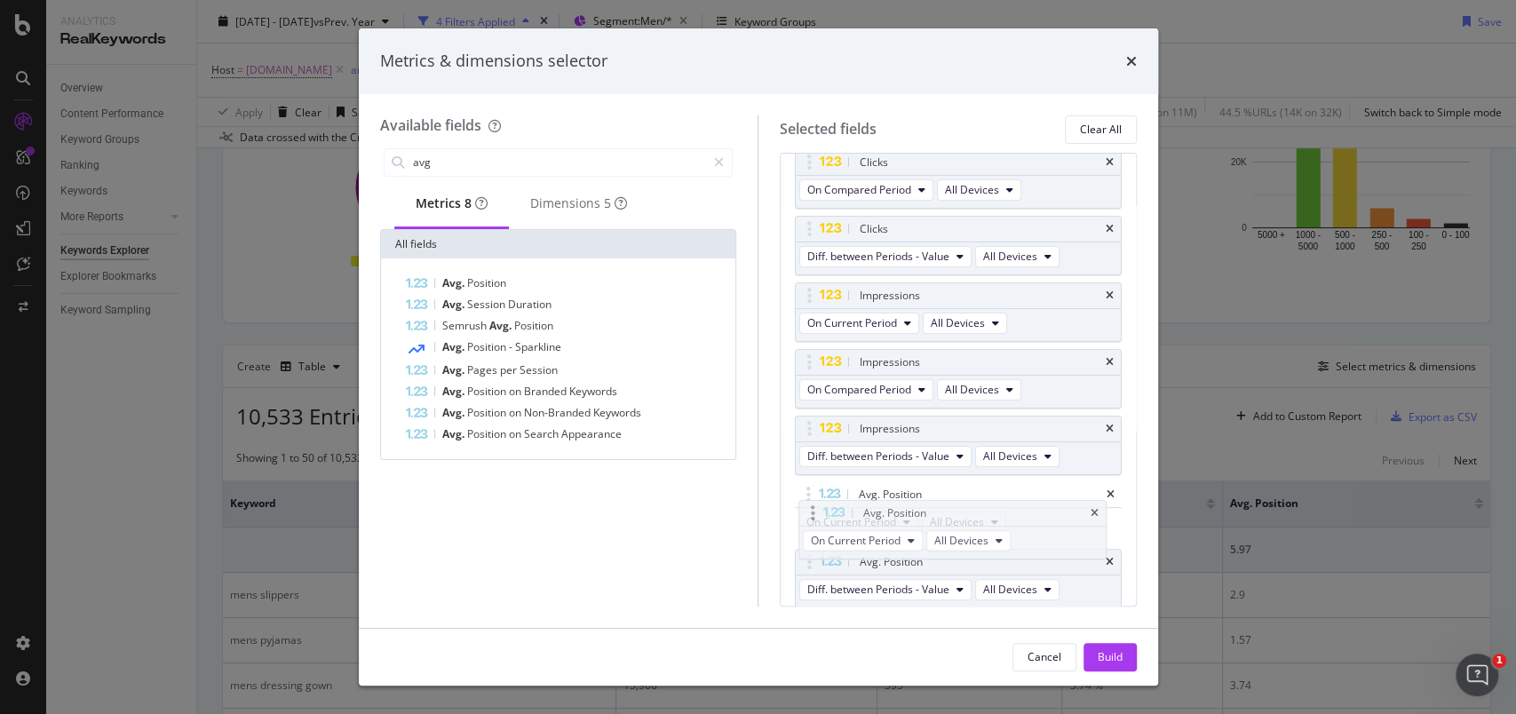
drag, startPoint x: 804, startPoint y: 562, endPoint x: 807, endPoint y: 515, distance: 47.2
click at [807, 515] on body "Analytics RealKeywords Overview Content Performance Keyword Groups Ranking Keyw…" at bounding box center [758, 357] width 1516 height 714
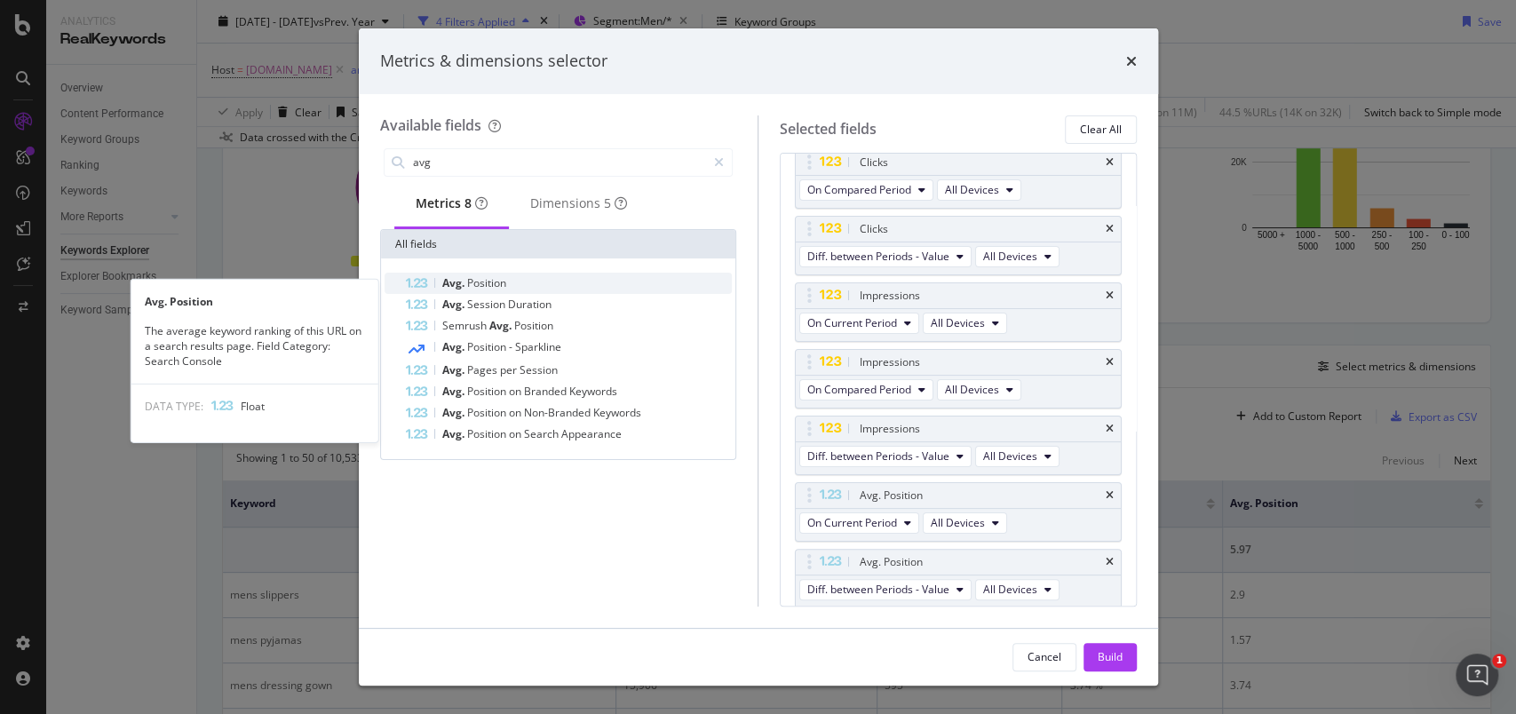
click at [539, 288] on div "Avg. Position" at bounding box center [569, 283] width 327 height 21
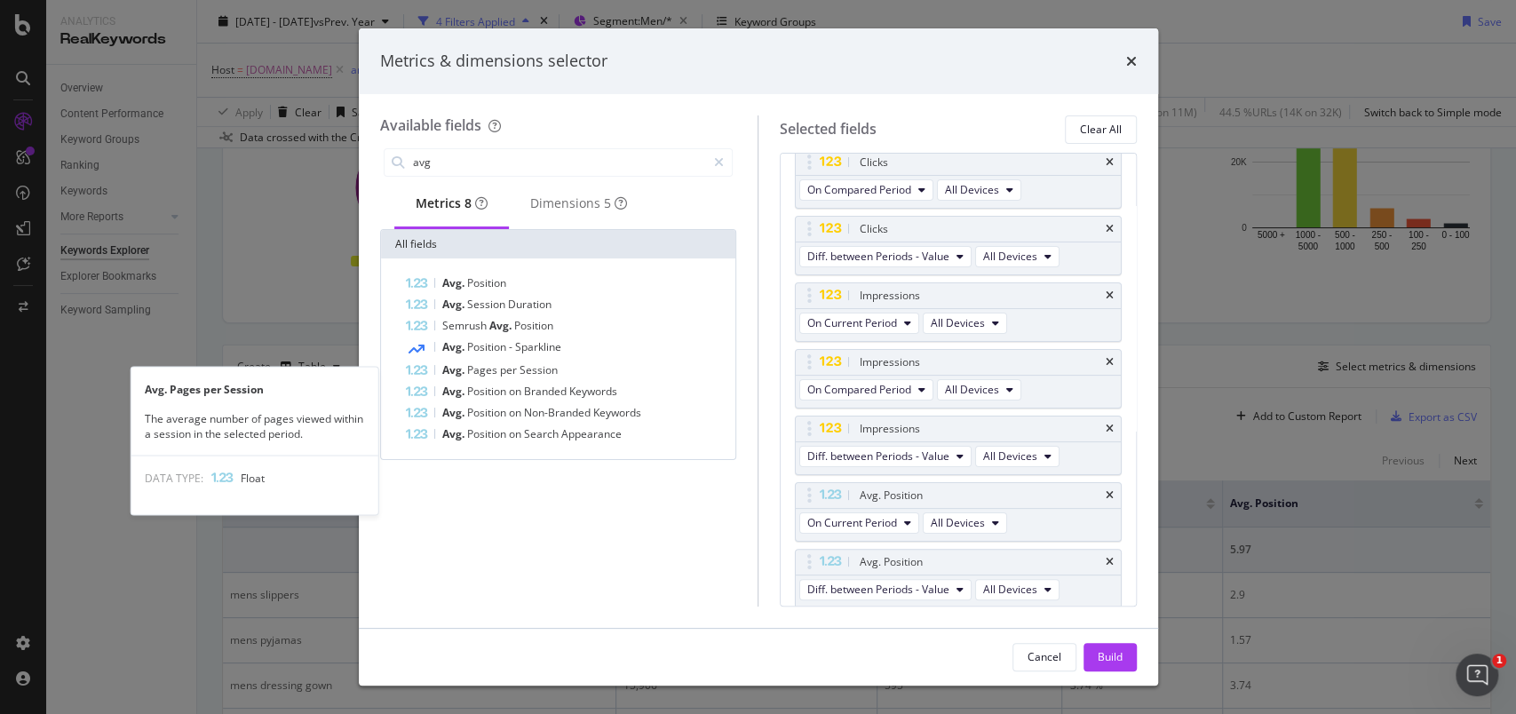
scroll to position [241, 0]
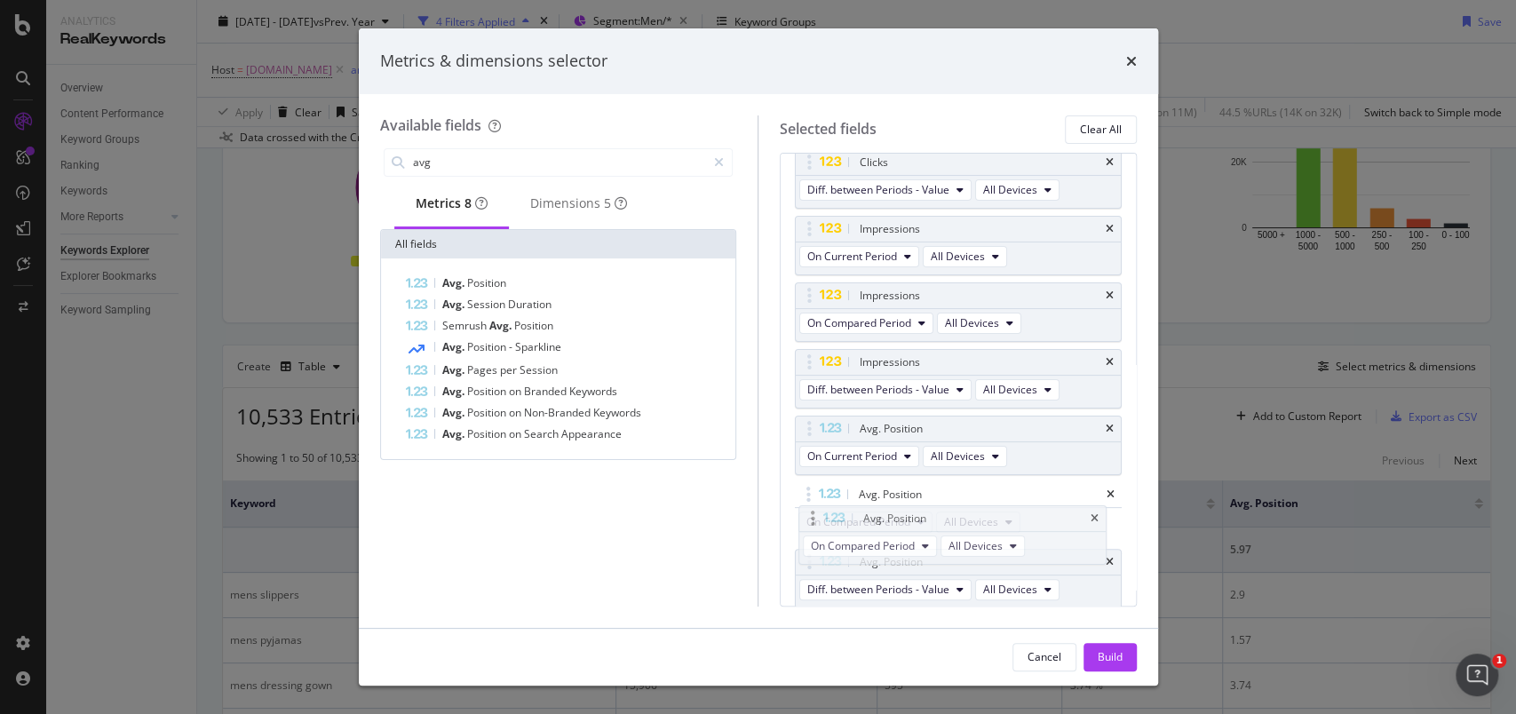
drag, startPoint x: 804, startPoint y: 560, endPoint x: 807, endPoint y: 513, distance: 47.2
click at [807, 513] on body "Analytics RealKeywords Overview Content Performance Keyword Groups Ranking Keyw…" at bounding box center [758, 357] width 1516 height 714
click at [1098, 653] on div "Build" at bounding box center [1110, 656] width 25 height 15
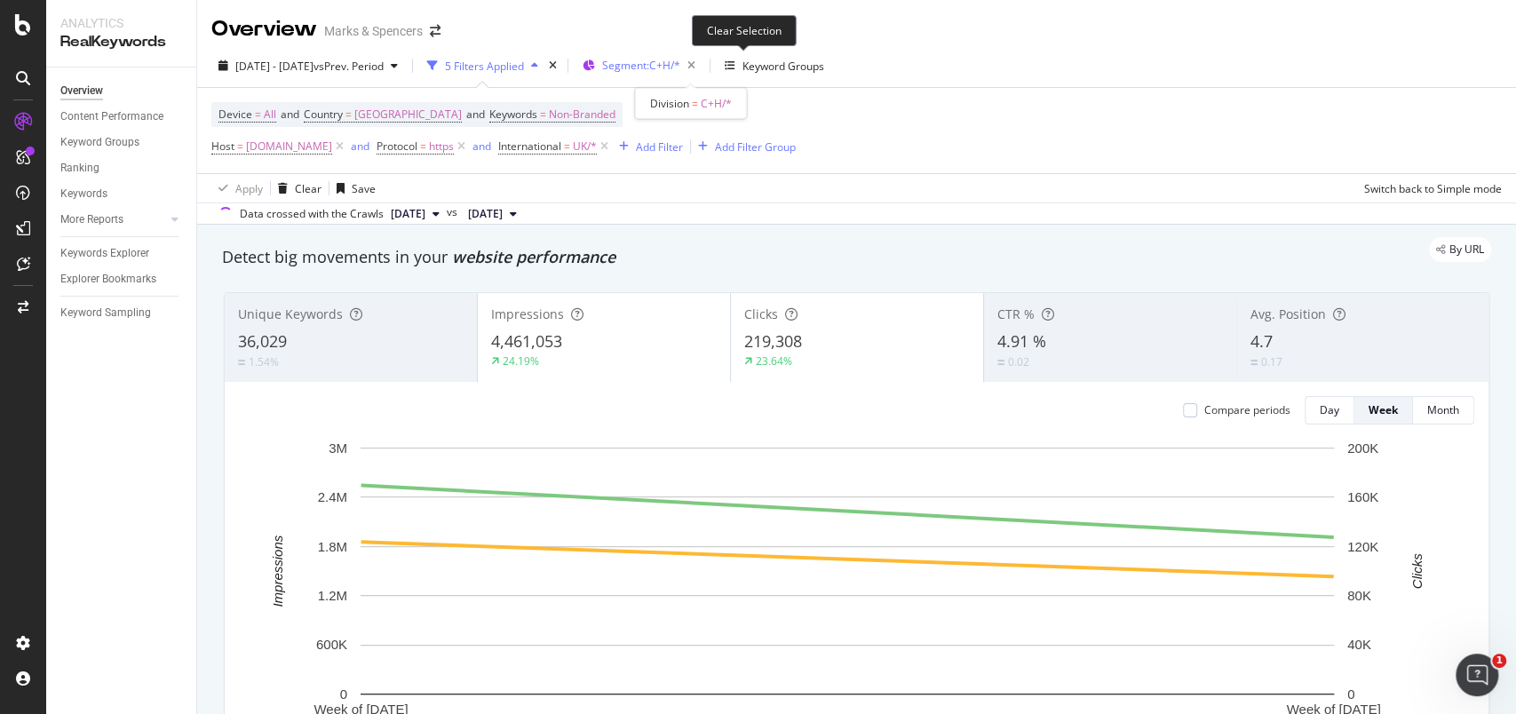
click at [680, 61] on span "Segment: C+H/*" at bounding box center [641, 65] width 78 height 15
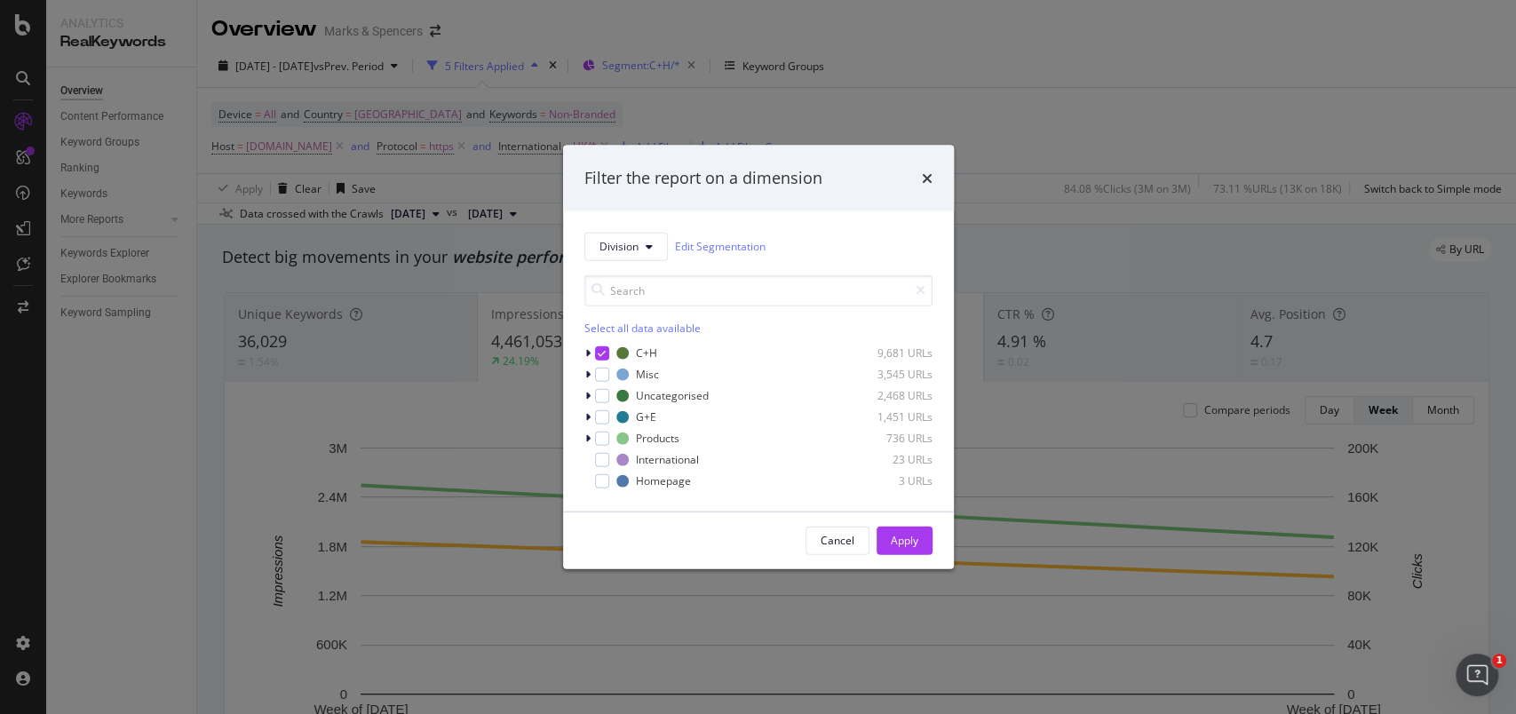
click at [742, 63] on div "Filter the report on a dimension Division Edit Segmentation Select all data ava…" at bounding box center [758, 357] width 1516 height 714
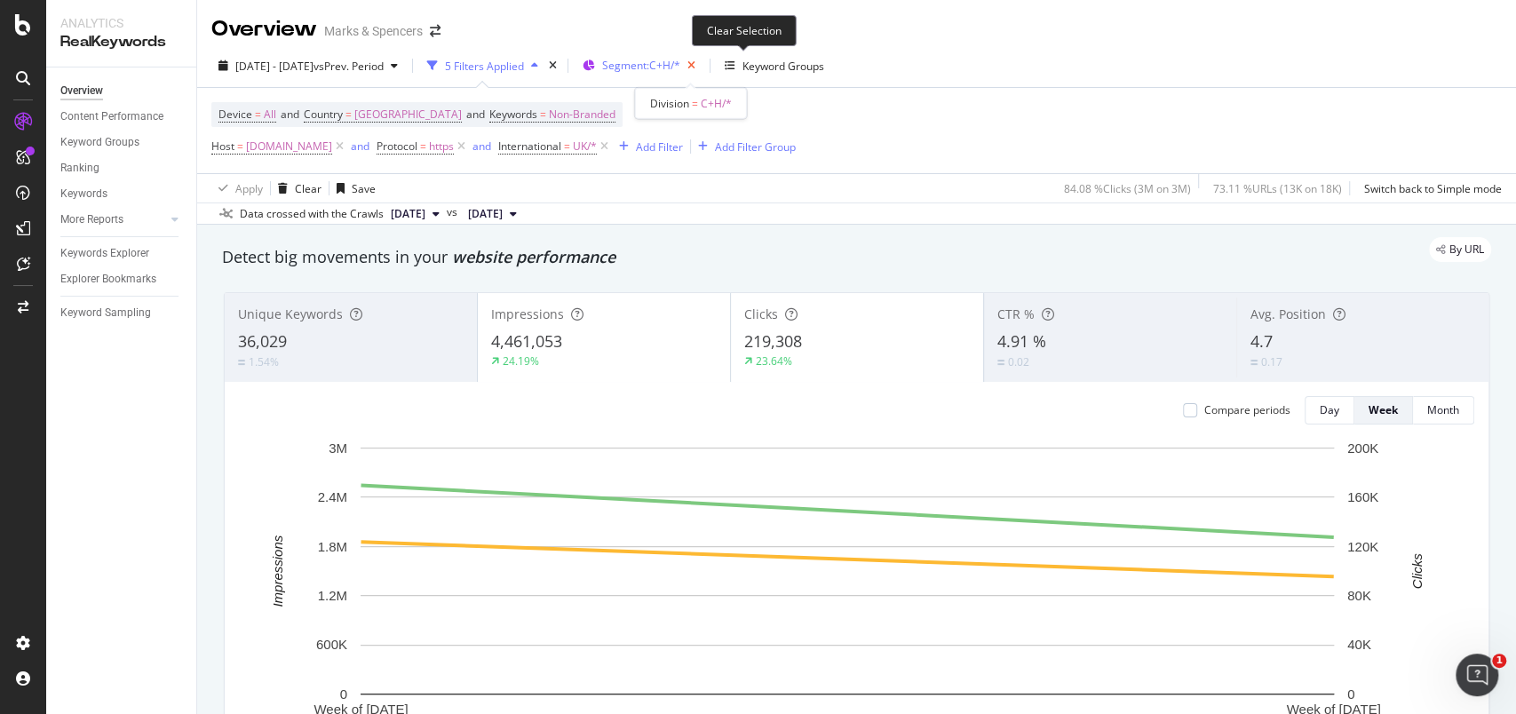
click at [702, 61] on icon "button" at bounding box center [691, 65] width 22 height 25
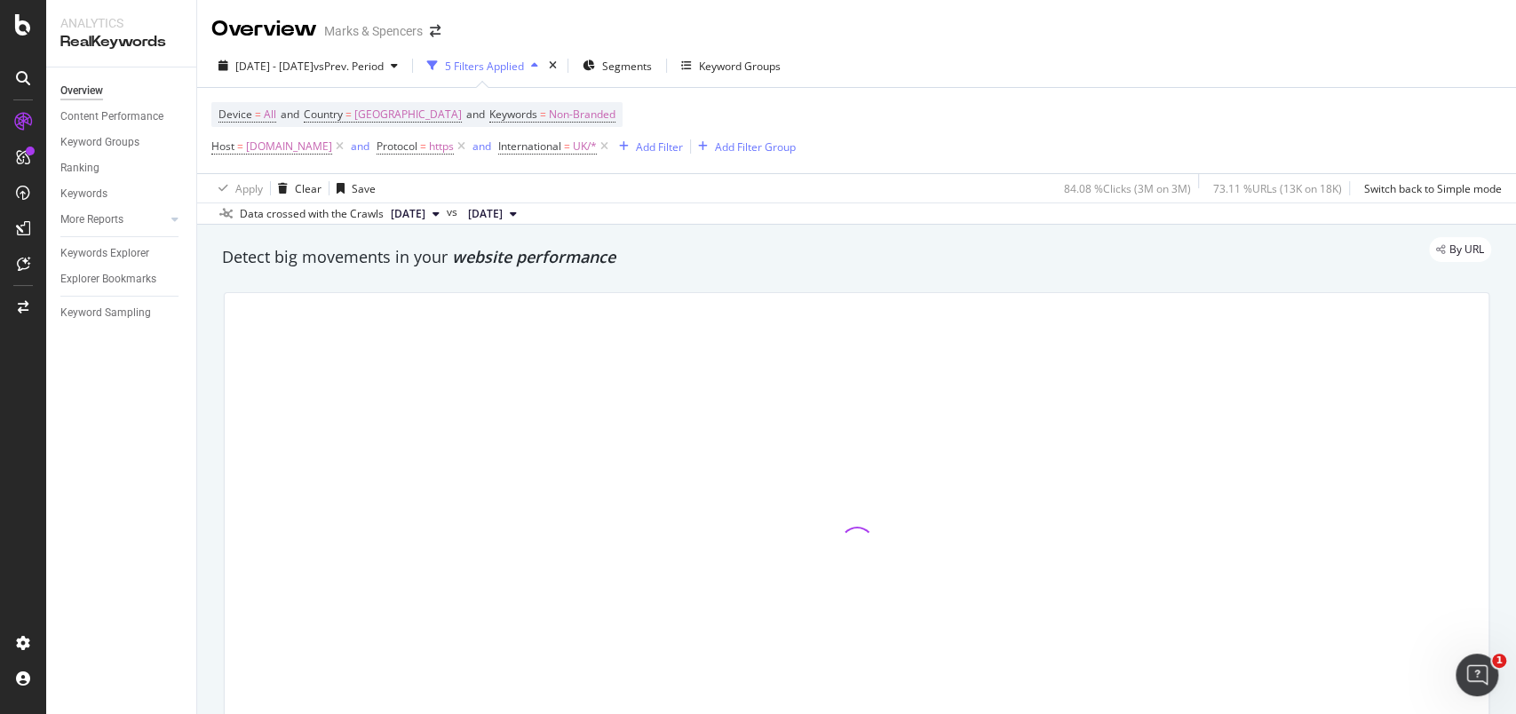
click at [712, 69] on div "[DATE] - [DATE] vs Prev. Period 5 Filters Applied Segments Keyword Groups" at bounding box center [499, 66] width 576 height 28
click at [652, 67] on span "Segments" at bounding box center [627, 66] width 50 height 15
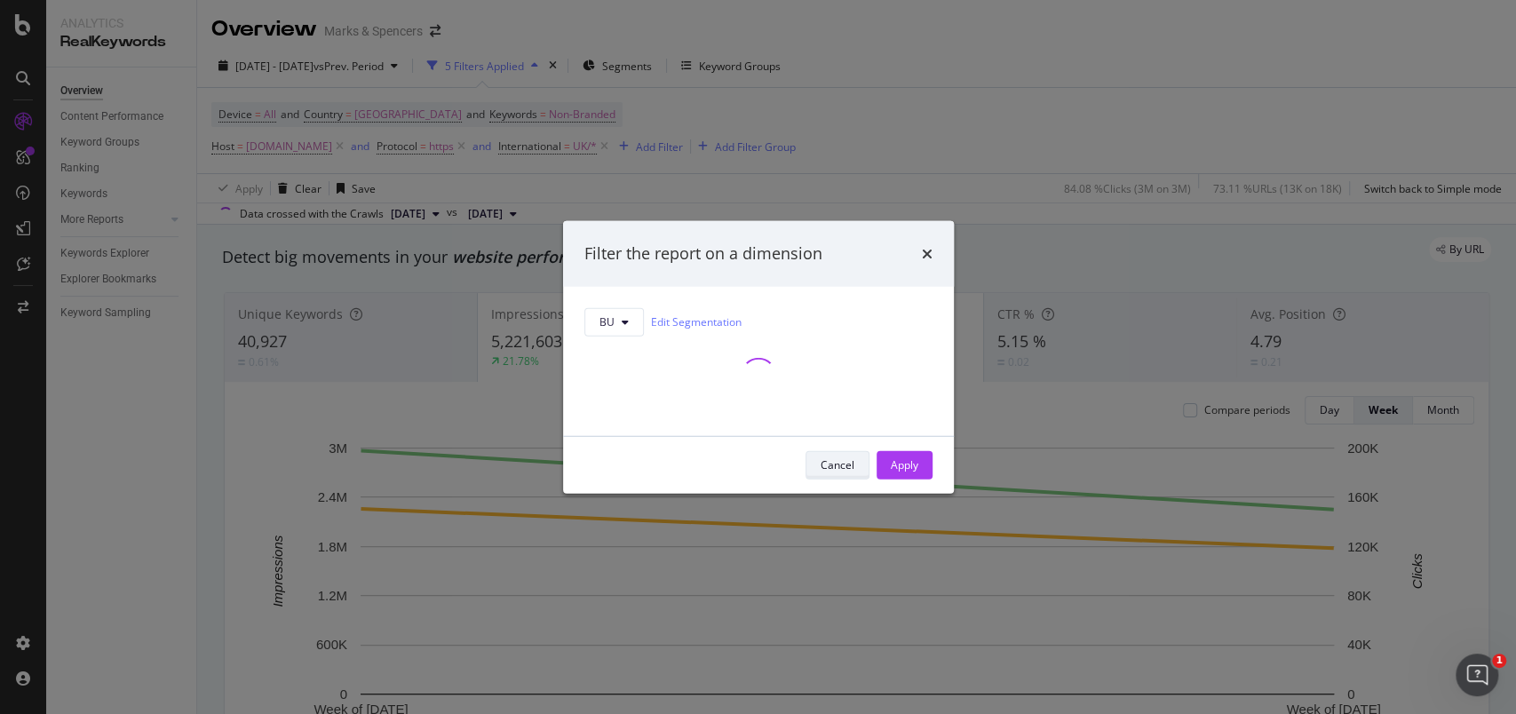
click at [818, 466] on button "Cancel" at bounding box center [837, 464] width 64 height 28
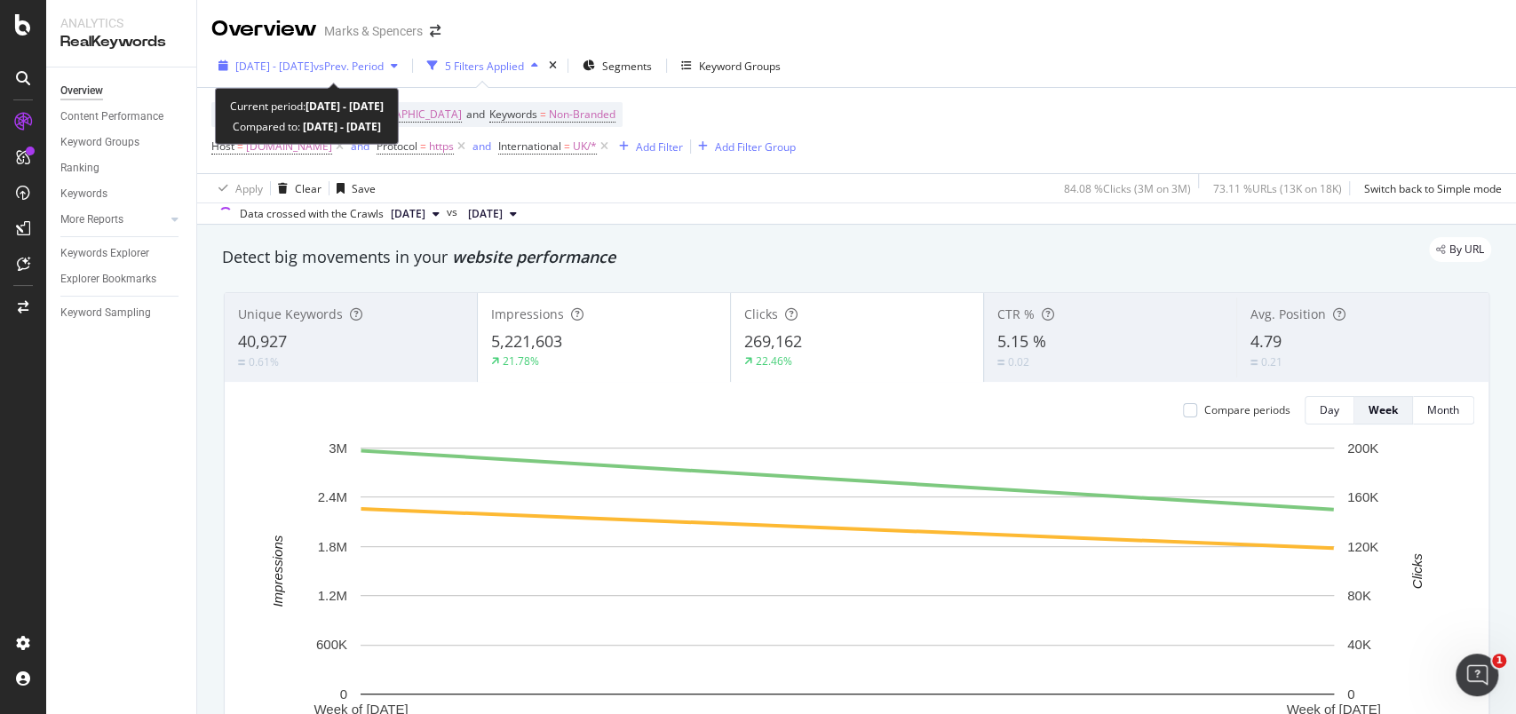
click at [225, 60] on icon "button" at bounding box center [223, 65] width 10 height 11
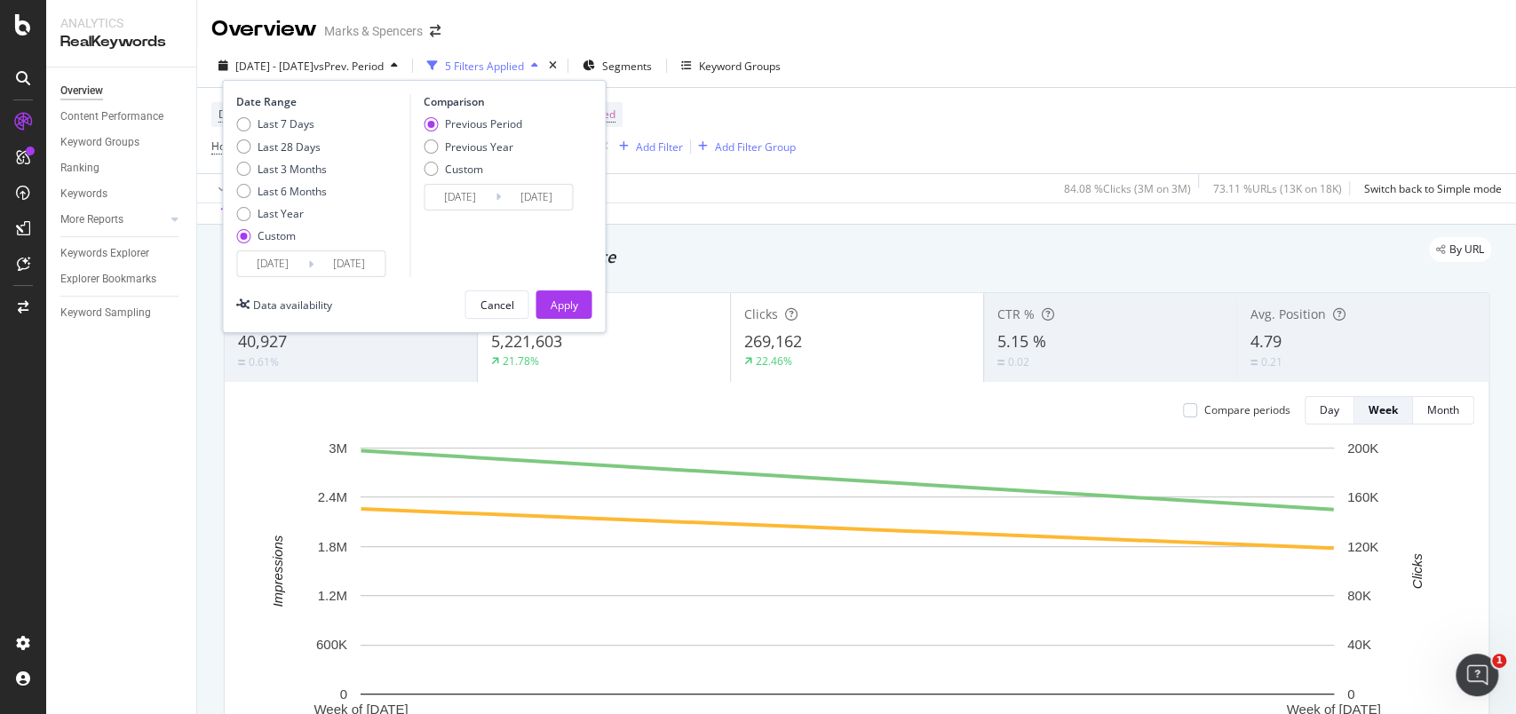
click at [253, 252] on input "[DATE]" at bounding box center [272, 263] width 71 height 25
click at [265, 266] on input "[DATE]" at bounding box center [272, 263] width 71 height 25
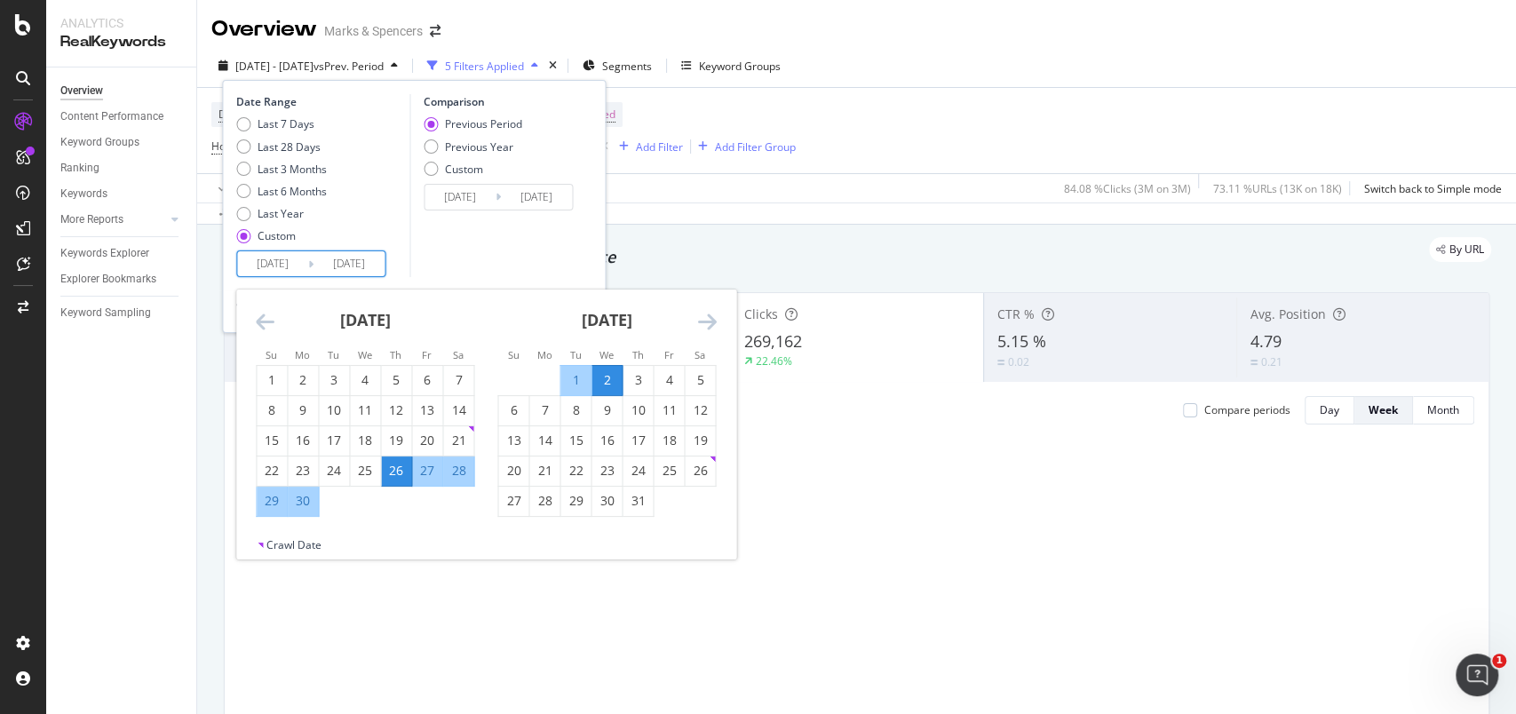
click at [266, 321] on icon "Move backward to switch to the previous month." at bounding box center [265, 321] width 19 height 21
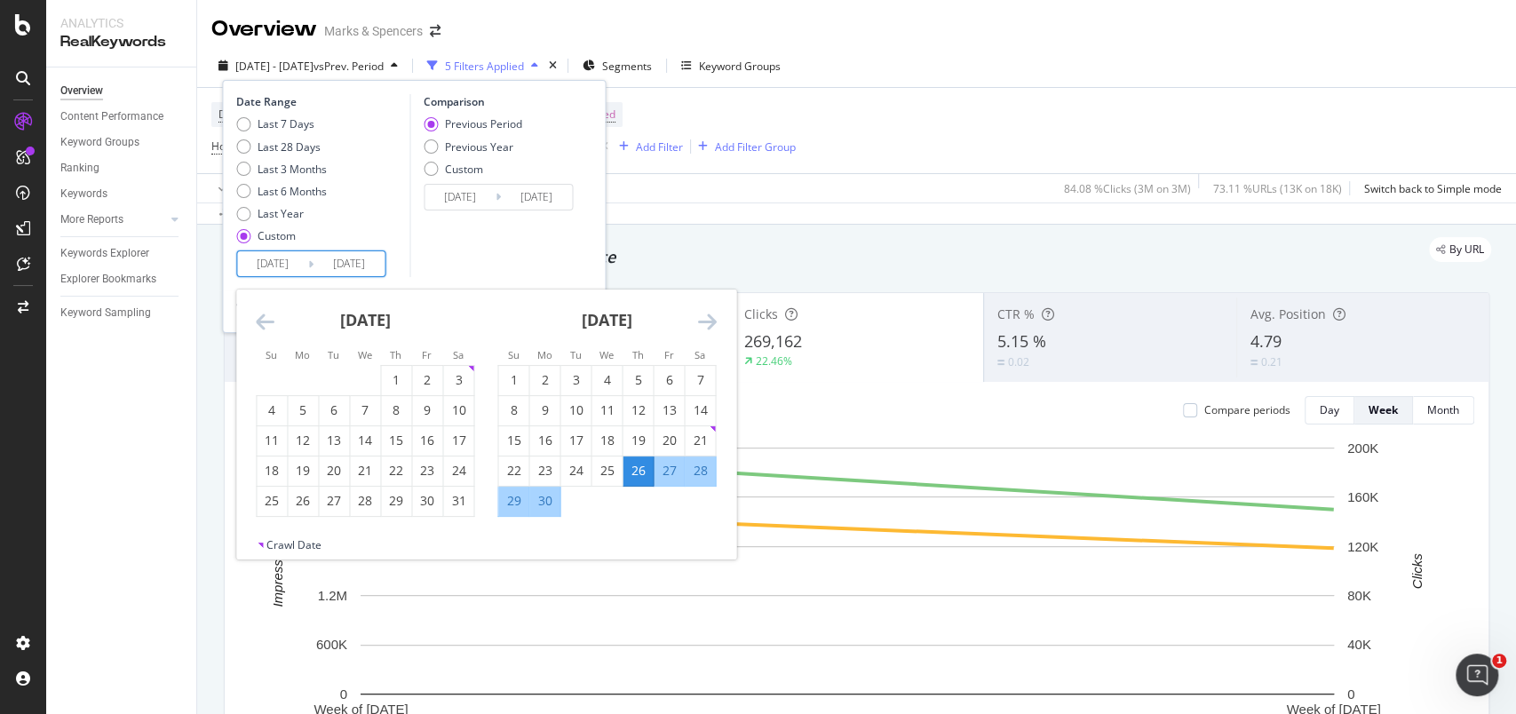
click at [713, 322] on icon "Move forward to switch to the next month." at bounding box center [706, 321] width 19 height 21
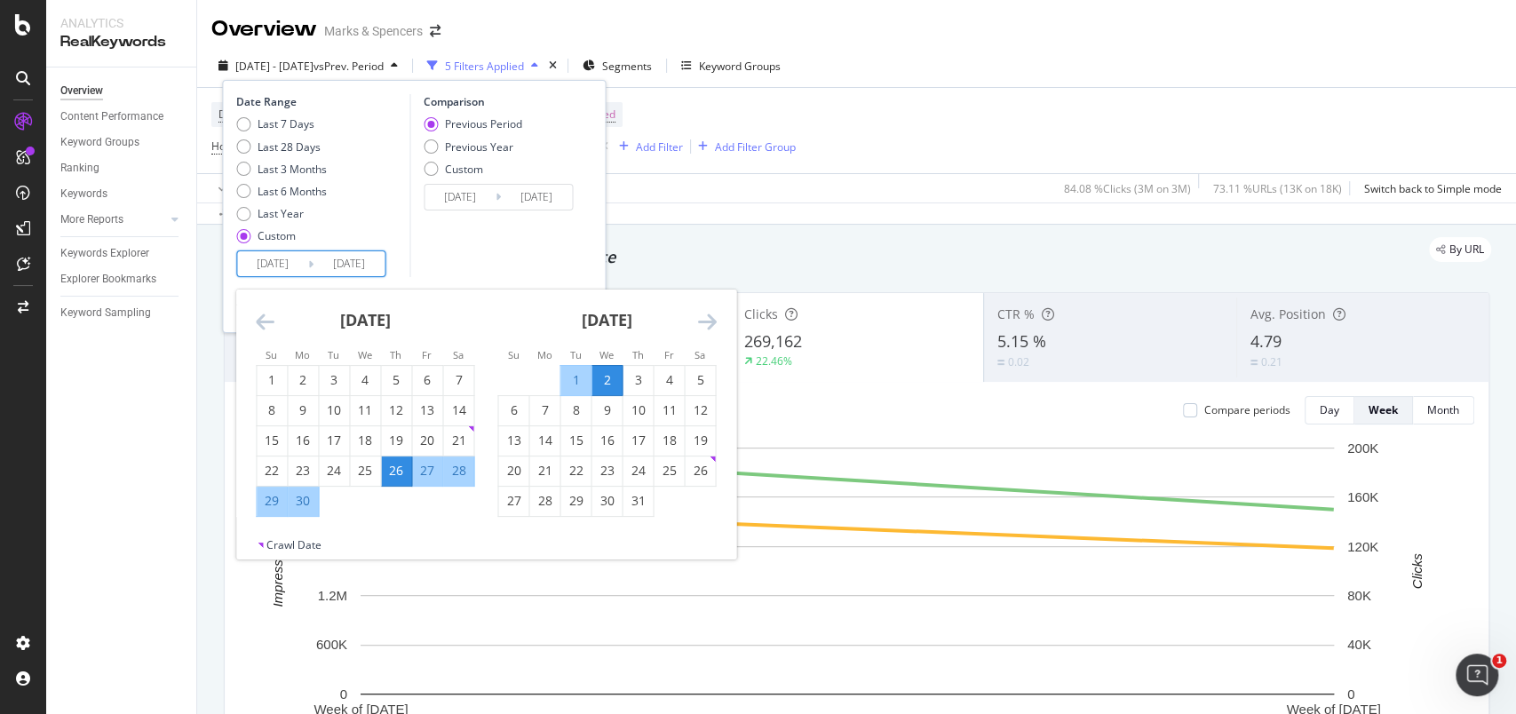
click at [713, 322] on icon "Move forward to switch to the next month." at bounding box center [706, 321] width 19 height 21
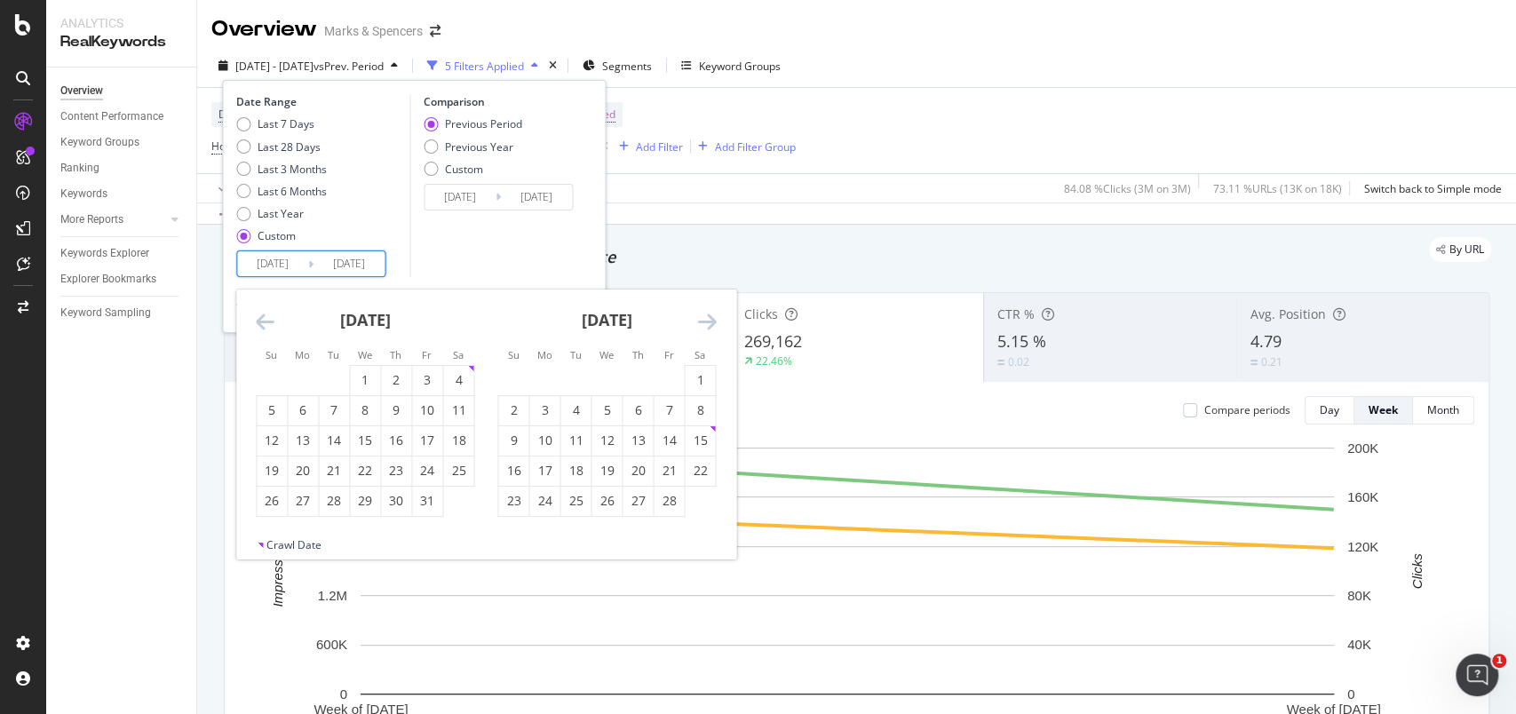
click at [713, 322] on icon "Move forward to switch to the next month." at bounding box center [706, 321] width 19 height 21
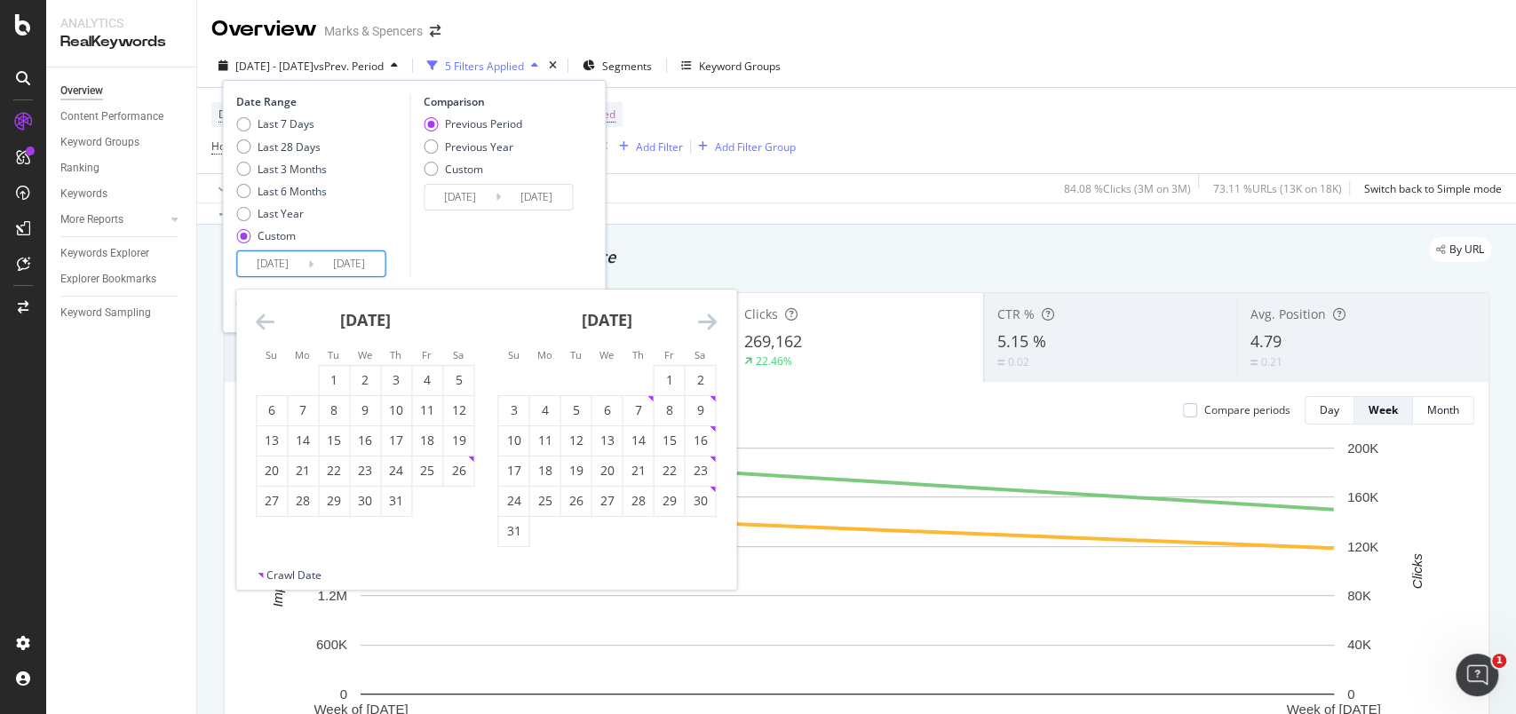
click at [713, 322] on icon "Move forward to switch to the next month." at bounding box center [706, 321] width 19 height 21
click at [266, 522] on div "31" at bounding box center [272, 531] width 30 height 18
type input "[DATE]"
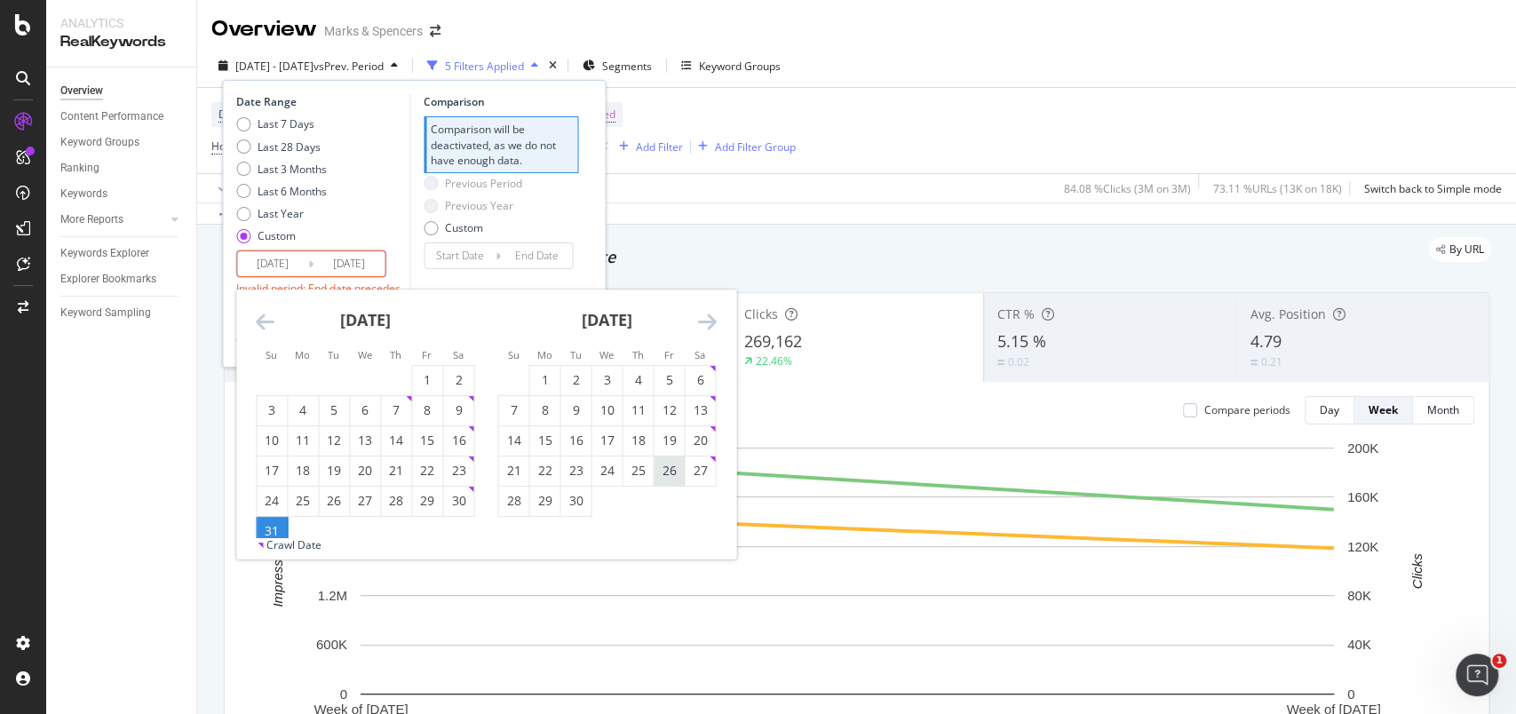
click at [659, 467] on div "26" at bounding box center [669, 471] width 30 height 18
type input "[DATE]"
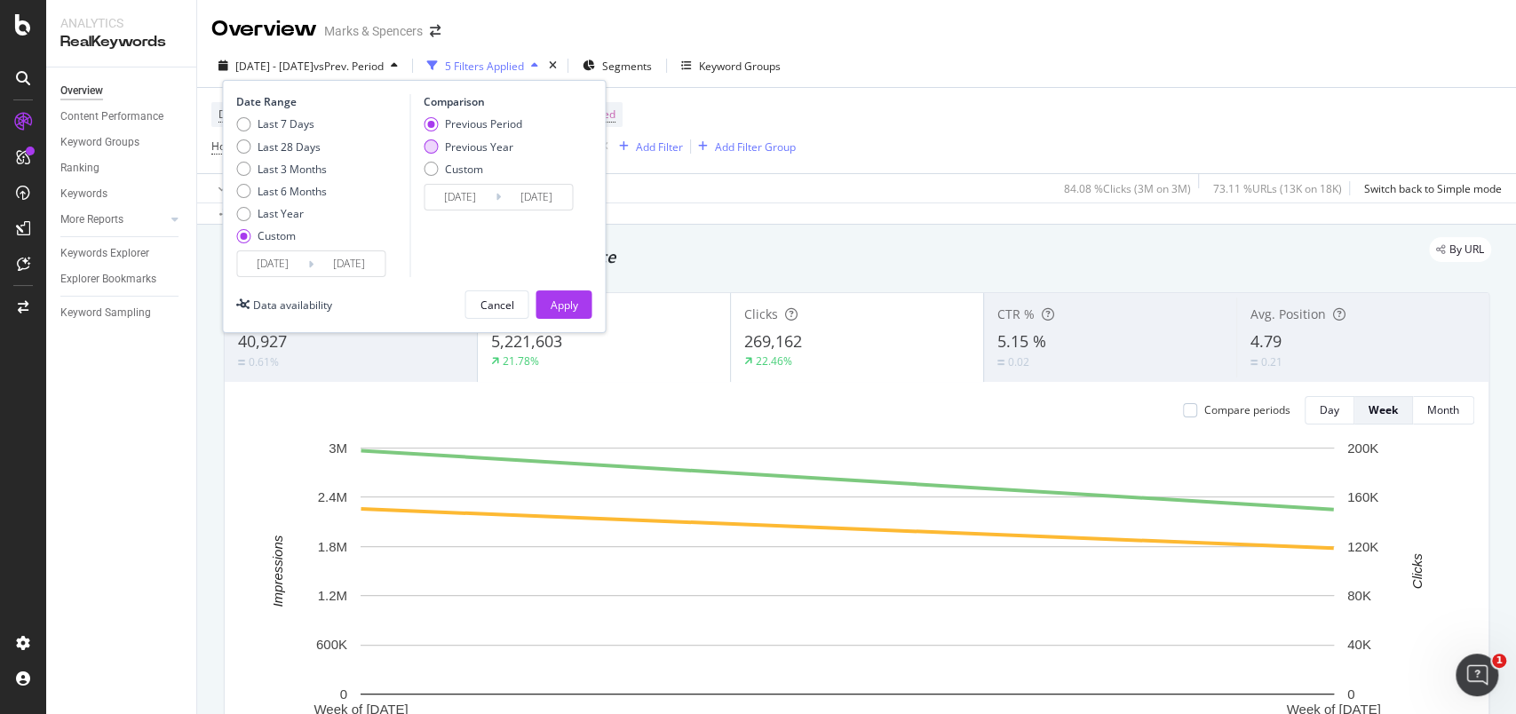
click at [490, 144] on div "Previous Year" at bounding box center [479, 146] width 68 height 15
type input "[DATE]"
click at [575, 297] on div "Apply" at bounding box center [564, 304] width 28 height 15
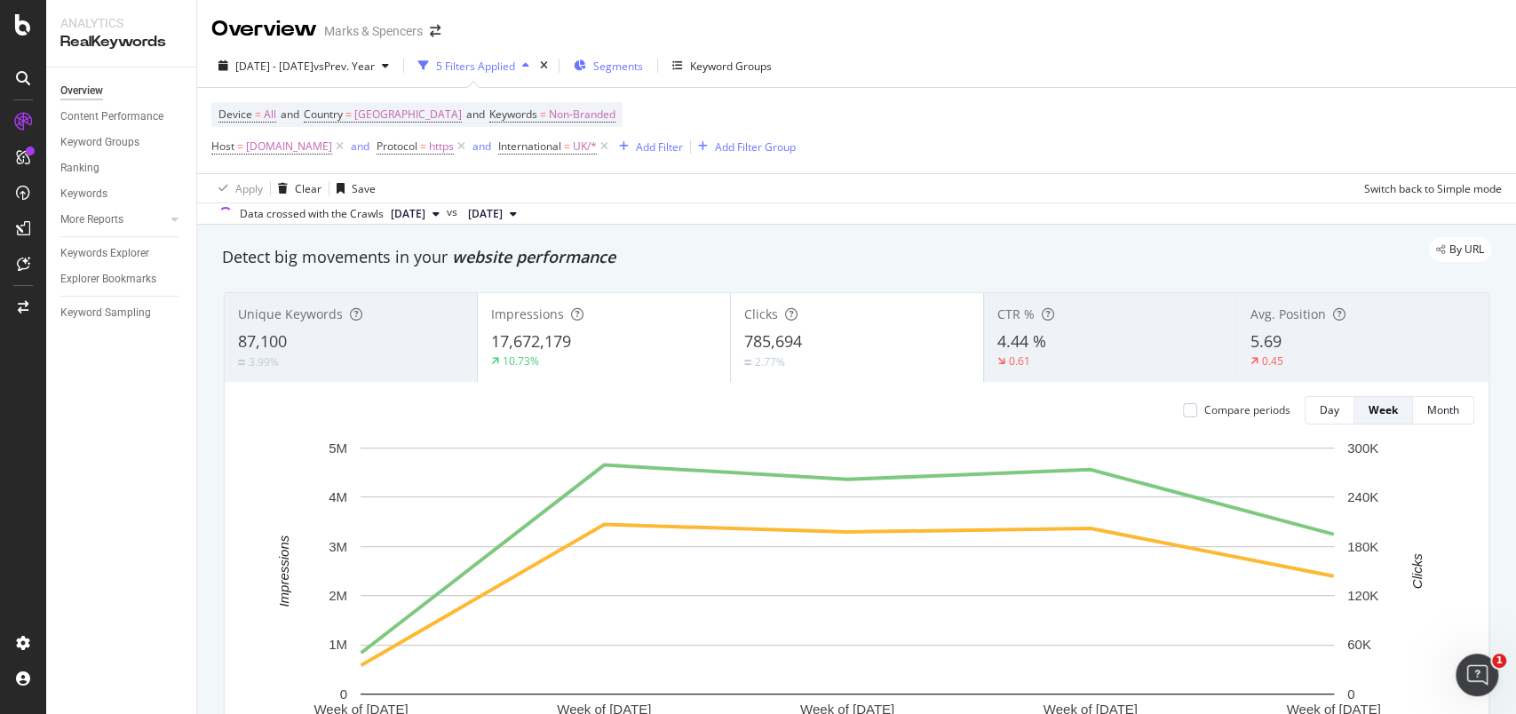
click at [643, 71] on span "Segments" at bounding box center [618, 66] width 50 height 15
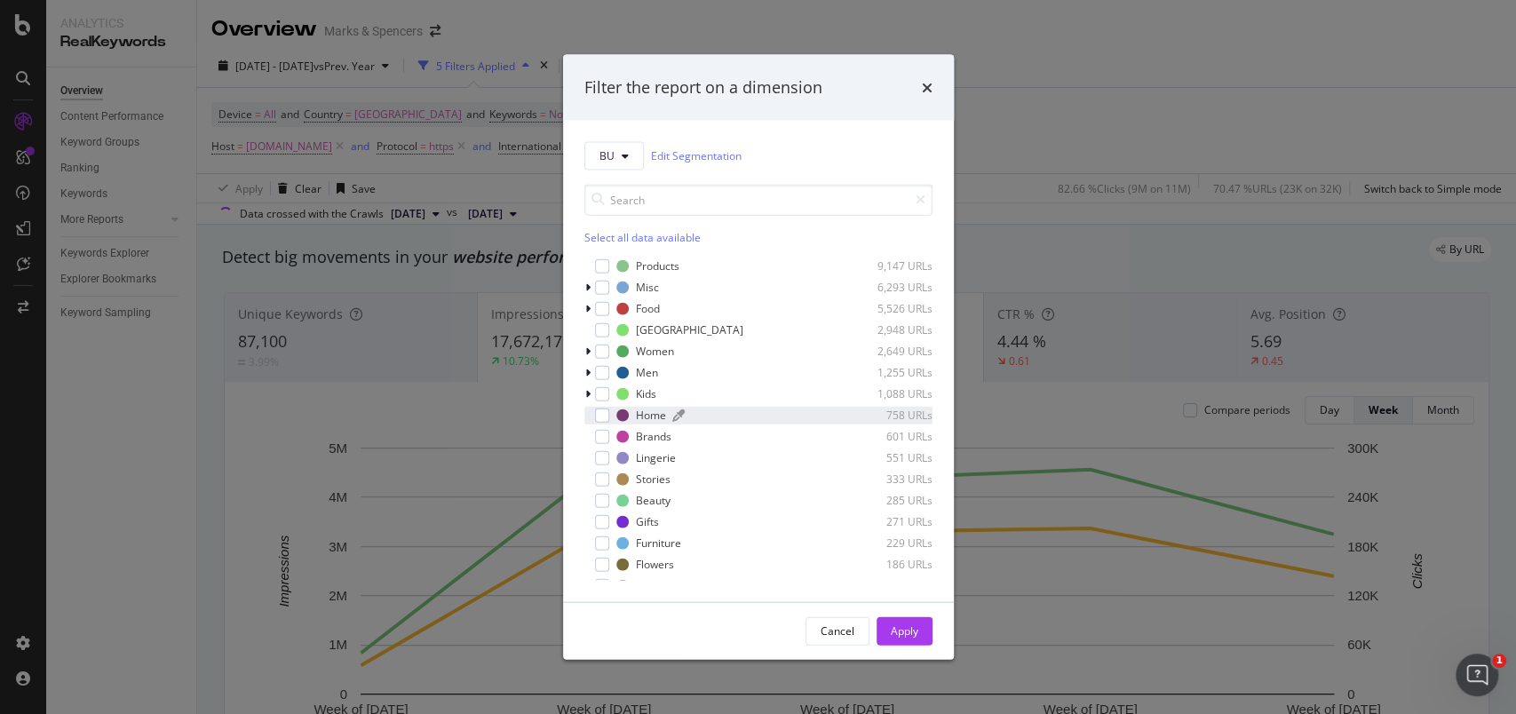
click at [606, 371] on div "modal" at bounding box center [602, 372] width 14 height 14
click at [895, 617] on div "Apply" at bounding box center [905, 630] width 28 height 27
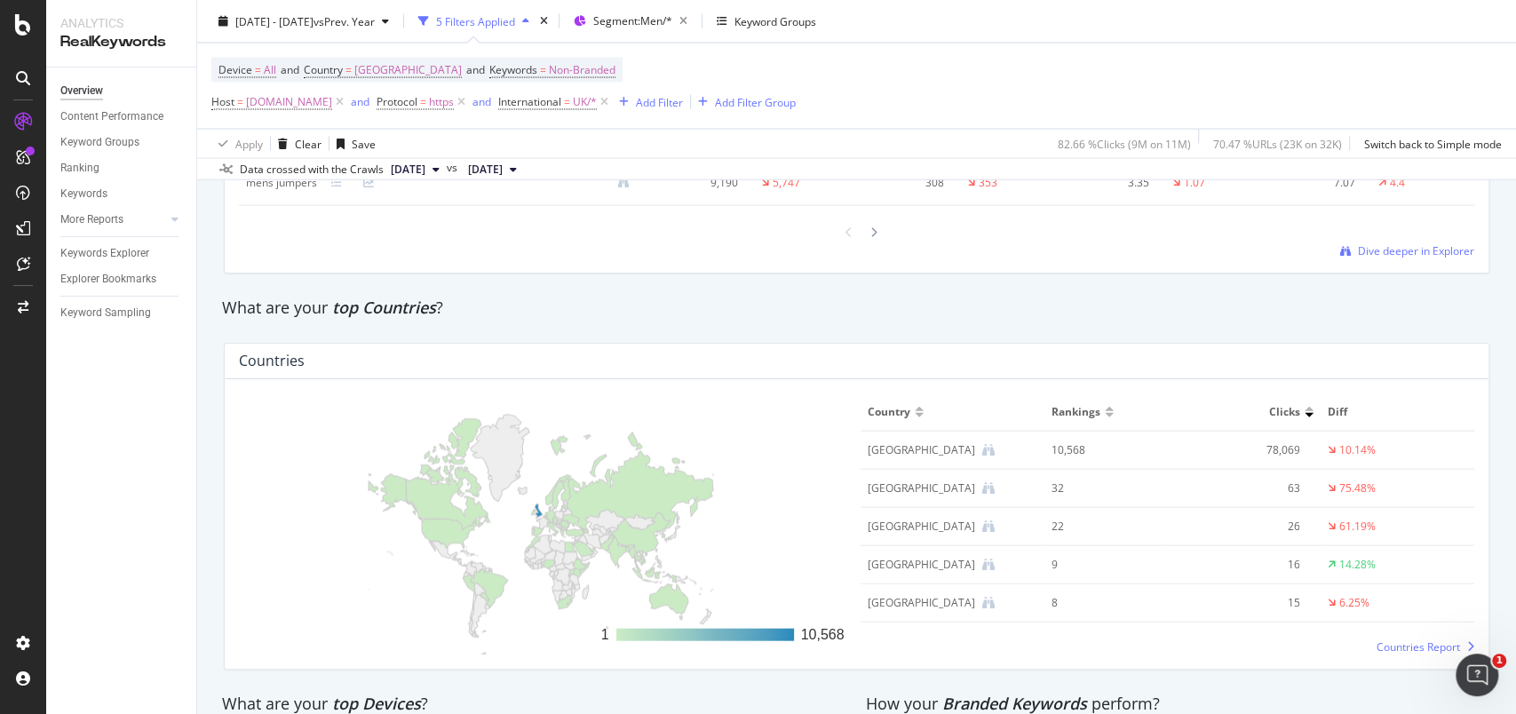
scroll to position [2515, 0]
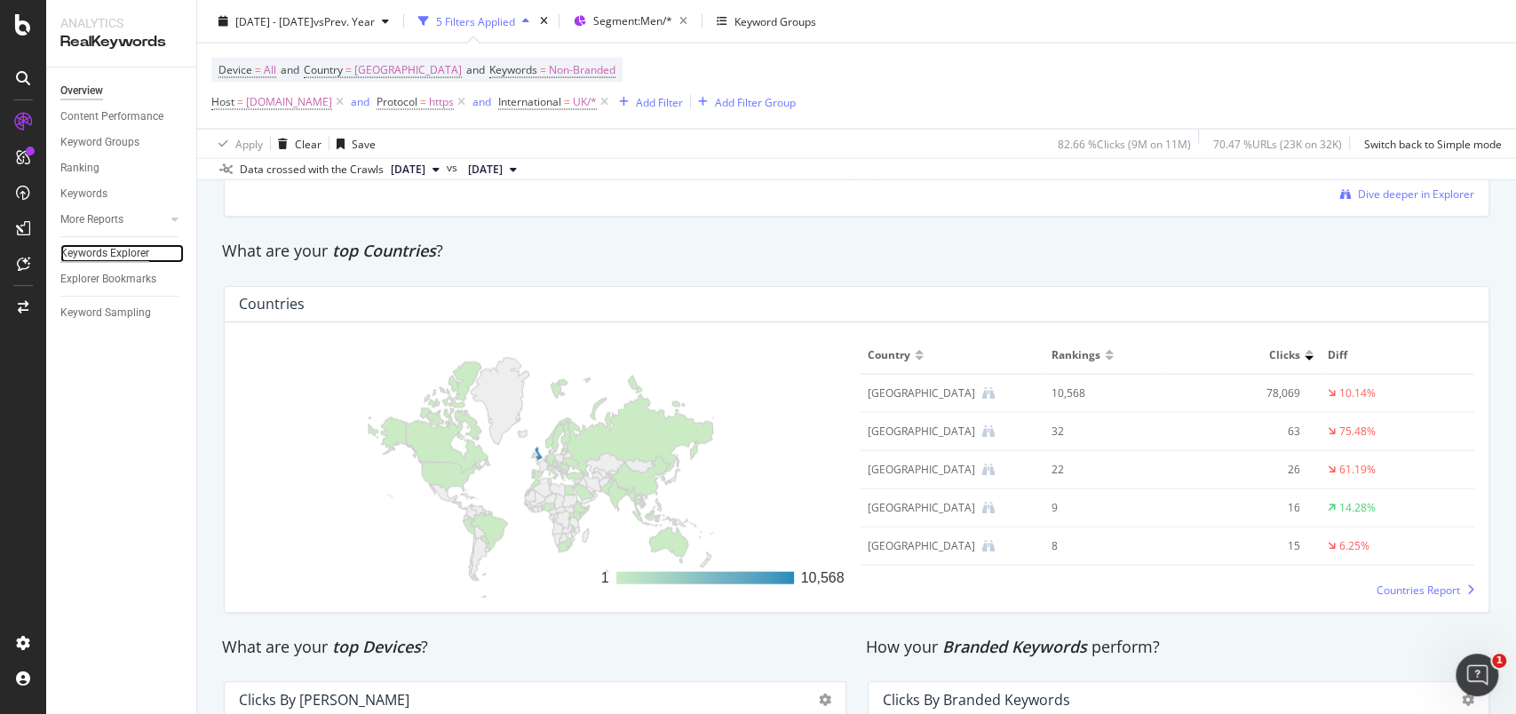
click at [137, 250] on div "Keywords Explorer" at bounding box center [104, 253] width 89 height 19
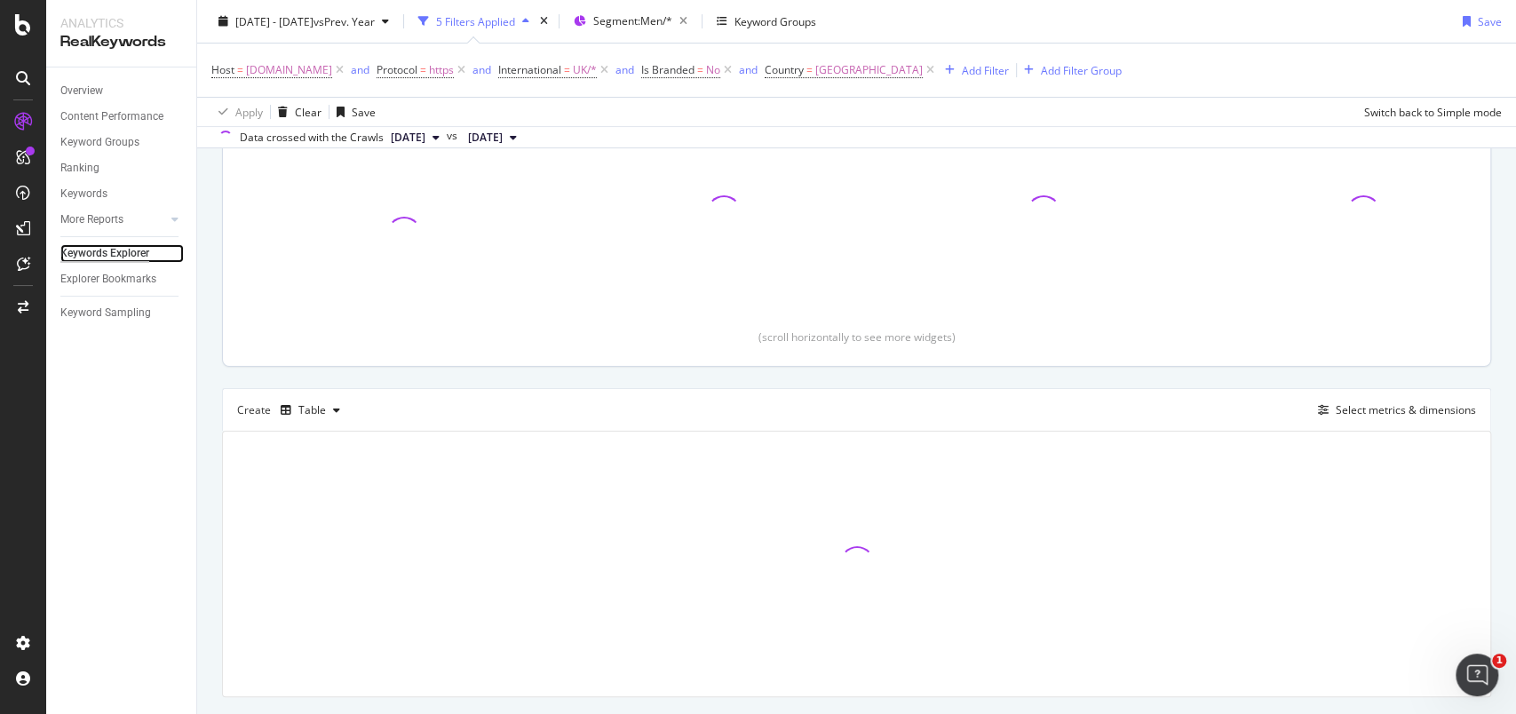
scroll to position [291, 0]
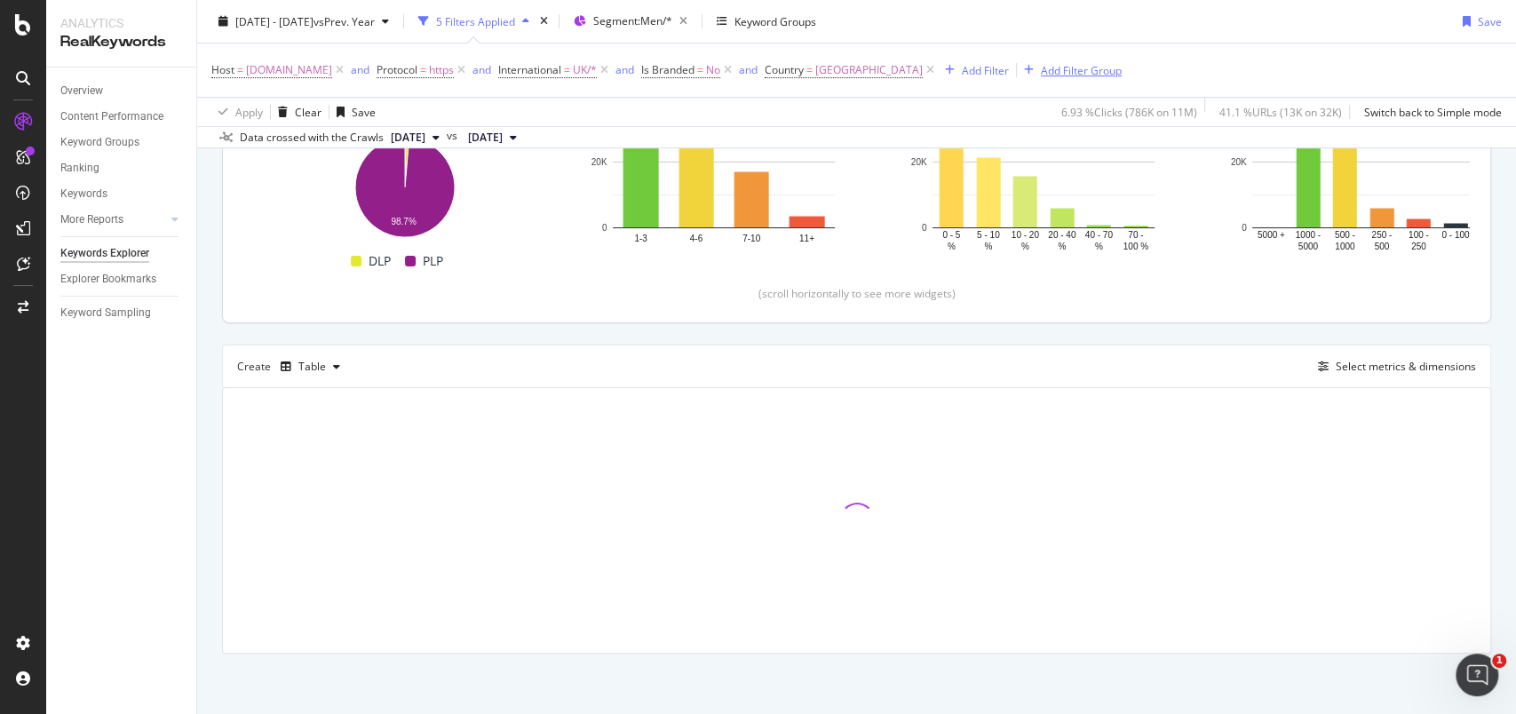
click at [1107, 68] on div "Add Filter Group" at bounding box center [1081, 69] width 81 height 15
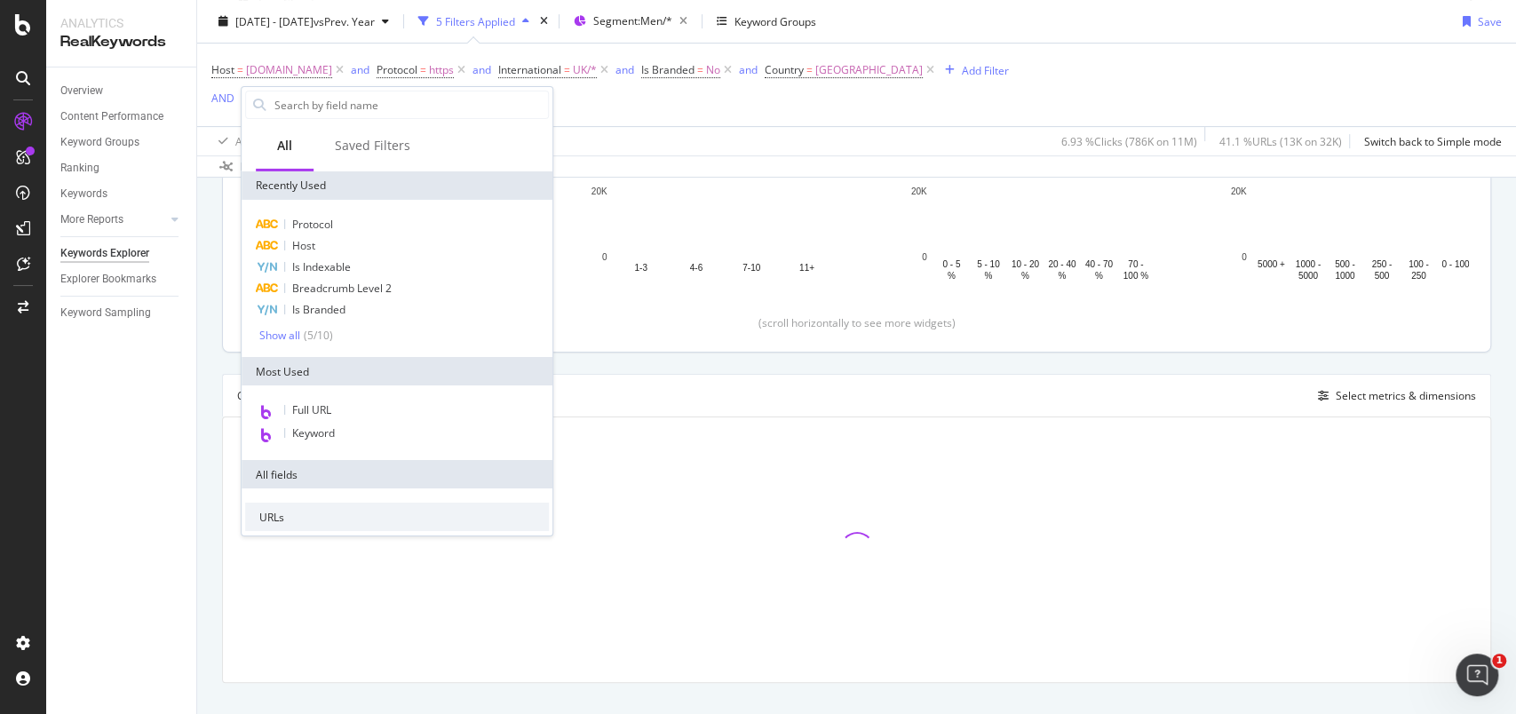
scroll to position [321, 0]
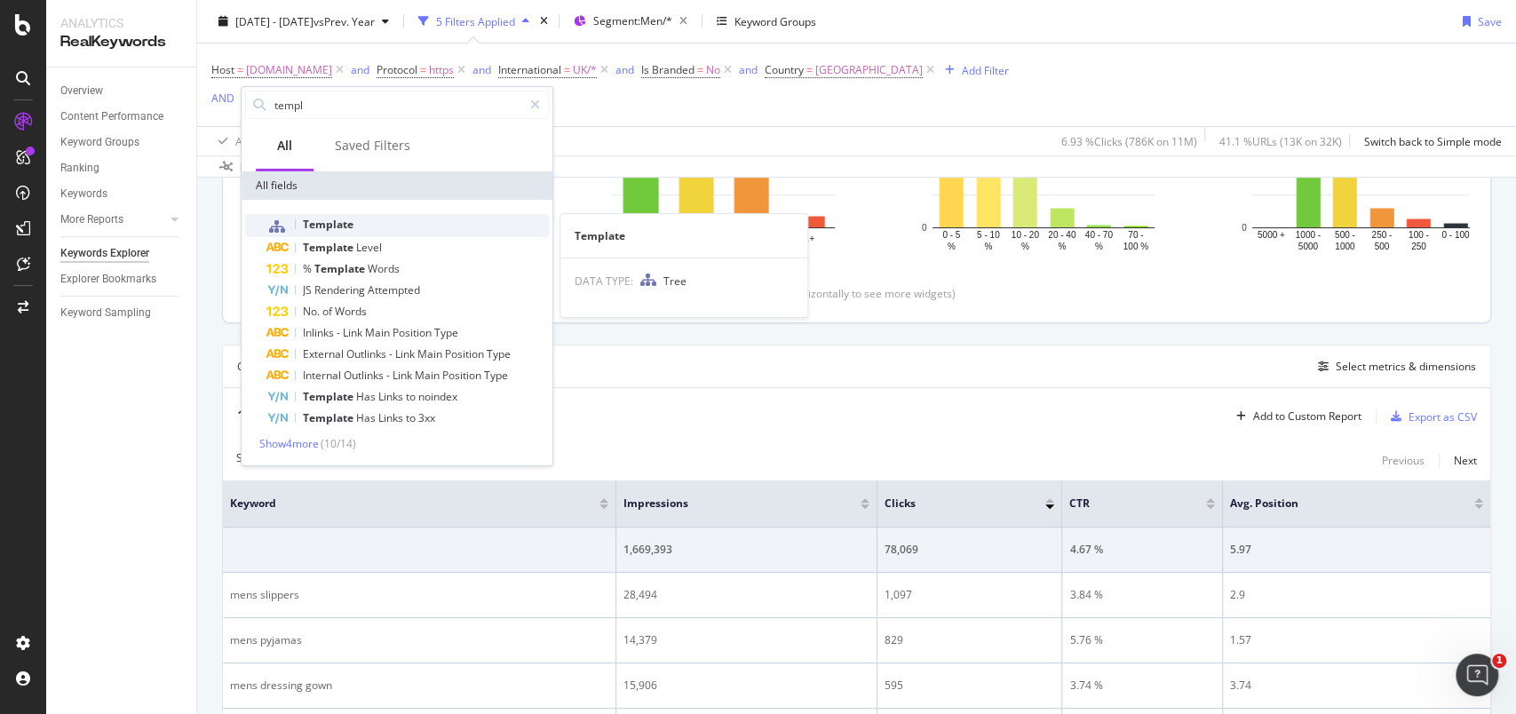
type input "templ"
click at [366, 217] on div "Template" at bounding box center [407, 225] width 282 height 23
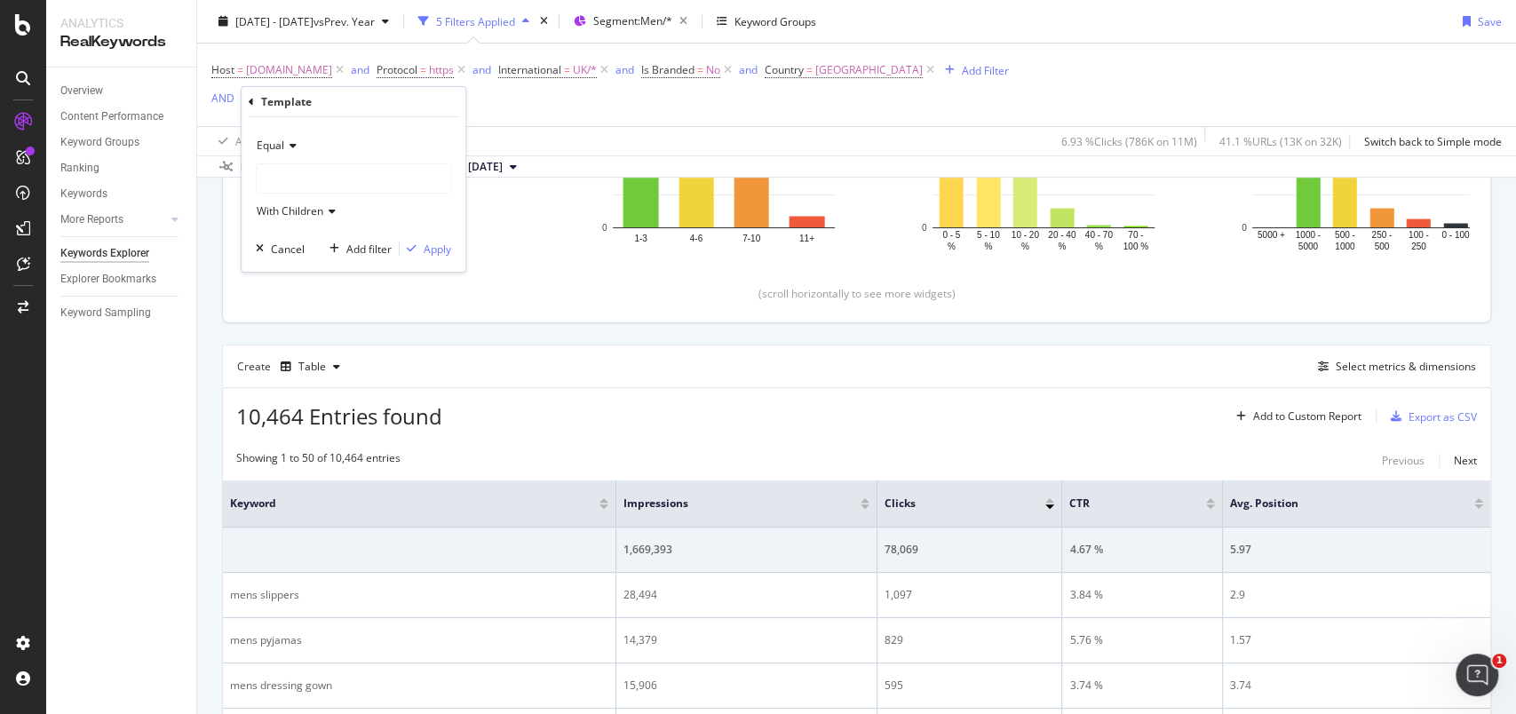
click at [337, 187] on div at bounding box center [354, 178] width 194 height 28
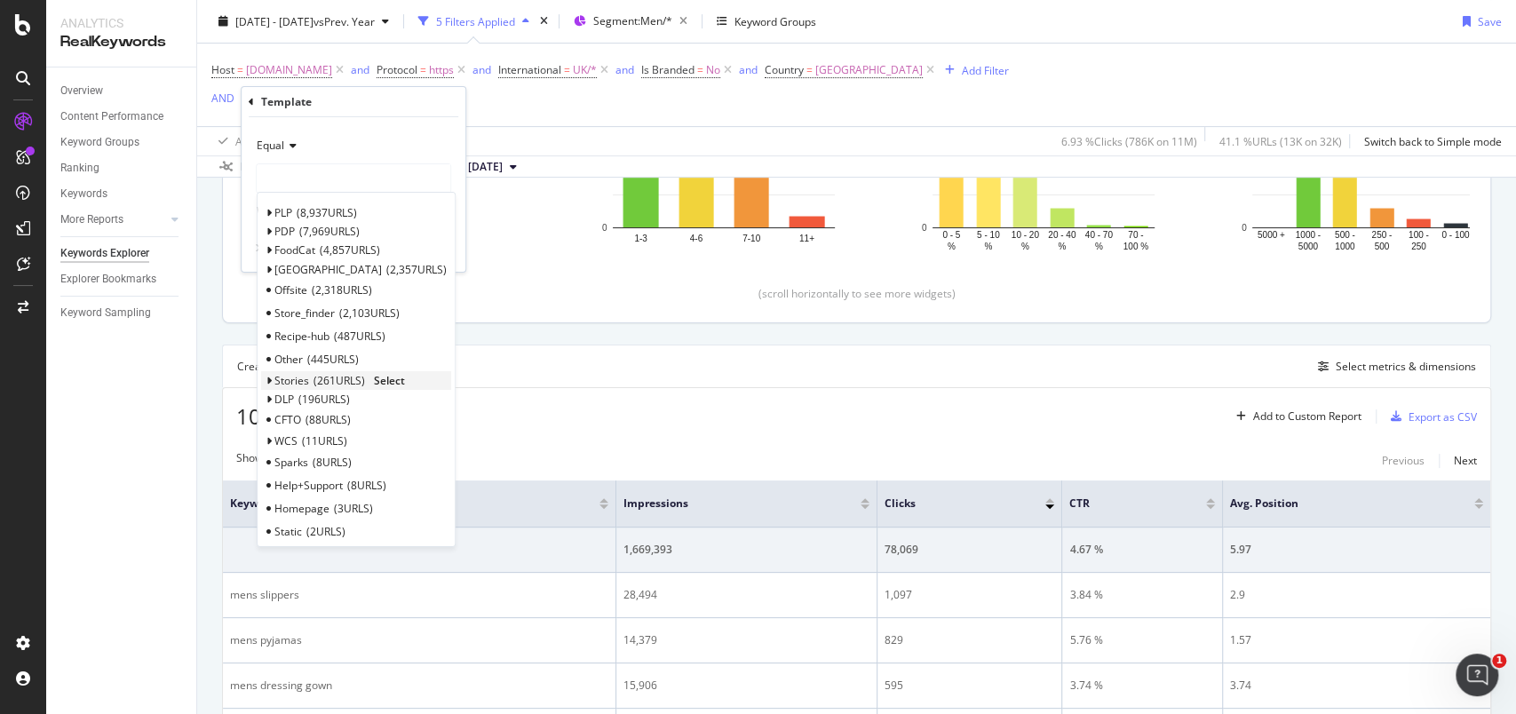
click at [374, 387] on div "Stories 261 URLS Select" at bounding box center [356, 380] width 190 height 19
click at [377, 398] on span "Select" at bounding box center [374, 399] width 31 height 15
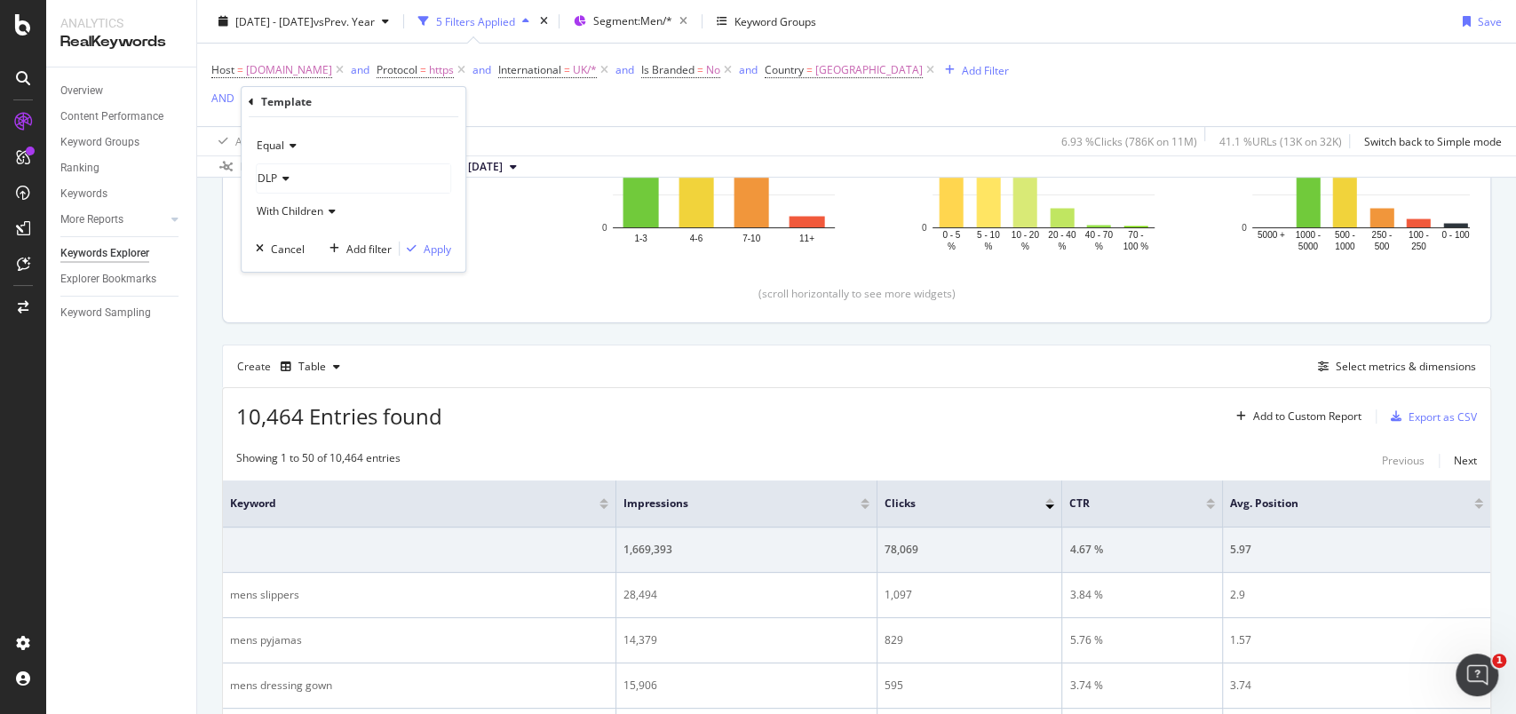
click at [274, 141] on span "Equal" at bounding box center [271, 145] width 28 height 15
click at [286, 198] on span "Not Equal" at bounding box center [289, 204] width 48 height 15
click at [440, 250] on div "Apply" at bounding box center [438, 248] width 28 height 15
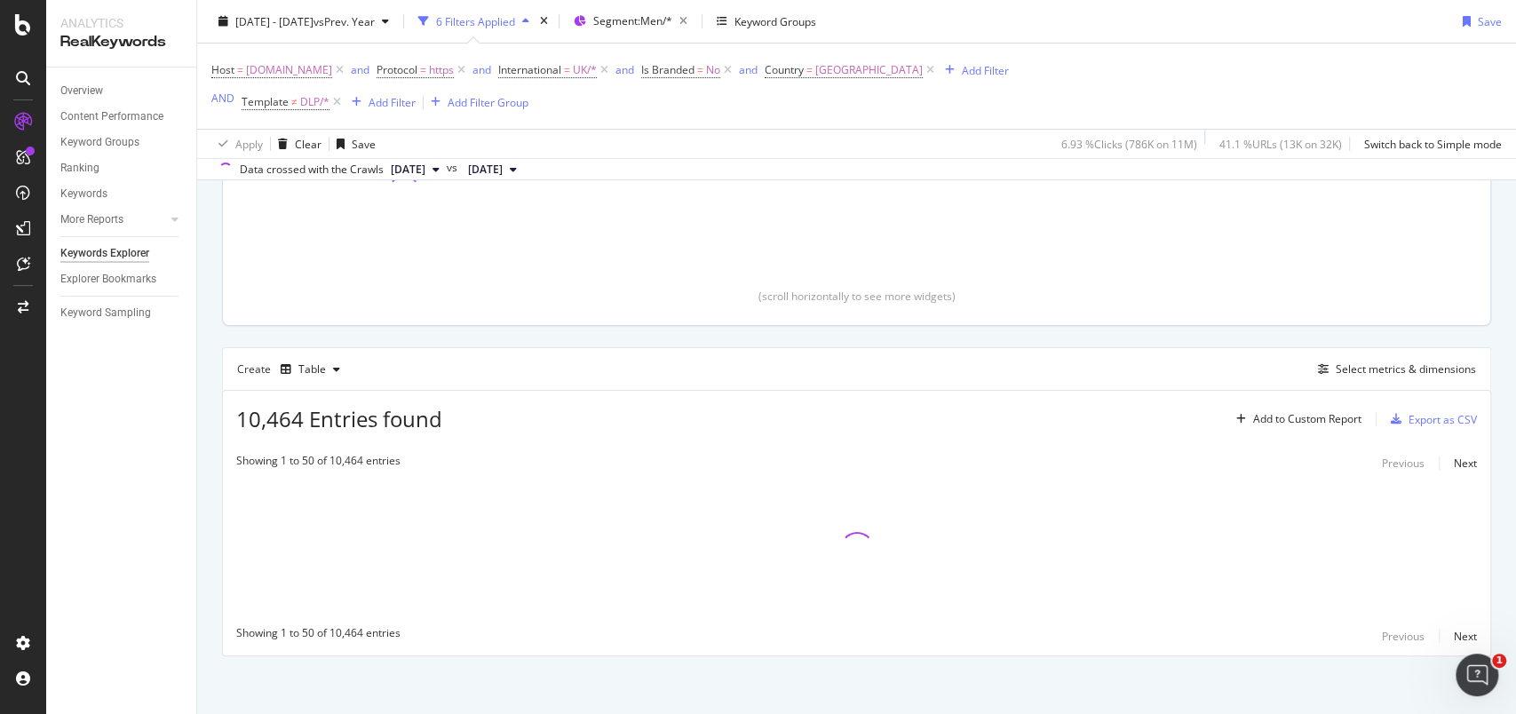
scroll to position [324, 0]
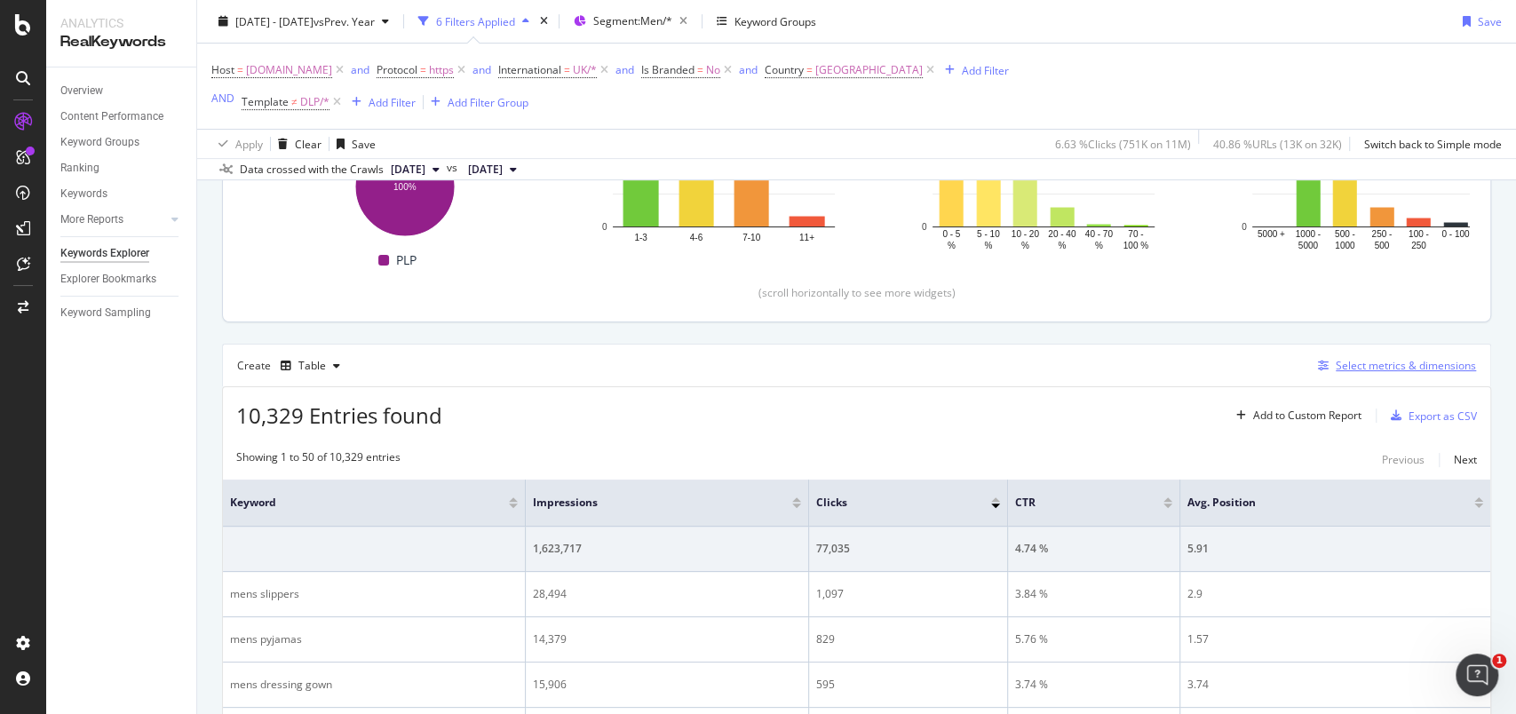
click at [1342, 366] on div "Select metrics & dimensions" at bounding box center [1406, 365] width 140 height 15
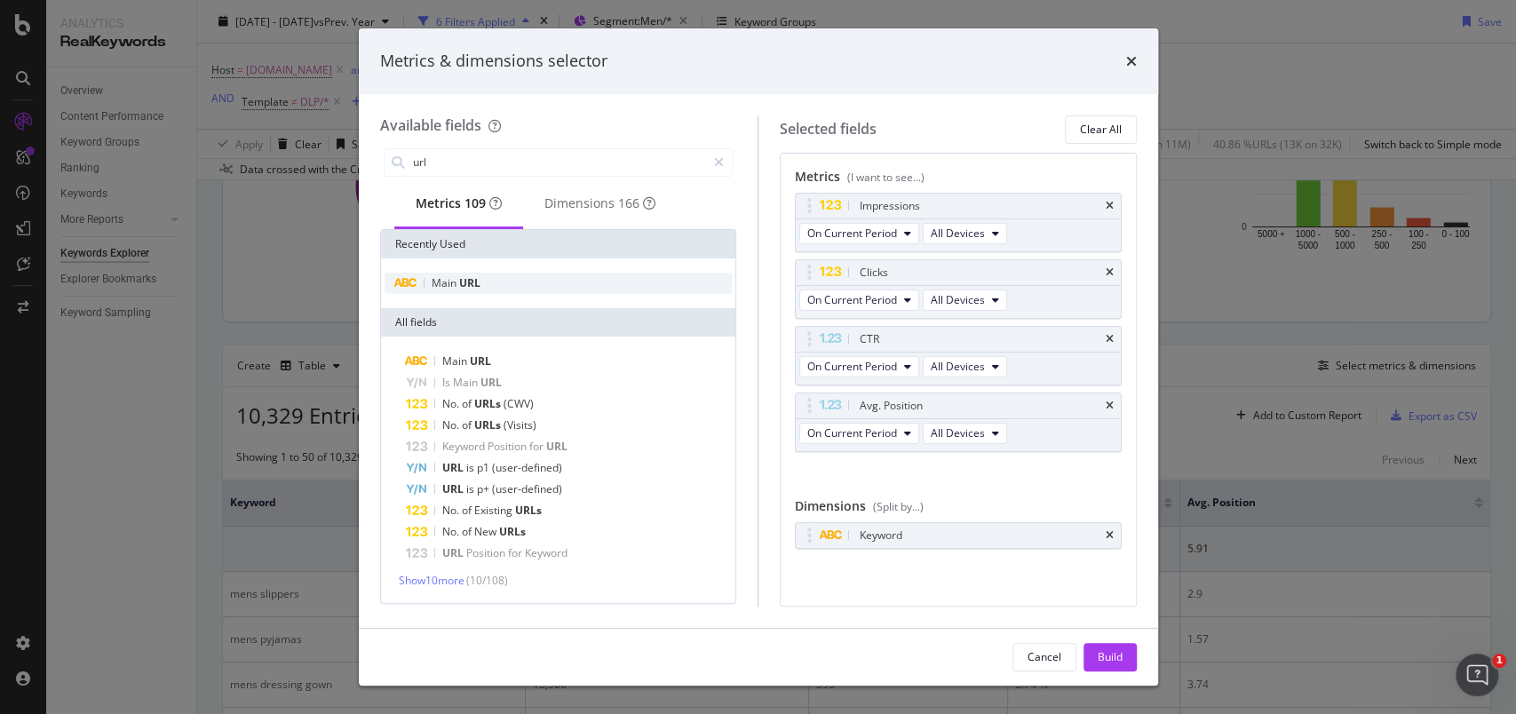
type input "url"
click at [450, 281] on div "Main URL" at bounding box center [558, 283] width 348 height 21
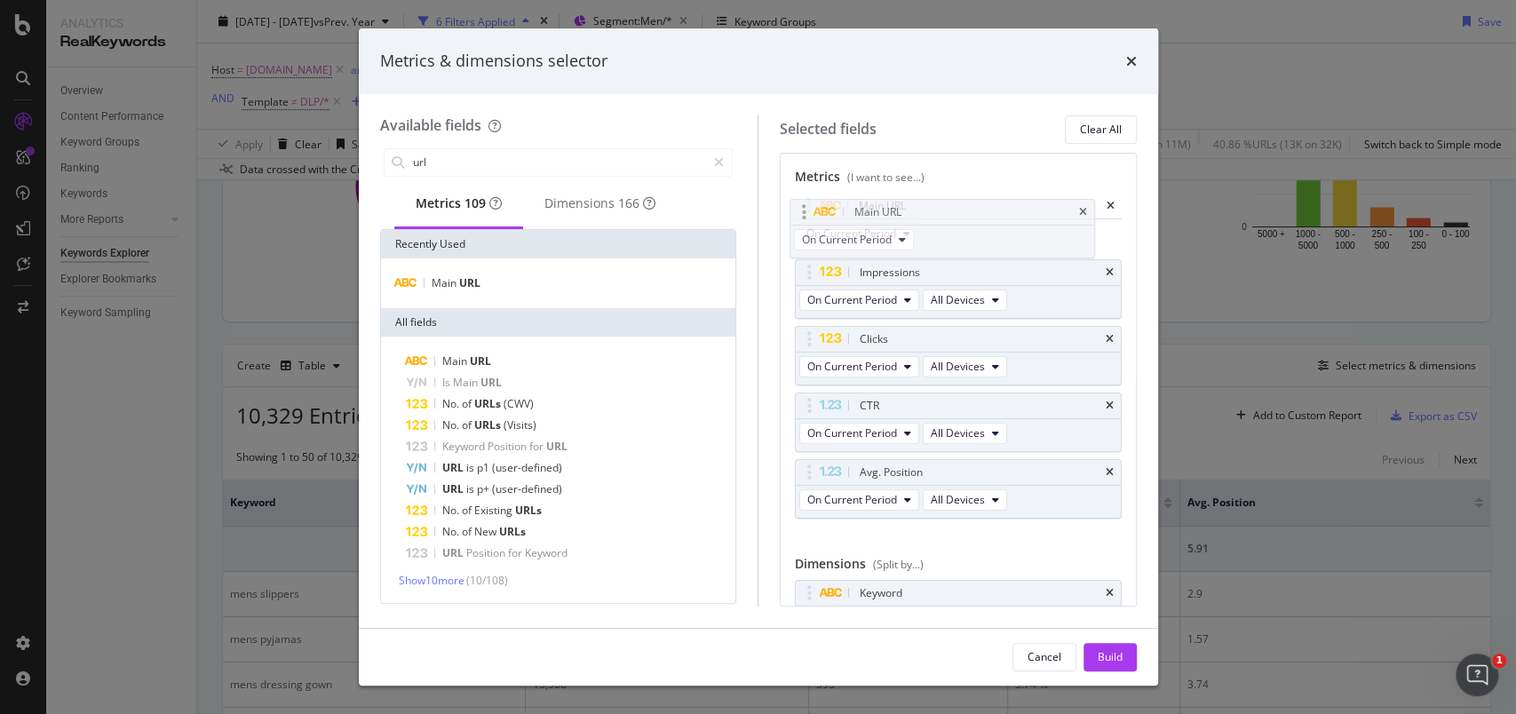
drag, startPoint x: 817, startPoint y: 472, endPoint x: 809, endPoint y: 202, distance: 270.1
click at [809, 202] on body "Analytics RealKeywords Overview Content Performance Keyword Groups Ranking Keyw…" at bounding box center [758, 357] width 1516 height 714
click at [1106, 600] on icon "times" at bounding box center [1110, 602] width 8 height 11
